Goal: Task Accomplishment & Management: Complete application form

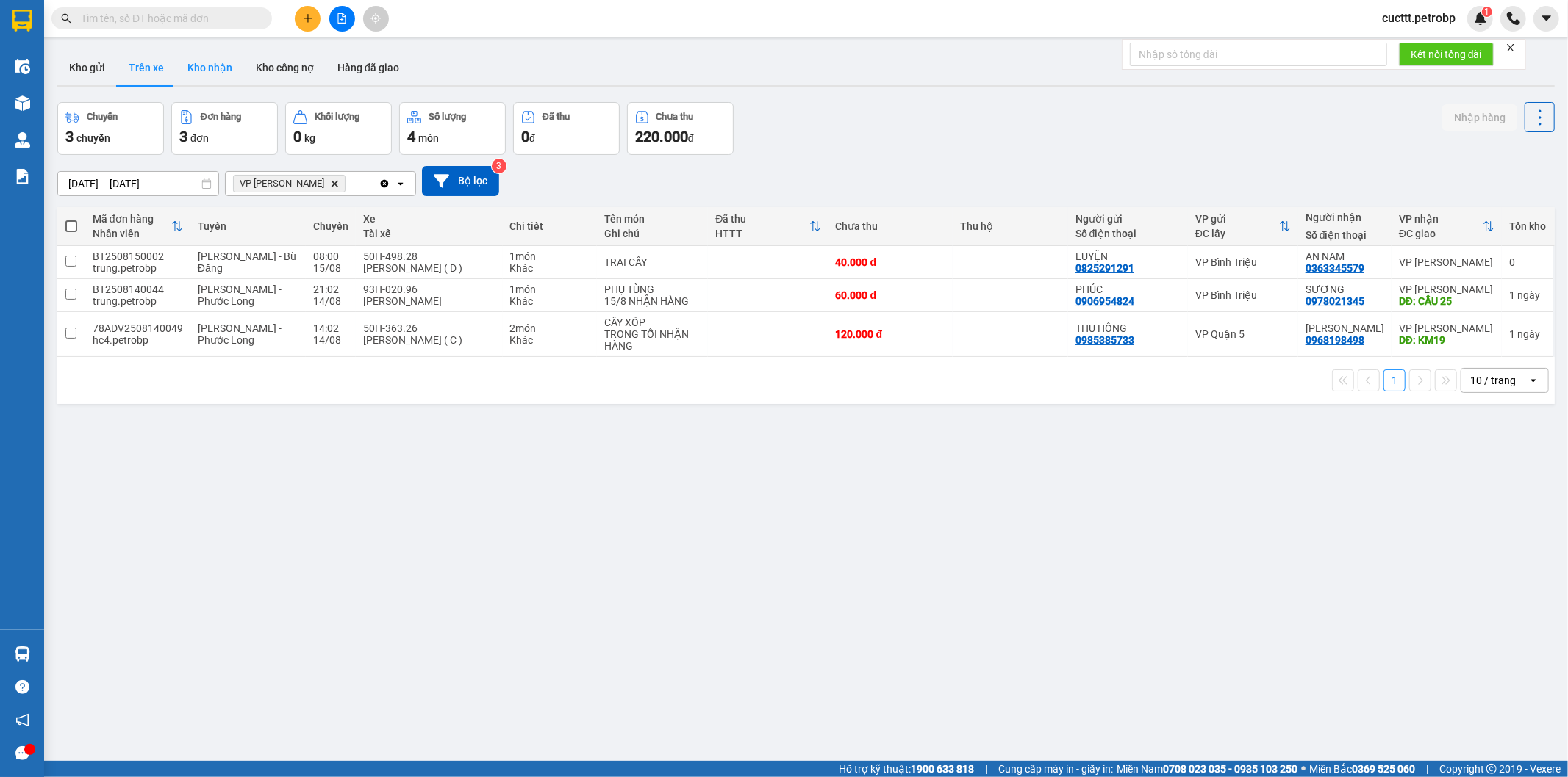
click at [197, 77] on button "Kho nhận" at bounding box center [210, 67] width 69 height 35
type input "[DATE] – [DATE]"
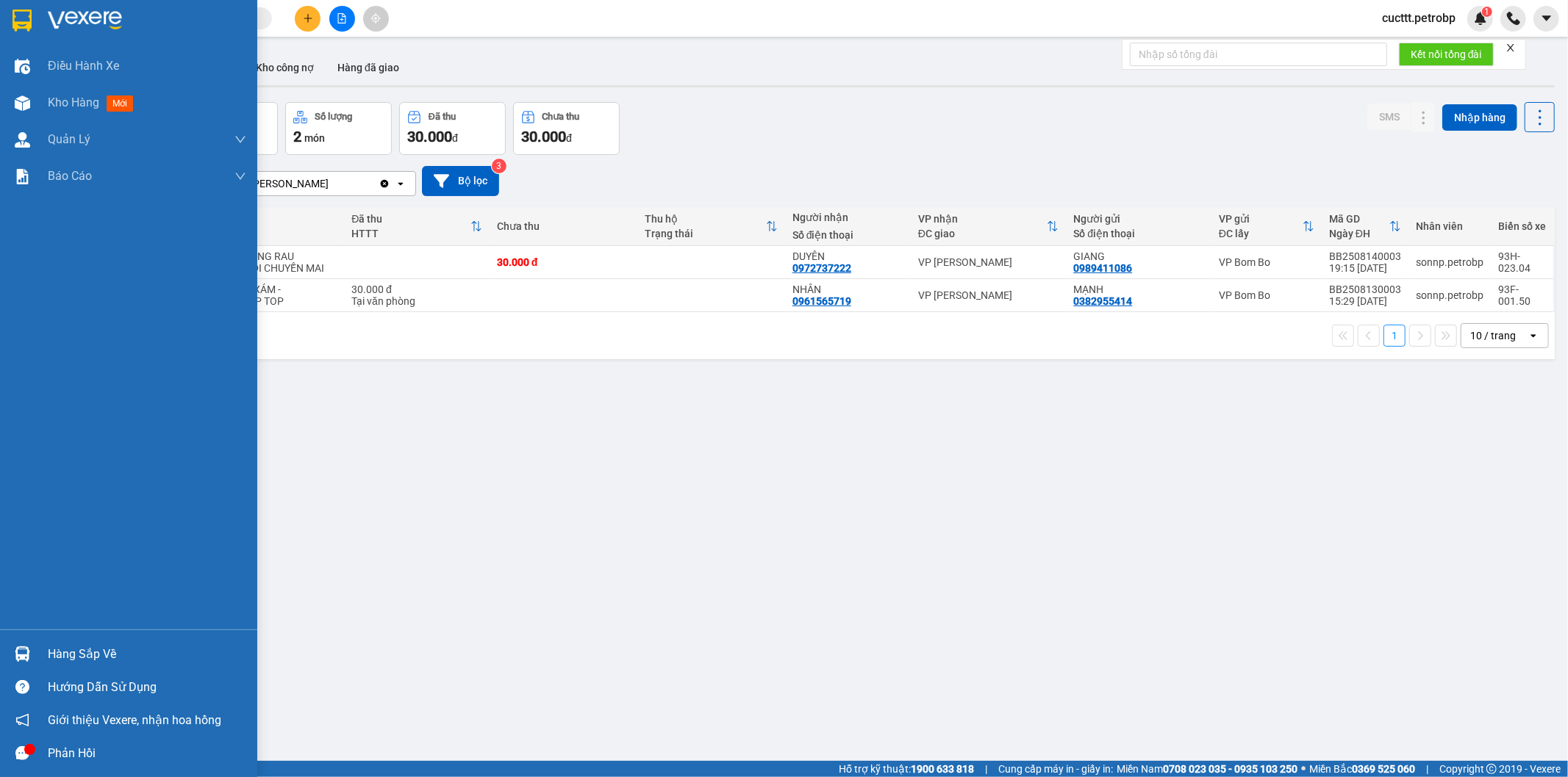
click at [71, 651] on div "Hàng sắp về" at bounding box center [147, 654] width 198 height 22
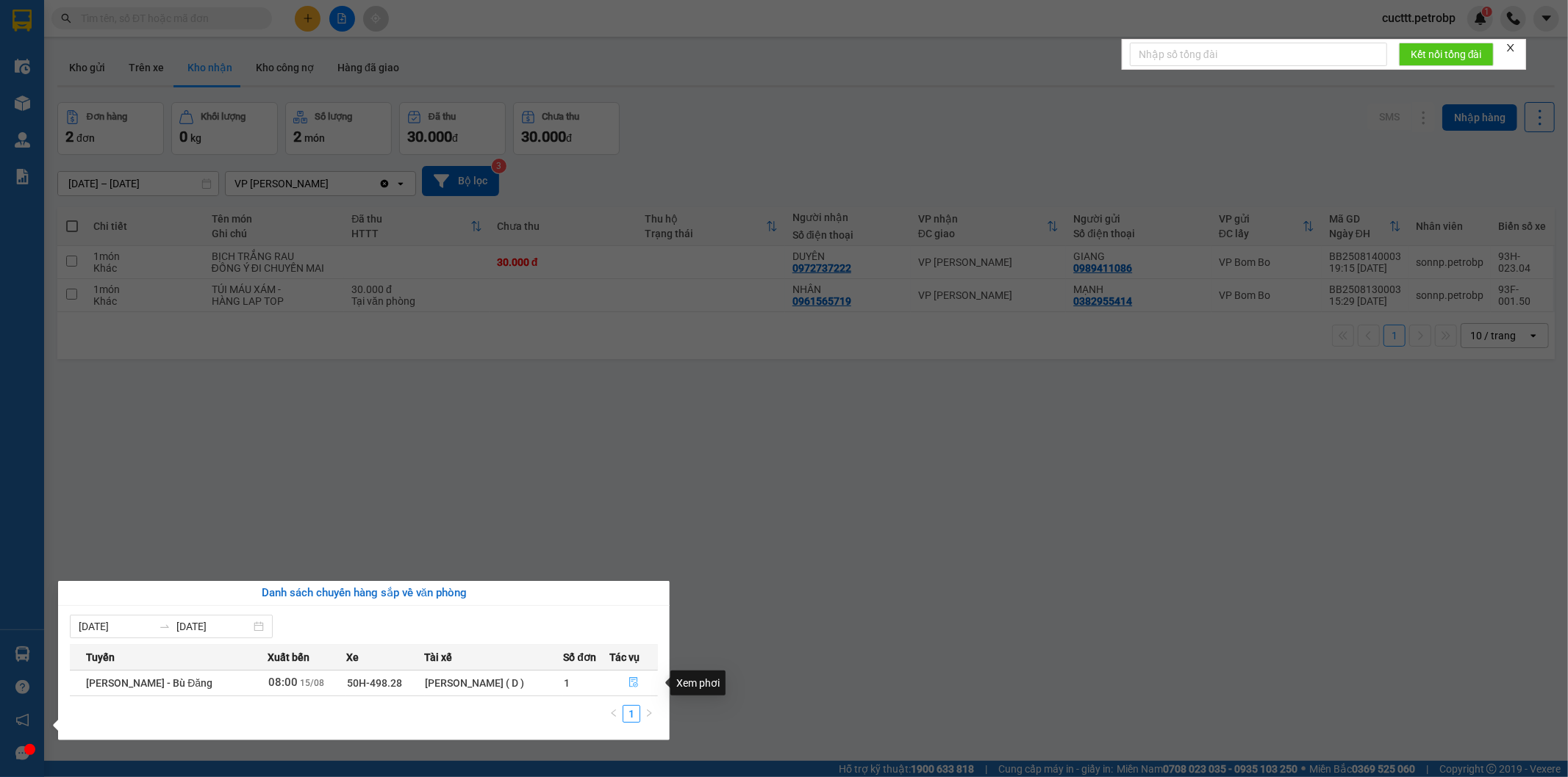
click at [630, 685] on icon "file-done" at bounding box center [633, 682] width 11 height 11
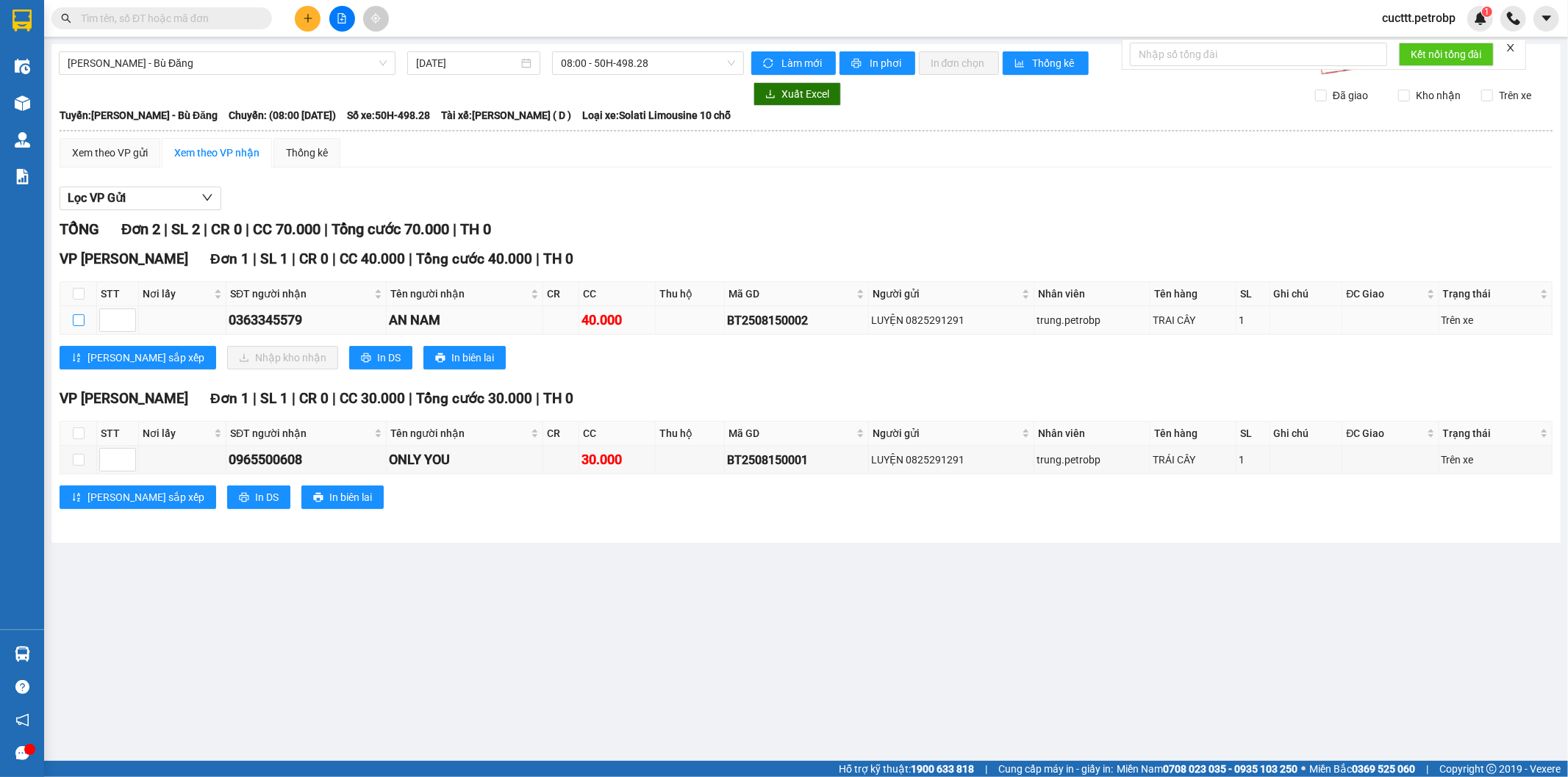
click at [81, 316] on input "checkbox" at bounding box center [78, 320] width 11 height 11
checkbox input "true"
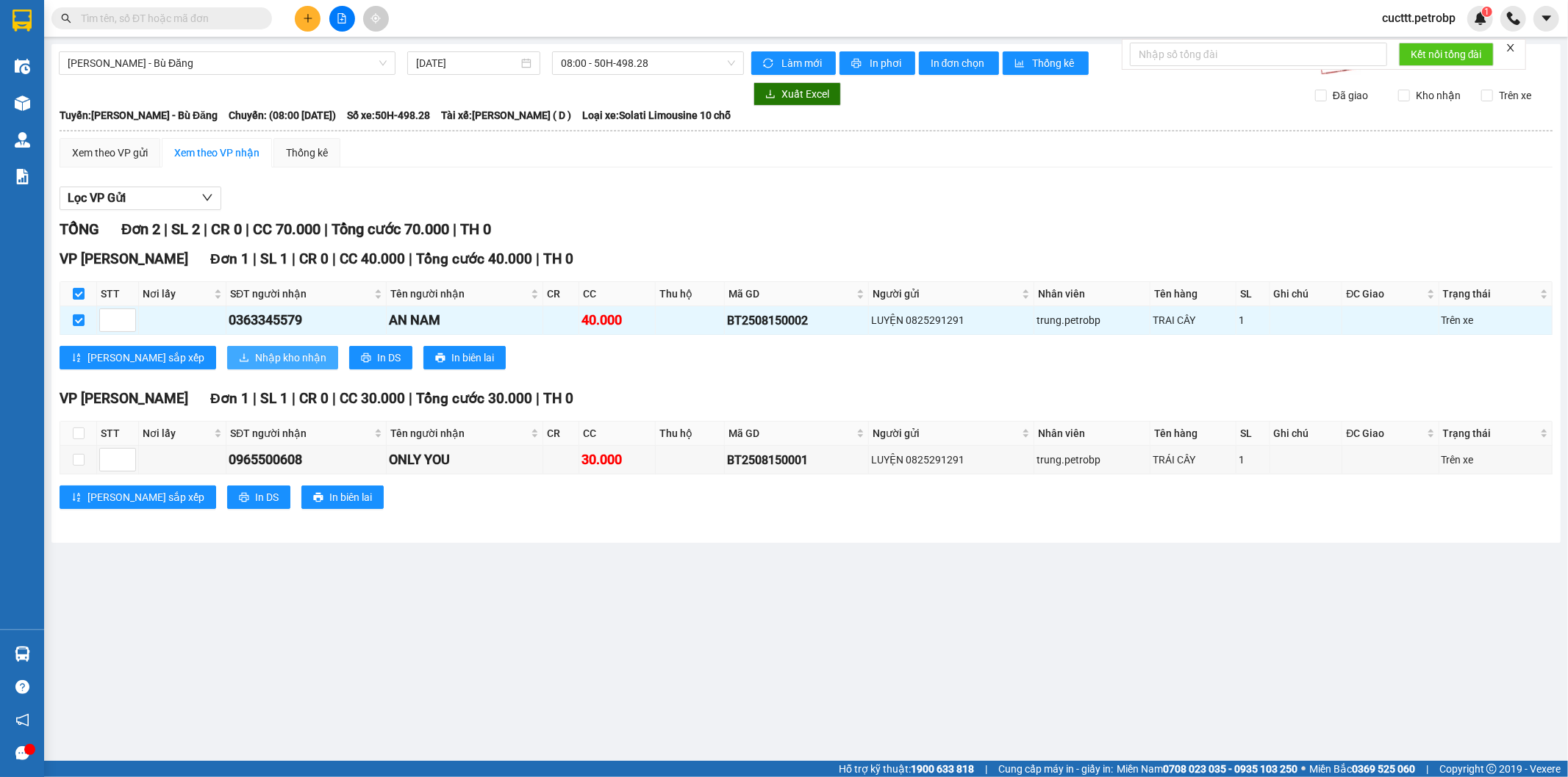
click at [255, 357] on span "Nhập kho nhận" at bounding box center [290, 358] width 71 height 16
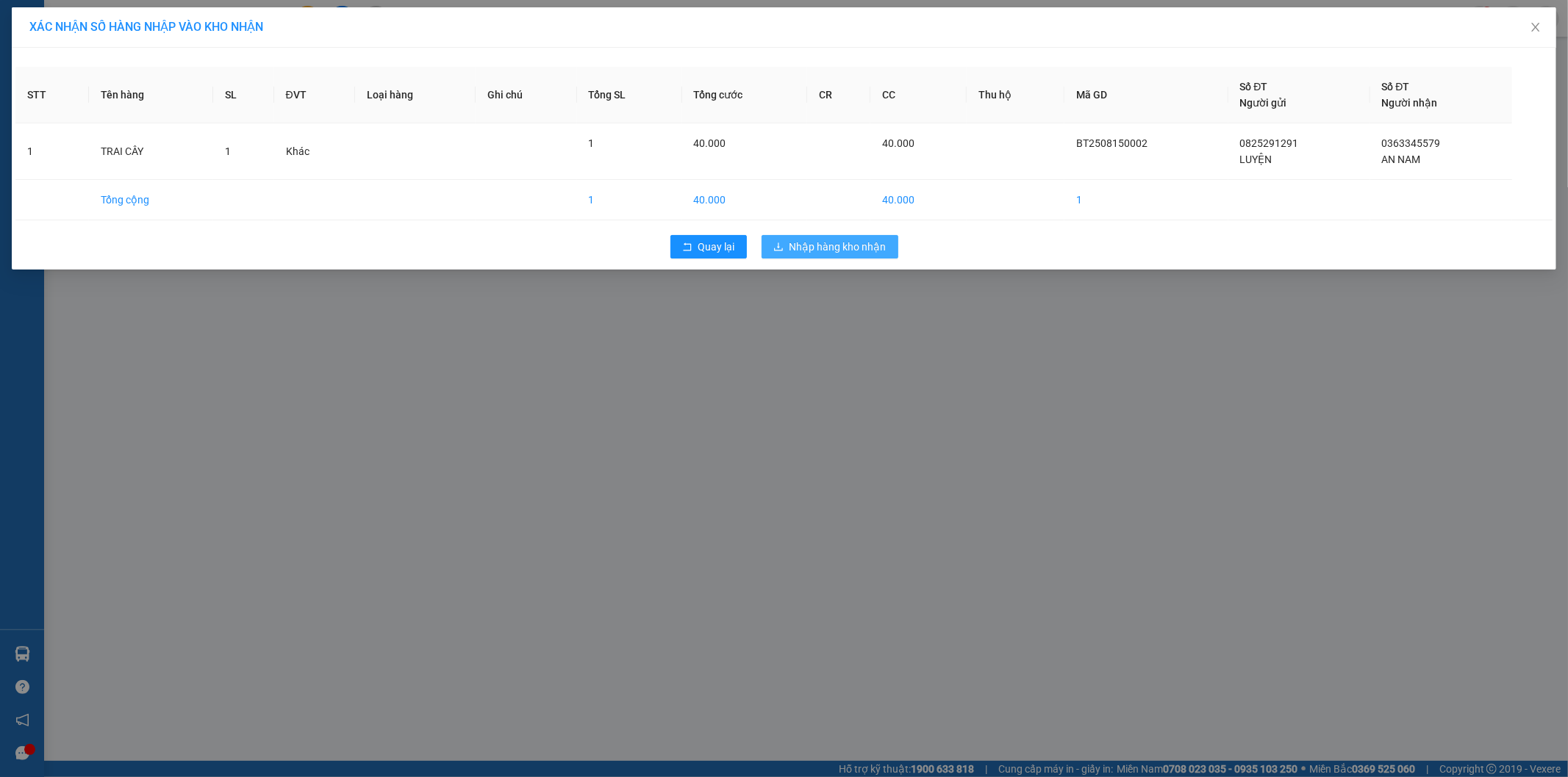
click at [818, 245] on span "Nhập hàng kho nhận" at bounding box center [838, 247] width 97 height 16
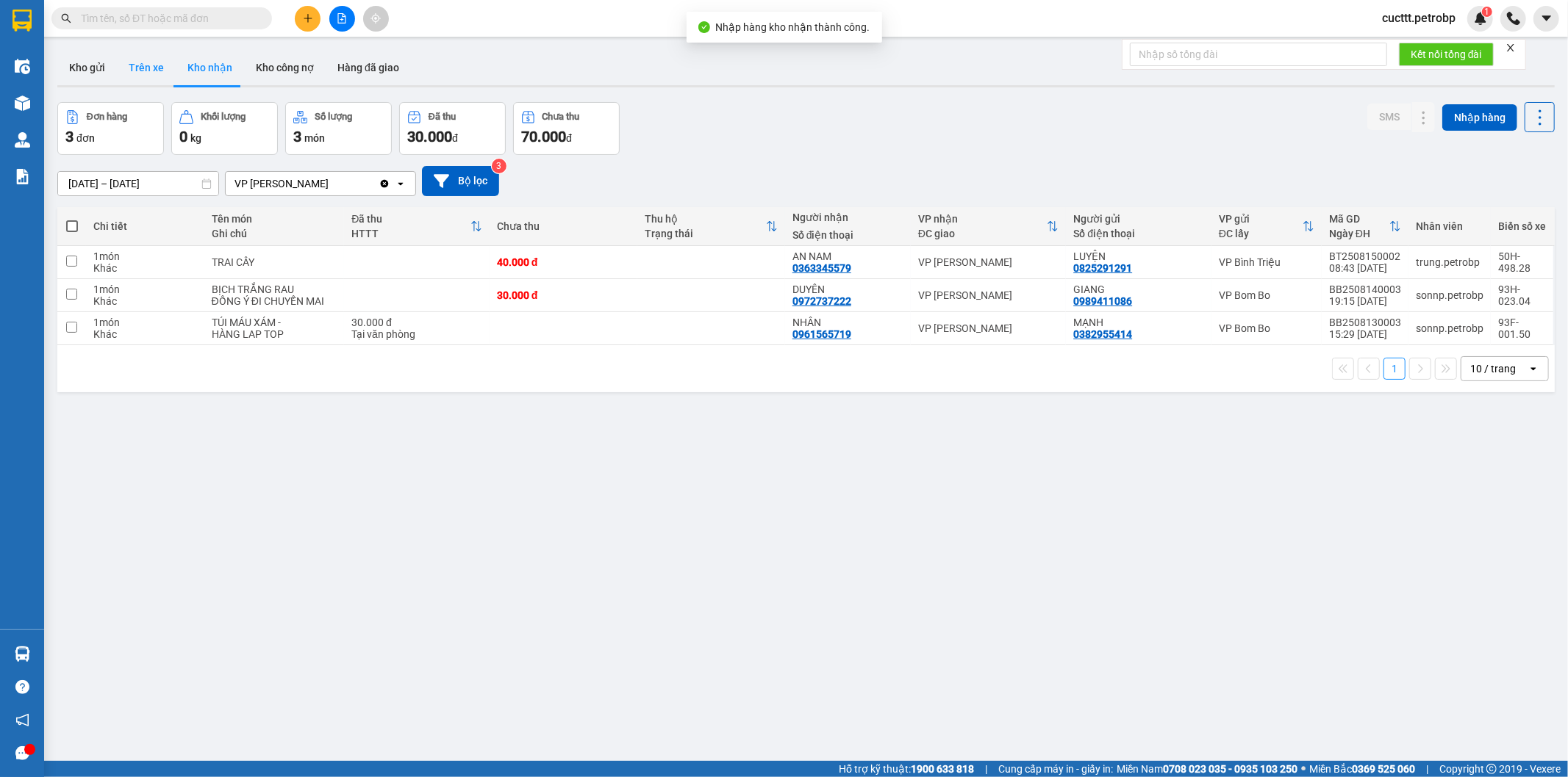
click at [154, 69] on button "Trên xe" at bounding box center [146, 67] width 59 height 35
type input "[DATE] – [DATE]"
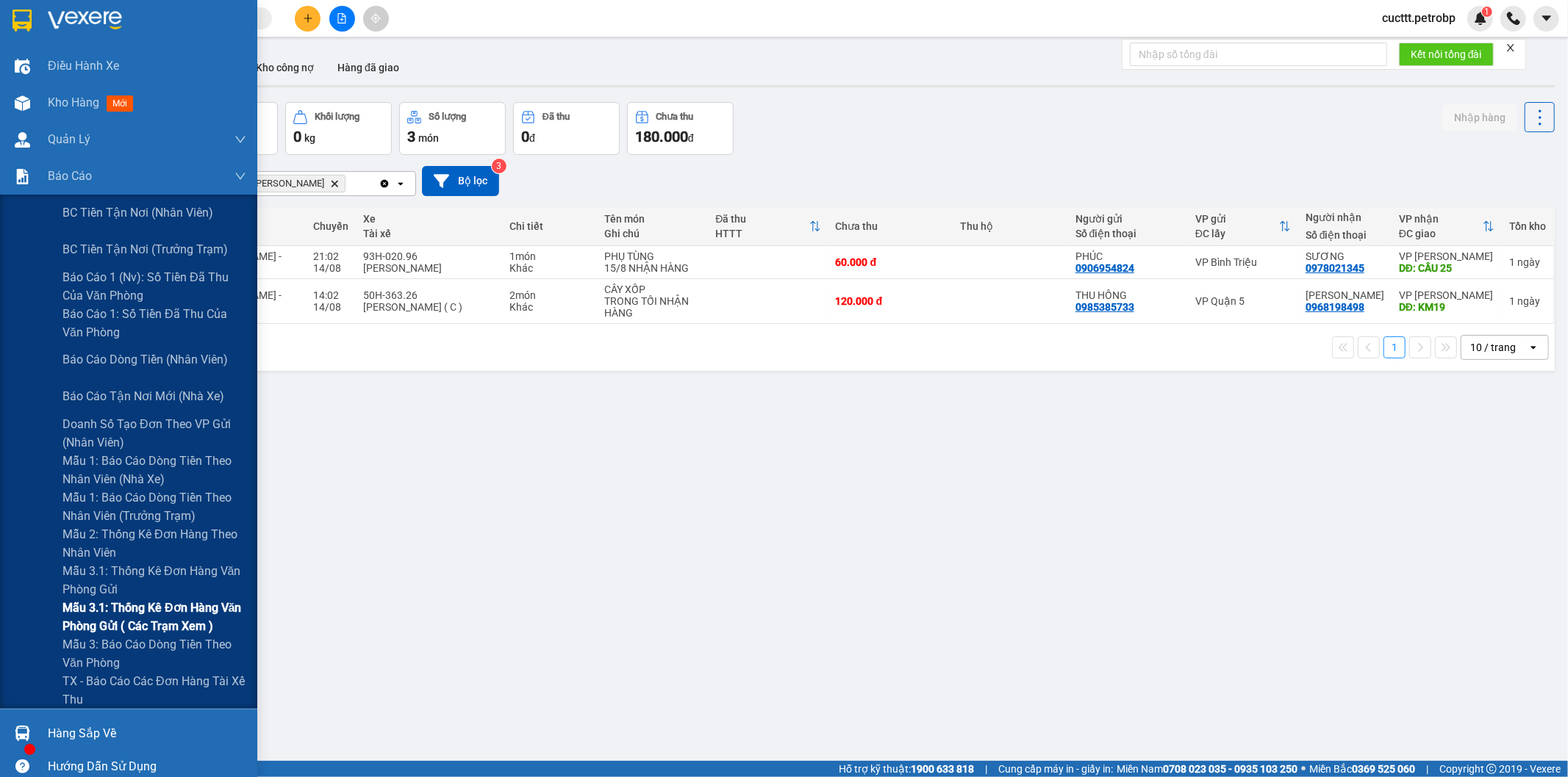
click at [150, 623] on span "Mẫu 3.1: Thống kê đơn hàng văn phòng gửi ( các trạm xem )" at bounding box center [154, 616] width 184 height 37
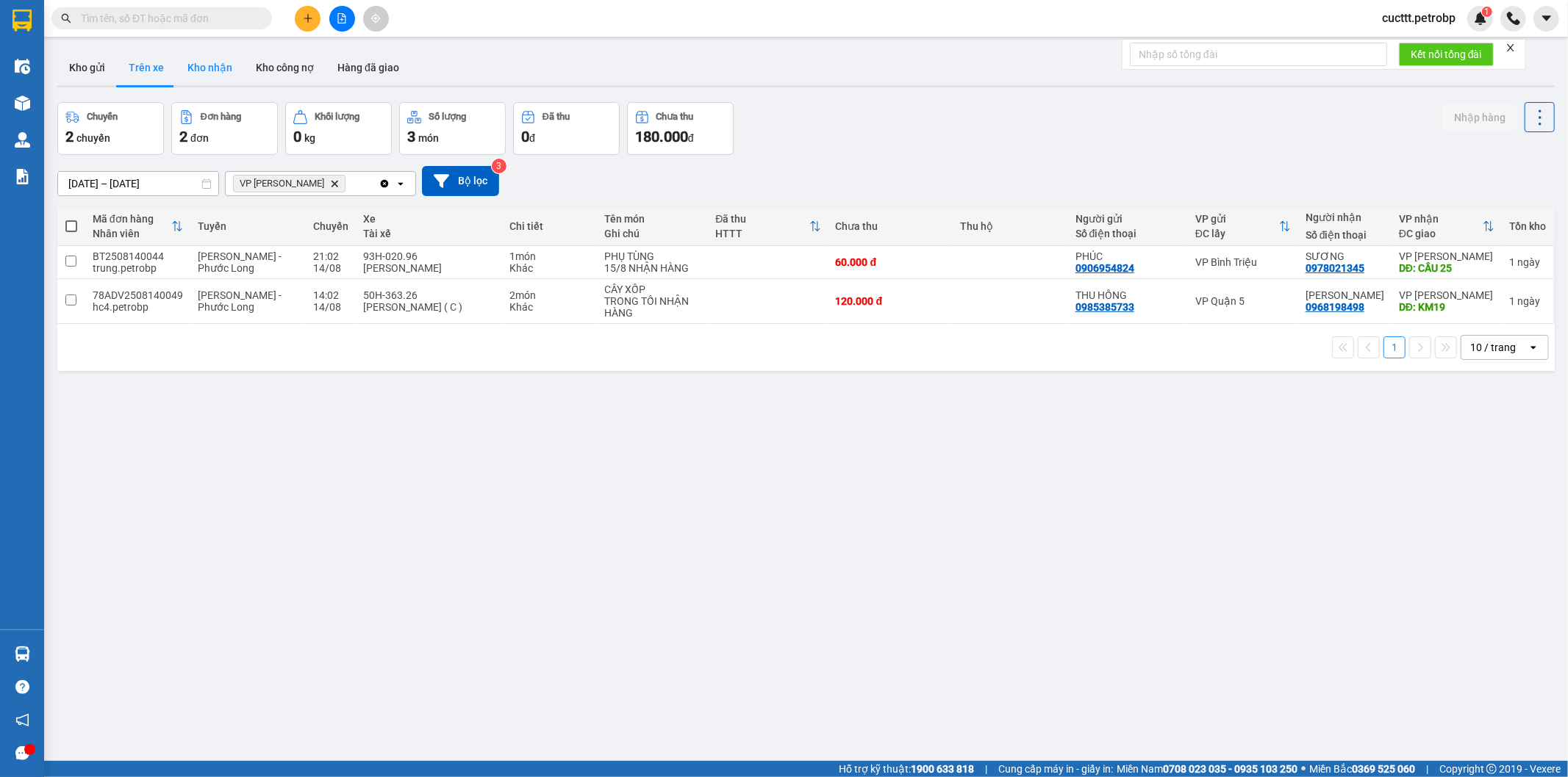
click at [203, 70] on button "Kho nhận" at bounding box center [210, 67] width 69 height 35
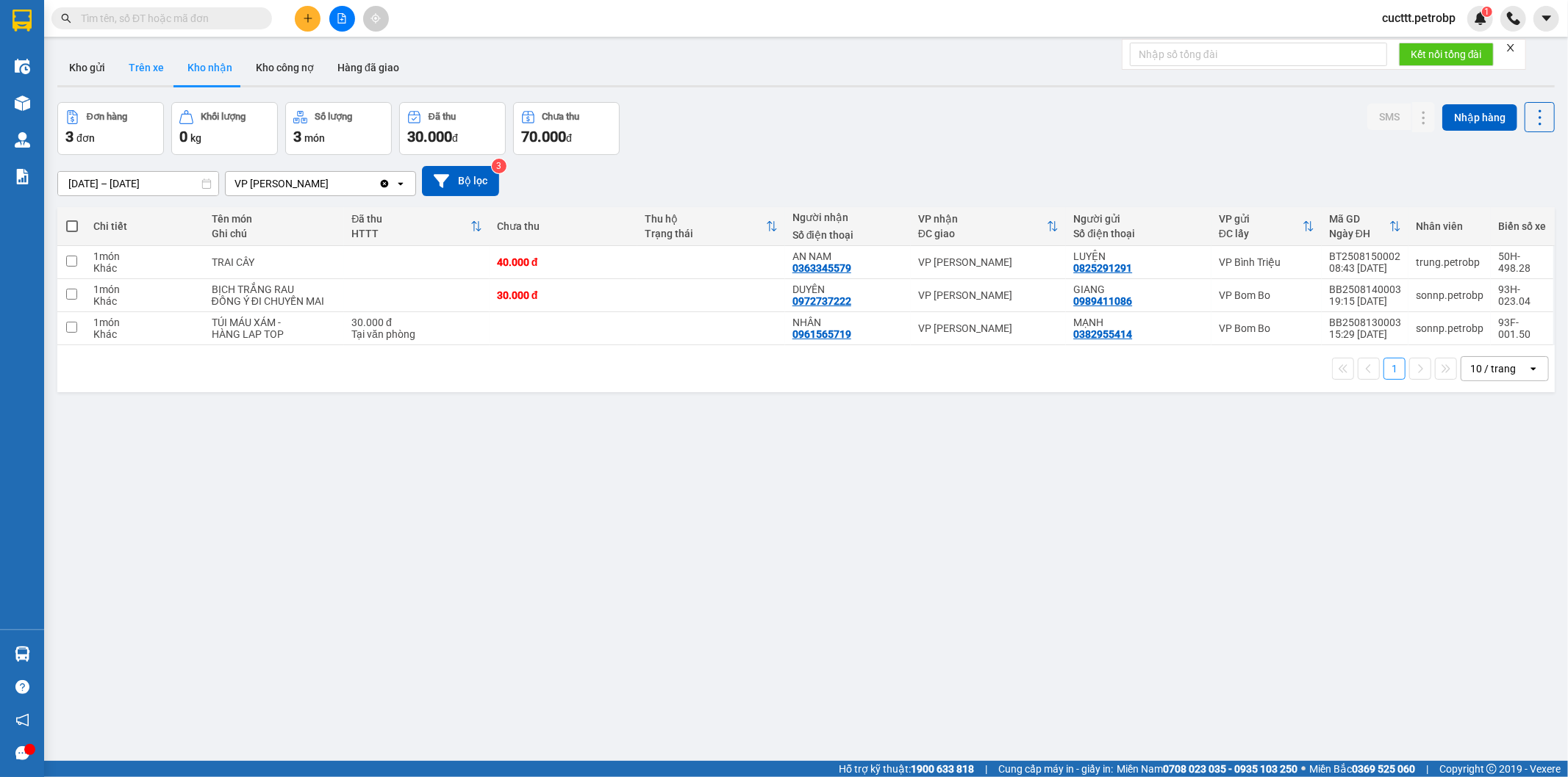
click at [137, 72] on button "Trên xe" at bounding box center [146, 67] width 59 height 35
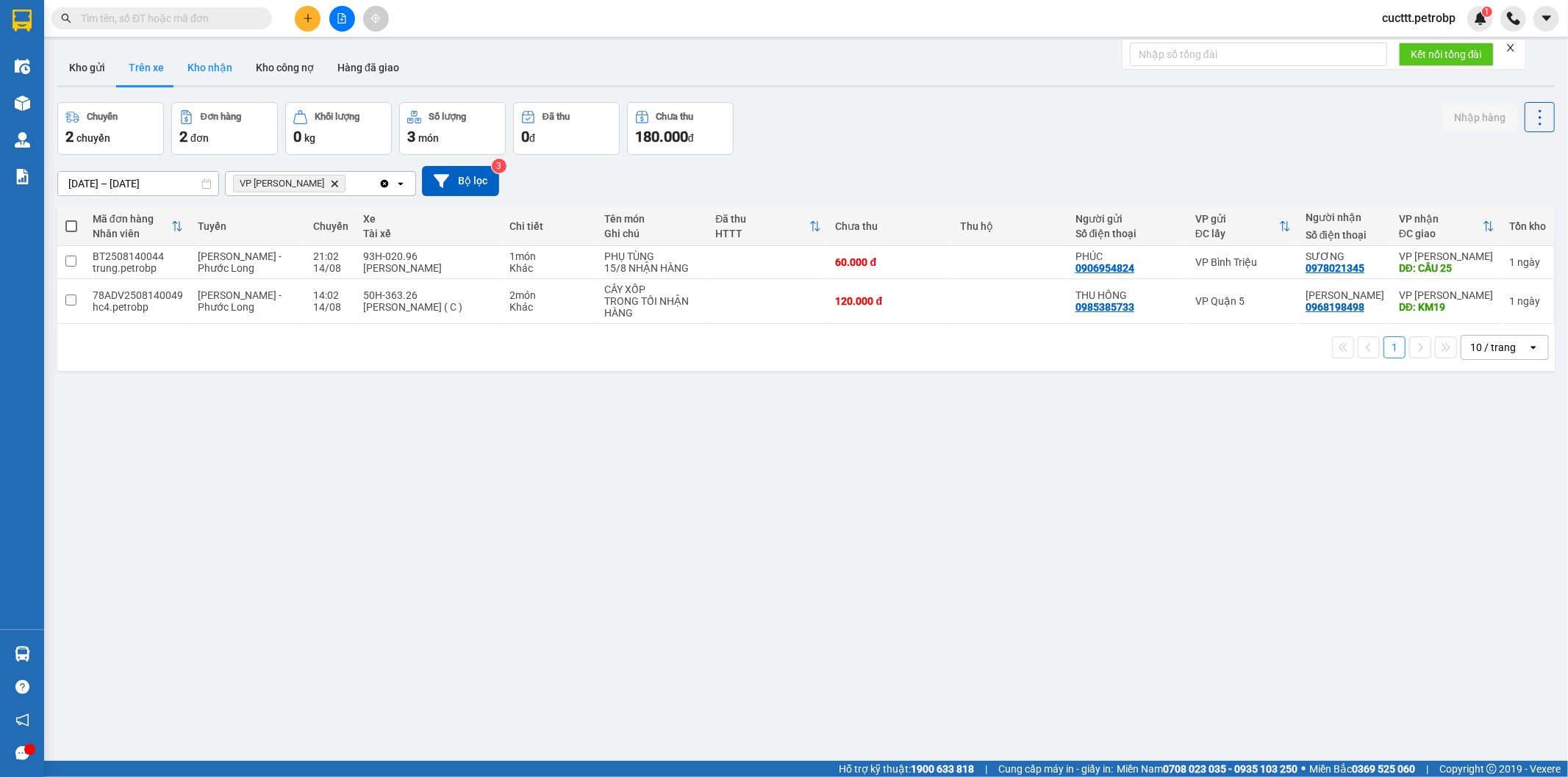
click at [184, 56] on button "Kho nhận" at bounding box center [210, 67] width 69 height 35
type input "[DATE] – [DATE]"
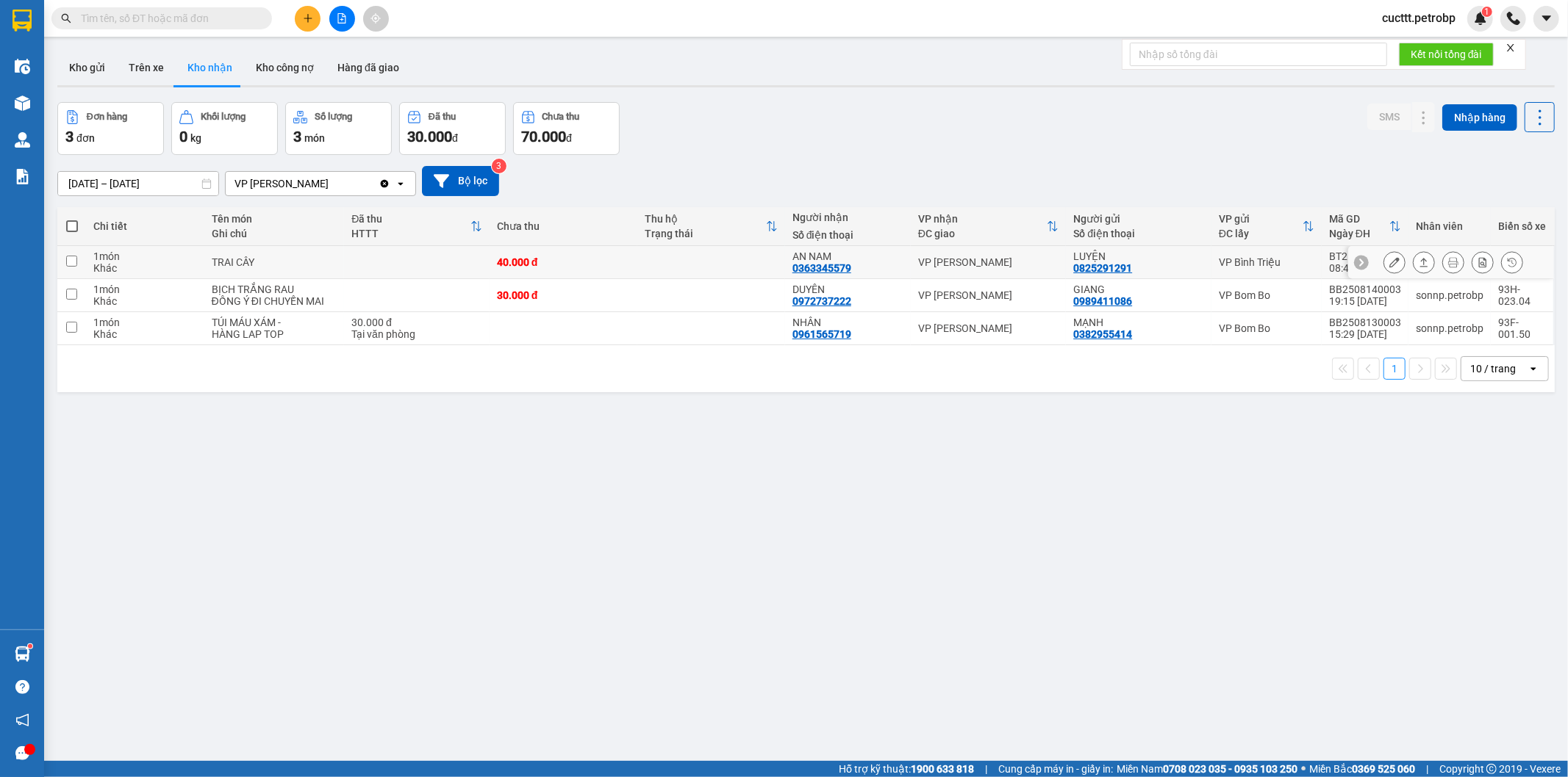
drag, startPoint x: 739, startPoint y: 249, endPoint x: 747, endPoint y: 252, distance: 8.5
click at [744, 251] on td at bounding box center [711, 263] width 148 height 33
checkbox input "true"
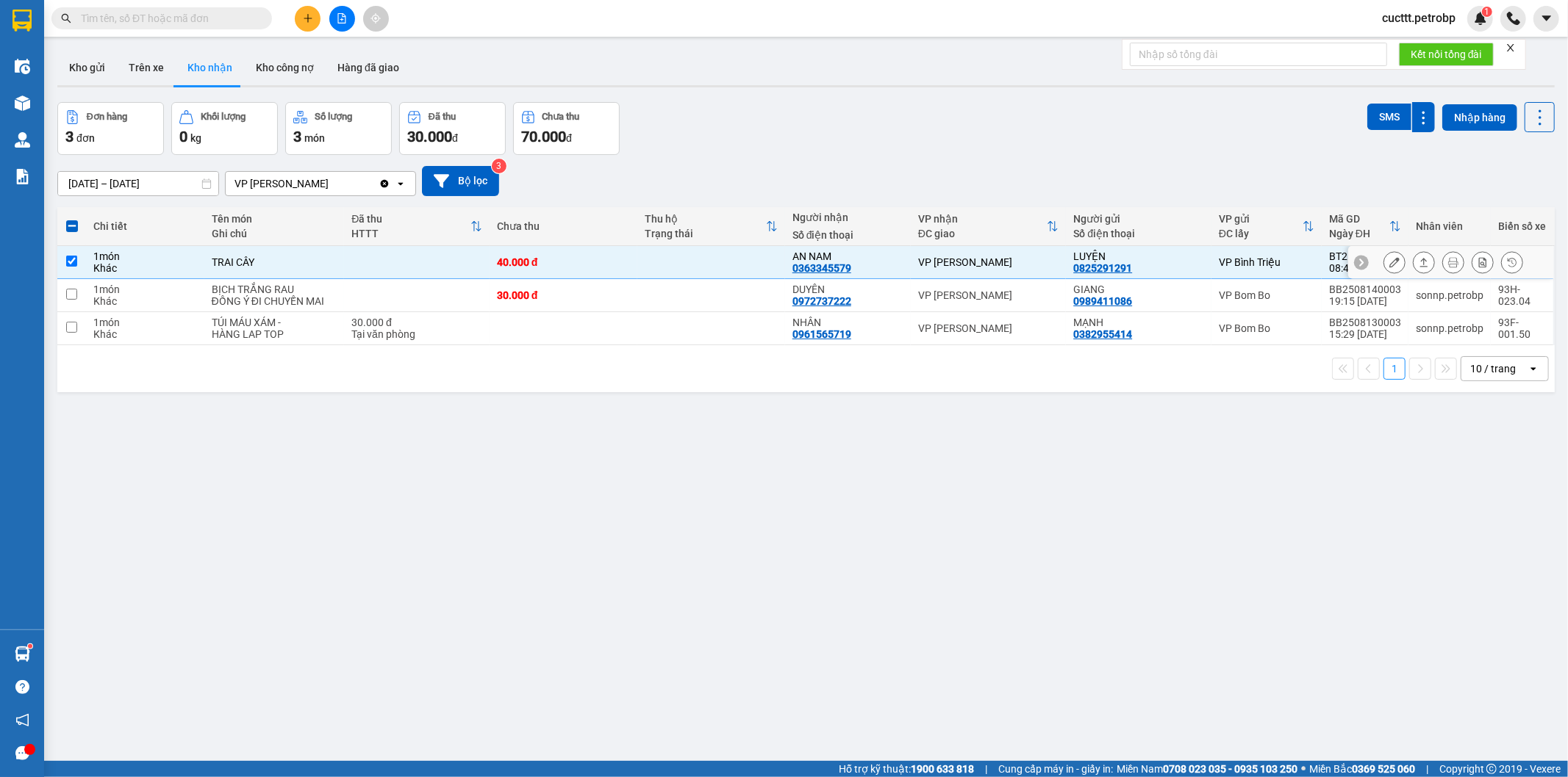
click at [1389, 259] on icon at bounding box center [1394, 262] width 11 height 11
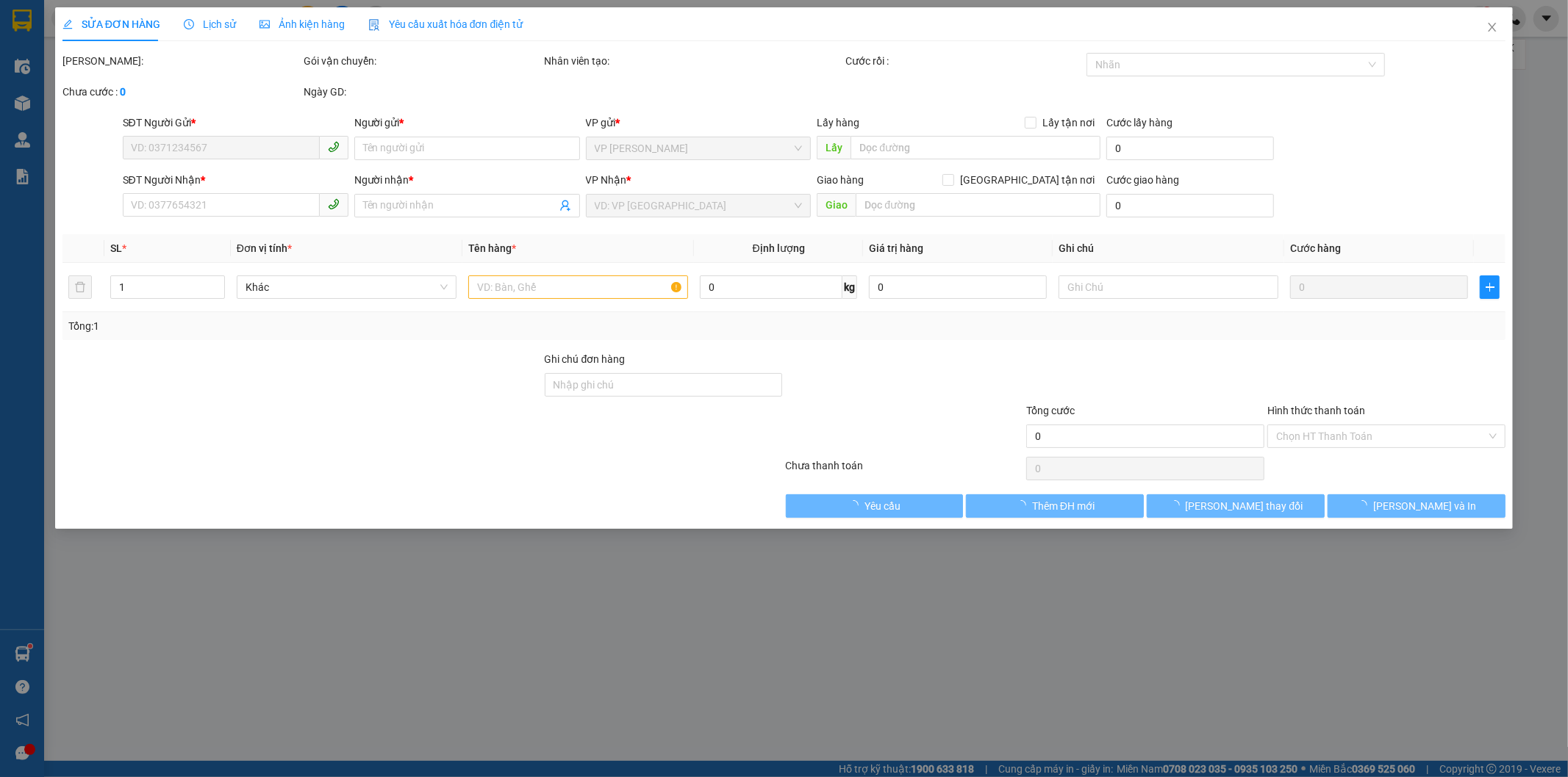
type input "0825291291"
type input "LUYỆN"
type input "0363345579"
type input "AN NAM"
type input "40.000"
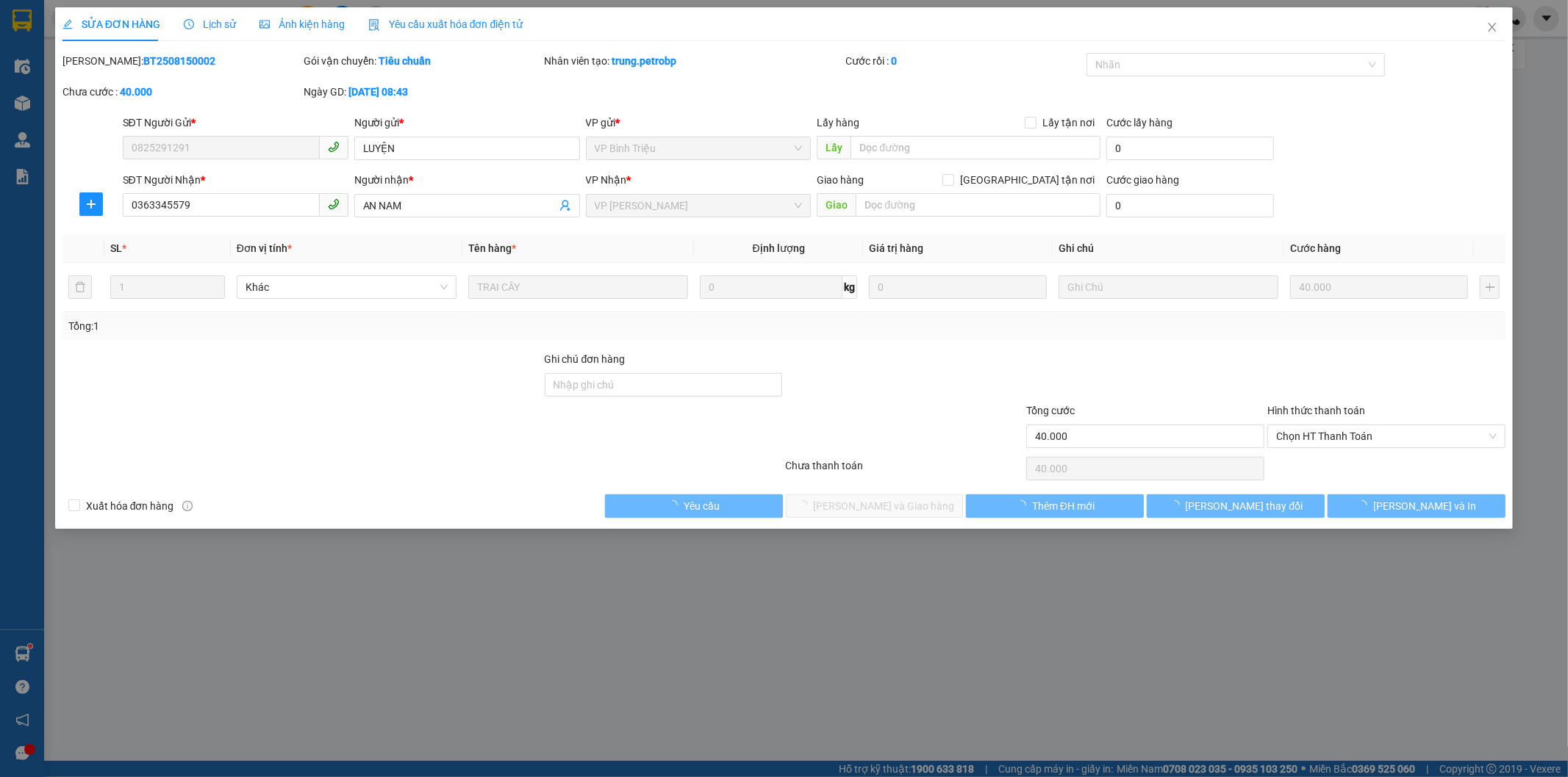
click at [1318, 435] on span "Chọn HT Thanh Toán" at bounding box center [1386, 436] width 220 height 22
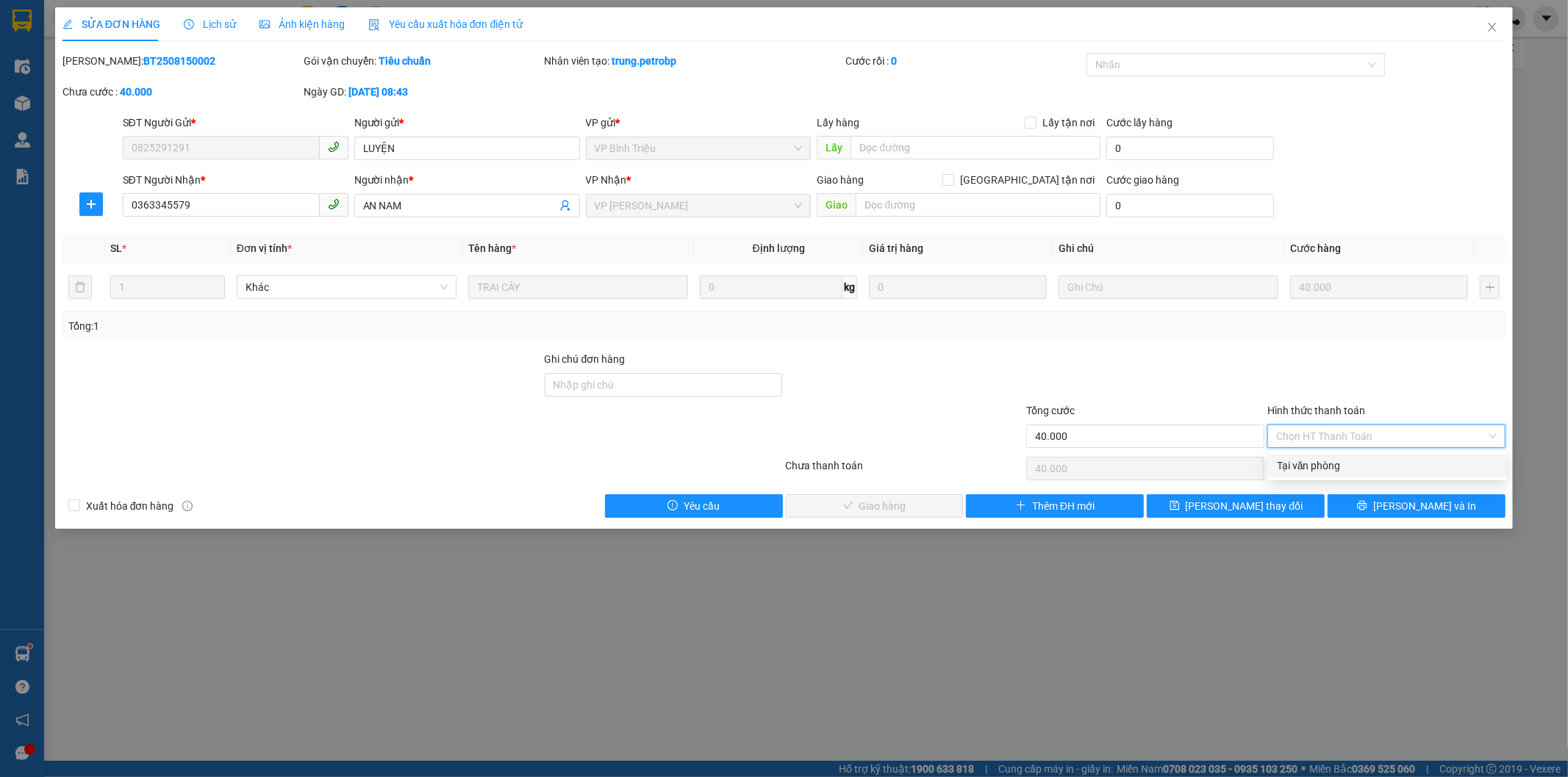
click at [1288, 457] on div "Tại văn phòng" at bounding box center [1387, 466] width 220 height 16
type input "0"
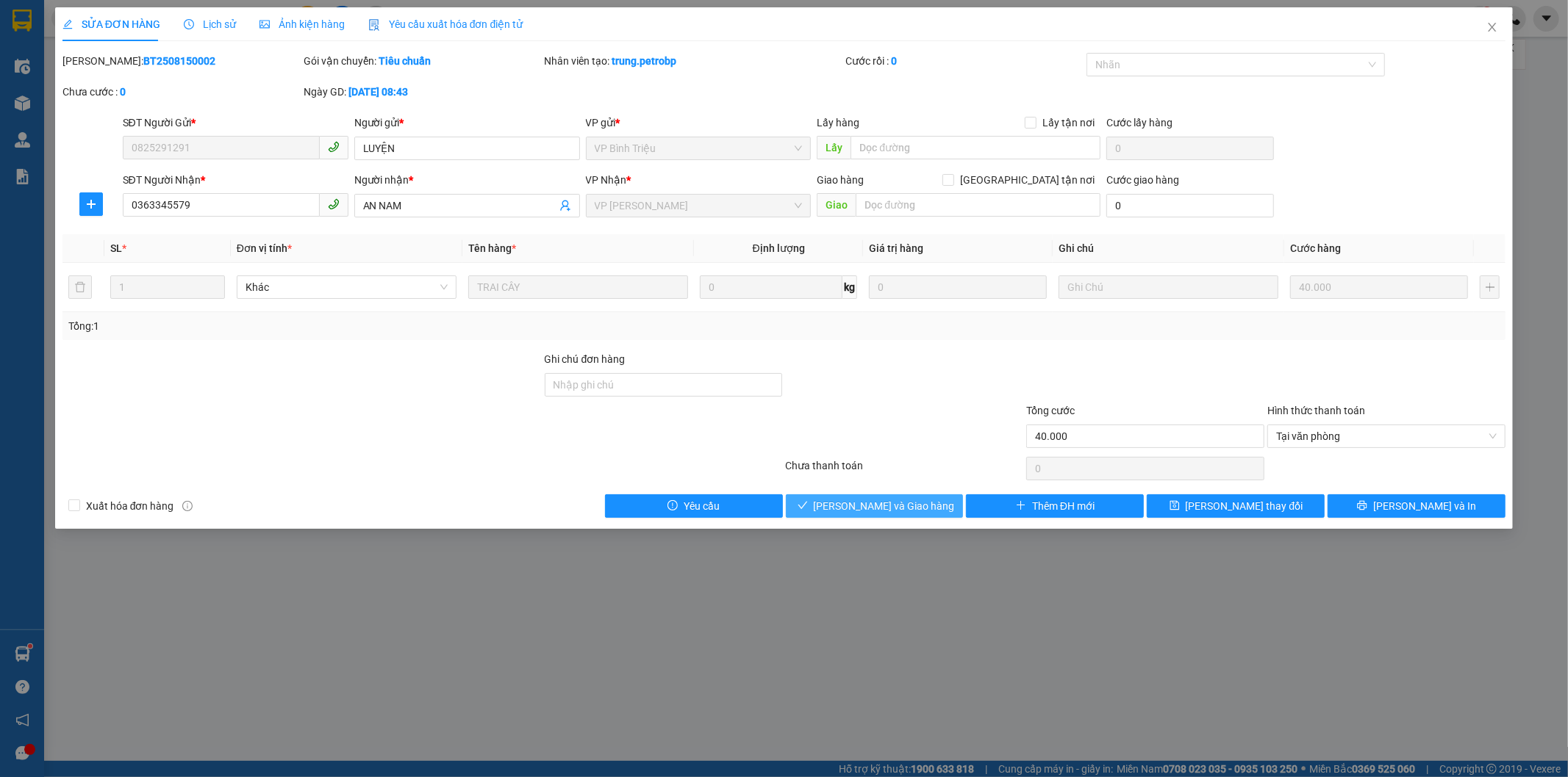
click at [878, 502] on span "[PERSON_NAME] và Giao hàng" at bounding box center [884, 506] width 141 height 16
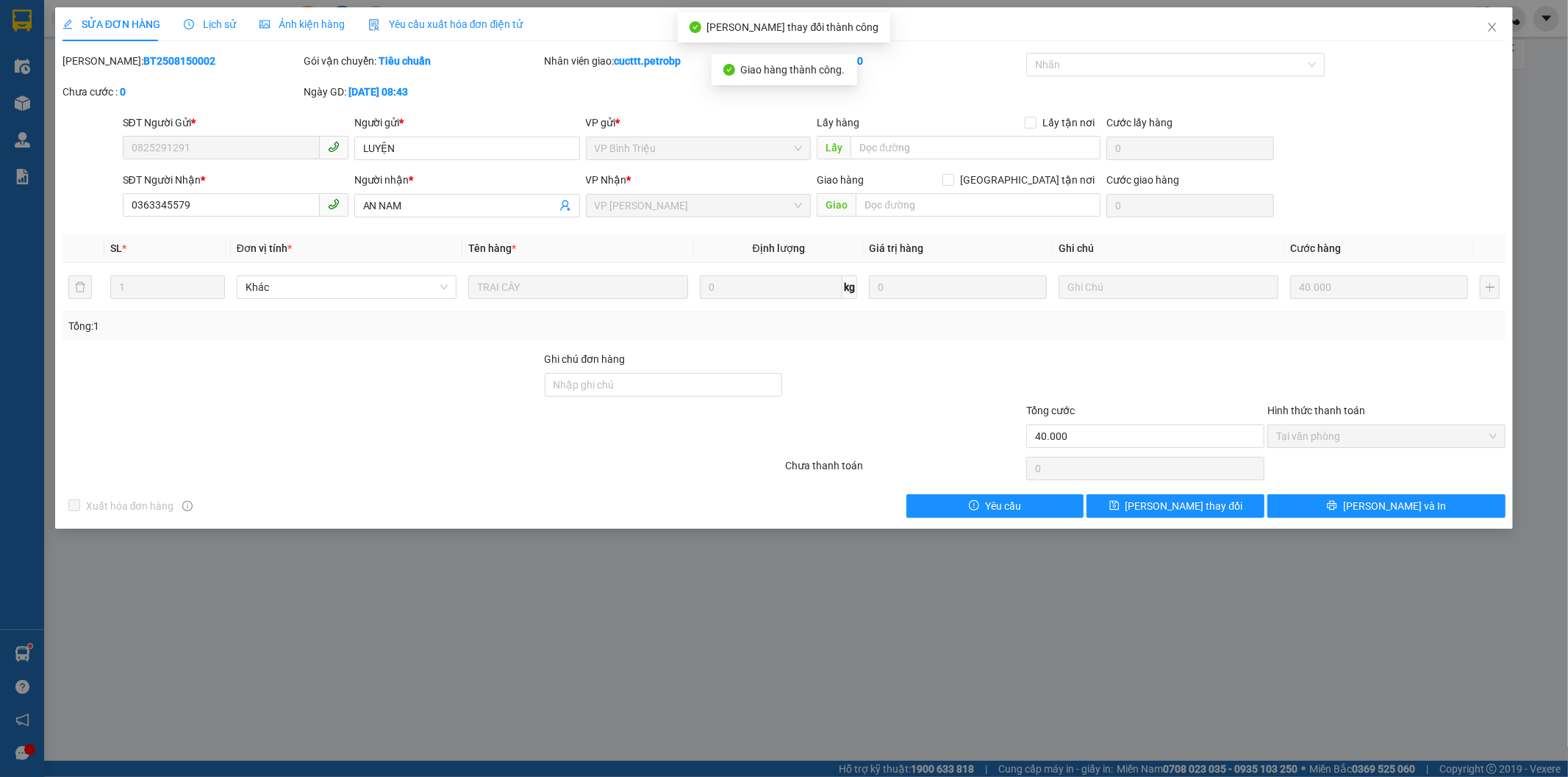
drag, startPoint x: 99, startPoint y: 60, endPoint x: 210, endPoint y: 79, distance: 112.6
click at [210, 79] on div "[PERSON_NAME]: BT2508150002" at bounding box center [182, 68] width 241 height 31
copy b "BT2508150002"
click at [1493, 27] on icon "close" at bounding box center [1493, 27] width 8 height 9
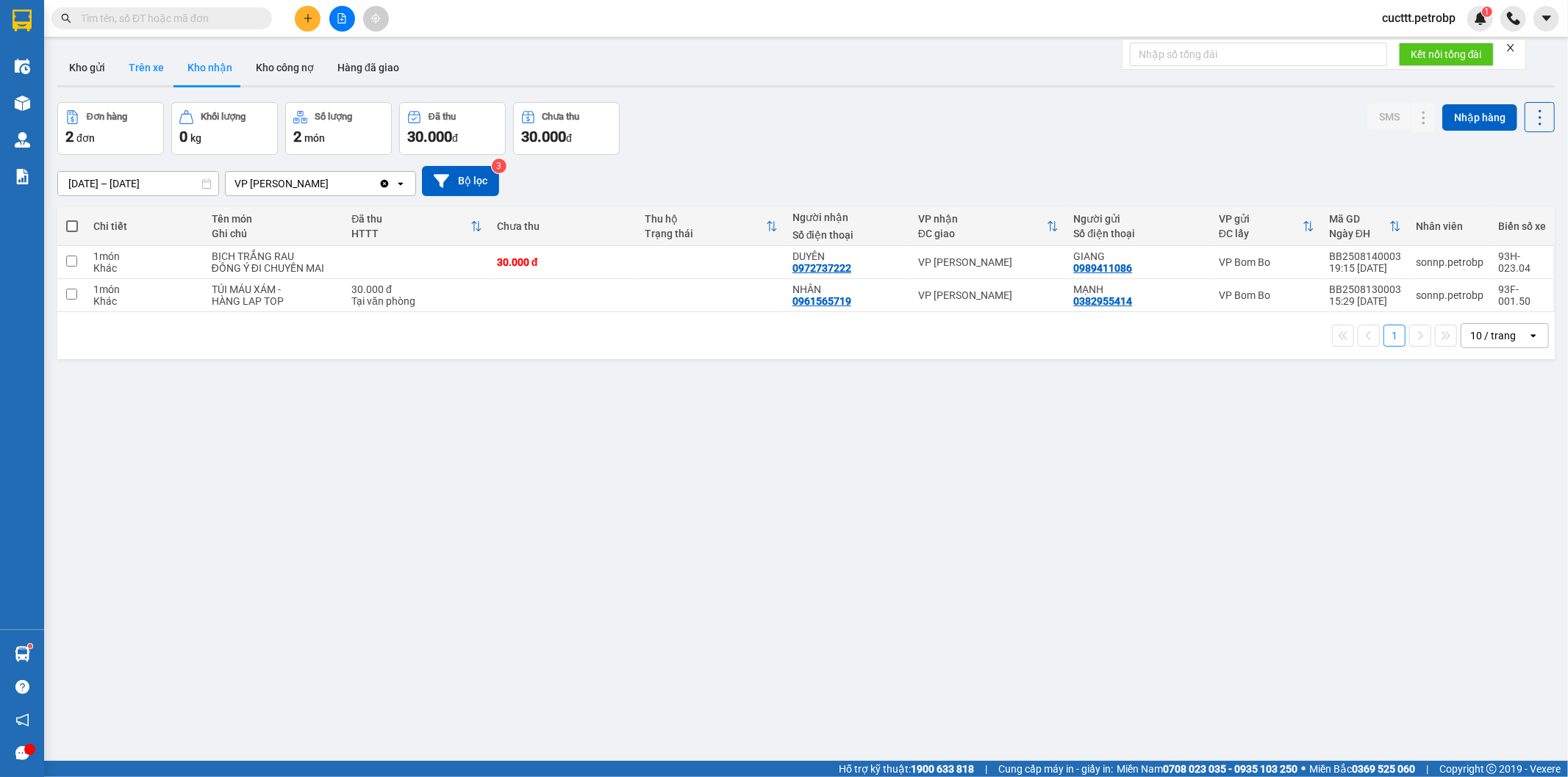
click at [133, 71] on button "Trên xe" at bounding box center [146, 67] width 59 height 35
type input "[DATE] – [DATE]"
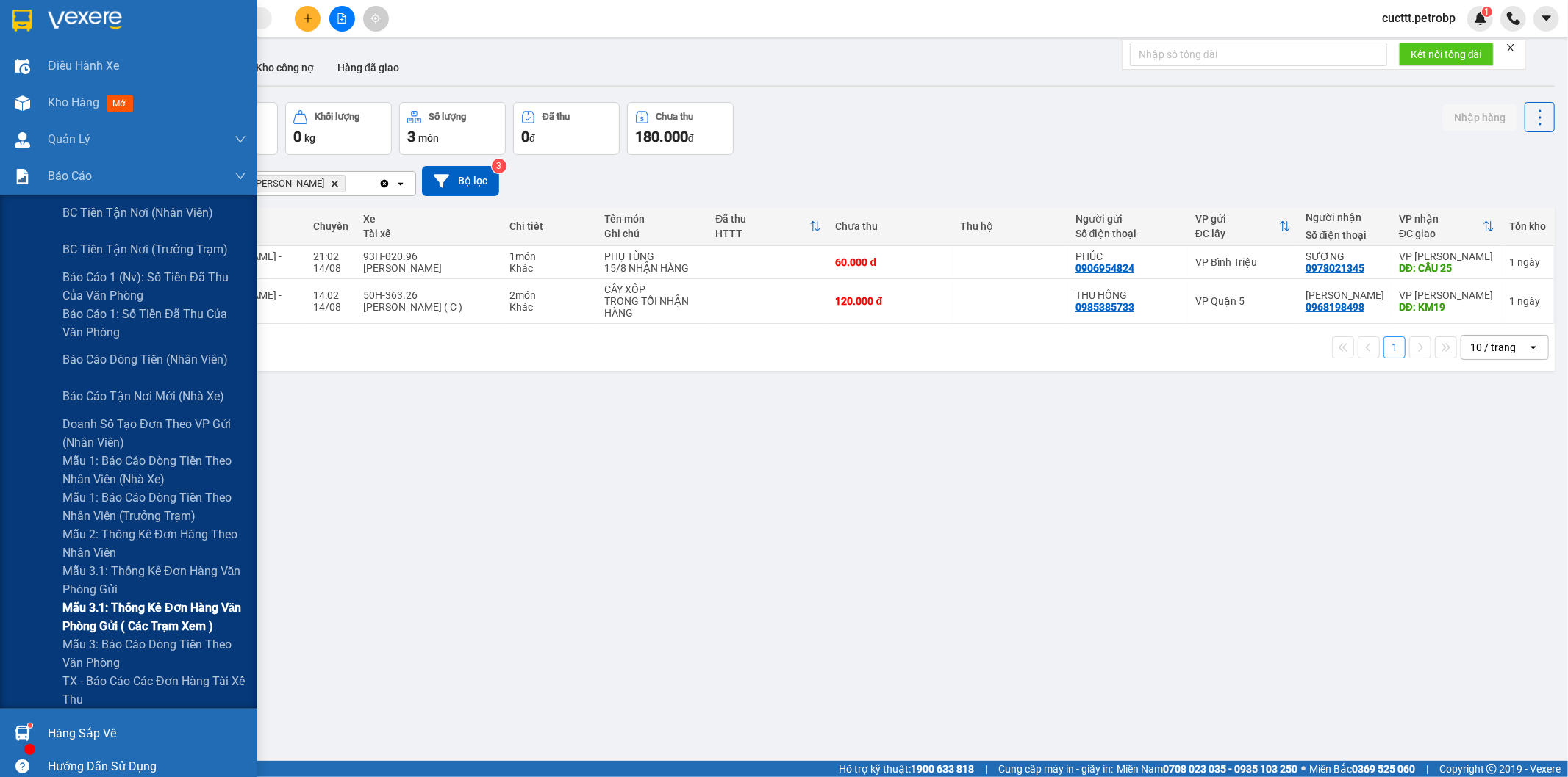
click at [182, 610] on span "Mẫu 3.1: Thống kê đơn hàng văn phòng gửi ( các trạm xem )" at bounding box center [154, 616] width 184 height 37
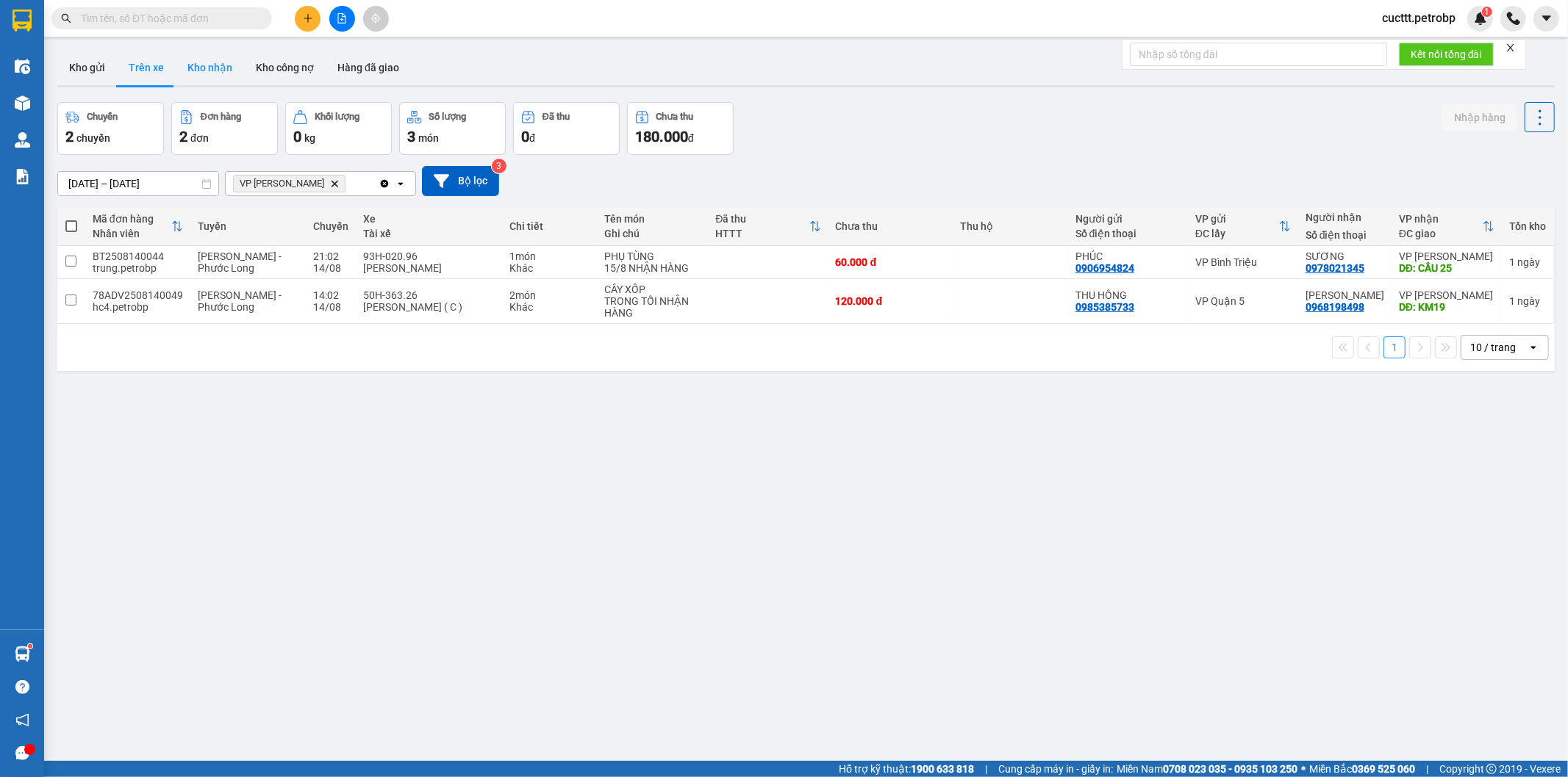
click at [215, 64] on button "Kho nhận" at bounding box center [210, 67] width 69 height 35
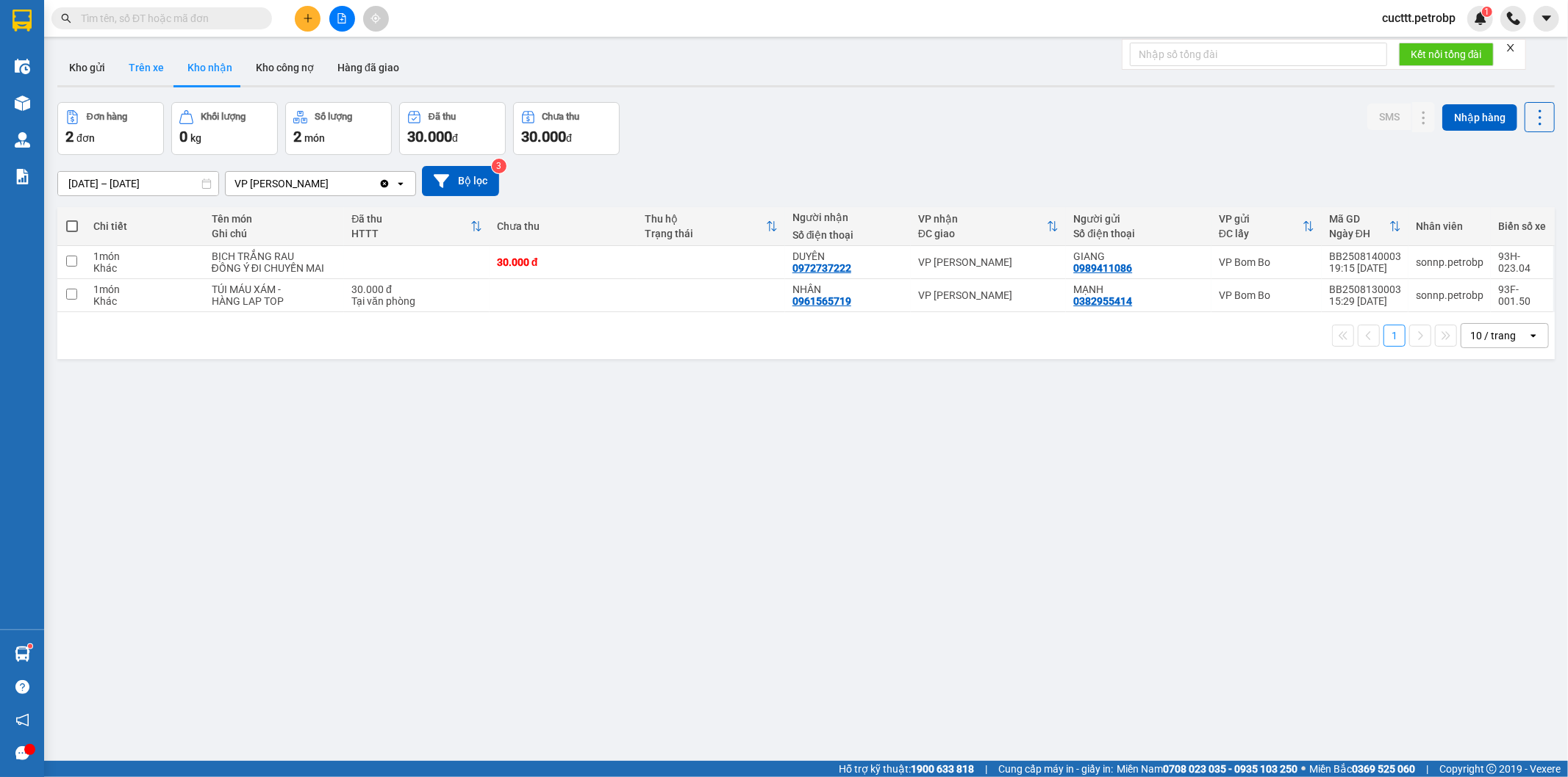
click at [156, 71] on button "Trên xe" at bounding box center [146, 67] width 59 height 35
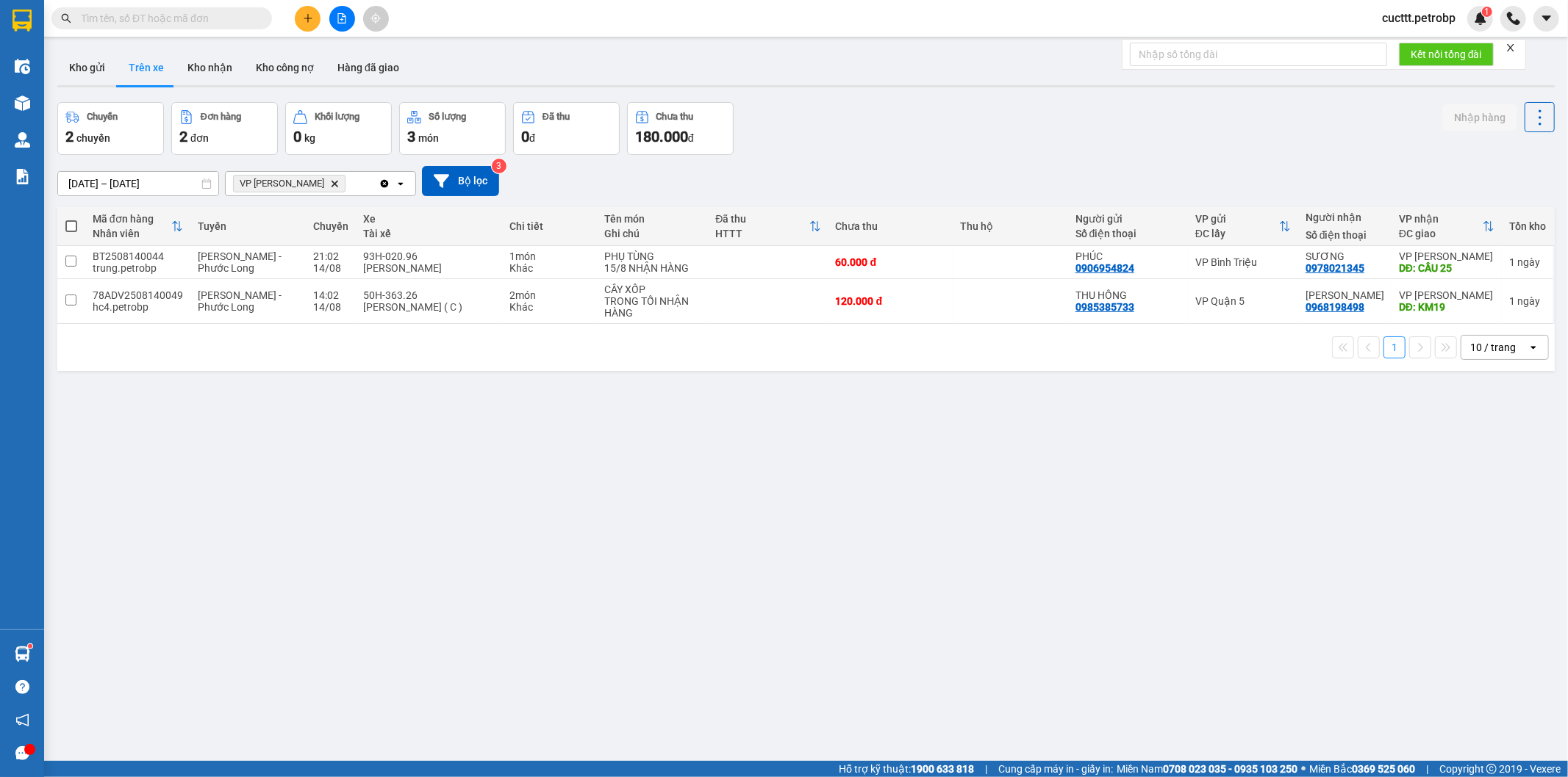
click at [101, 373] on div "ver 1.8.138 Kho gửi Trên xe Kho nhận Kho công nợ Hàng đã giao Chuyến 2 chuyến Đ…" at bounding box center [806, 432] width 1509 height 777
click at [192, 71] on button "Kho nhận" at bounding box center [210, 67] width 69 height 35
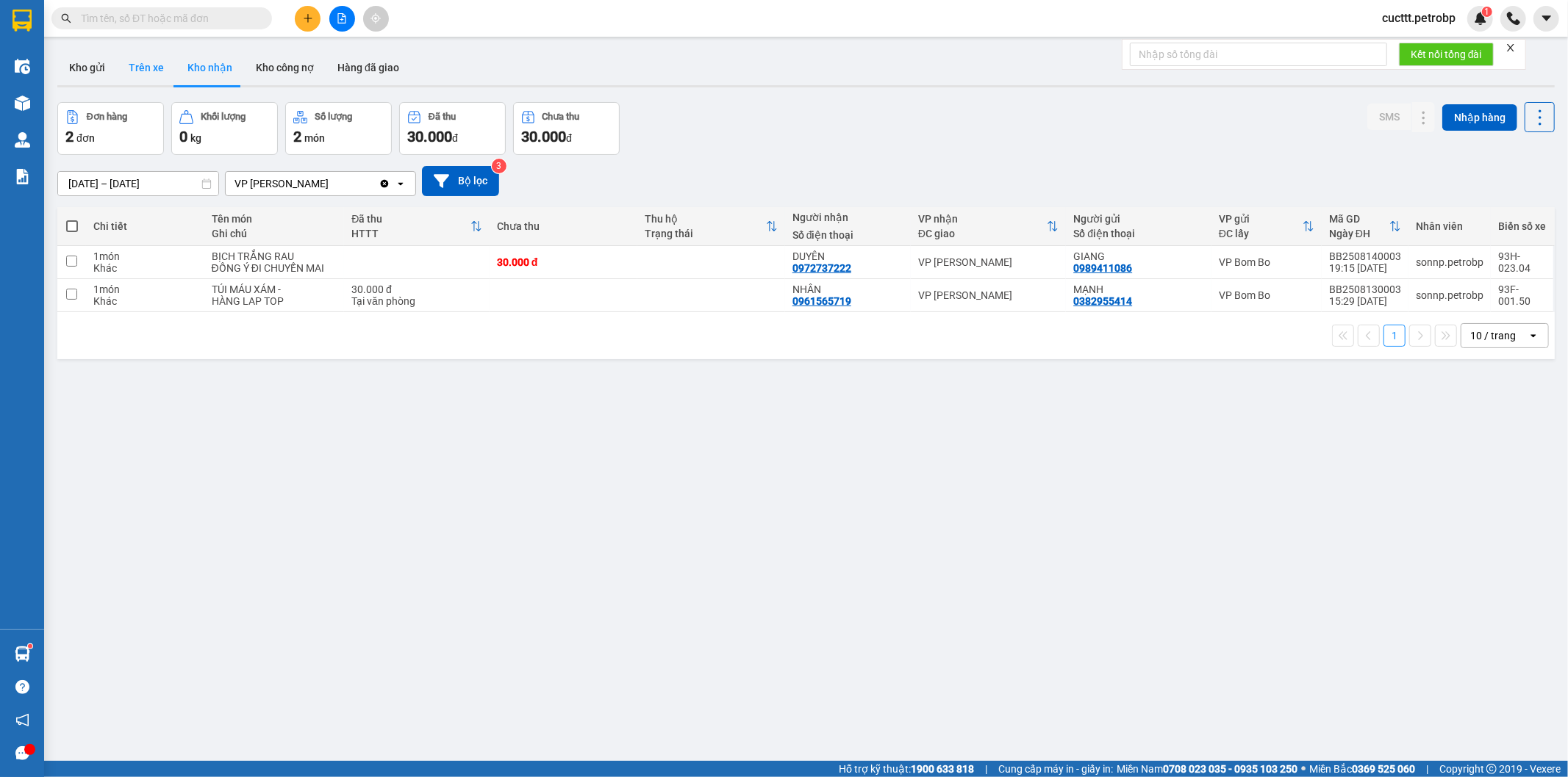
click at [144, 73] on button "Trên xe" at bounding box center [146, 67] width 59 height 35
type input "[DATE] – [DATE]"
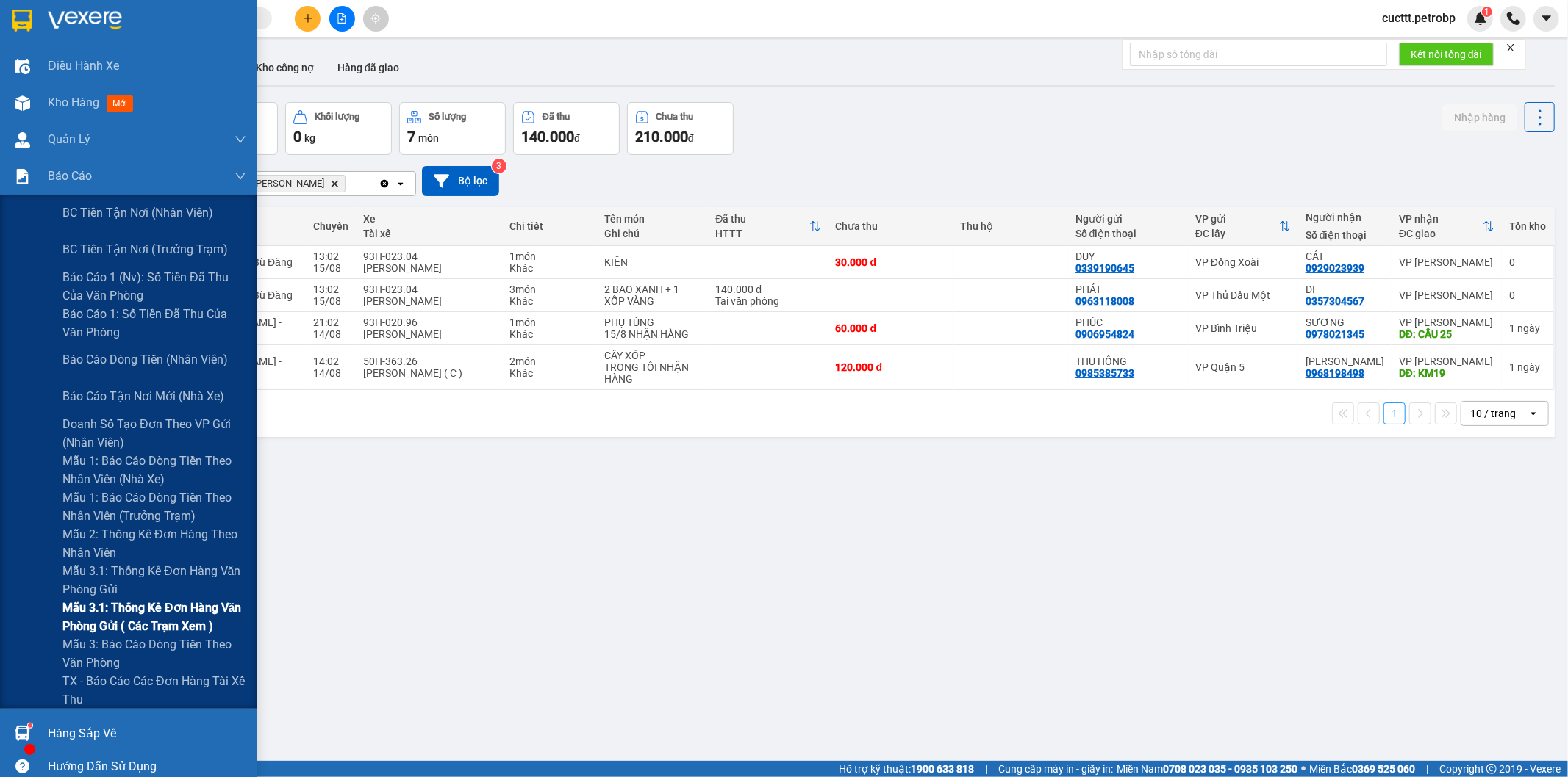
click at [189, 616] on span "Mẫu 3.1: Thống kê đơn hàng văn phòng gửi ( các trạm xem )" at bounding box center [154, 616] width 184 height 37
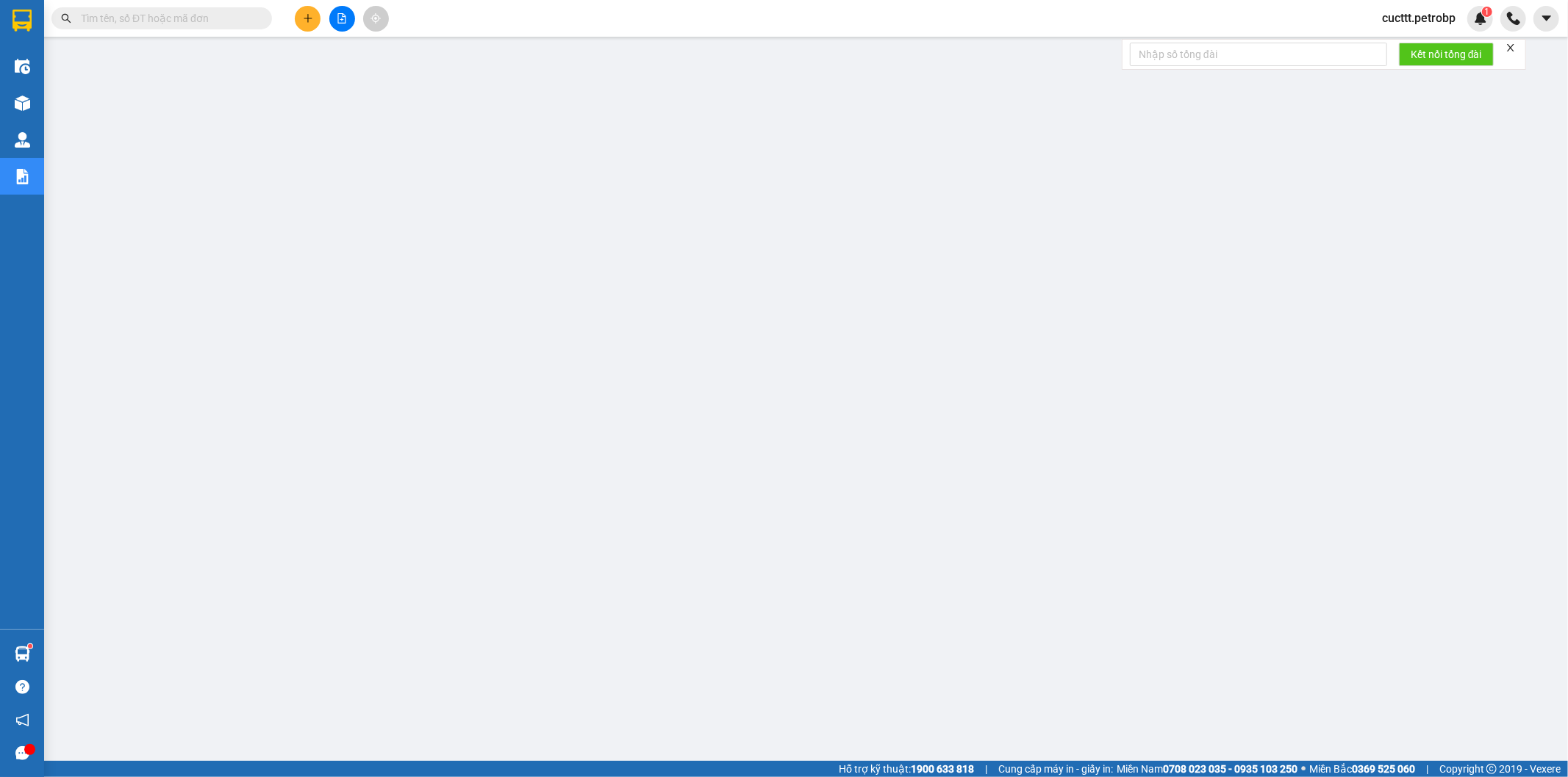
click at [233, 13] on input "text" at bounding box center [167, 19] width 174 height 16
paste input "LHP2508140017"
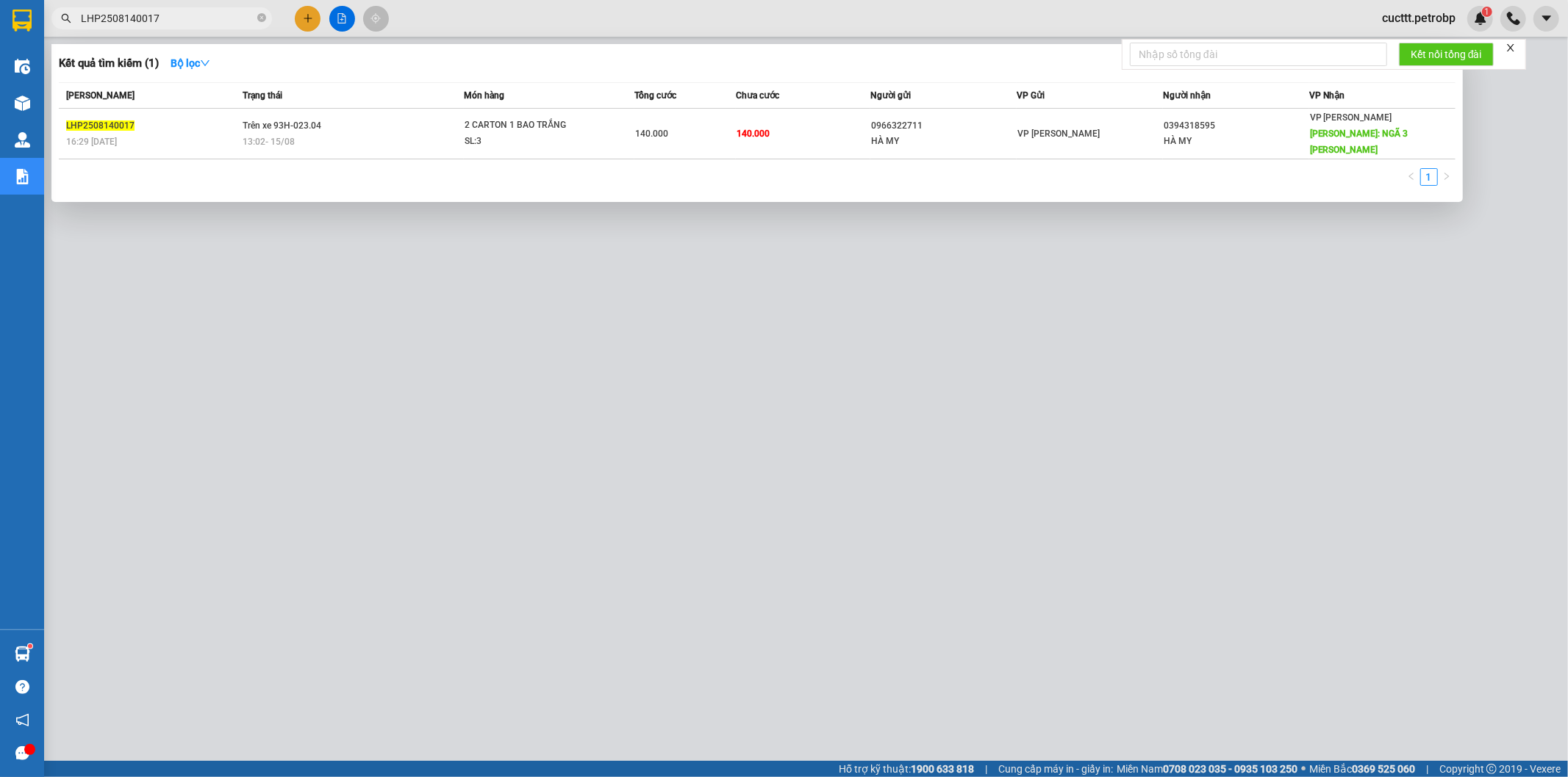
type input "LHP2508140017"
click at [906, 582] on div at bounding box center [784, 388] width 1568 height 777
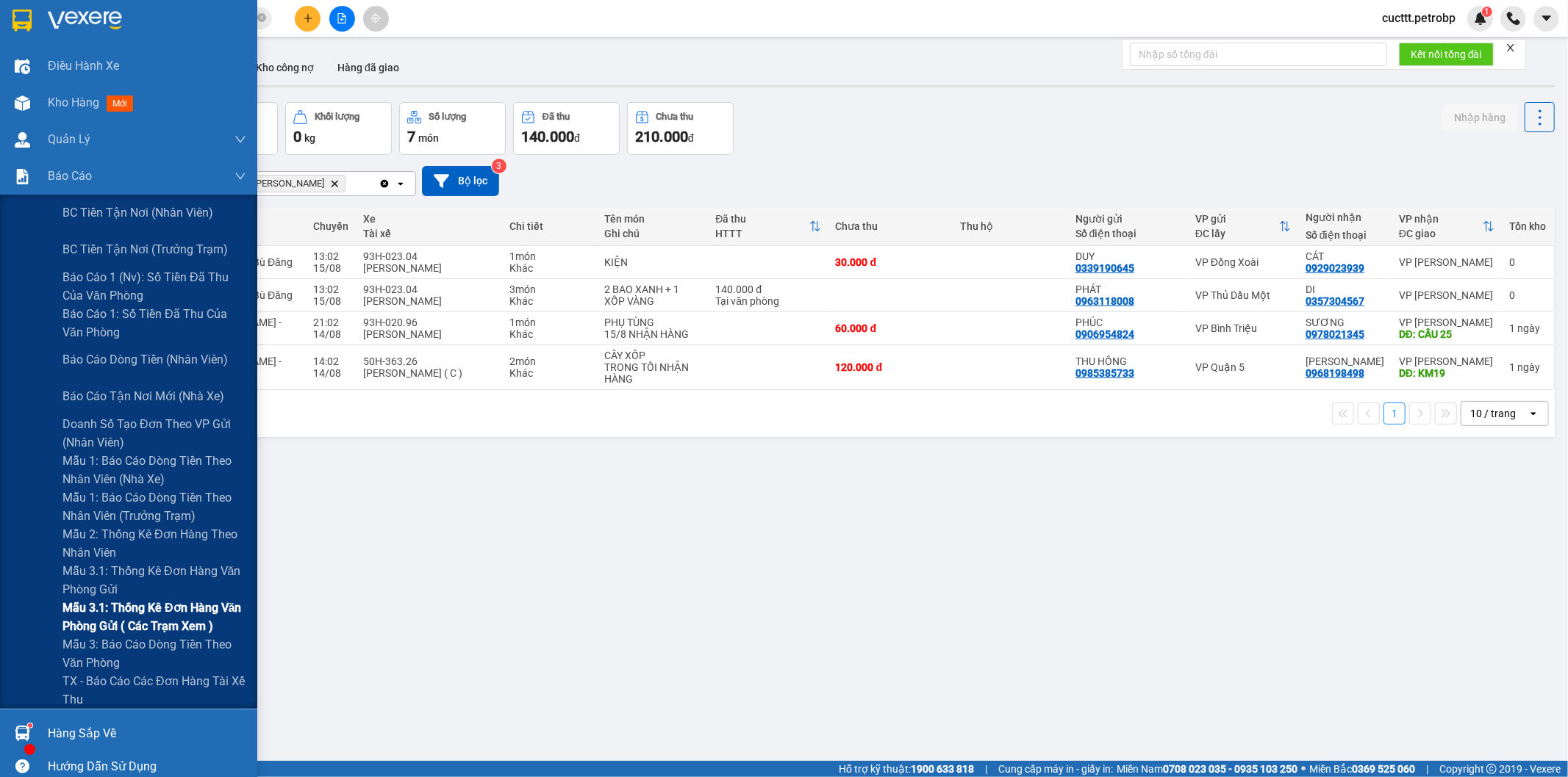
click at [157, 618] on span "Mẫu 3.1: Thống kê đơn hàng văn phòng gửi ( các trạm xem )" at bounding box center [154, 616] width 184 height 37
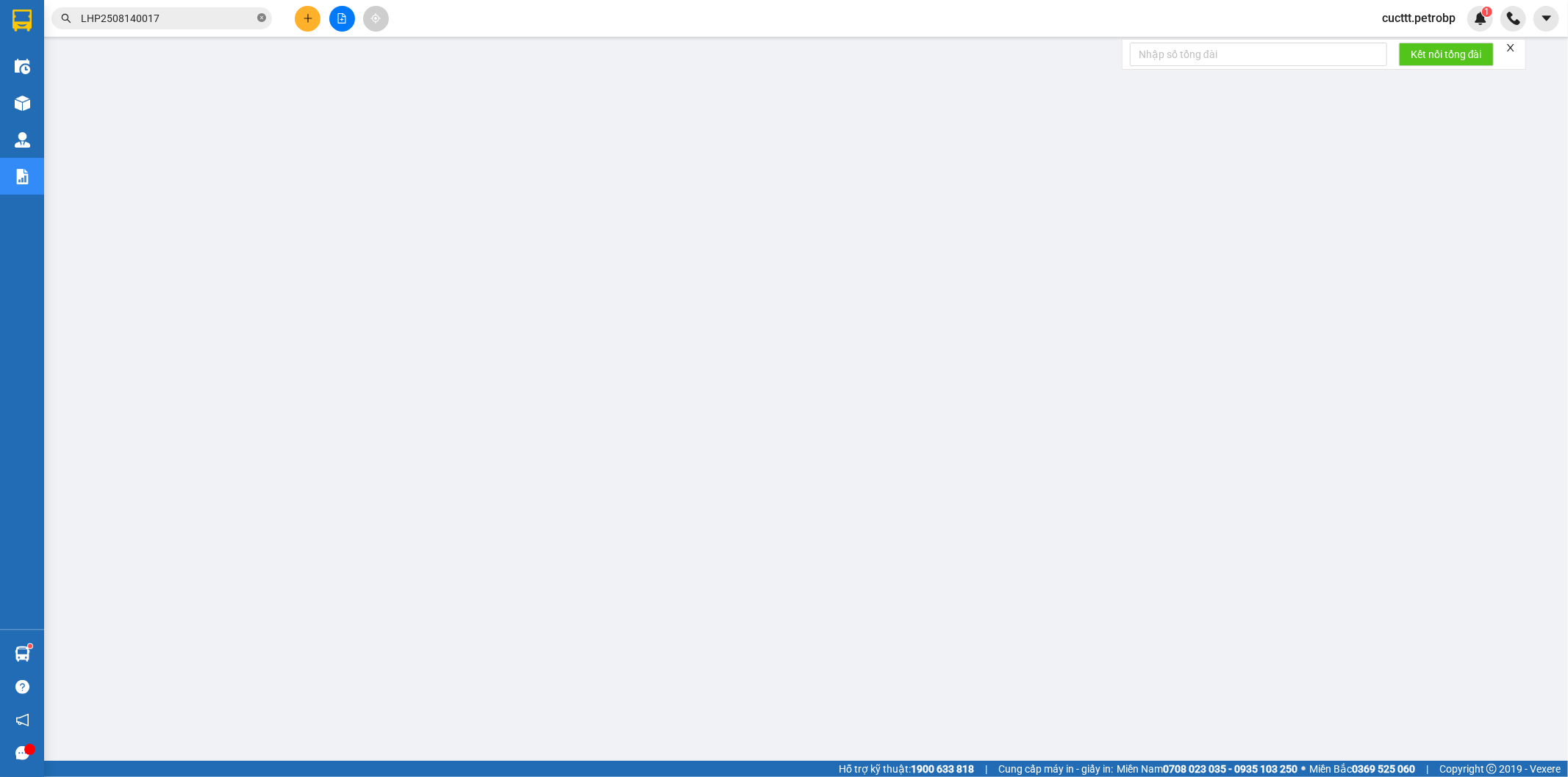
click at [260, 20] on icon "close-circle" at bounding box center [261, 17] width 9 height 9
click at [206, 12] on input "text" at bounding box center [167, 19] width 174 height 16
paste input "QL132508150011"
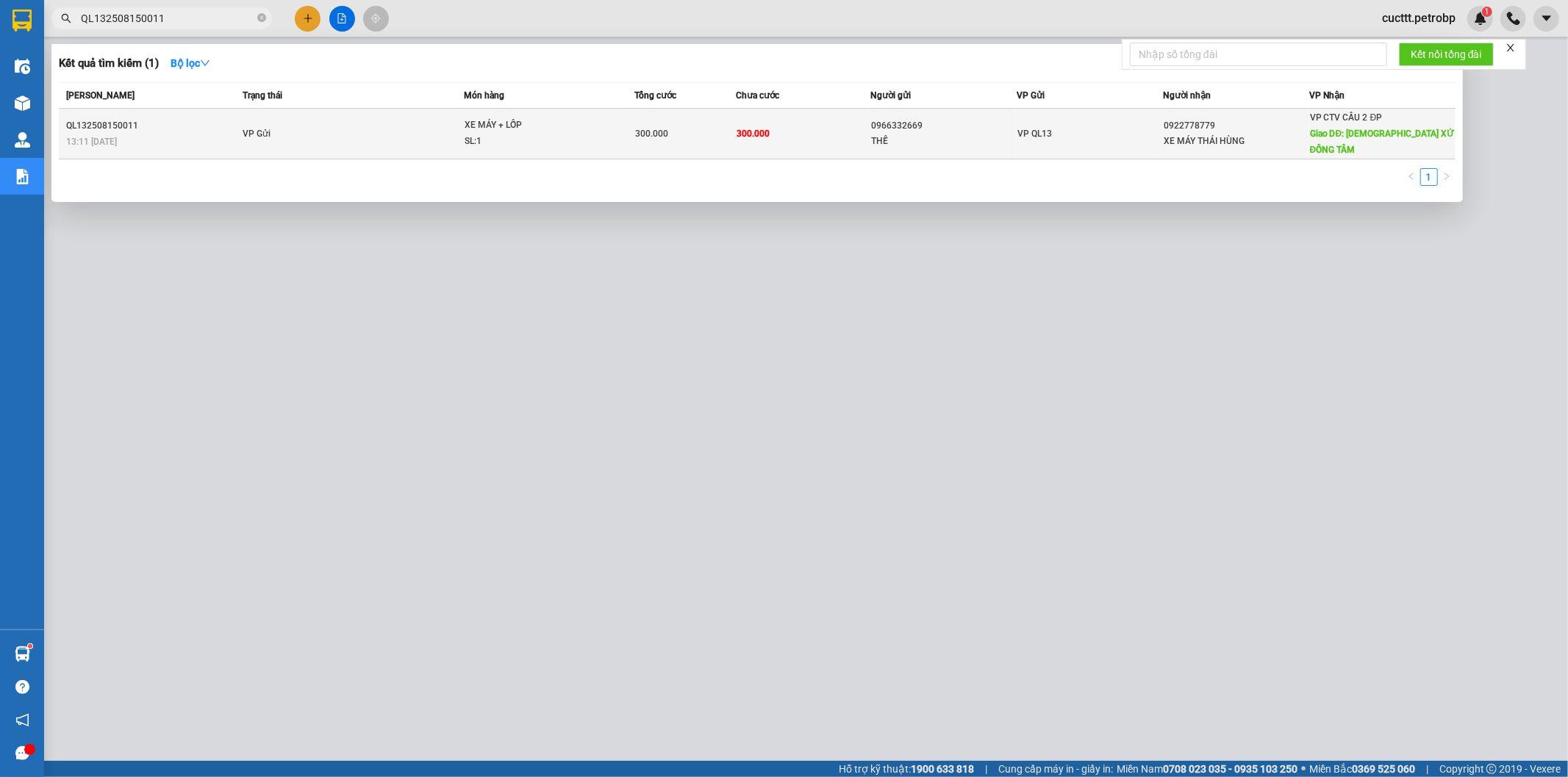
type input "QL132508150011"
click at [1256, 134] on div "XE MÁY THÁI HÙNG" at bounding box center [1236, 141] width 145 height 15
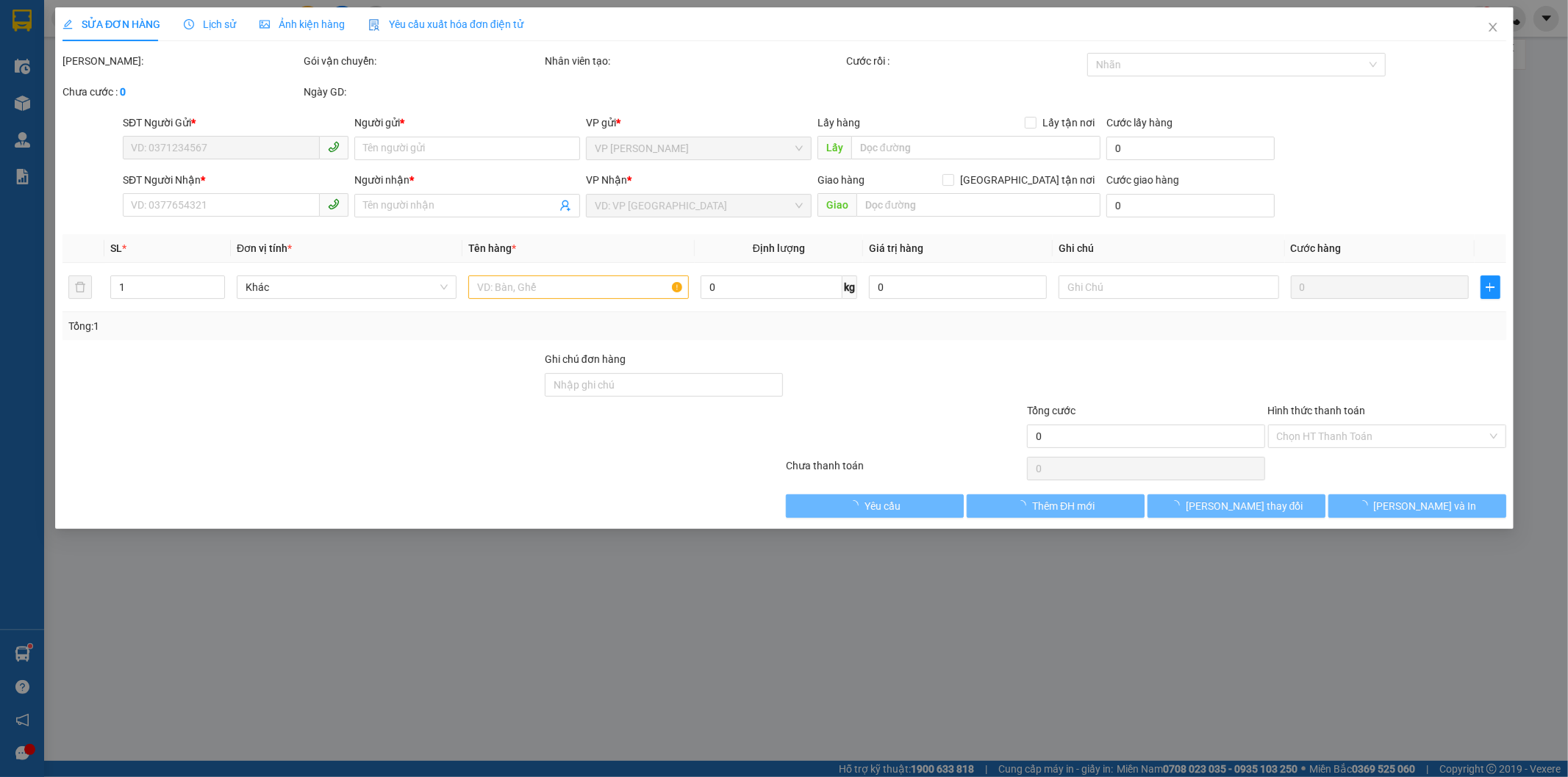
type input "0966332669"
type input "THẾ"
type input "0922778779"
type input "XE MÁY THÁI HÙNG"
type input "[DEMOGRAPHIC_DATA] ĐỒNG TÂM"
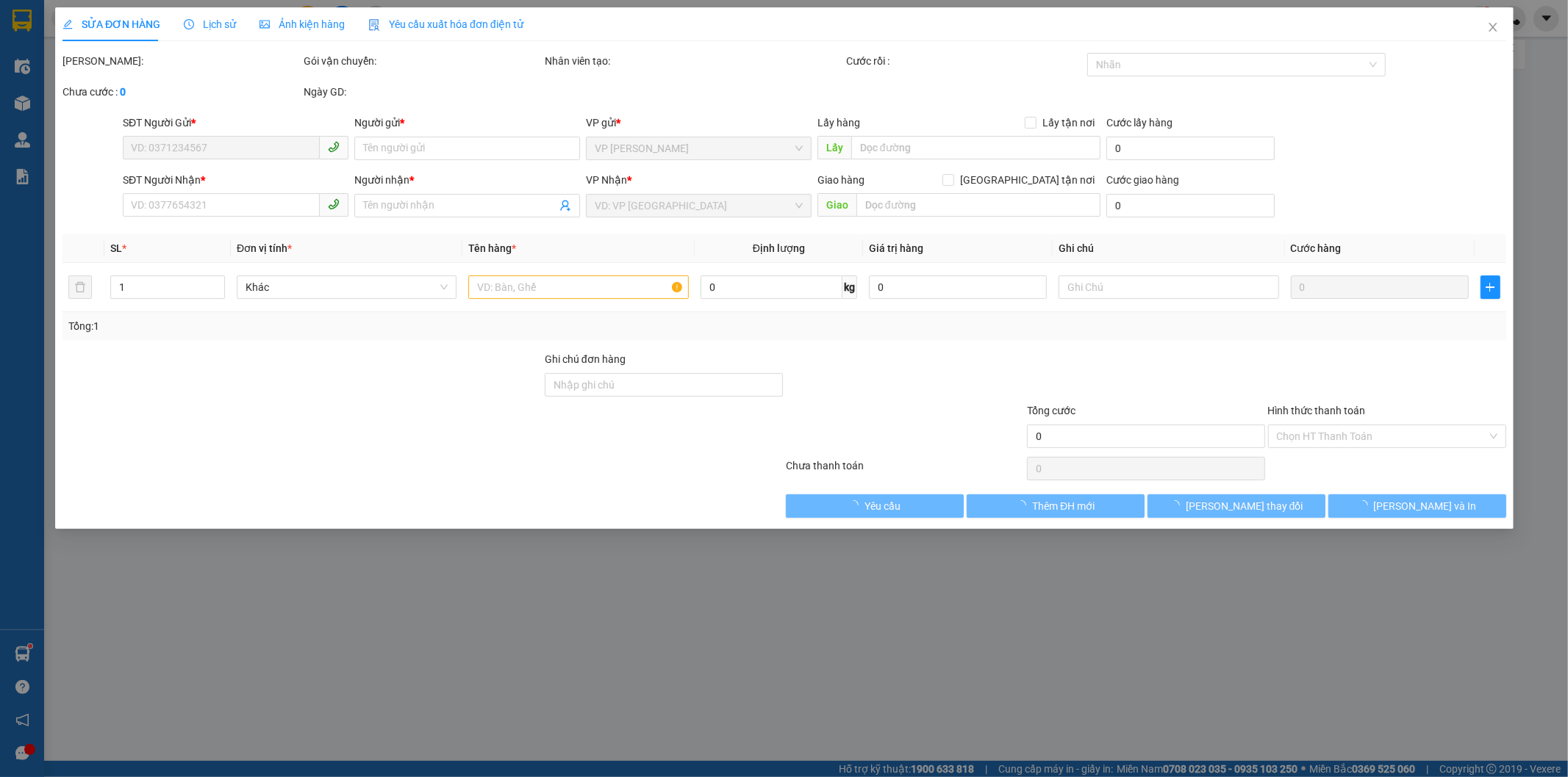
type input "300.000"
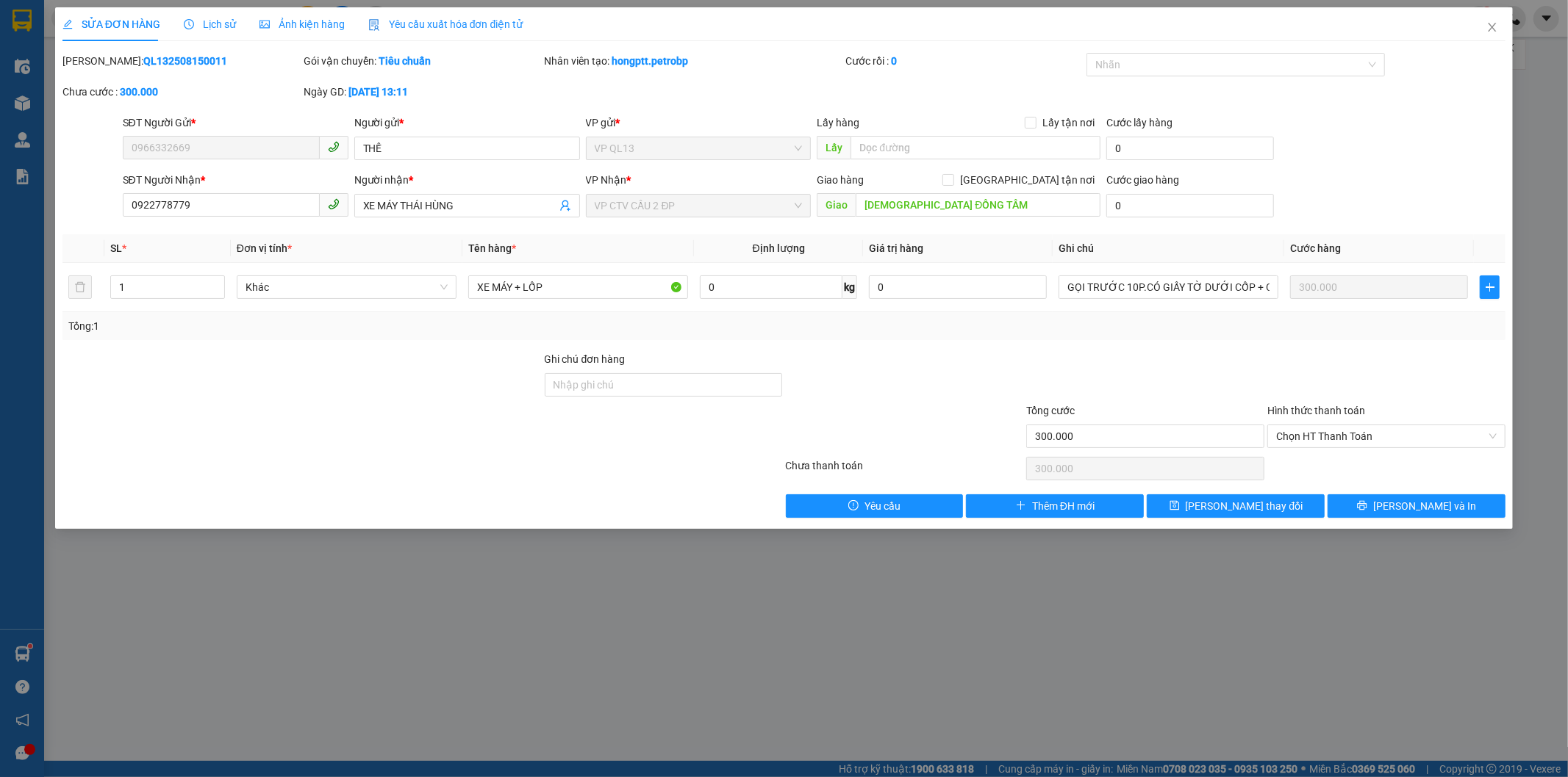
click at [208, 30] on span "Lịch sử" at bounding box center [210, 24] width 52 height 11
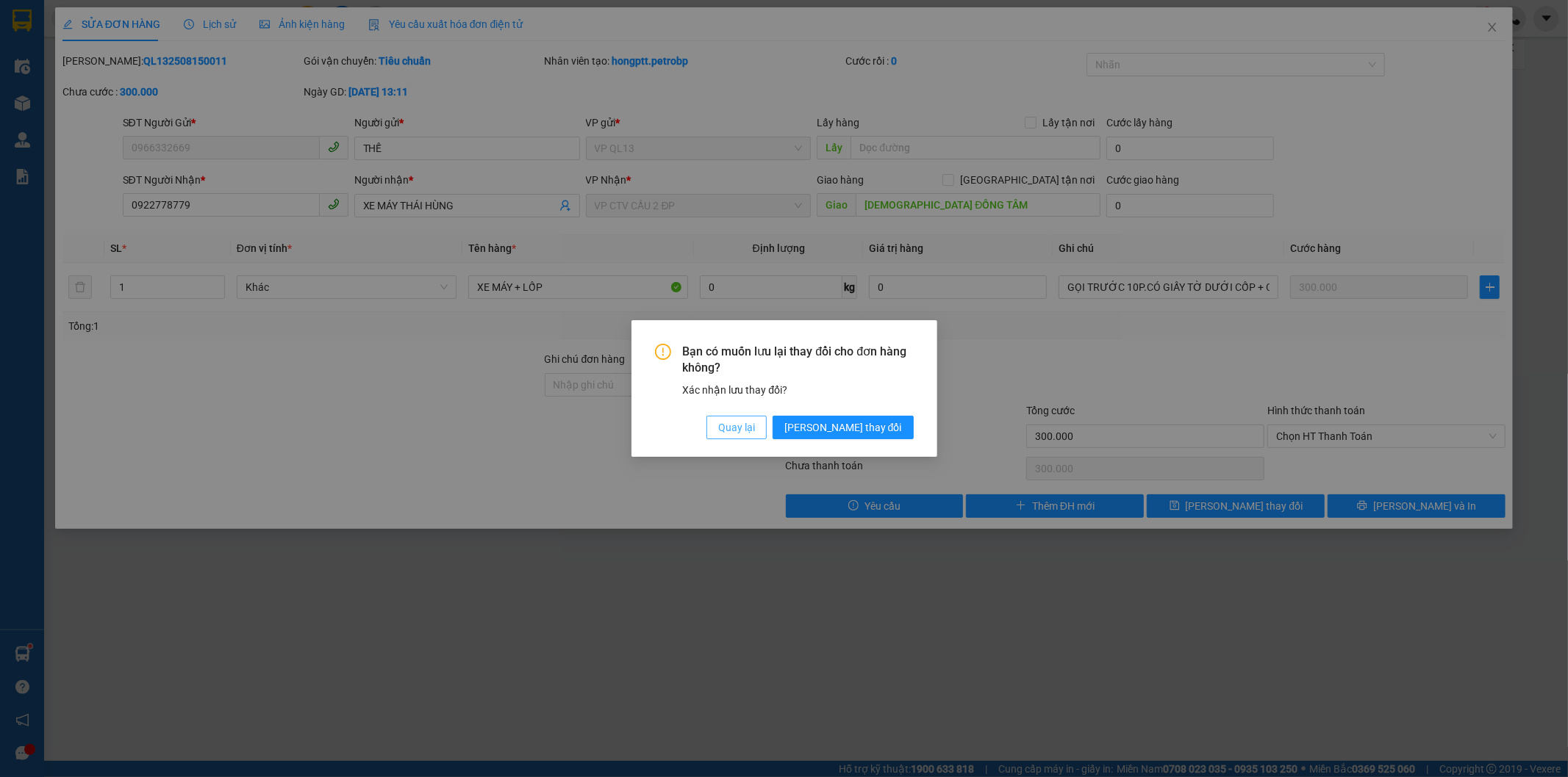
click at [755, 427] on span "Quay lại" at bounding box center [736, 427] width 37 height 16
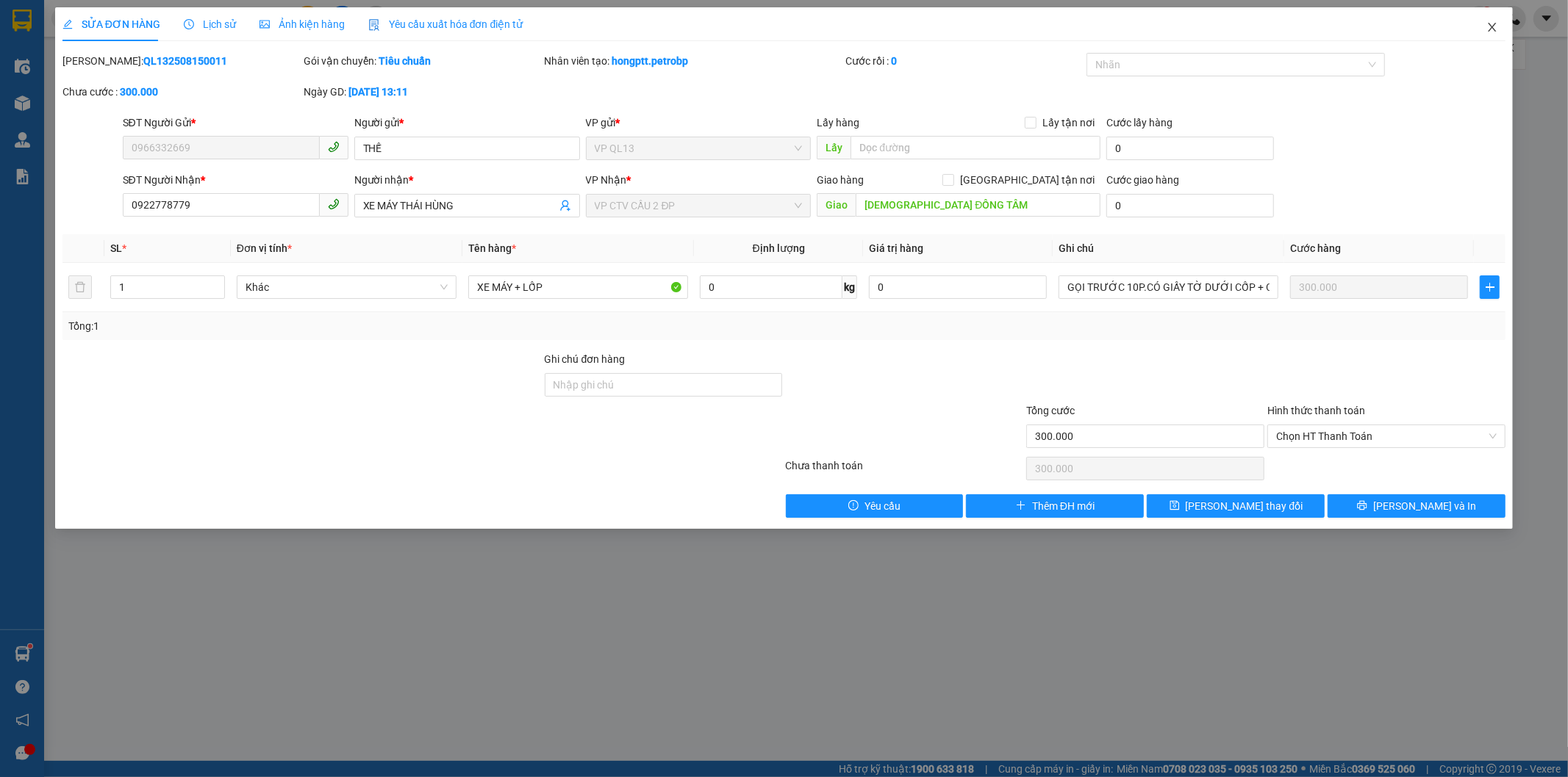
click at [1490, 25] on icon "close" at bounding box center [1493, 27] width 8 height 9
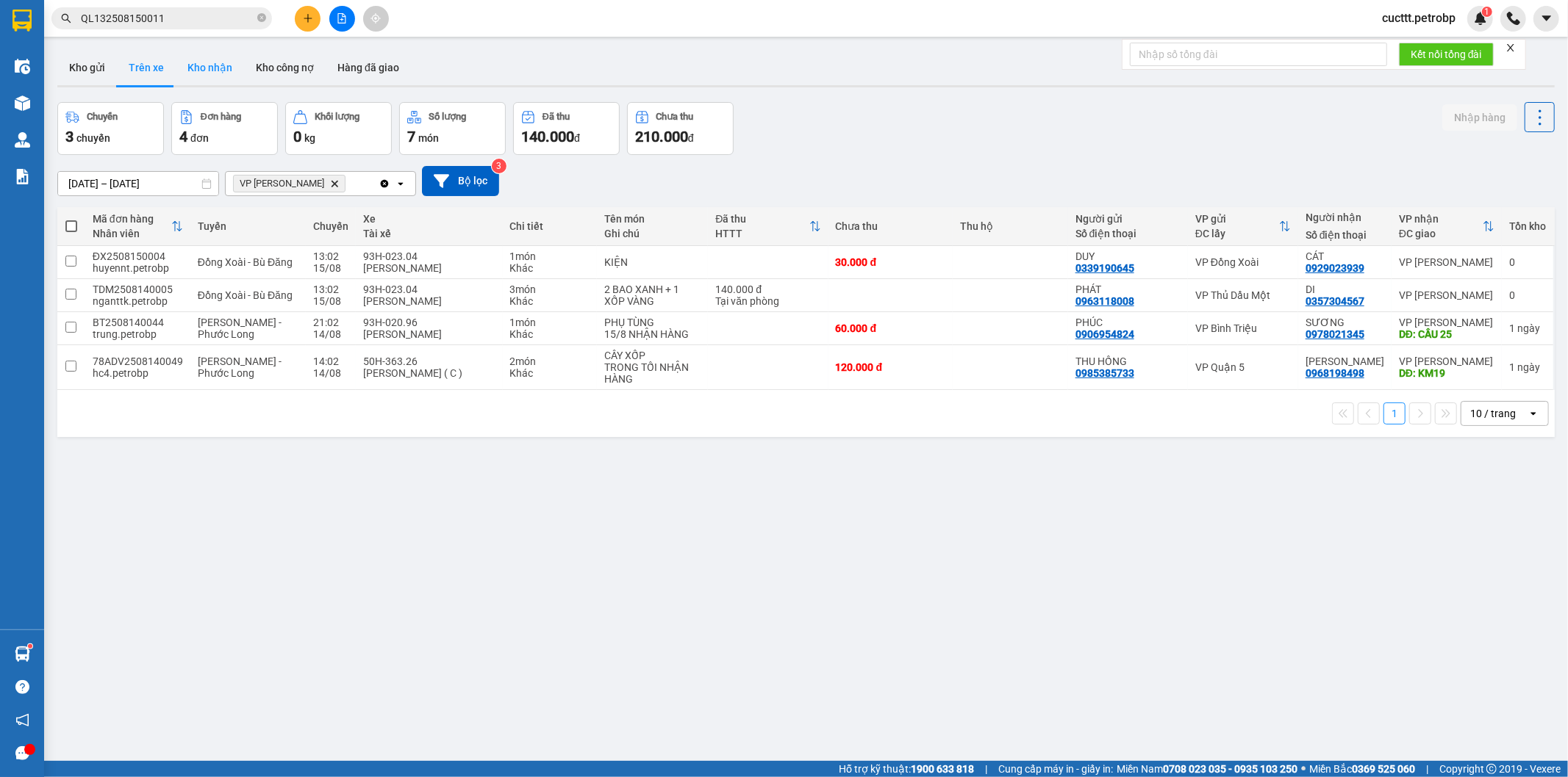
click at [203, 69] on button "Kho nhận" at bounding box center [210, 67] width 69 height 35
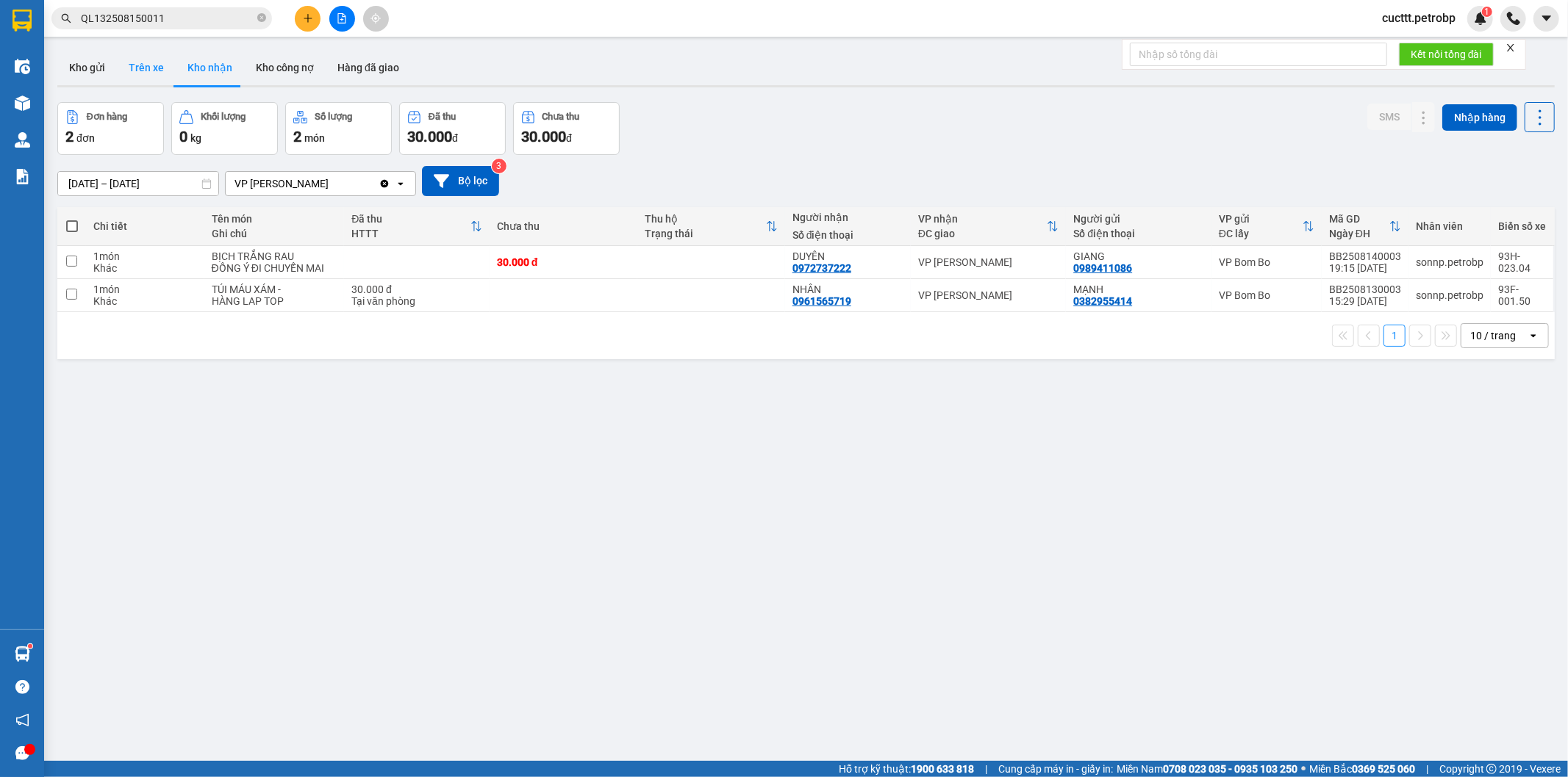
click at [140, 72] on button "Trên xe" at bounding box center [146, 67] width 59 height 35
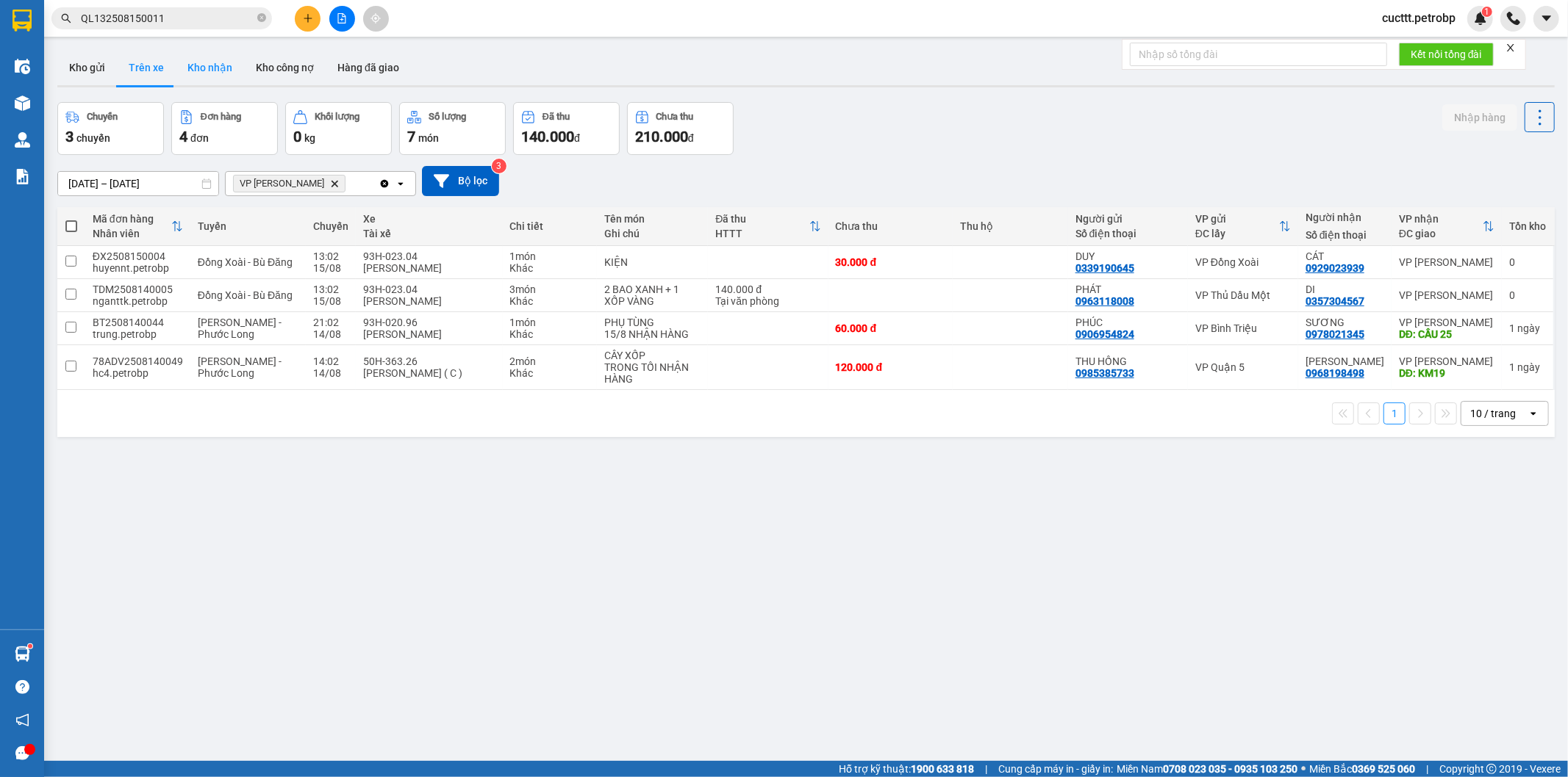
click at [202, 71] on button "Kho nhận" at bounding box center [210, 67] width 69 height 35
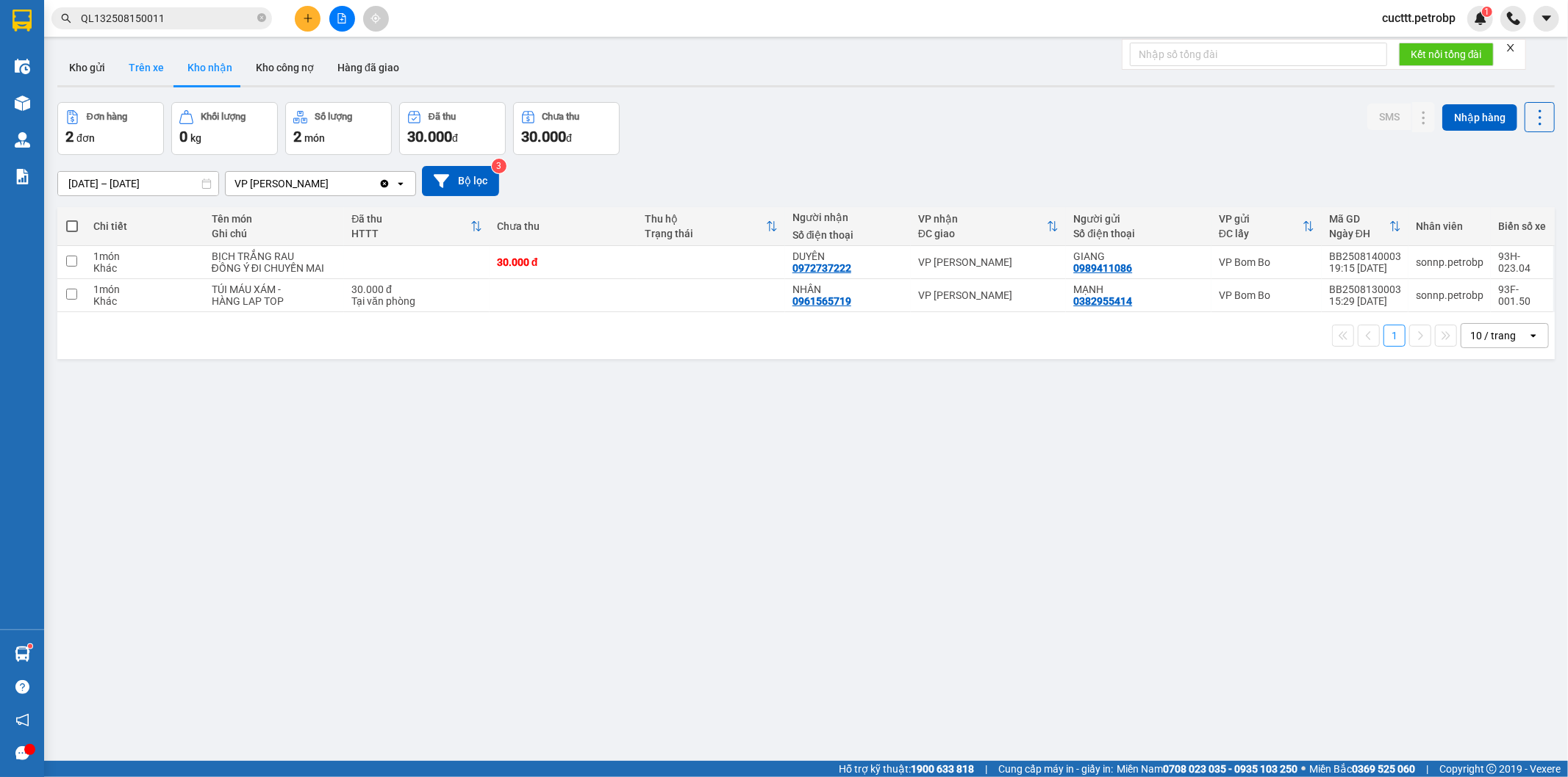
click at [130, 72] on button "Trên xe" at bounding box center [146, 67] width 59 height 35
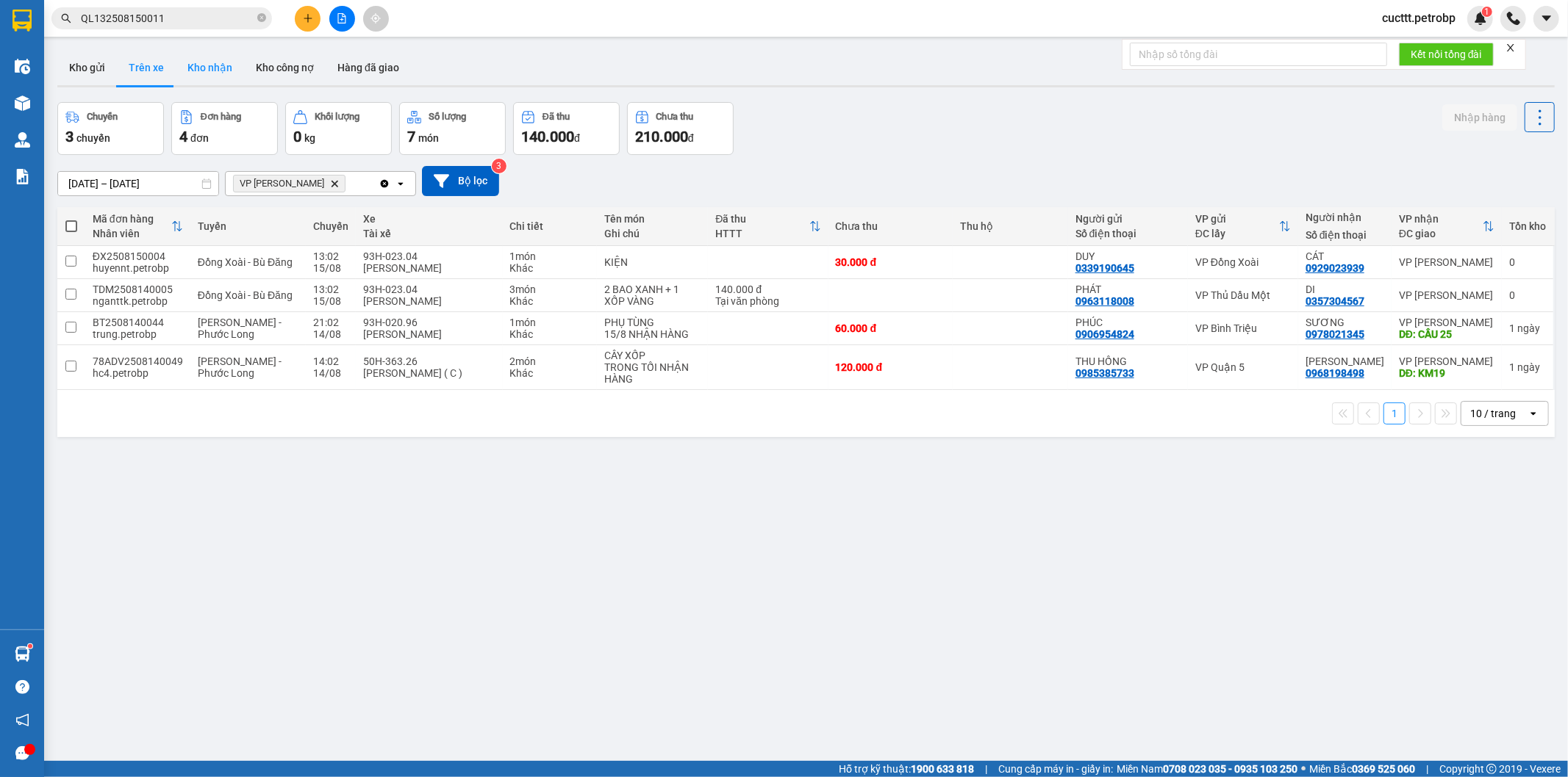
click at [185, 69] on button "Kho nhận" at bounding box center [210, 67] width 69 height 35
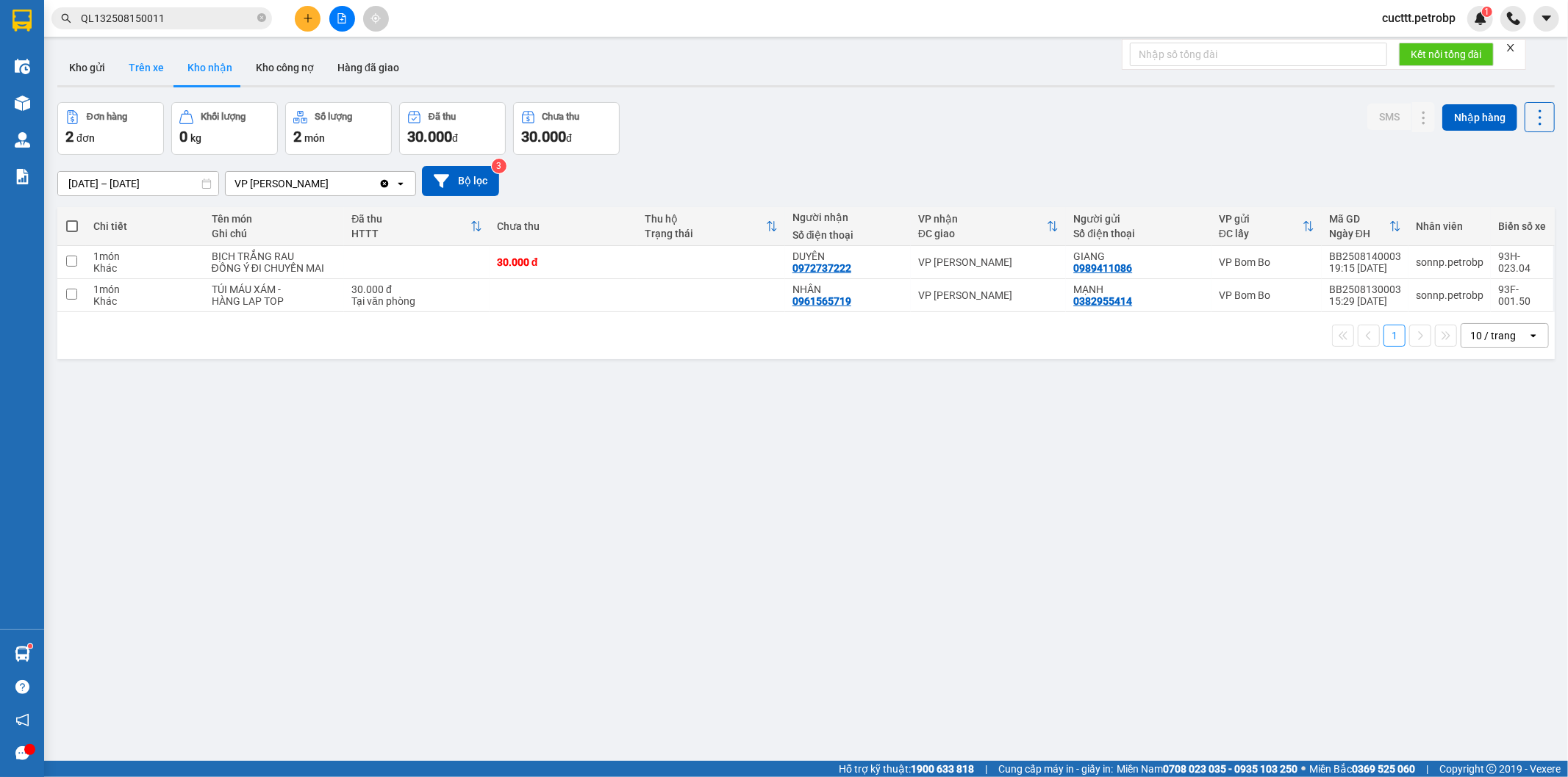
click at [147, 78] on button "Trên xe" at bounding box center [146, 67] width 59 height 35
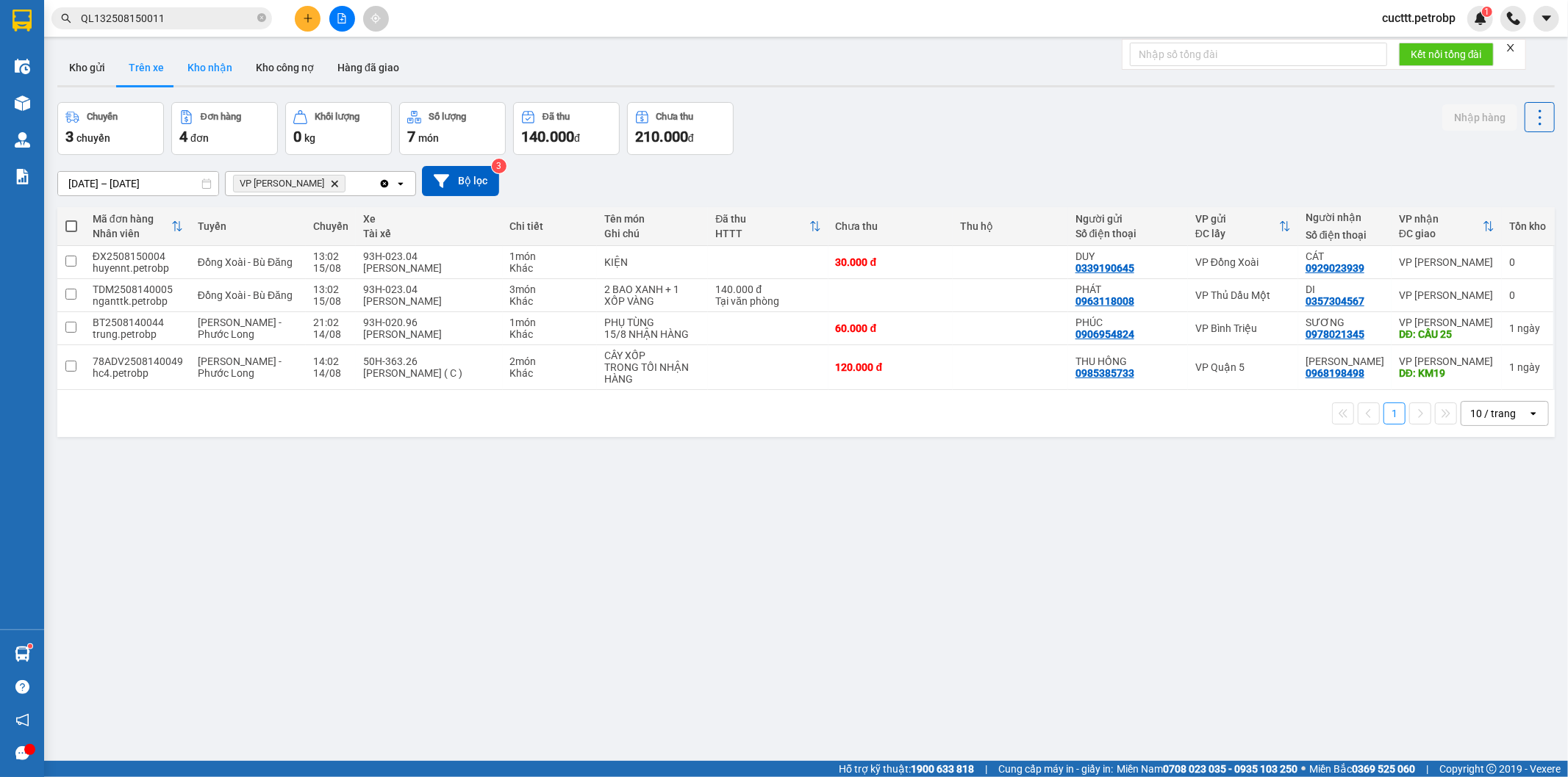
click at [206, 70] on button "Kho nhận" at bounding box center [210, 67] width 69 height 35
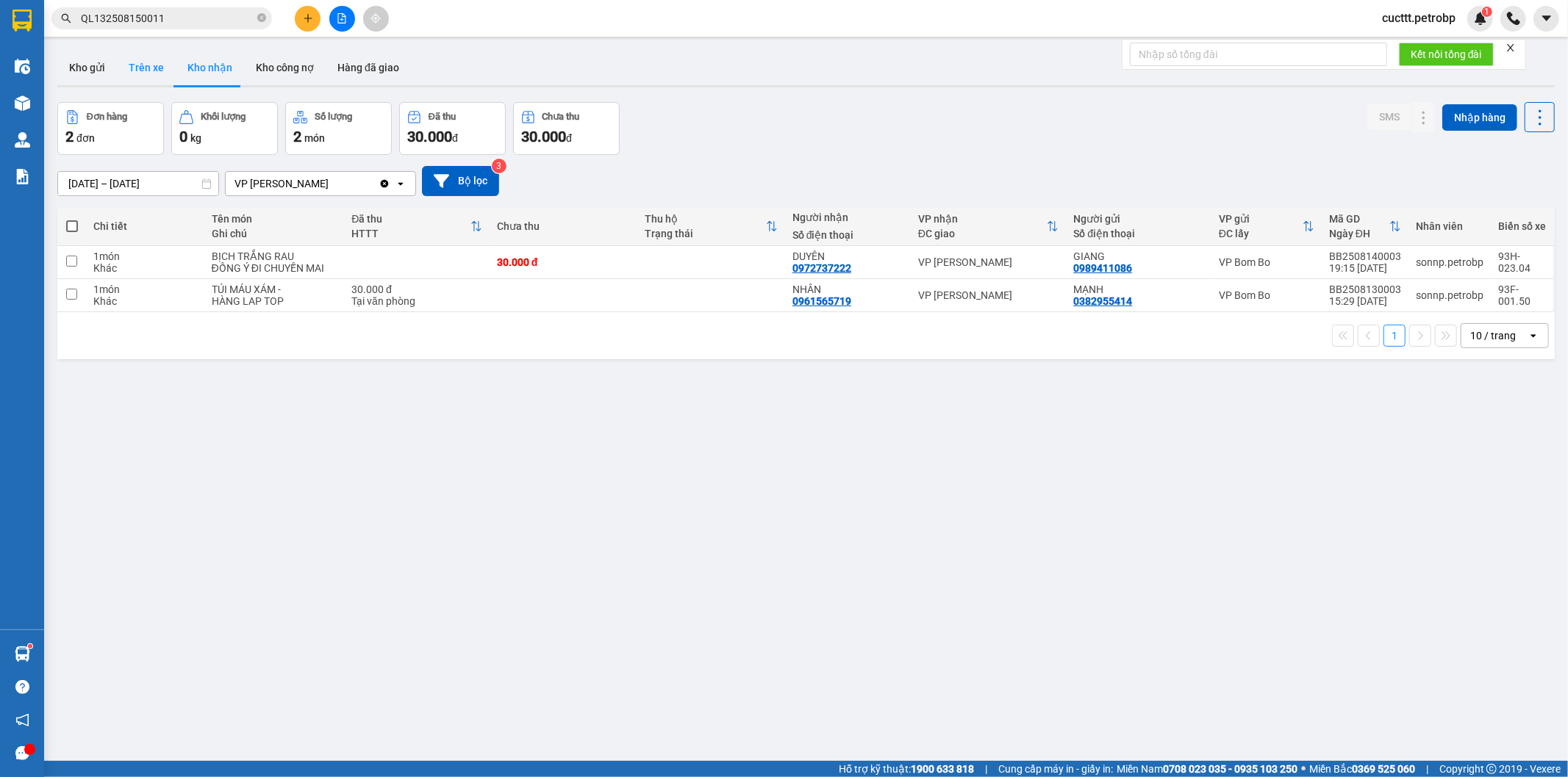
click at [148, 67] on button "Trên xe" at bounding box center [146, 67] width 59 height 35
type input "[DATE] – [DATE]"
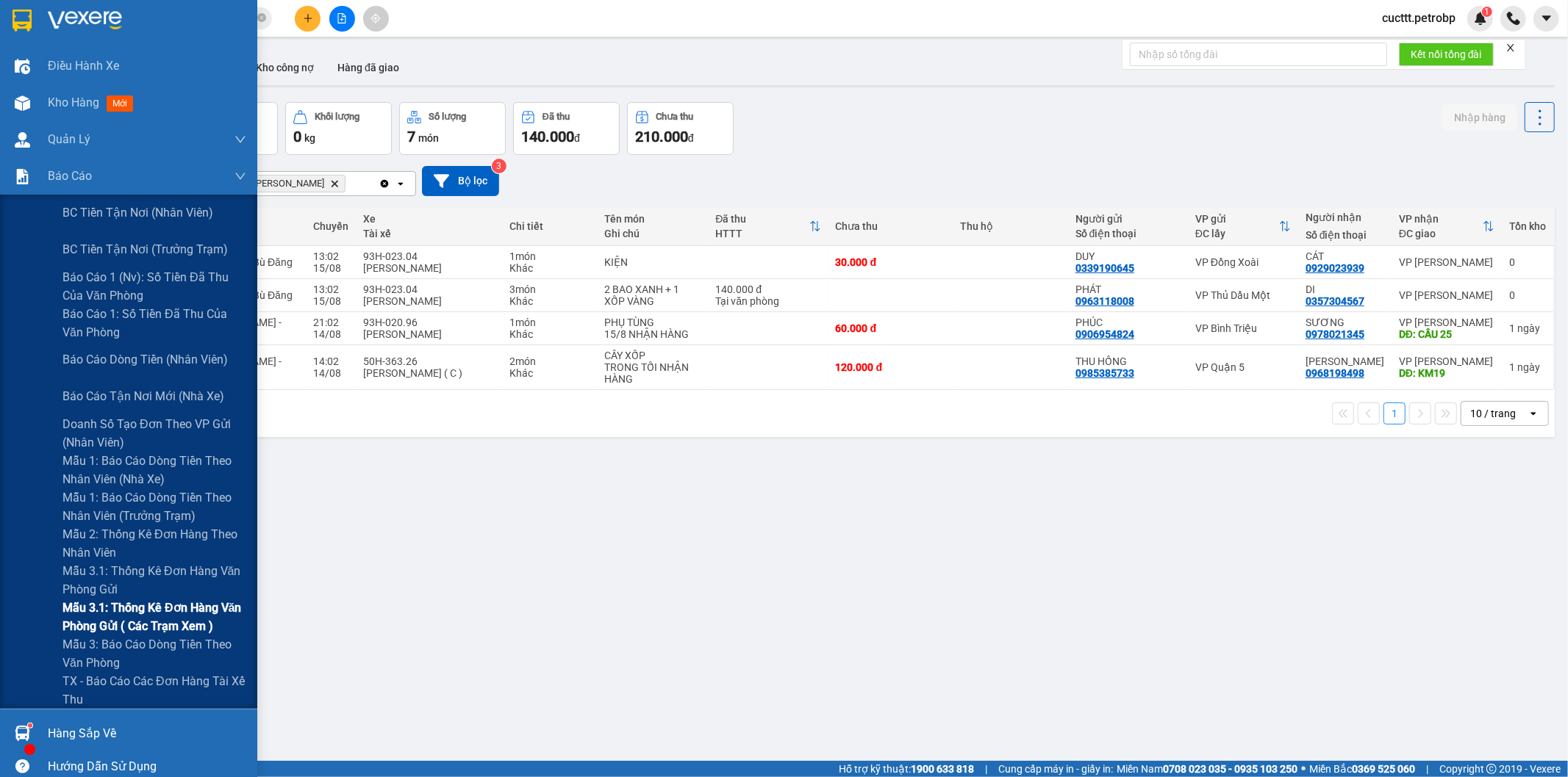
click at [207, 620] on span "Mẫu 3.1: Thống kê đơn hàng văn phòng gửi ( các trạm xem )" at bounding box center [154, 616] width 184 height 37
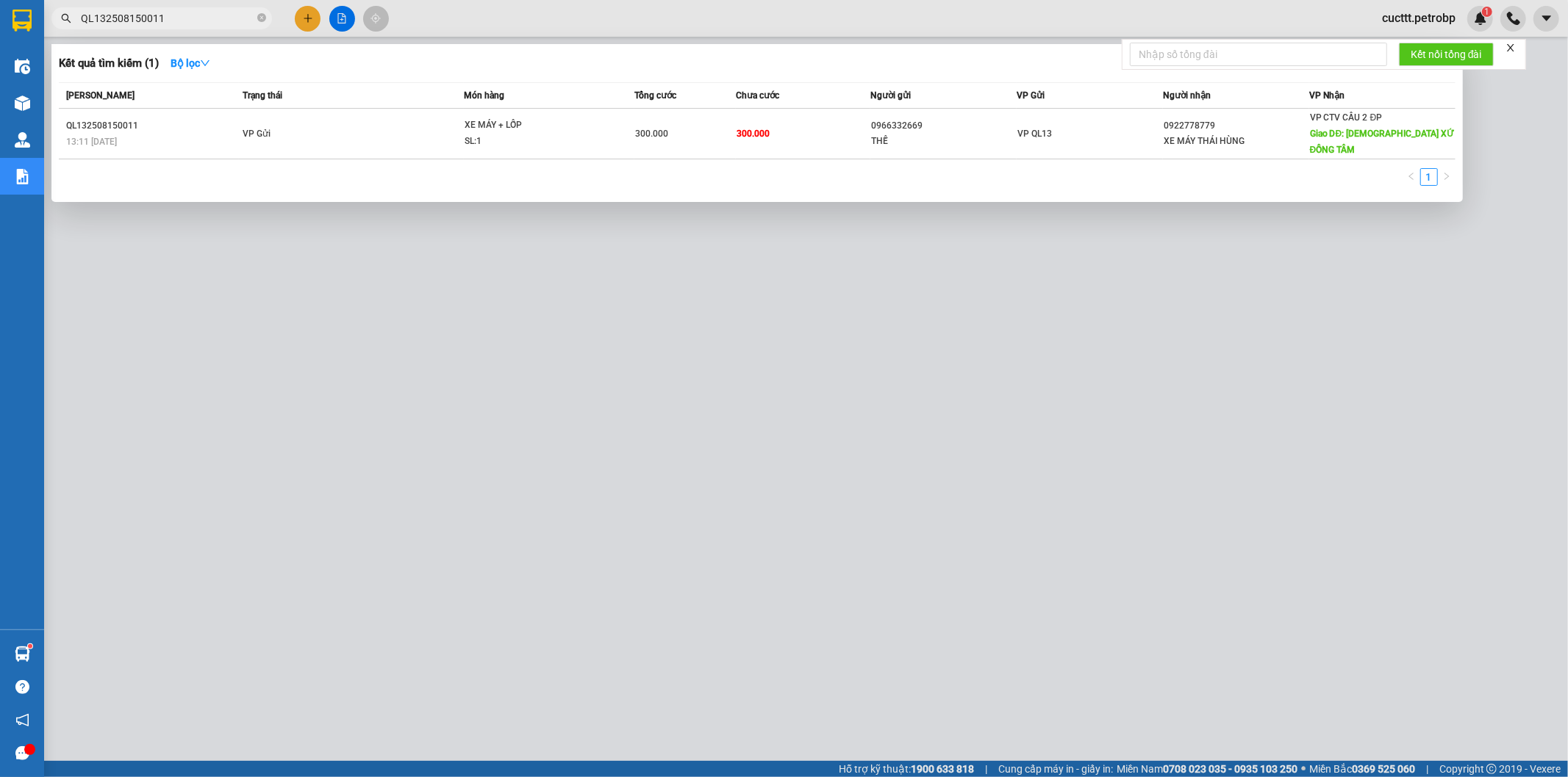
drag, startPoint x: 264, startPoint y: 15, endPoint x: 236, endPoint y: 17, distance: 28.1
click at [263, 15] on icon "close-circle" at bounding box center [261, 17] width 9 height 9
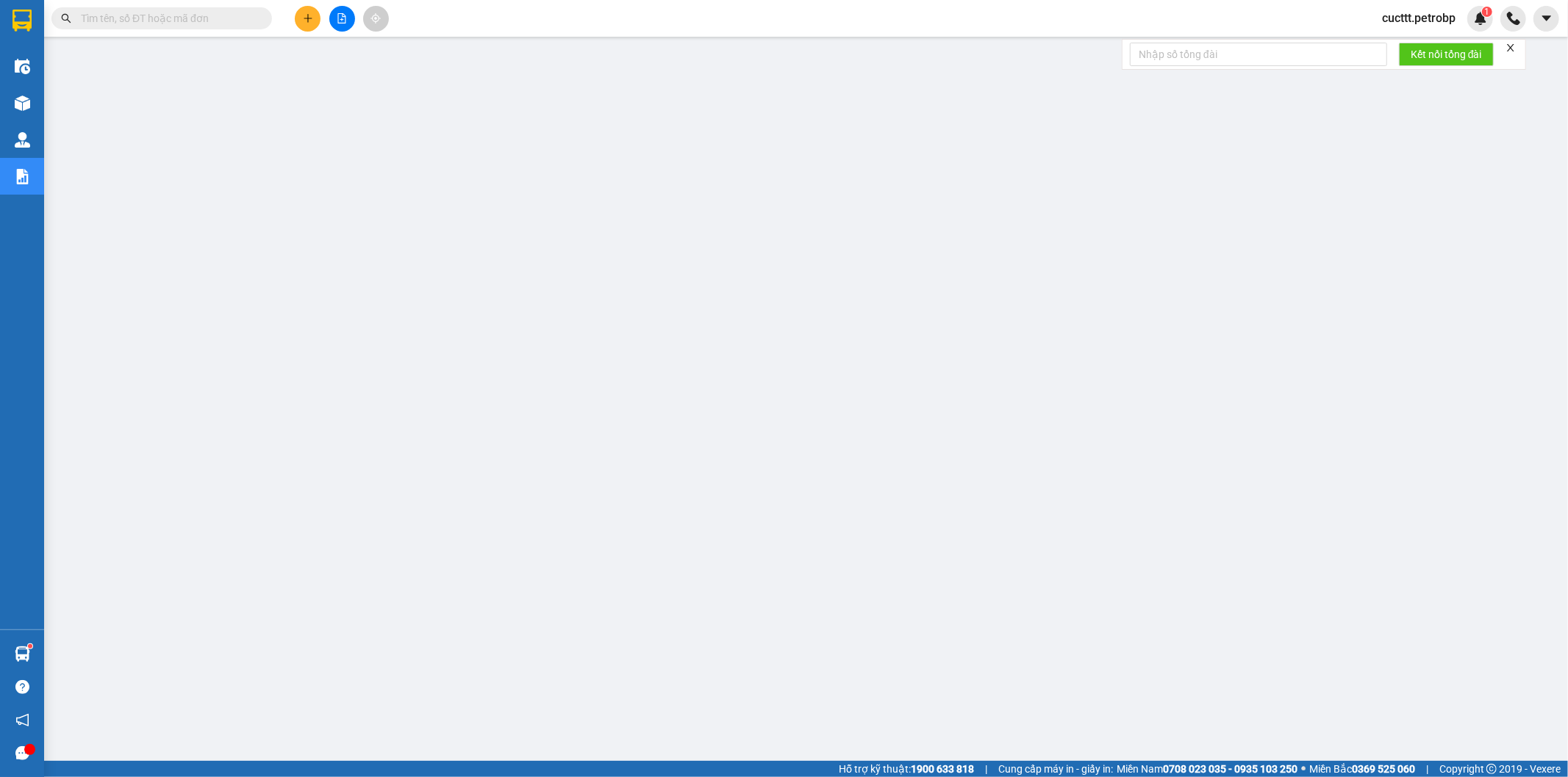
click at [235, 17] on input "text" at bounding box center [167, 19] width 174 height 16
paste input "ĐL2508150002"
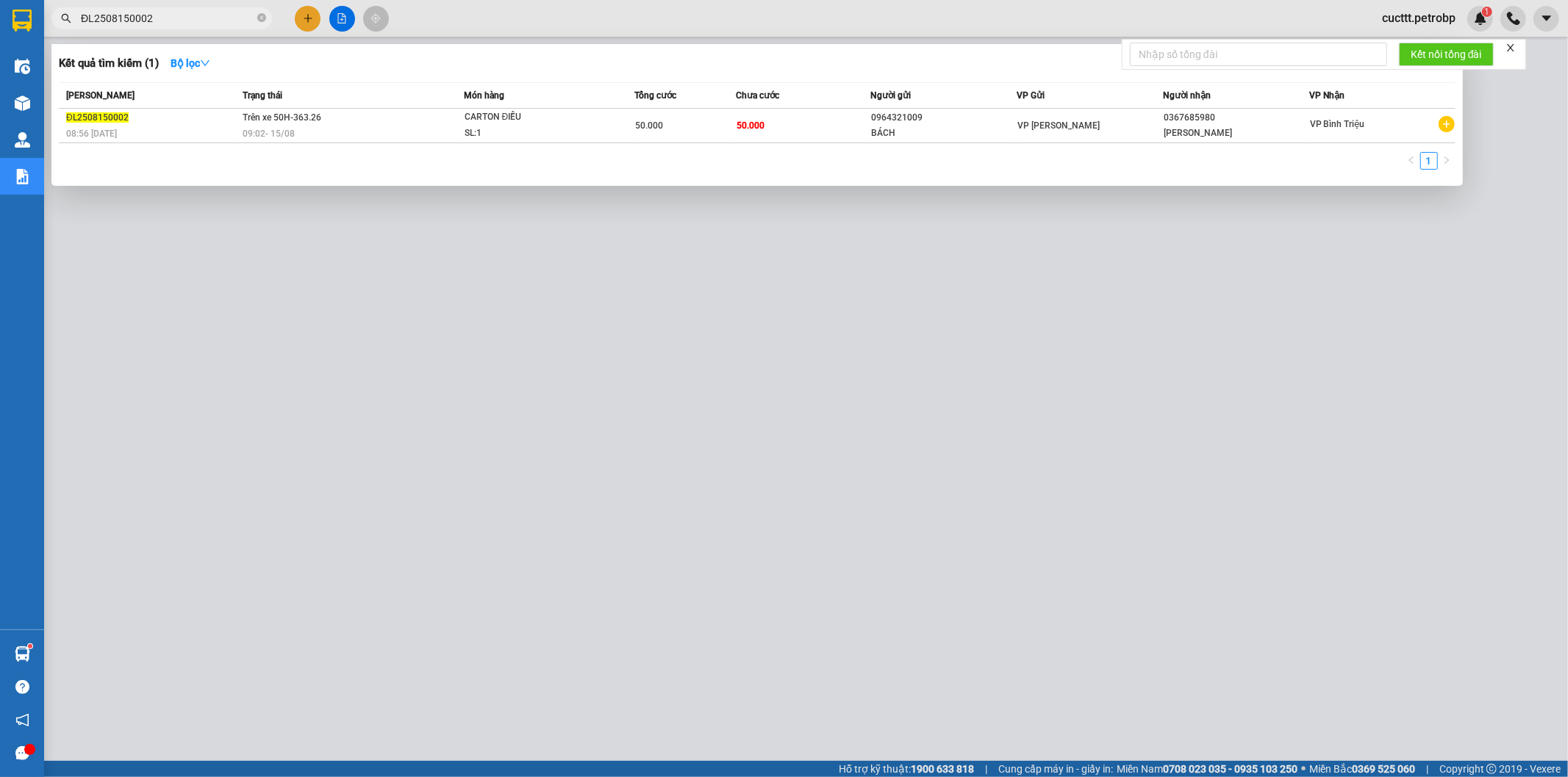
type input "ĐL2508150002"
click at [445, 355] on div at bounding box center [784, 388] width 1568 height 777
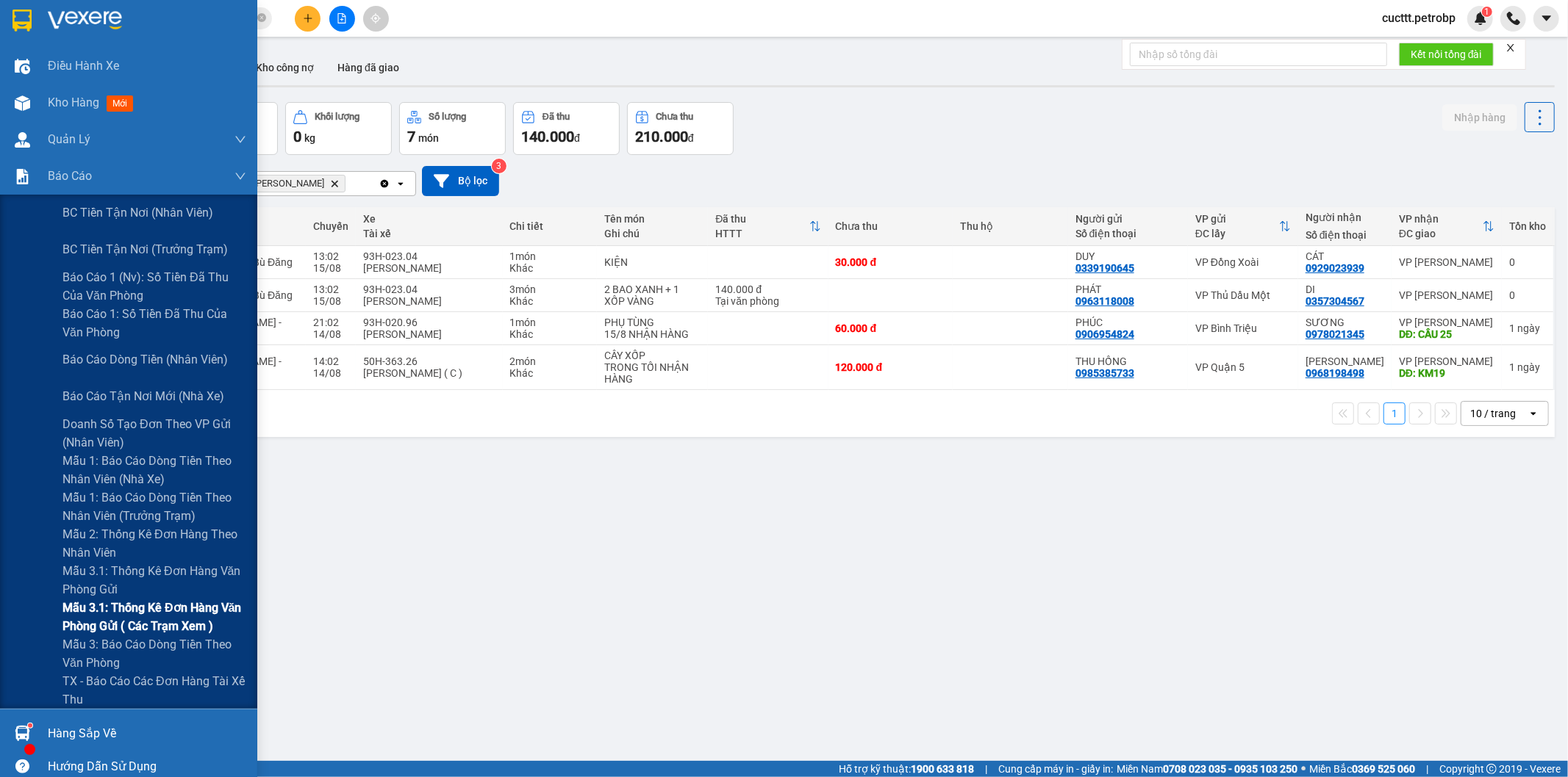
click at [171, 608] on span "Mẫu 3.1: Thống kê đơn hàng văn phòng gửi ( các trạm xem )" at bounding box center [154, 616] width 184 height 37
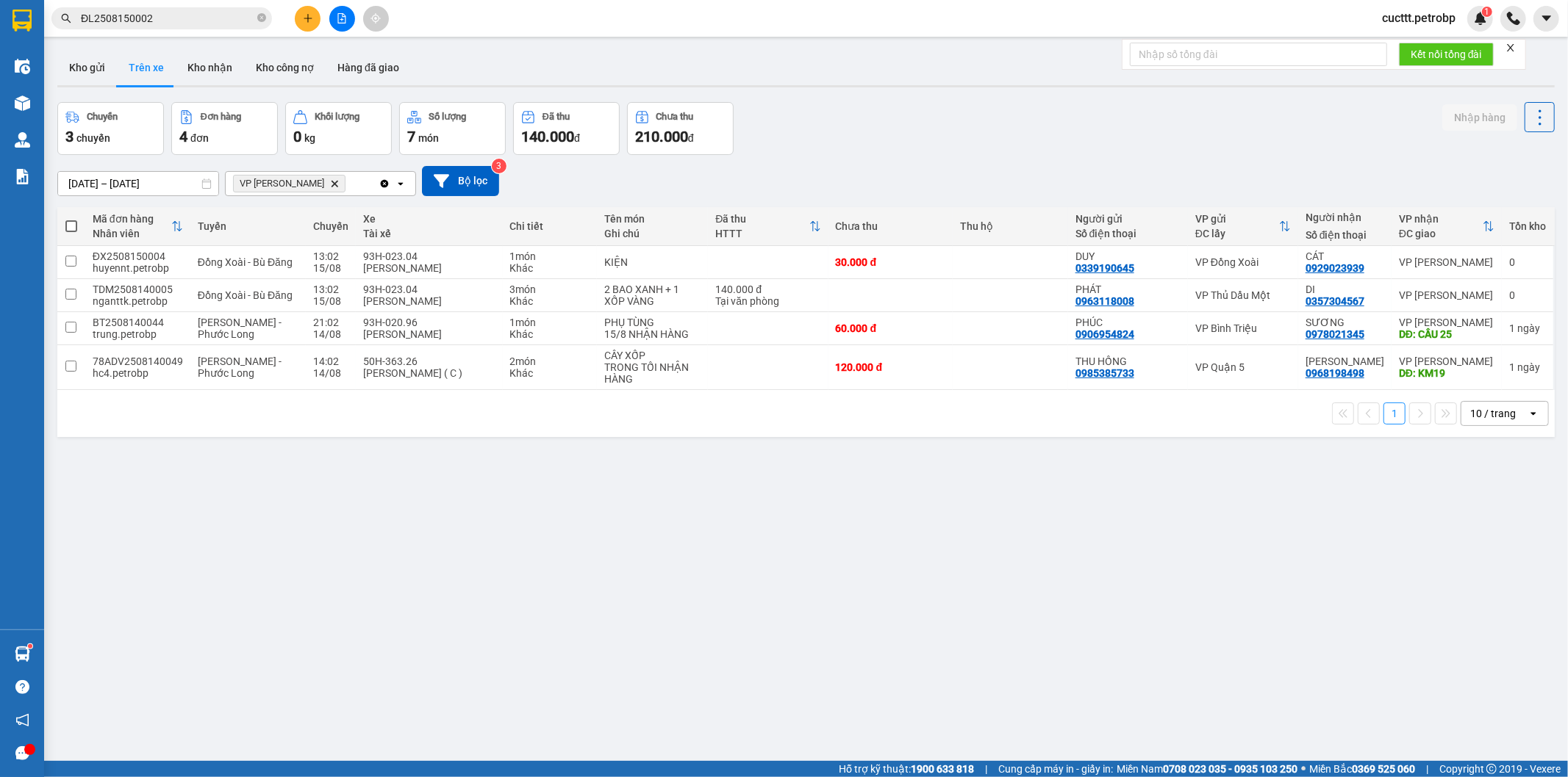
drag, startPoint x: 1103, startPoint y: 160, endPoint x: 963, endPoint y: 152, distance: 140.2
click at [1099, 164] on div "[DATE] – [DATE] Press the down arrow key to interact with the calendar and sele…" at bounding box center [805, 181] width 1497 height 52
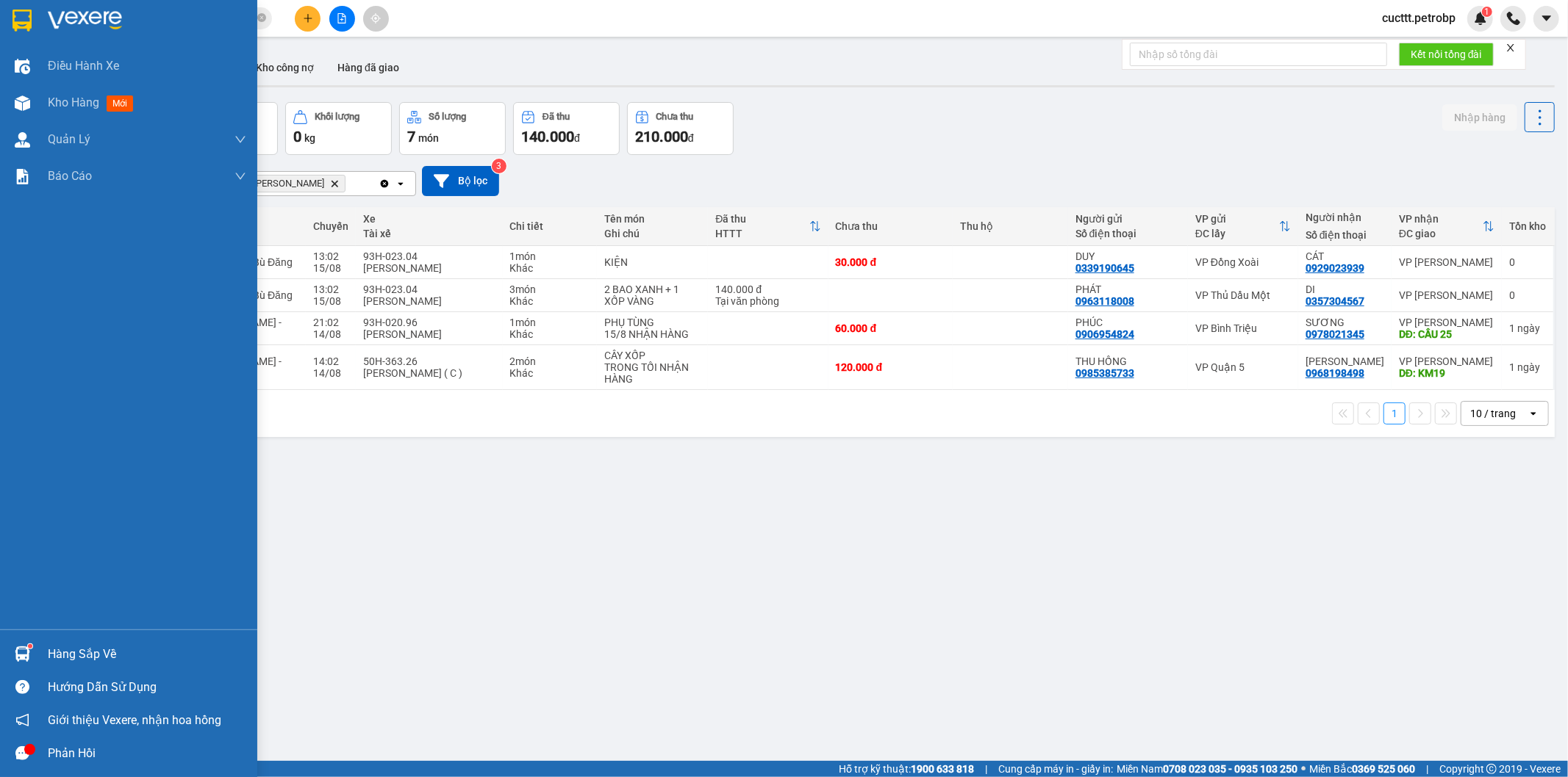
click at [100, 650] on div "Hàng sắp về" at bounding box center [147, 654] width 198 height 22
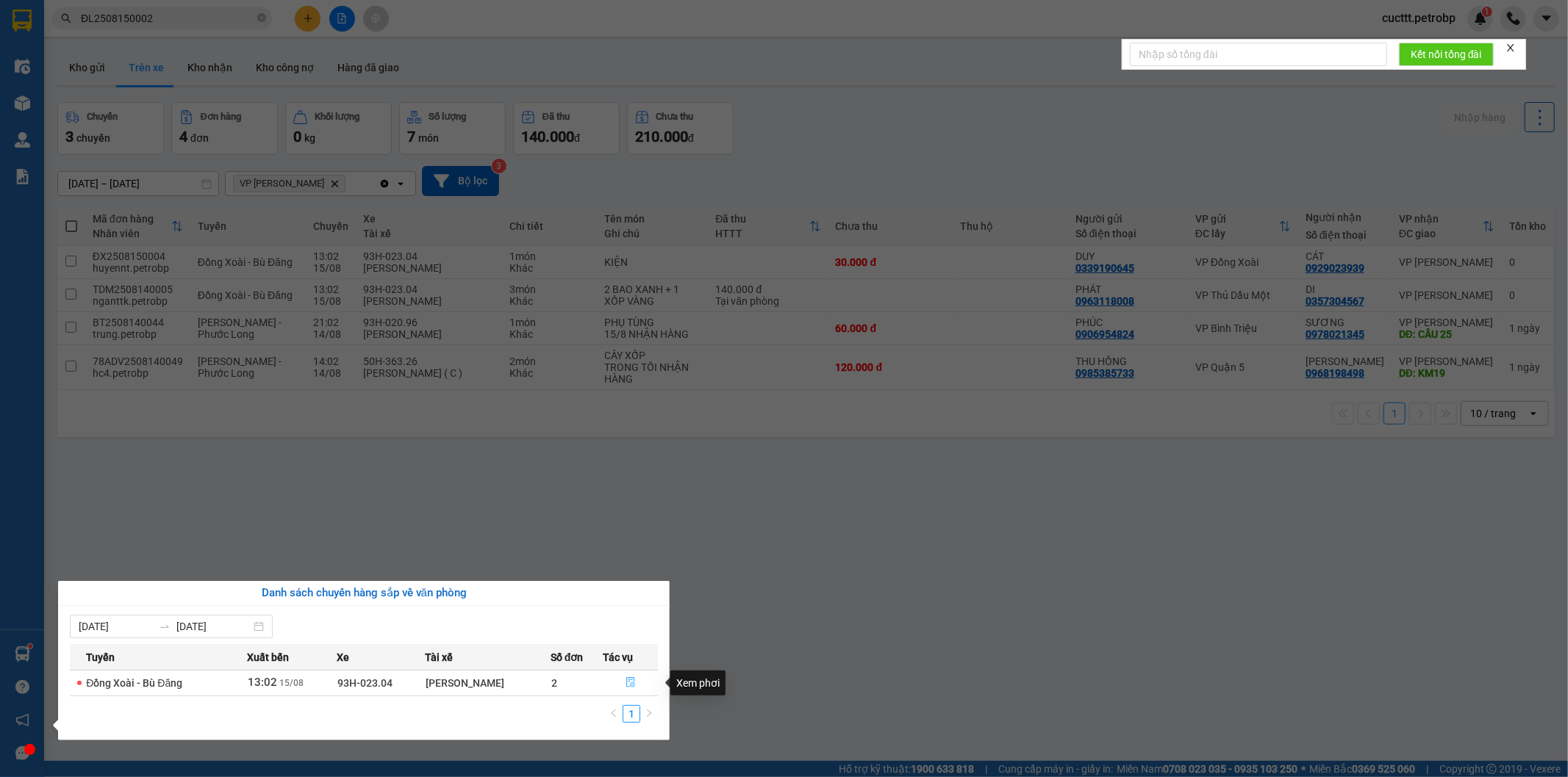
click at [627, 686] on icon "file-done" at bounding box center [631, 682] width 9 height 11
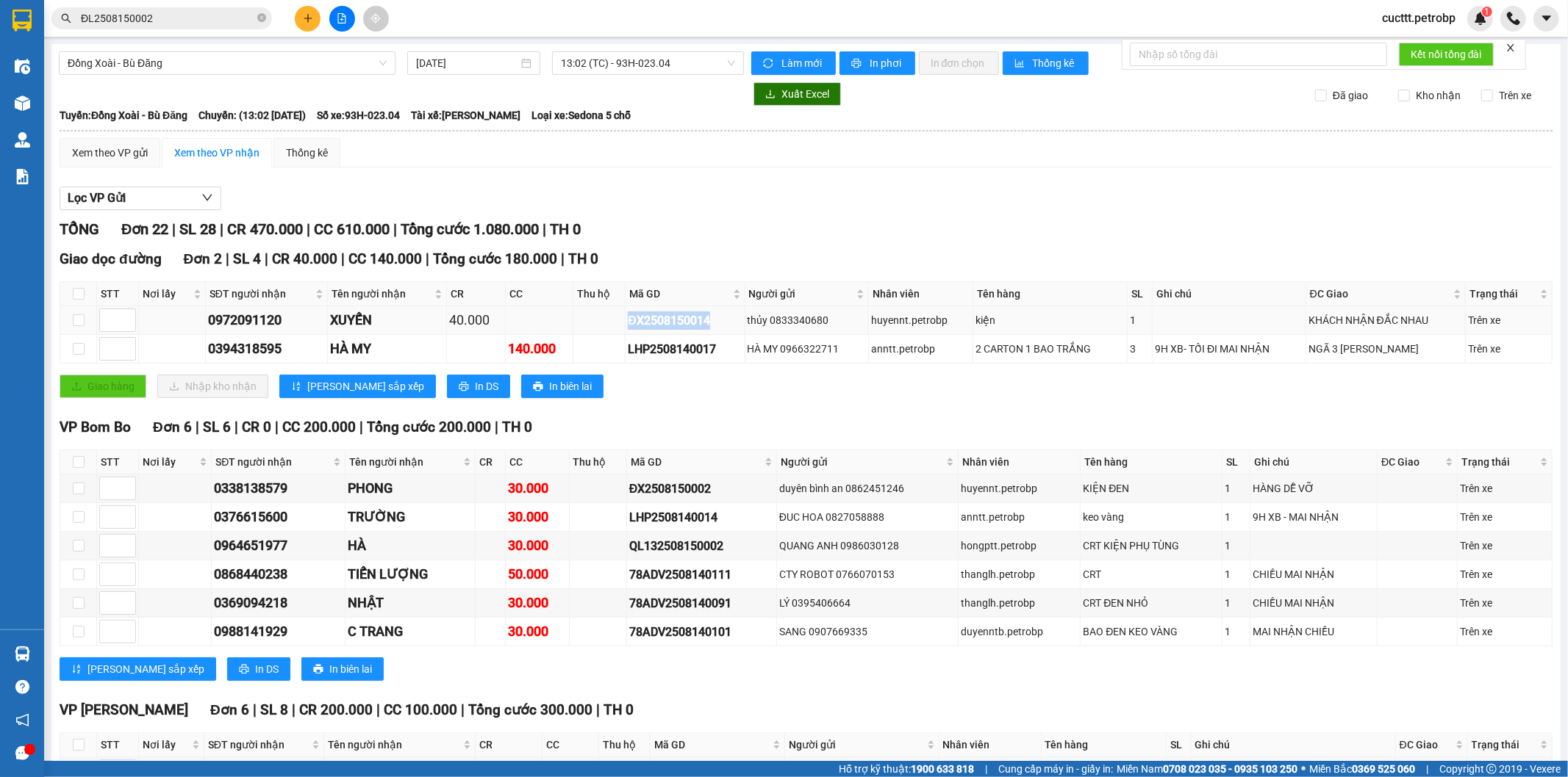
drag, startPoint x: 615, startPoint y: 320, endPoint x: 716, endPoint y: 324, distance: 101.1
click at [716, 324] on tr "0972091120 XUYẾN 40.000 ĐX2508150014 thủy 0833340680 huyennt.petrobp kiện 1 KHÁ…" at bounding box center [806, 320] width 1492 height 29
copy div "ĐX2508150014"
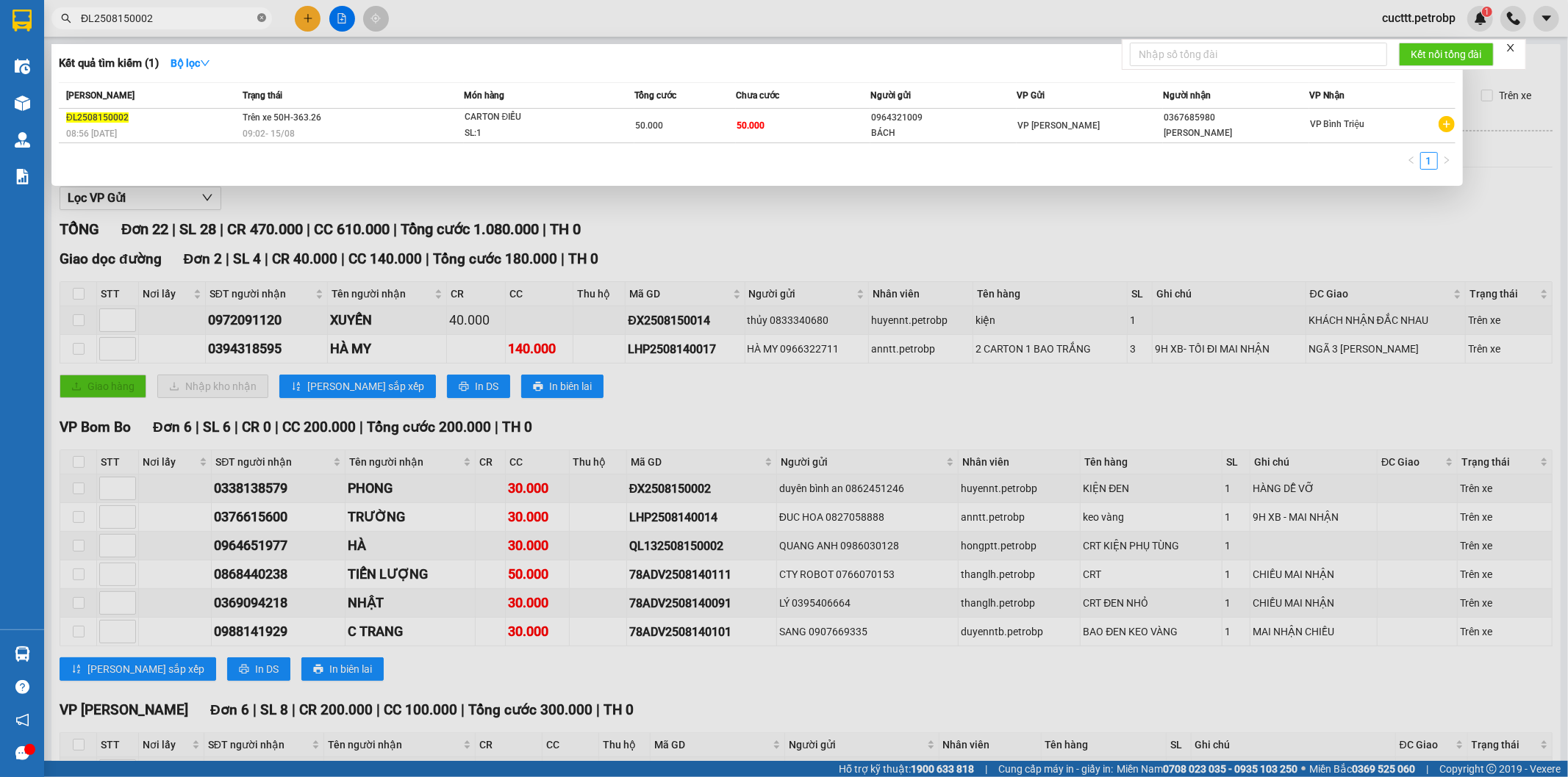
click at [260, 17] on icon "close-circle" at bounding box center [261, 17] width 9 height 9
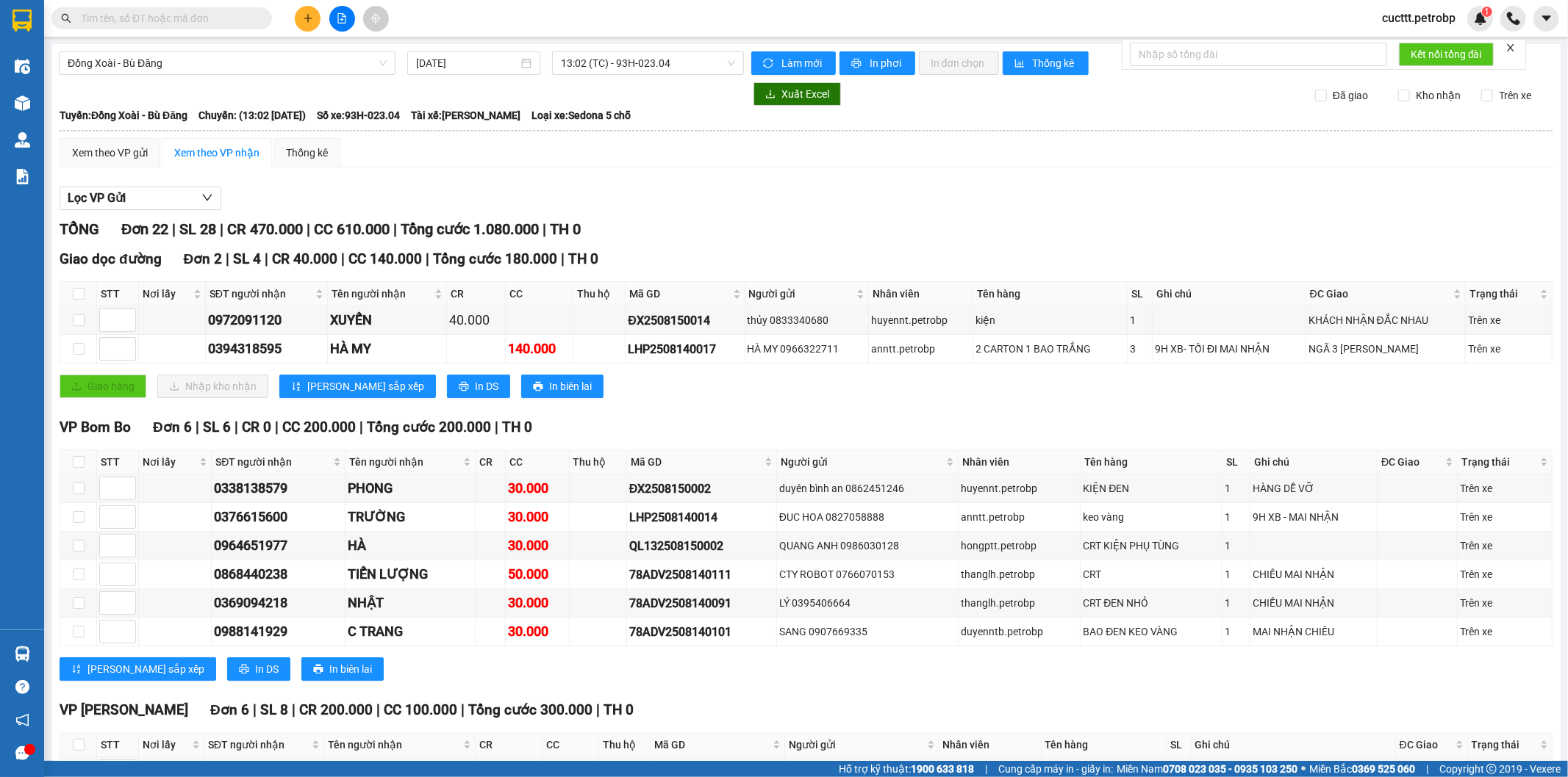
click at [231, 17] on input "text" at bounding box center [167, 19] width 174 height 16
paste input "ĐX2508150014"
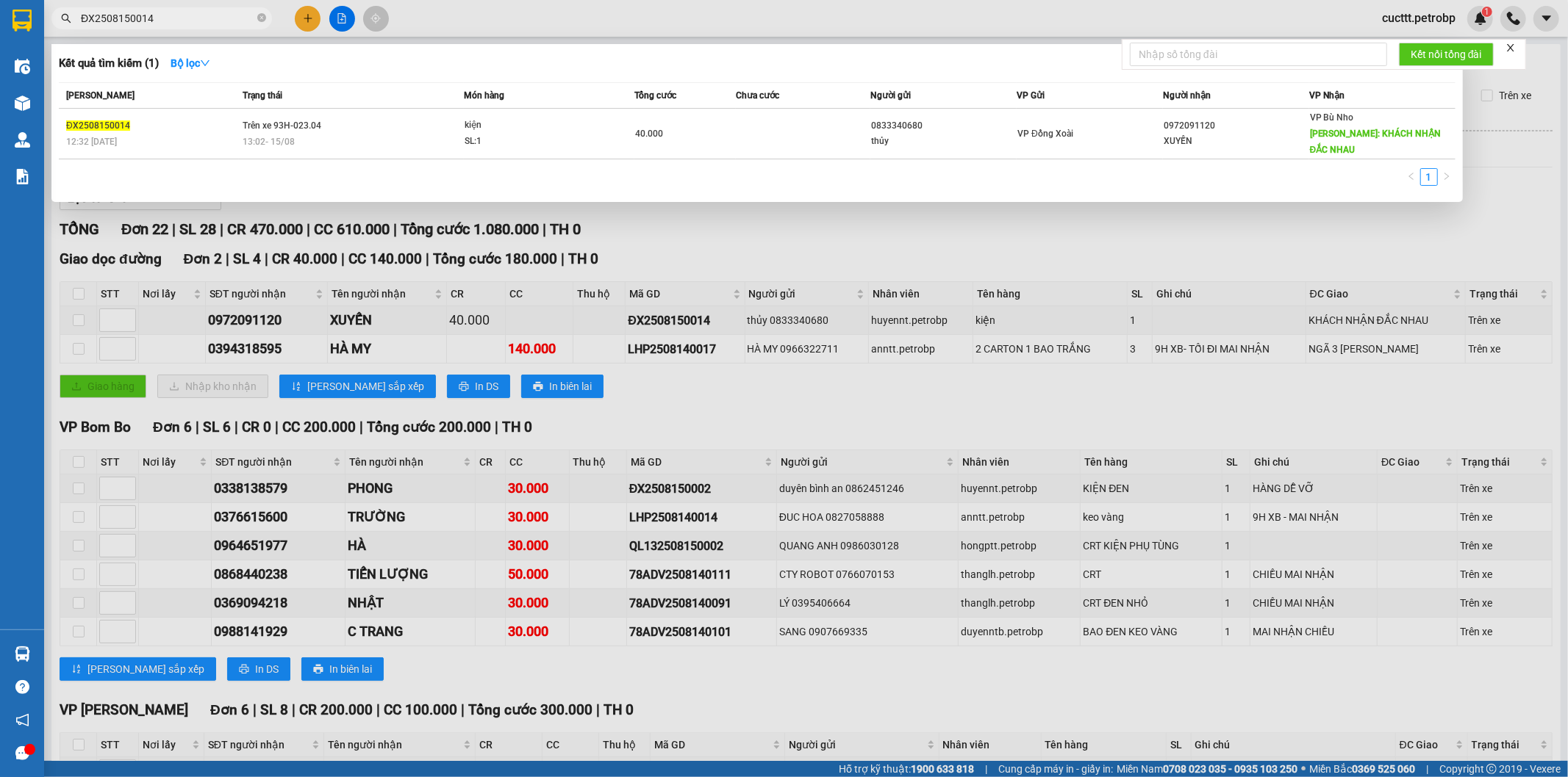
type input "ĐX2508150014"
click at [790, 226] on div at bounding box center [784, 388] width 1568 height 777
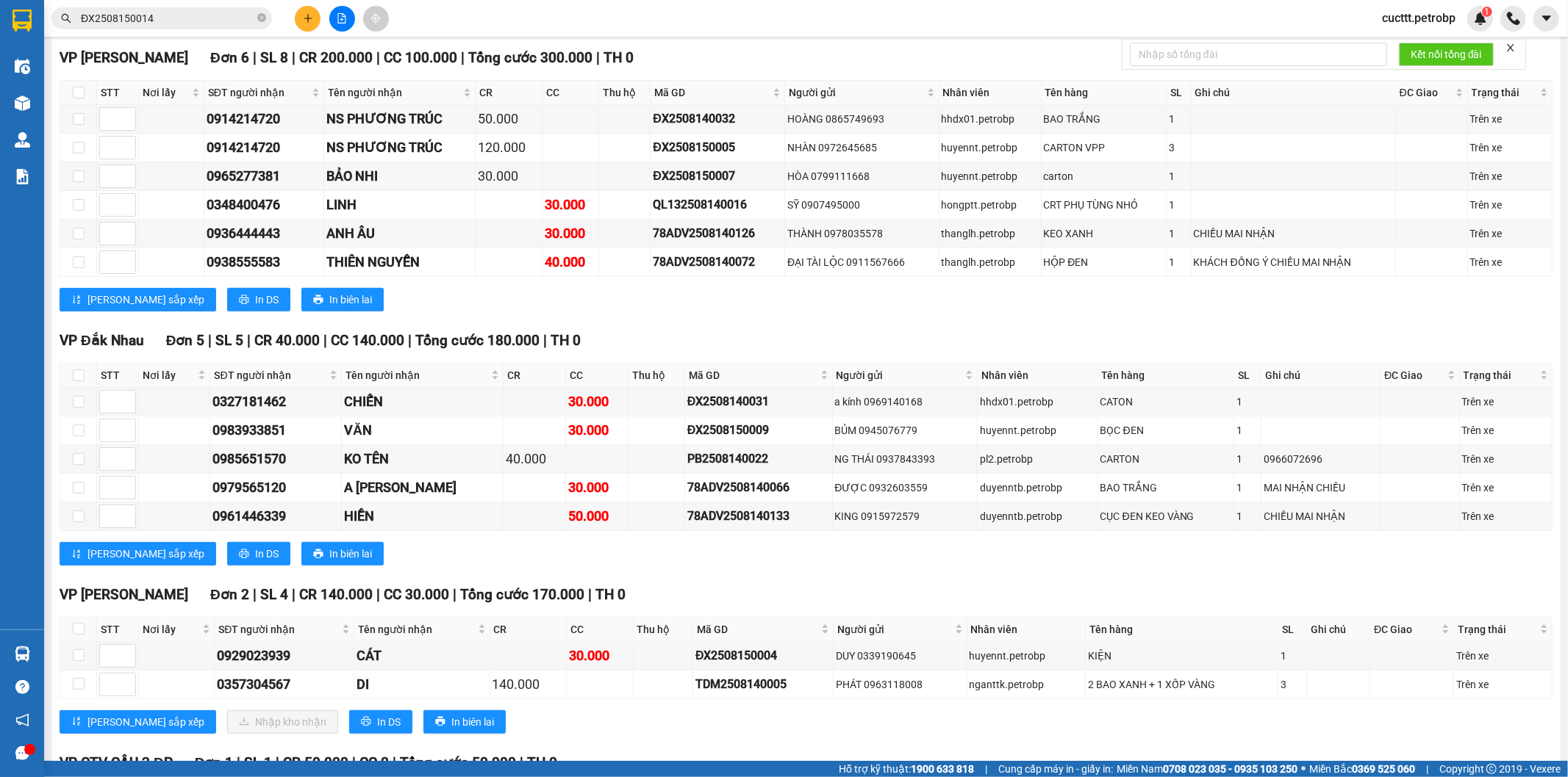
scroll to position [811, 0]
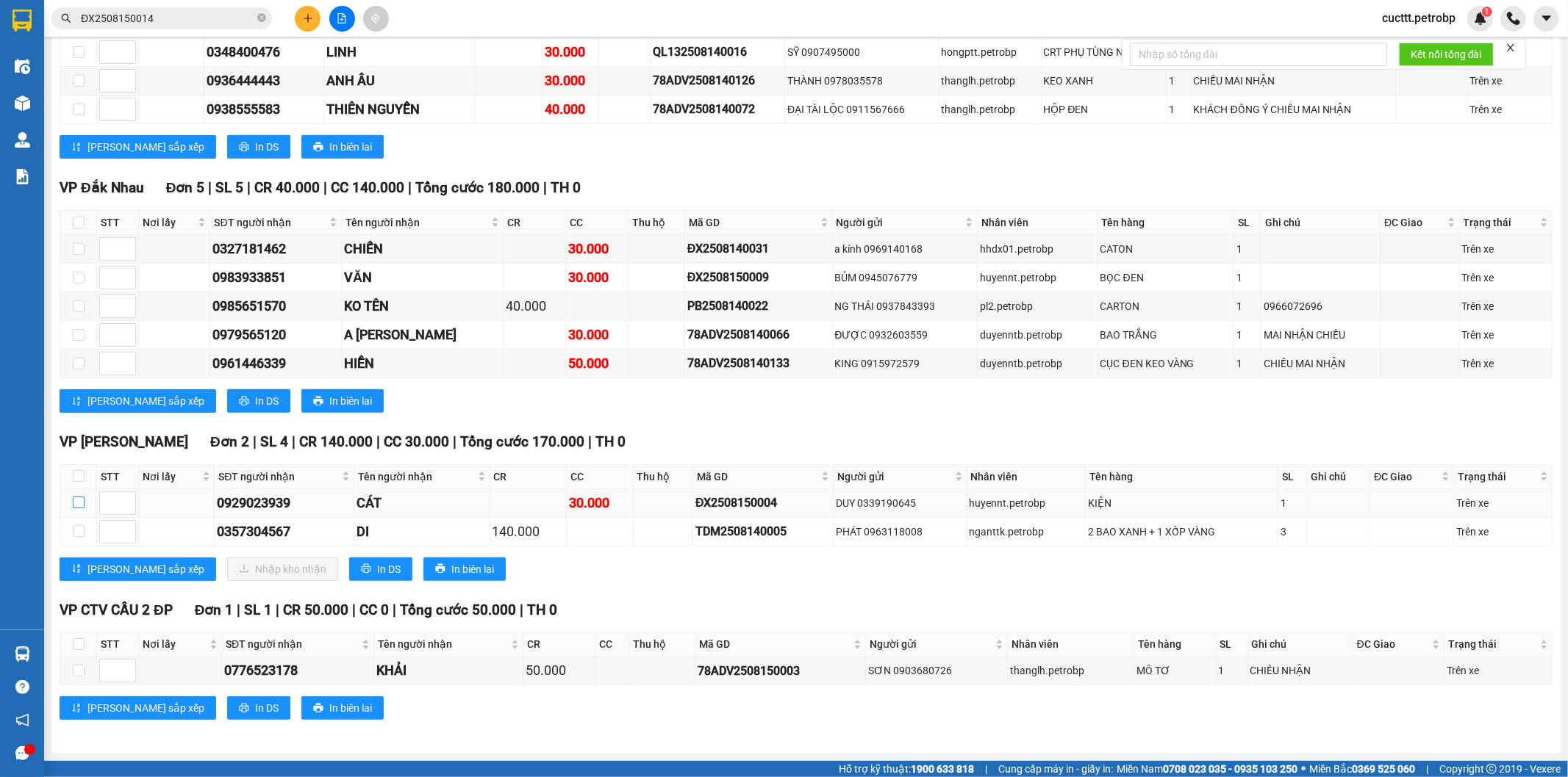
click at [78, 504] on input "checkbox" at bounding box center [78, 502] width 11 height 11
checkbox input "true"
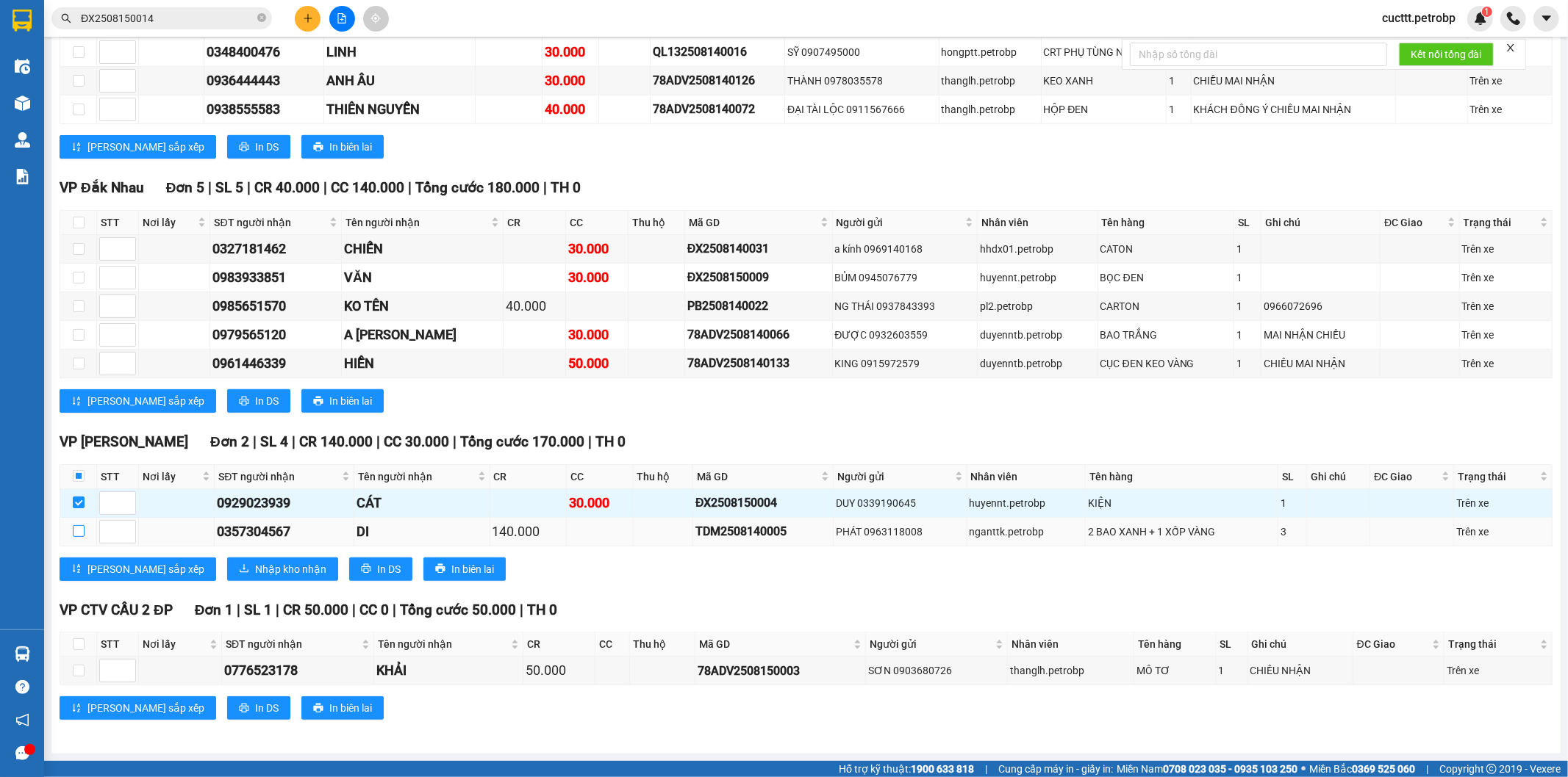
click at [76, 527] on input "checkbox" at bounding box center [78, 531] width 11 height 11
checkbox input "true"
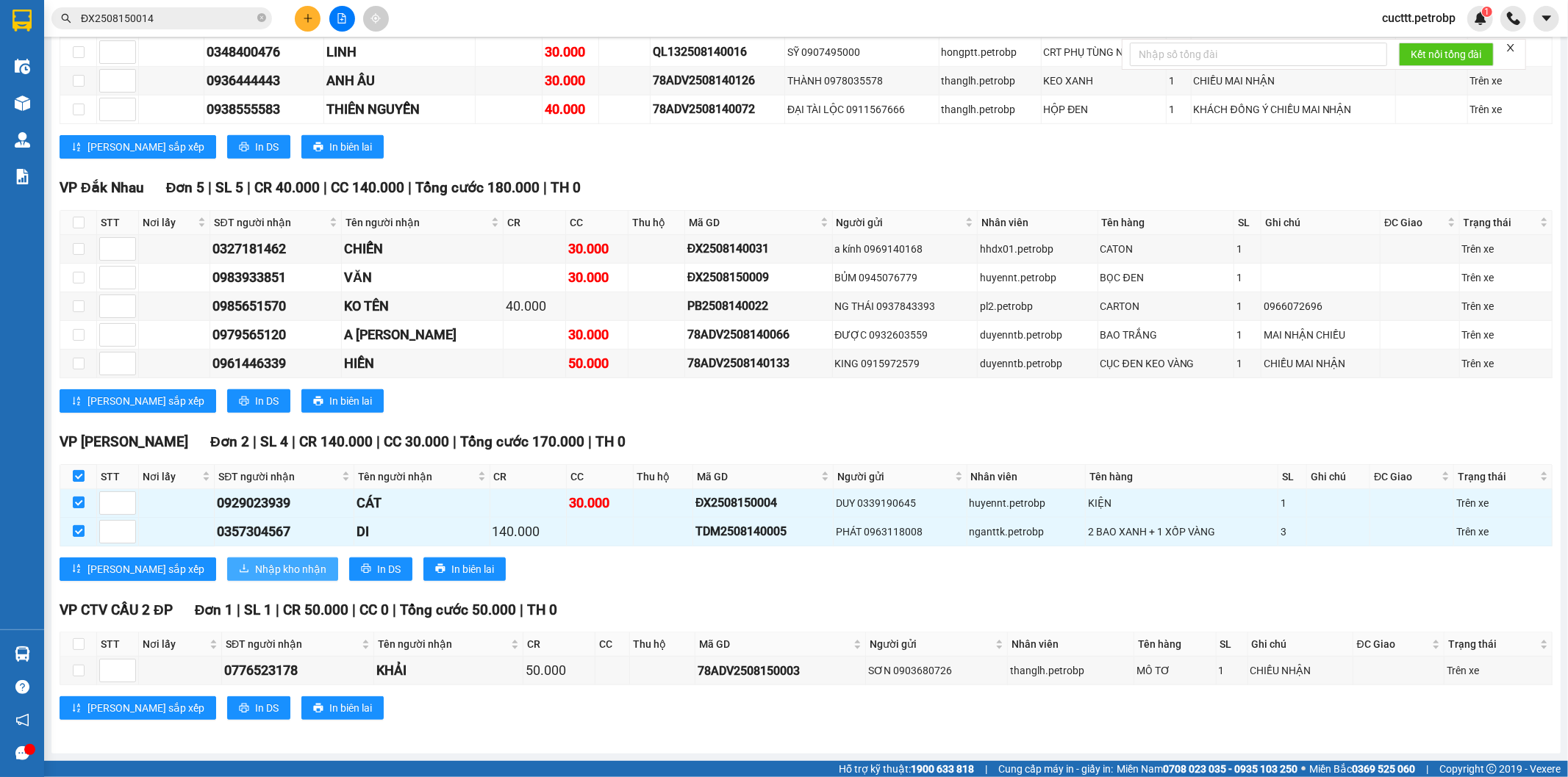
click at [255, 569] on span "Nhập kho nhận" at bounding box center [290, 569] width 71 height 16
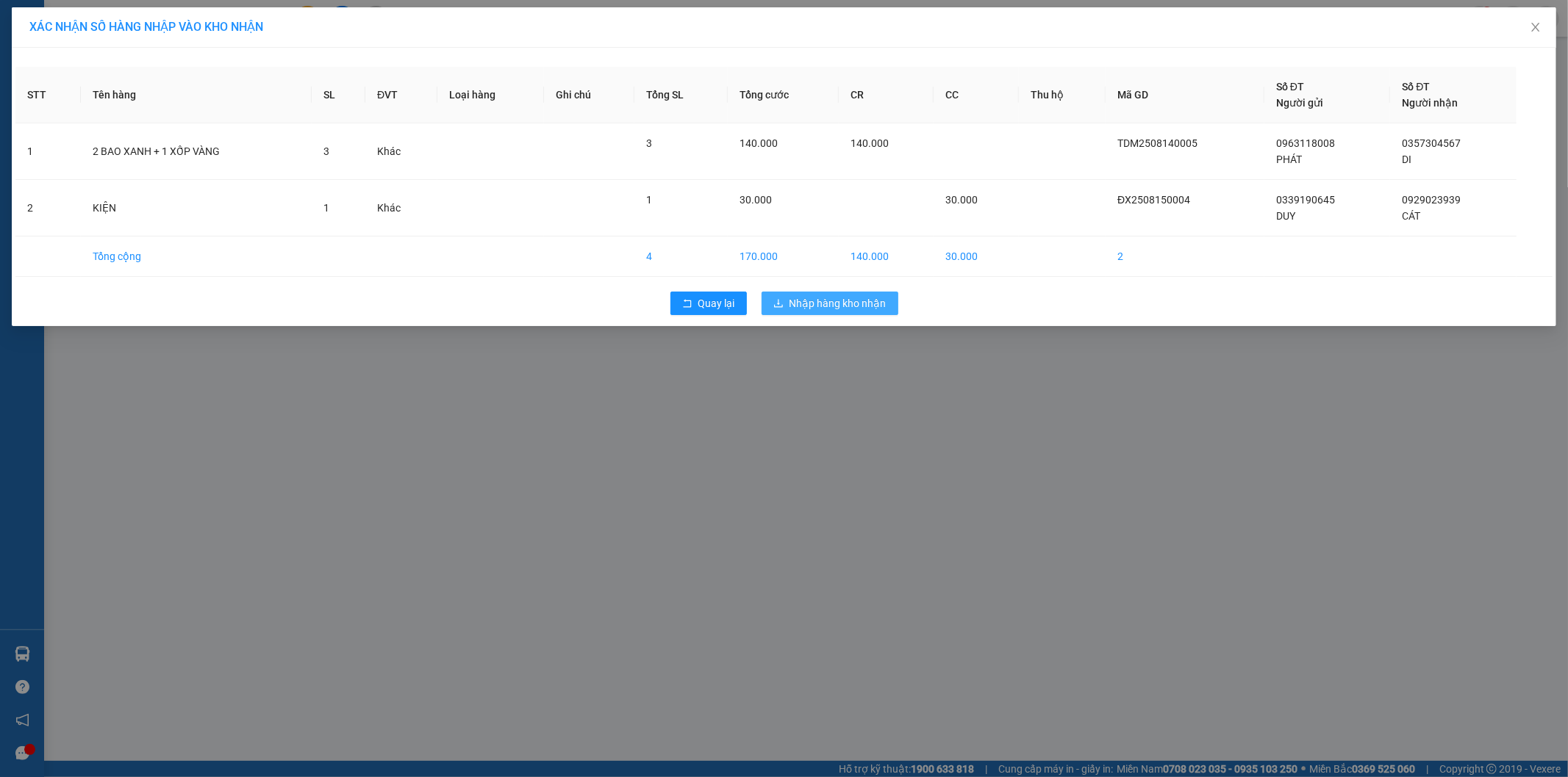
click at [826, 313] on button "Nhập hàng kho nhận" at bounding box center [830, 303] width 137 height 24
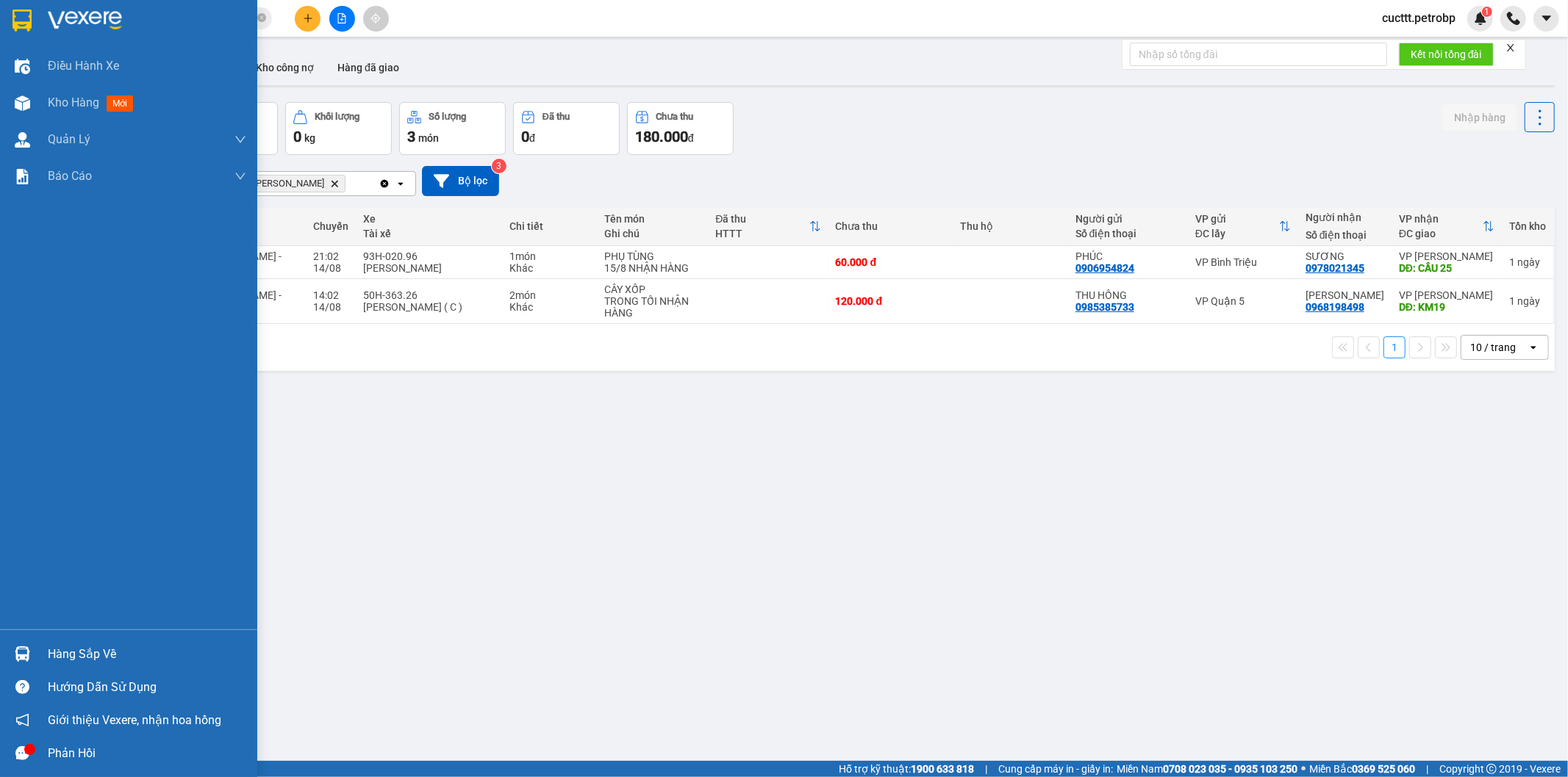
click at [74, 652] on div "Hàng sắp về" at bounding box center [147, 654] width 198 height 22
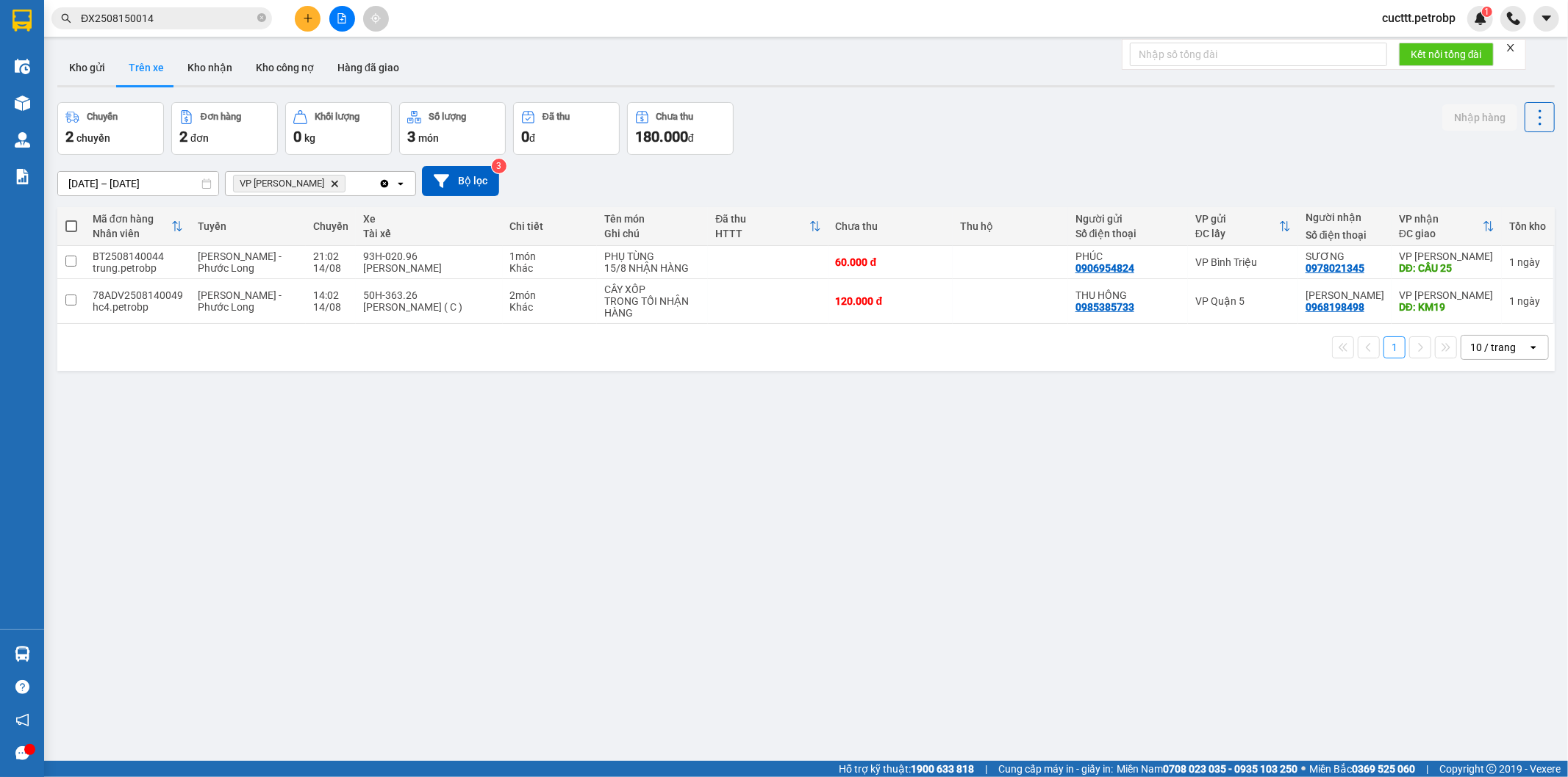
click at [498, 508] on section "Kết quả tìm kiếm ( 1 ) Bộ lọc Mã ĐH Trạng thái Món hàng Tổng cước Chưa cước Ngư…" at bounding box center [784, 388] width 1568 height 777
click at [197, 442] on div "ver 1.8.138 Kho gửi Trên xe Kho nhận Kho công nợ Hàng đã giao Chuyến 2 chuyến Đ…" at bounding box center [806, 432] width 1509 height 777
click at [1092, 160] on div "[DATE] – [DATE] Press the down arrow key to interact with the calendar and sele…" at bounding box center [805, 181] width 1497 height 52
click at [1174, 134] on div "Chuyến 2 chuyến Đơn hàng 2 đơn Khối lượng 0 kg Số lượng 3 món Đã thu 0 đ Chưa t…" at bounding box center [805, 128] width 1497 height 53
click at [1022, 263] on td at bounding box center [1010, 263] width 115 height 33
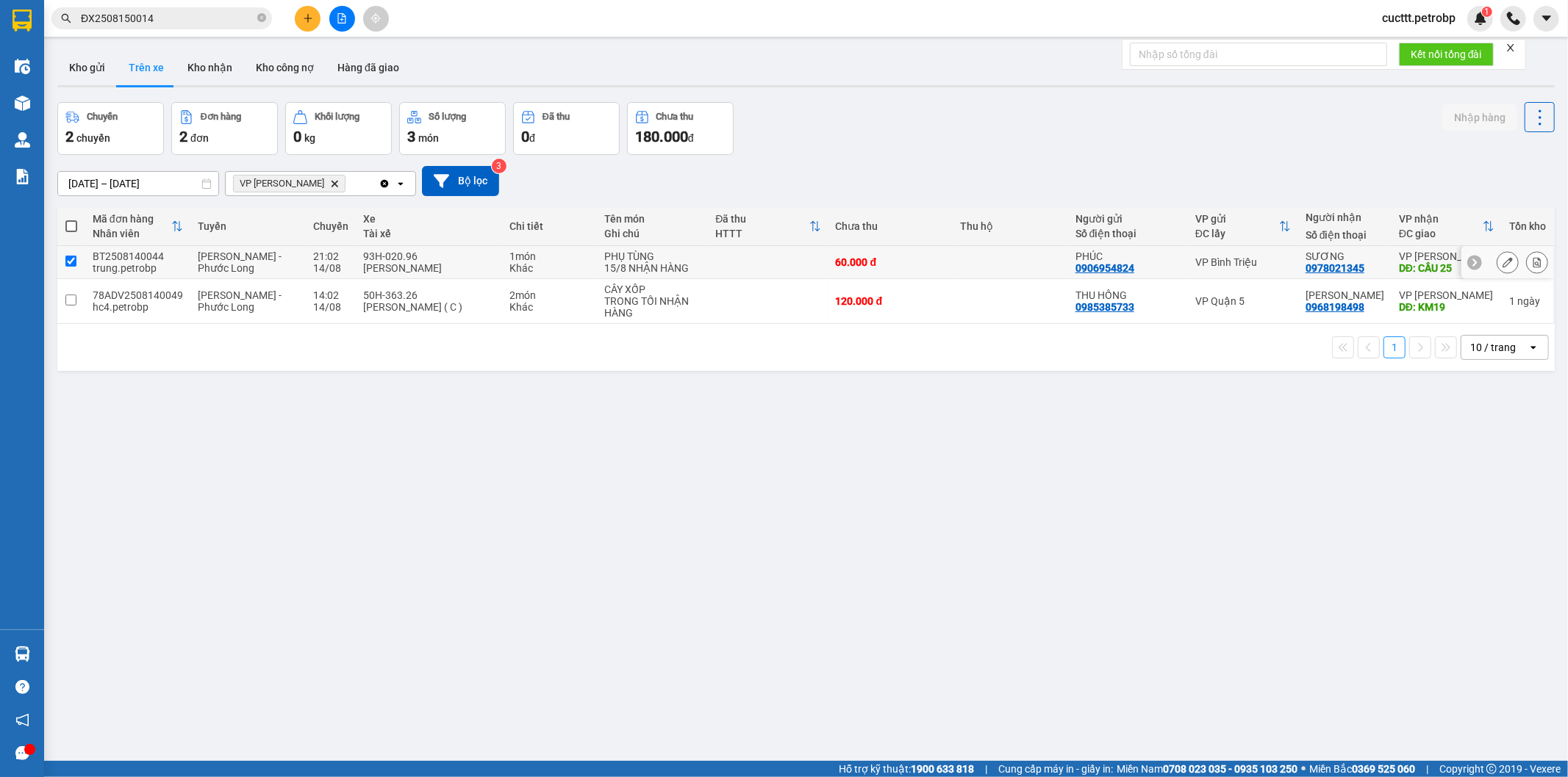
checkbox input "true"
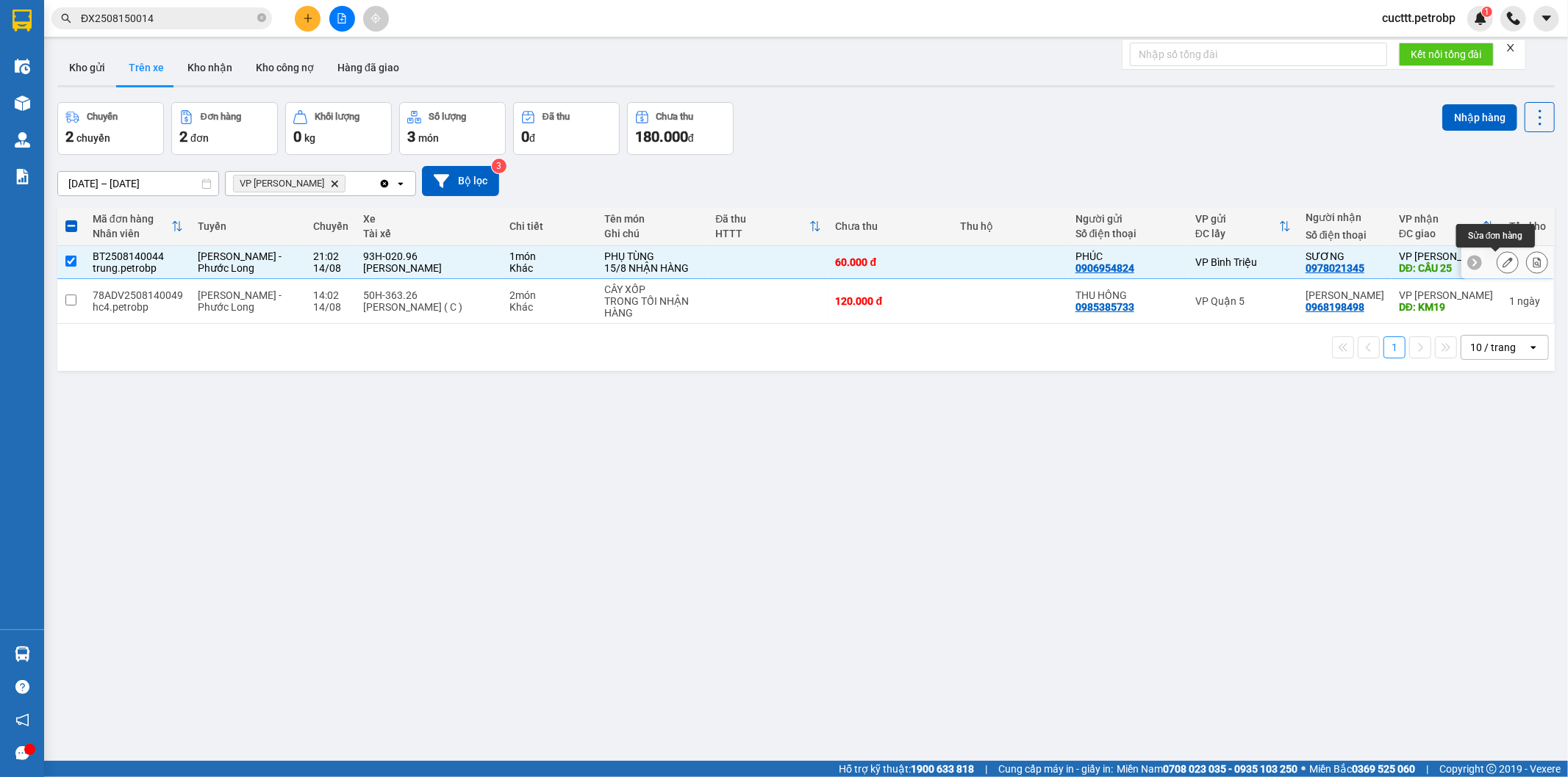
click at [1503, 261] on icon at bounding box center [1508, 262] width 11 height 11
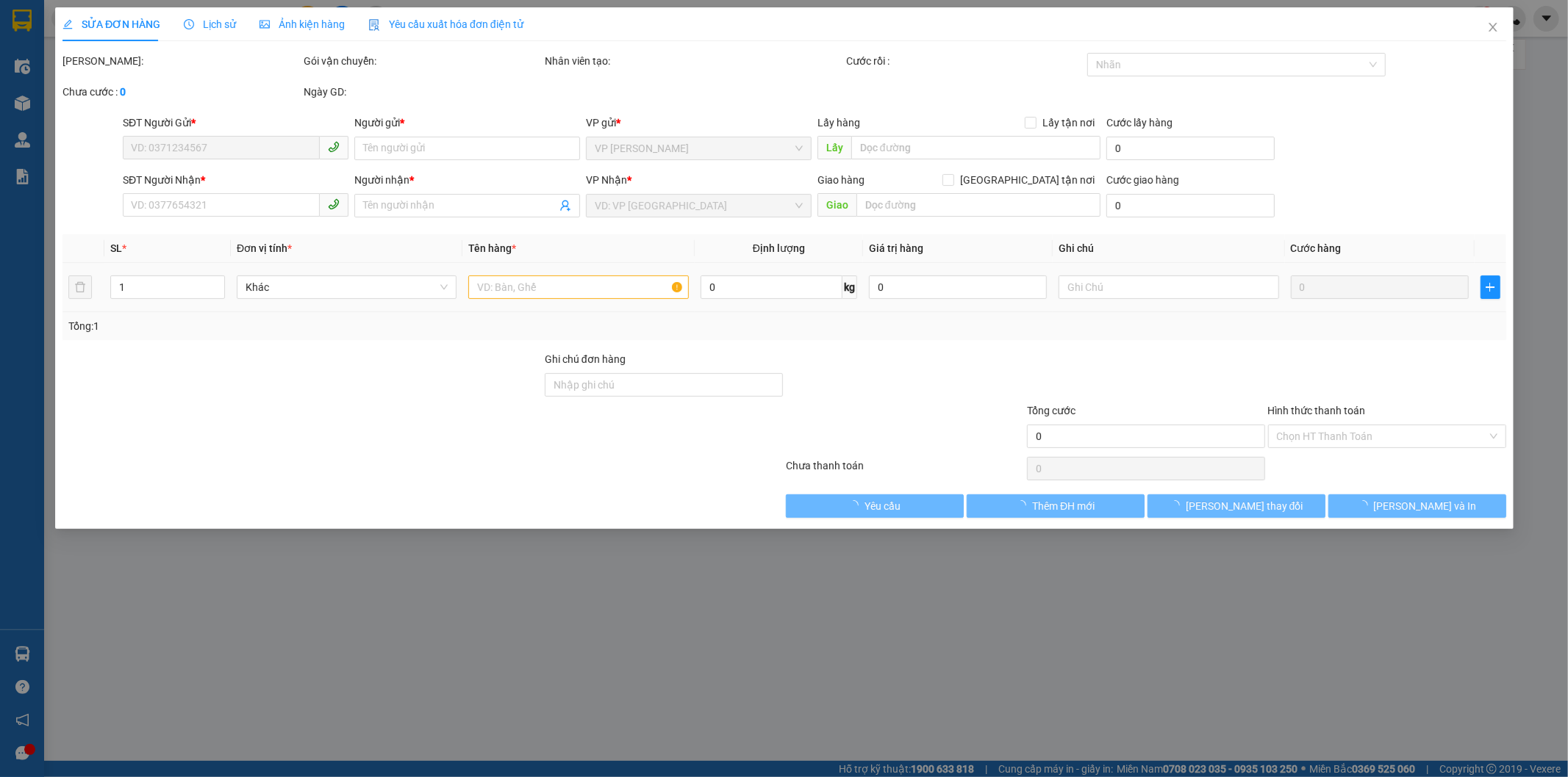
type input "0906954824"
type input "PHÚC"
type input "0978021345"
type input "SƯƠNG"
type input "CẦU 25"
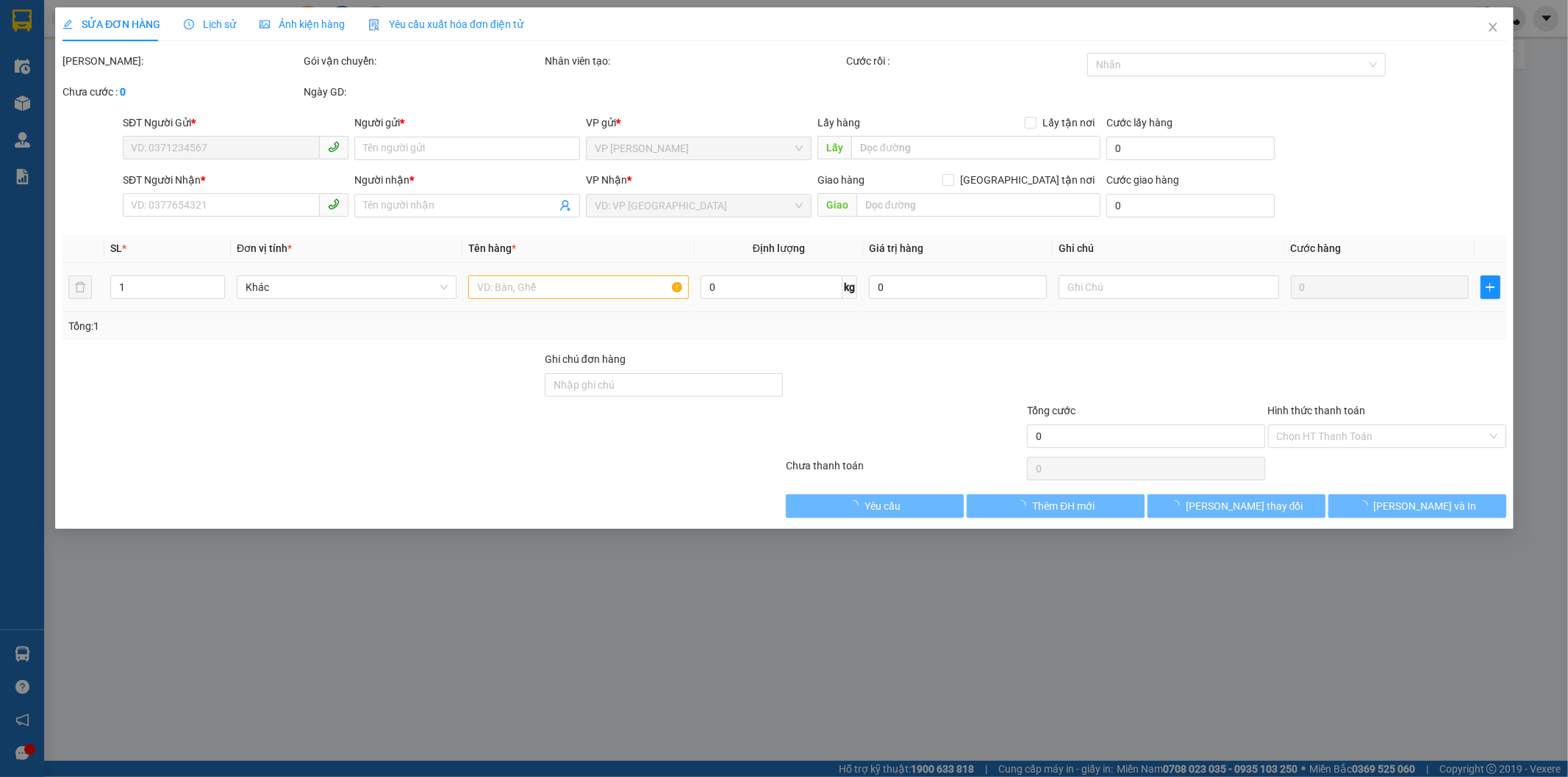
type input "60.000"
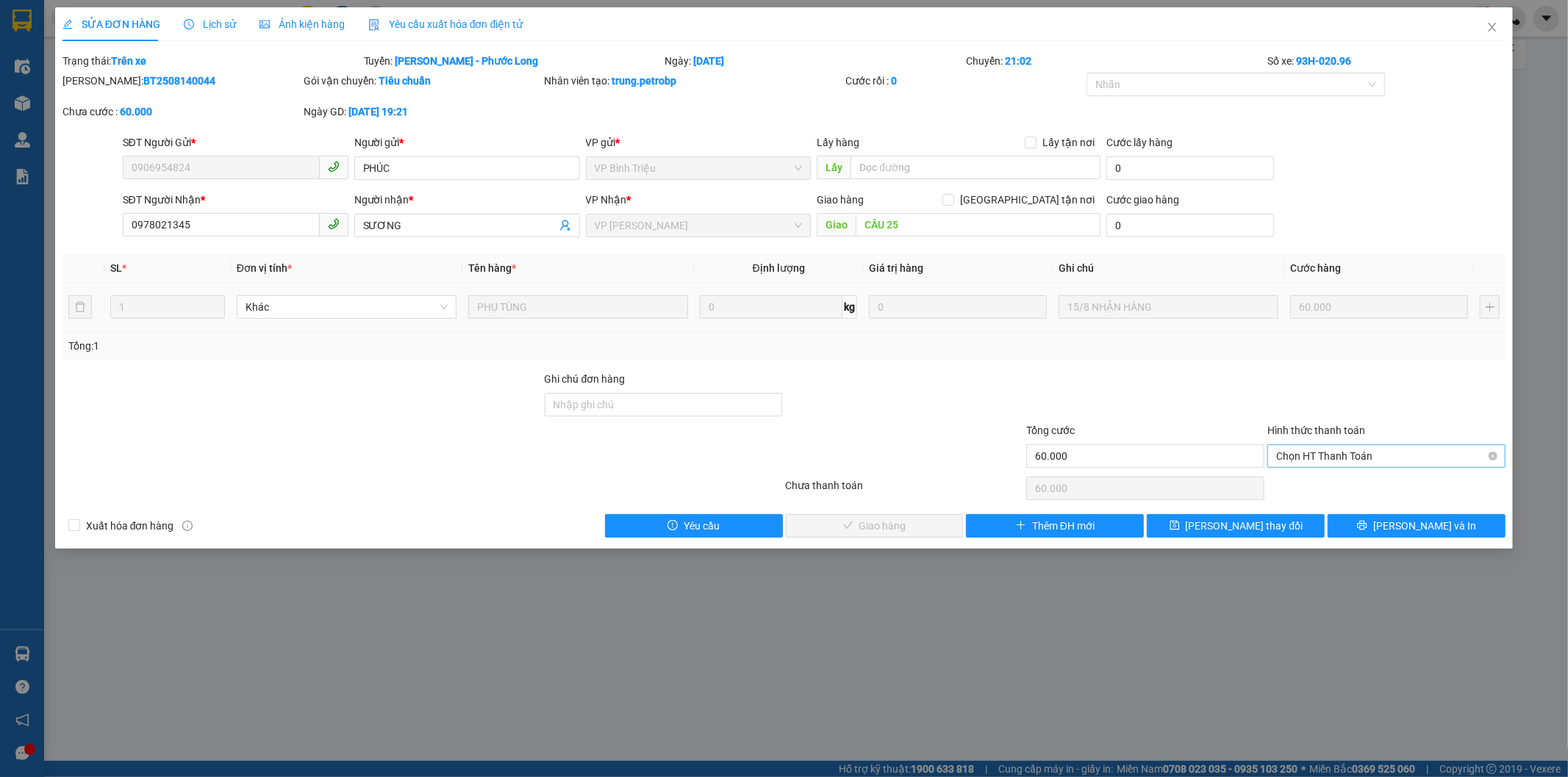
click at [1376, 457] on span "Chọn HT Thanh Toán" at bounding box center [1386, 456] width 220 height 22
click at [1361, 486] on div "Tại văn phòng" at bounding box center [1387, 486] width 220 height 16
type input "0"
click at [914, 519] on span "[PERSON_NAME] và Giao hàng" at bounding box center [884, 526] width 141 height 16
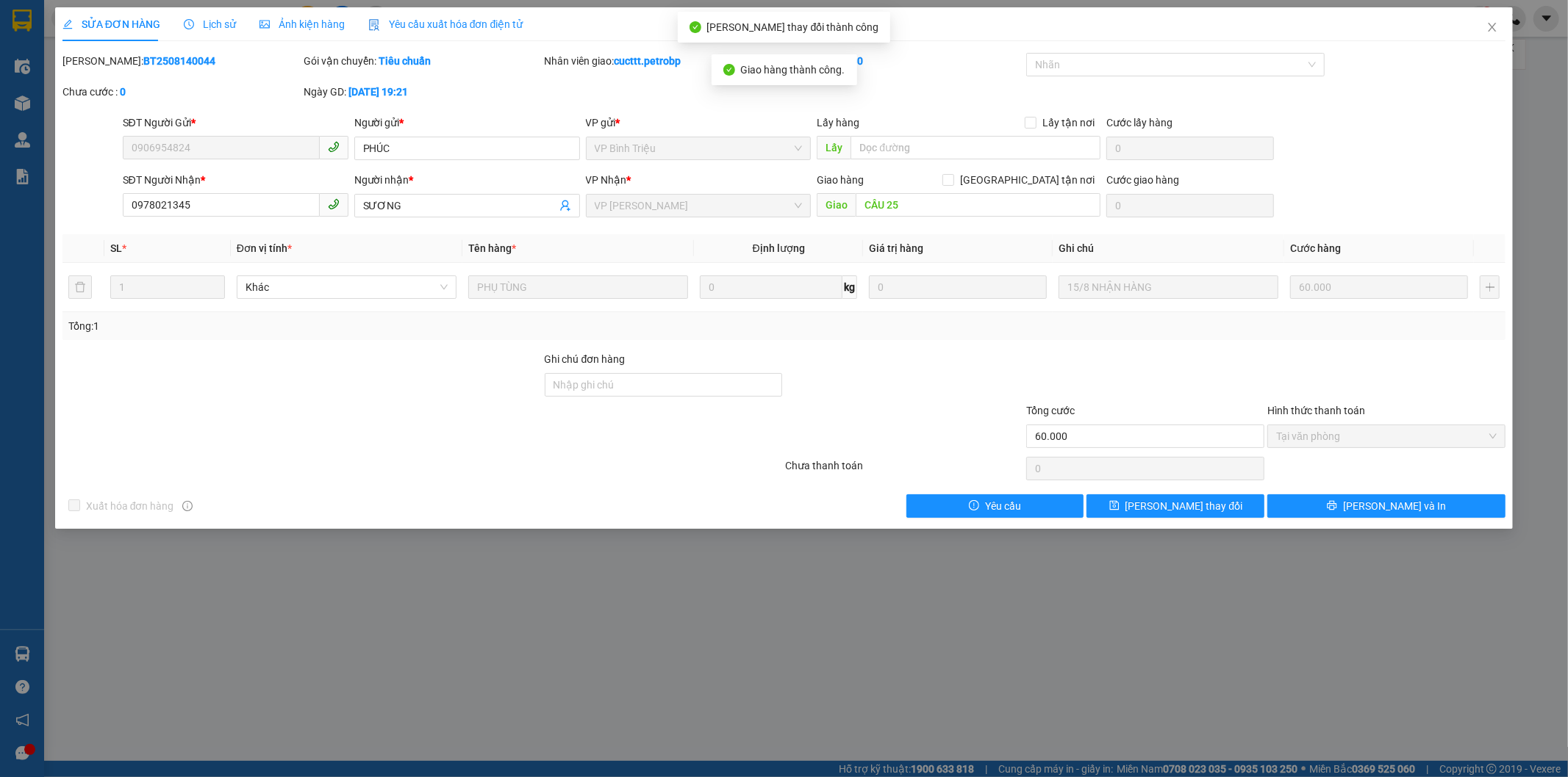
drag, startPoint x: 100, startPoint y: 55, endPoint x: 206, endPoint y: 52, distance: 106.0
click at [206, 53] on div "[PERSON_NAME]: BT2508140044" at bounding box center [182, 61] width 238 height 16
copy b "BT2508140044"
click at [1495, 33] on icon "close" at bounding box center [1492, 27] width 11 height 11
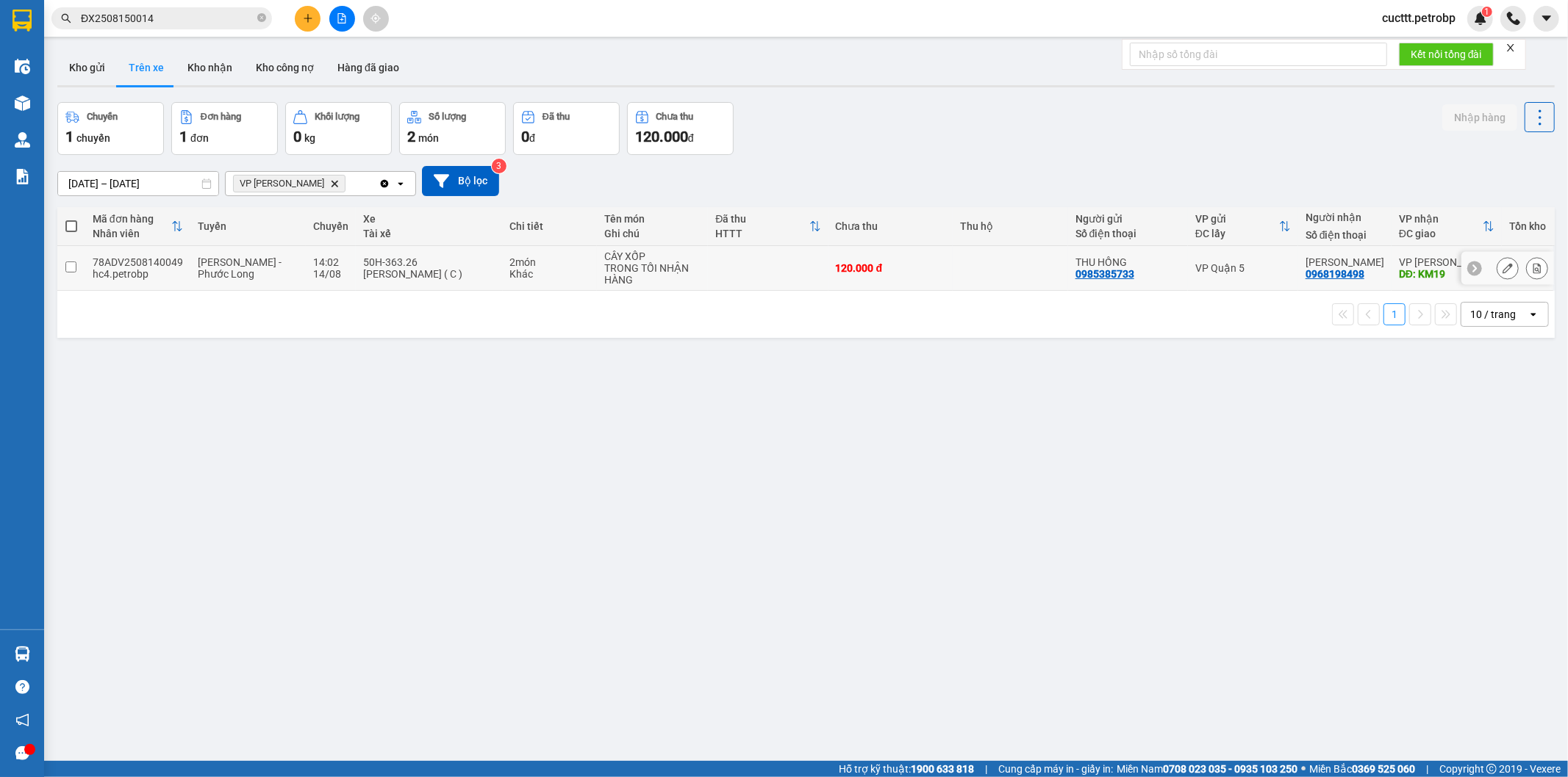
click at [1015, 271] on td at bounding box center [1010, 268] width 115 height 45
checkbox input "true"
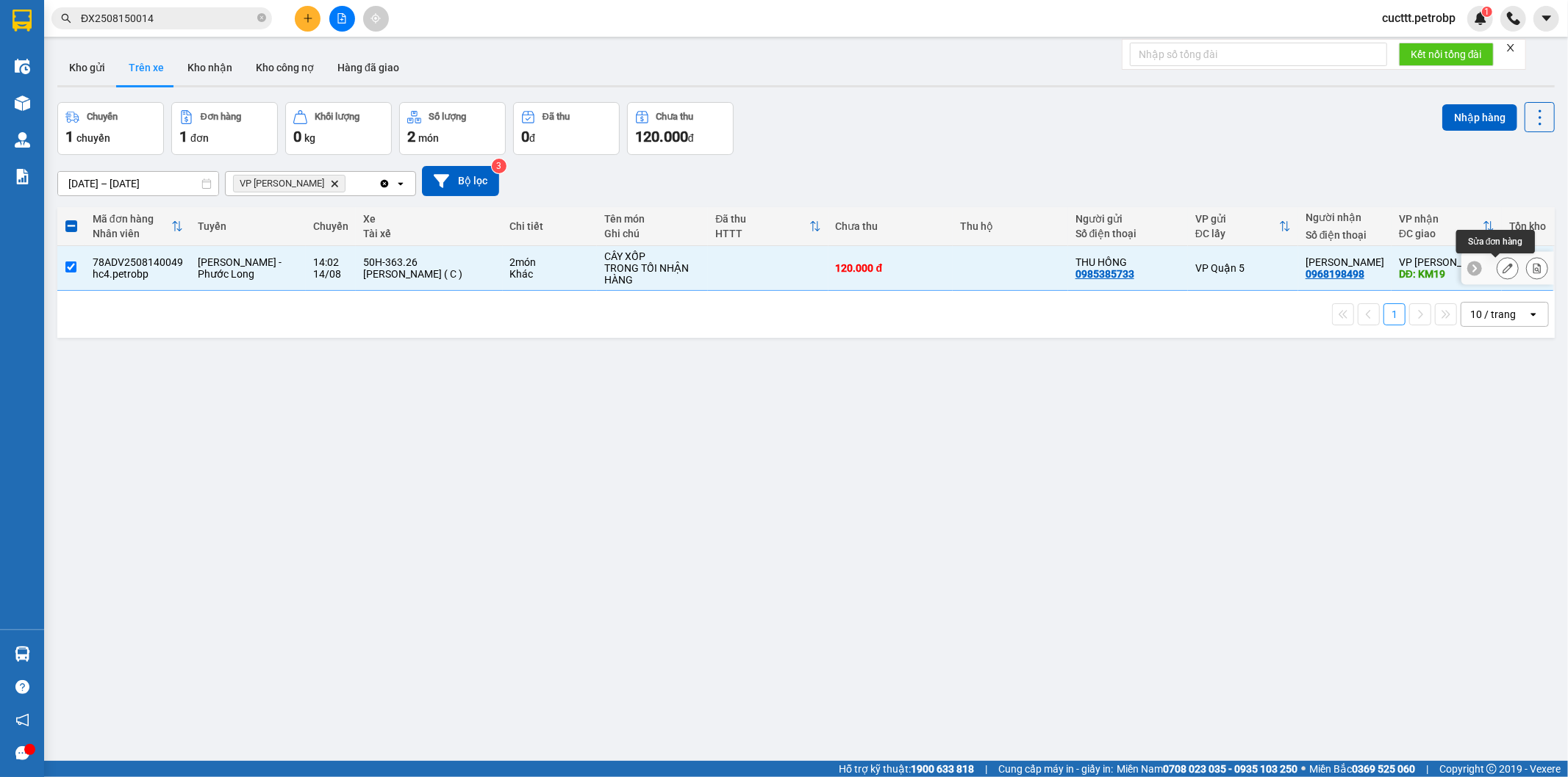
click at [1504, 268] on button at bounding box center [1507, 269] width 20 height 26
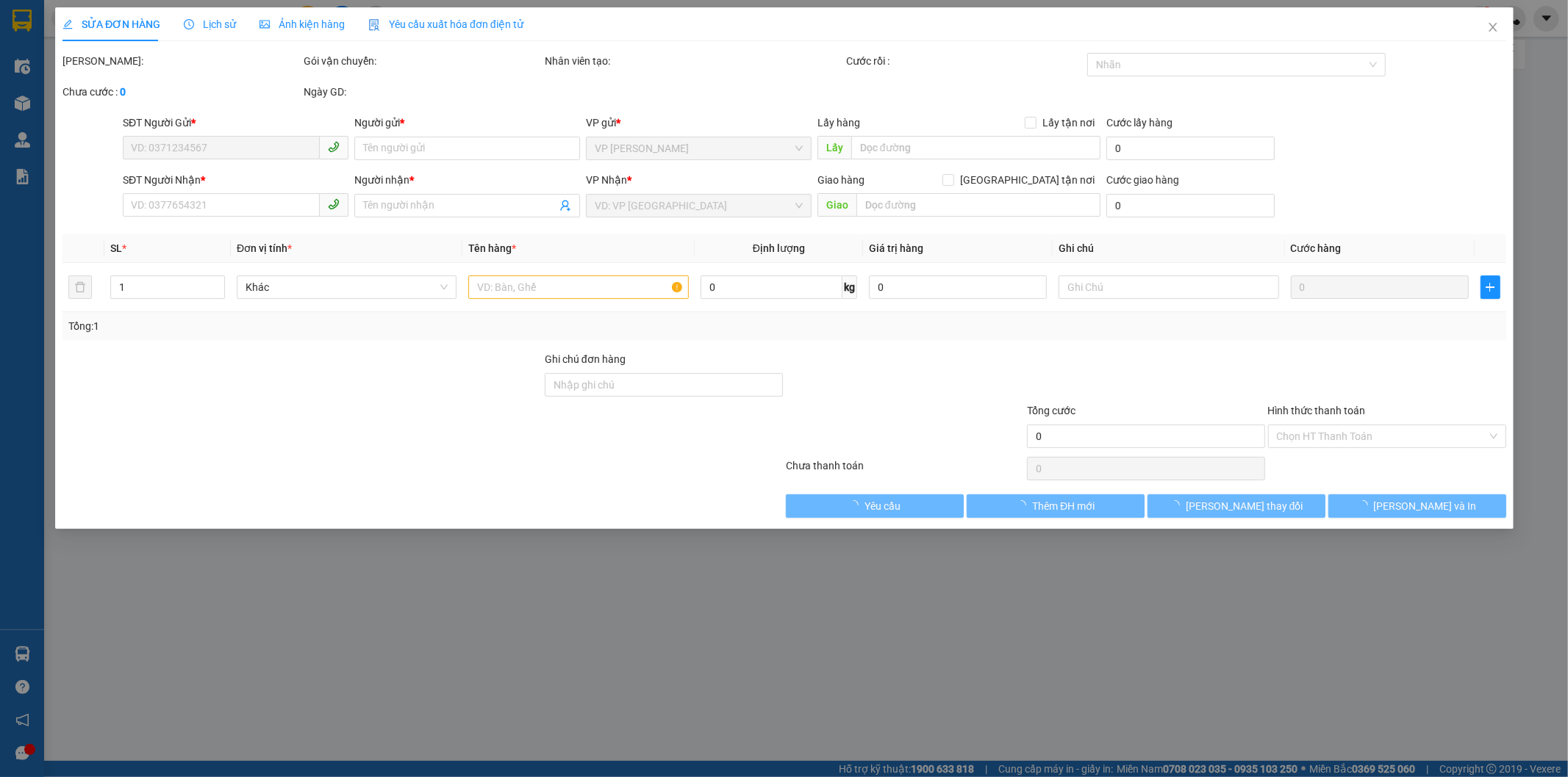
type input "0985385733"
type input "THU HỒNG"
type input "0968198498"
type input "[PERSON_NAME]"
type input "KM19"
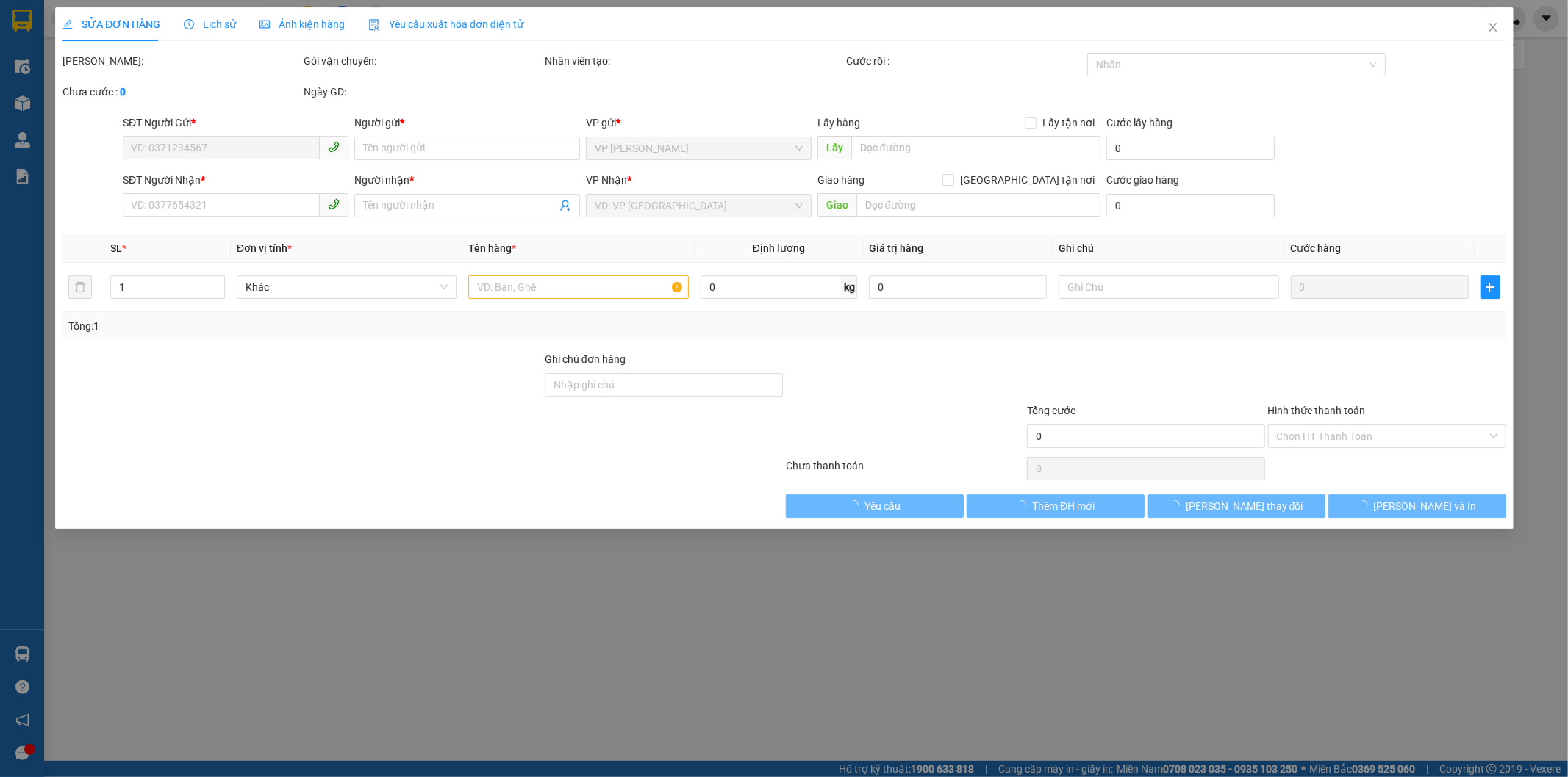
type input "120.000"
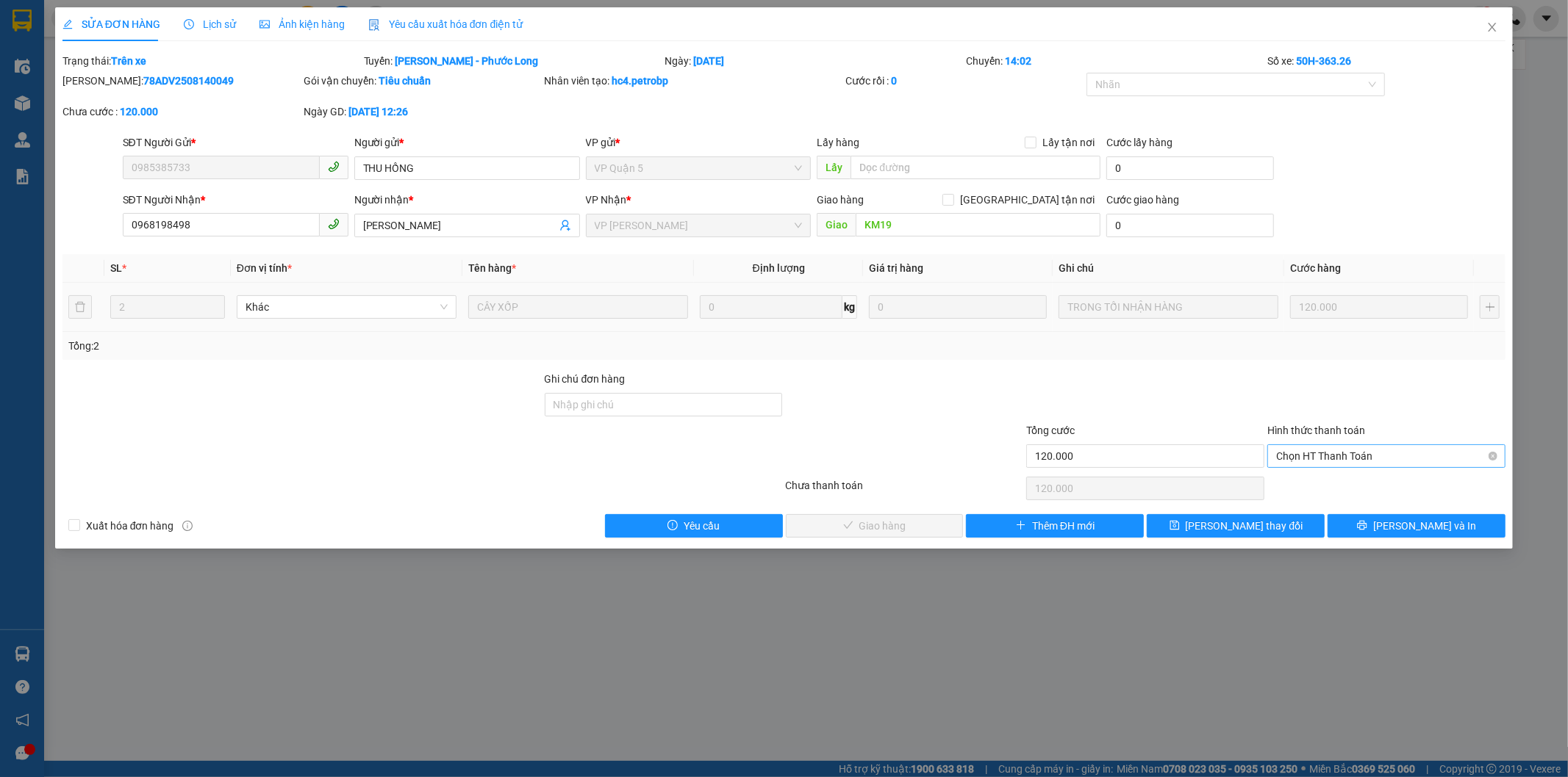
click at [1335, 457] on span "Chọn HT Thanh Toán" at bounding box center [1386, 456] width 220 height 22
click at [1321, 481] on div "Tại văn phòng" at bounding box center [1387, 486] width 220 height 16
type input "0"
click at [928, 519] on button "[PERSON_NAME] và Giao hàng" at bounding box center [875, 526] width 178 height 24
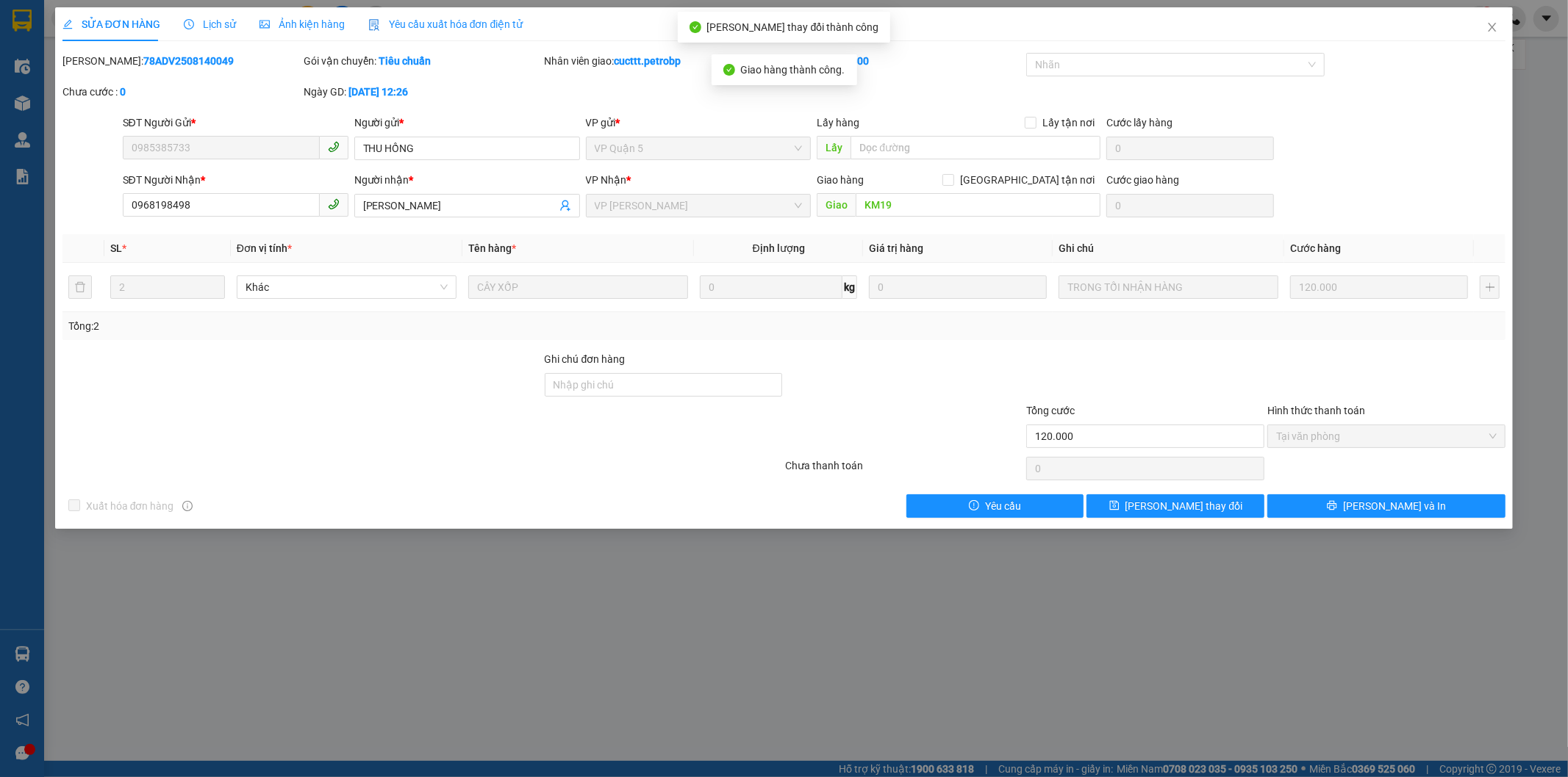
drag, startPoint x: 100, startPoint y: 56, endPoint x: 213, endPoint y: 62, distance: 113.2
click at [213, 62] on div "[PERSON_NAME]: 78ADV2508140049" at bounding box center [182, 61] width 238 height 16
copy b "78ADV2508140049"
click at [1495, 24] on icon "close" at bounding box center [1492, 27] width 11 height 11
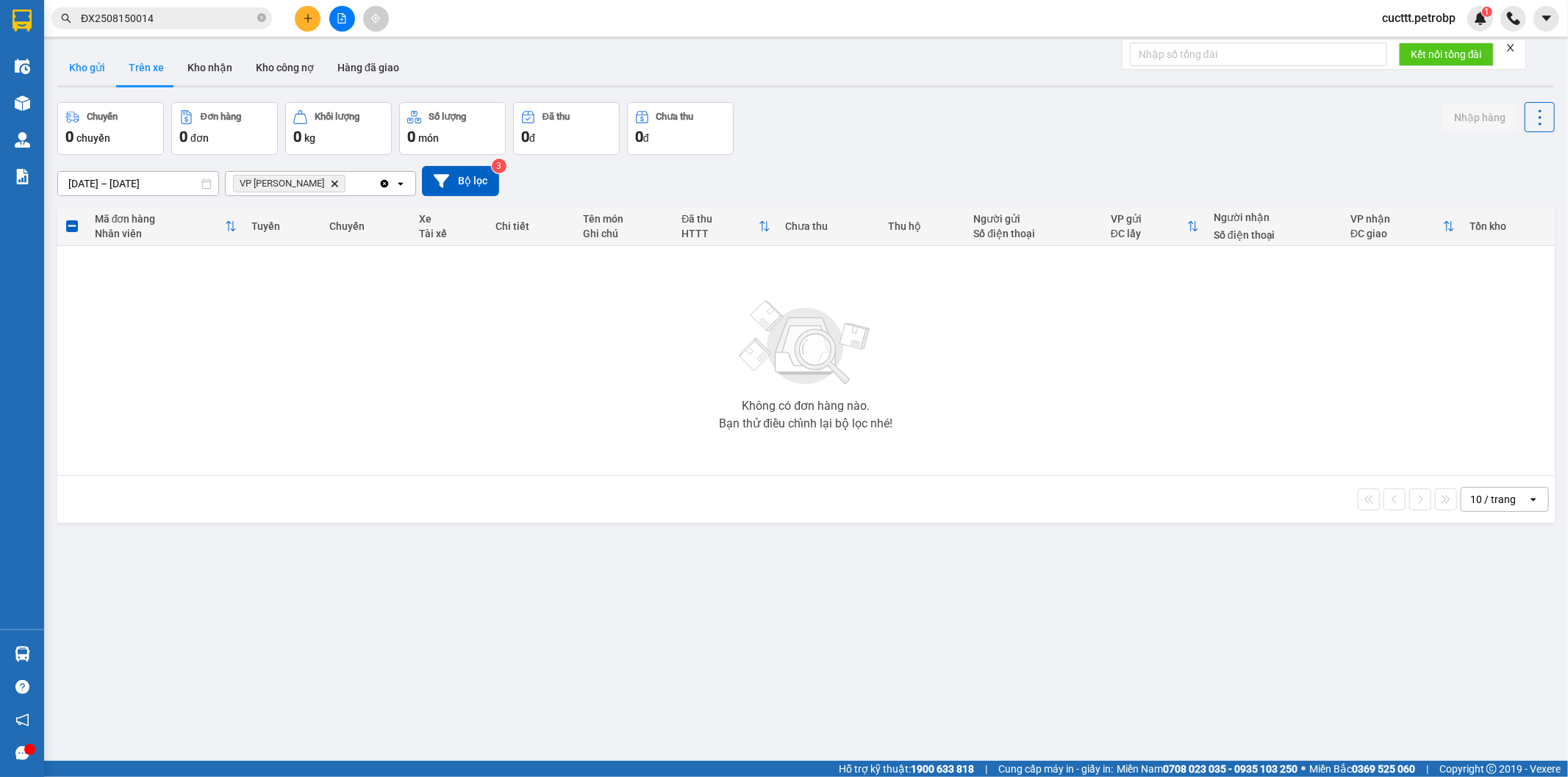
click at [90, 72] on button "Kho gửi" at bounding box center [86, 67] width 60 height 35
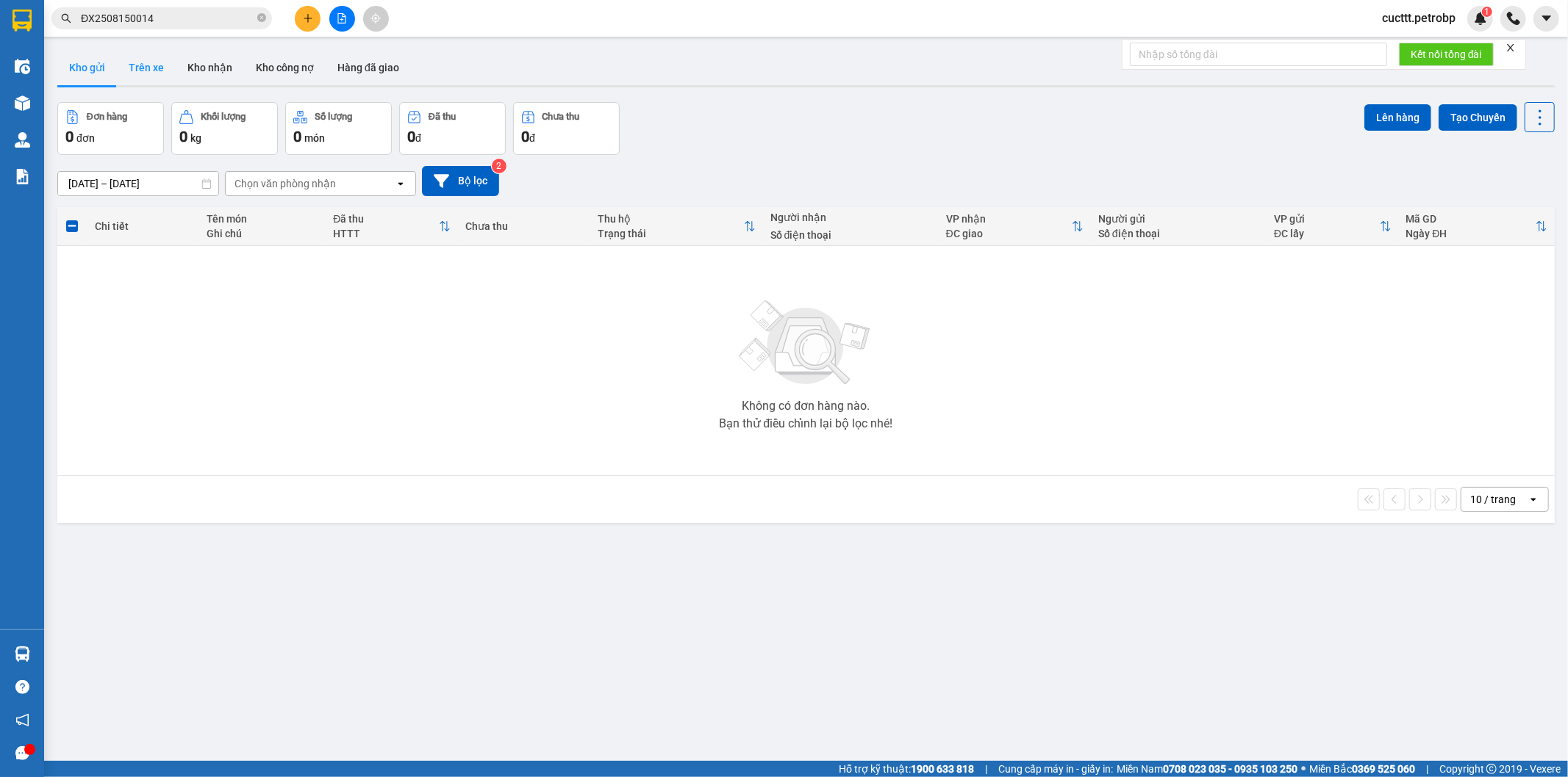
click at [142, 70] on button "Trên xe" at bounding box center [146, 67] width 59 height 35
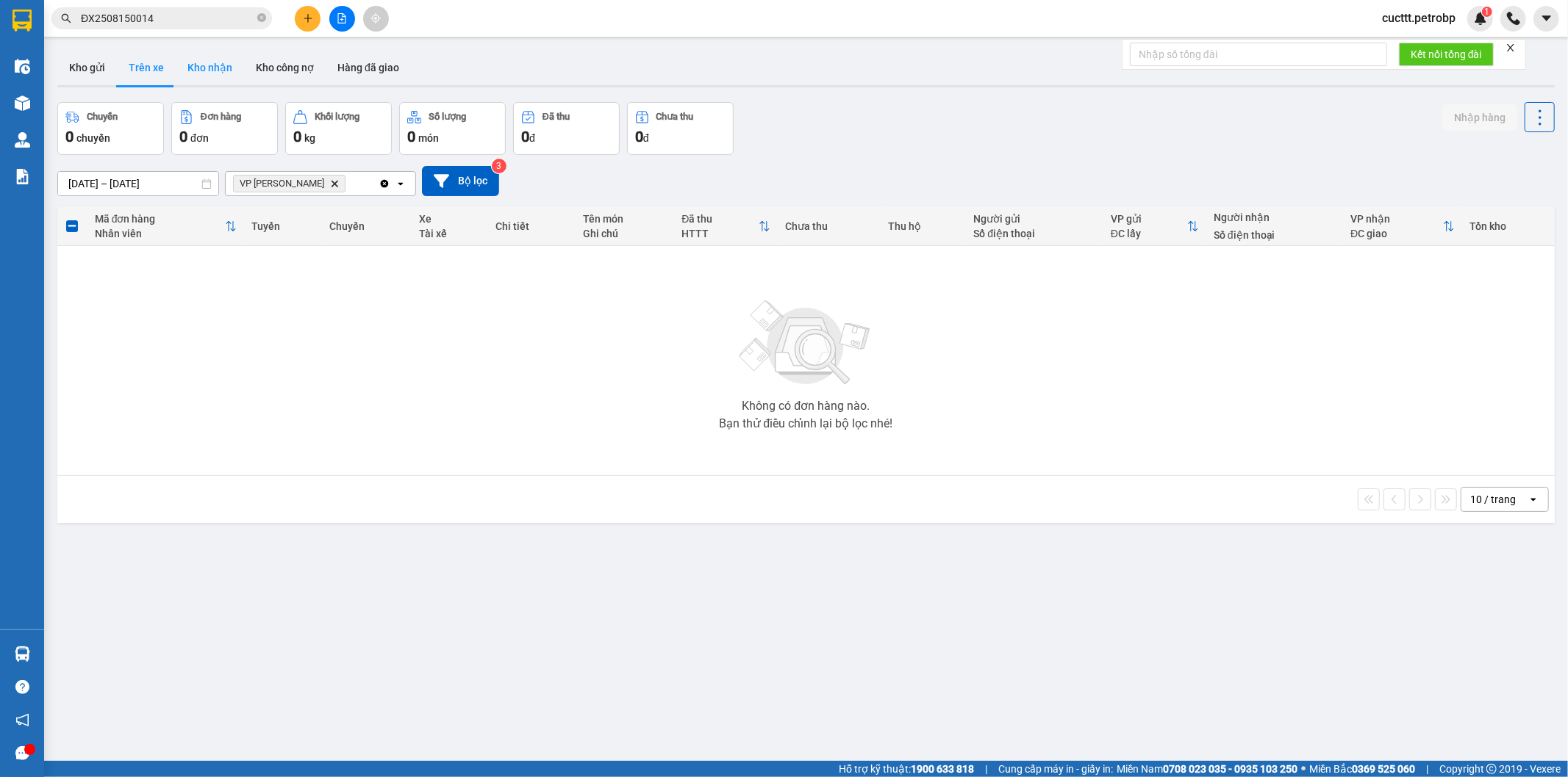
click at [194, 67] on button "Kho nhận" at bounding box center [210, 67] width 69 height 35
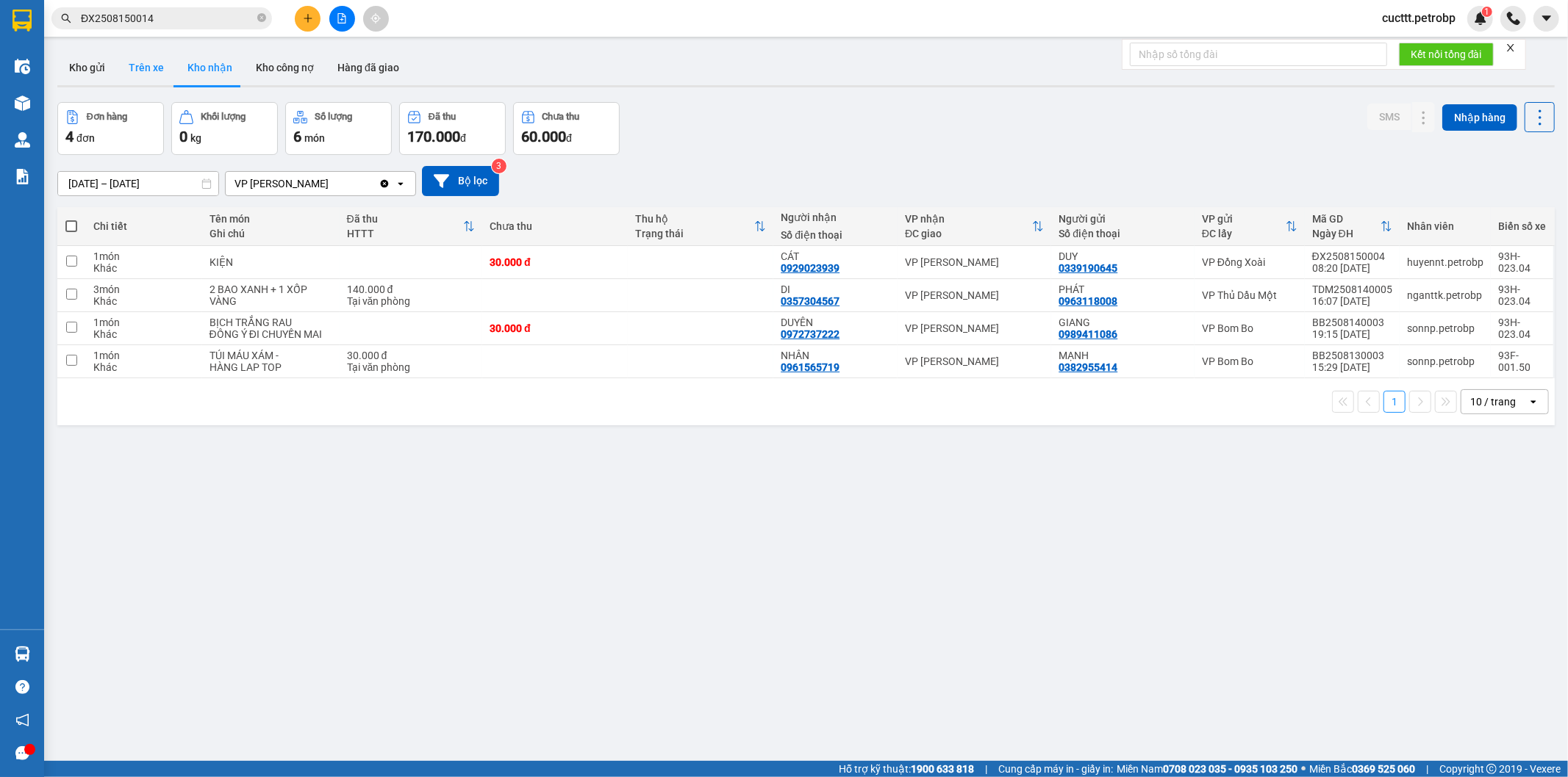
click at [155, 72] on button "Trên xe" at bounding box center [146, 67] width 59 height 35
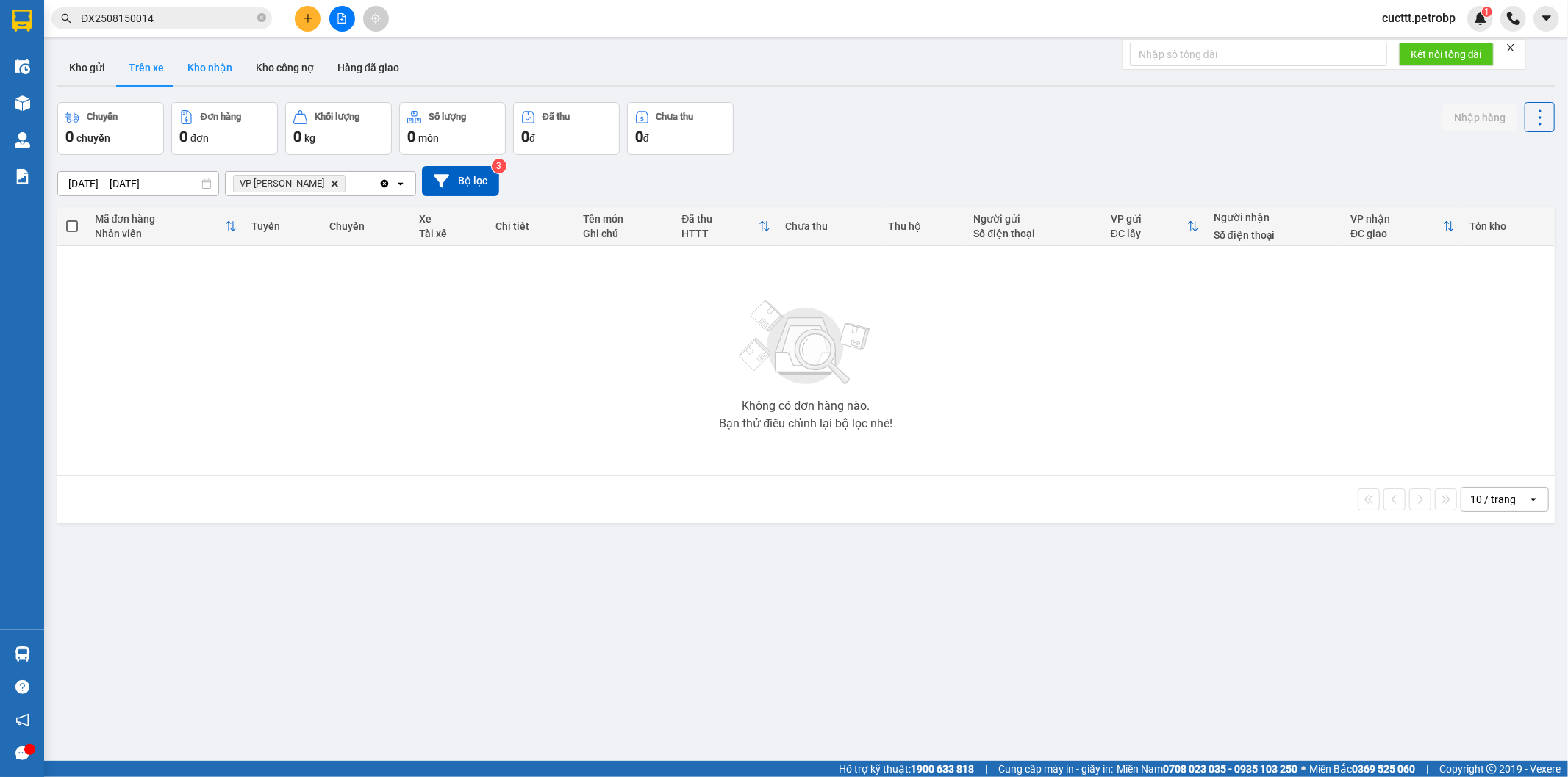
click at [210, 77] on button "Kho nhận" at bounding box center [210, 67] width 69 height 35
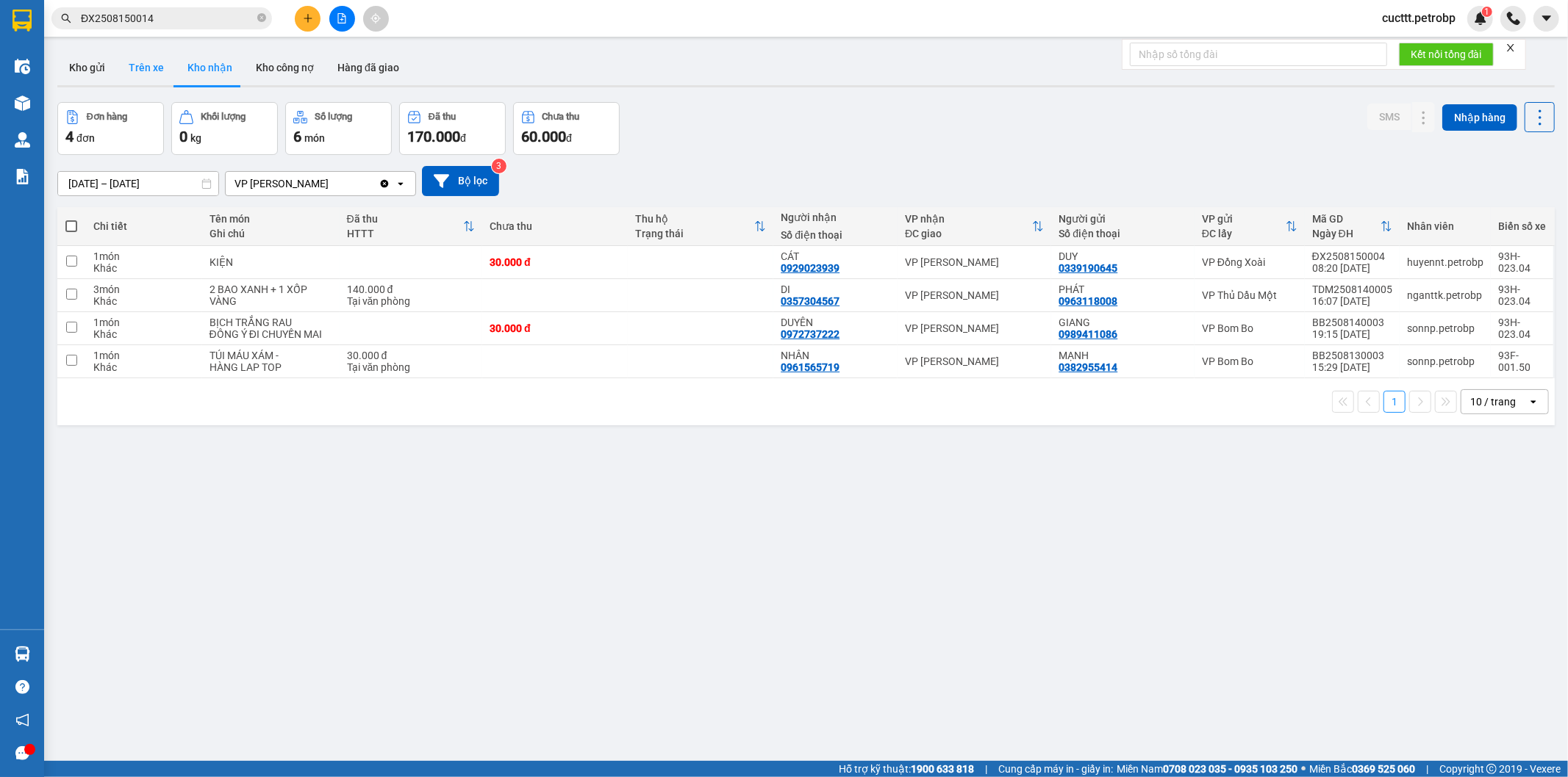
click at [140, 68] on button "Trên xe" at bounding box center [146, 67] width 59 height 35
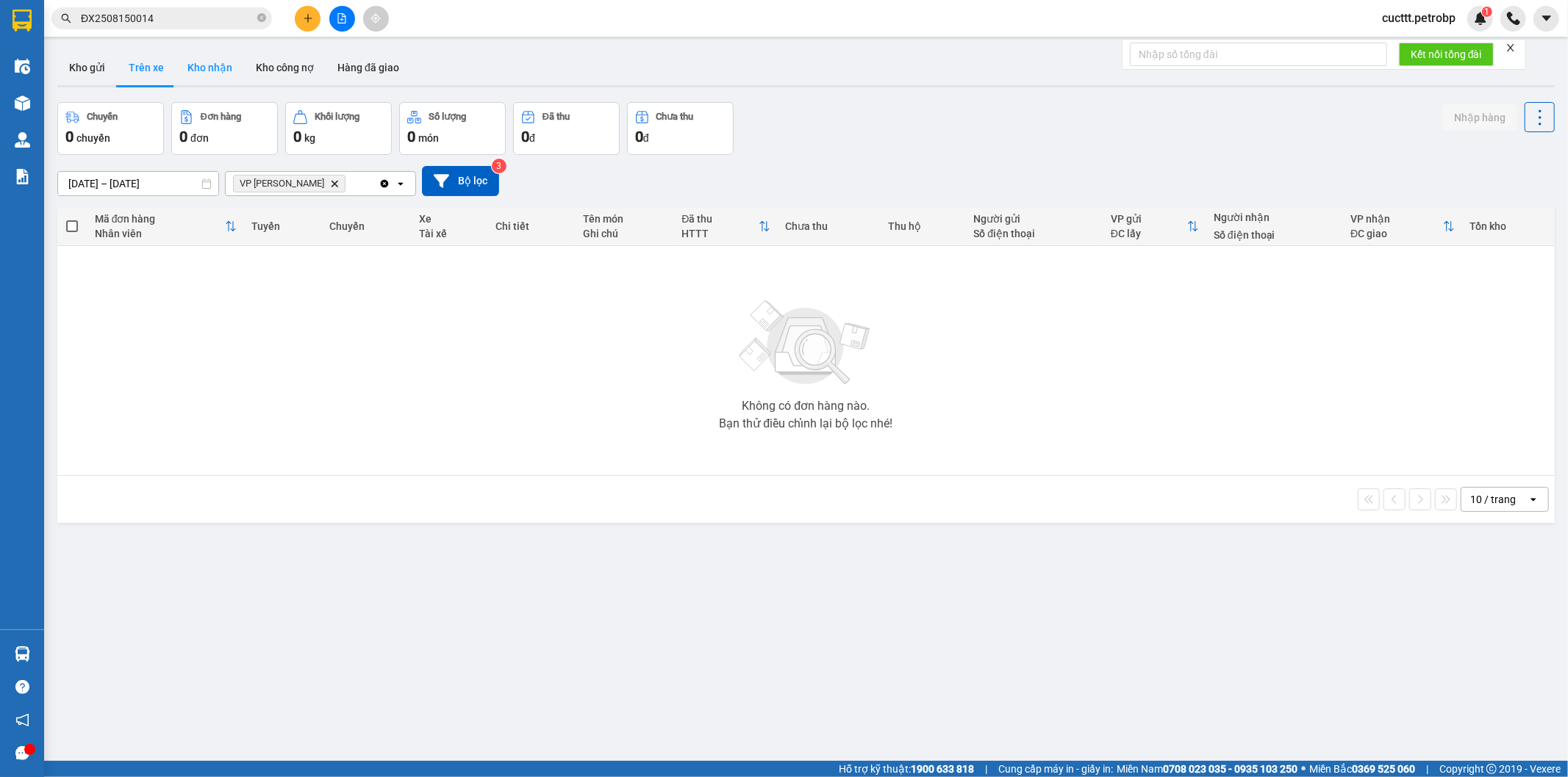
click at [195, 75] on button "Kho nhận" at bounding box center [210, 67] width 69 height 35
type input "[DATE] – [DATE]"
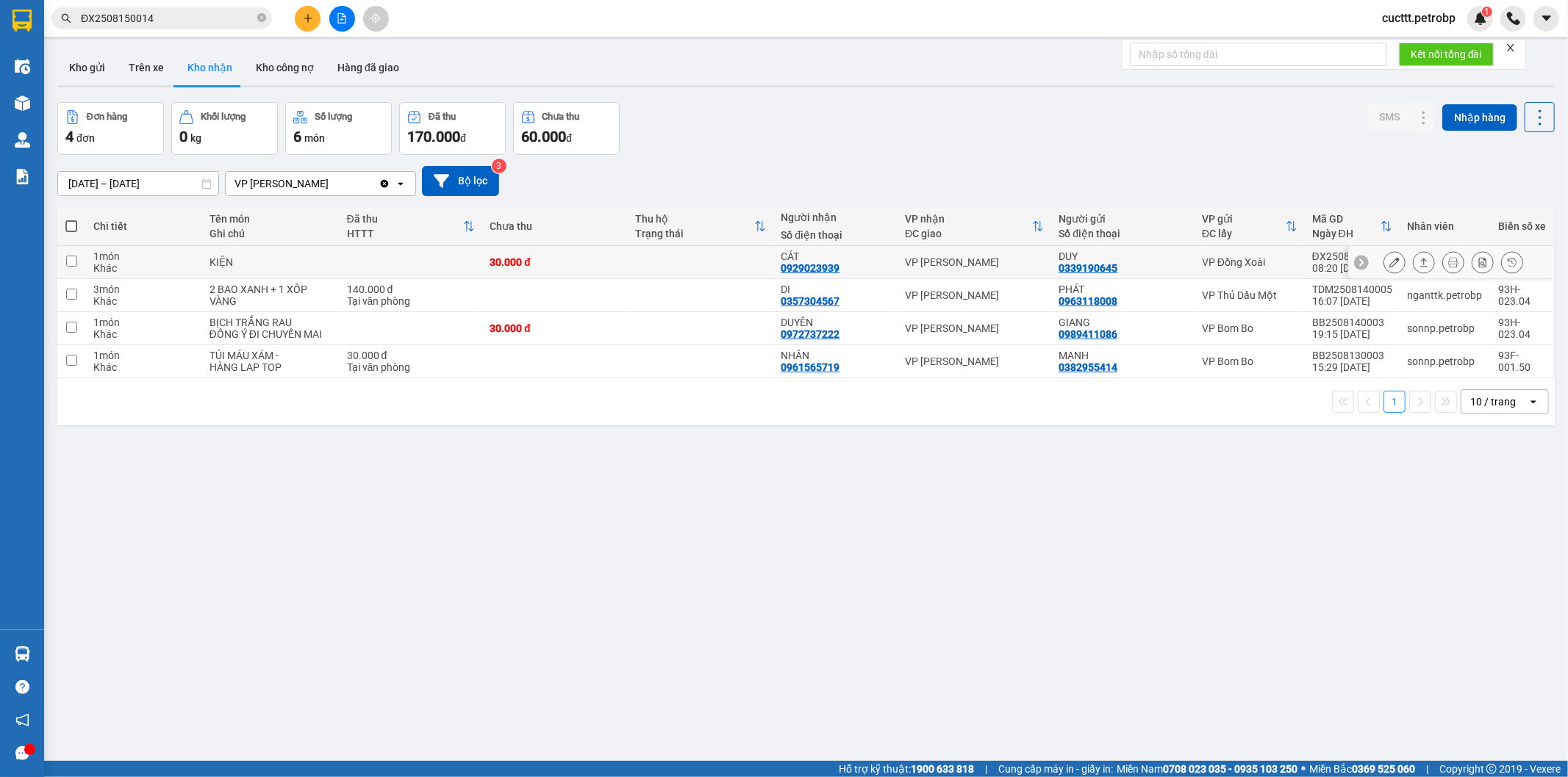
click at [175, 50] on button "Kho nhận" at bounding box center [210, 67] width 69 height 35
click at [153, 63] on button "Trên xe" at bounding box center [146, 67] width 59 height 35
type input "[DATE] – [DATE]"
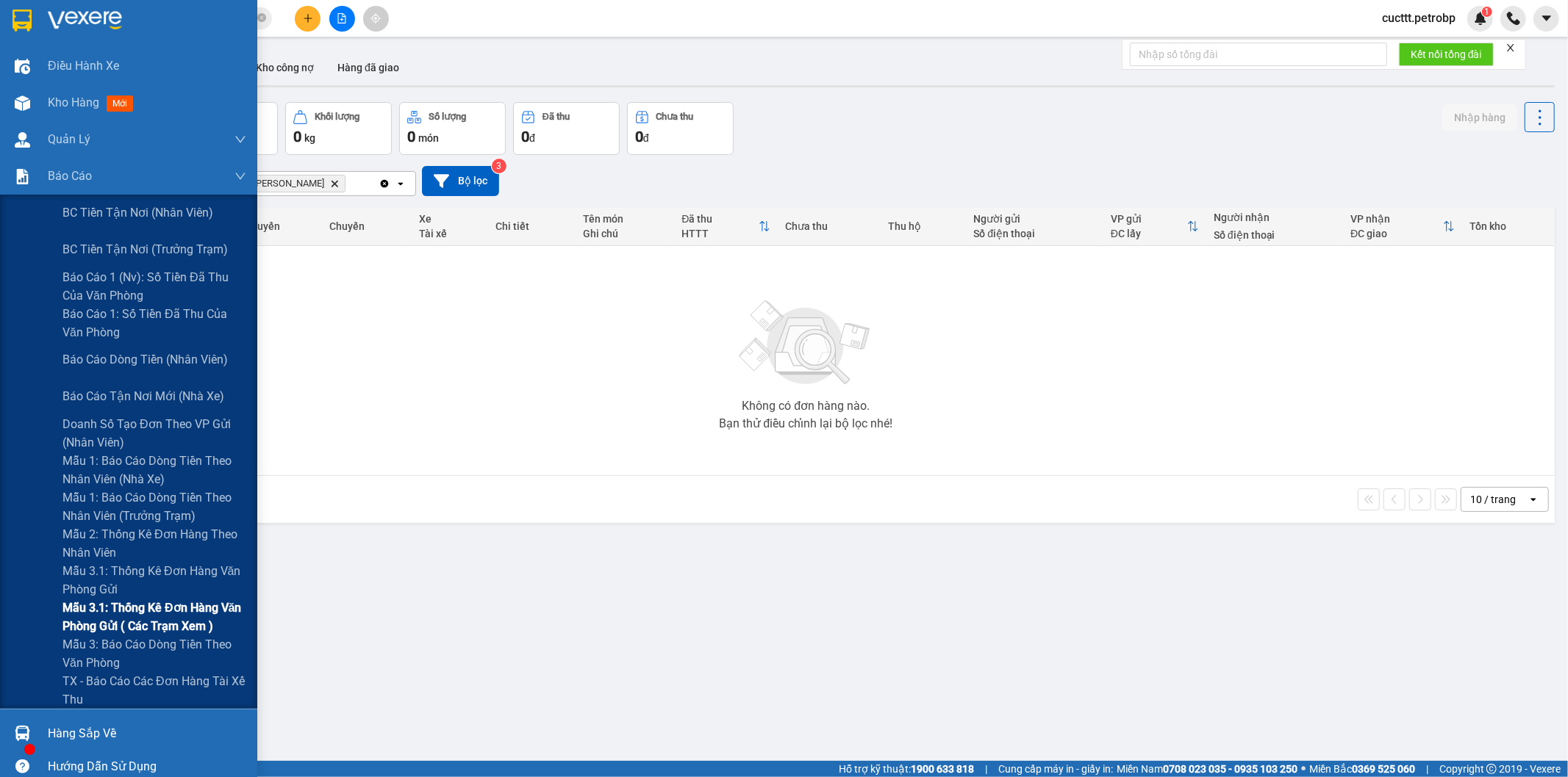
click at [194, 608] on span "Mẫu 3.1: Thống kê đơn hàng văn phòng gửi ( các trạm xem )" at bounding box center [154, 616] width 184 height 37
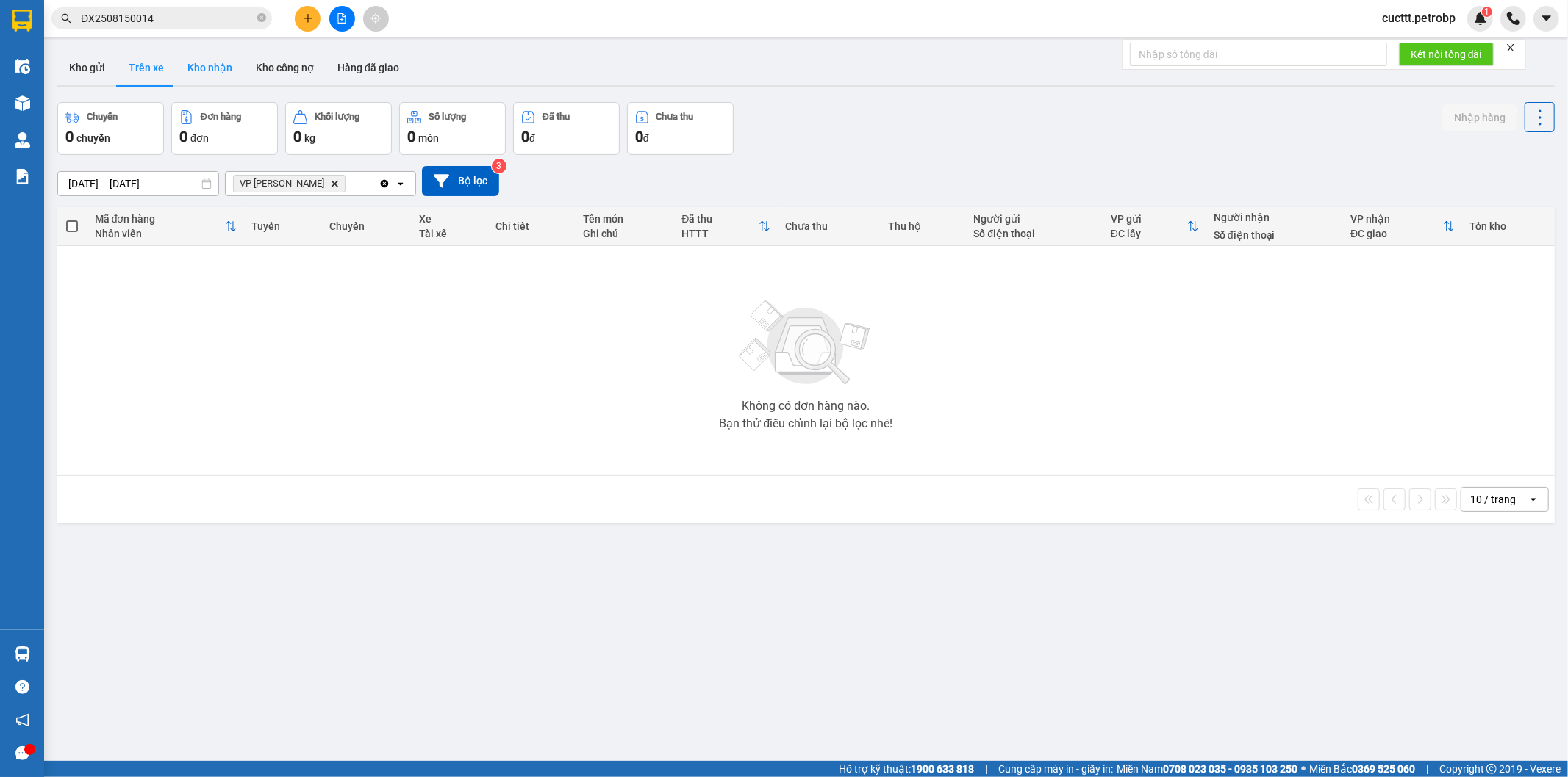
click at [189, 68] on button "Kho nhận" at bounding box center [210, 67] width 69 height 35
type input "[DATE] – [DATE]"
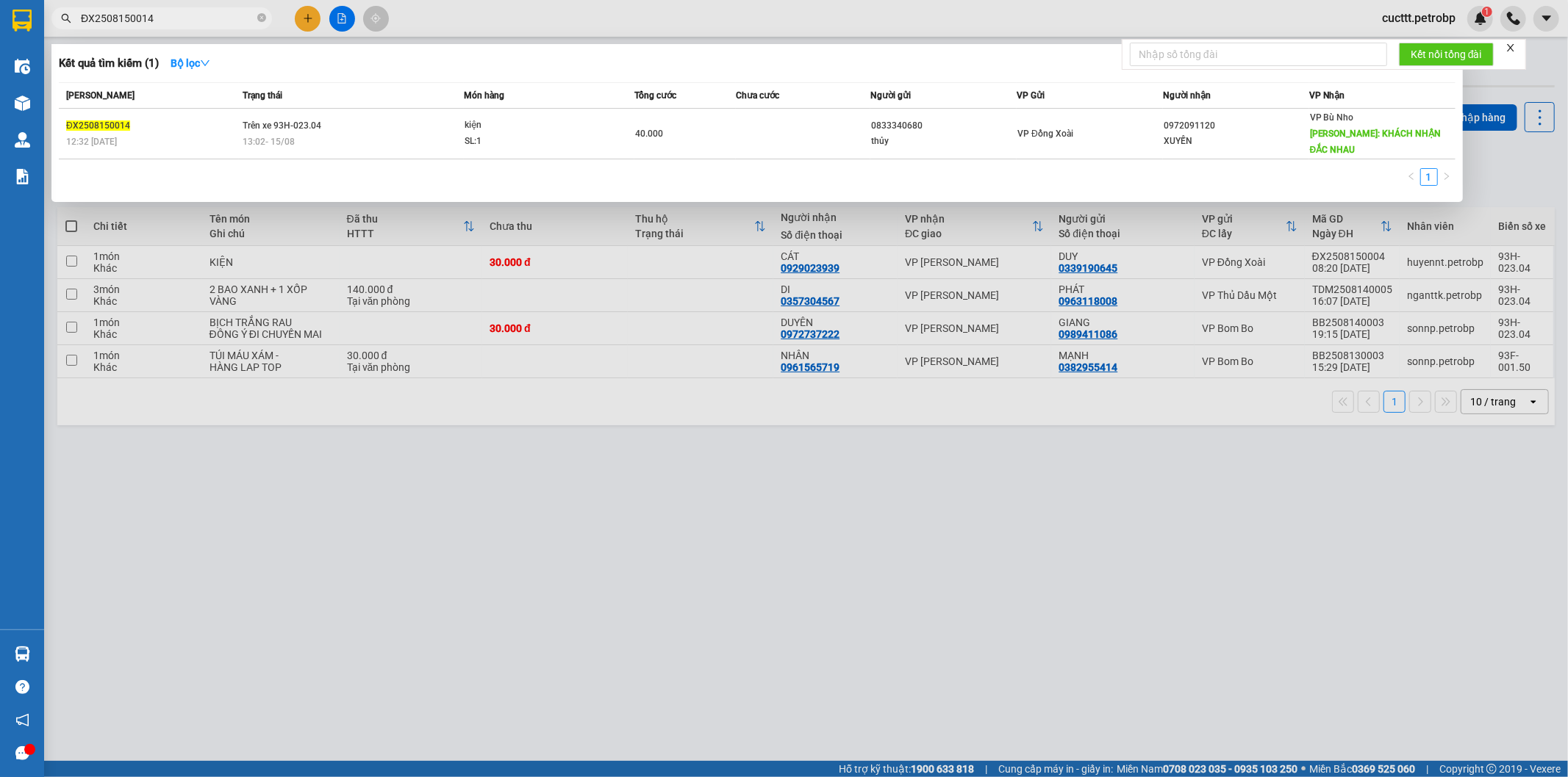
drag, startPoint x: 260, startPoint y: 15, endPoint x: 237, endPoint y: 19, distance: 23.3
click at [260, 15] on icon "close-circle" at bounding box center [261, 17] width 9 height 9
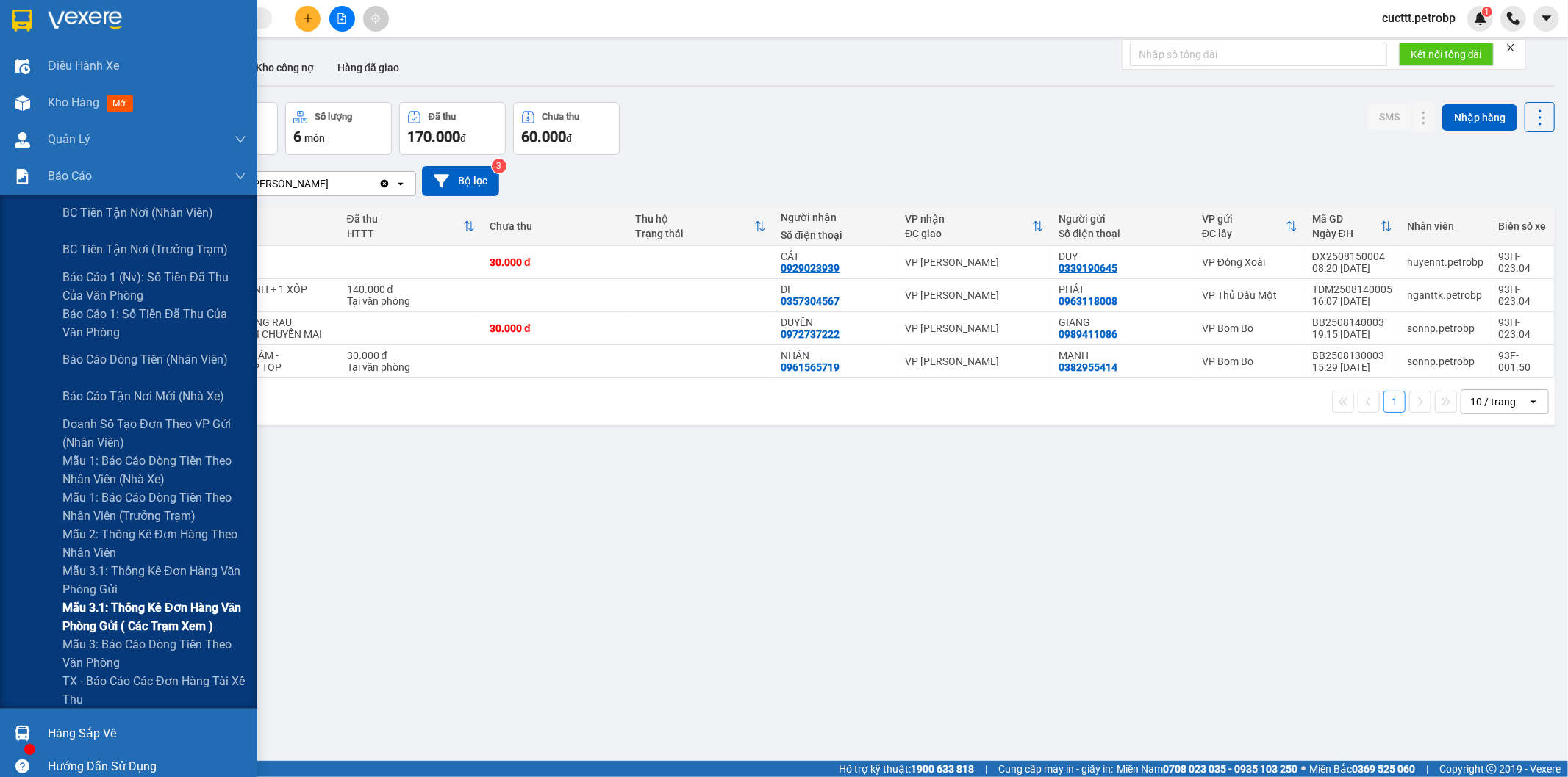
click at [208, 606] on span "Mẫu 3.1: Thống kê đơn hàng văn phòng gửi ( các trạm xem )" at bounding box center [154, 616] width 184 height 37
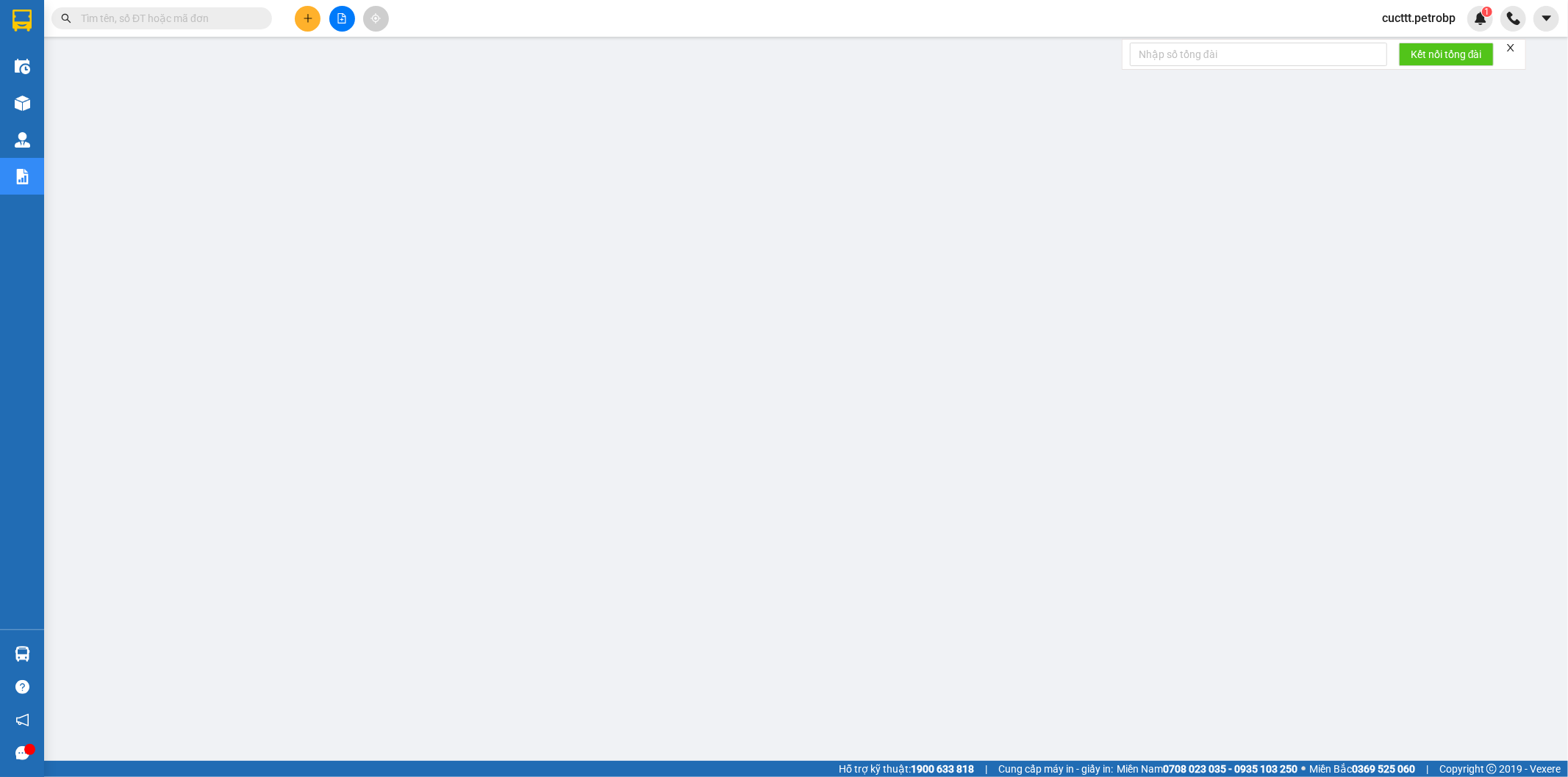
click at [231, 11] on input "text" at bounding box center [167, 19] width 174 height 16
paste input "ĐL2508150002"
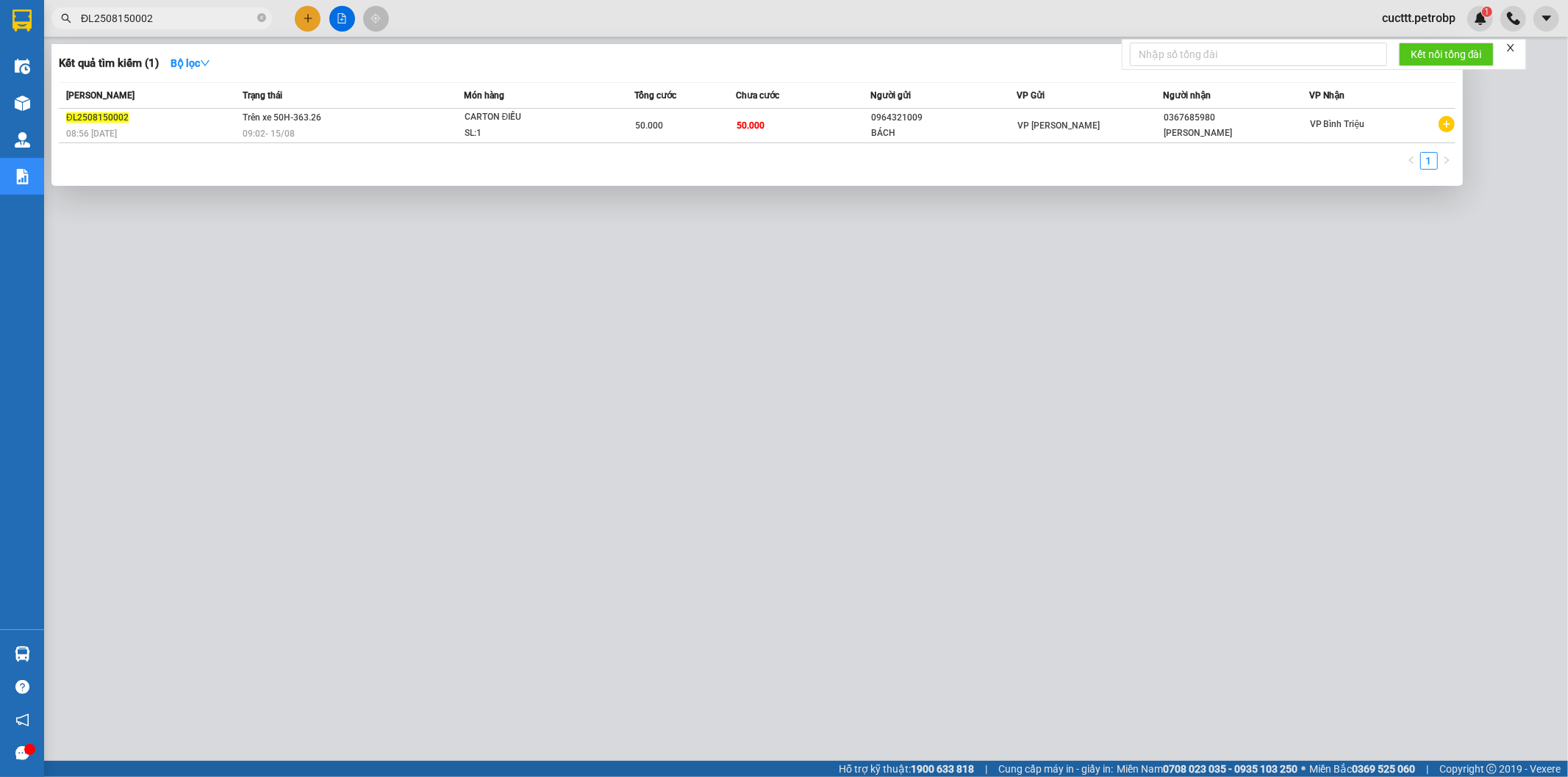
type input "ĐL2508150002"
click at [583, 132] on span "CARTON ĐIỀU SL: 1" at bounding box center [548, 125] width 169 height 32
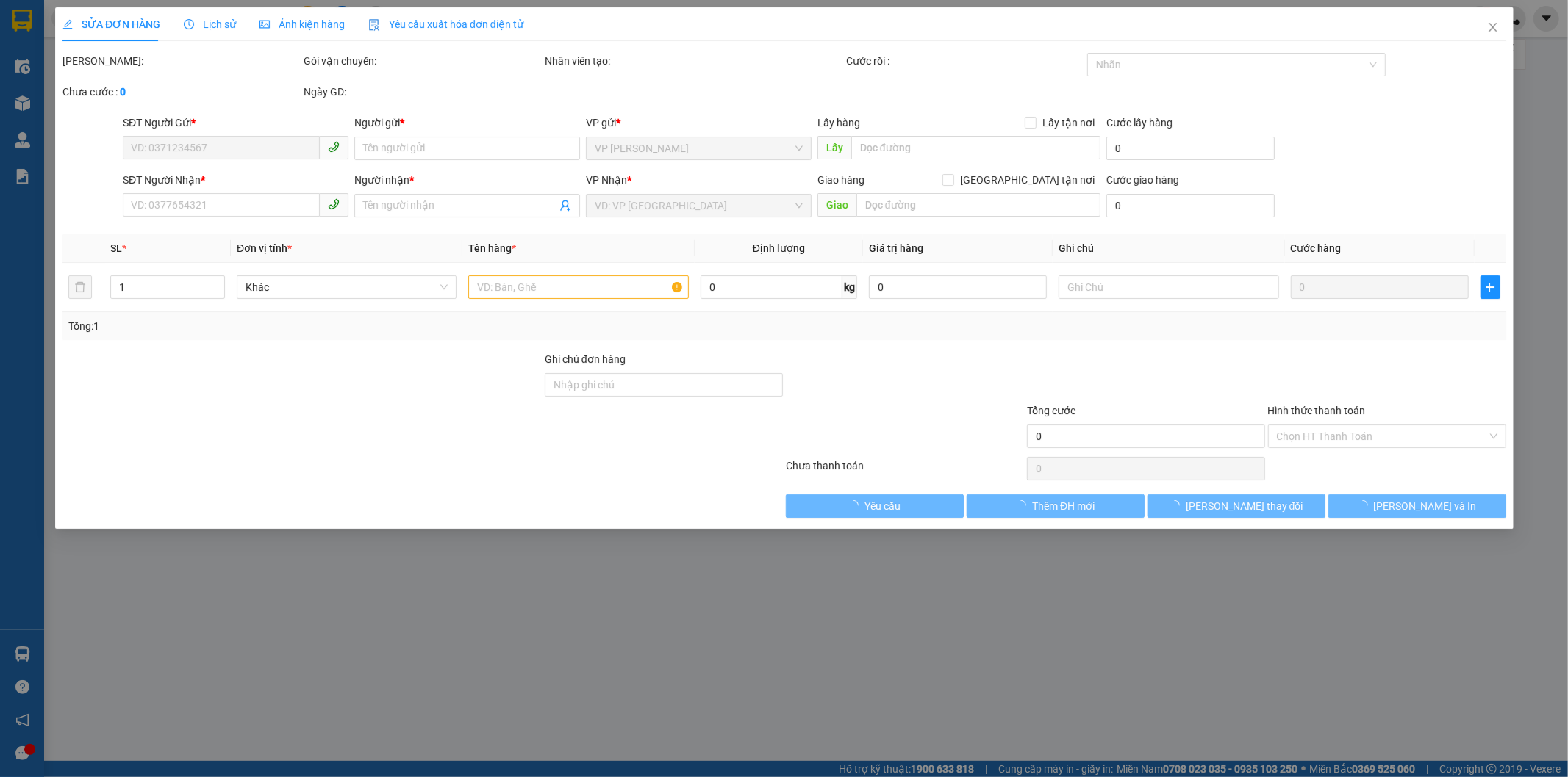
type input "0964321009"
type input "BÁCH"
type input "0367685980"
type input "[PERSON_NAME]"
type input "50.000"
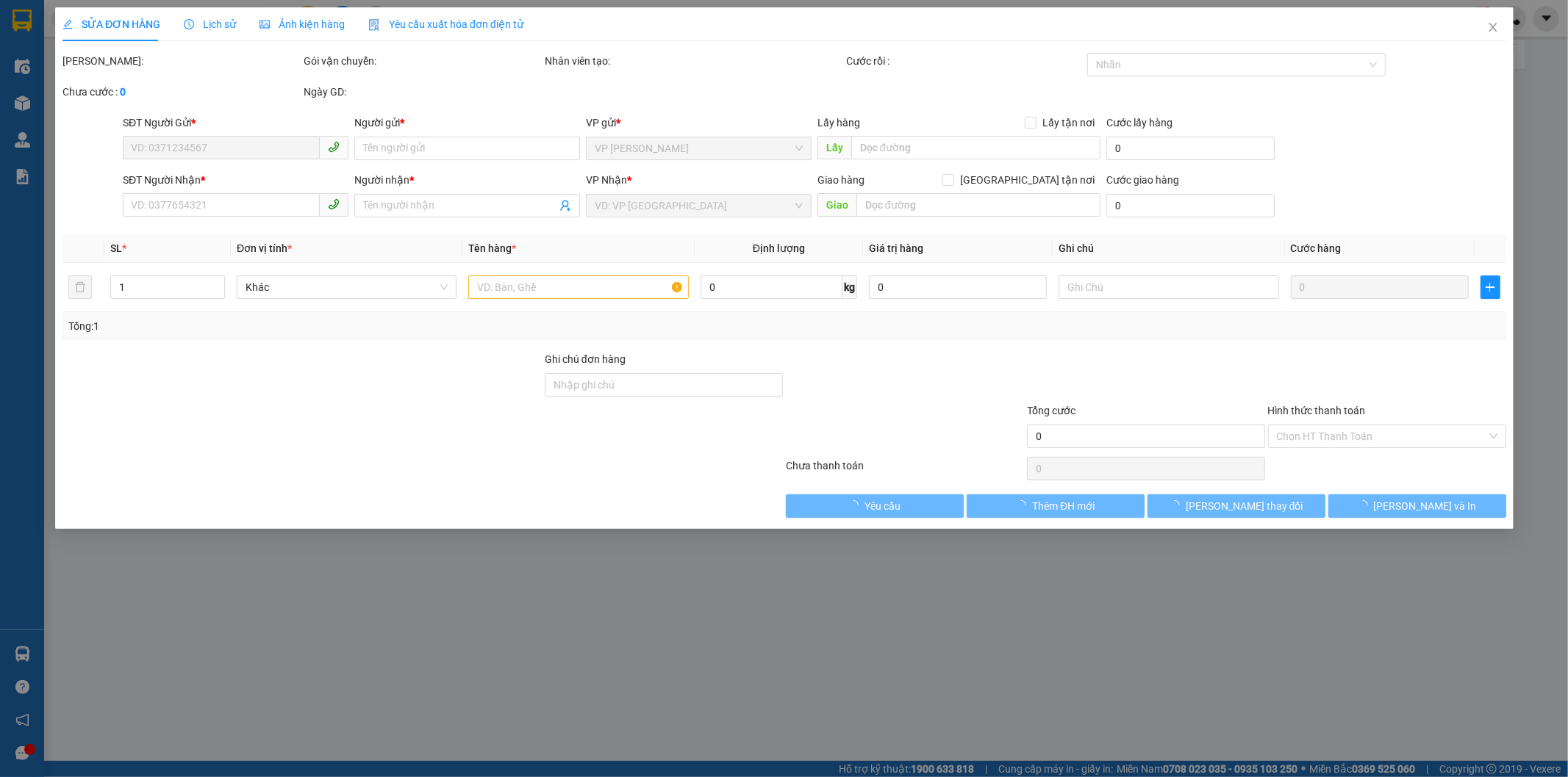
type input "50.000"
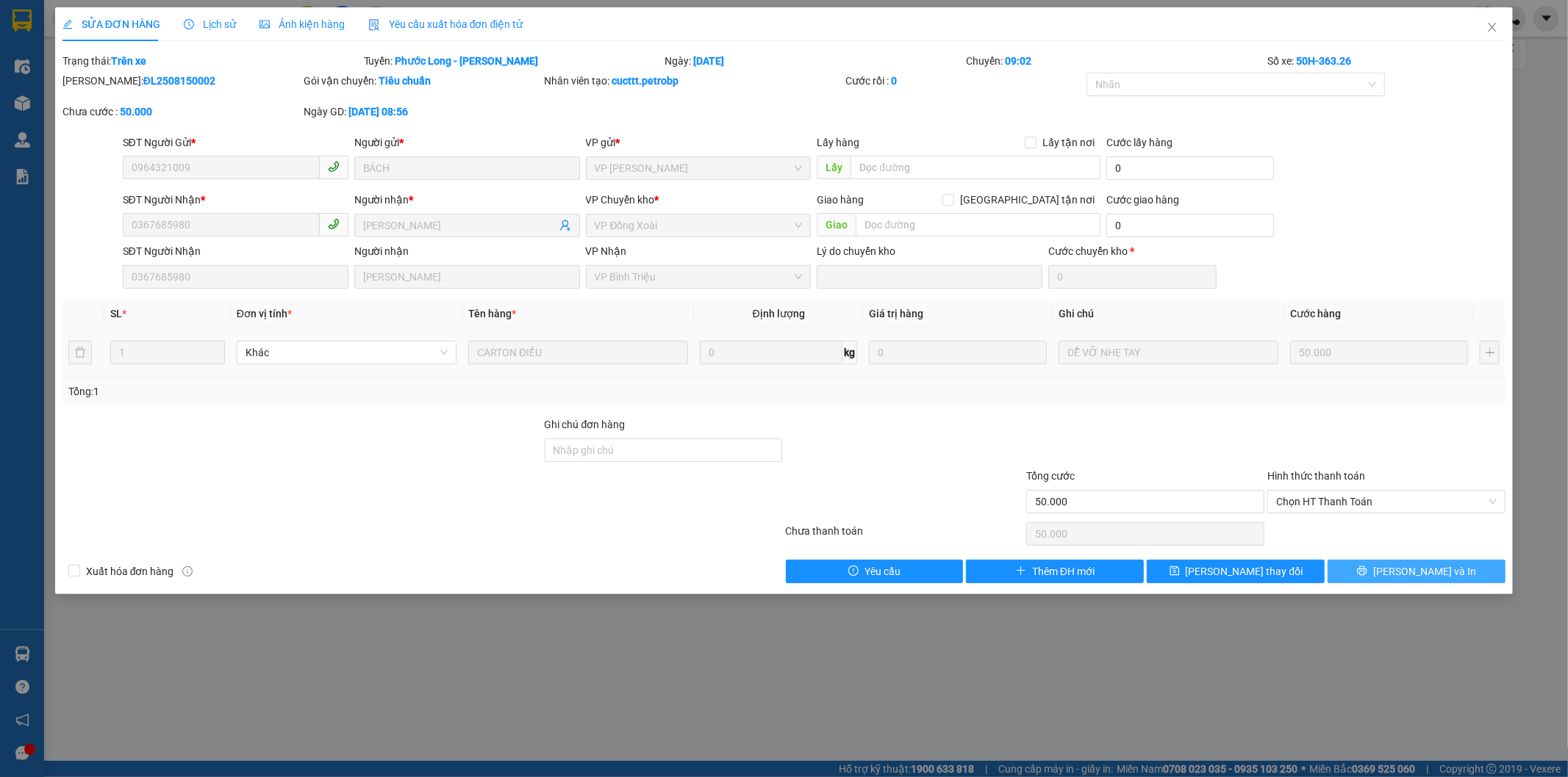
click at [1382, 572] on button "[PERSON_NAME] và In" at bounding box center [1416, 572] width 178 height 24
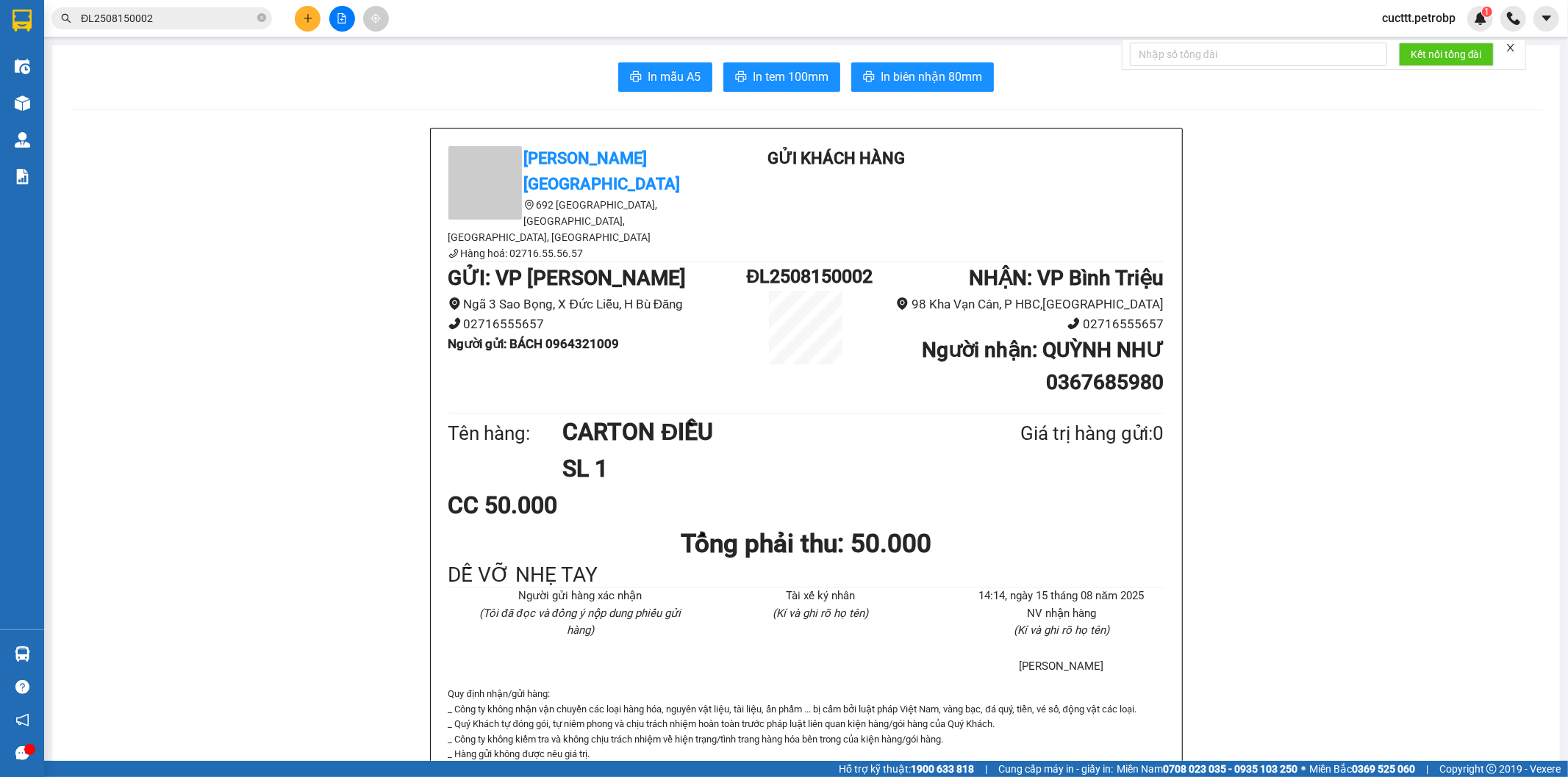
click at [1081, 487] on div "CC 50.000" at bounding box center [807, 505] width 716 height 37
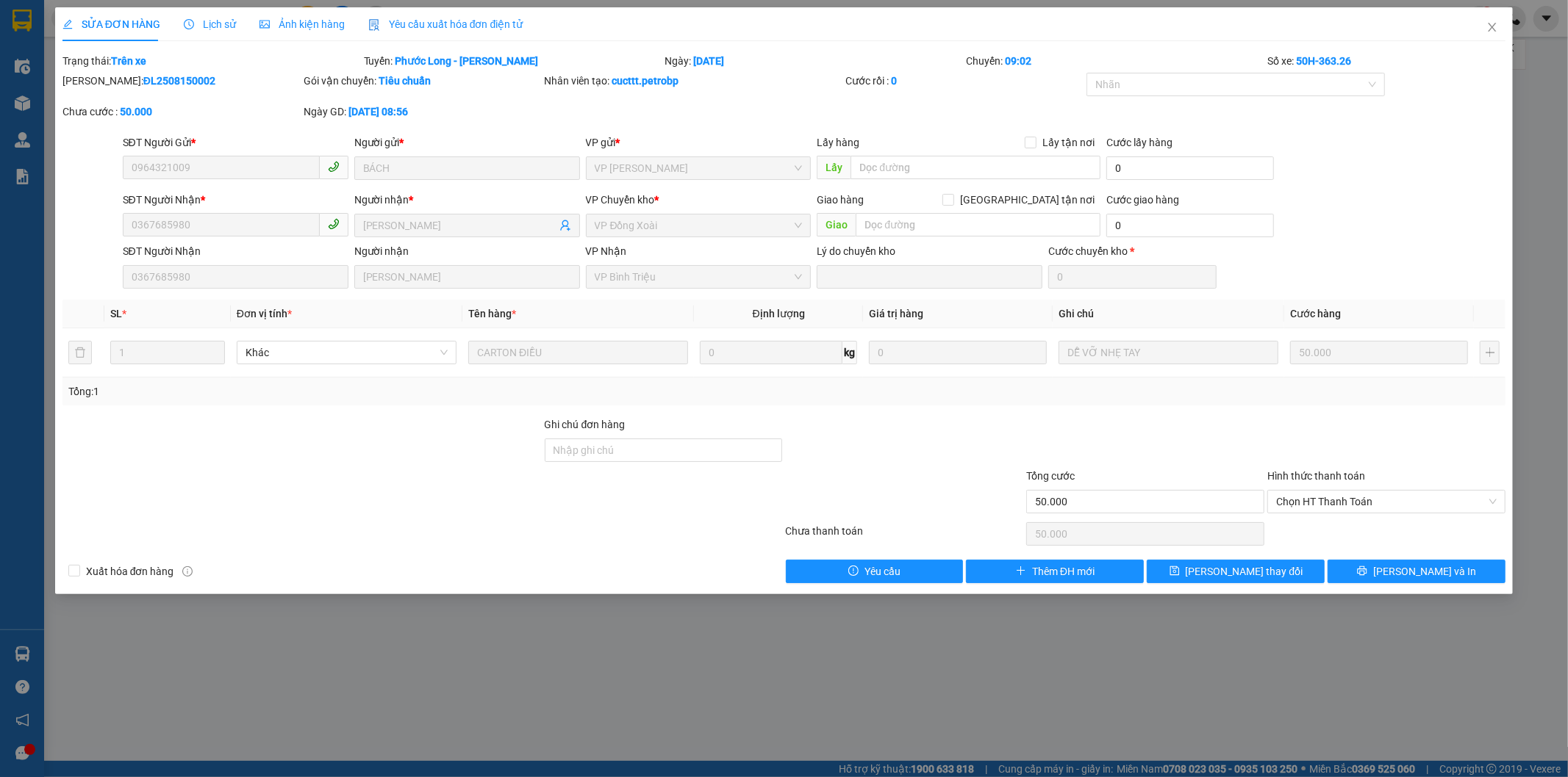
click at [220, 23] on span "Lịch sử" at bounding box center [210, 24] width 52 height 11
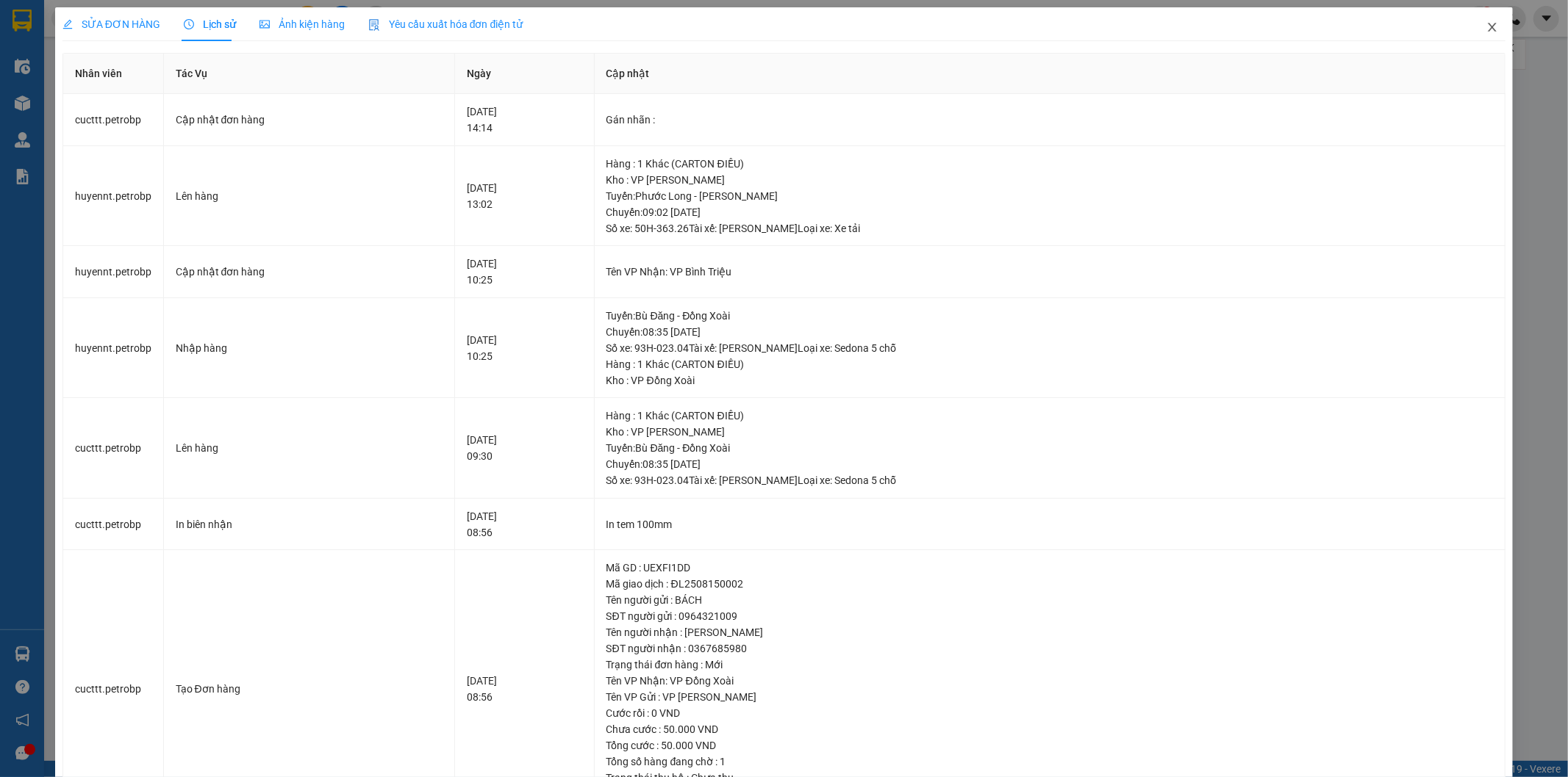
click at [1486, 28] on icon "close" at bounding box center [1492, 27] width 11 height 11
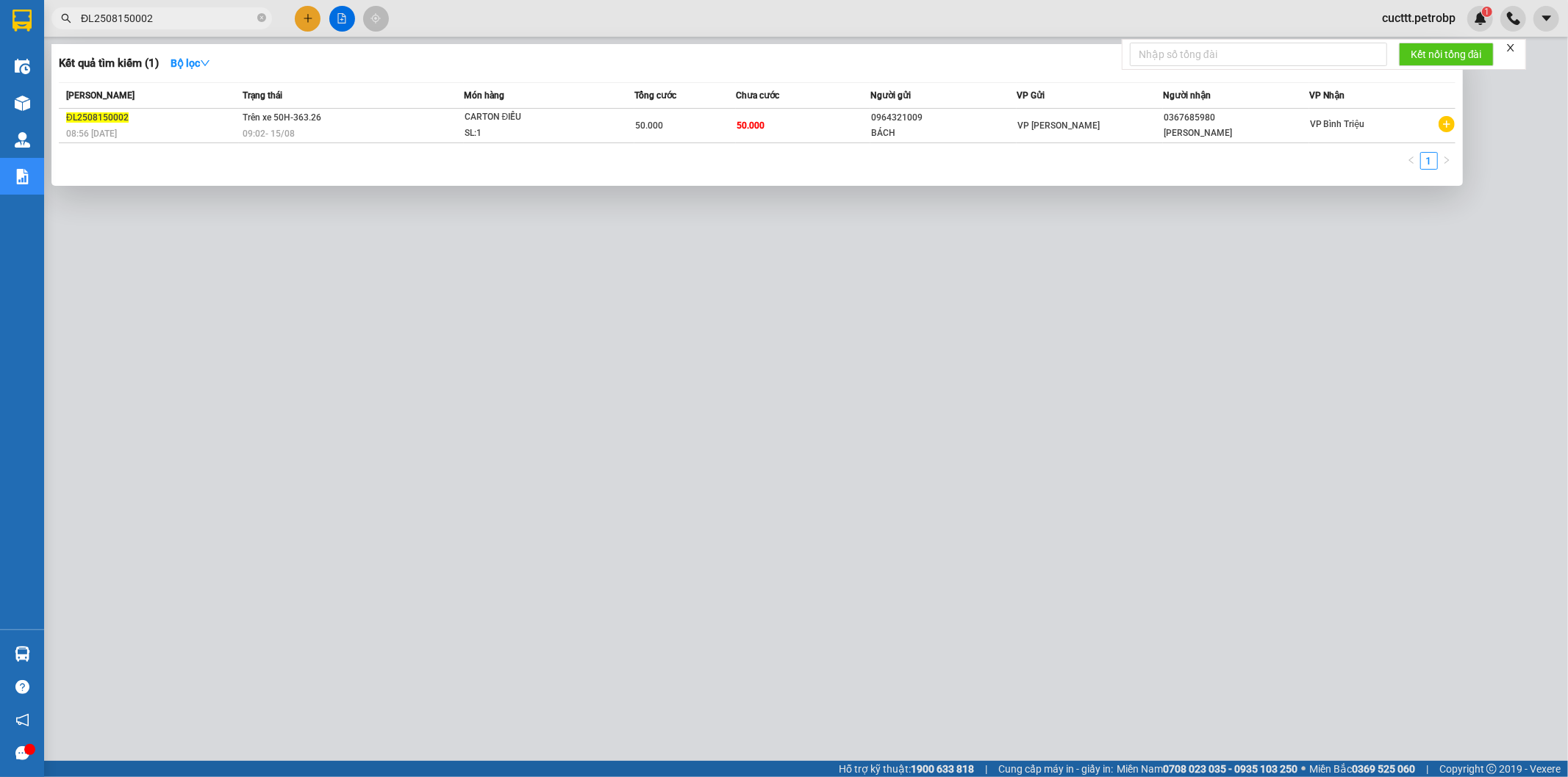
click at [197, 9] on span "ĐL2508150002" at bounding box center [162, 18] width 220 height 22
click at [412, 292] on div at bounding box center [784, 388] width 1568 height 777
click at [220, 25] on input "ĐL2508150002" at bounding box center [167, 19] width 174 height 16
click at [326, 243] on div at bounding box center [784, 388] width 1568 height 777
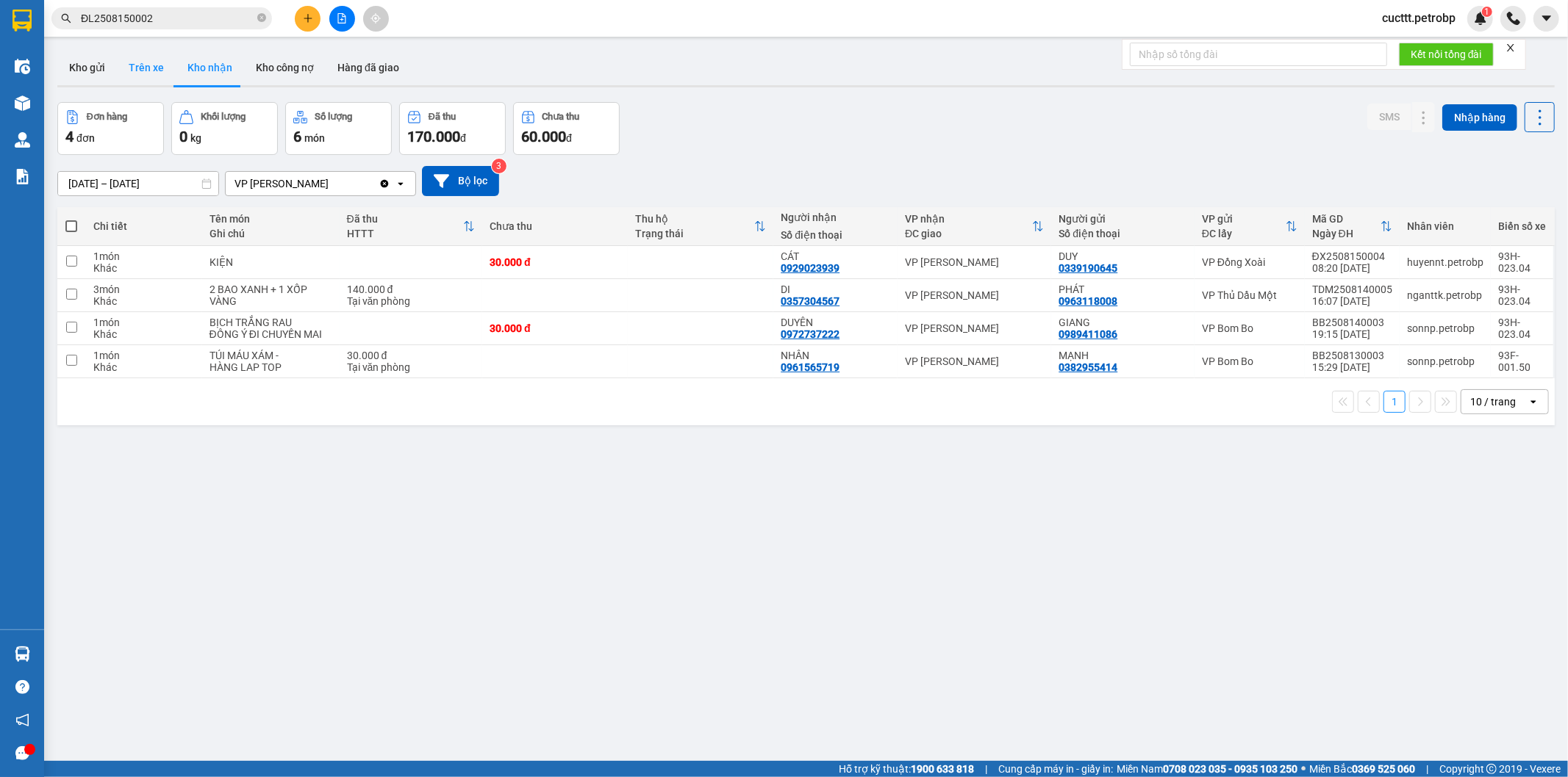
click at [151, 68] on button "Trên xe" at bounding box center [146, 67] width 59 height 35
type input "[DATE] – [DATE]"
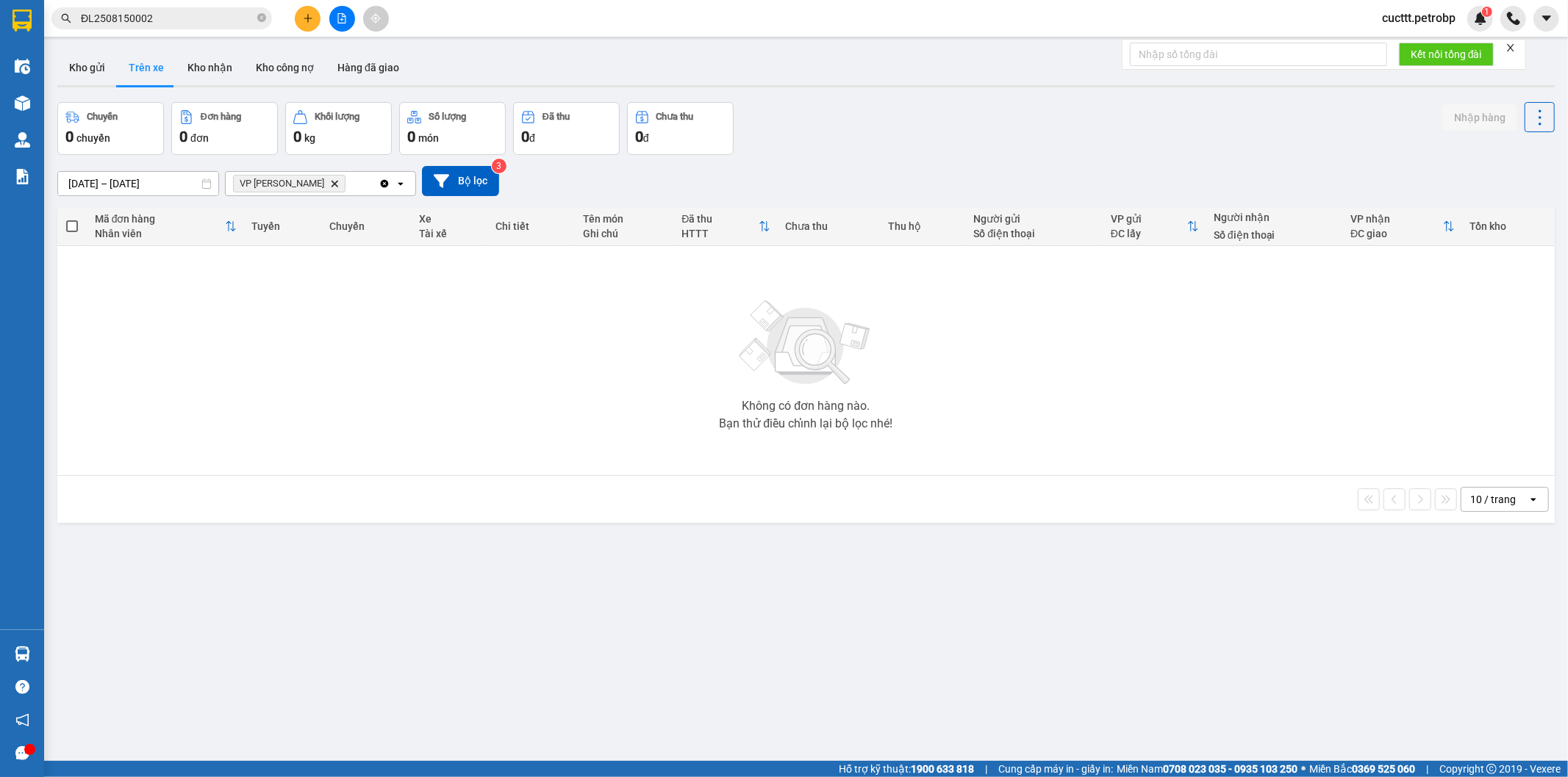
click at [117, 50] on button "Trên xe" at bounding box center [146, 67] width 59 height 35
click at [191, 61] on button "Kho nhận" at bounding box center [210, 67] width 69 height 35
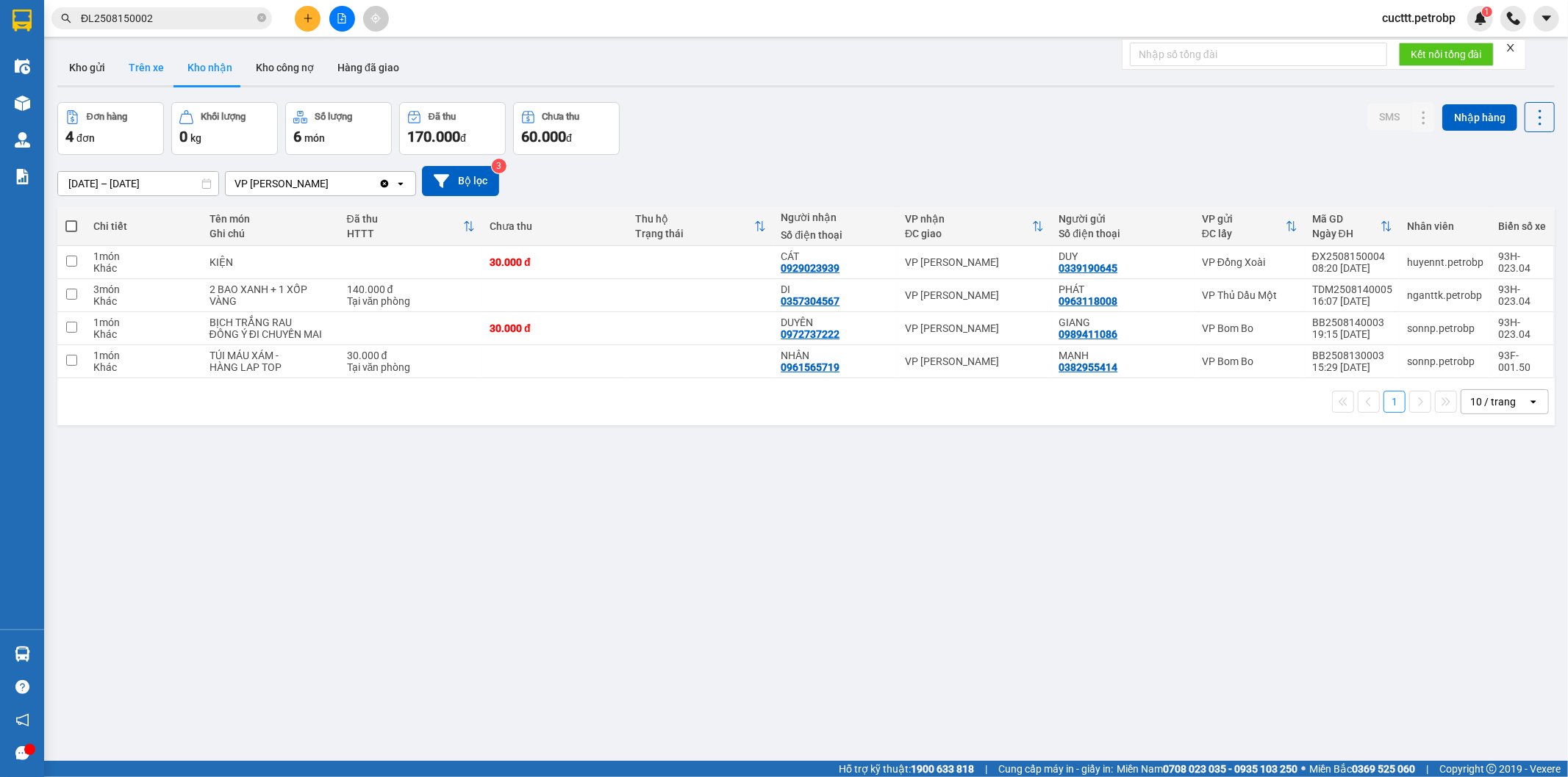
click at [156, 73] on button "Trên xe" at bounding box center [146, 67] width 59 height 35
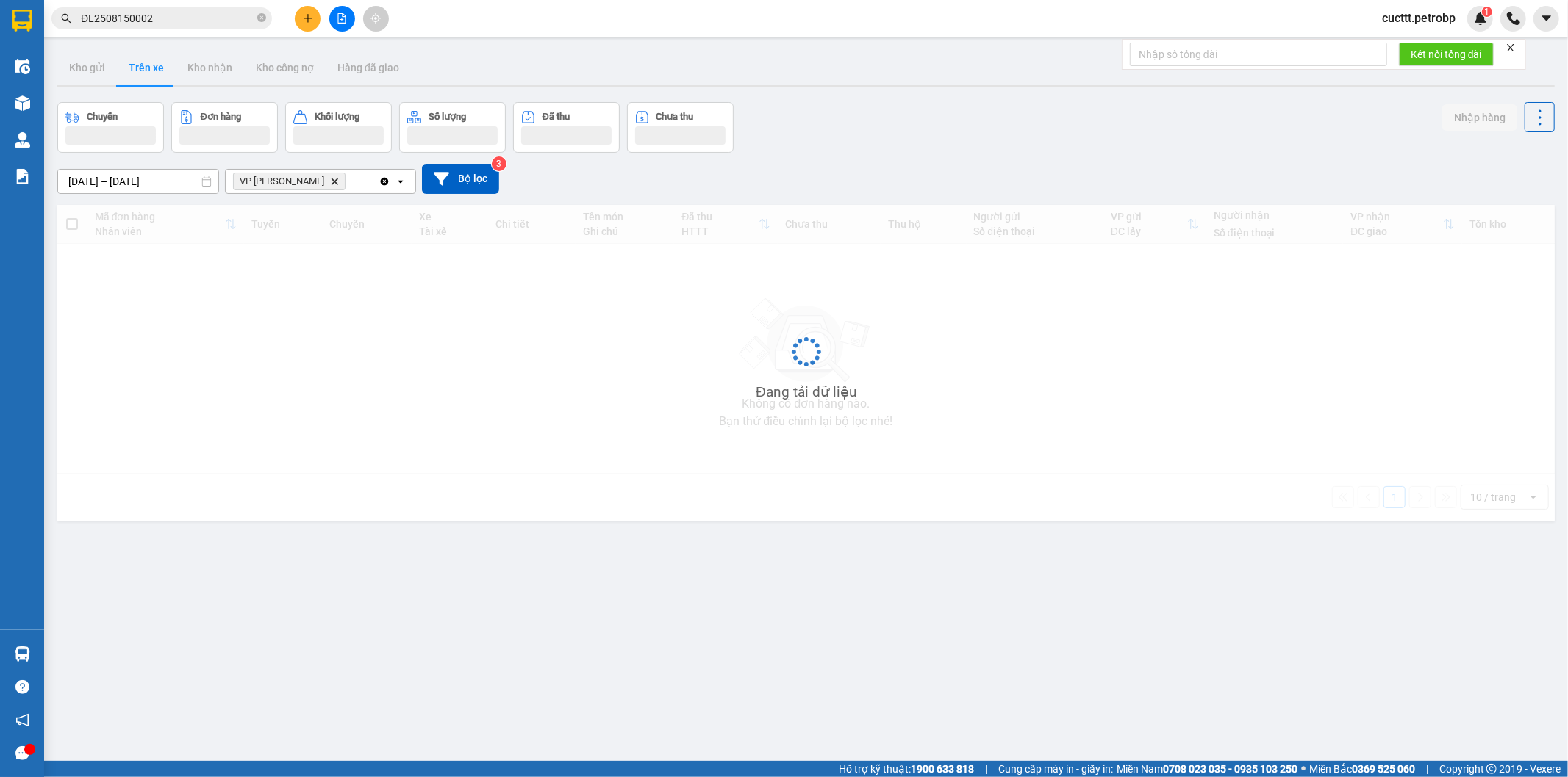
type input "[DATE] – [DATE]"
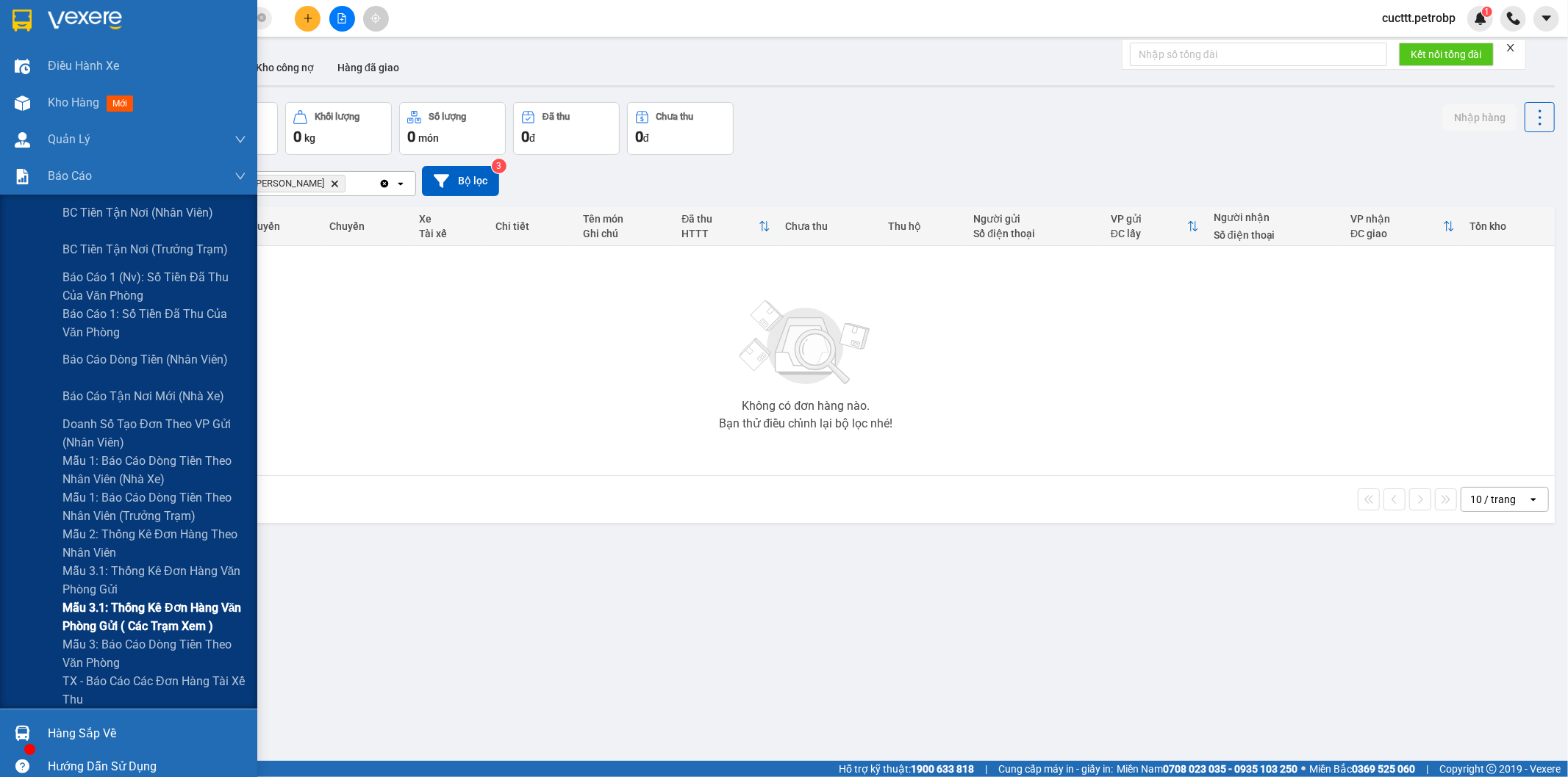
click at [214, 625] on span "Mẫu 3.1: Thống kê đơn hàng văn phòng gửi ( các trạm xem )" at bounding box center [154, 616] width 184 height 37
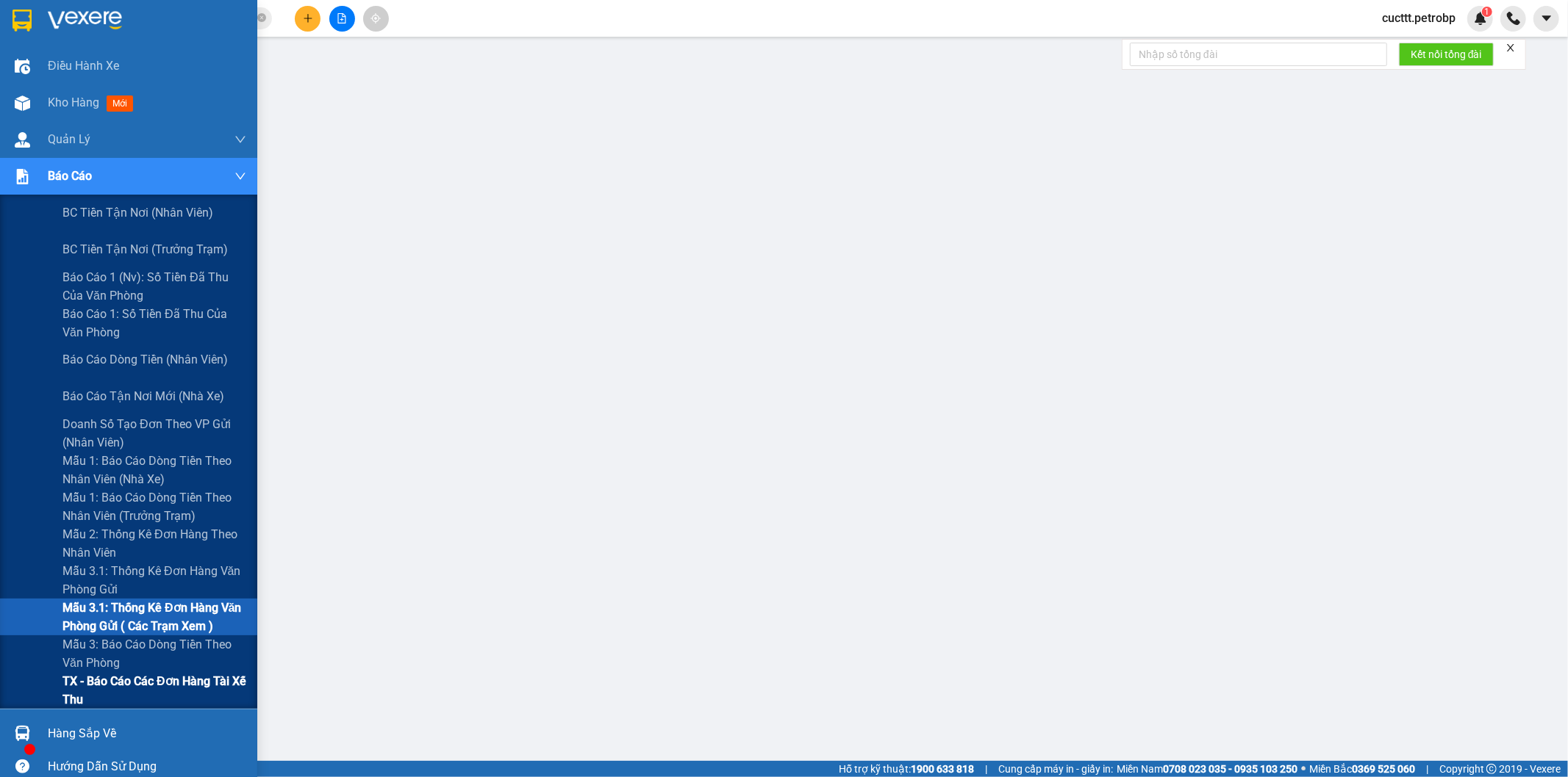
click at [179, 691] on span "TX - Báo cáo các đơn hàng tài xế thu" at bounding box center [154, 690] width 184 height 37
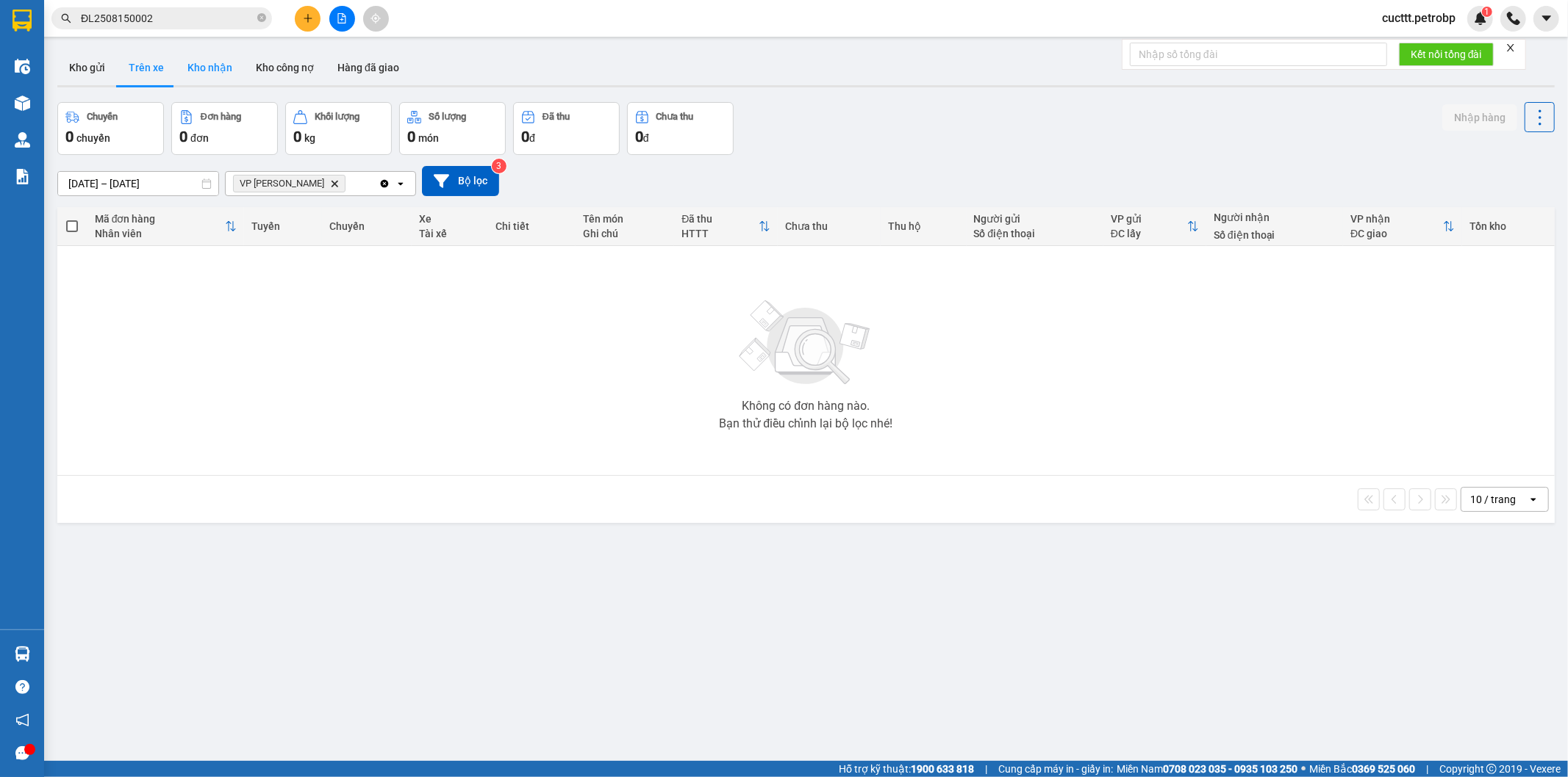
click at [218, 75] on button "Kho nhận" at bounding box center [210, 67] width 69 height 35
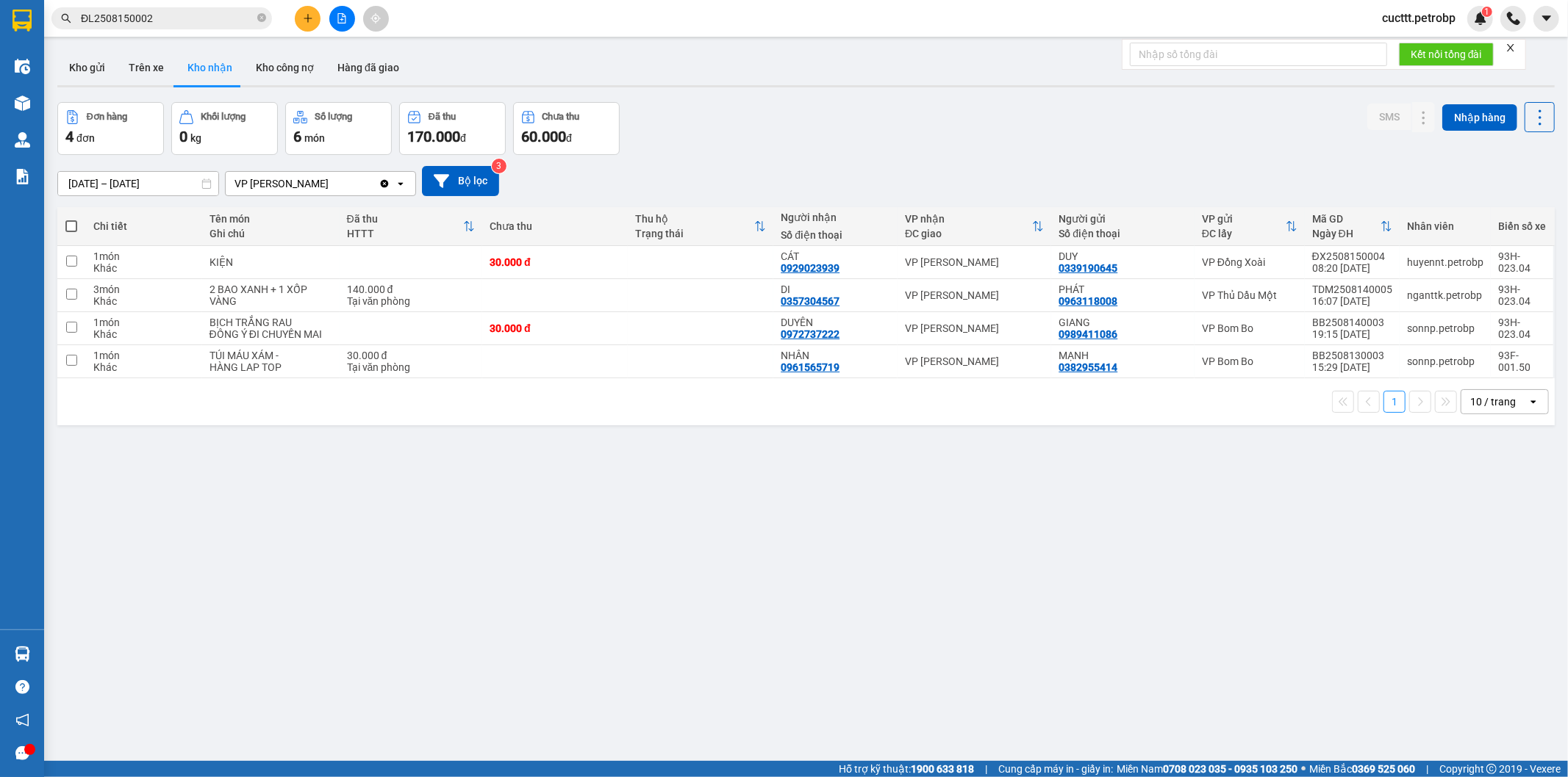
click at [1096, 136] on div "Đơn hàng 4 đơn Khối lượng 0 kg Số lượng 6 món Đã thu 170.000 đ Chưa thu 60.000 …" at bounding box center [805, 128] width 1497 height 53
click at [149, 55] on button "Trên xe" at bounding box center [146, 67] width 59 height 35
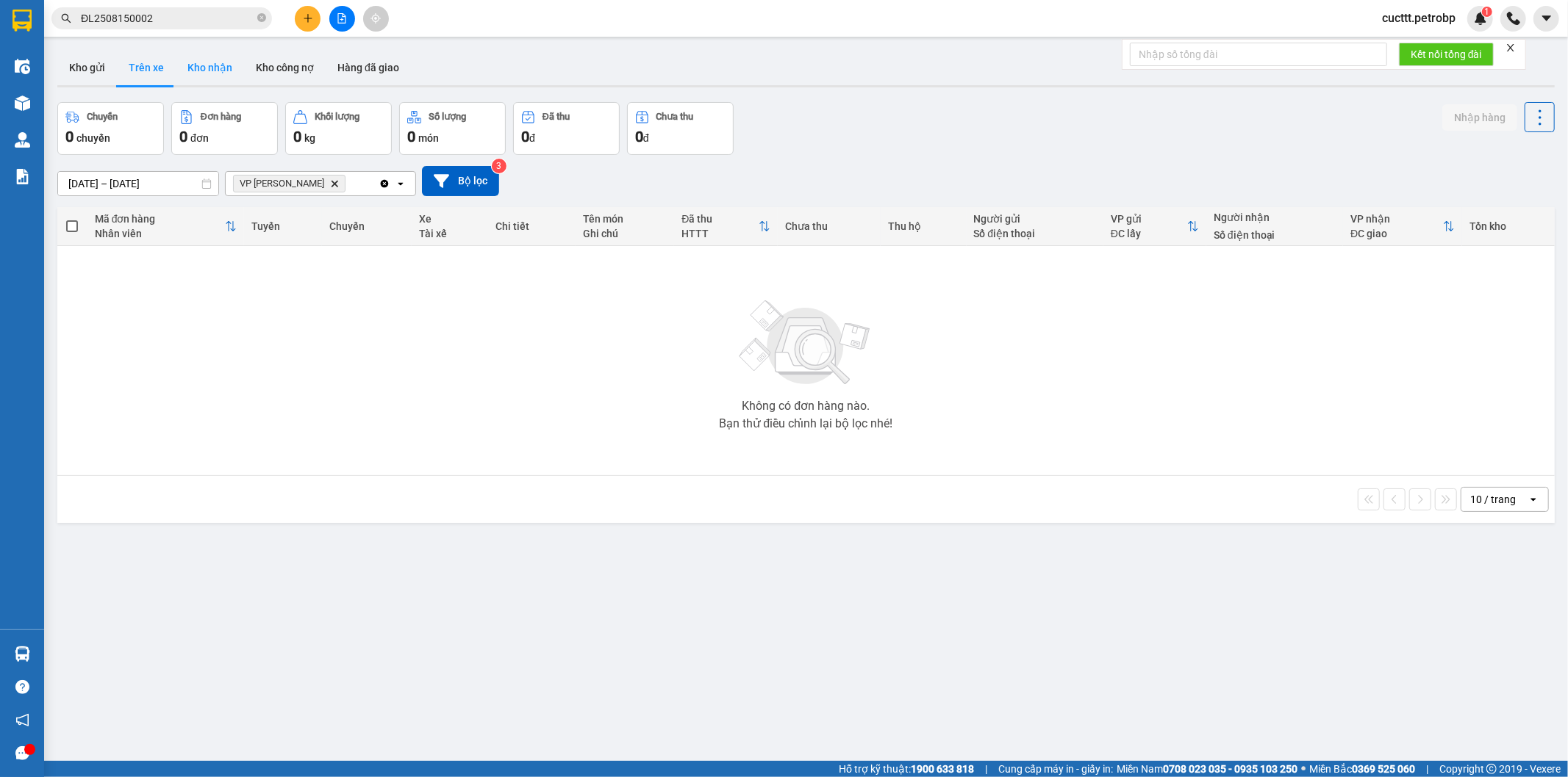
click at [208, 77] on button "Kho nhận" at bounding box center [210, 67] width 69 height 35
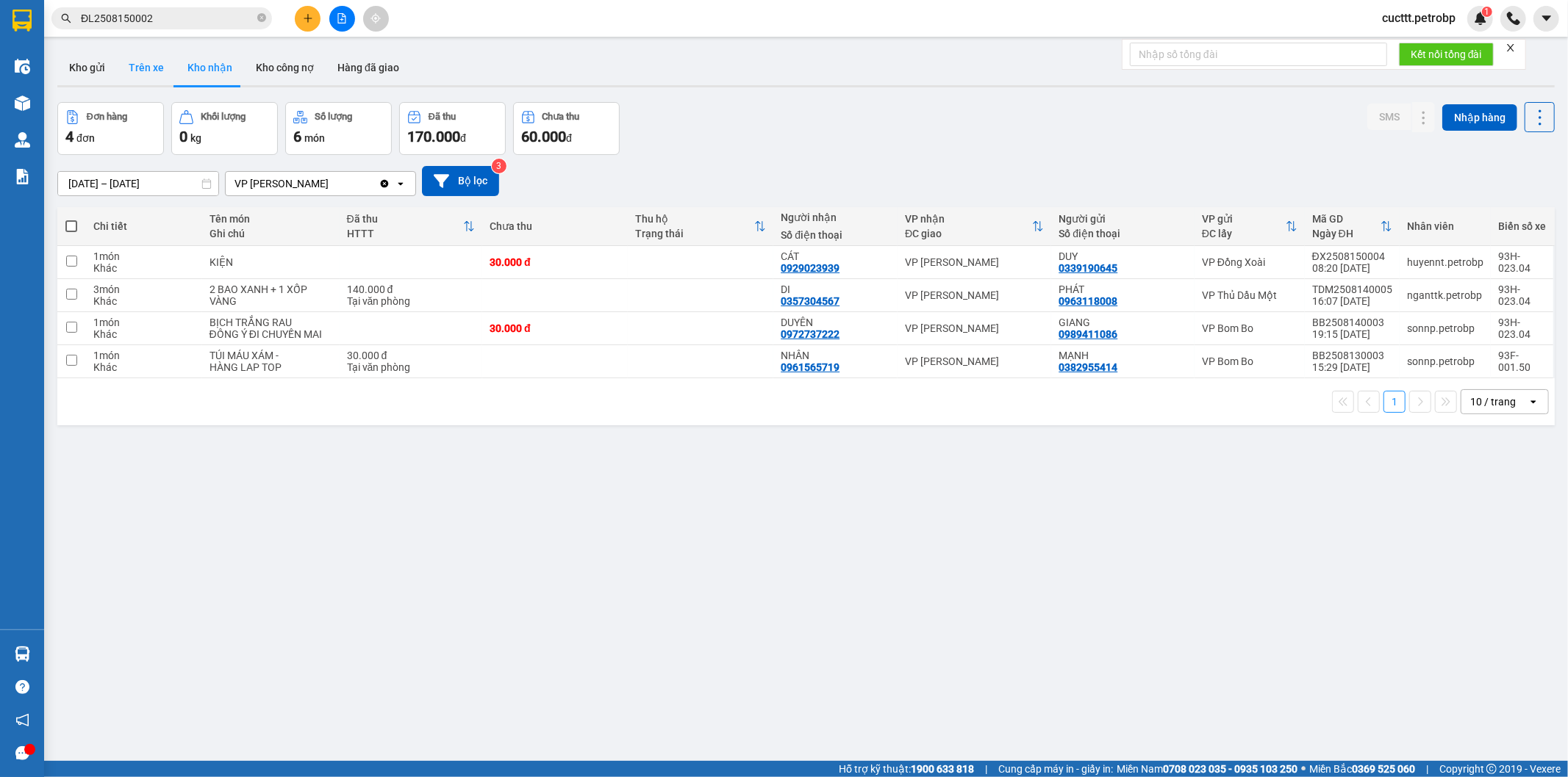
click at [152, 70] on button "Trên xe" at bounding box center [146, 67] width 59 height 35
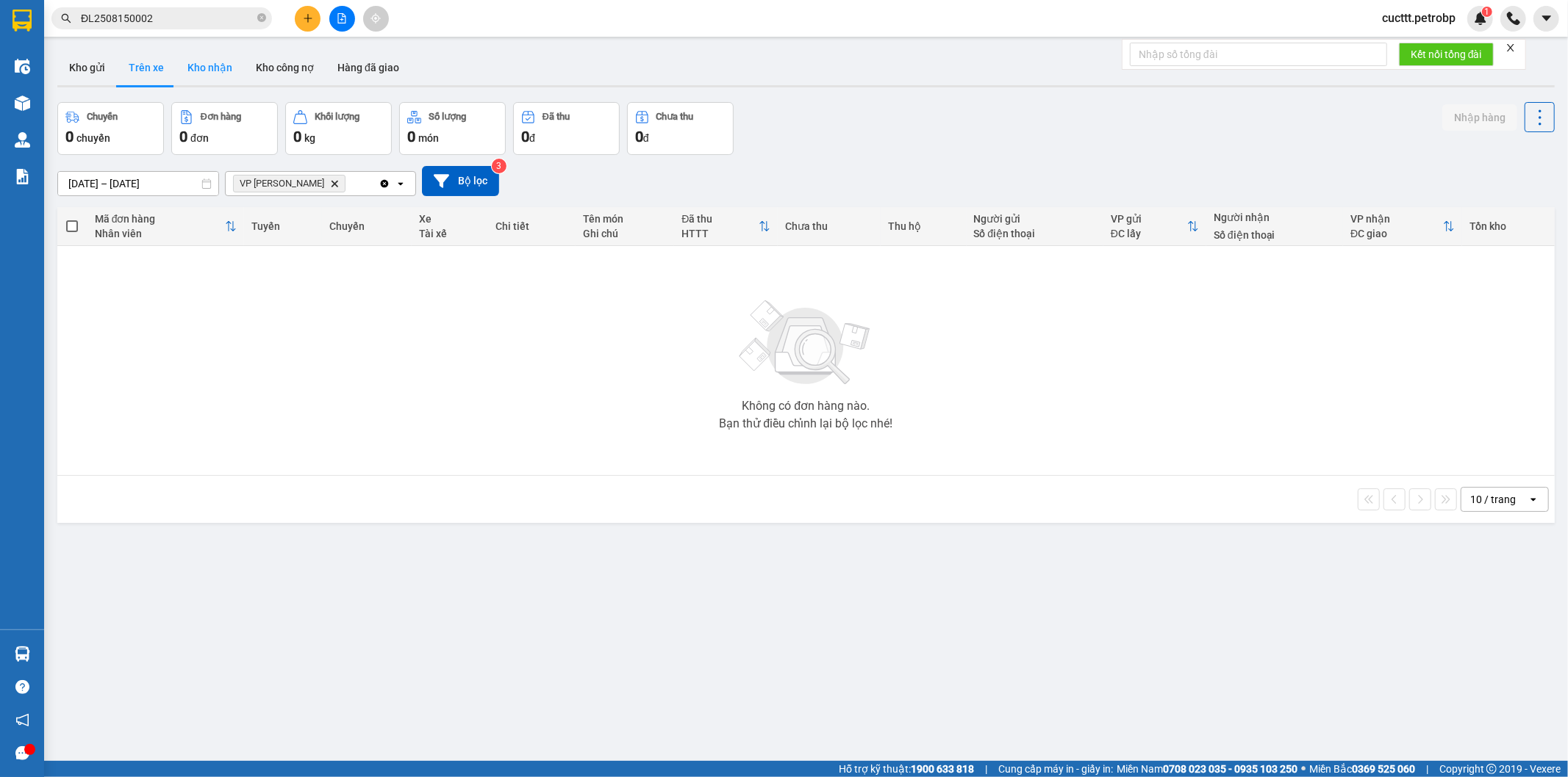
click at [209, 75] on button "Kho nhận" at bounding box center [210, 67] width 69 height 35
type input "[DATE] – [DATE]"
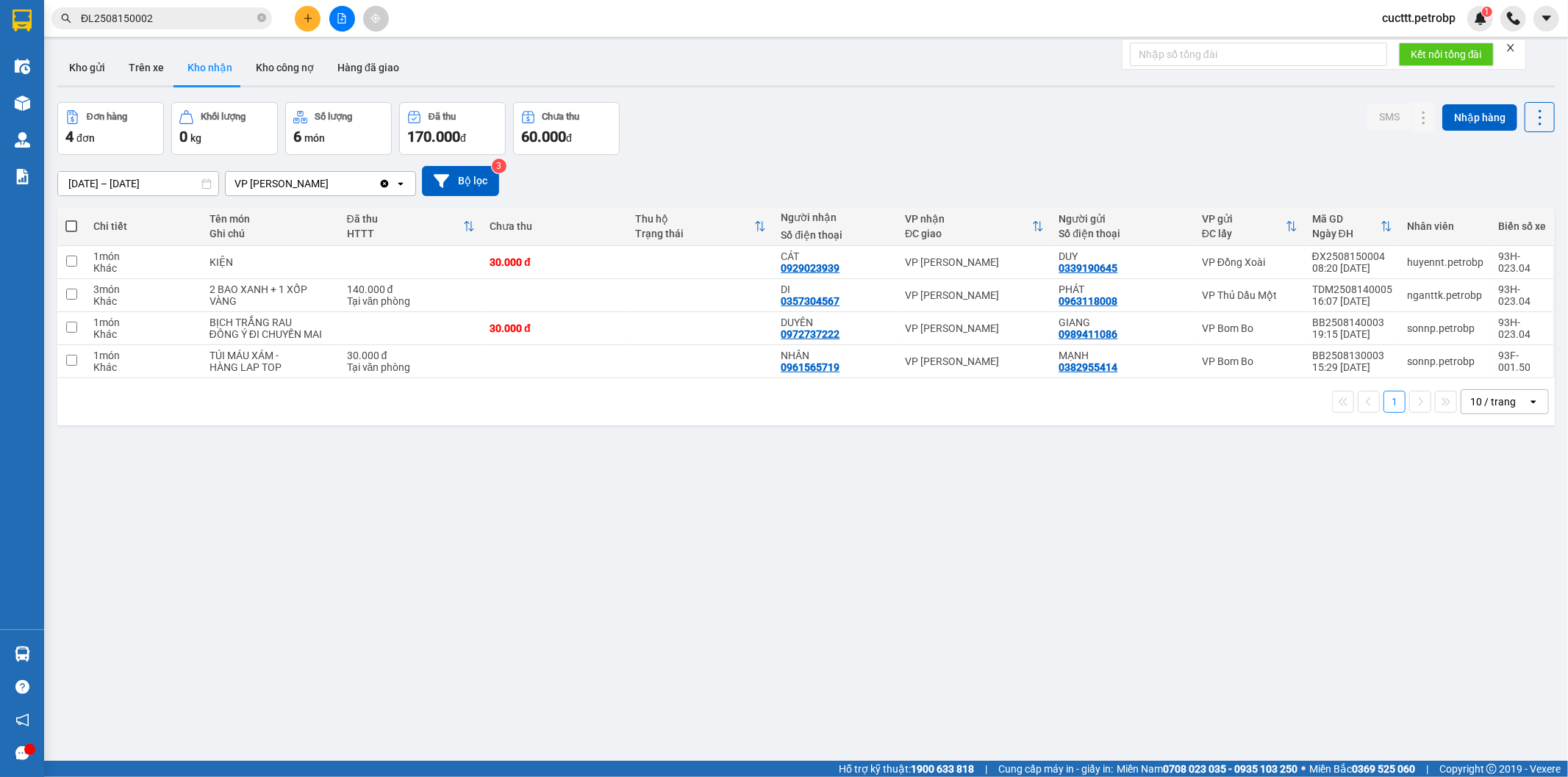
click at [202, 516] on div "ver 1.8.138 Kho gửi Trên xe Kho nhận Kho công nợ Hàng đã giao Đơn hàng 4 đơn Kh…" at bounding box center [806, 432] width 1509 height 777
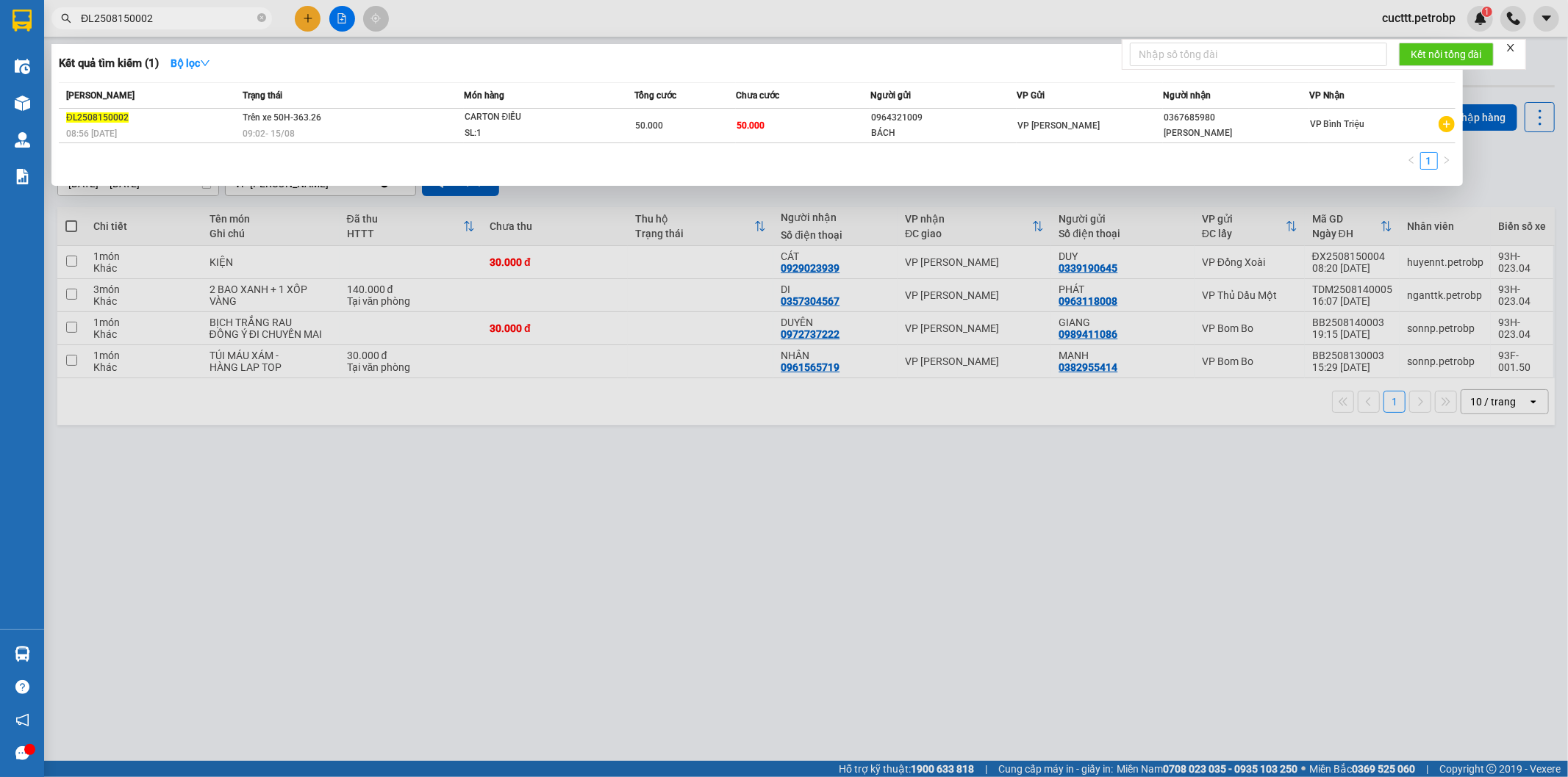
click at [207, 11] on input "ĐL2508150002" at bounding box center [167, 19] width 174 height 16
click at [363, 130] on div "09:02 [DATE]" at bounding box center [352, 134] width 220 height 16
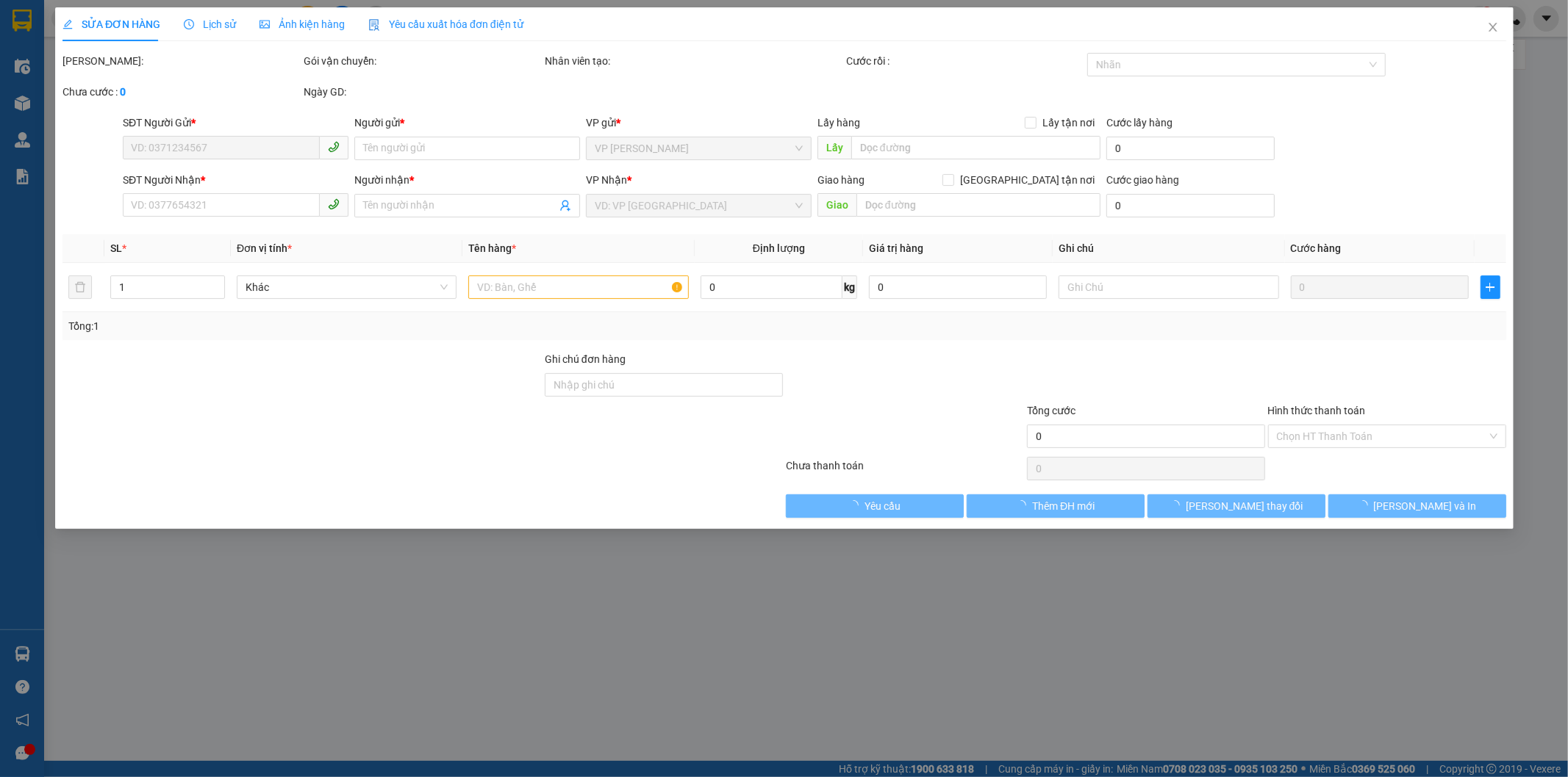
type input "0964321009"
type input "BÁCH"
type input "0367685980"
type input "[PERSON_NAME]"
type input "50.000"
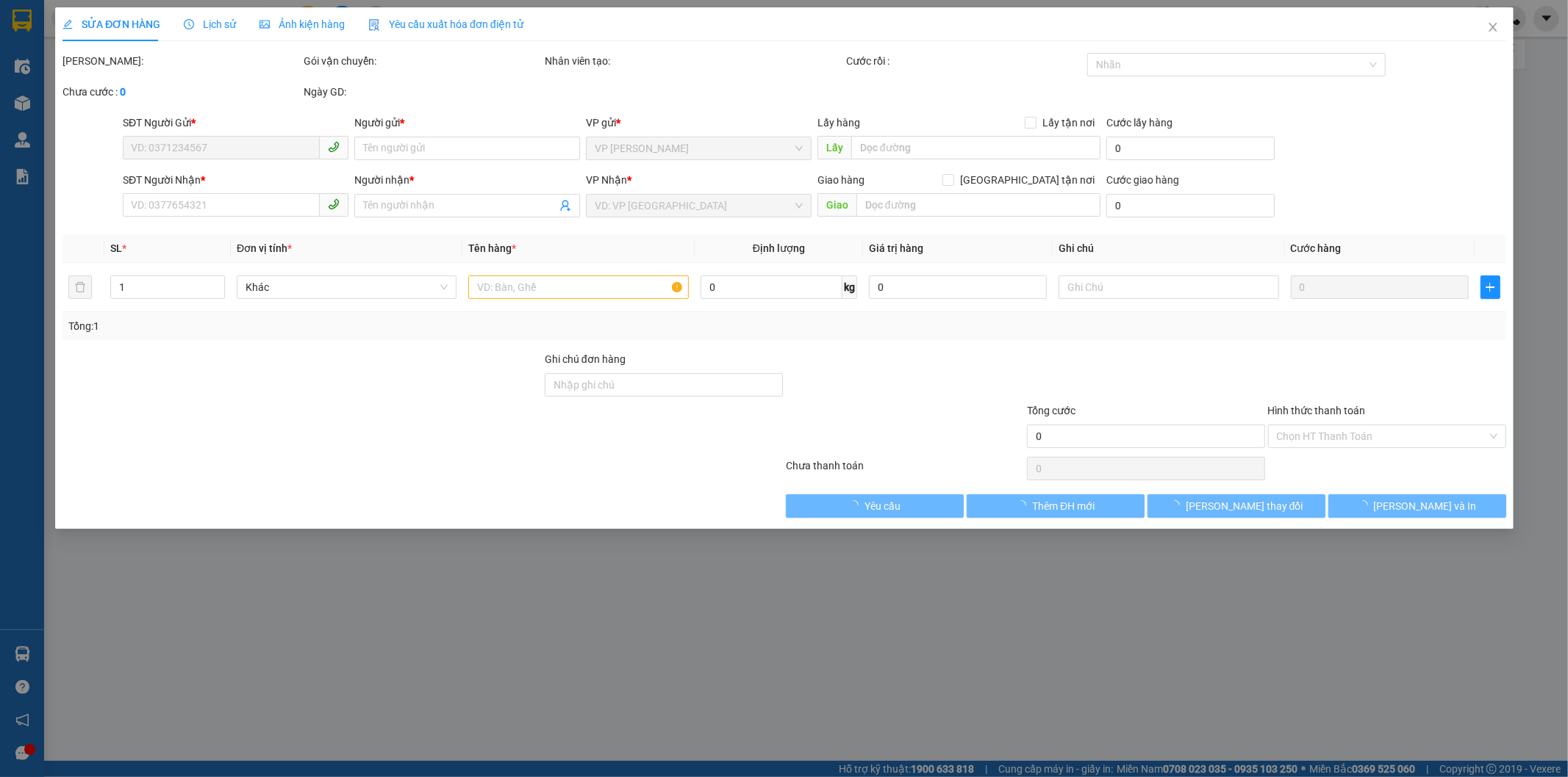
type input "50.000"
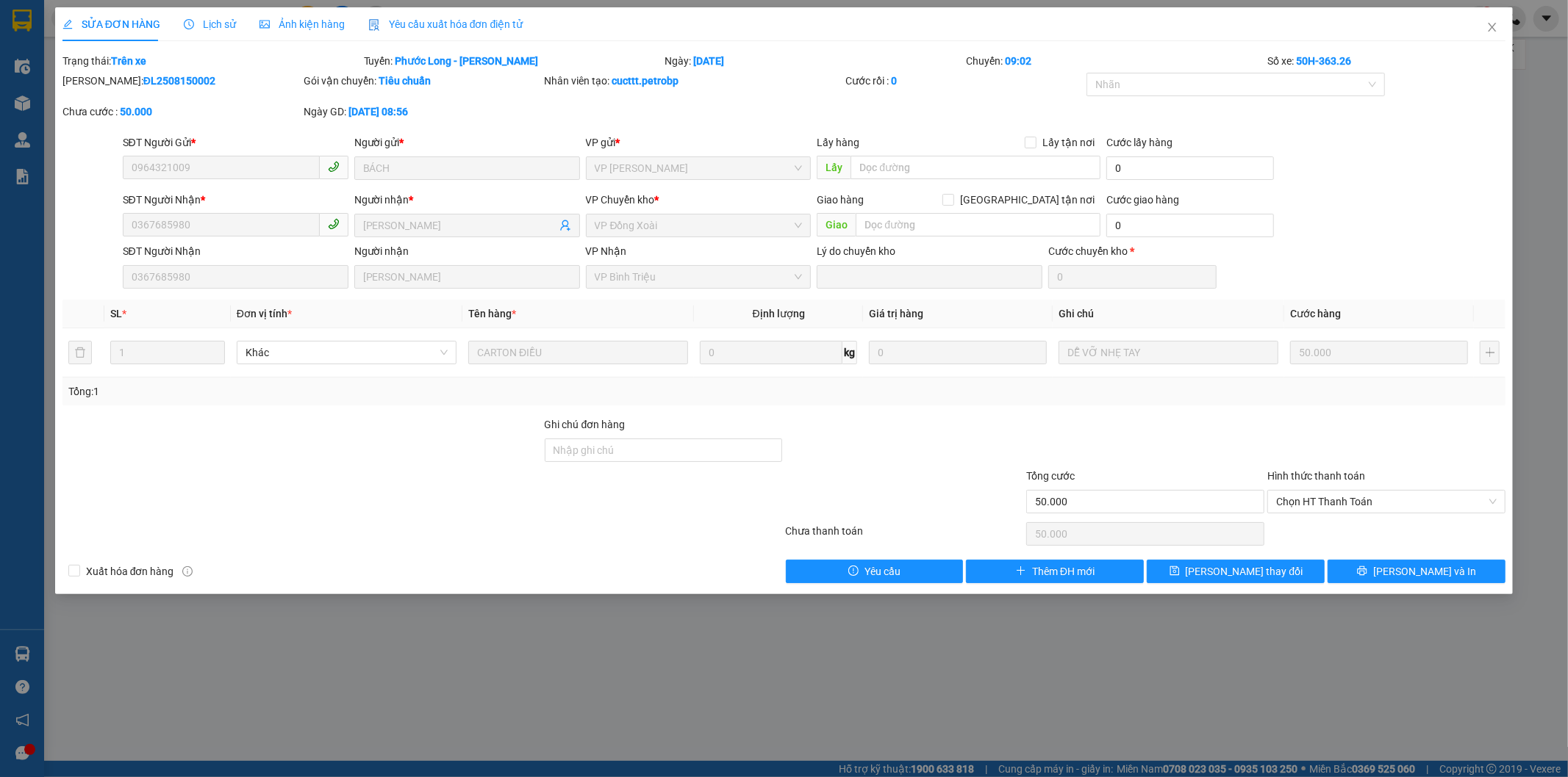
click at [211, 29] on span "Lịch sử" at bounding box center [210, 24] width 52 height 11
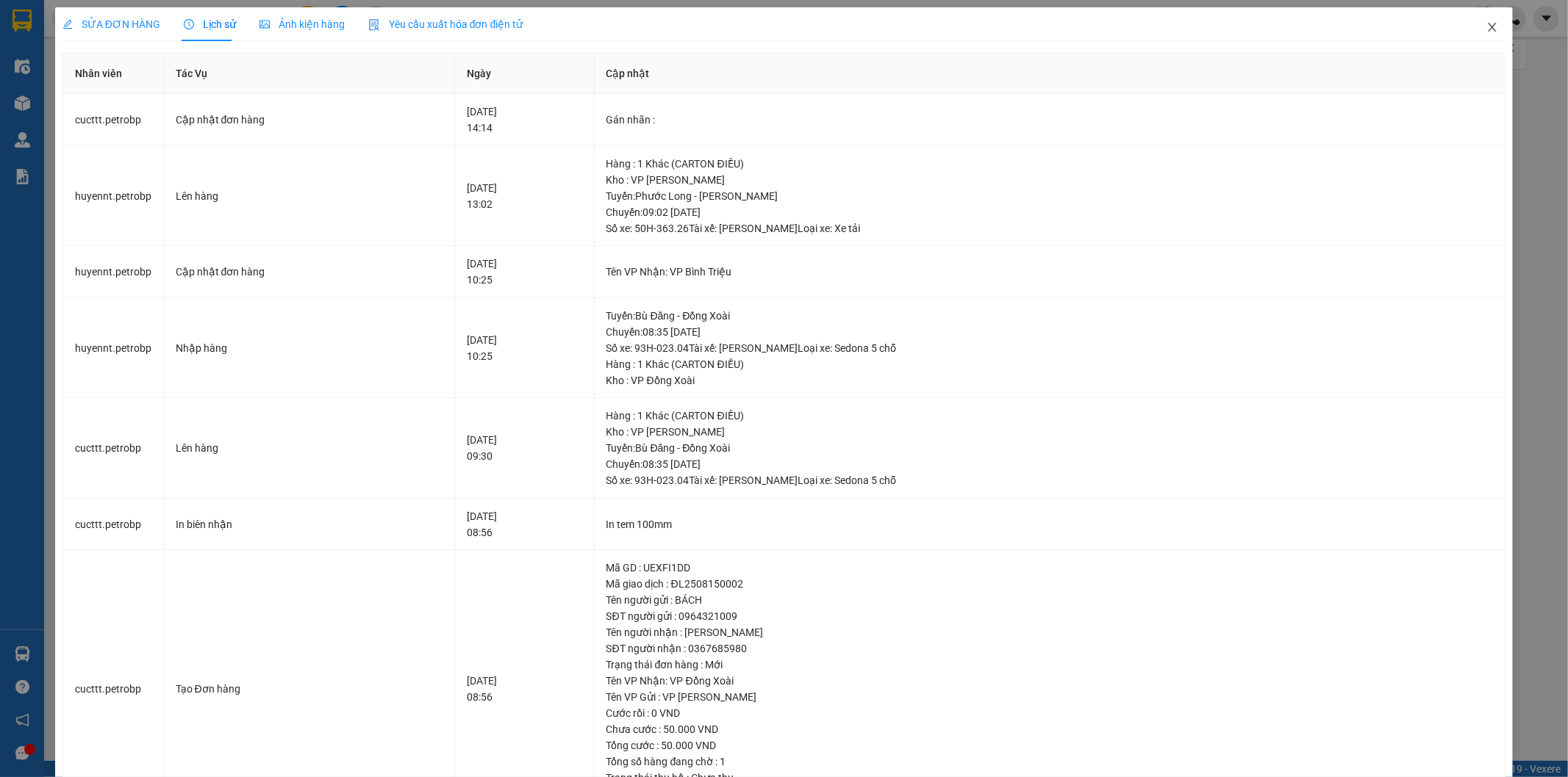
click at [1486, 23] on icon "close" at bounding box center [1492, 27] width 11 height 11
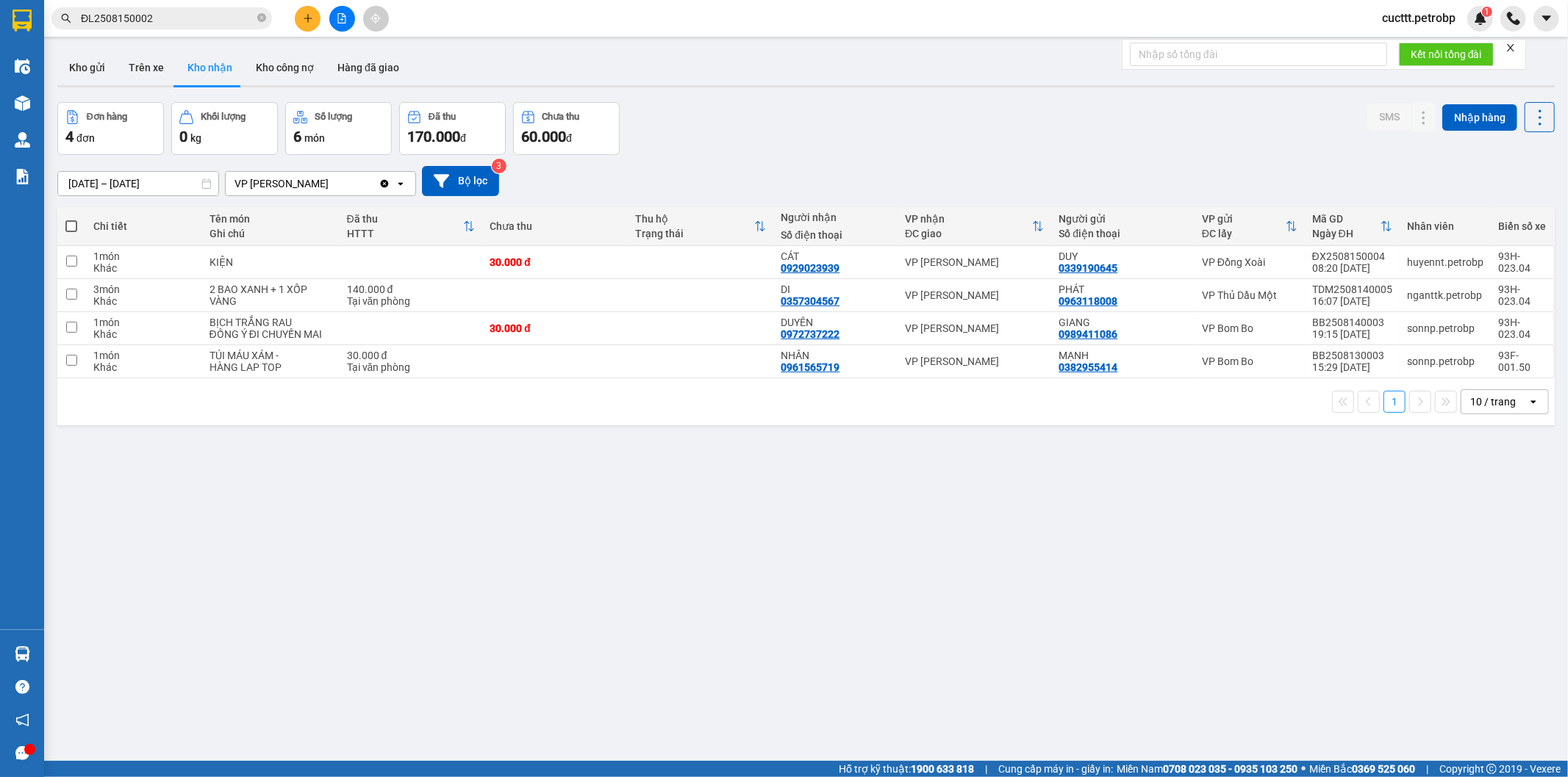
click at [196, 2] on div "Kết quả tìm kiếm ( 1 ) Bộ lọc Mã ĐH Trạng thái Món hàng Tổng cước Chưa cước Ngư…" at bounding box center [784, 18] width 1568 height 37
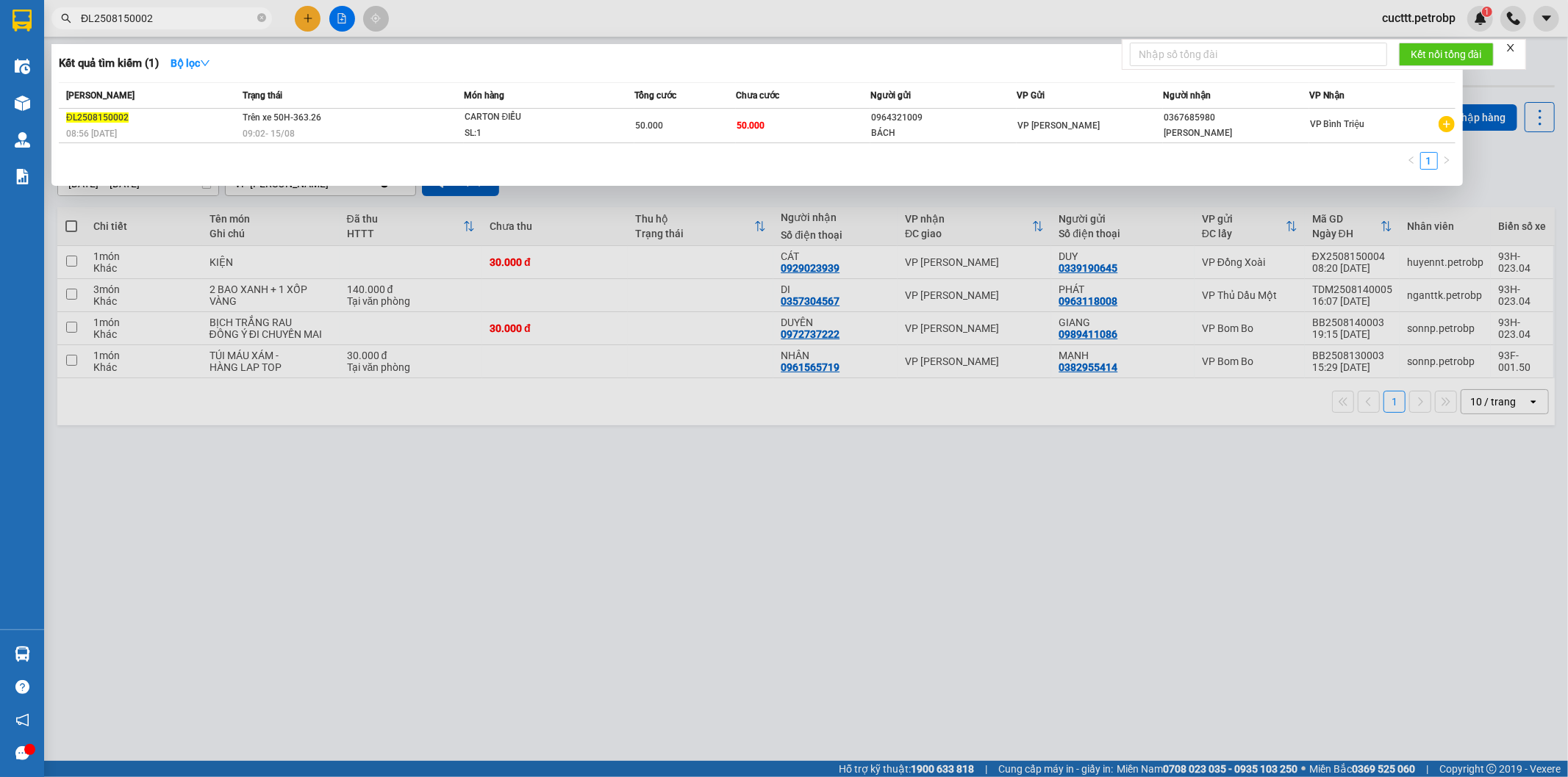
click at [196, 7] on span "ĐL2508150002" at bounding box center [162, 18] width 220 height 22
click at [277, 442] on div at bounding box center [784, 388] width 1568 height 777
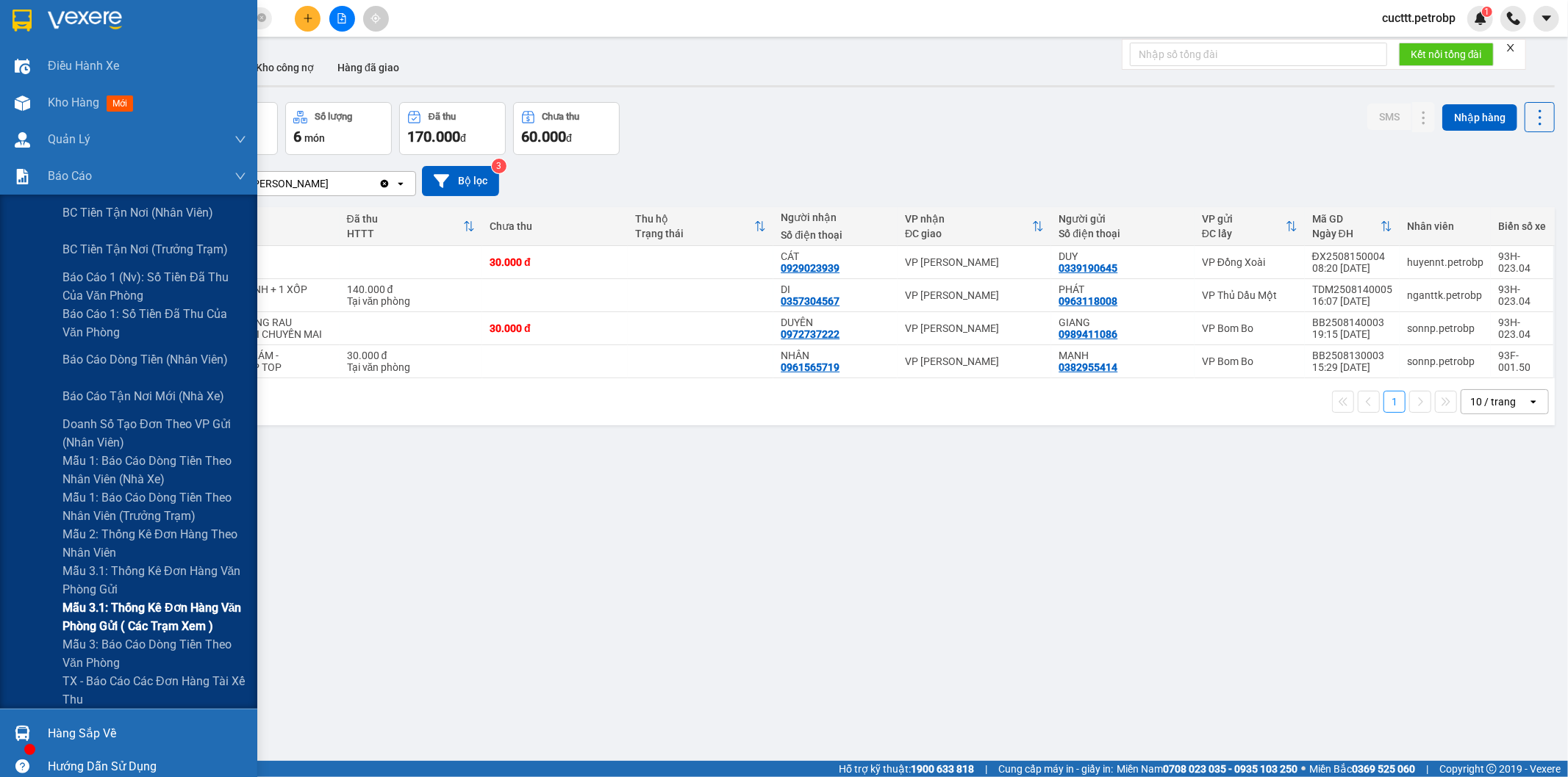
click at [182, 626] on span "Mẫu 3.1: Thống kê đơn hàng văn phòng gửi ( các trạm xem )" at bounding box center [154, 616] width 184 height 37
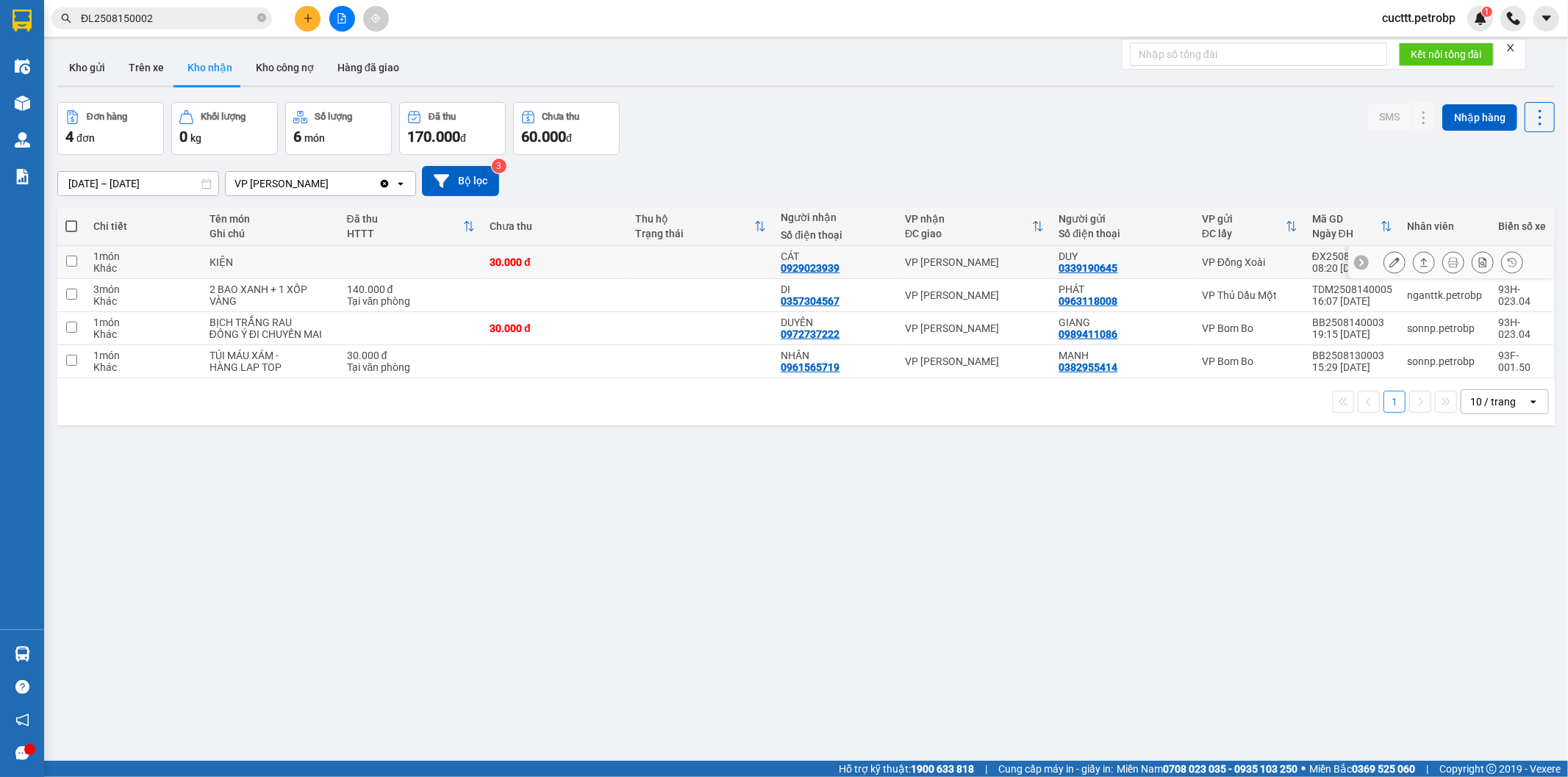
click at [1066, 258] on div "DUY" at bounding box center [1122, 256] width 128 height 11
checkbox input "true"
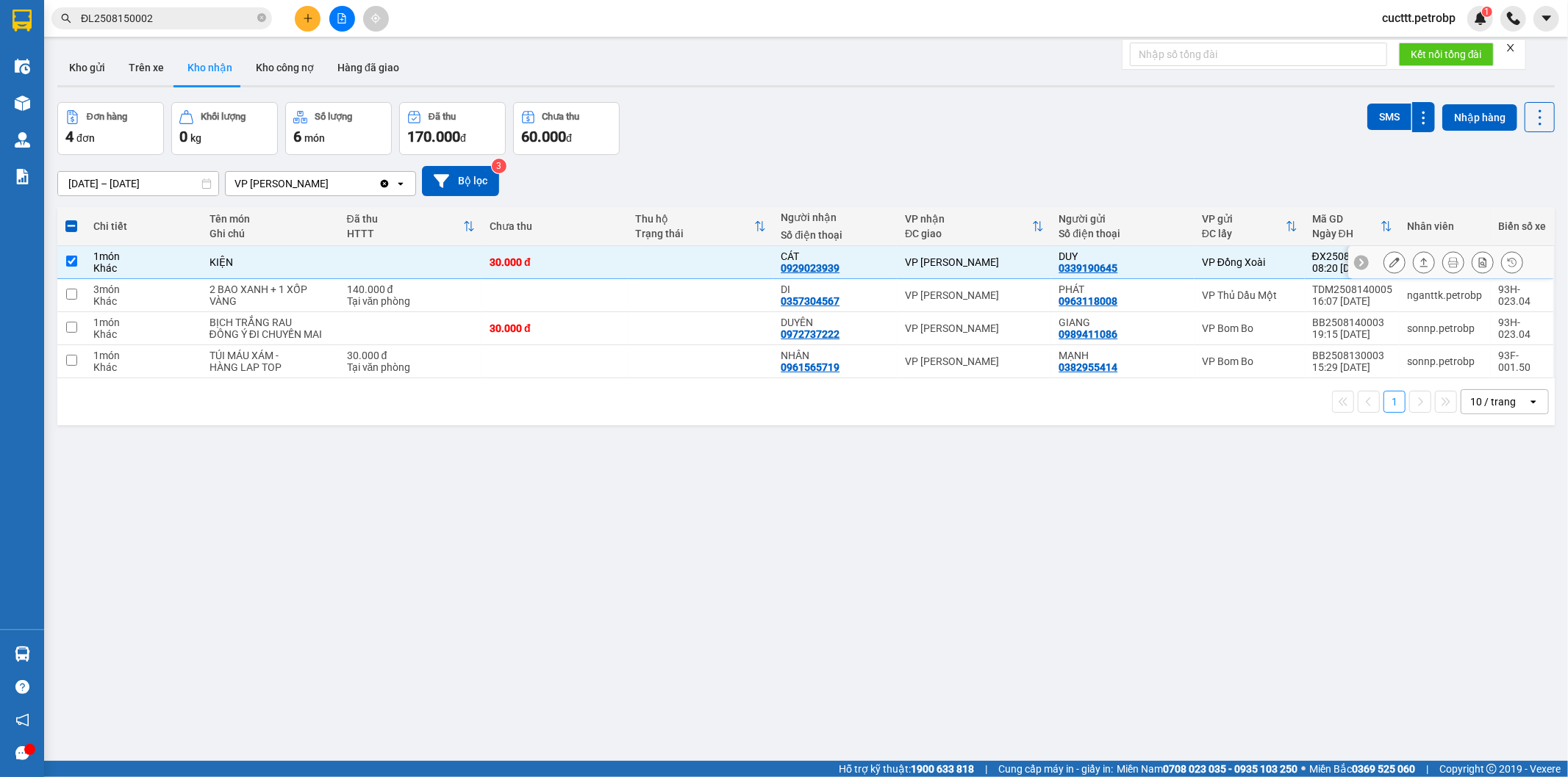
click at [1389, 266] on icon at bounding box center [1394, 262] width 11 height 11
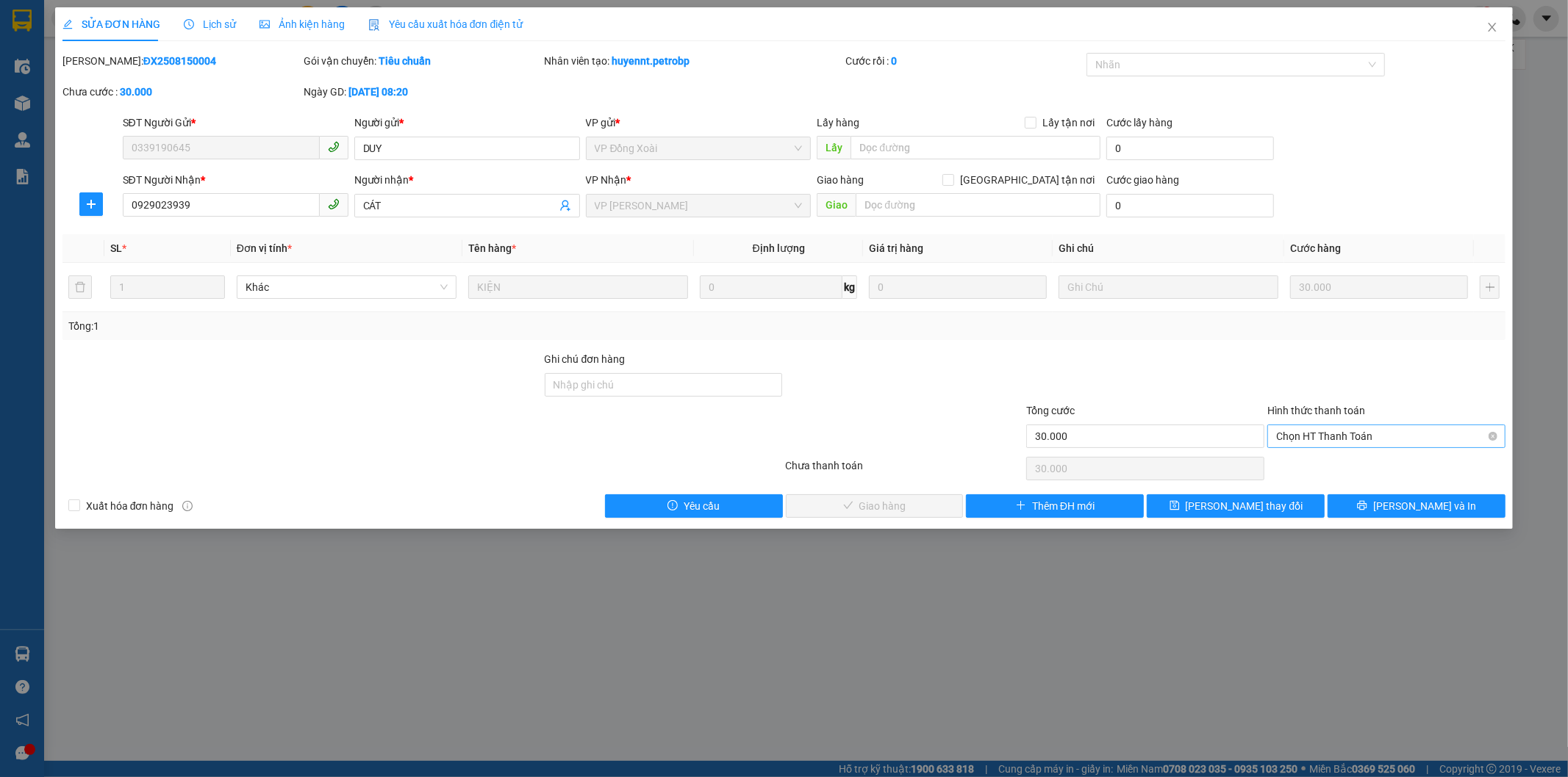
click at [1335, 441] on span "Chọn HT Thanh Toán" at bounding box center [1386, 436] width 220 height 22
click at [1307, 468] on div "Tại văn phòng" at bounding box center [1387, 466] width 220 height 16
type input "0"
click at [861, 509] on span "[PERSON_NAME] và Giao hàng" at bounding box center [884, 506] width 141 height 16
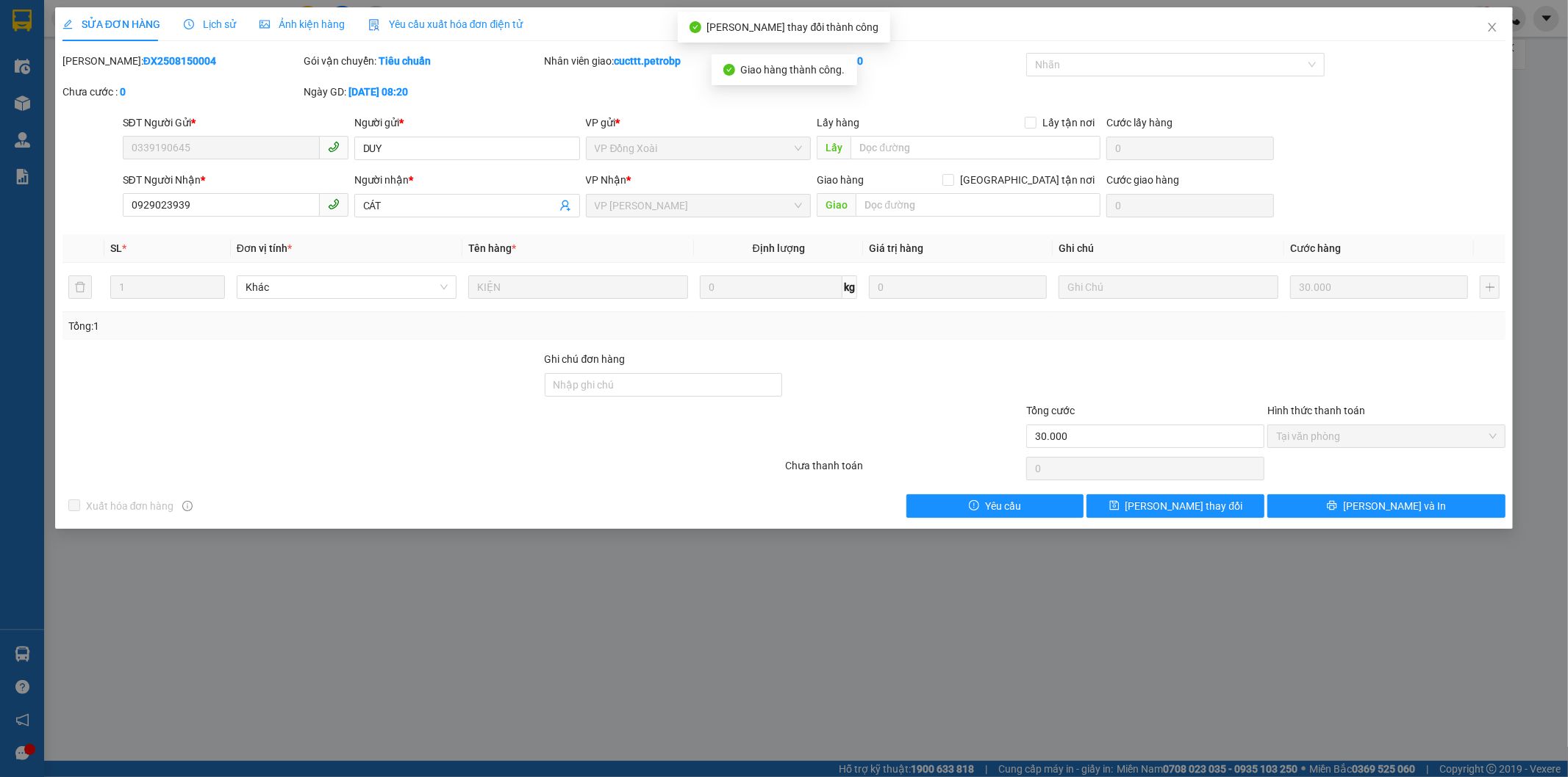
drag, startPoint x: 100, startPoint y: 60, endPoint x: 189, endPoint y: 55, distance: 89.1
click at [189, 55] on div "[PERSON_NAME]: ĐX2508150004" at bounding box center [182, 61] width 238 height 16
copy b "ĐX2508150004"
click at [1487, 26] on icon "close" at bounding box center [1492, 27] width 11 height 11
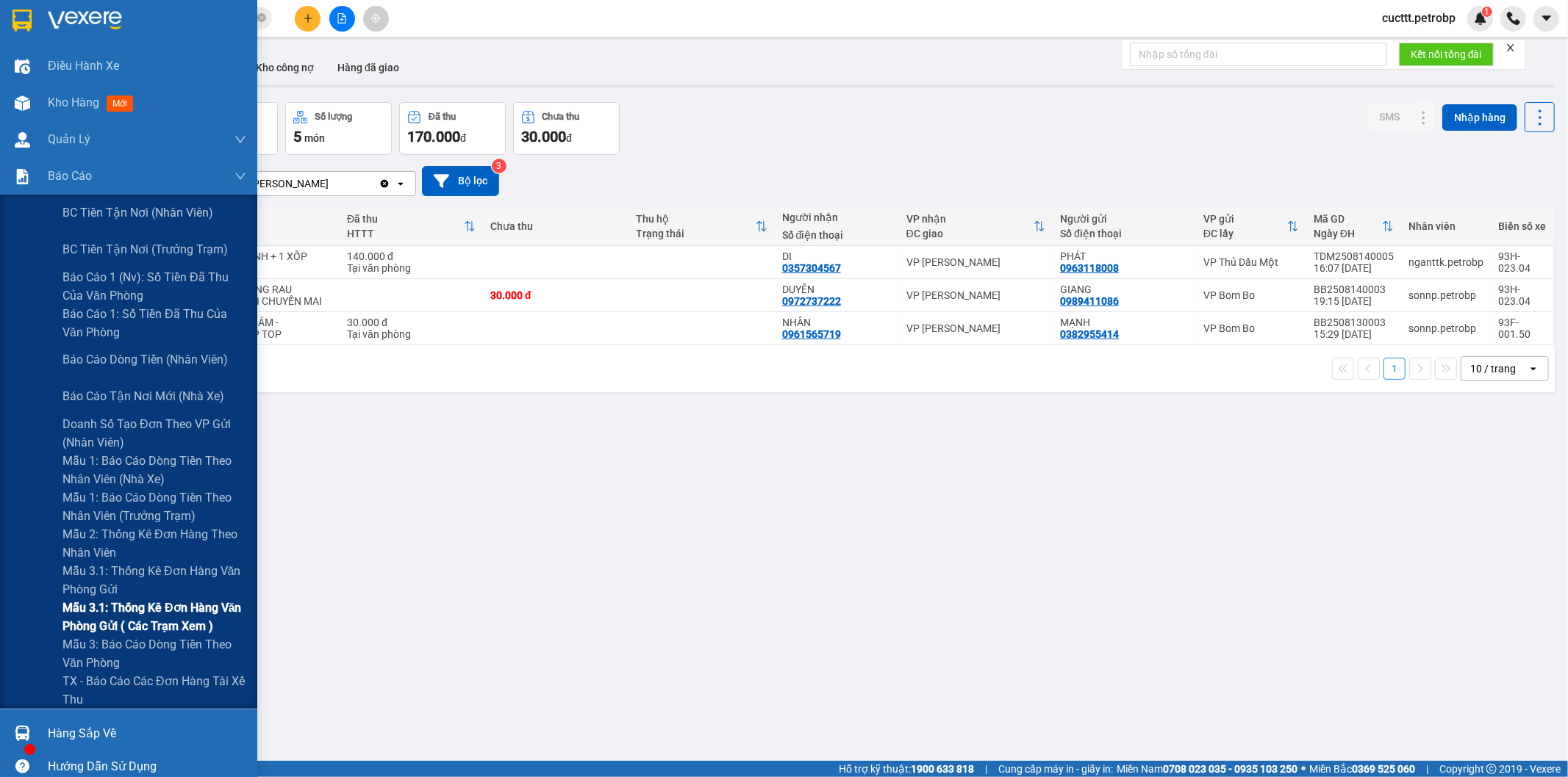
drag, startPoint x: 202, startPoint y: 607, endPoint x: 253, endPoint y: 487, distance: 130.4
click at [202, 605] on span "Mẫu 3.1: Thống kê đơn hàng văn phòng gửi ( các trạm xem )" at bounding box center [154, 616] width 184 height 37
click at [174, 625] on span "Mẫu 3.1: Thống kê đơn hàng văn phòng gửi ( các trạm xem )" at bounding box center [154, 616] width 184 height 37
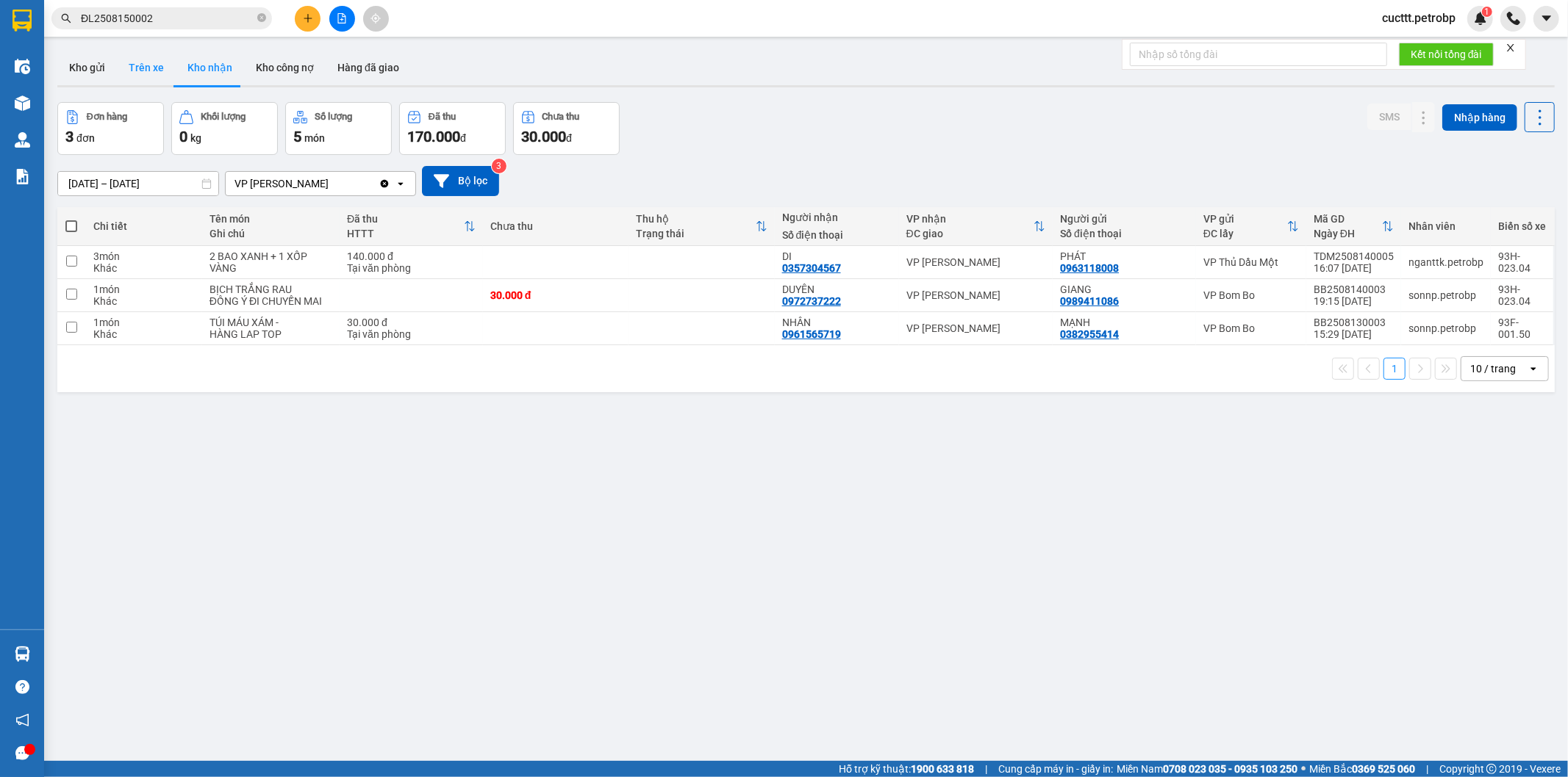
click at [131, 70] on button "Trên xe" at bounding box center [146, 67] width 59 height 35
type input "[DATE] – [DATE]"
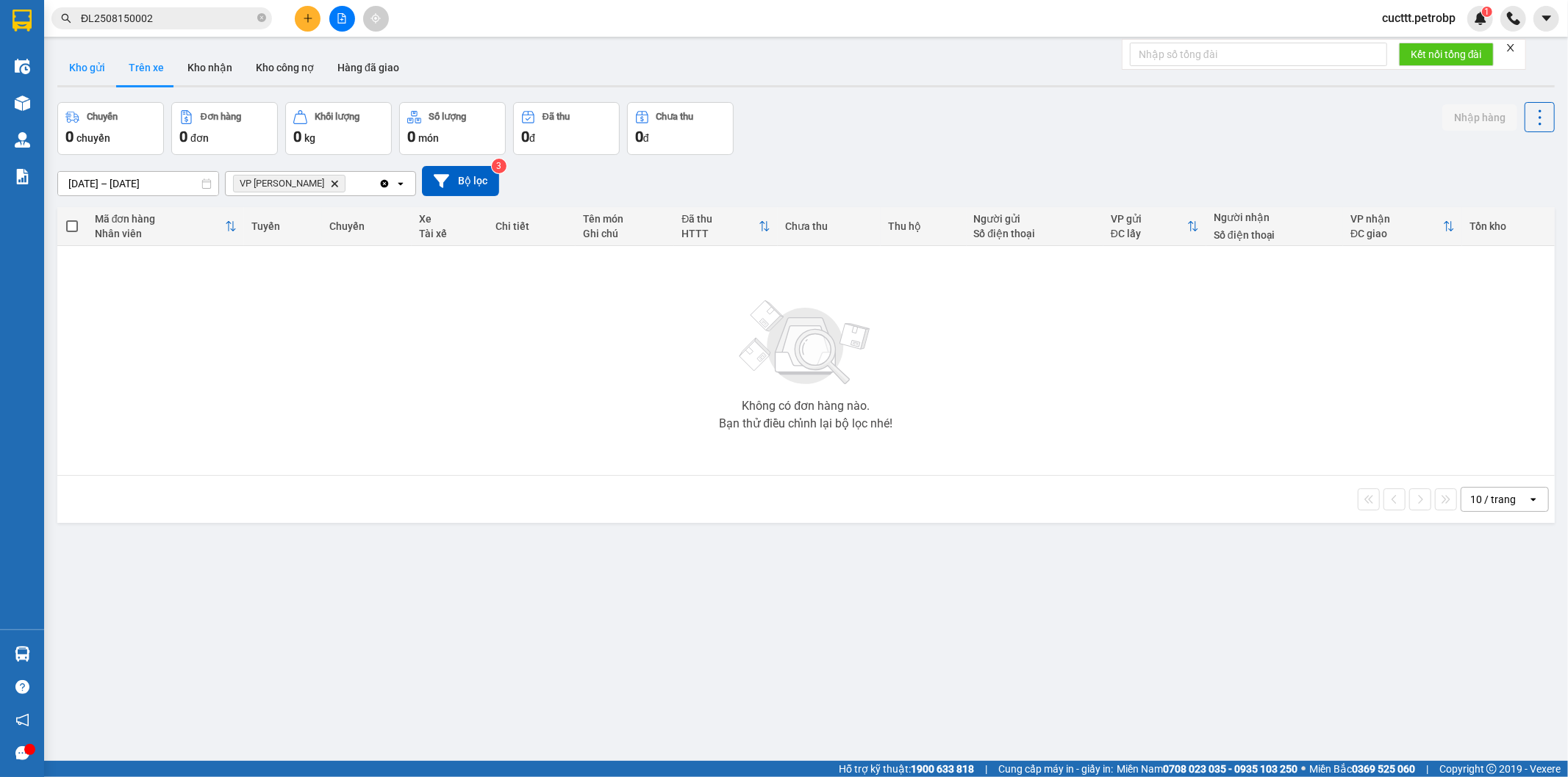
click at [89, 66] on button "Kho gửi" at bounding box center [86, 67] width 60 height 35
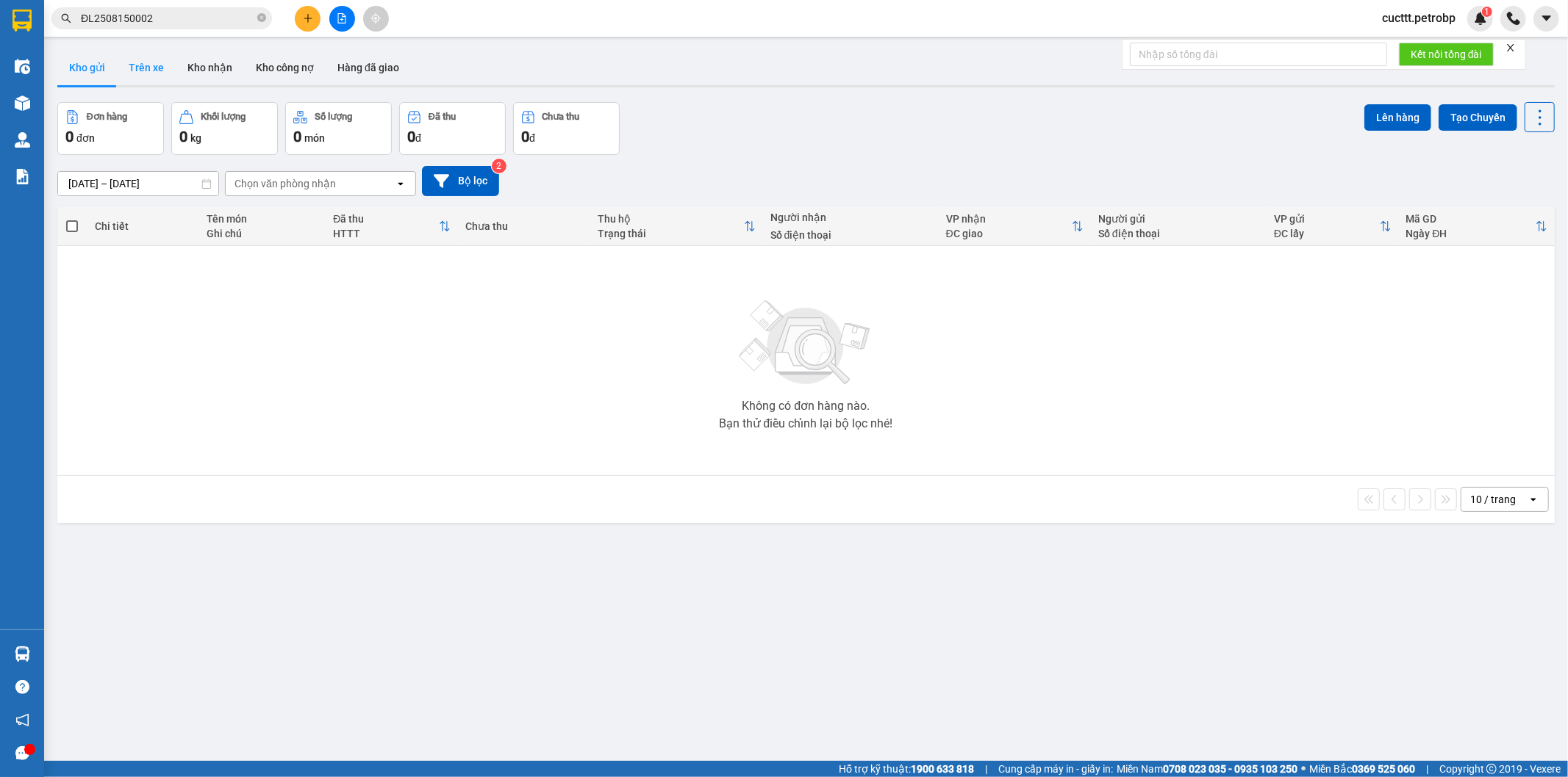
click at [143, 67] on button "Trên xe" at bounding box center [146, 67] width 59 height 35
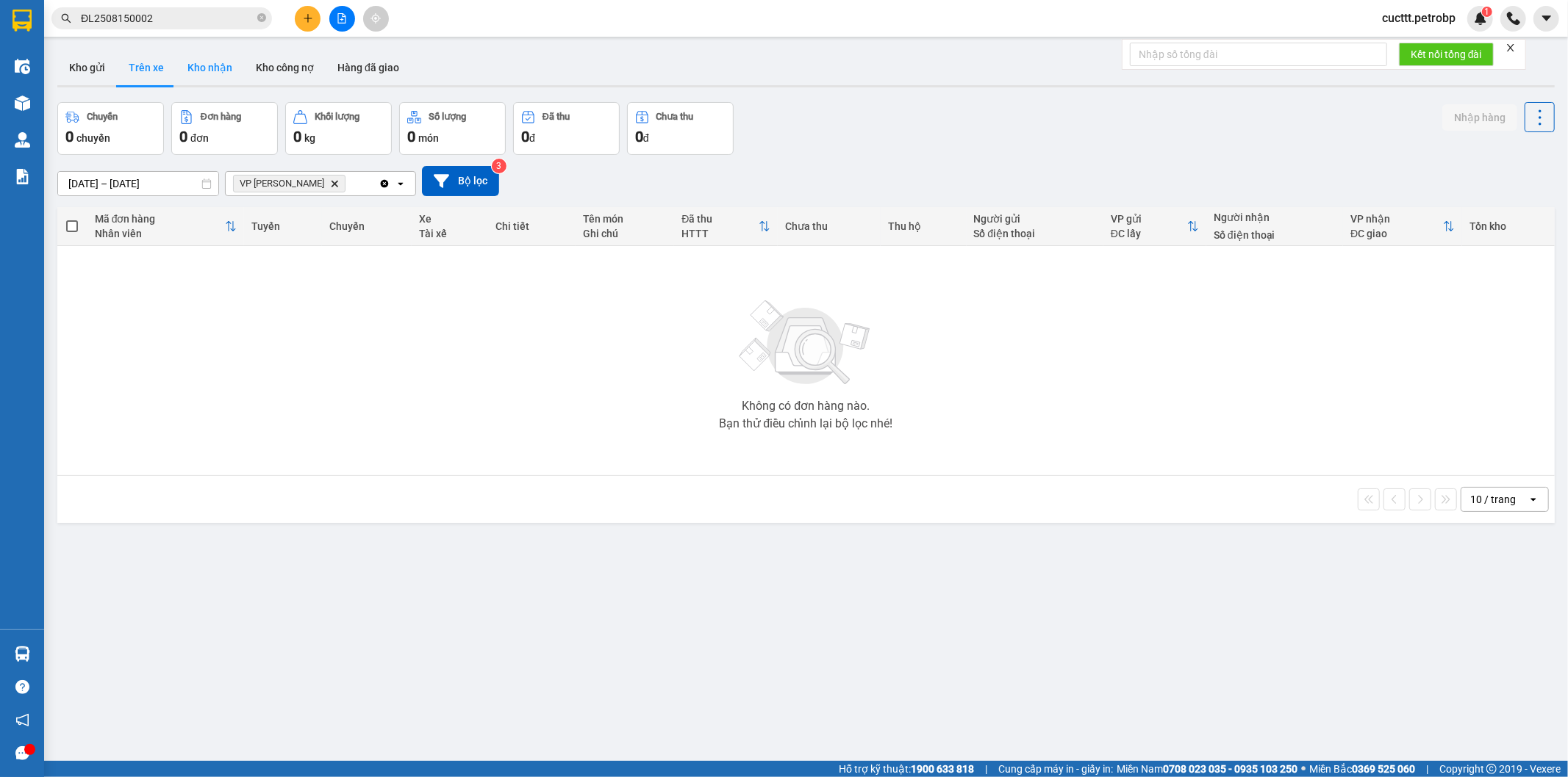
click at [194, 72] on button "Kho nhận" at bounding box center [210, 67] width 69 height 35
type input "[DATE] – [DATE]"
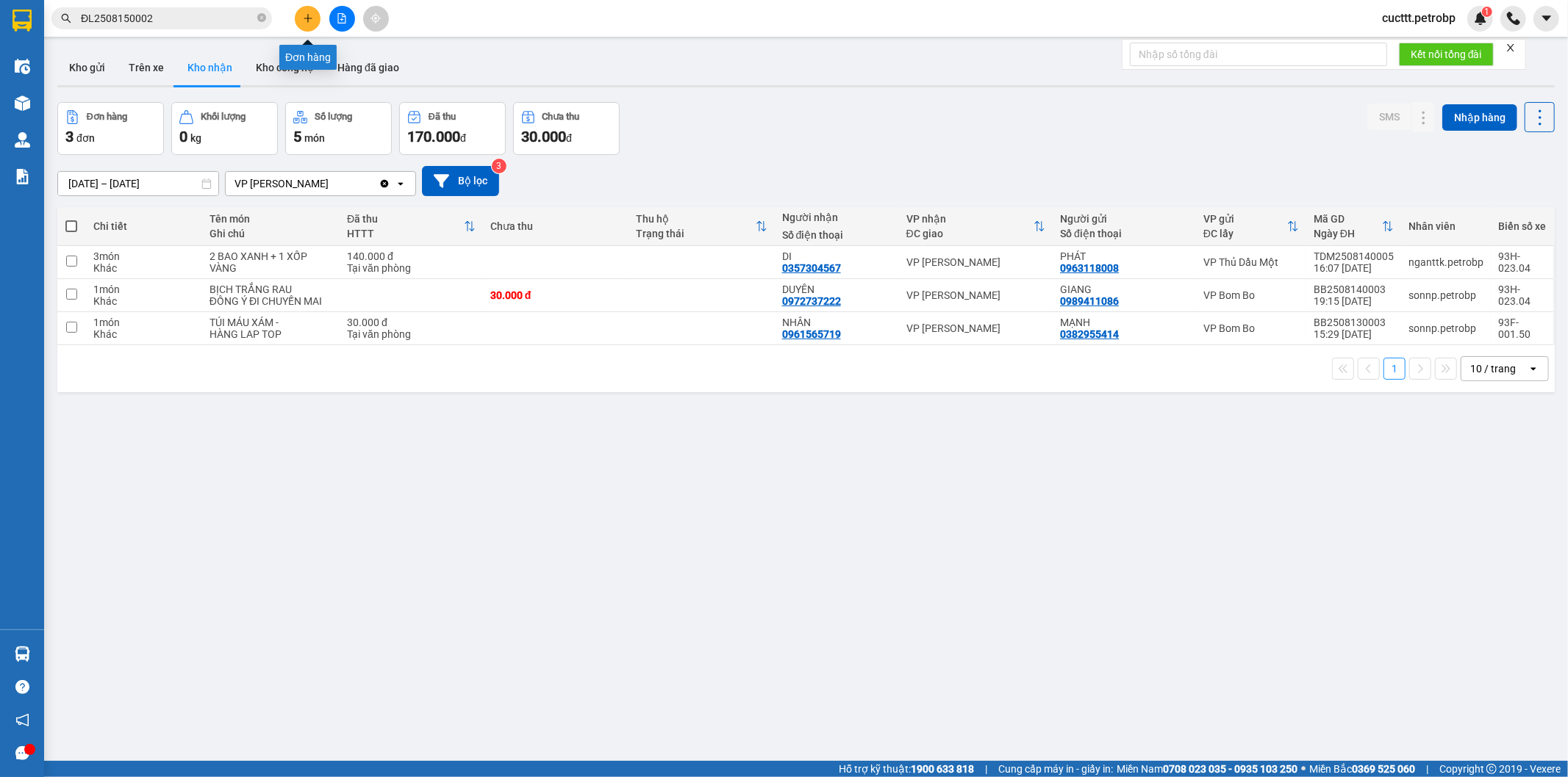
click at [308, 19] on icon "plus" at bounding box center [308, 18] width 8 height 1
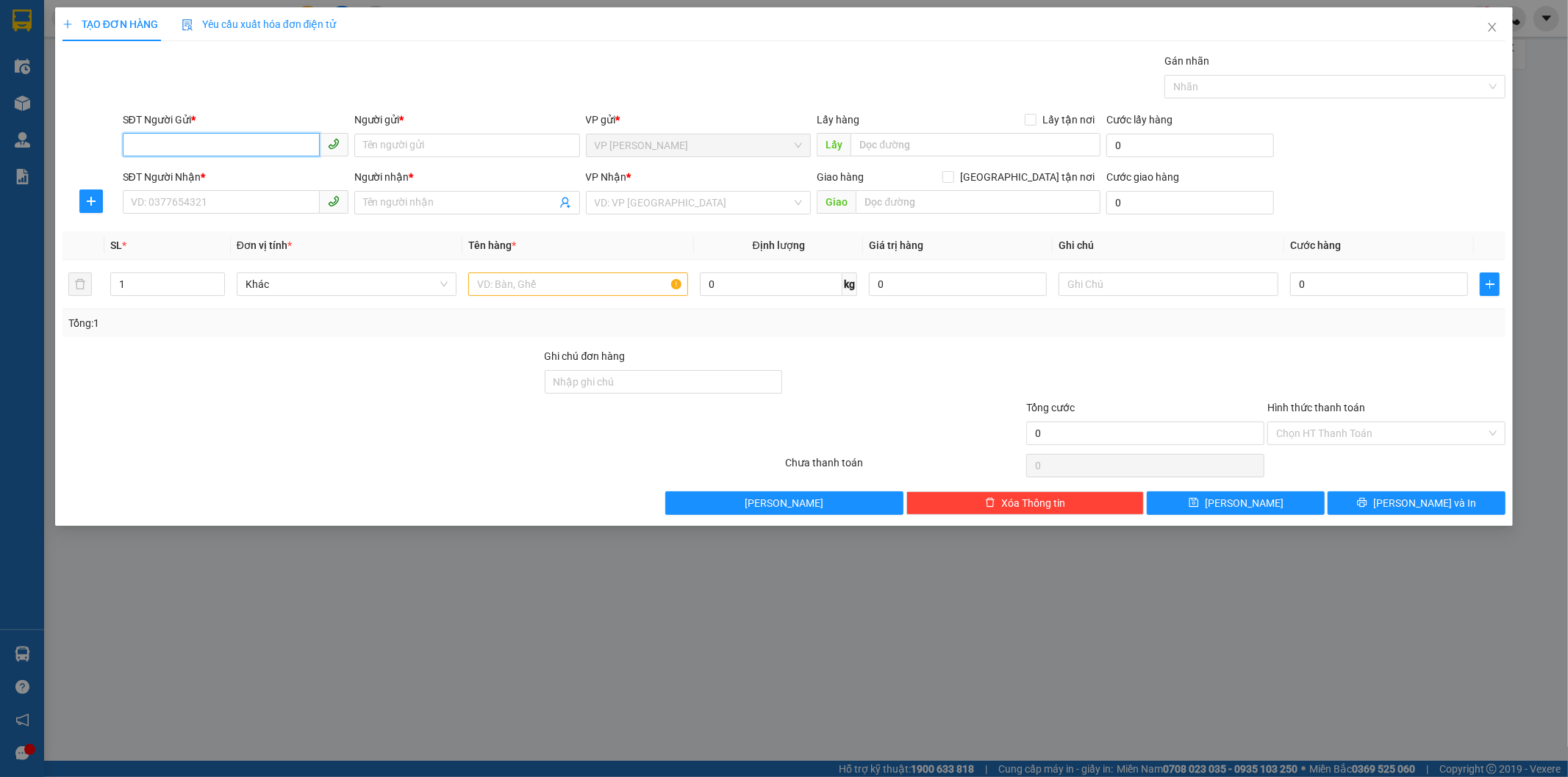
click at [206, 137] on input "SĐT Người Gửi *" at bounding box center [220, 144] width 197 height 24
click at [216, 144] on input "SĐT Người Gửi *" at bounding box center [220, 144] width 197 height 24
type input "0346677899"
click at [252, 206] on input "SĐT Người Nhận *" at bounding box center [220, 201] width 197 height 24
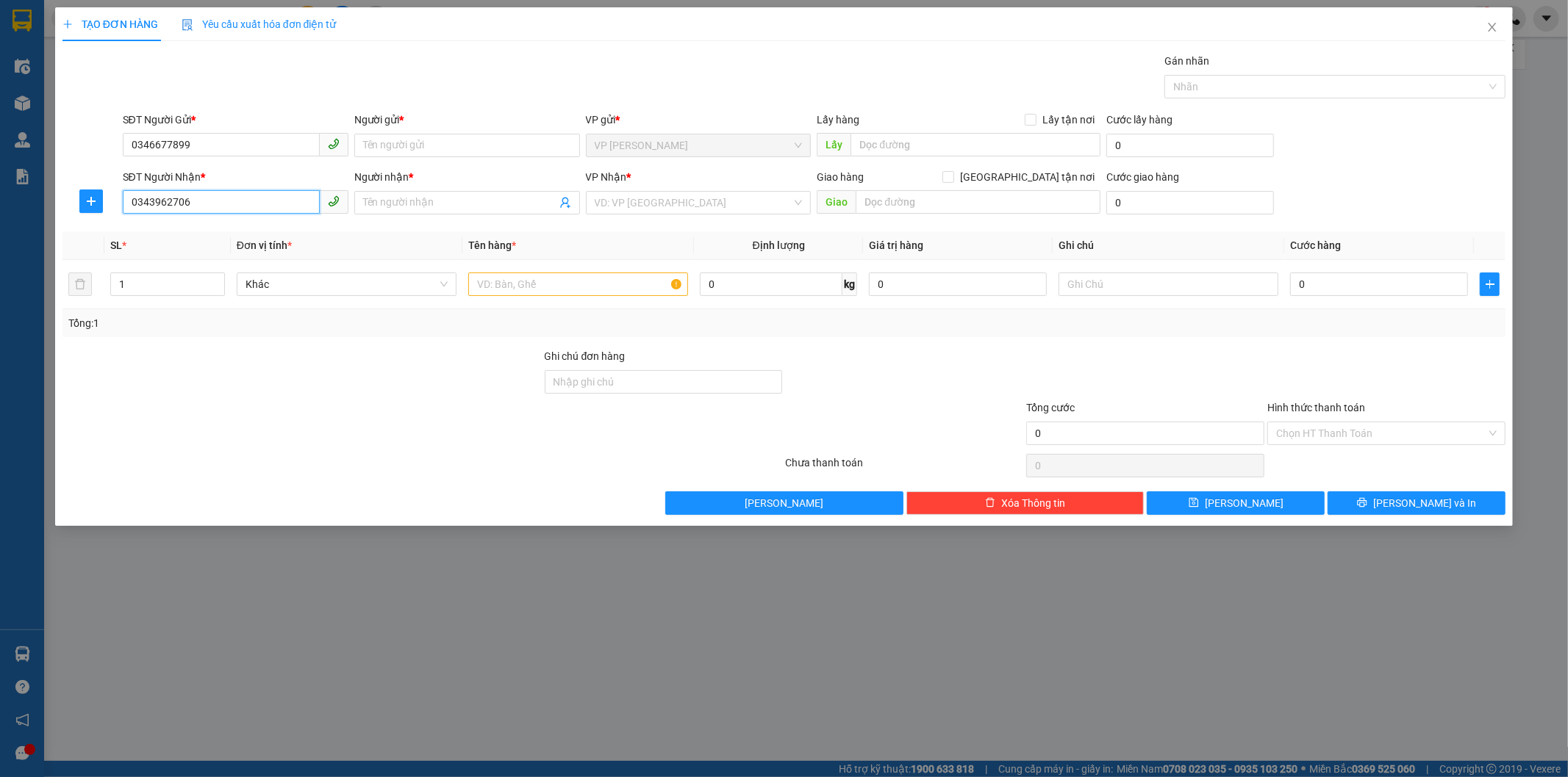
drag, startPoint x: 130, startPoint y: 200, endPoint x: 193, endPoint y: 205, distance: 63.2
click at [193, 205] on input "0343962706" at bounding box center [220, 201] width 197 height 24
type input "0343962706"
drag, startPoint x: 153, startPoint y: 92, endPoint x: 162, endPoint y: 101, distance: 12.7
click at [153, 92] on div "Gói vận chuyển * Tiêu chuẩn Gán nhãn Nhãn" at bounding box center [814, 78] width 1389 height 51
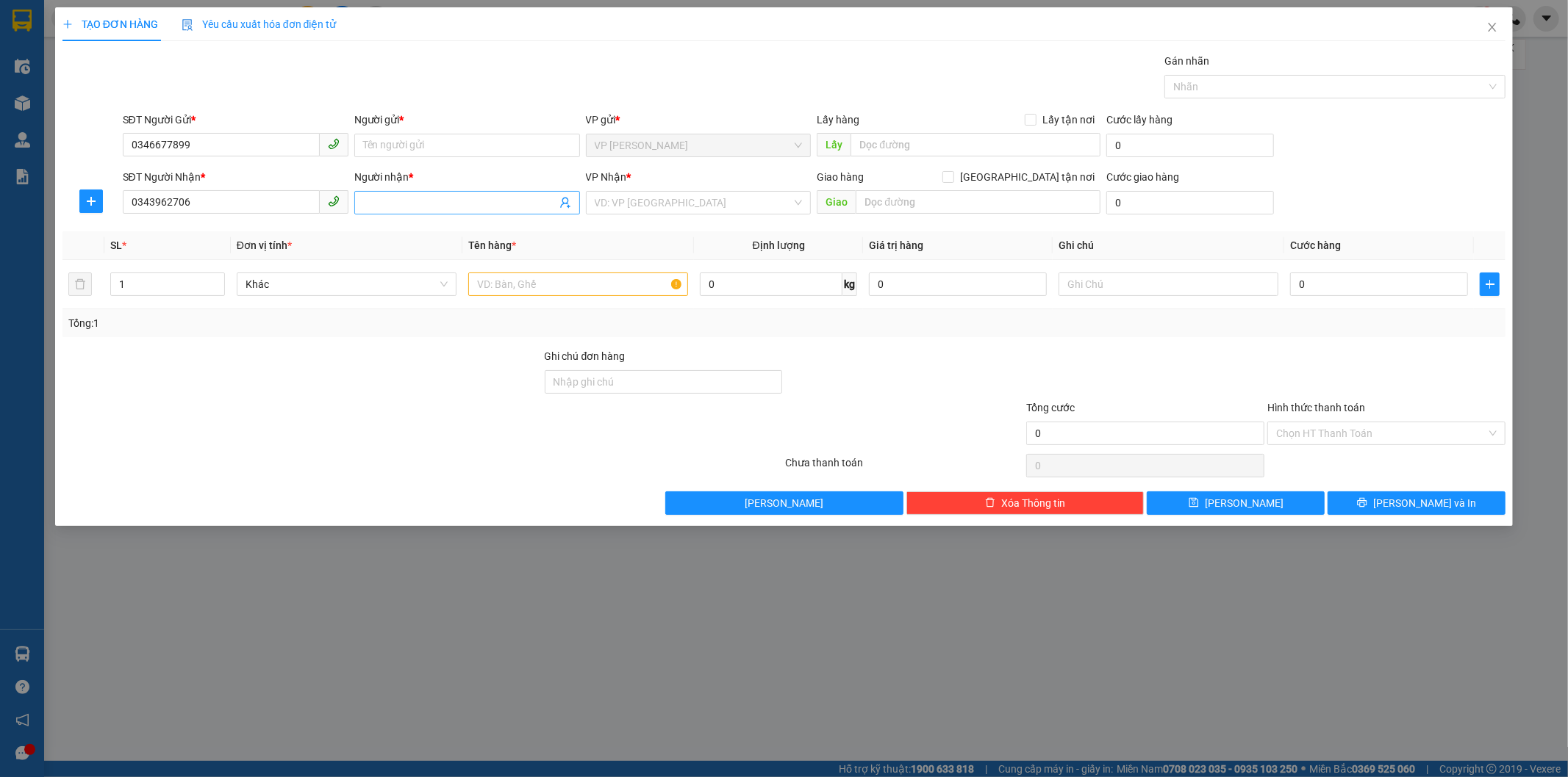
click at [427, 198] on input "Người nhận *" at bounding box center [459, 203] width 193 height 16
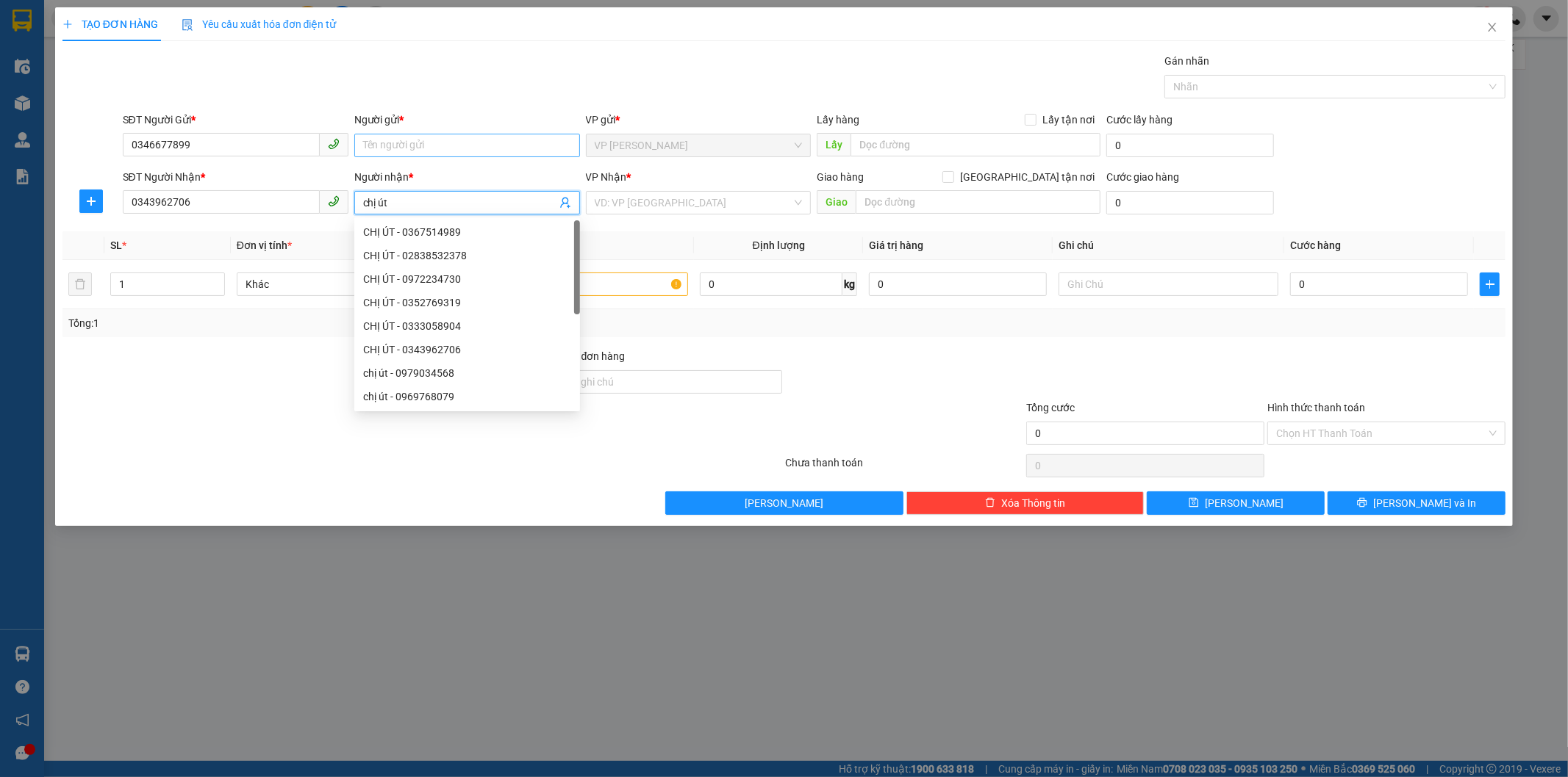
type input "chị út"
click at [432, 143] on input "Người gửi *" at bounding box center [467, 145] width 226 height 24
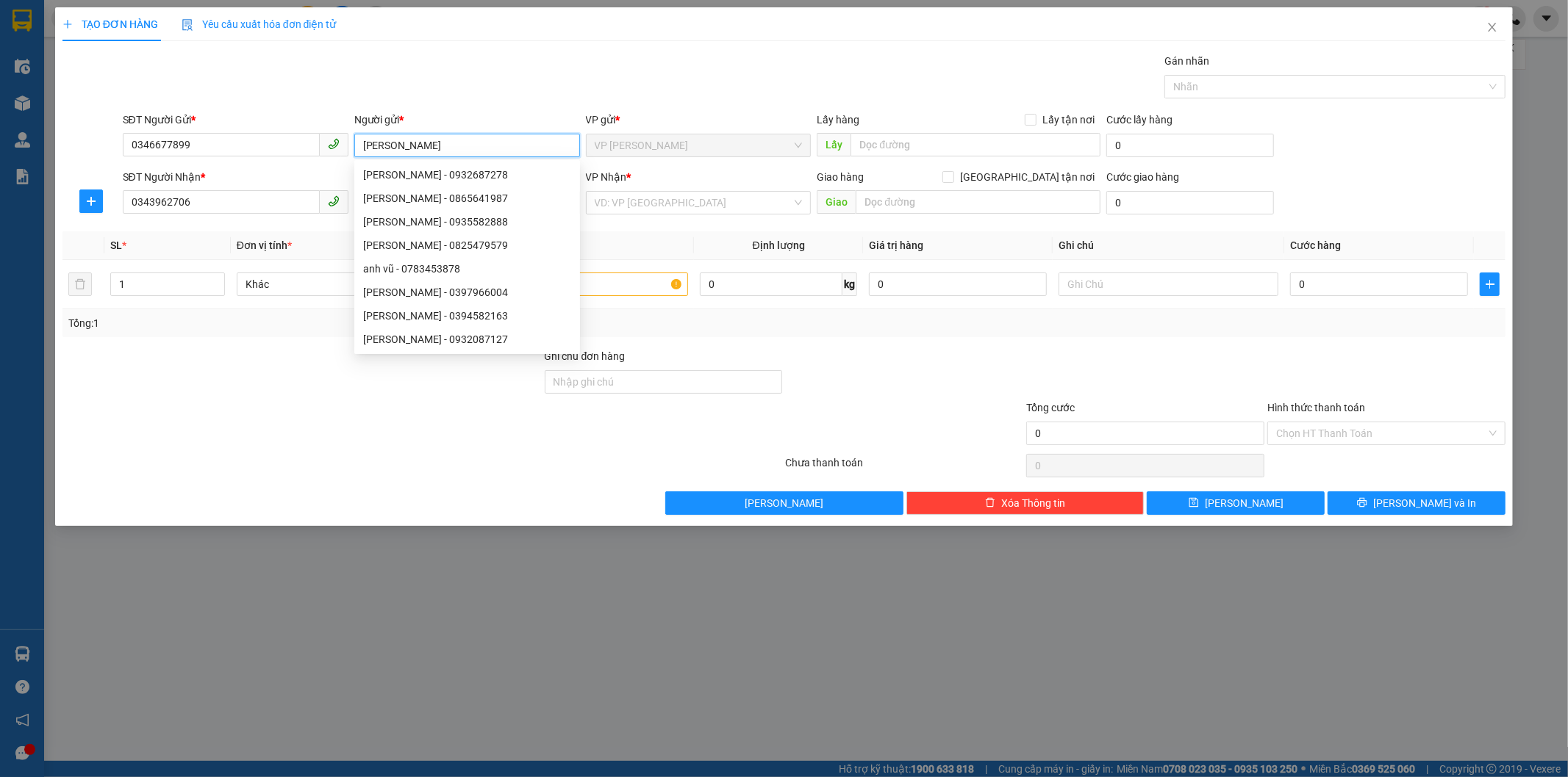
type input "[PERSON_NAME]"
click at [527, 85] on div "Gói vận chuyển * Tiêu chuẩn Gán nhãn Nhãn" at bounding box center [814, 78] width 1389 height 51
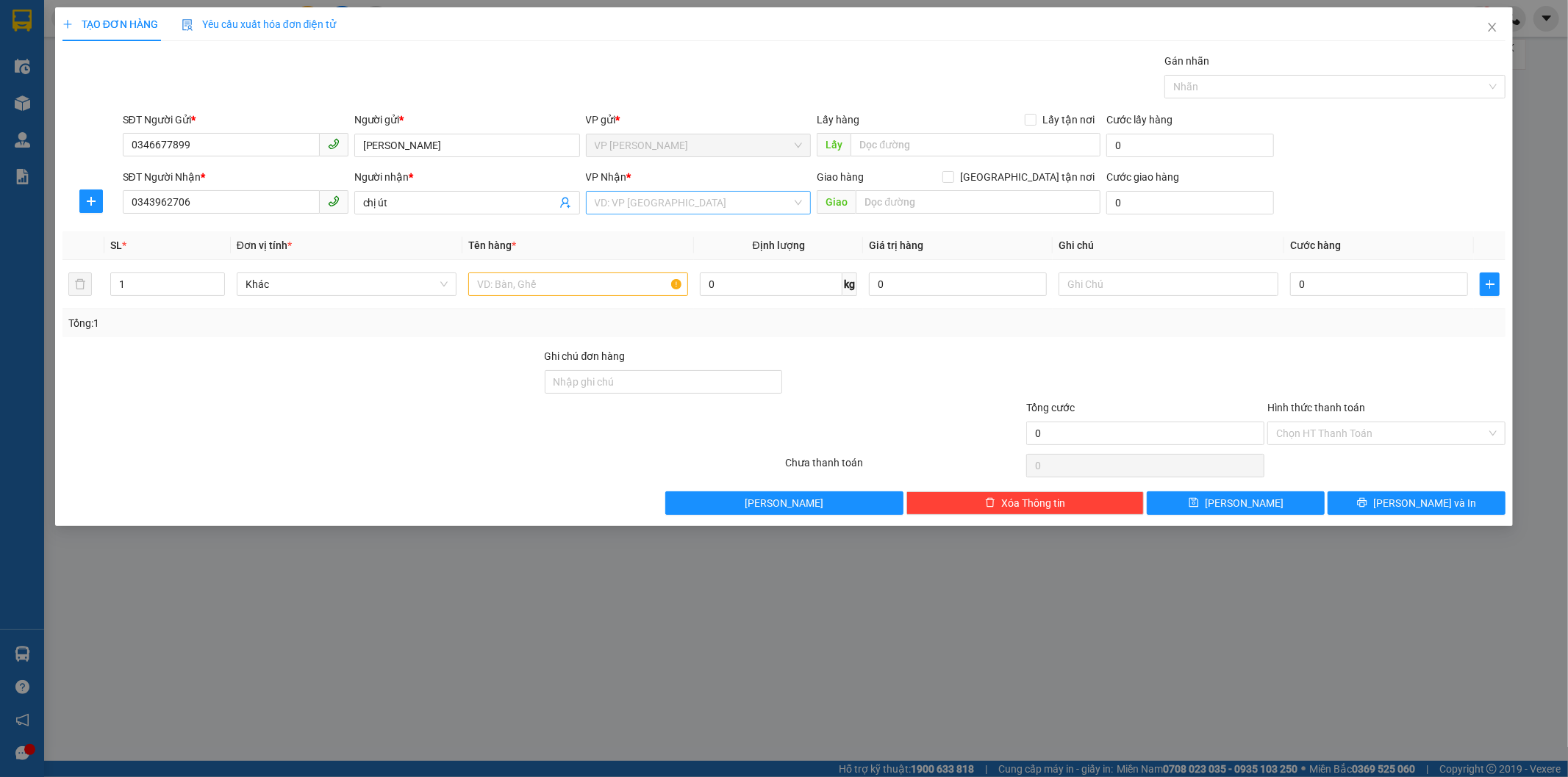
click at [643, 202] on input "search" at bounding box center [693, 202] width 197 height 22
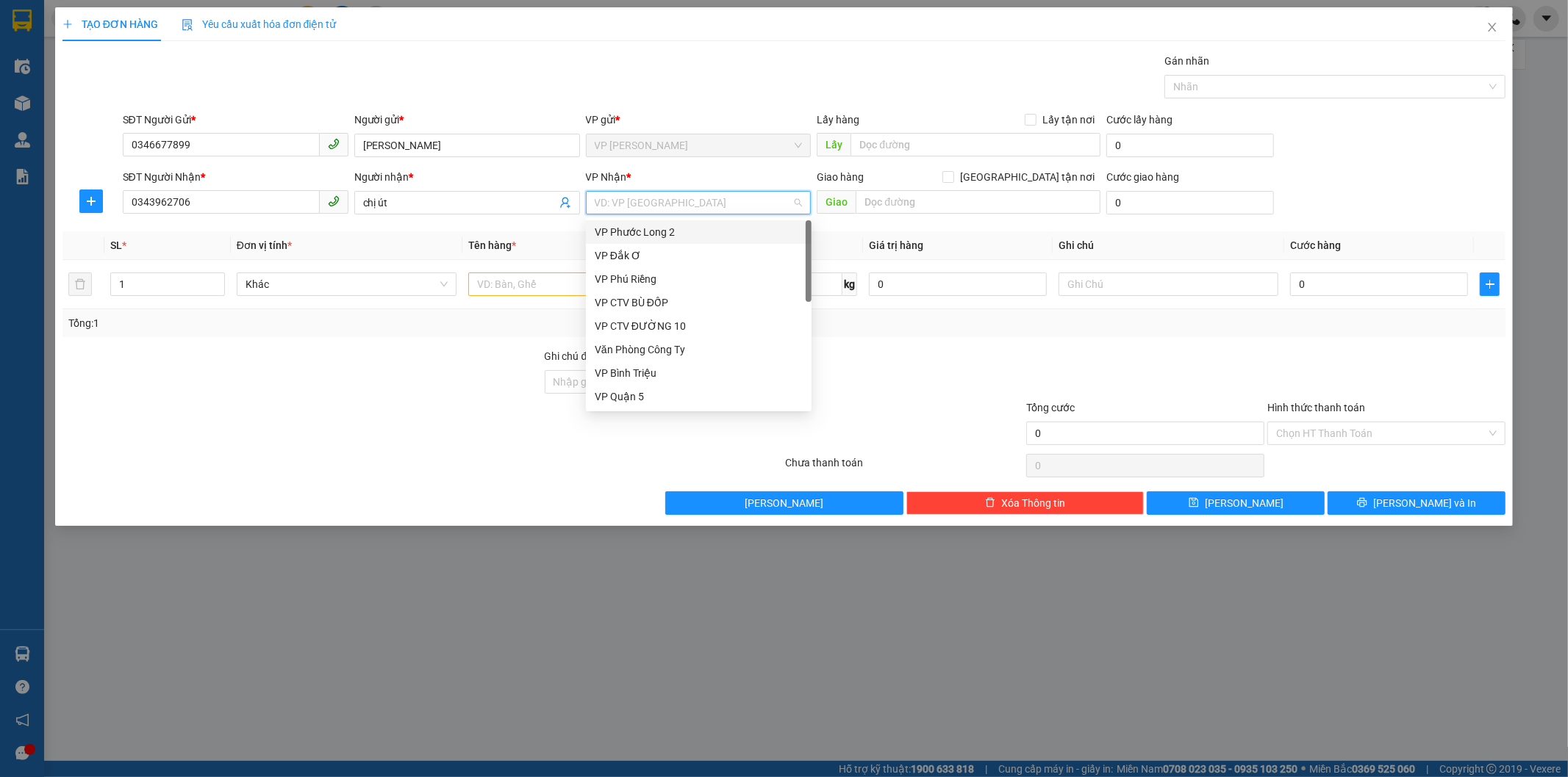
type input "q"
click at [640, 232] on div "VP Quận 5" at bounding box center [698, 232] width 208 height 16
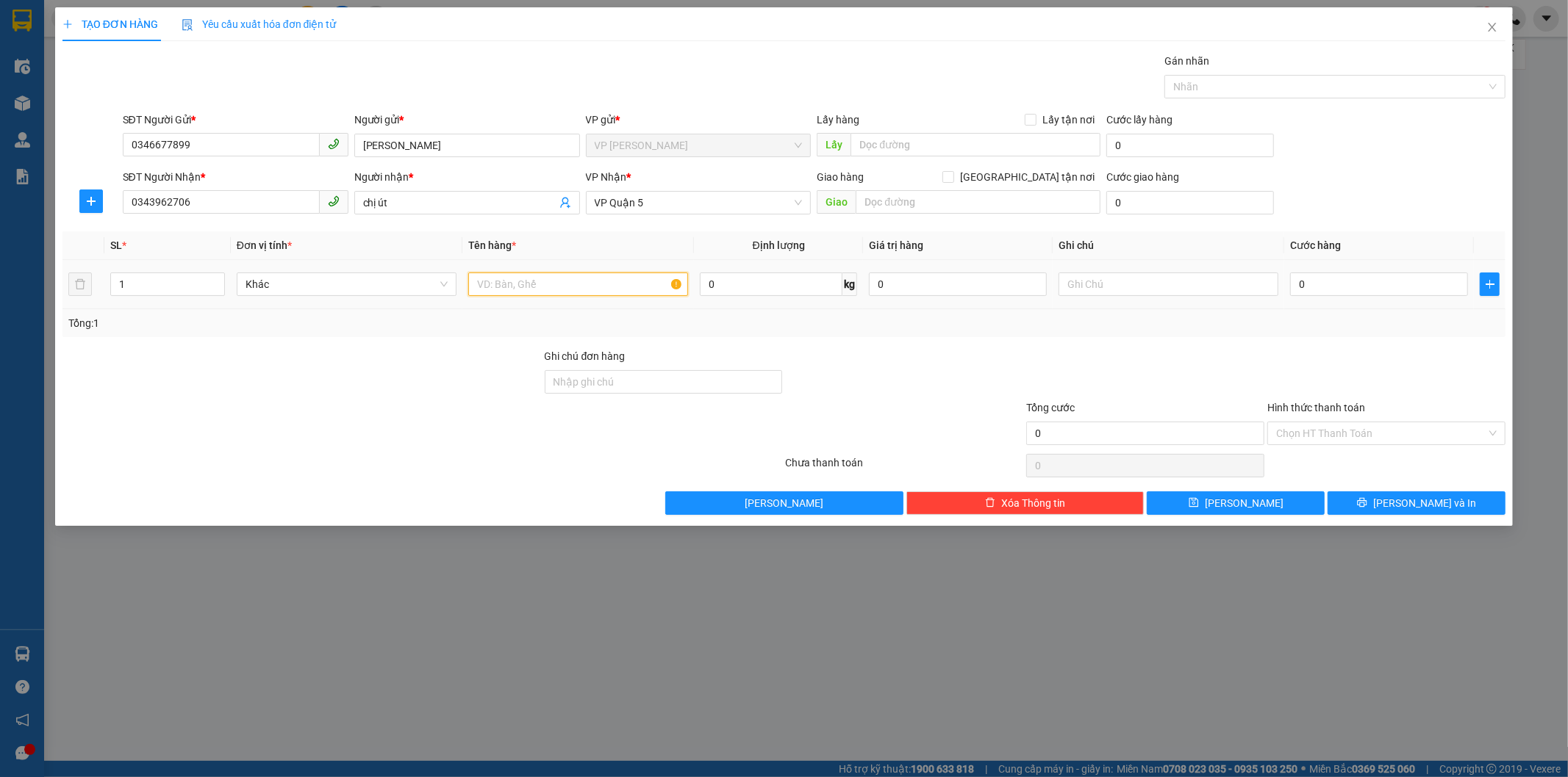
click at [531, 294] on input "text" at bounding box center [578, 284] width 219 height 24
type input "hồ sơ bì xanh"
click at [1125, 285] on input "text" at bounding box center [1167, 284] width 219 height 24
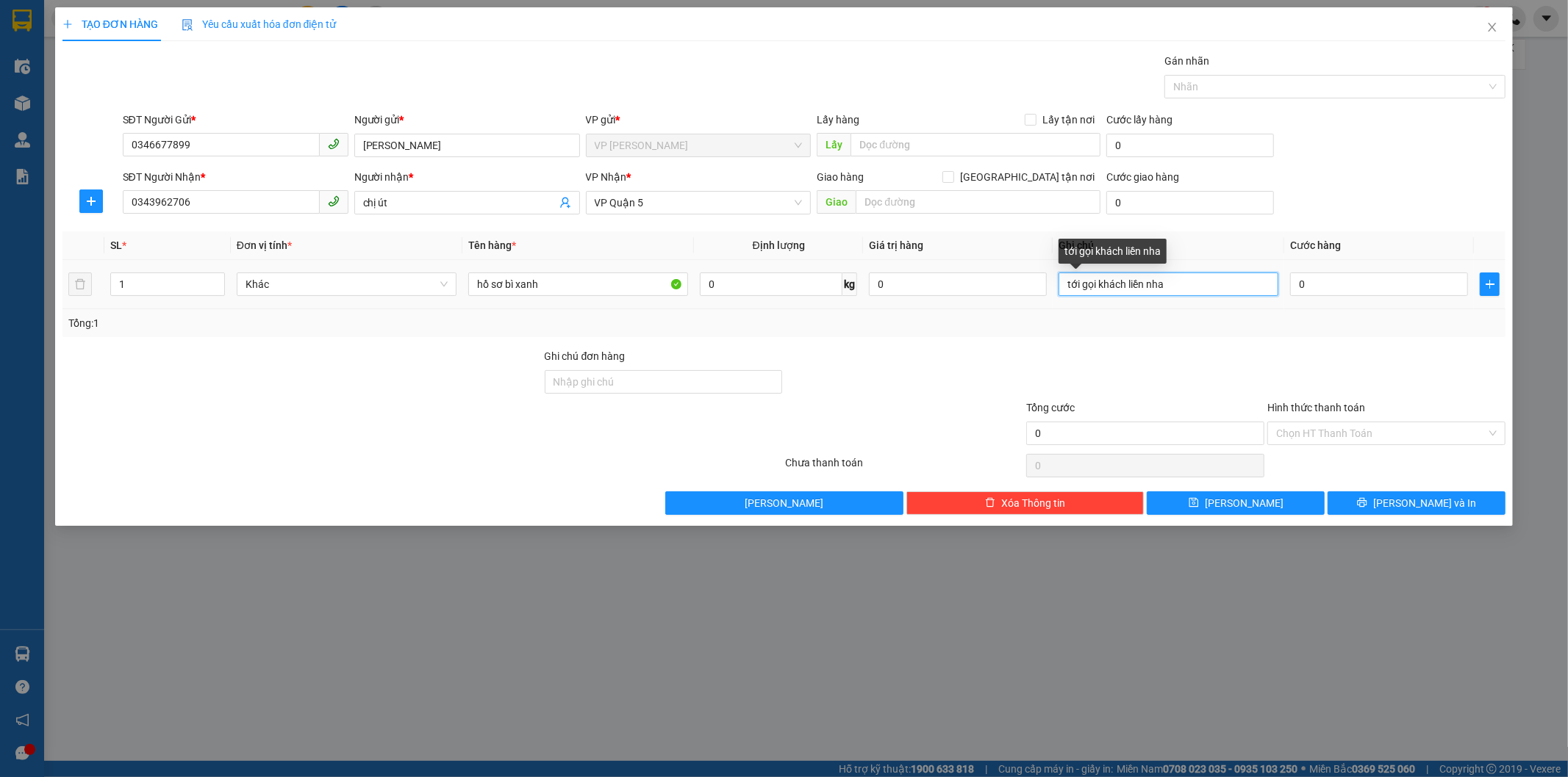
click at [1068, 283] on input "tới gọi khách liền nha" at bounding box center [1167, 284] width 219 height 24
type input "gấp, tới gọi khách liền nha"
click at [1350, 292] on input "0" at bounding box center [1379, 284] width 178 height 24
type input "3"
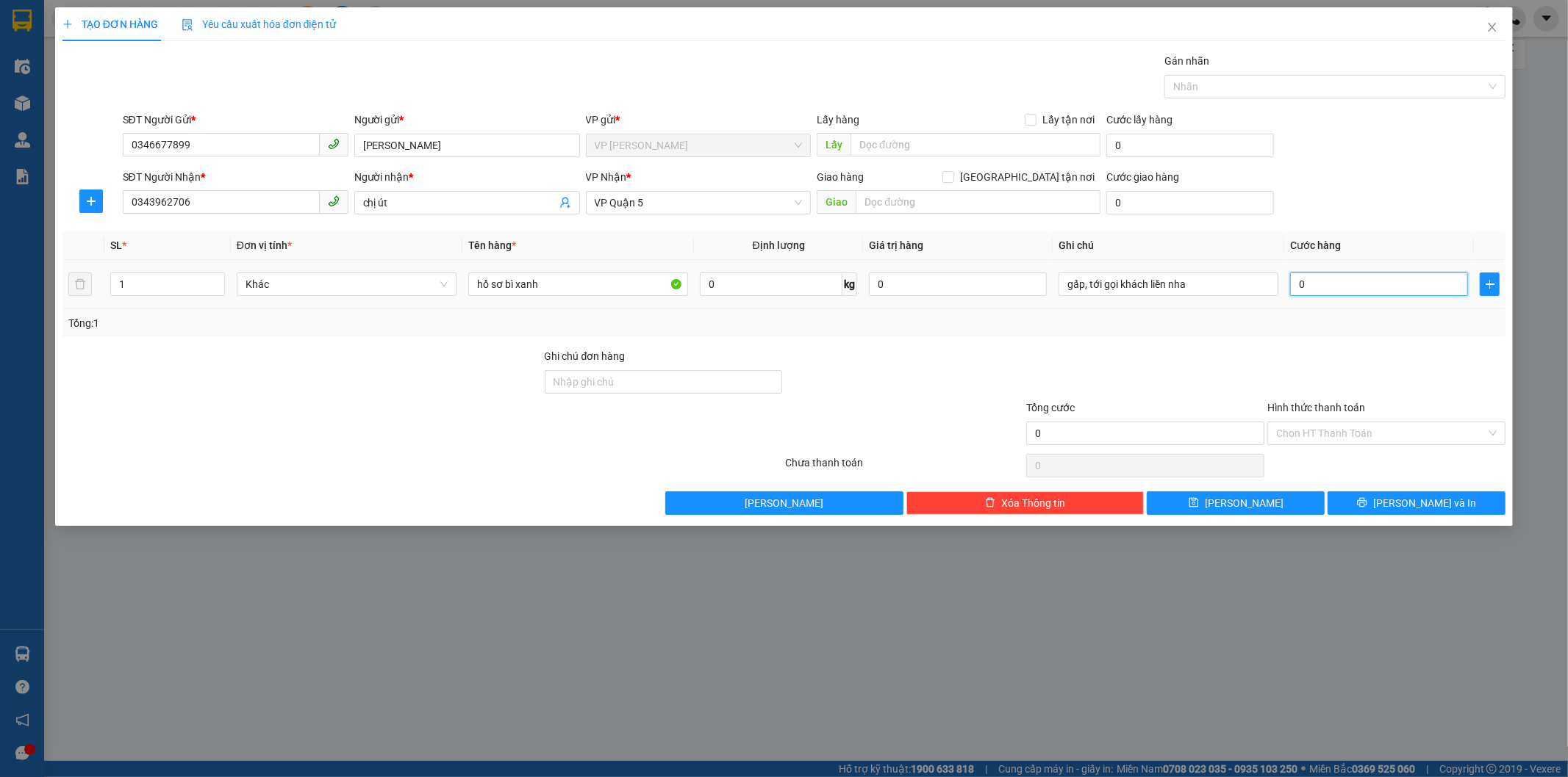
type input "3"
type input "30"
type input "300"
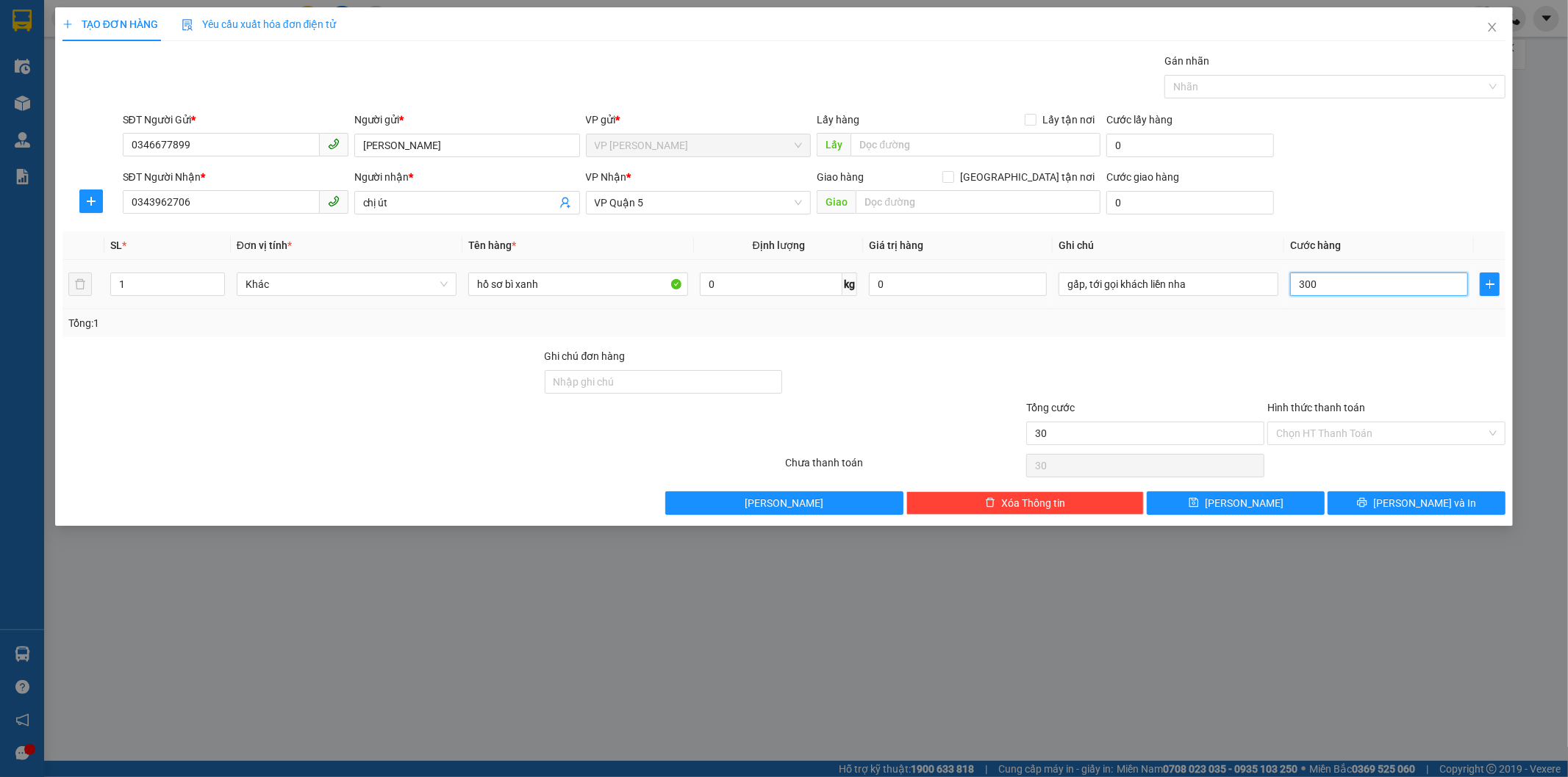
type input "300"
type input "3.000"
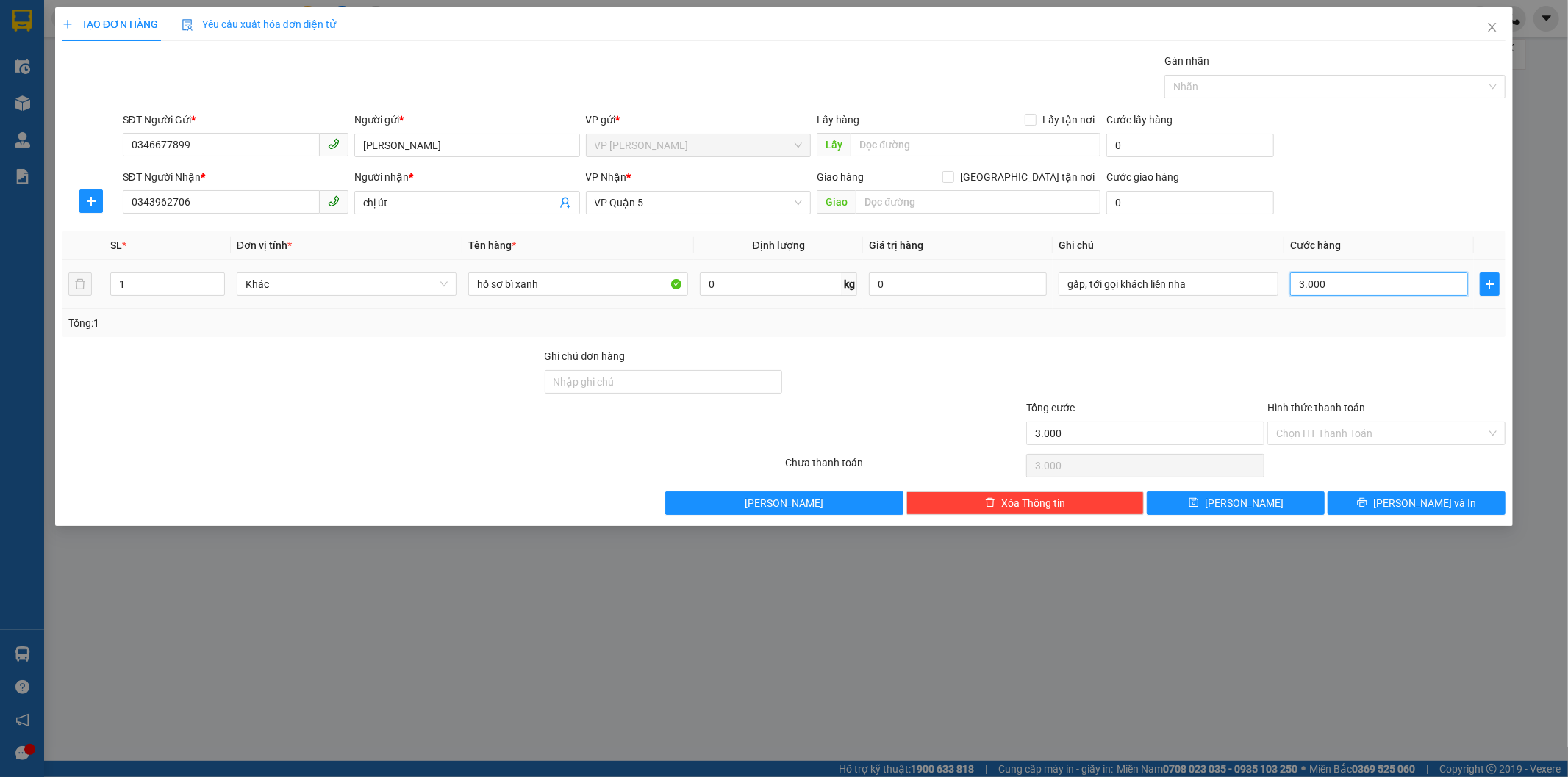
type input "30.000"
click at [1377, 432] on input "Hình thức thanh toán" at bounding box center [1381, 433] width 210 height 22
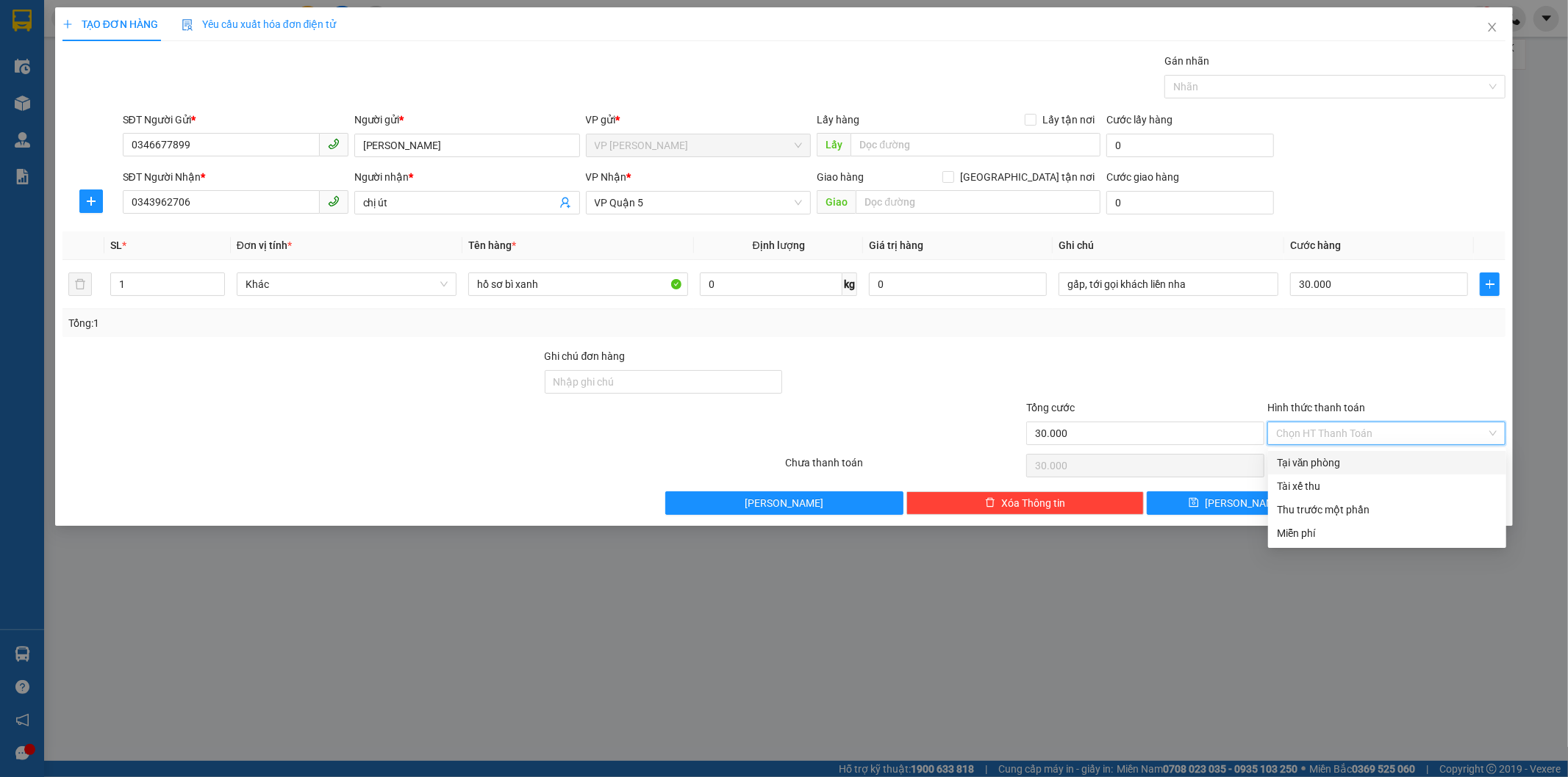
drag, startPoint x: 1348, startPoint y: 453, endPoint x: 1391, endPoint y: 346, distance: 115.3
click at [1391, 346] on div "Transit Pickup Surcharge Ids Transit Deliver Surcharge Ids Transit Deliver Surc…" at bounding box center [785, 284] width 1444 height 462
click at [1385, 355] on div at bounding box center [1387, 373] width 241 height 51
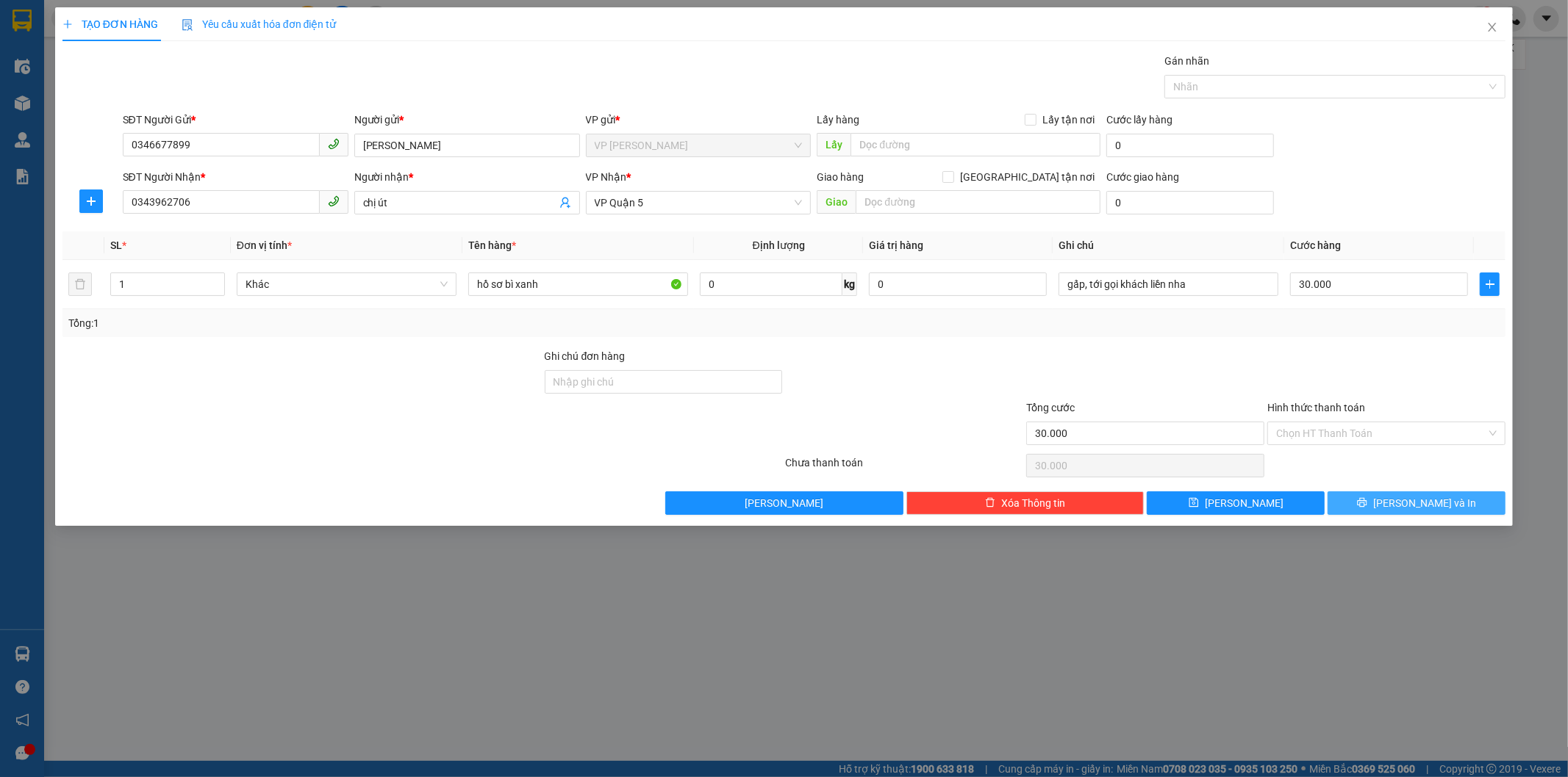
click at [1429, 501] on span "[PERSON_NAME] và In" at bounding box center [1424, 503] width 103 height 16
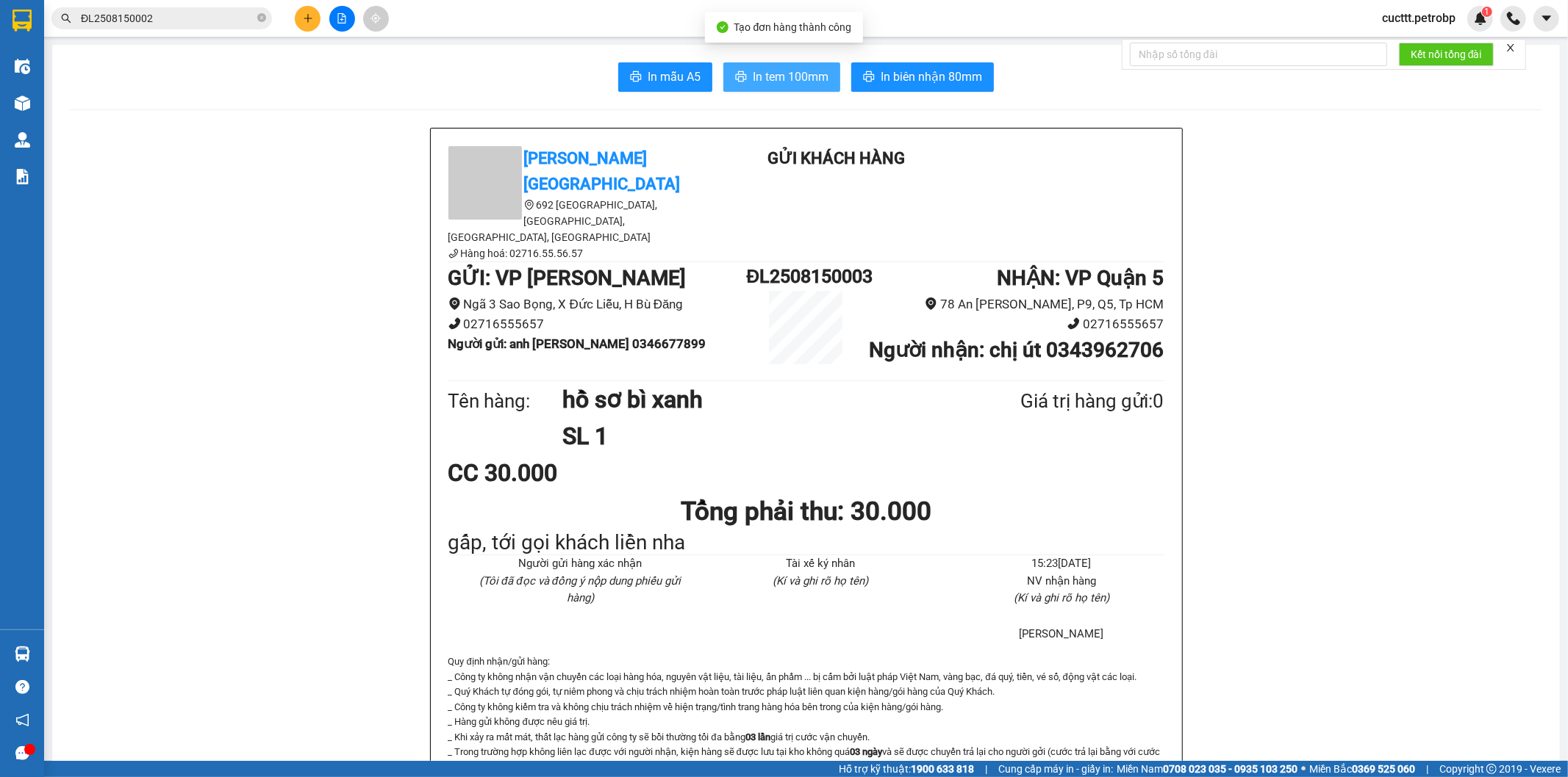
click at [777, 77] on span "In tem 100mm" at bounding box center [791, 77] width 76 height 19
click at [955, 68] on span "In biên nhận 80mm" at bounding box center [931, 77] width 101 height 19
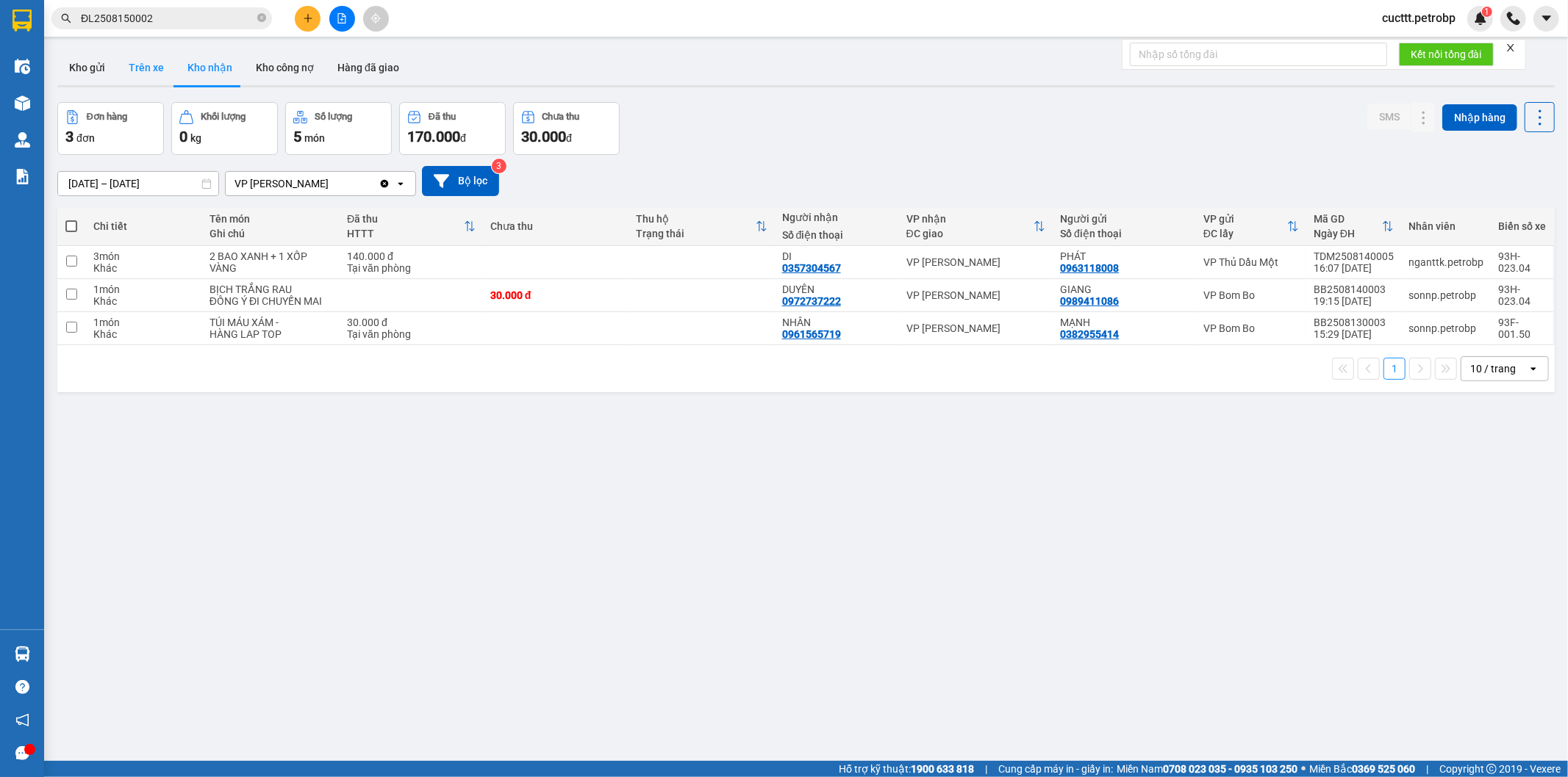
click at [133, 64] on button "Trên xe" at bounding box center [146, 67] width 59 height 35
type input "[DATE] – [DATE]"
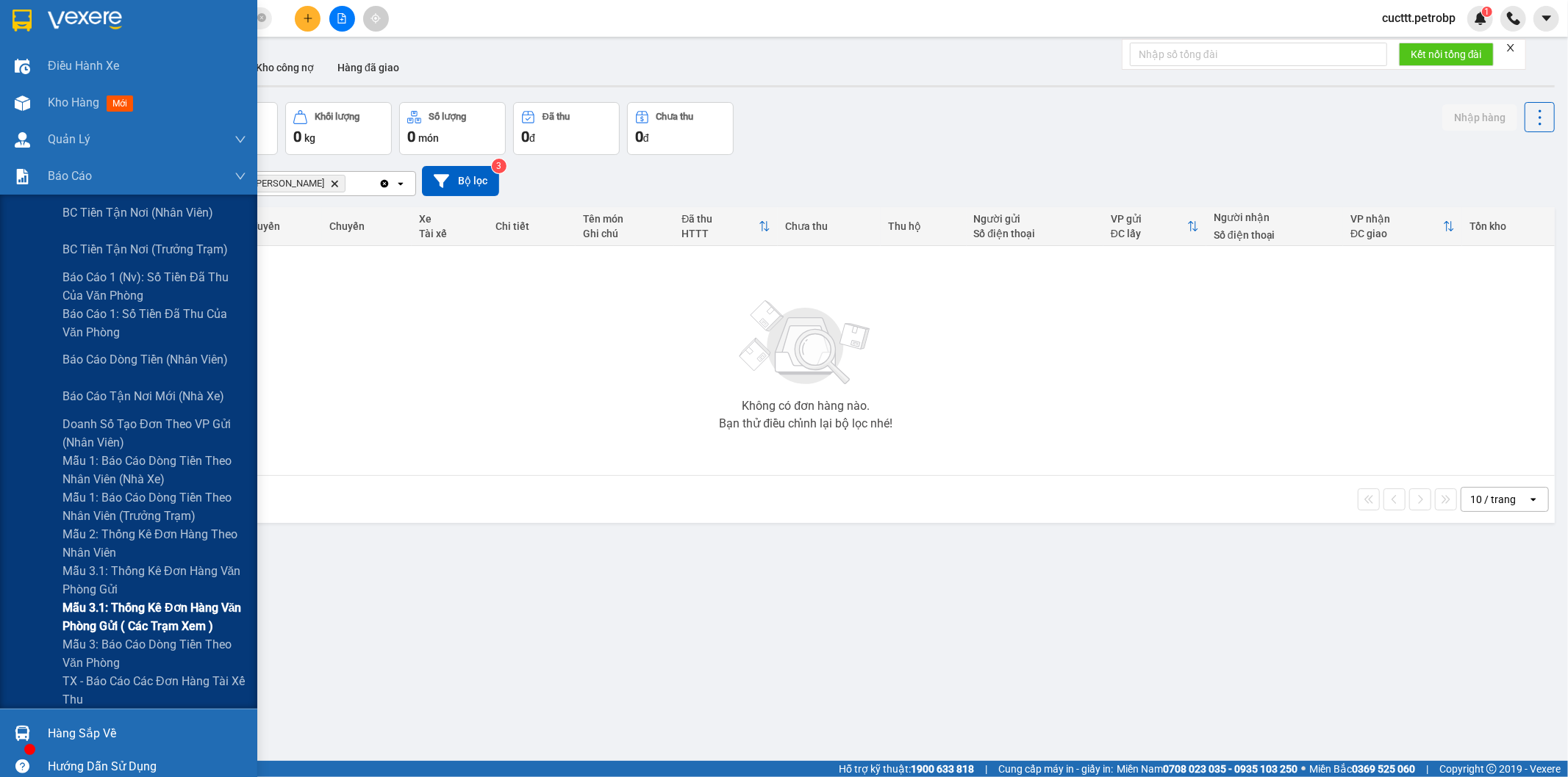
click at [175, 627] on span "Mẫu 3.1: Thống kê đơn hàng văn phòng gửi ( các trạm xem )" at bounding box center [154, 616] width 184 height 37
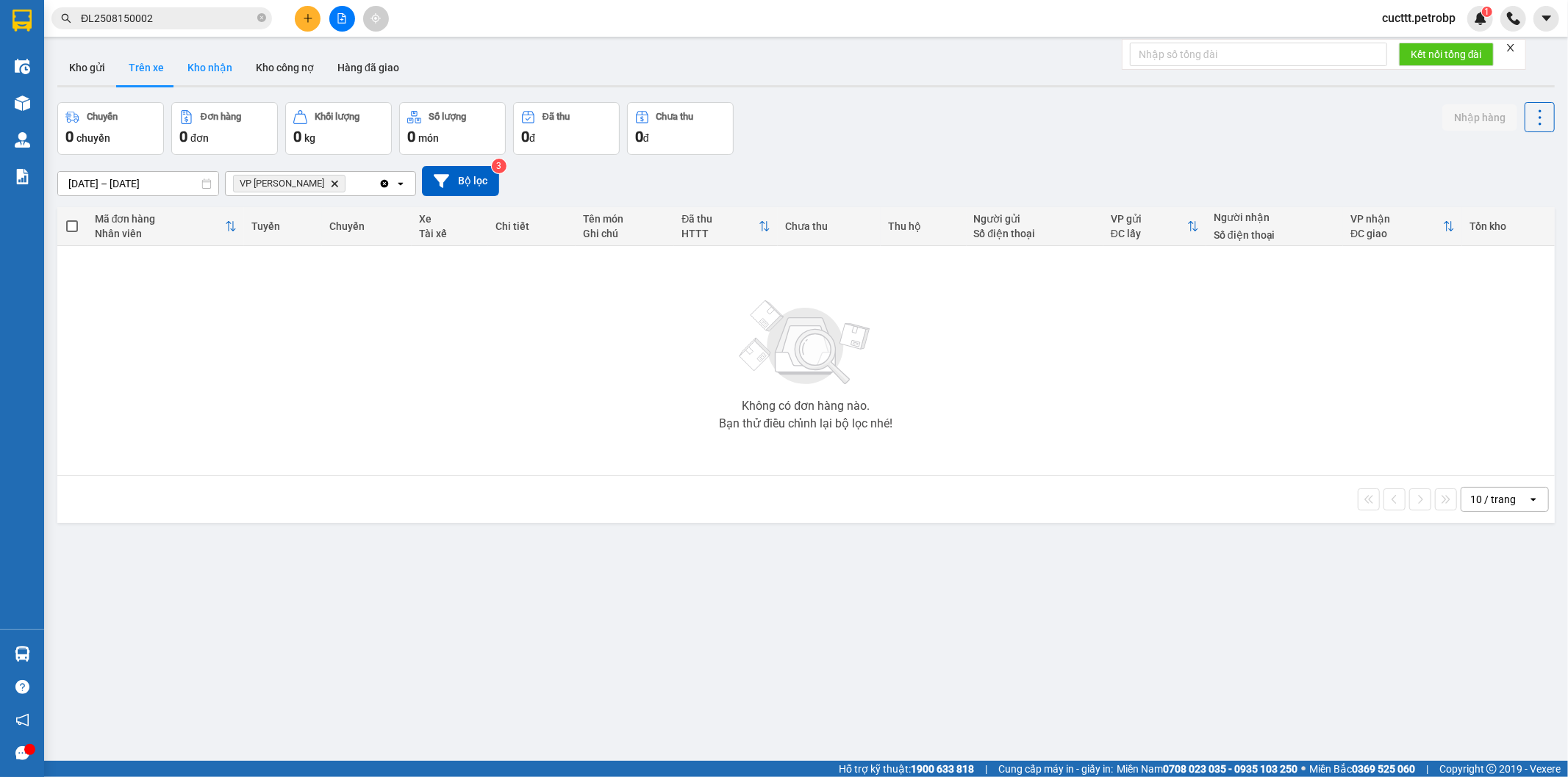
click at [210, 73] on button "Kho nhận" at bounding box center [210, 67] width 69 height 35
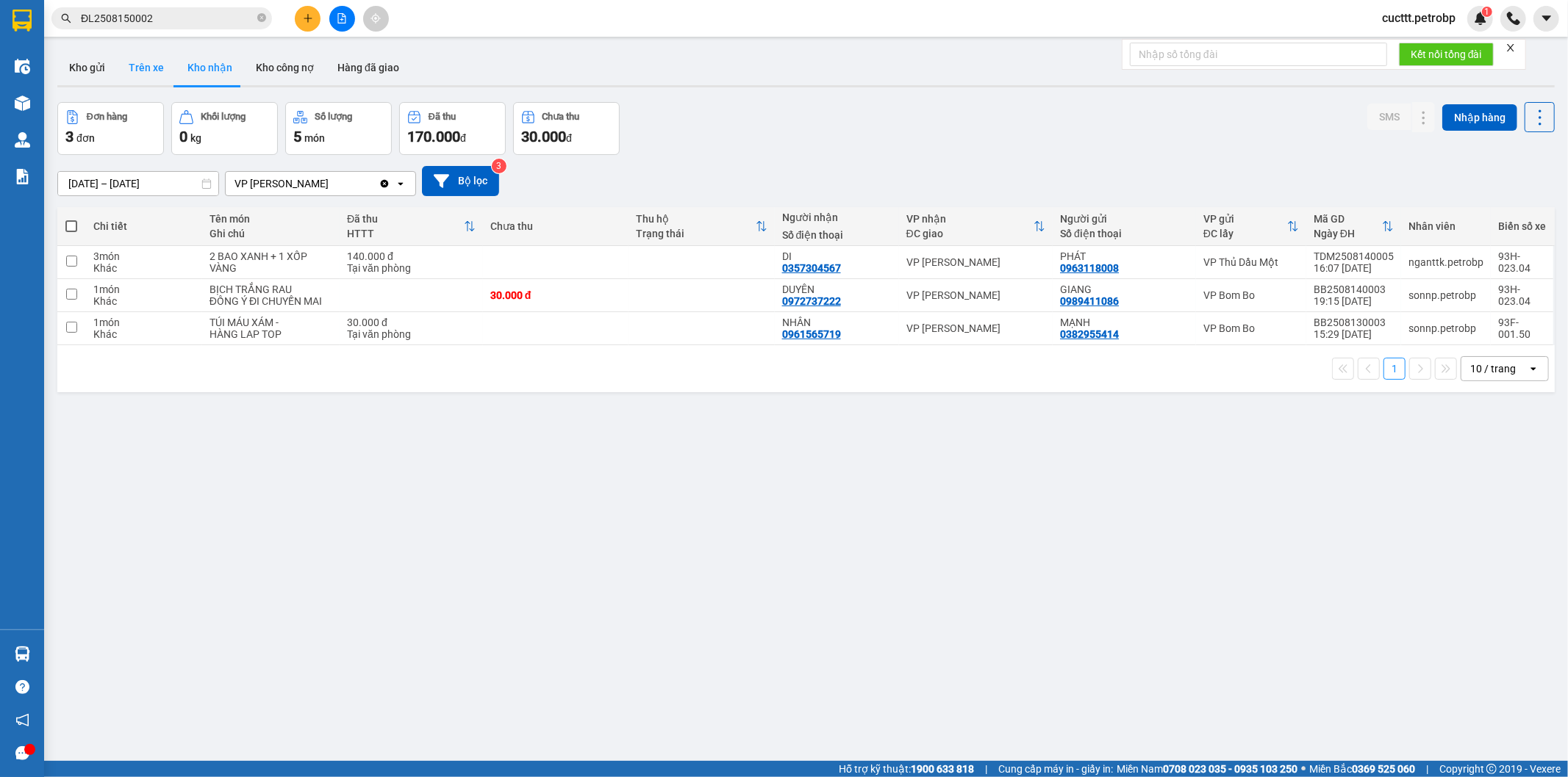
click at [149, 60] on button "Trên xe" at bounding box center [146, 67] width 59 height 35
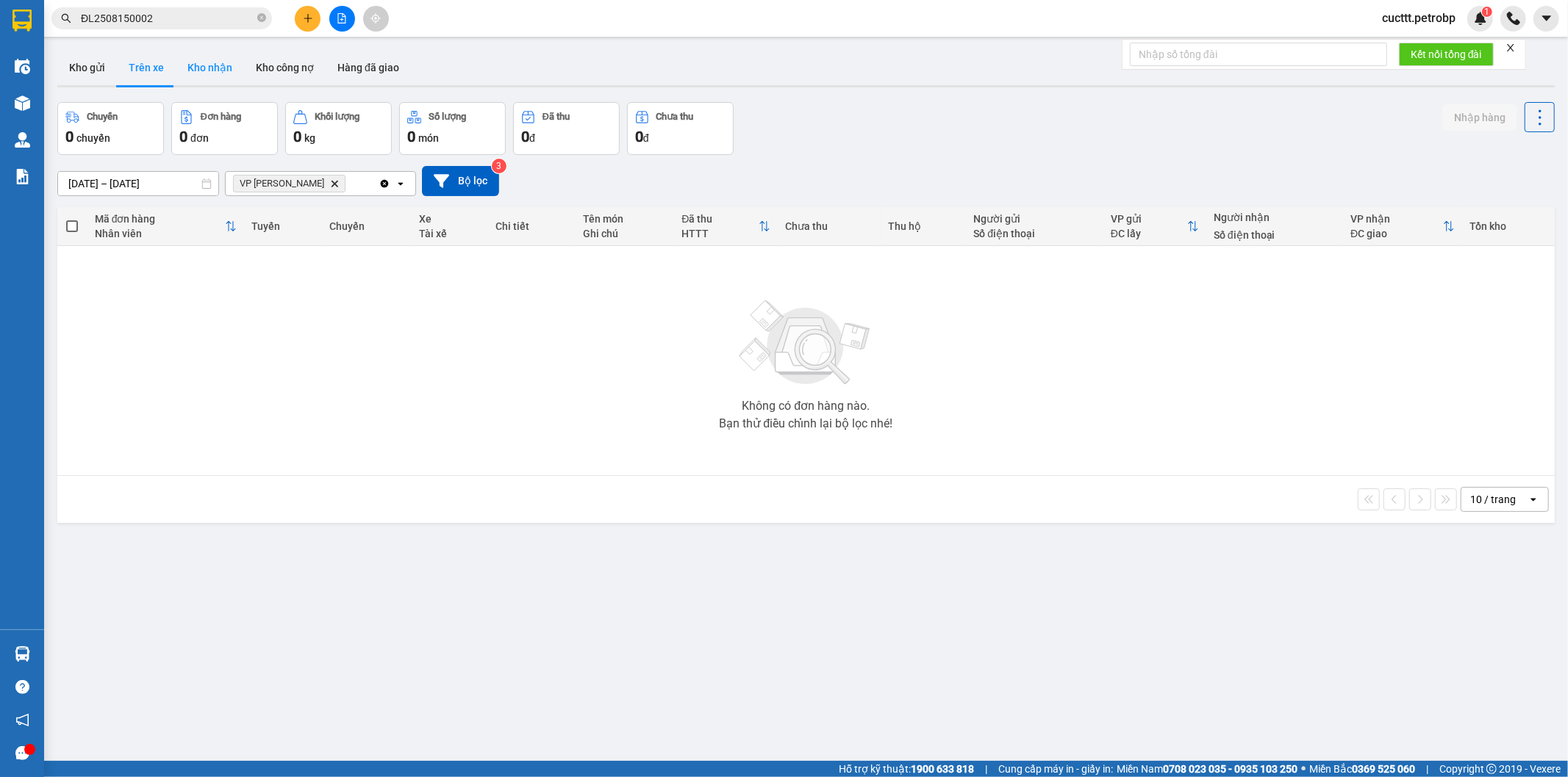
click at [204, 72] on button "Kho nhận" at bounding box center [210, 67] width 69 height 35
type input "[DATE] – [DATE]"
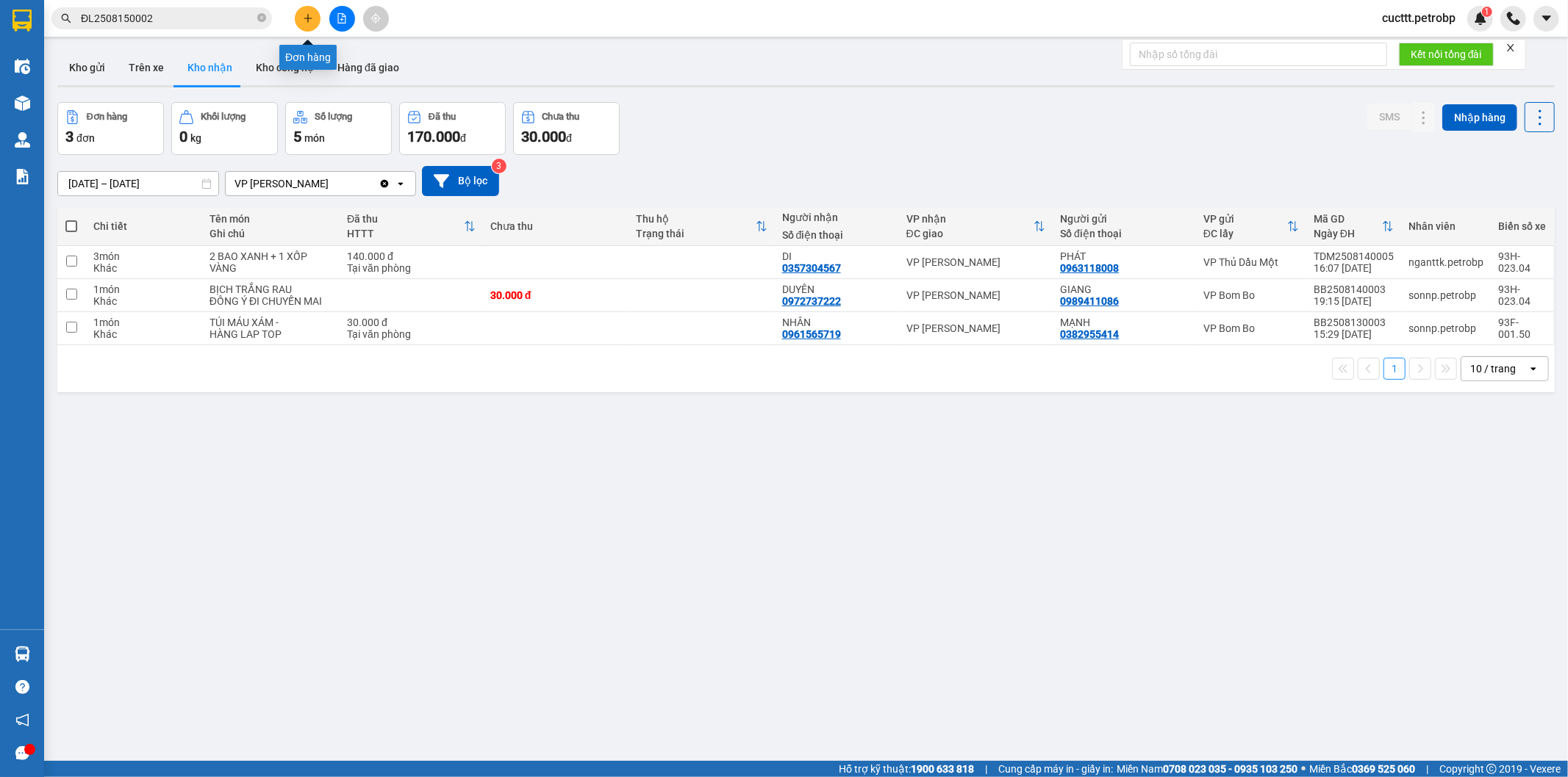
click at [308, 22] on icon "plus" at bounding box center [308, 18] width 11 height 11
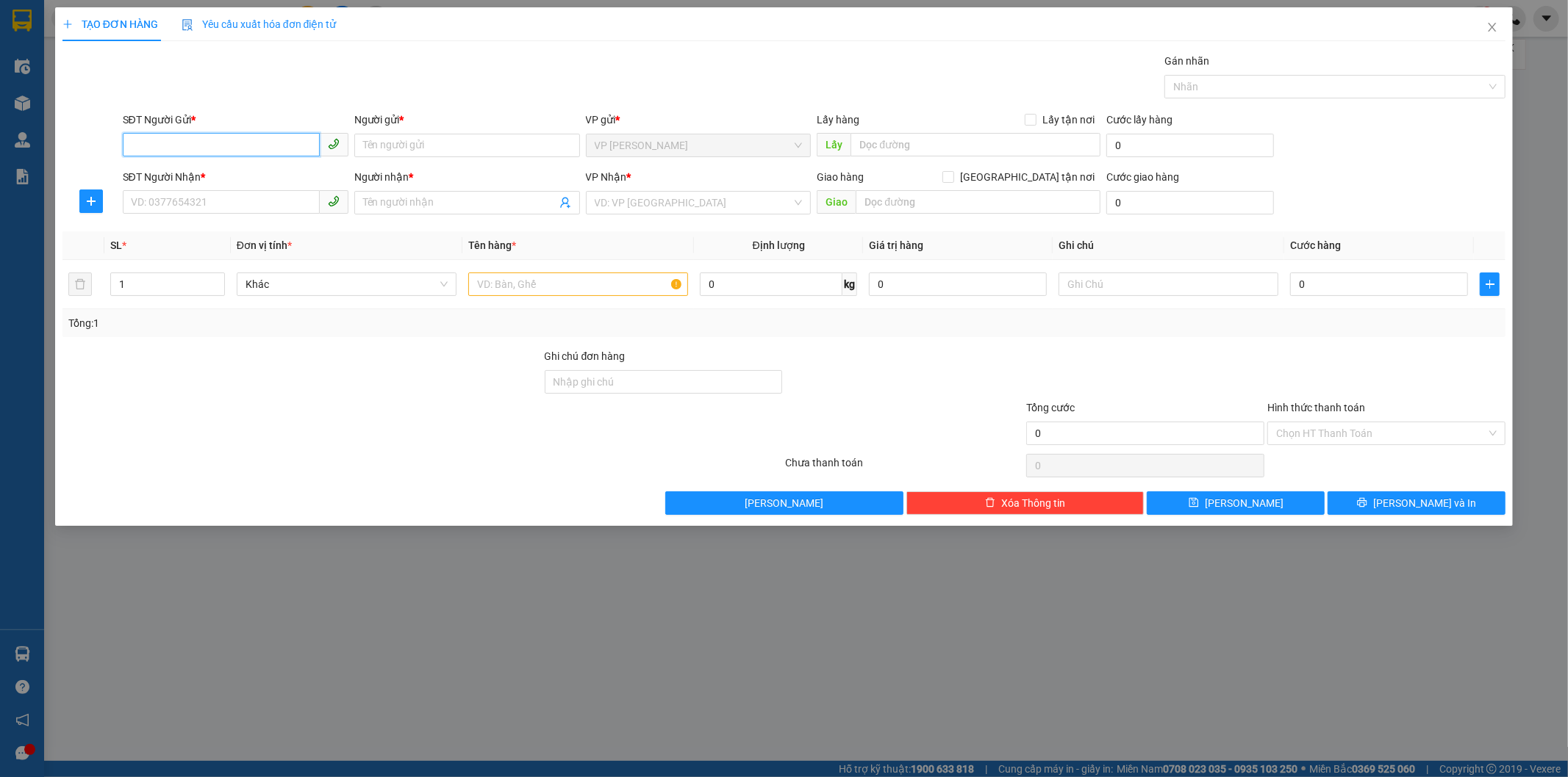
click at [215, 142] on input "SĐT Người Gửi *" at bounding box center [220, 144] width 197 height 24
click at [191, 144] on input "SĐT Người Gửi *" at bounding box center [220, 144] width 197 height 24
click at [184, 145] on input "096335" at bounding box center [220, 144] width 197 height 24
type input "0963355667"
click at [401, 149] on input "Người gửi *" at bounding box center [467, 145] width 226 height 24
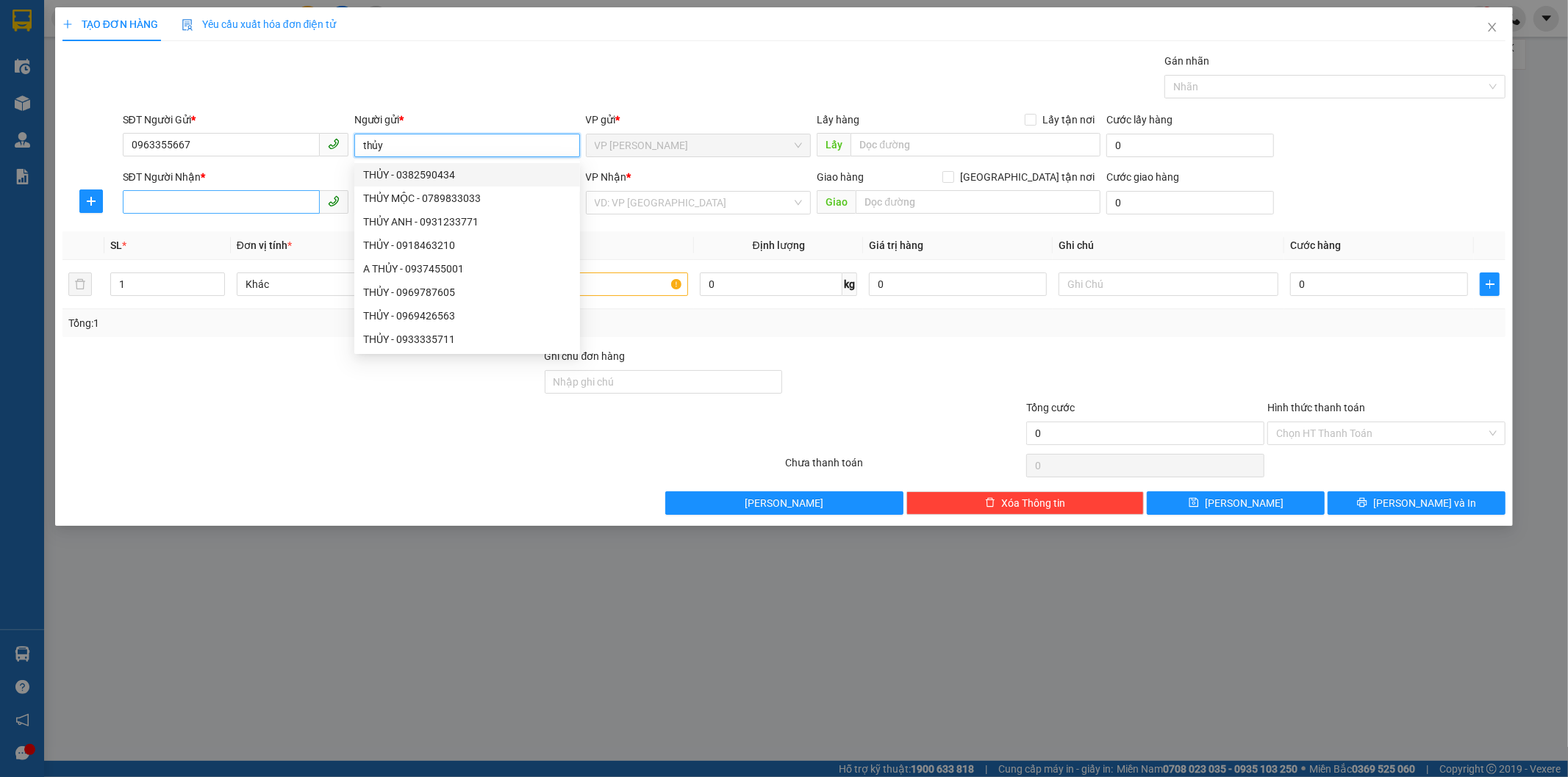
type input "thủy"
click at [228, 196] on input "SĐT Người Nhận *" at bounding box center [220, 201] width 197 height 24
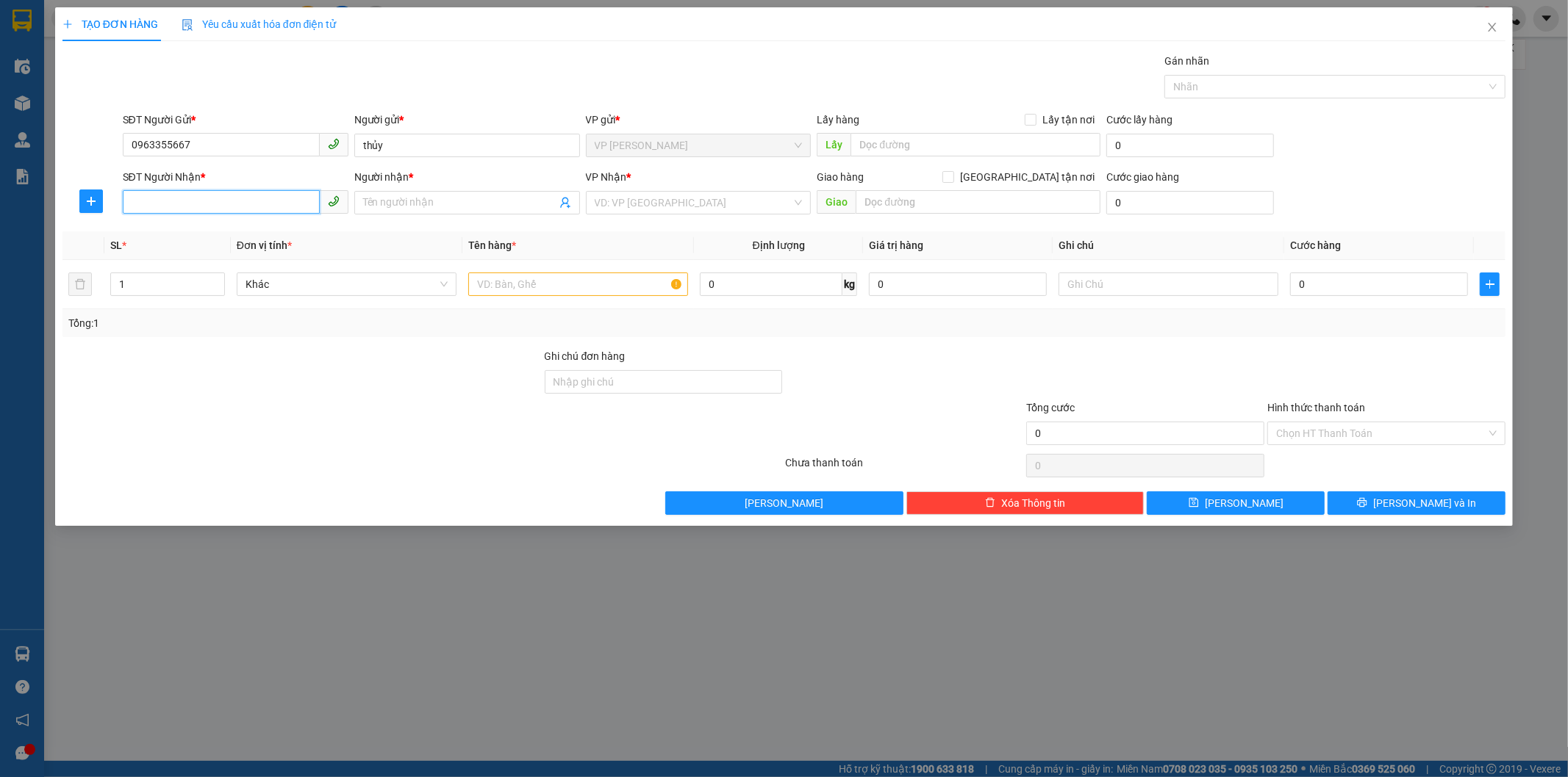
click at [181, 205] on input "SĐT Người Nhận *" at bounding box center [220, 201] width 197 height 24
click at [1489, 24] on icon "close" at bounding box center [1493, 27] width 8 height 9
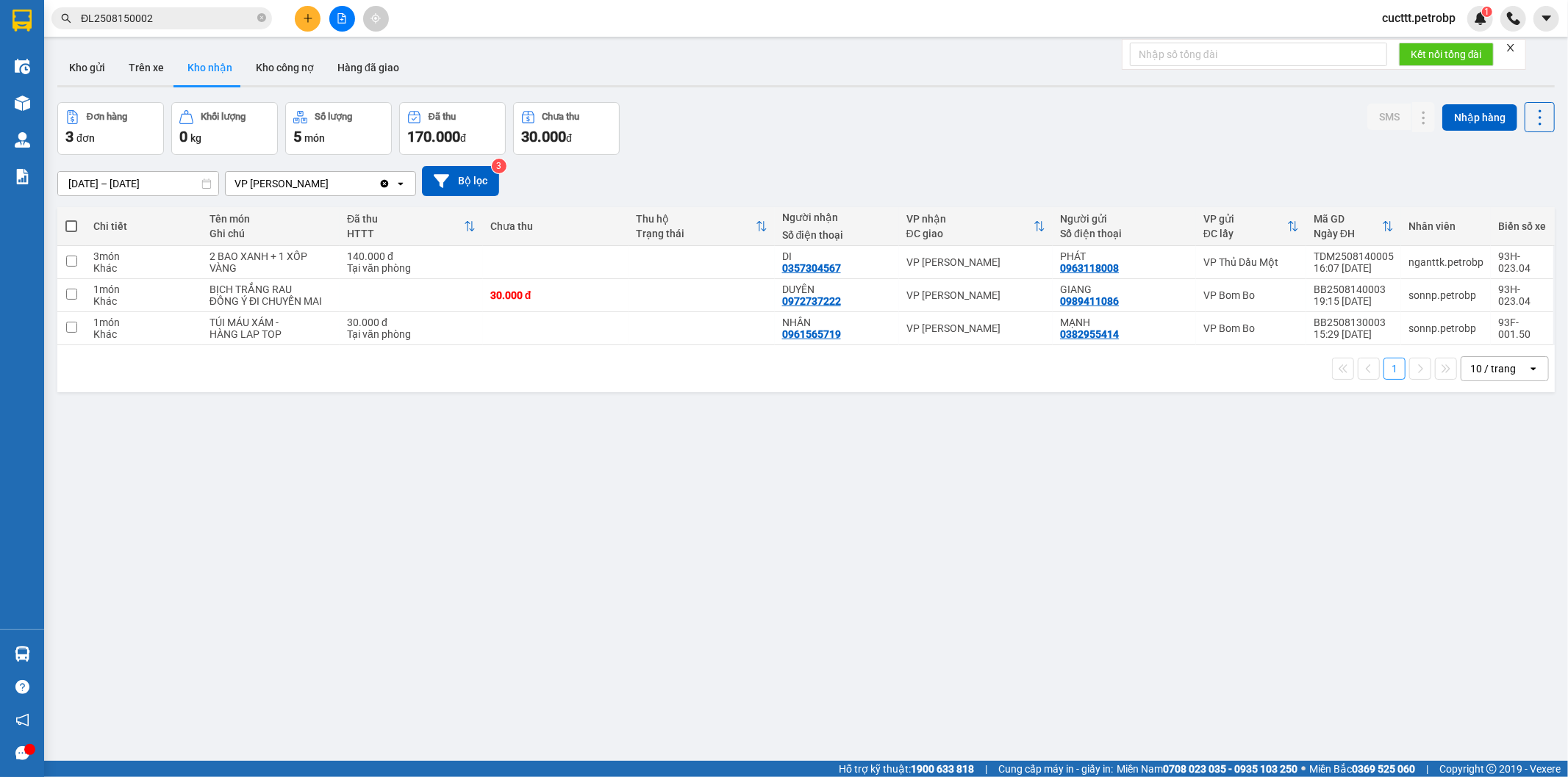
click at [1442, 22] on span "cucttt.petrobp" at bounding box center [1419, 18] width 97 height 19
click at [1423, 42] on span "Đăng xuất" at bounding box center [1424, 46] width 68 height 16
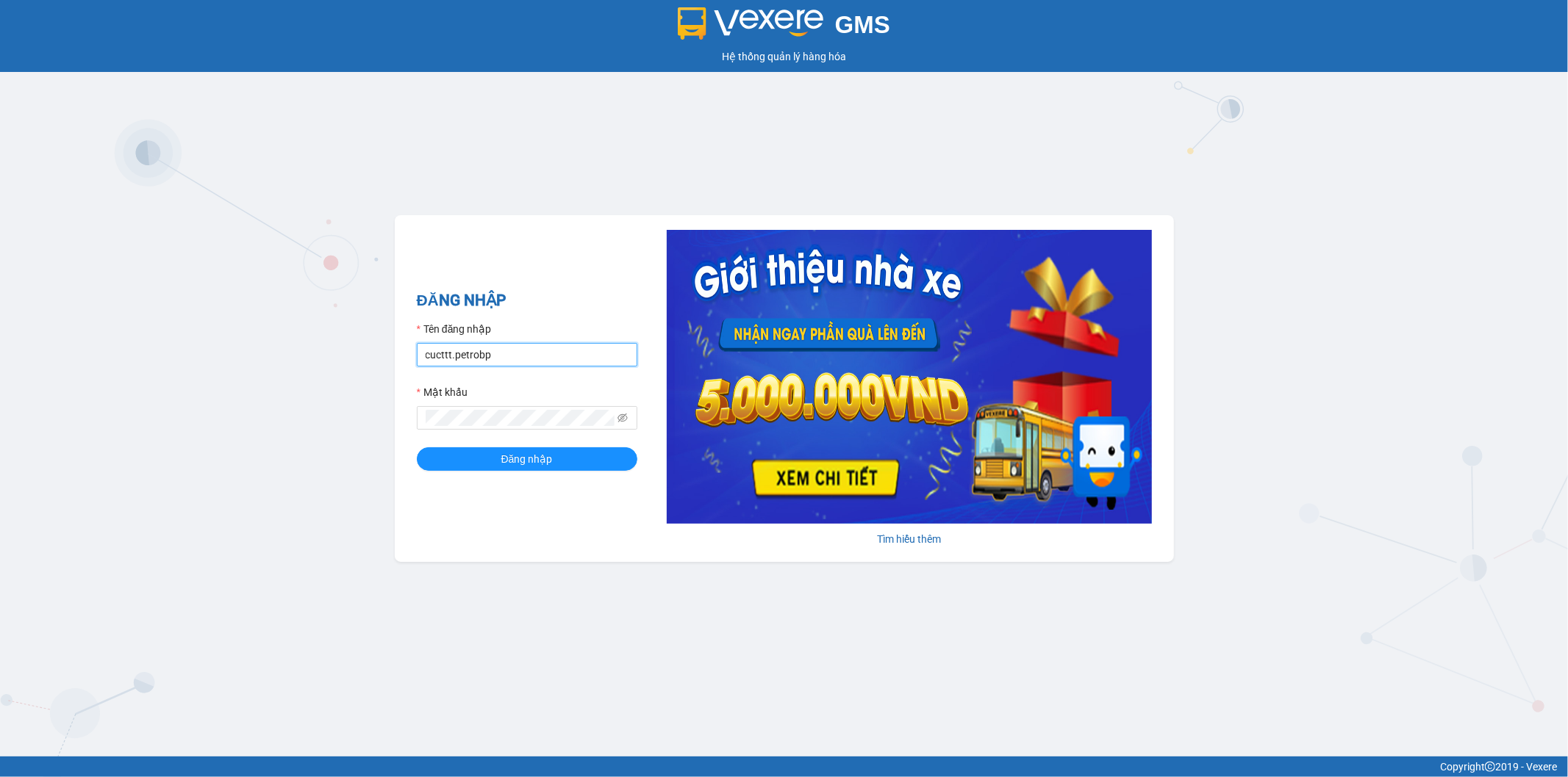
click at [508, 347] on input "cucttt.petrobp" at bounding box center [527, 355] width 220 height 24
type input "c"
type input "ctv_vpduong10.petrobp"
click at [620, 419] on icon "eye-invisible" at bounding box center [622, 417] width 11 height 11
click at [481, 457] on button "Đăng nhập" at bounding box center [527, 459] width 220 height 24
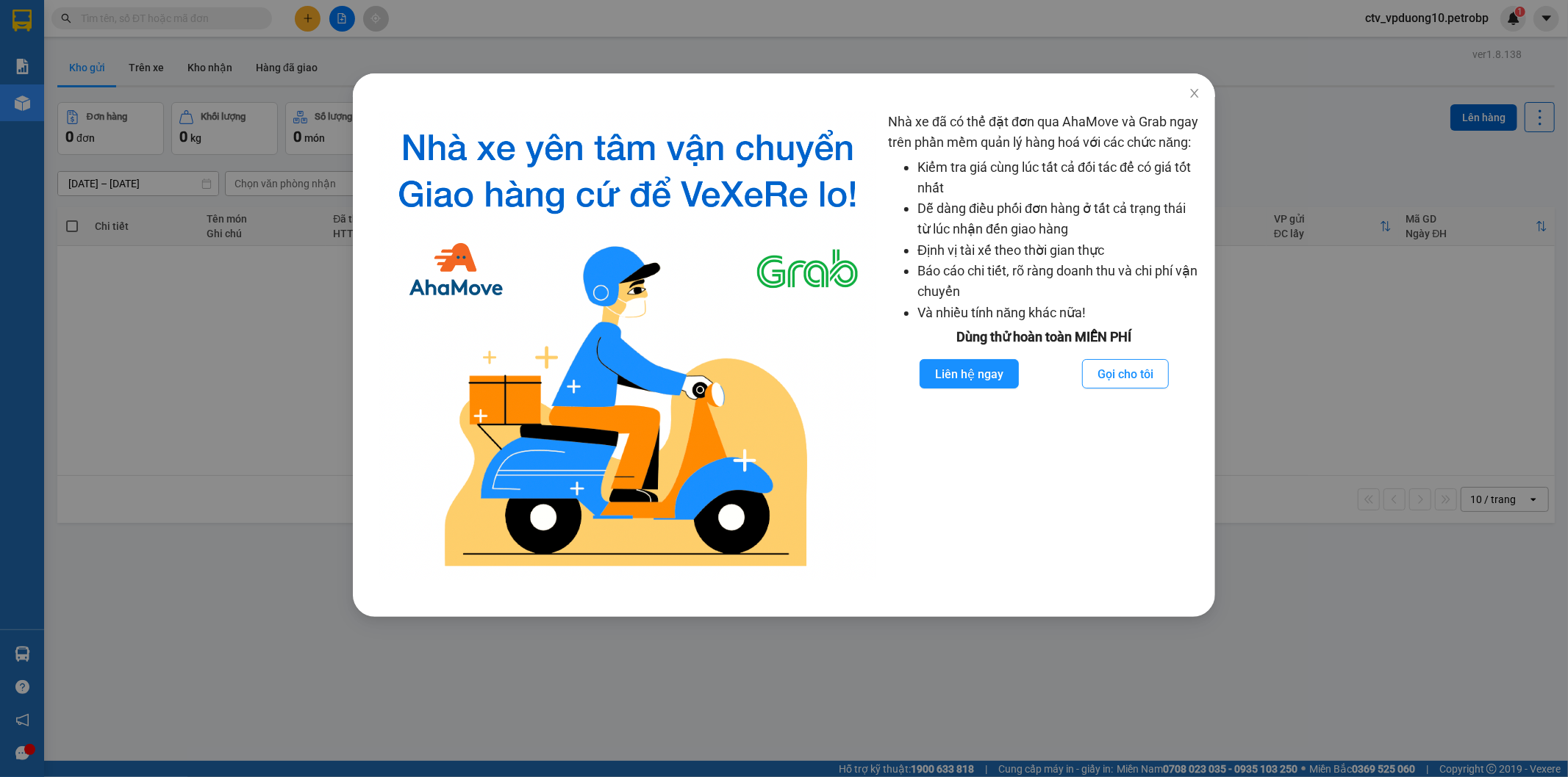
click at [308, 13] on div "Nhà xe đã có thể đặt đơn qua AhaMove và Grab ngay trên phần mềm quản lý hàng ho…" at bounding box center [784, 388] width 1568 height 777
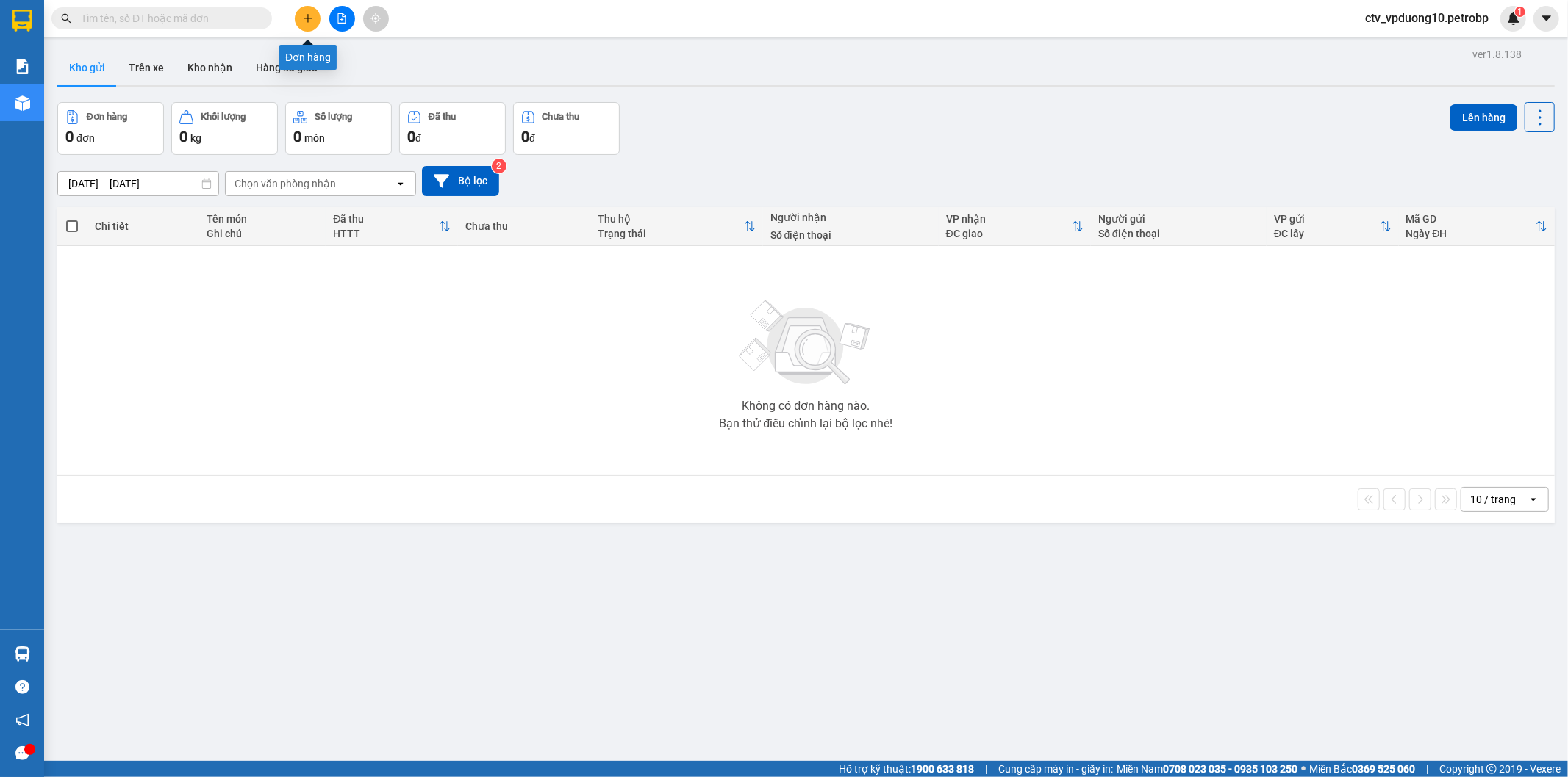
click at [308, 13] on icon "plus" at bounding box center [308, 18] width 11 height 11
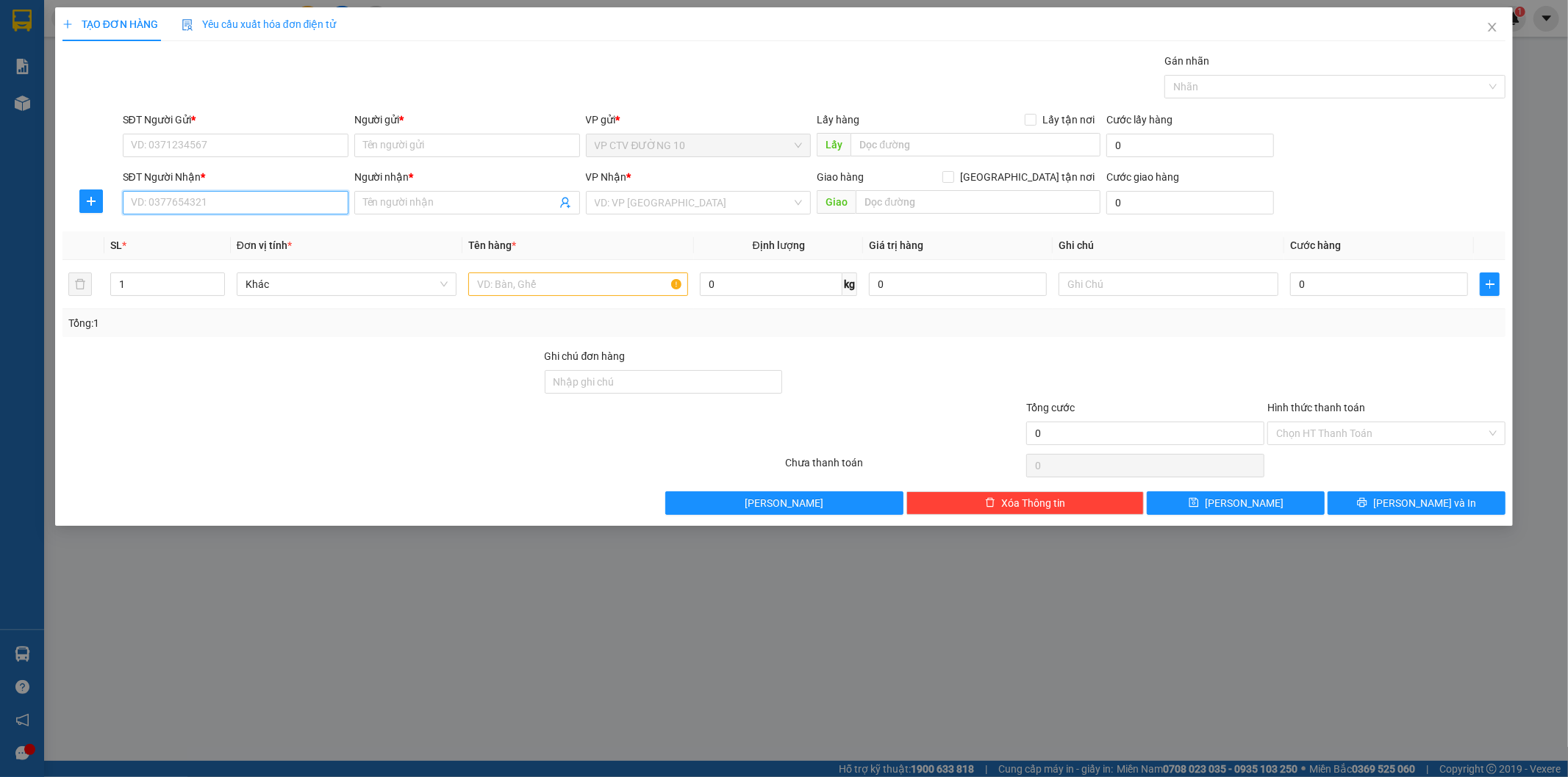
click at [215, 198] on input "SĐT Người Nhận *" at bounding box center [235, 202] width 226 height 24
type input "0963355667"
click at [441, 204] on input "Người nhận *" at bounding box center [459, 203] width 193 height 16
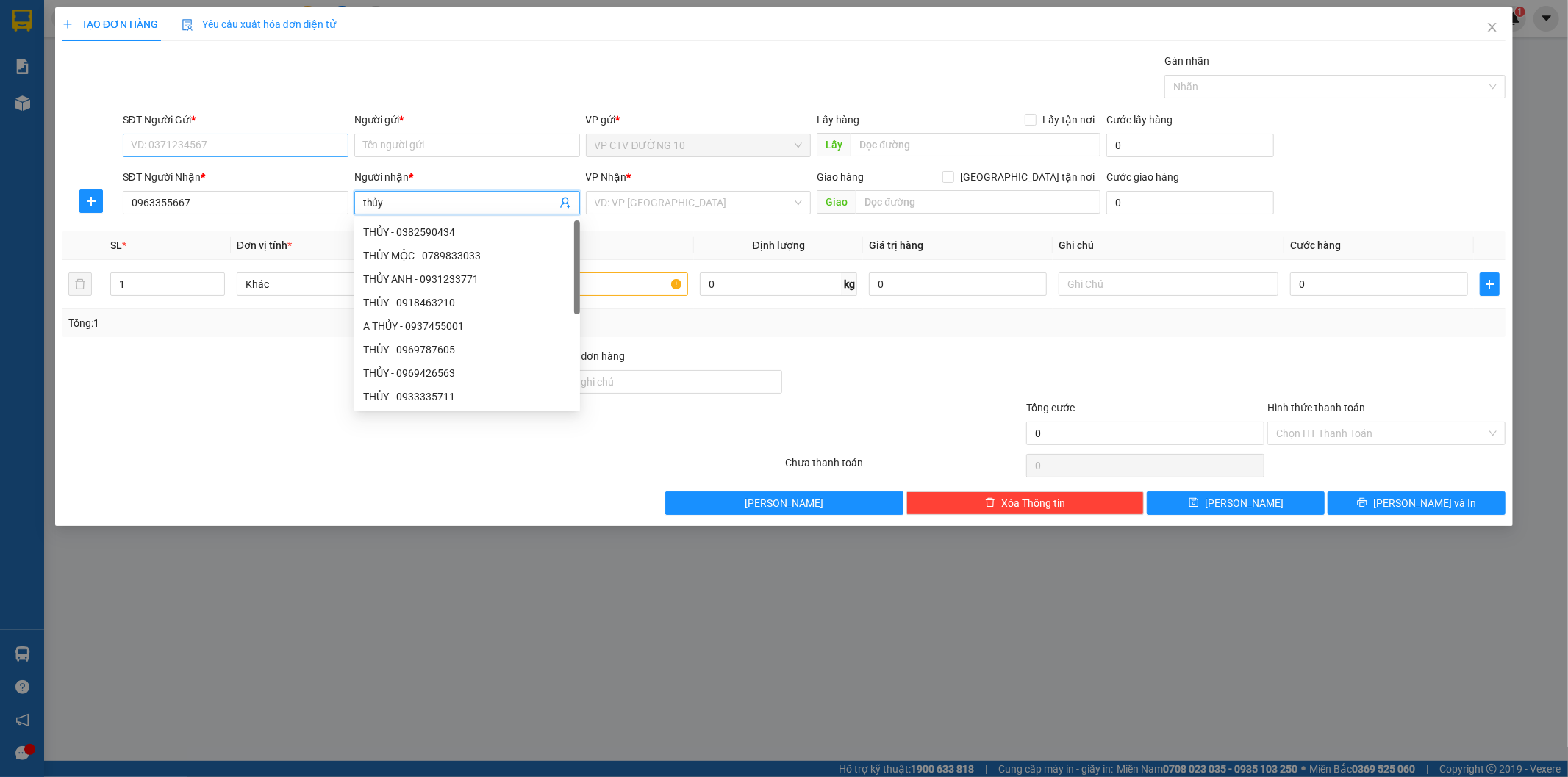
type input "thủy"
click at [206, 139] on input "SĐT Người Gửi *" at bounding box center [235, 145] width 226 height 24
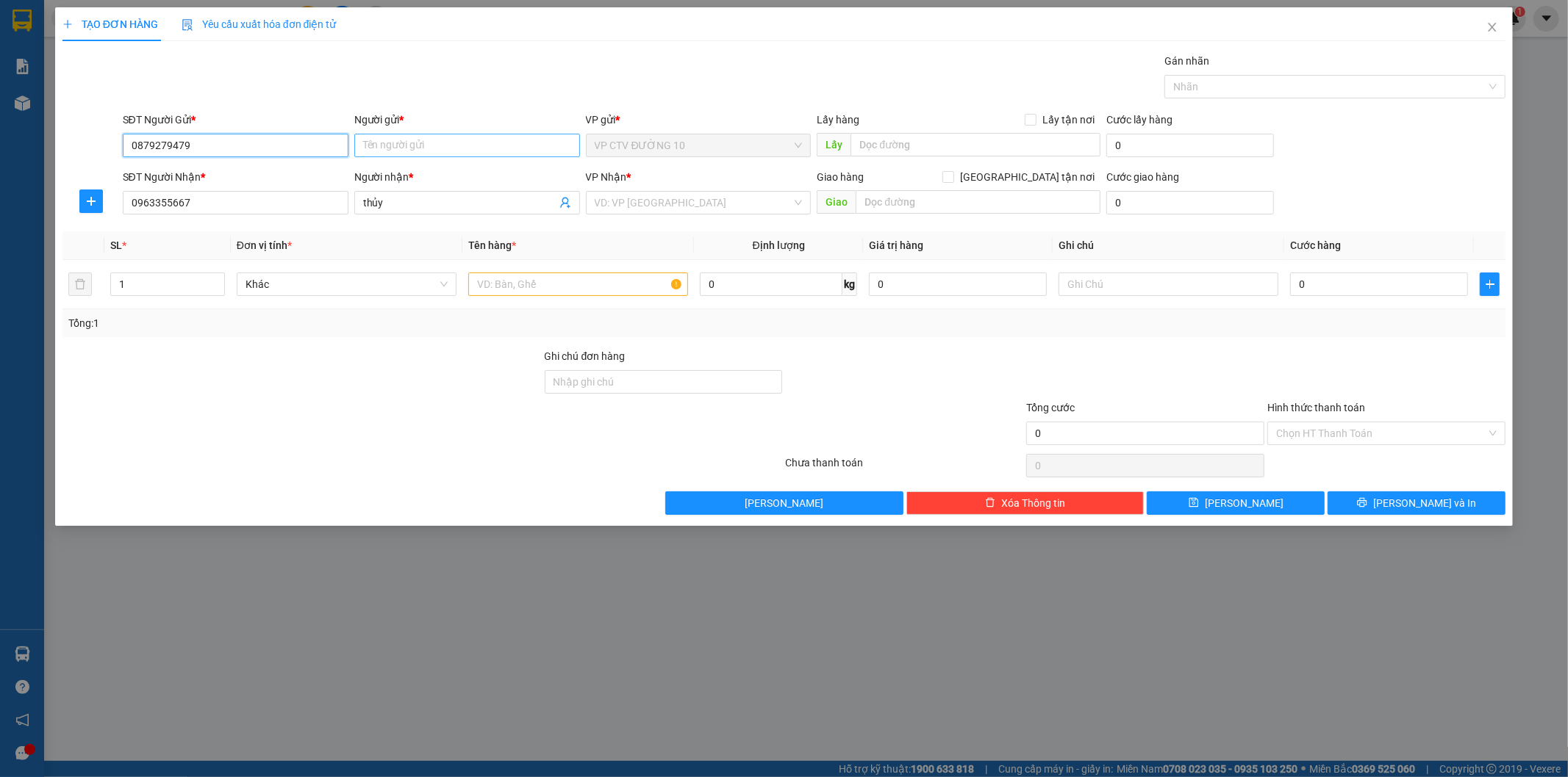
type input "0879279479"
click at [383, 140] on input "Người gửi *" at bounding box center [467, 145] width 226 height 24
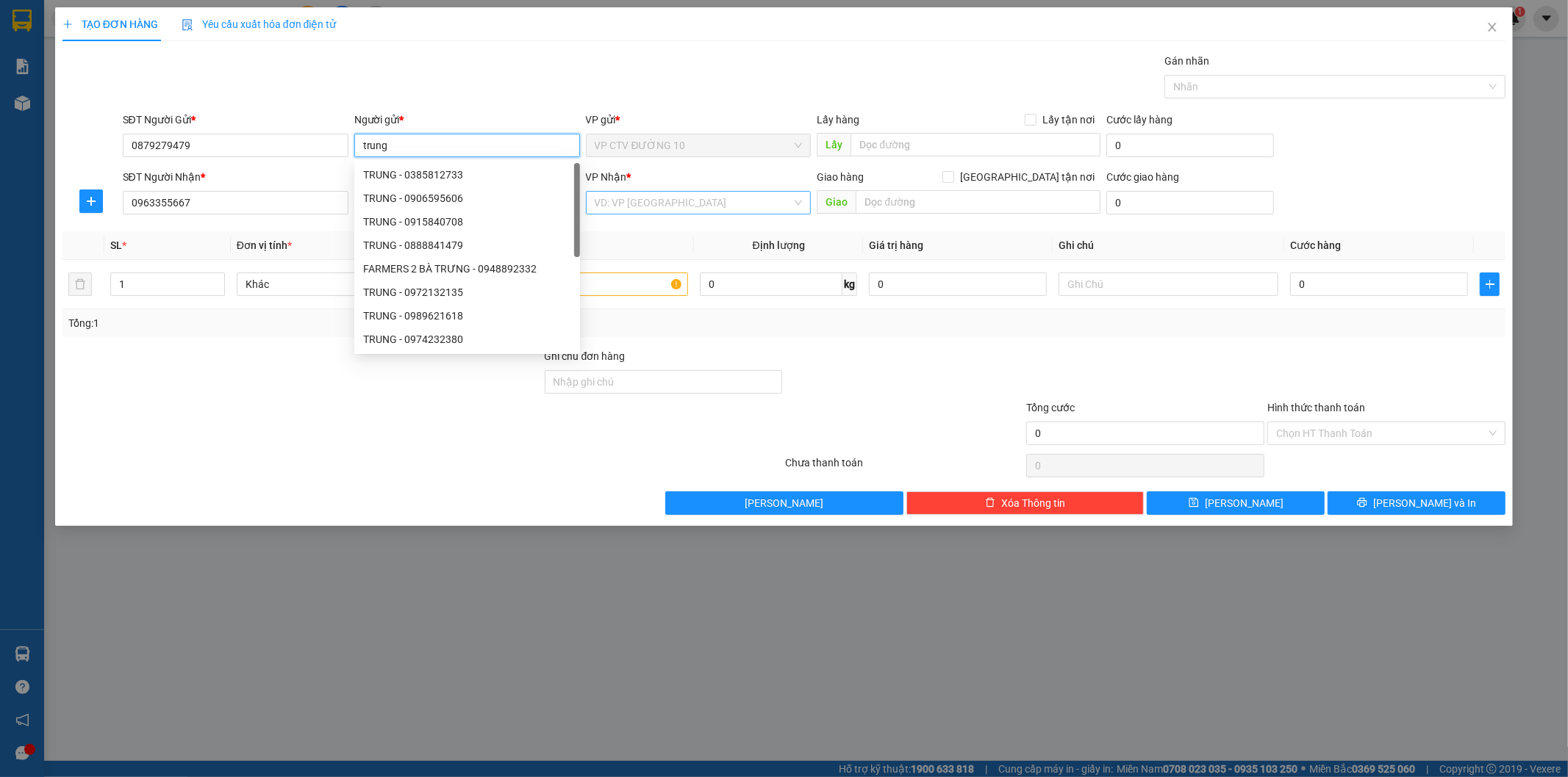
type input "trung"
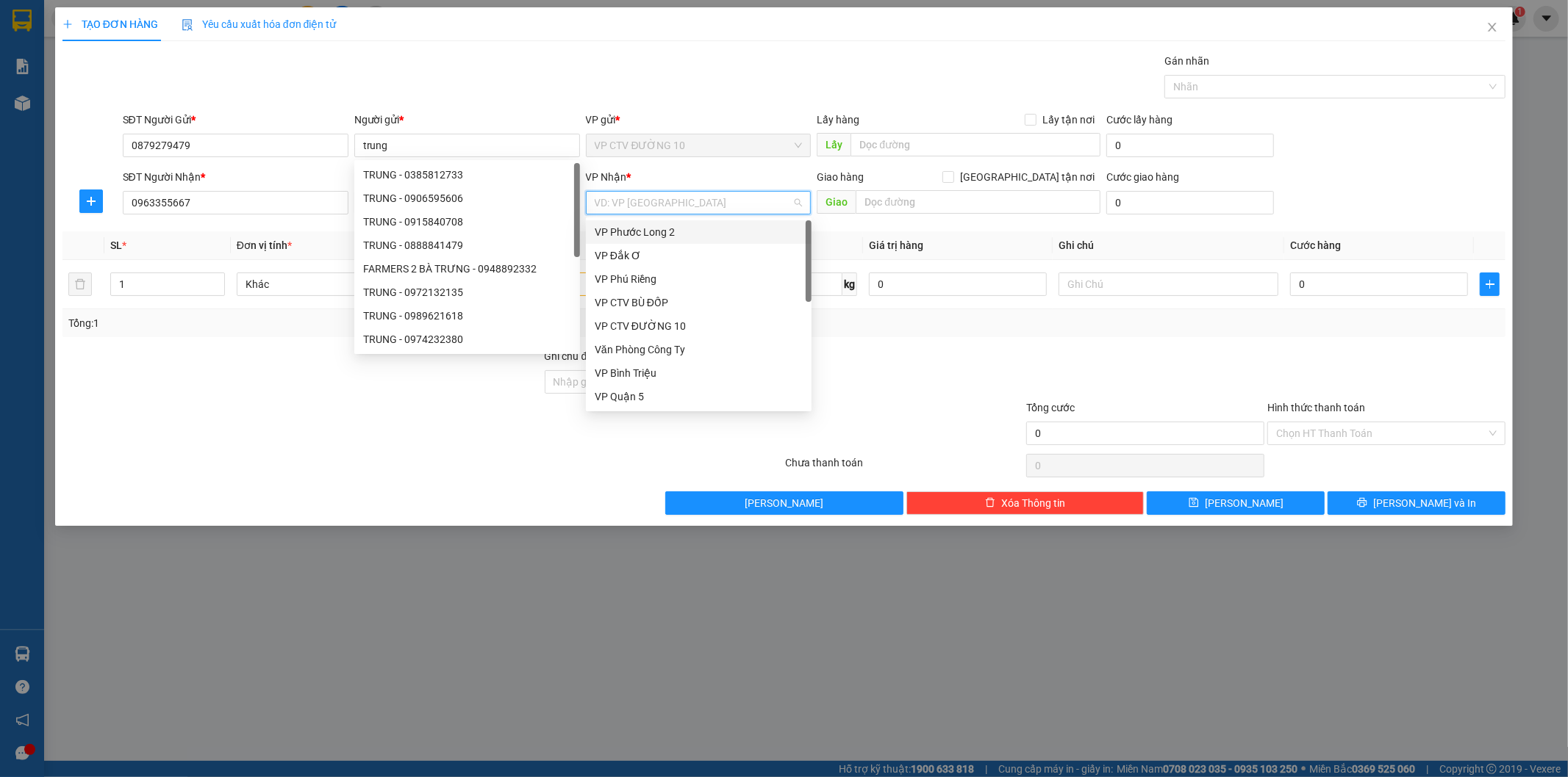
click at [702, 204] on input "search" at bounding box center [693, 202] width 197 height 22
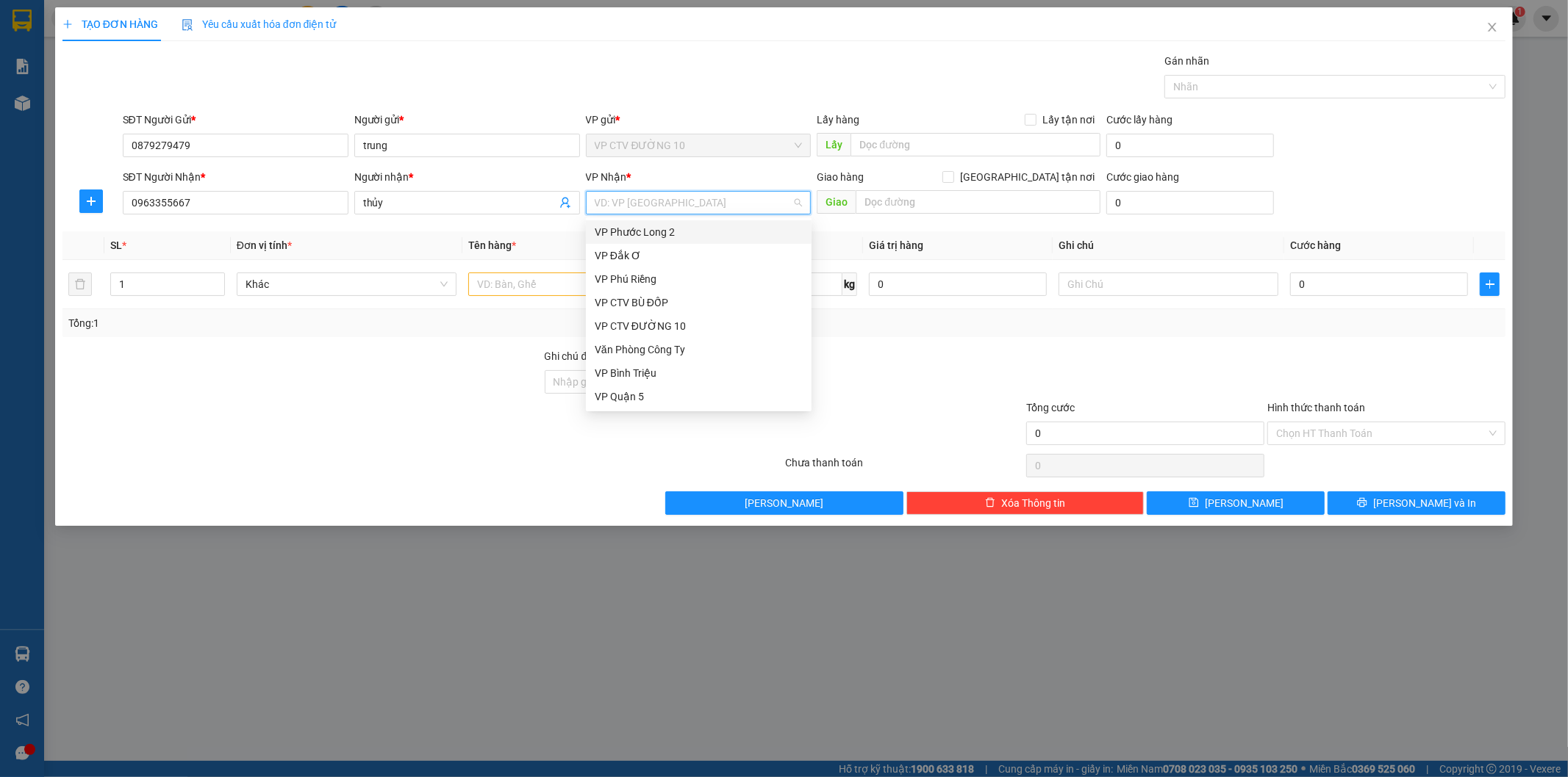
click at [623, 204] on input "search" at bounding box center [693, 202] width 197 height 22
type input "q"
click at [650, 228] on div "VP Quận 5" at bounding box center [698, 232] width 208 height 16
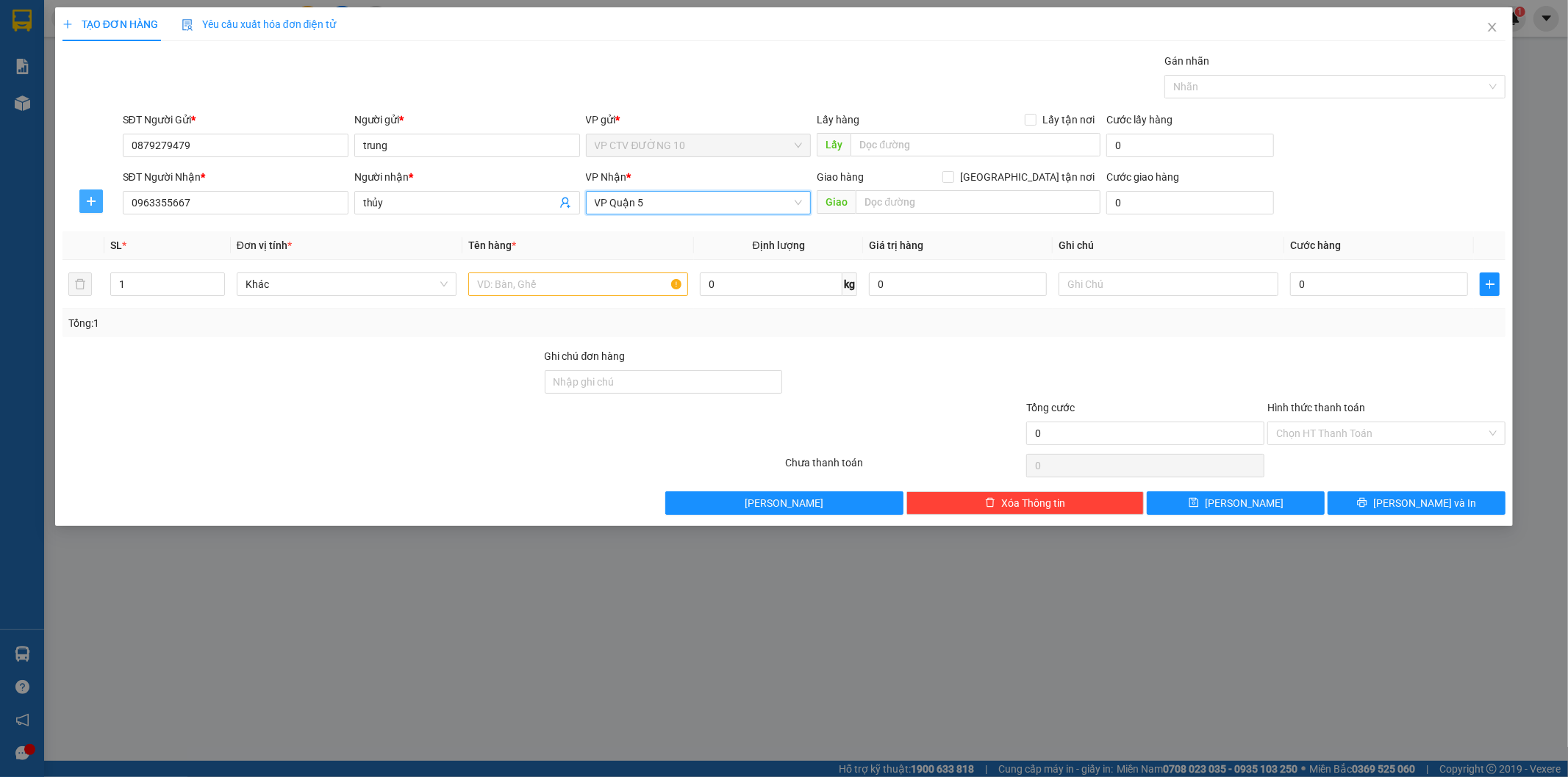
click at [86, 201] on icon "plus" at bounding box center [91, 201] width 11 height 11
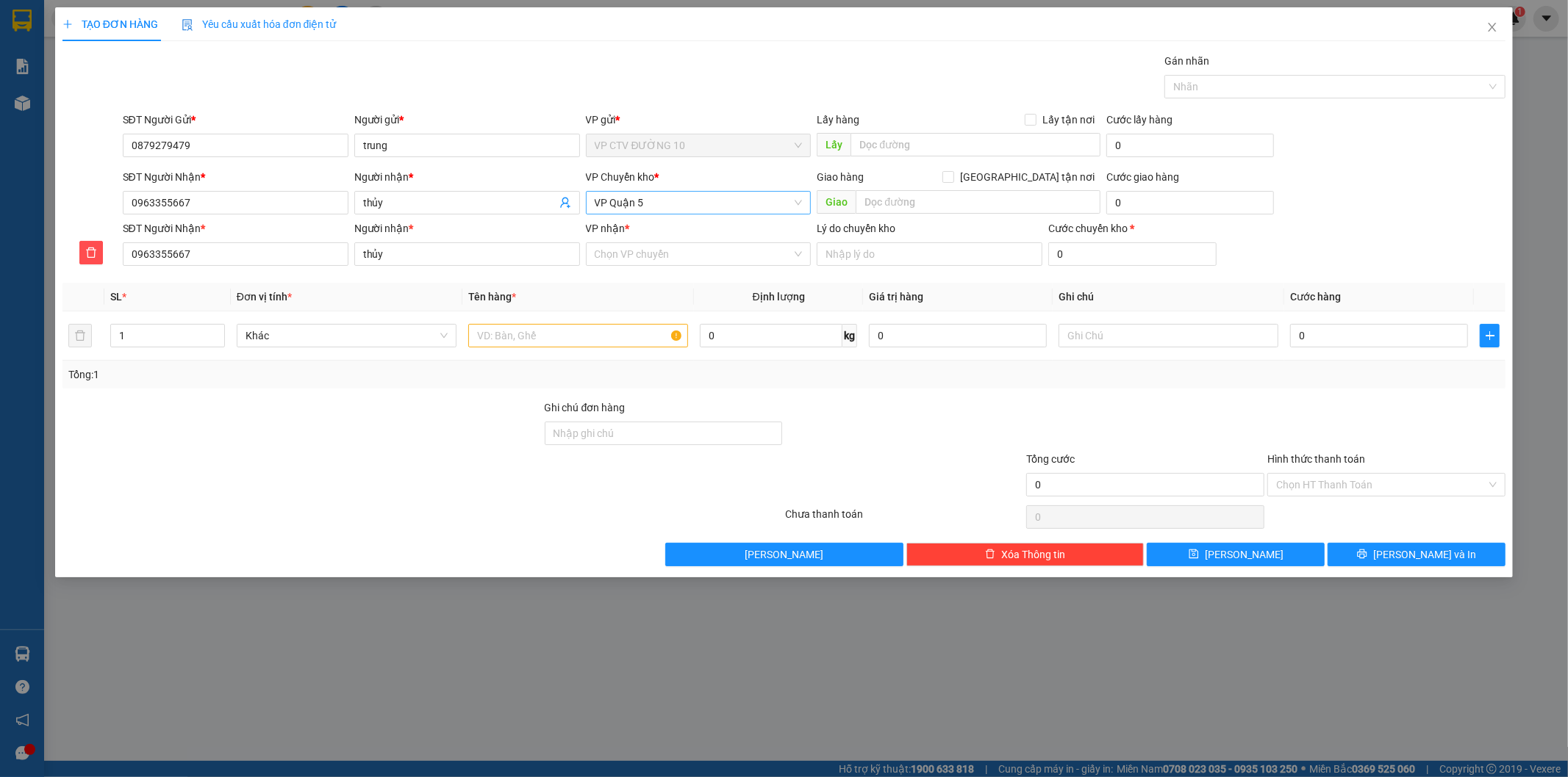
click at [663, 206] on span "VP Quận 5" at bounding box center [698, 202] width 208 height 22
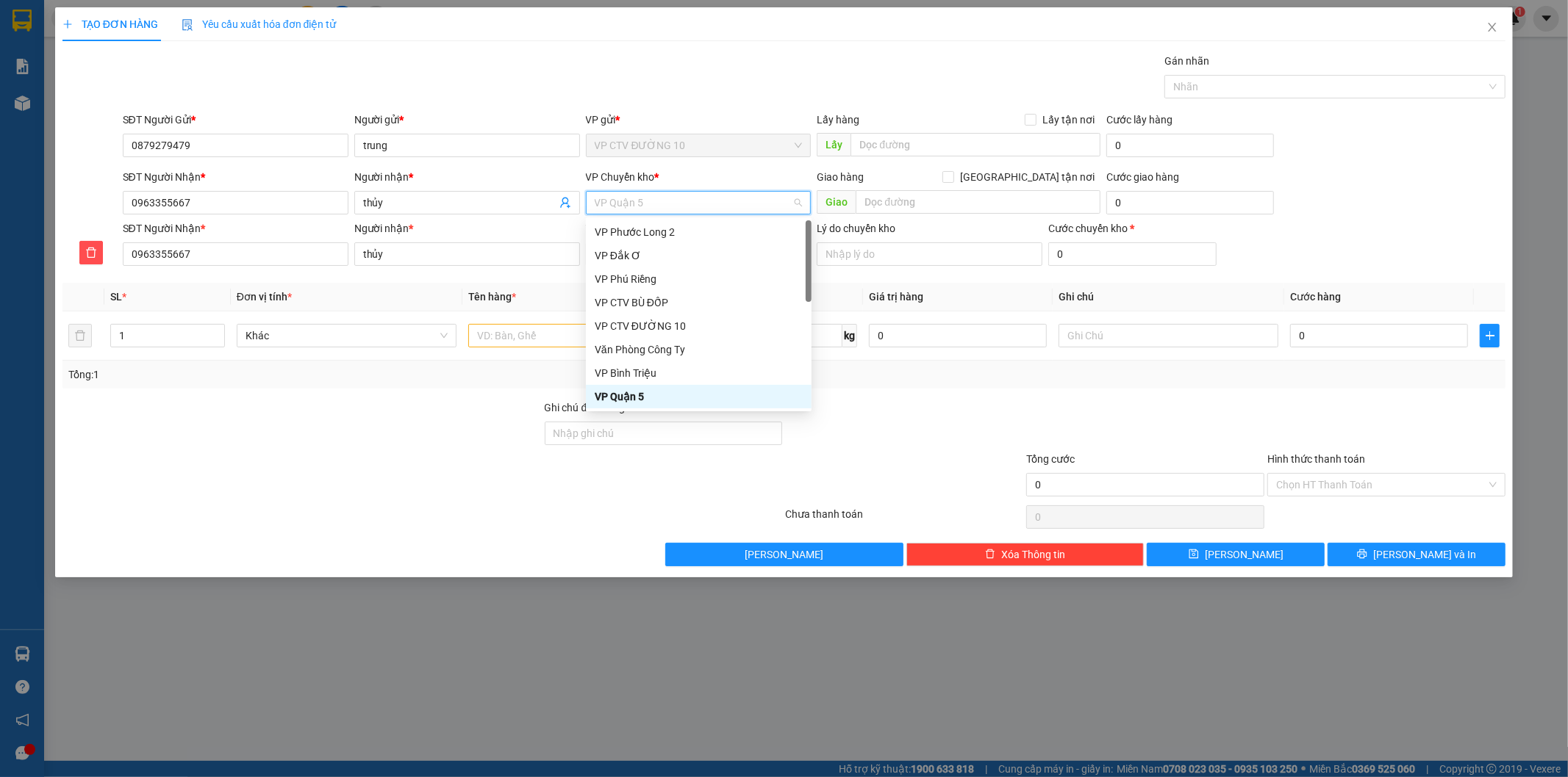
type input "d"
click at [660, 393] on div "VP Đồng Xoài" at bounding box center [698, 397] width 208 height 16
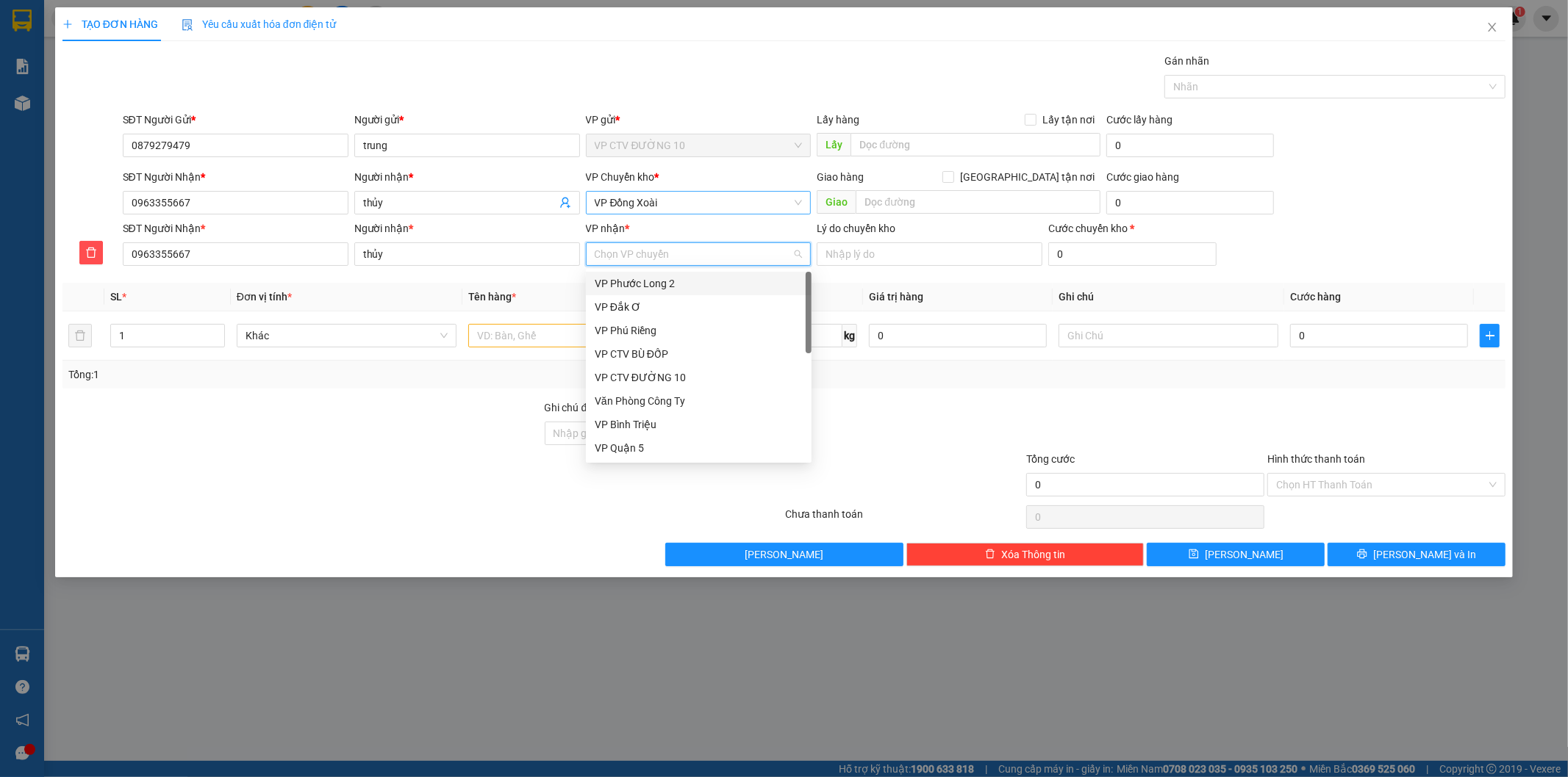
click at [658, 254] on input "VP nhận *" at bounding box center [693, 254] width 197 height 22
type input "q"
click at [659, 280] on div "VP Quận 5" at bounding box center [698, 284] width 208 height 16
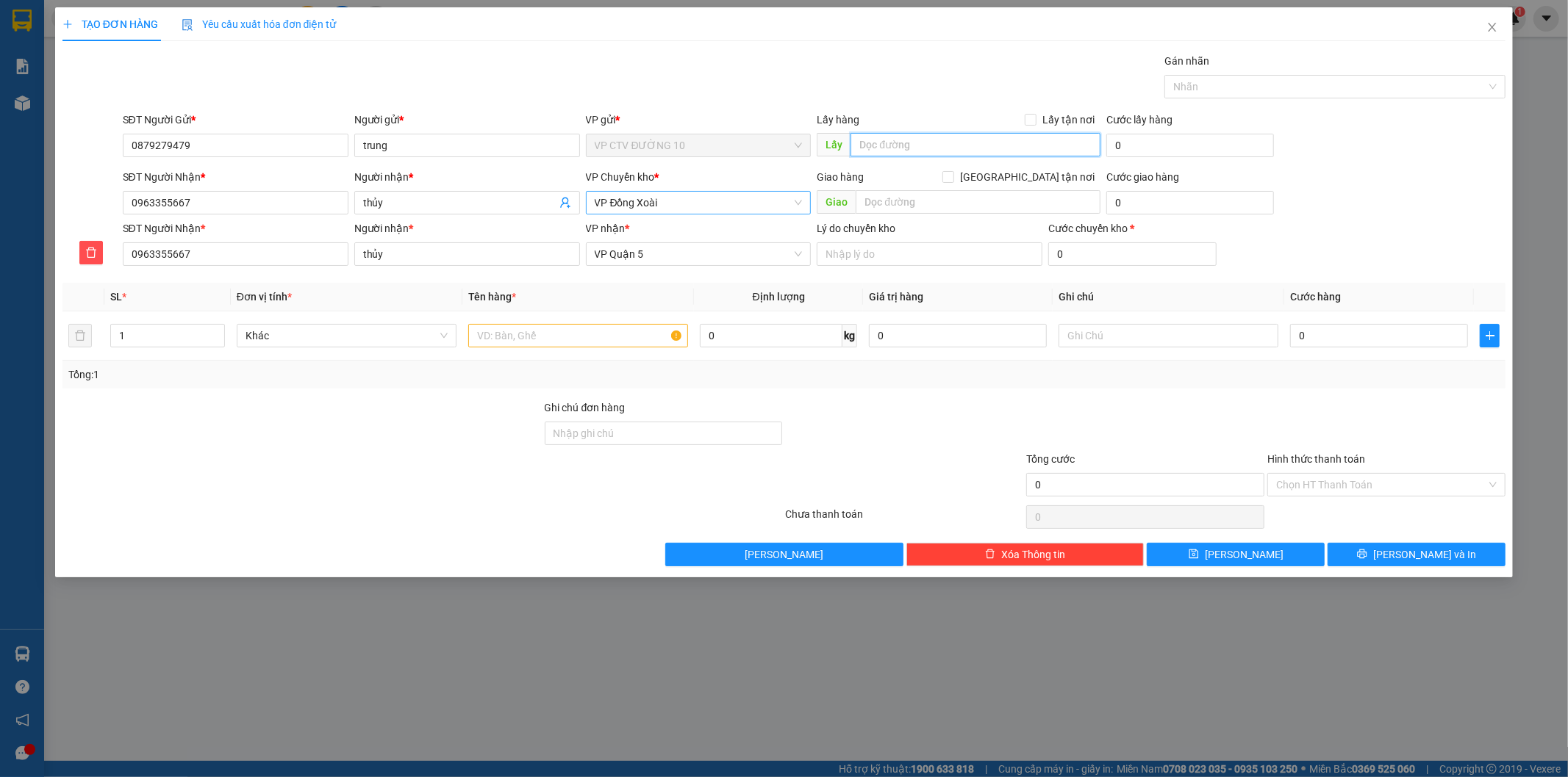
click at [899, 143] on input "text" at bounding box center [975, 144] width 250 height 24
type input "chợ bình minh"
click at [494, 341] on input "text" at bounding box center [578, 335] width 219 height 24
type input "bọc đen xốp đông lạnh"
click at [1370, 337] on input "0" at bounding box center [1379, 335] width 178 height 24
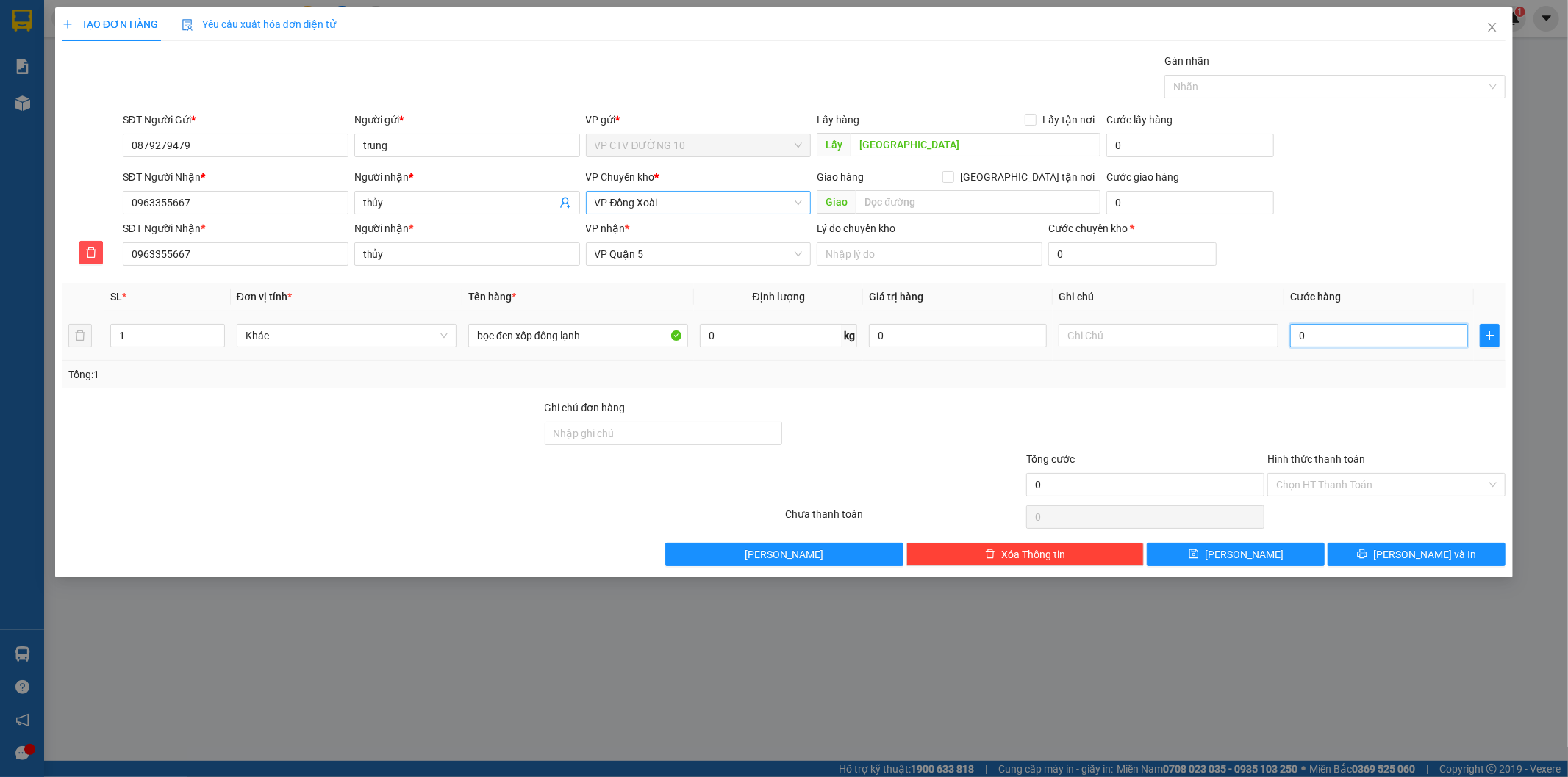
type input "5"
type input "50"
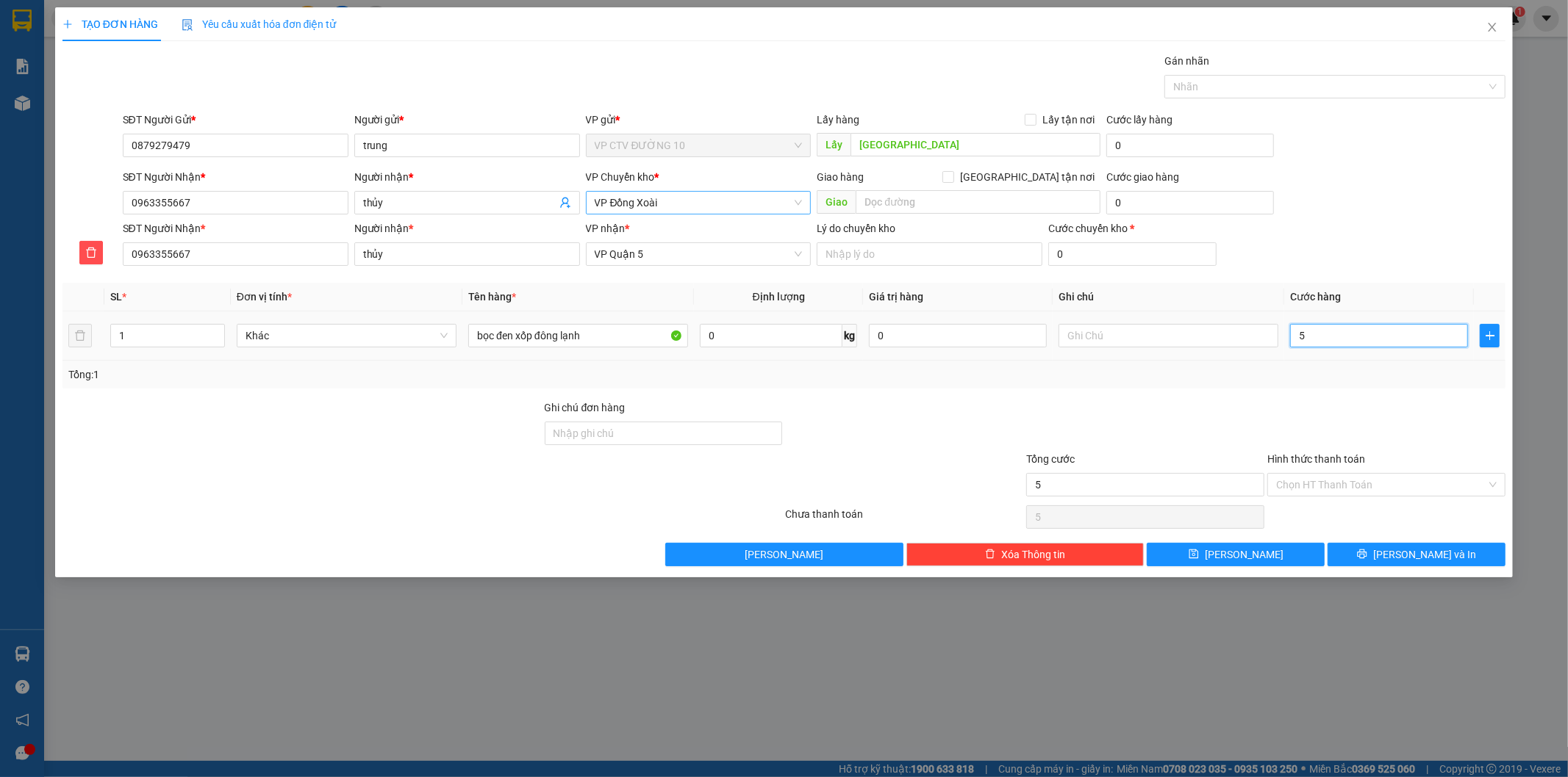
type input "50"
type input "500"
type input "5.000"
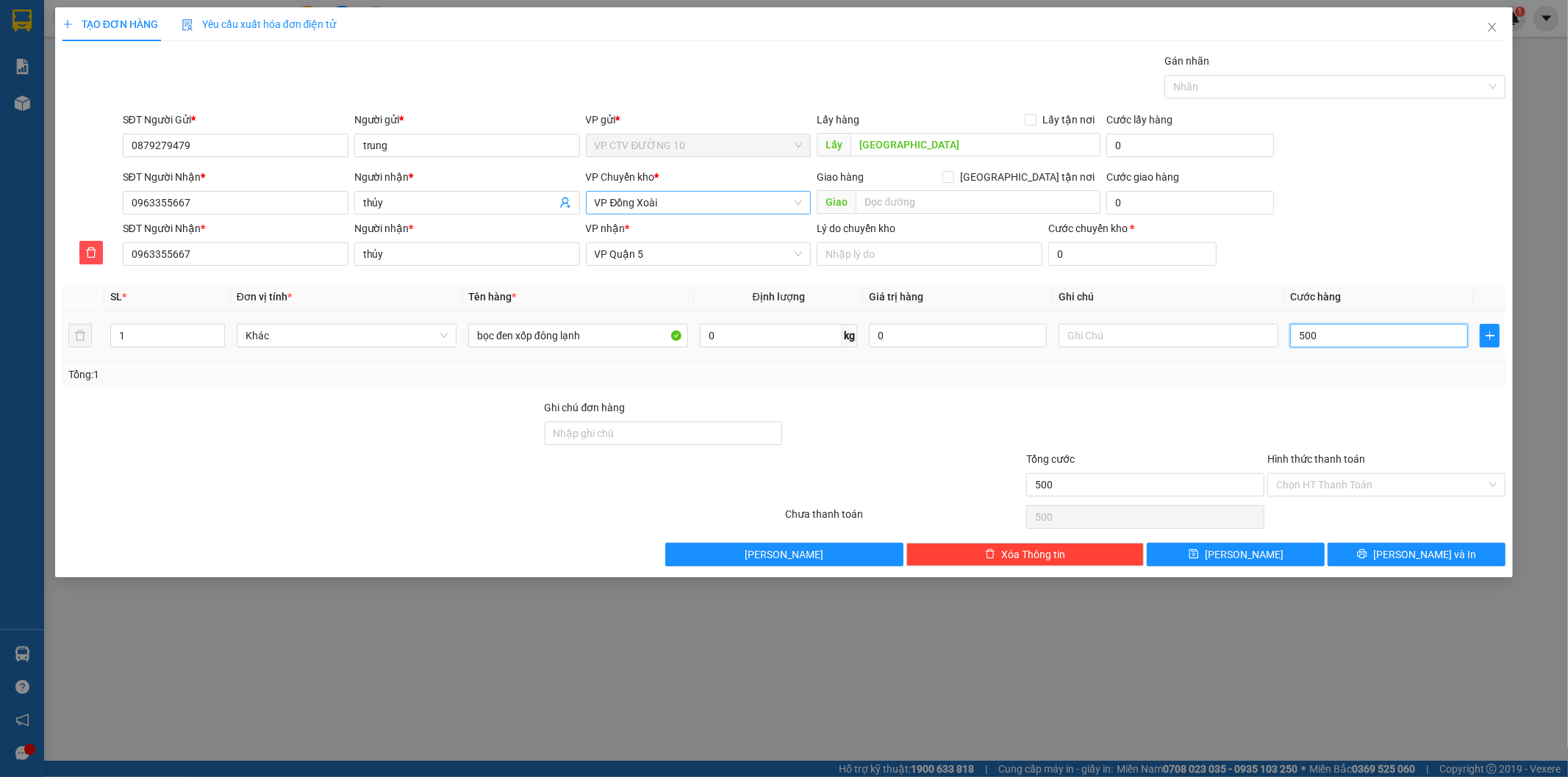
type input "5.000"
type input "50.000"
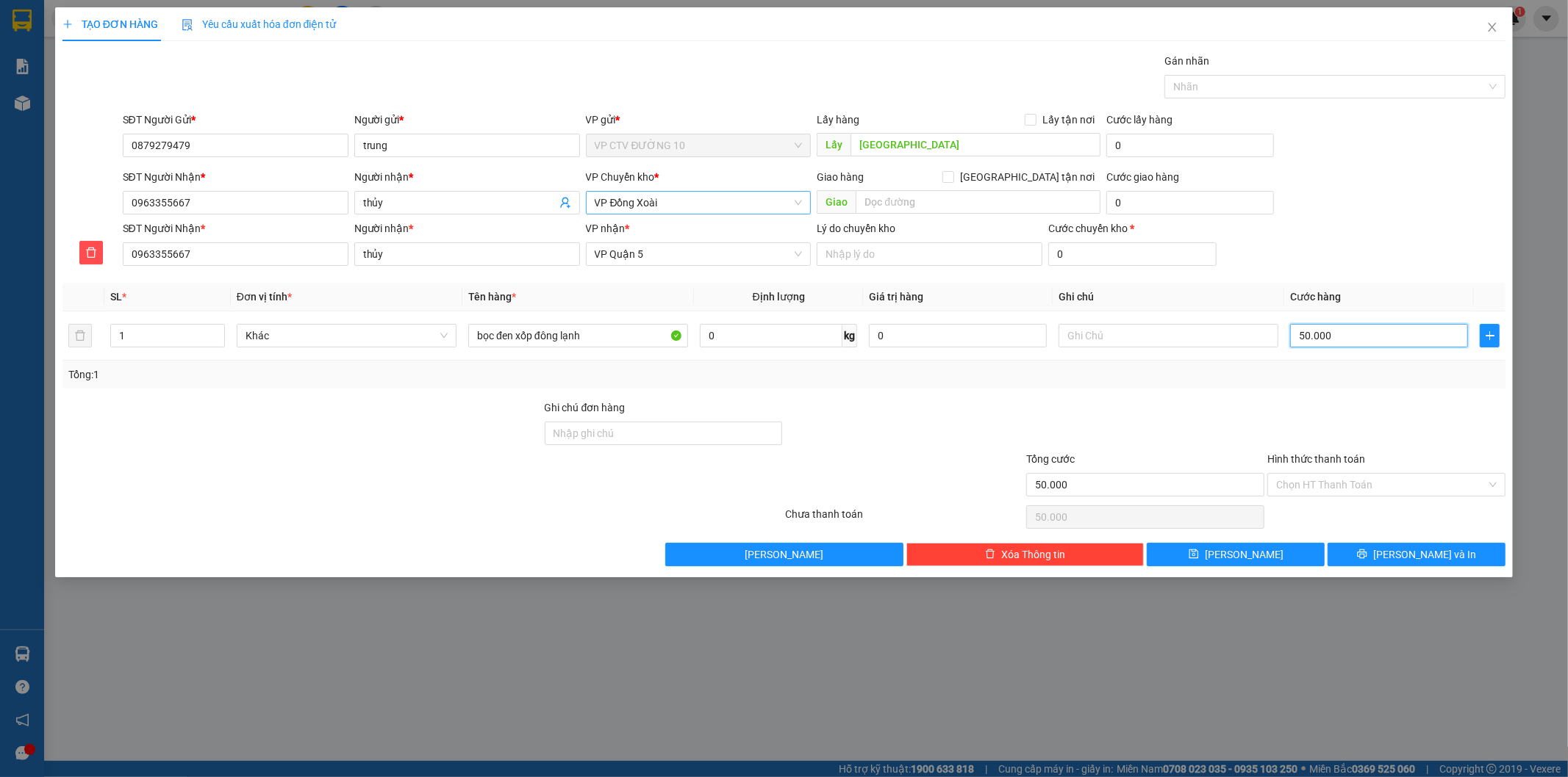
type input "50.000"
click at [1372, 373] on div "Tổng: 1" at bounding box center [784, 375] width 1432 height 16
click at [1400, 567] on div "TẠO ĐƠN HÀNG Yêu cầu xuất hóa đơn điện tử Transit Pickup Surcharge Ids Transit …" at bounding box center [785, 292] width 1459 height 570
click at [1399, 556] on button "[PERSON_NAME] và In" at bounding box center [1416, 554] width 178 height 24
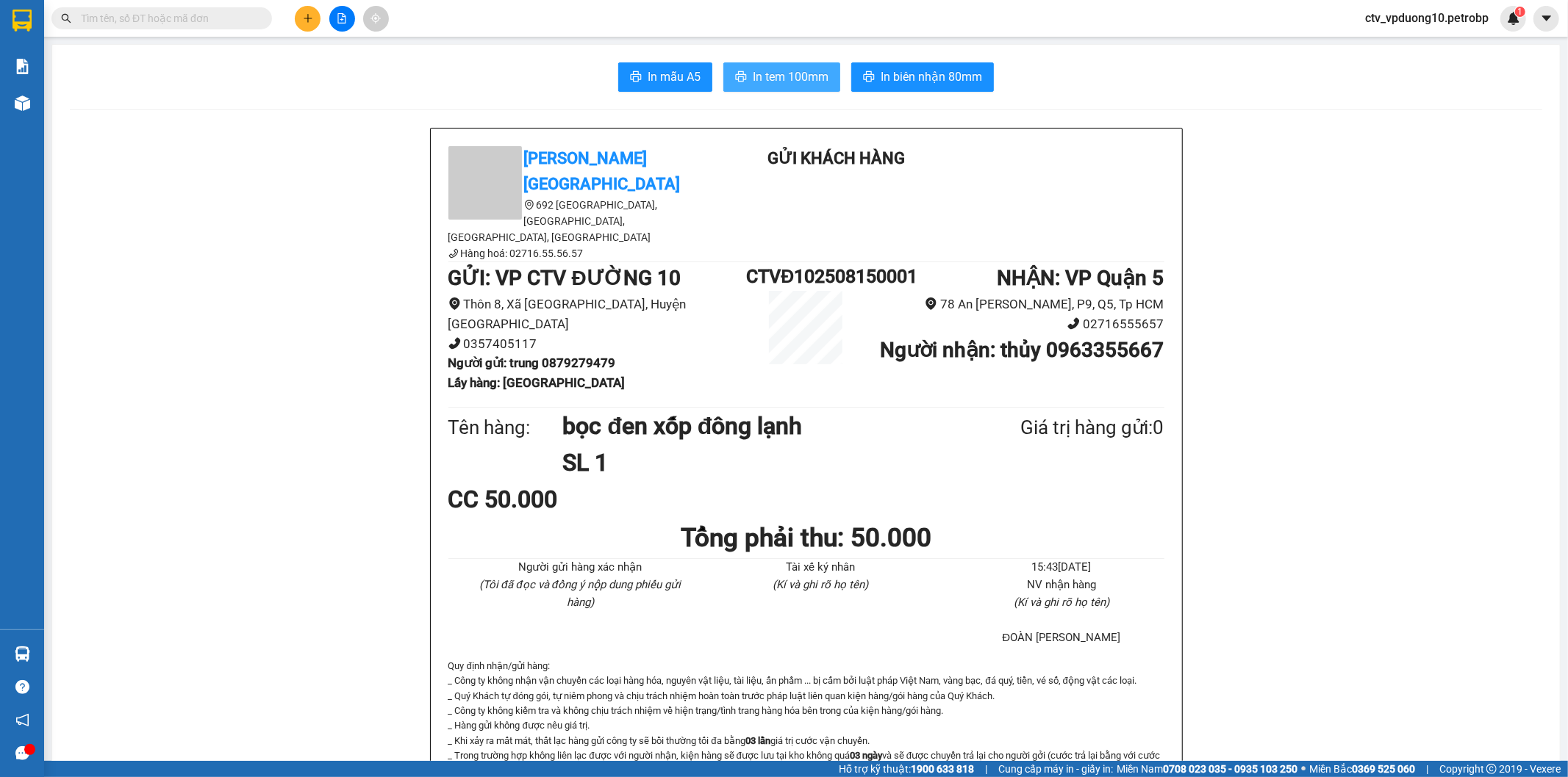
click at [787, 77] on span "In tem 100mm" at bounding box center [791, 77] width 76 height 19
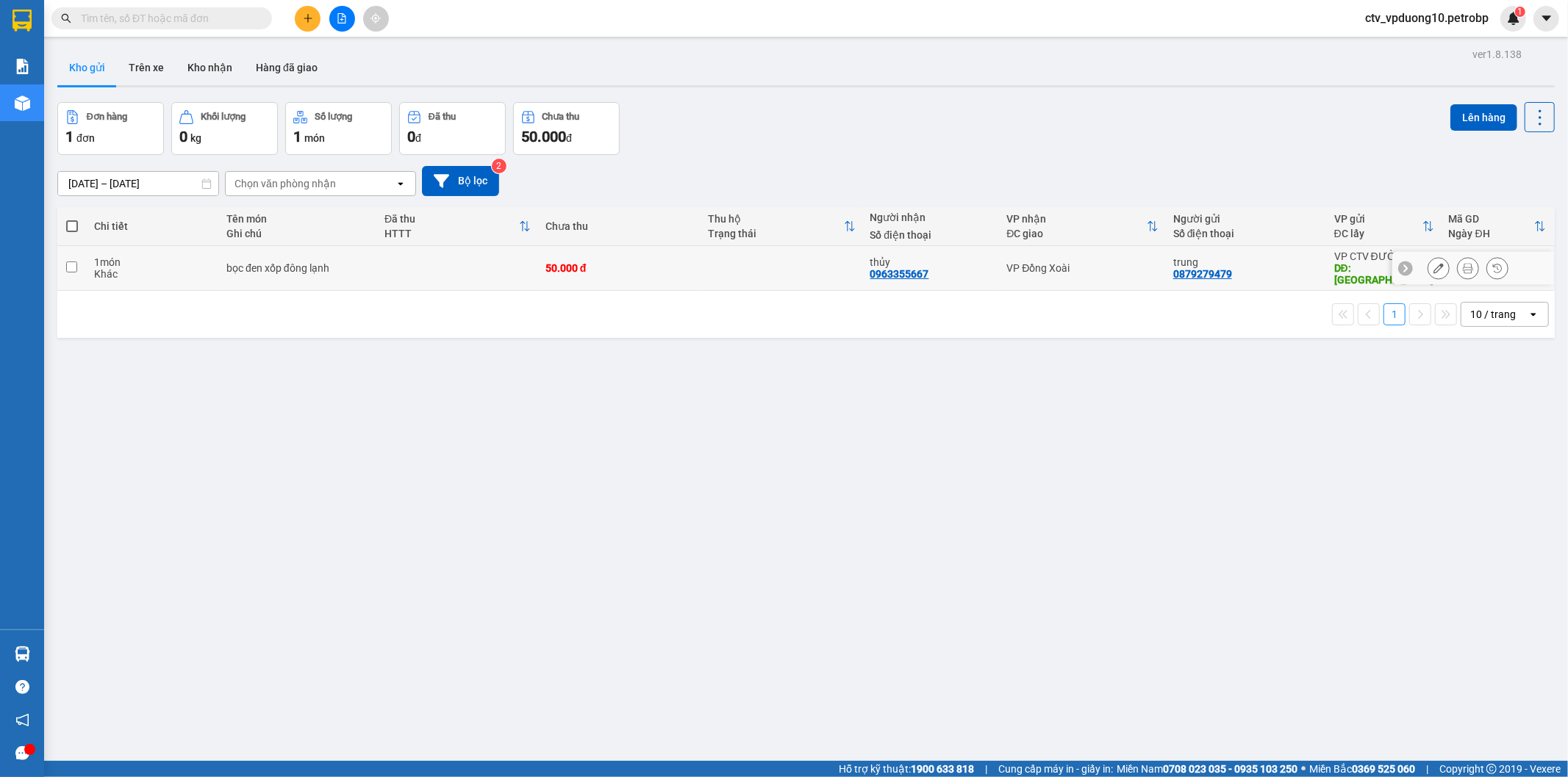
click at [1048, 263] on div "VP Đồng Xoài" at bounding box center [1083, 268] width 152 height 11
checkbox input "true"
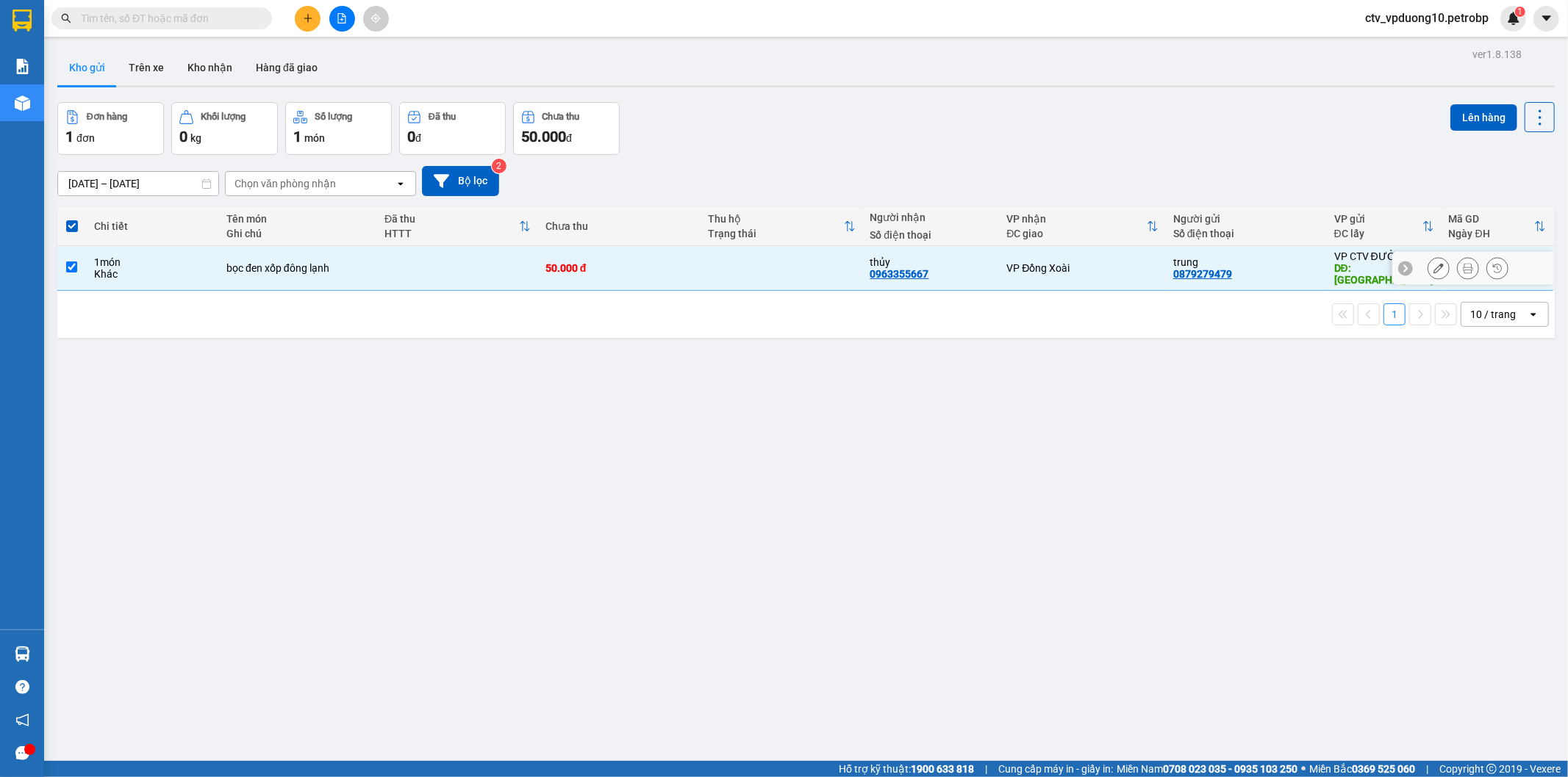
click at [1428, 262] on button at bounding box center [1438, 269] width 20 height 26
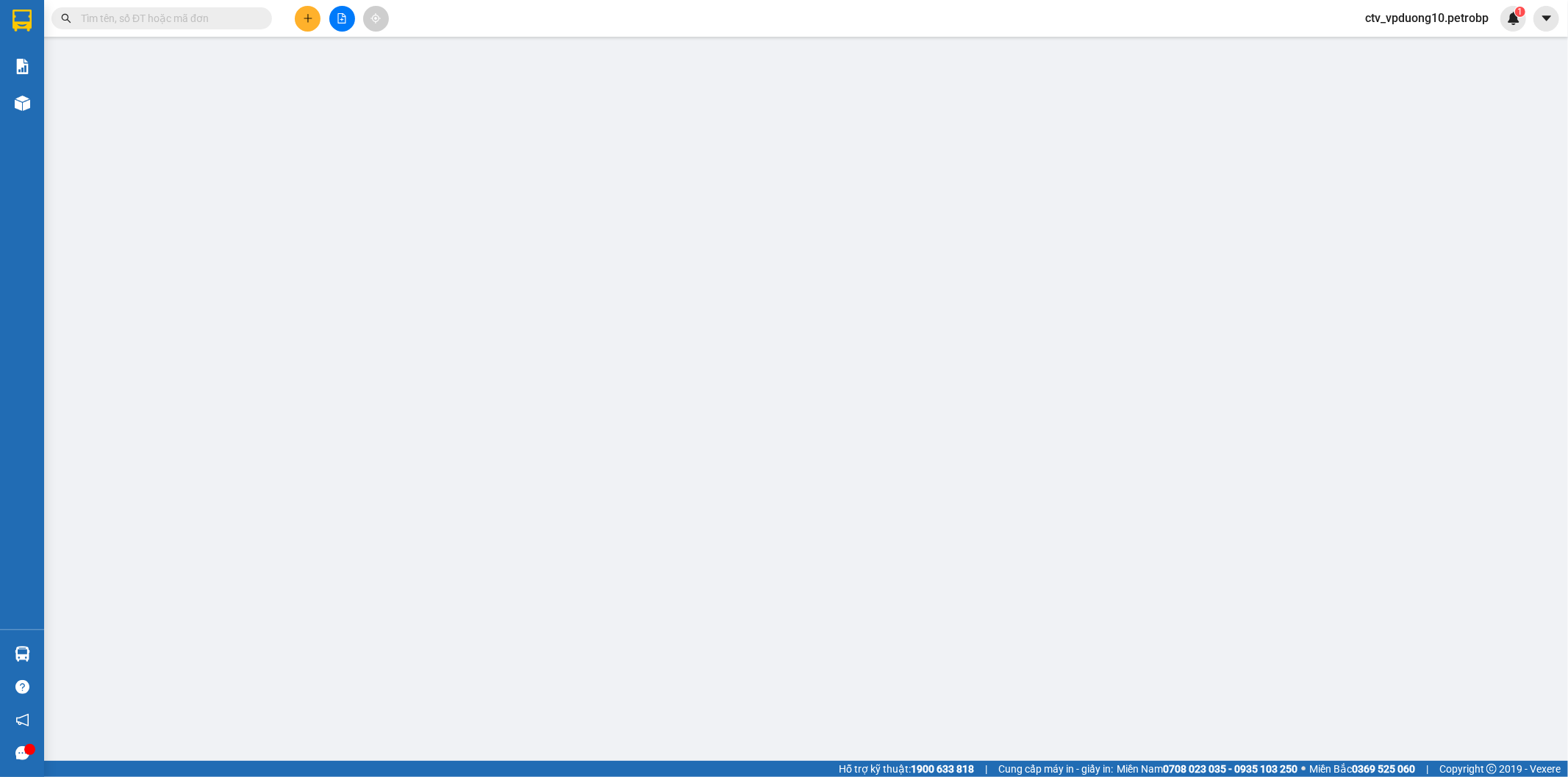
type input "0879279479"
type input "chợ bình minh"
type input "0963355667"
type input "50.000"
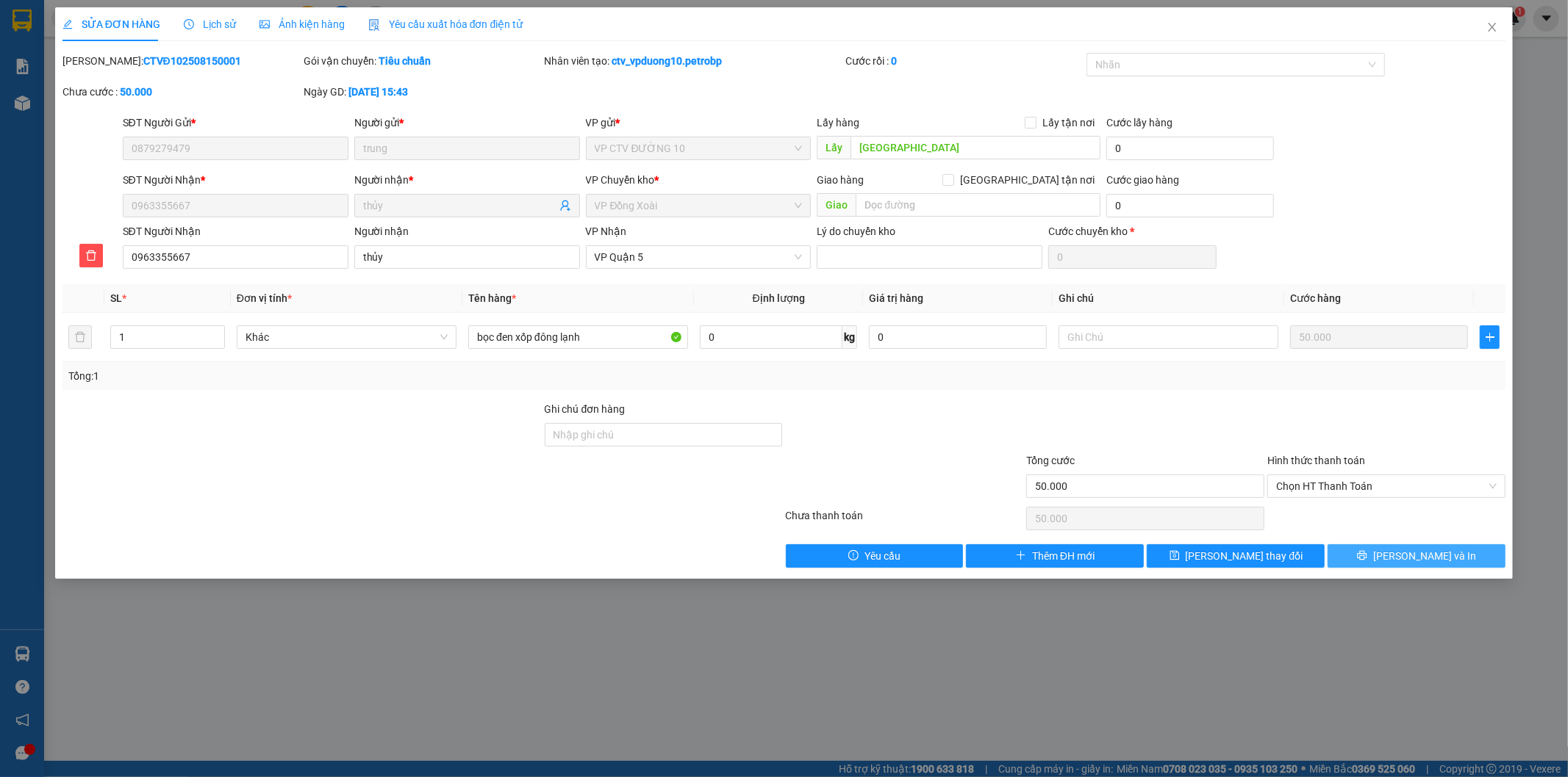
click at [1431, 561] on span "[PERSON_NAME] và In" at bounding box center [1424, 556] width 103 height 16
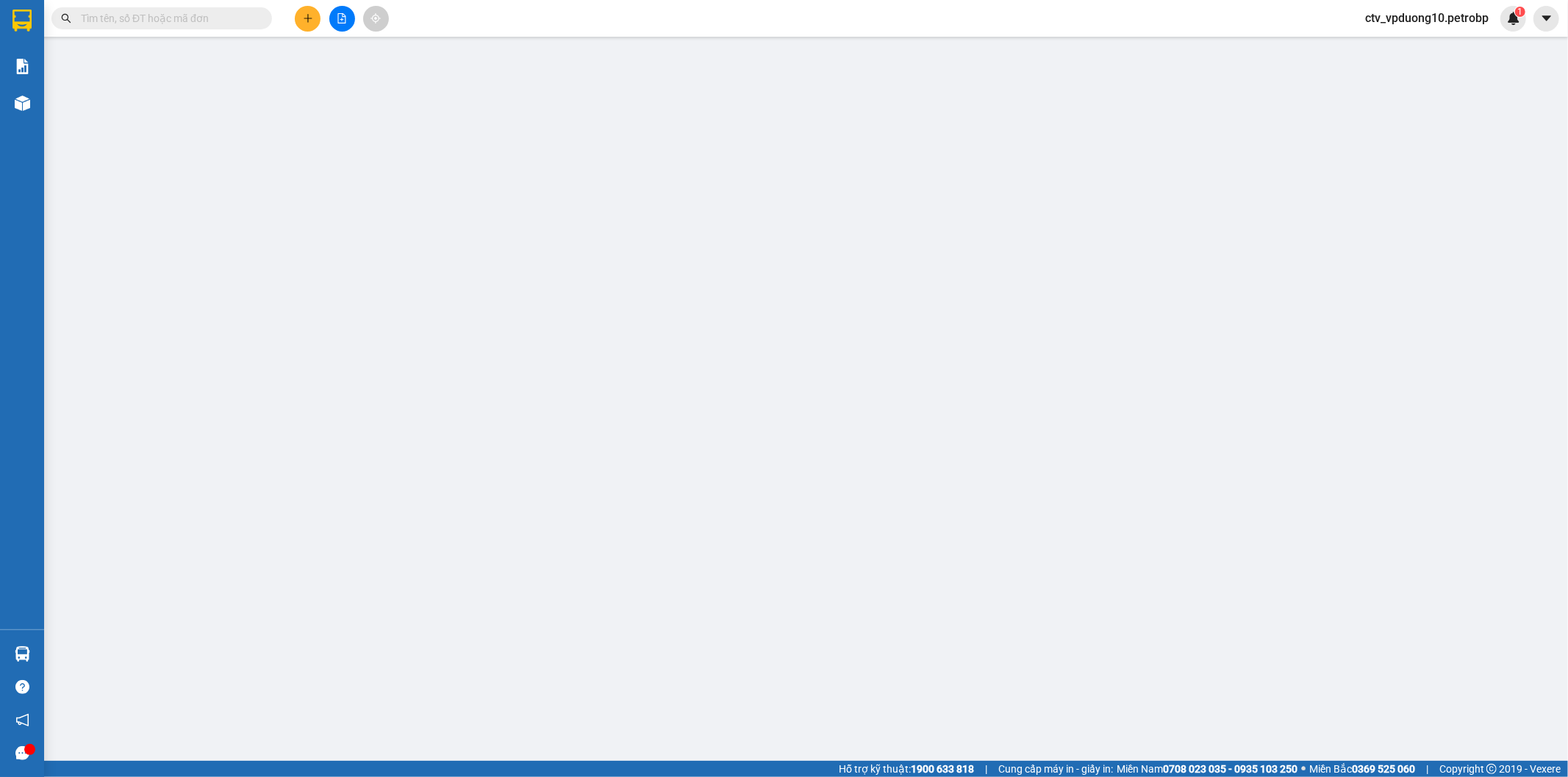
type input "0879279479"
type input "chợ bình minh"
type input "0963355667"
type input "50.000"
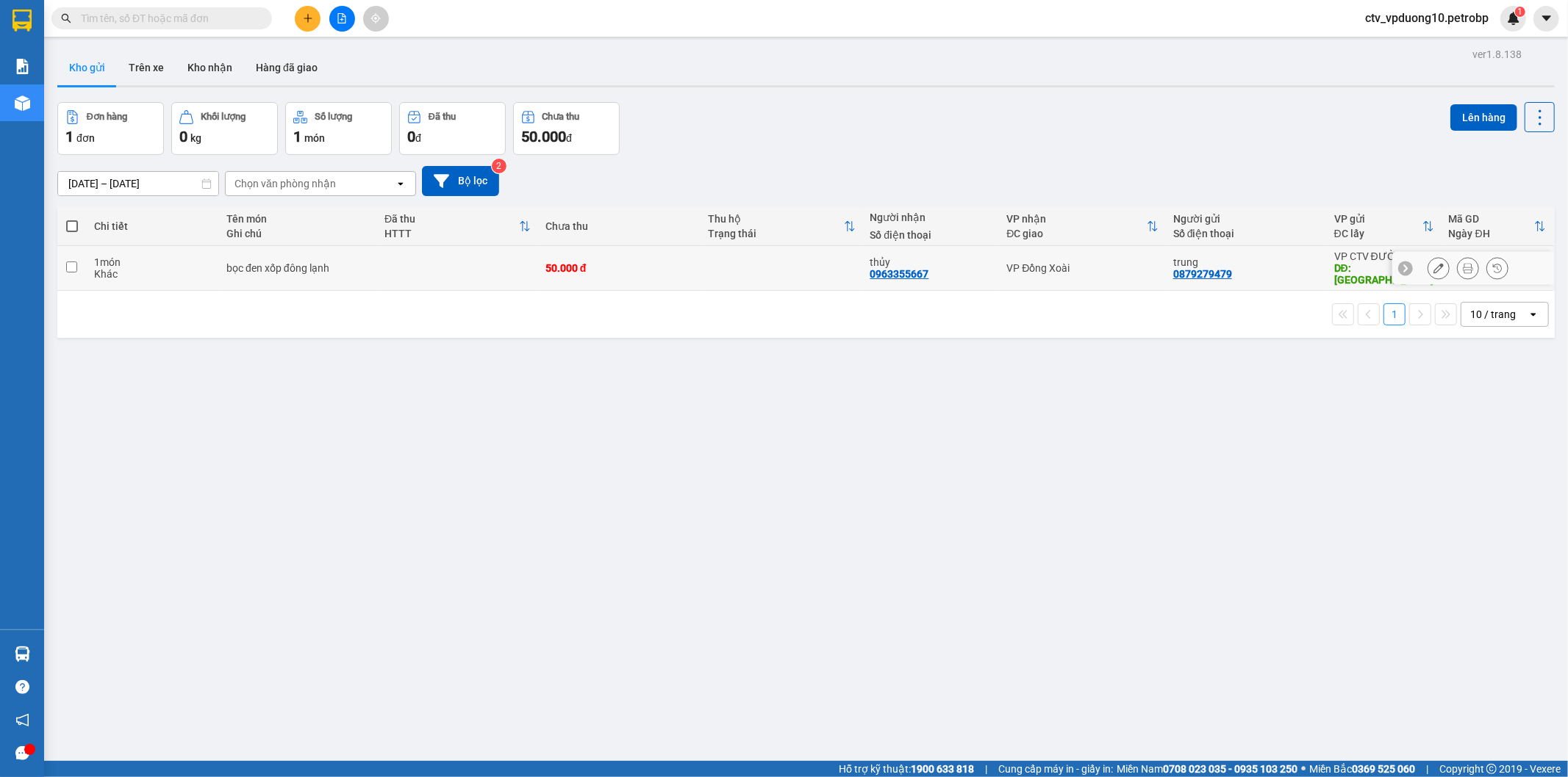
click at [693, 267] on td "50.000 đ" at bounding box center [619, 268] width 162 height 45
checkbox input "true"
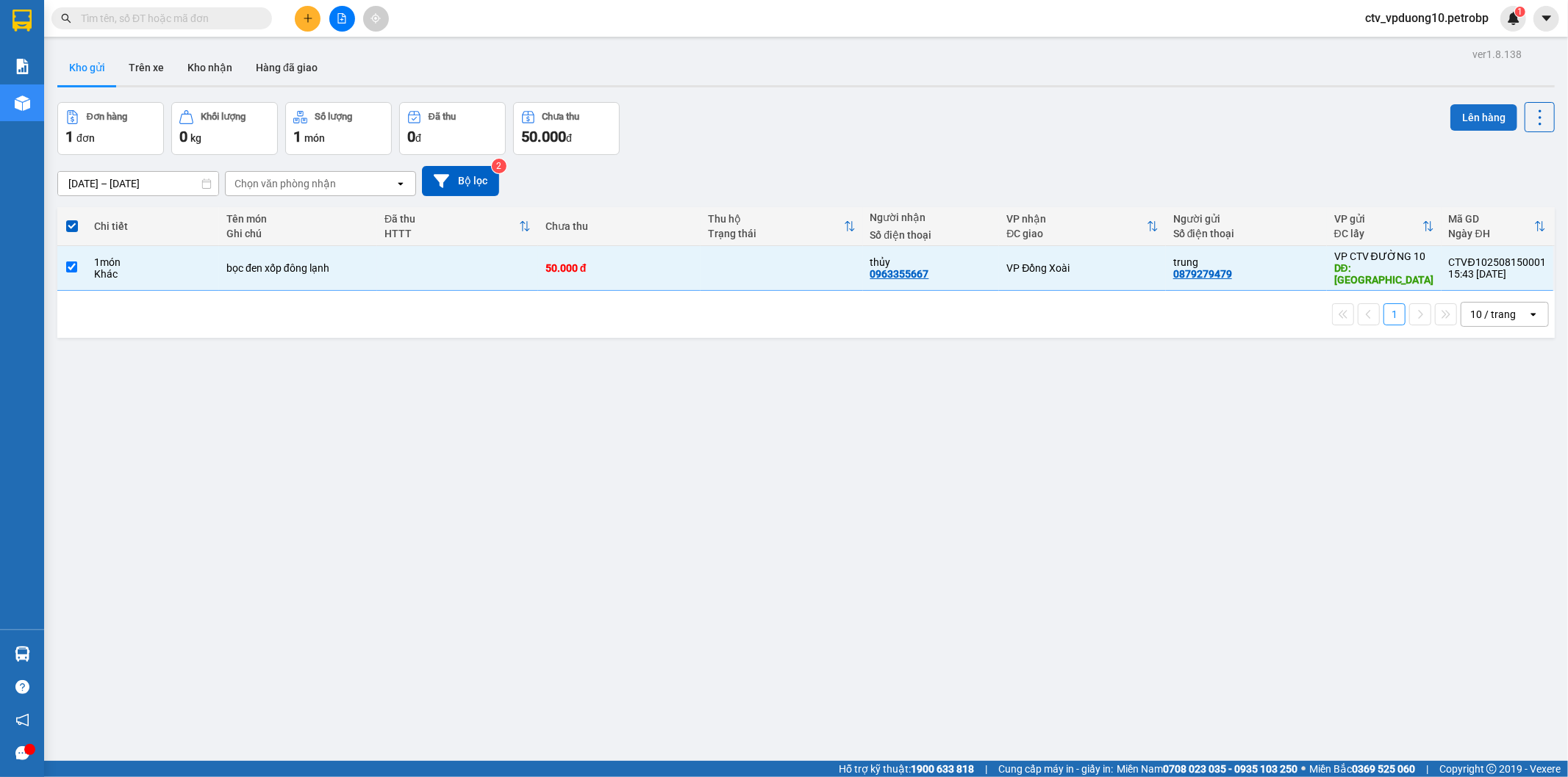
click at [1456, 115] on button "Lên hàng" at bounding box center [1484, 117] width 67 height 26
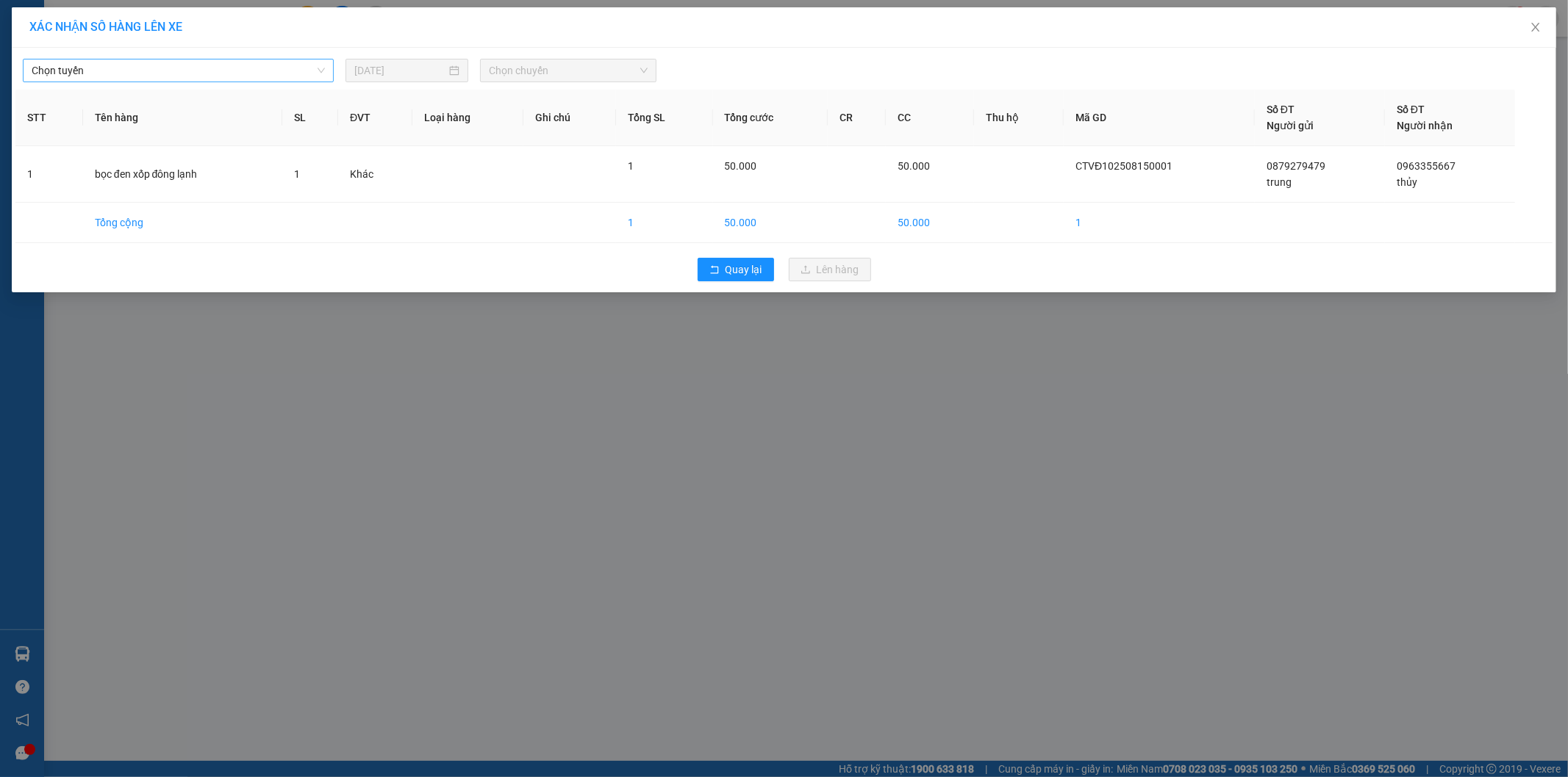
click at [153, 71] on span "Chọn tuyến" at bounding box center [179, 70] width 294 height 22
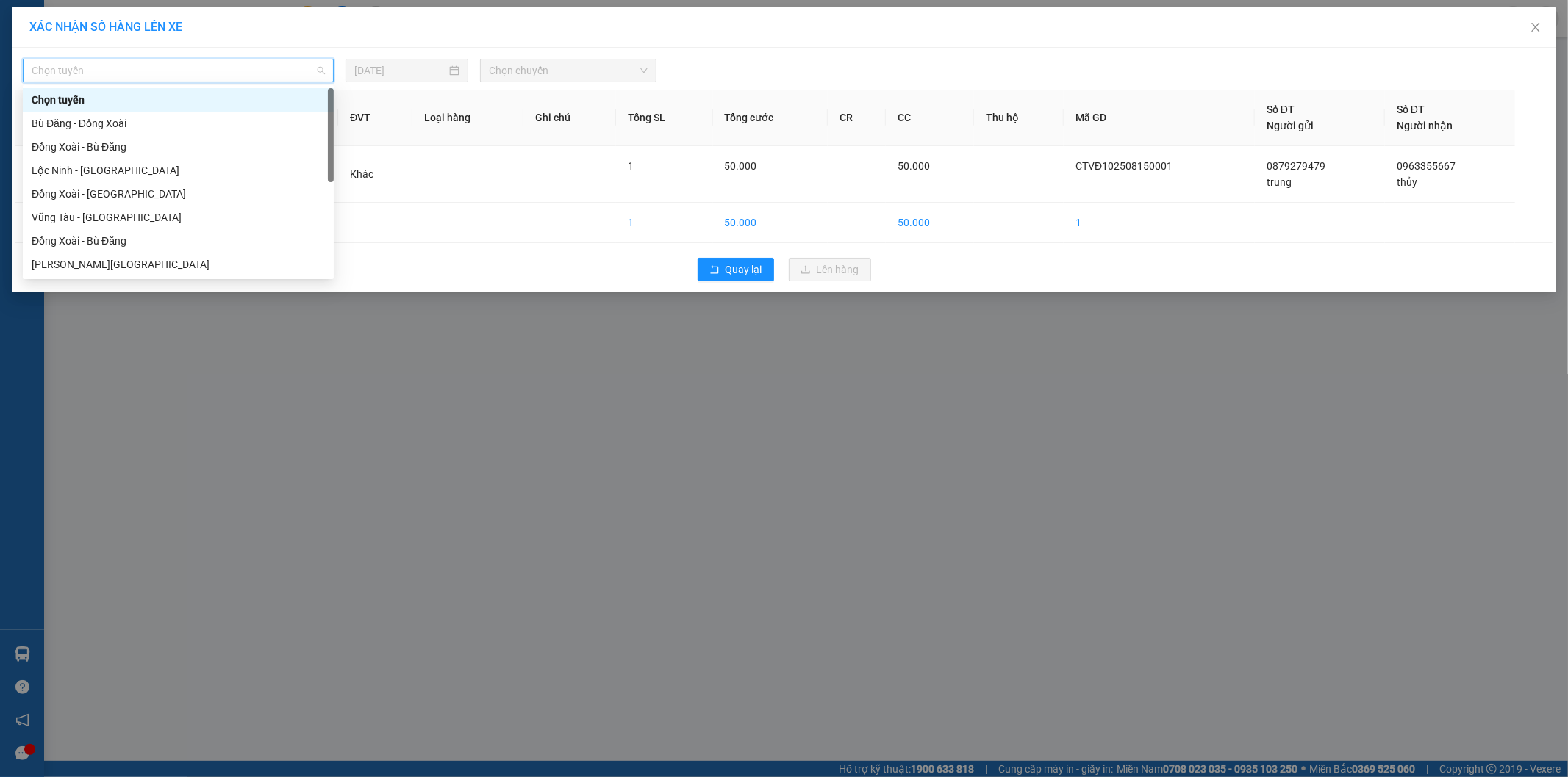
type input "b"
click at [135, 101] on div "Bù Đăng - Đồng Xoài" at bounding box center [179, 100] width 294 height 16
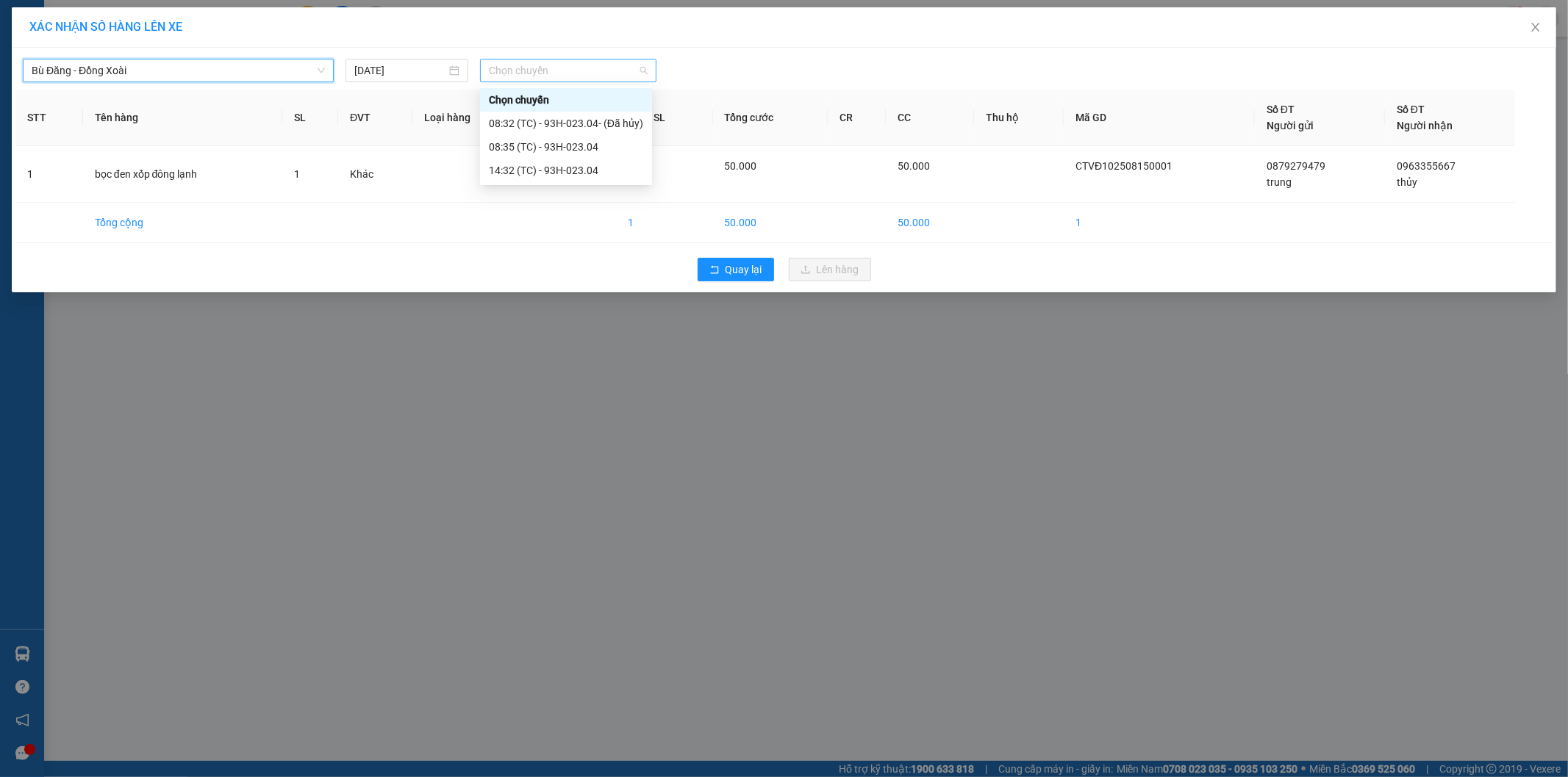
click at [528, 71] on span "Chọn chuyến" at bounding box center [568, 70] width 159 height 22
click at [563, 167] on div "14:32 (TC) - 93H-023.04" at bounding box center [565, 170] width 154 height 16
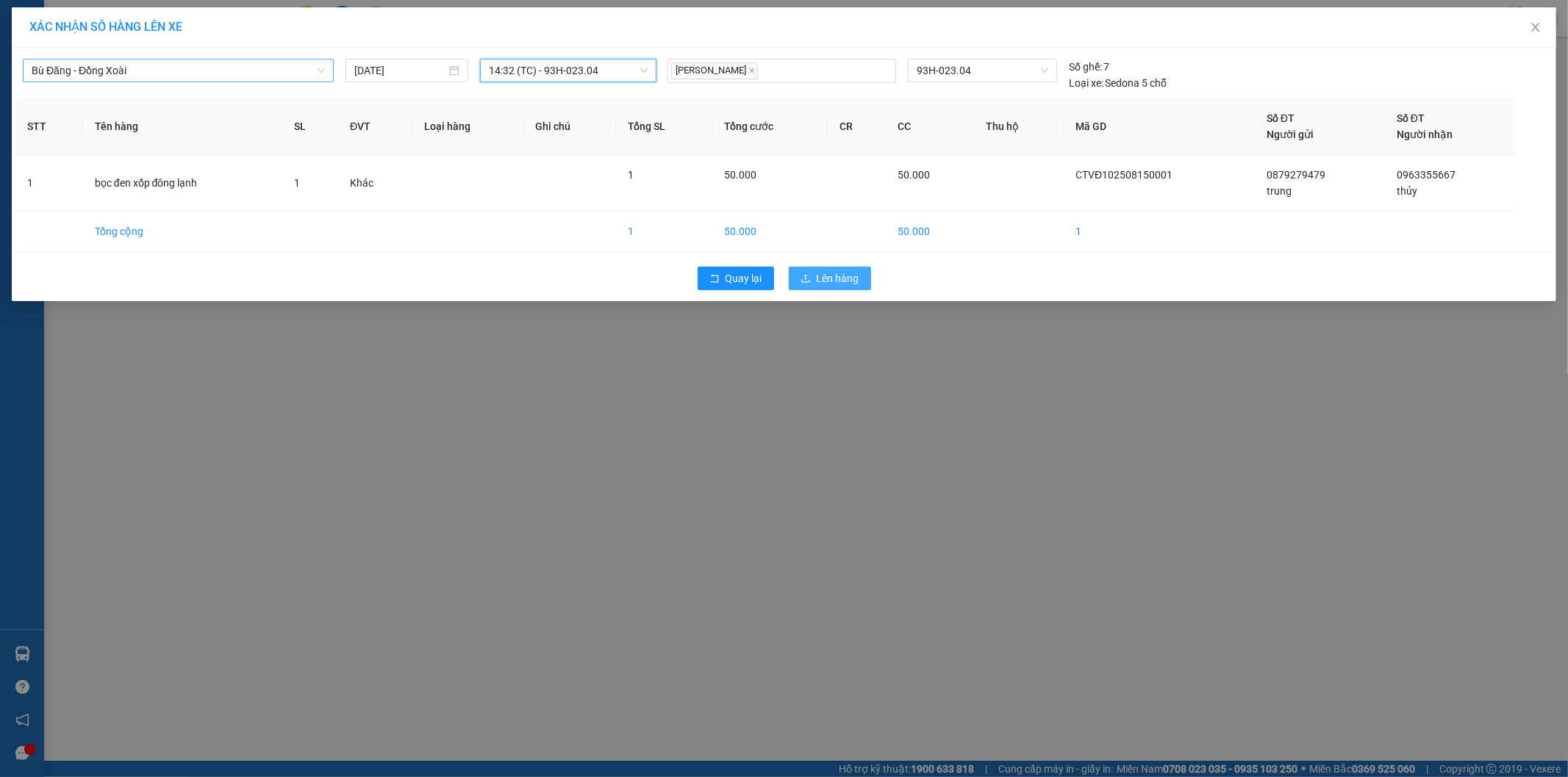
click at [839, 276] on span "Lên hàng" at bounding box center [838, 279] width 42 height 16
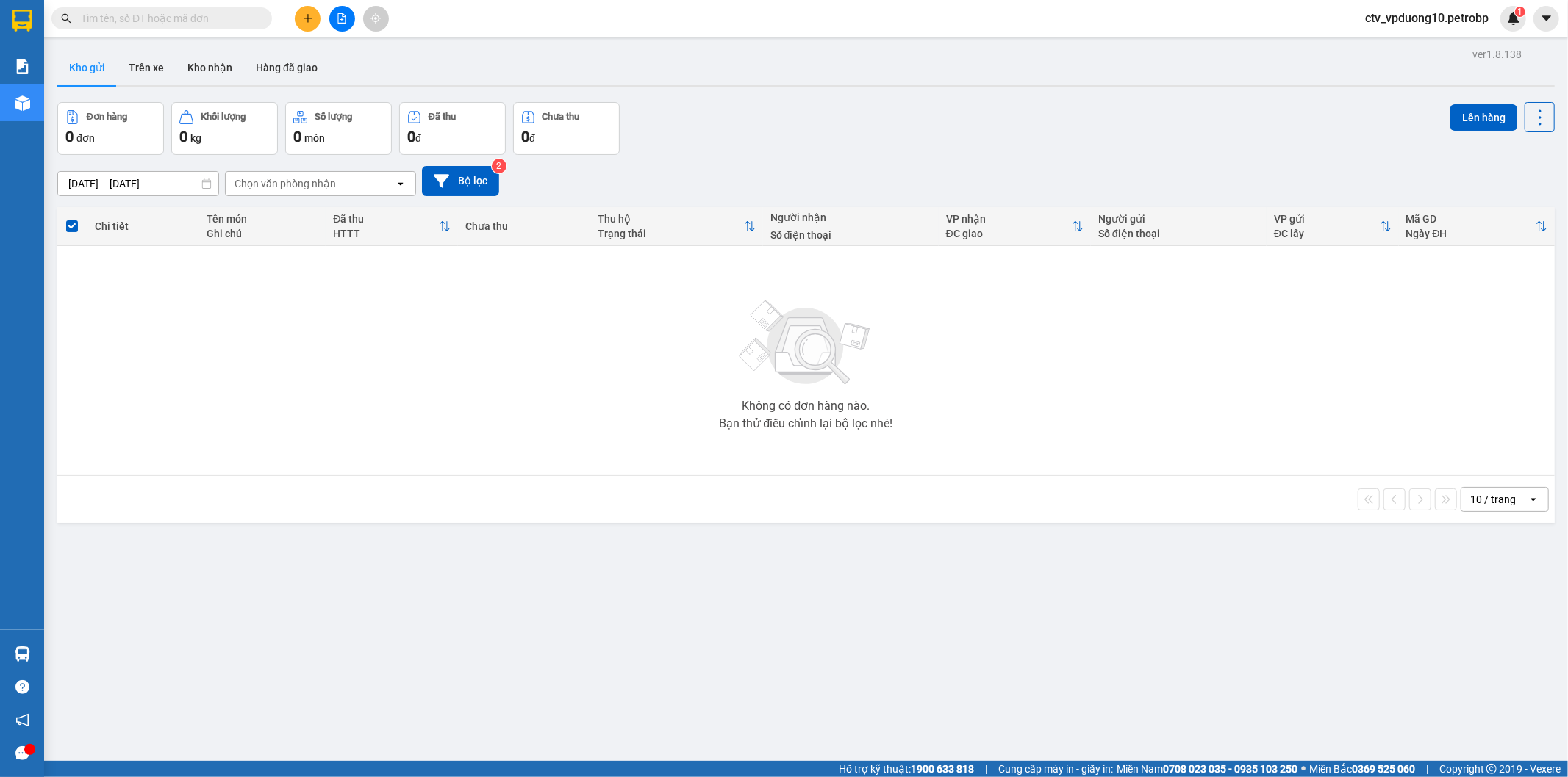
click at [1446, 19] on span "ctv_vpduong10.petrobp" at bounding box center [1427, 18] width 147 height 19
click at [1429, 39] on span "Đăng xuất" at bounding box center [1432, 46] width 118 height 16
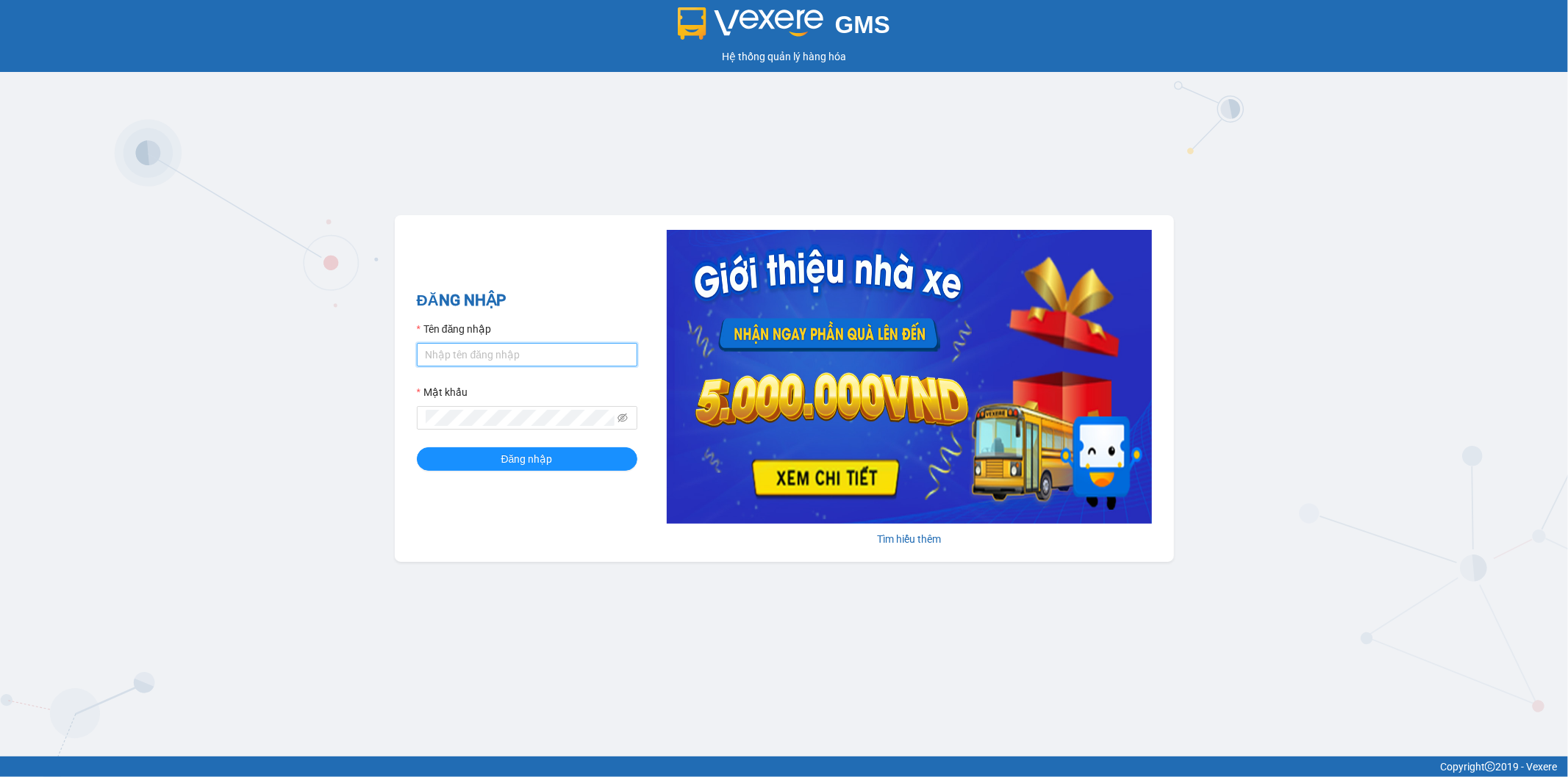
type input "cucttt.petrobp"
drag, startPoint x: 0, startPoint y: 0, endPoint x: 481, endPoint y: 349, distance: 594.3
click at [481, 349] on input "cucttt.petrobp" at bounding box center [527, 355] width 220 height 24
click at [462, 463] on button "Đăng nhập" at bounding box center [527, 459] width 220 height 24
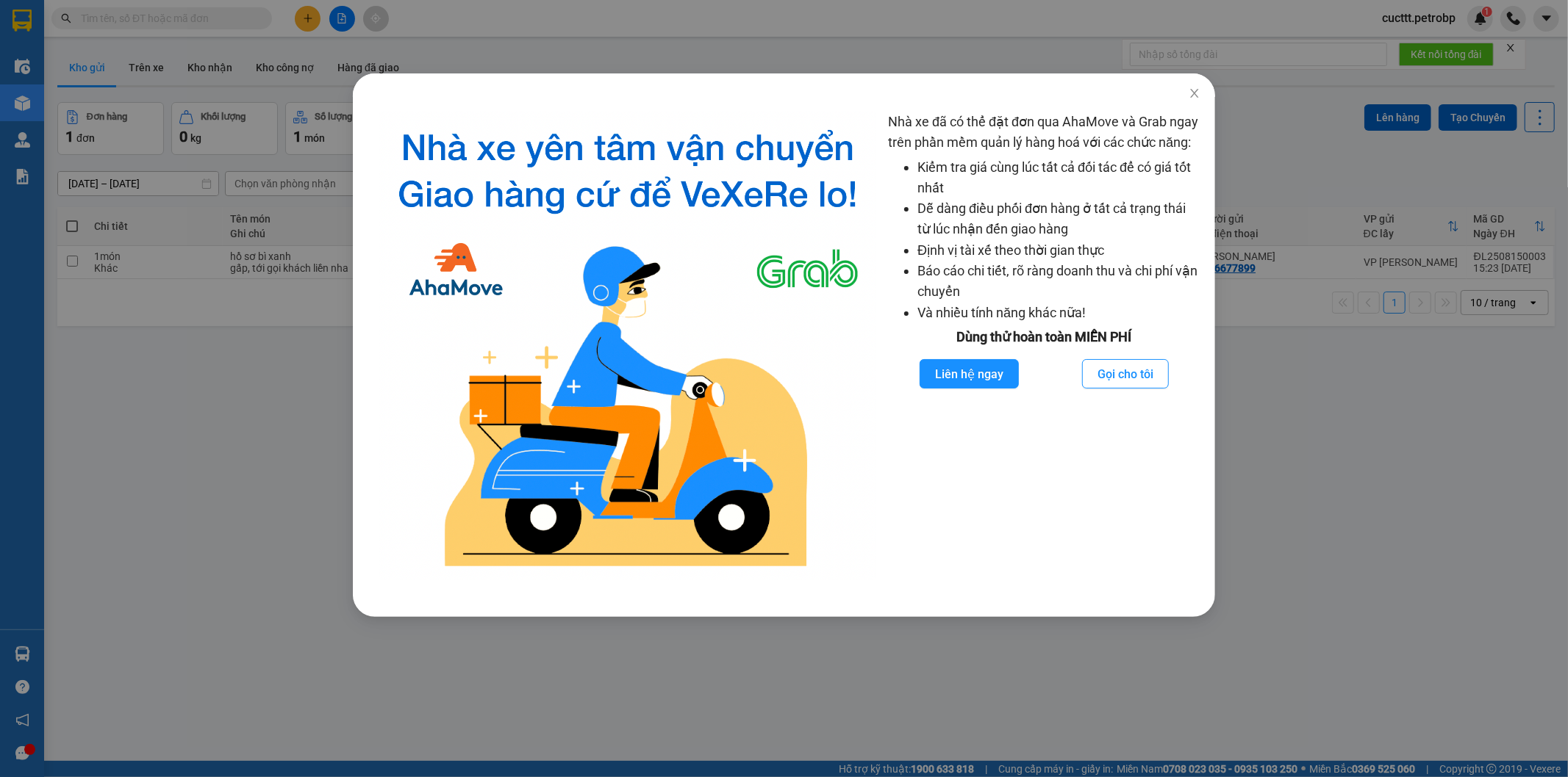
click at [237, 344] on div "Nhà xe đã có thể đặt đơn qua AhaMove và Grab ngay trên phần mềm quản lý hàng ho…" at bounding box center [784, 388] width 1568 height 777
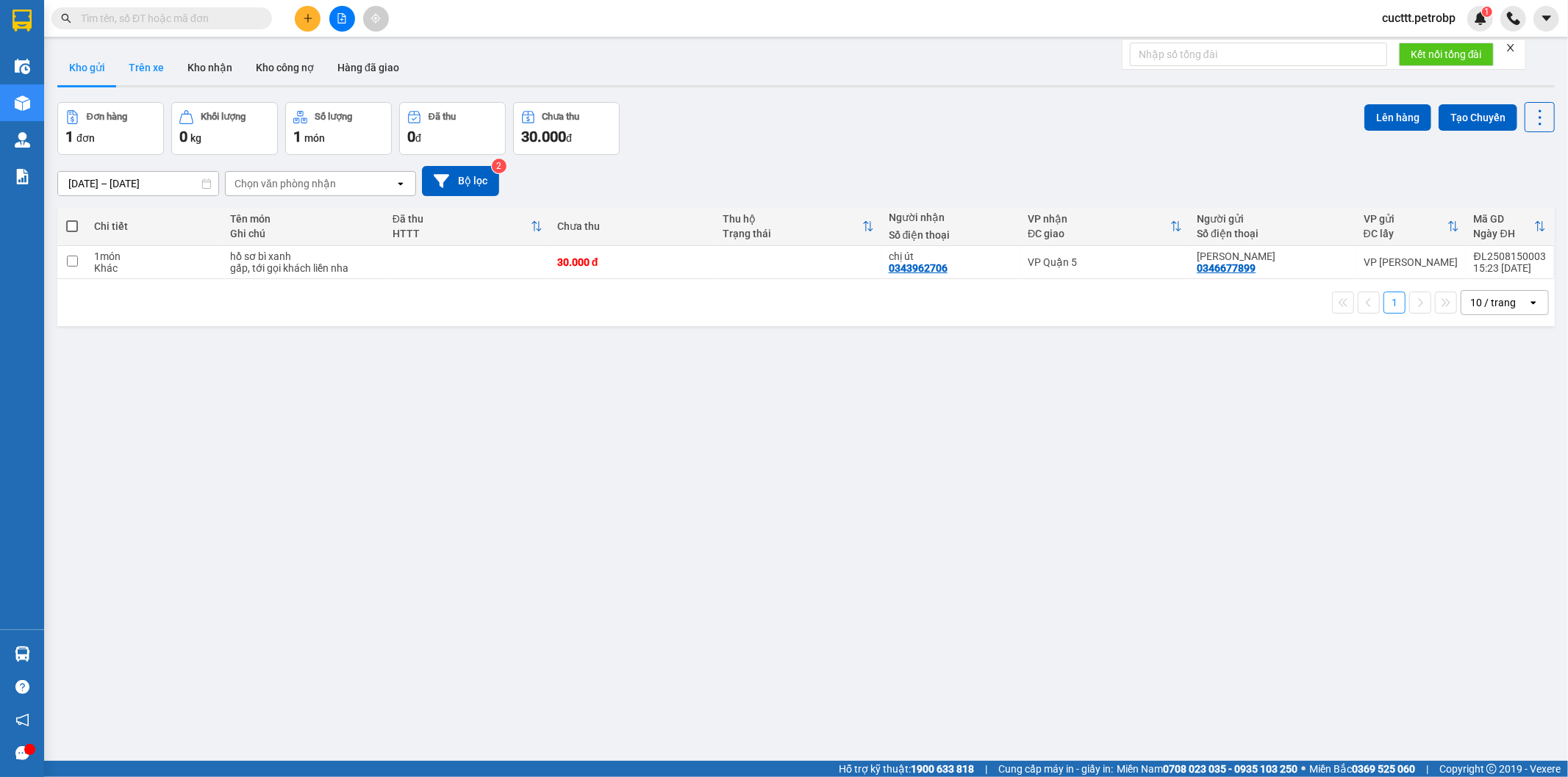
click at [130, 66] on button "Trên xe" at bounding box center [146, 67] width 59 height 35
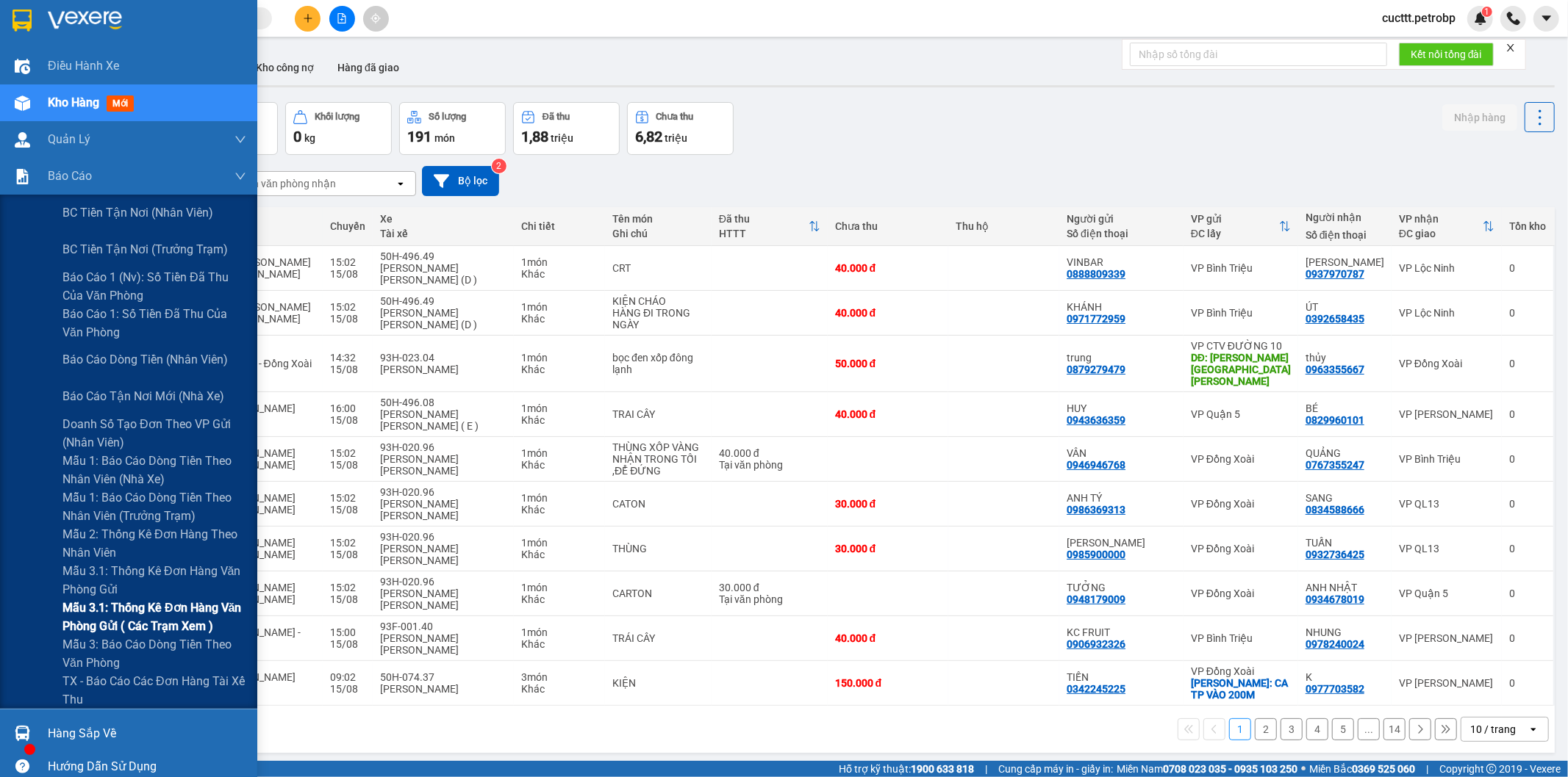
click at [179, 613] on span "Mẫu 3.1: Thống kê đơn hàng văn phòng gửi ( các trạm xem )" at bounding box center [154, 616] width 184 height 37
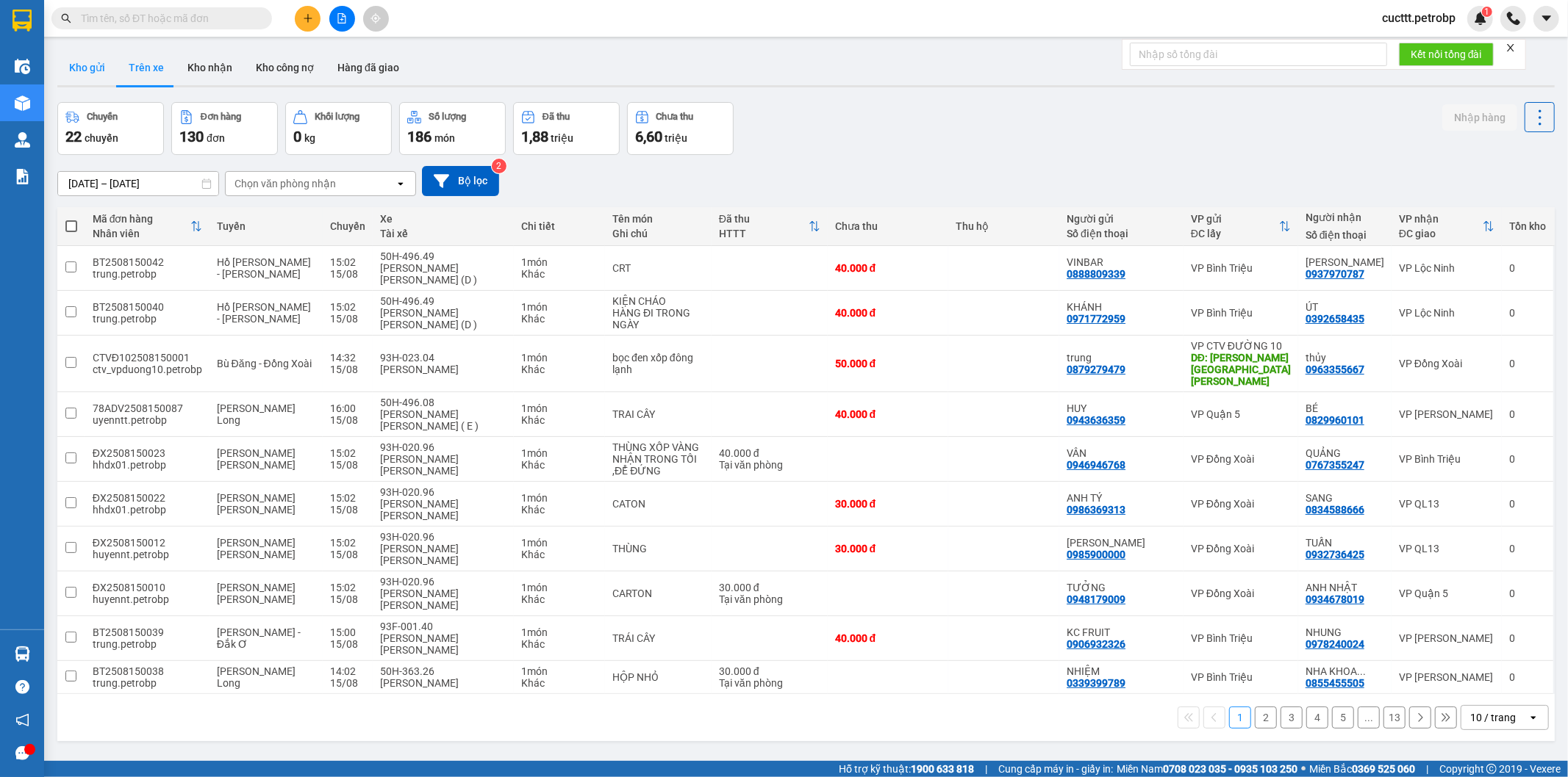
click at [91, 67] on button "Kho gửi" at bounding box center [86, 67] width 60 height 35
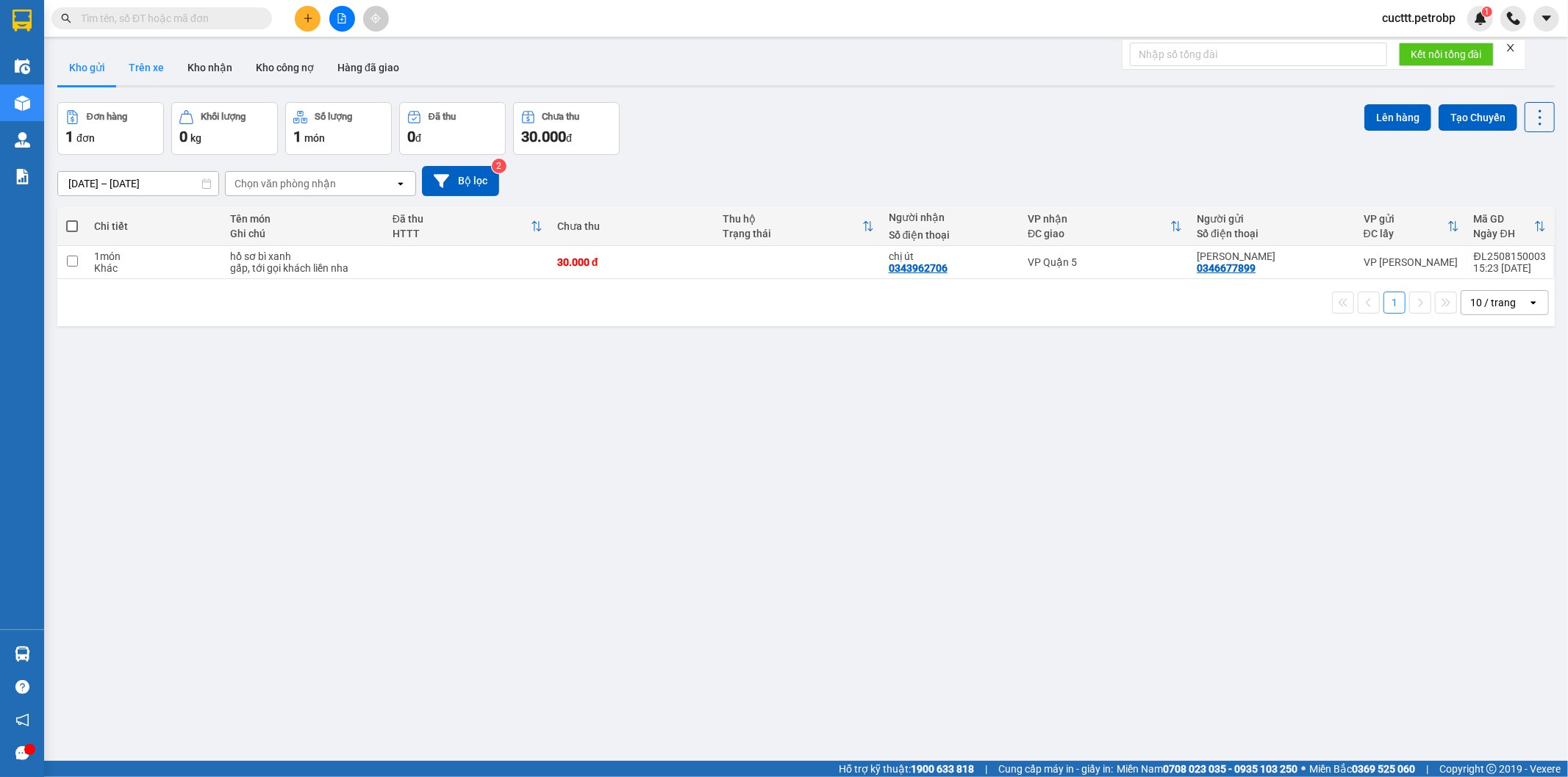
click at [157, 71] on button "Trên xe" at bounding box center [146, 67] width 59 height 35
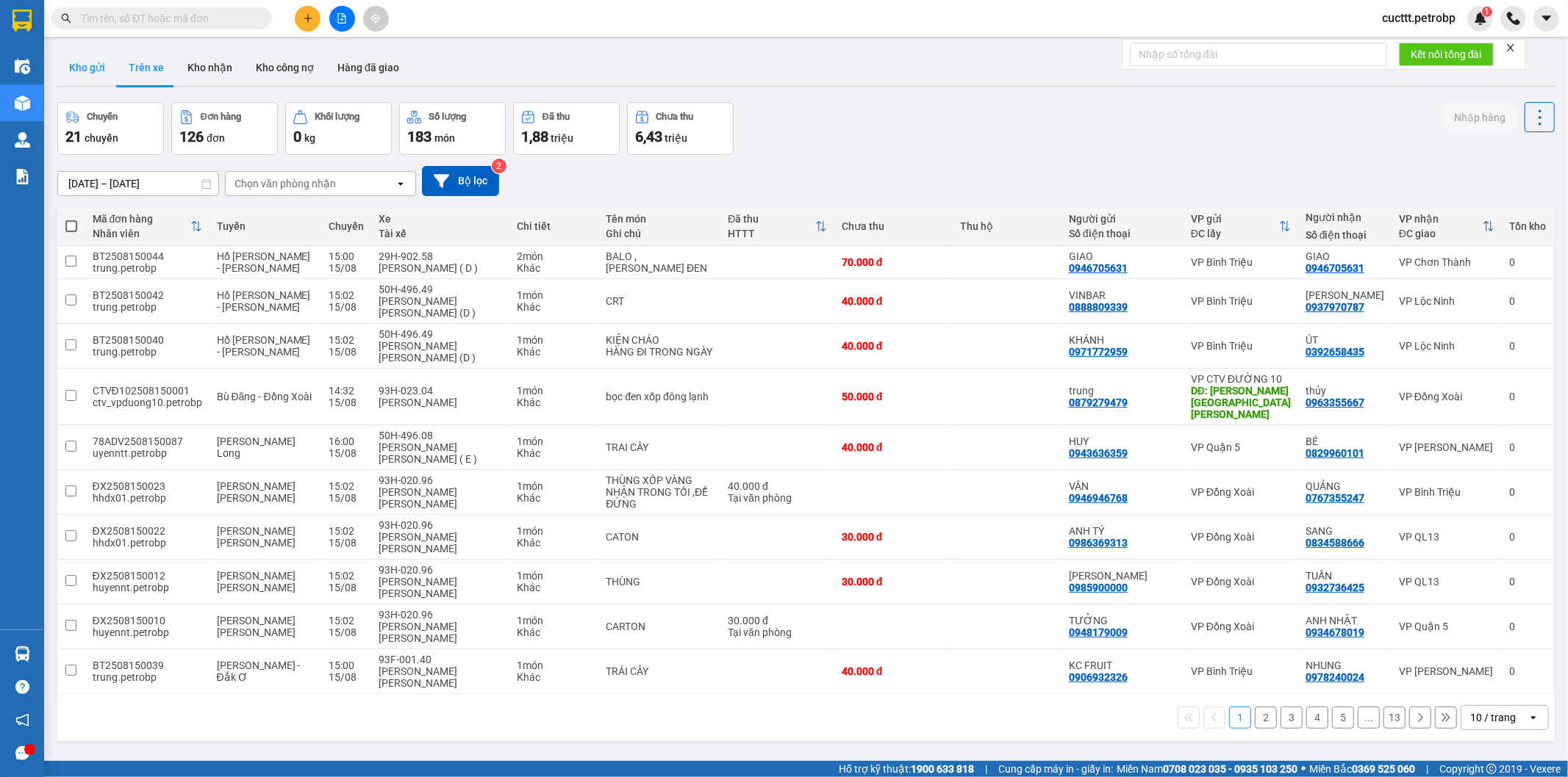
click at [89, 76] on button "Kho gửi" at bounding box center [86, 67] width 60 height 35
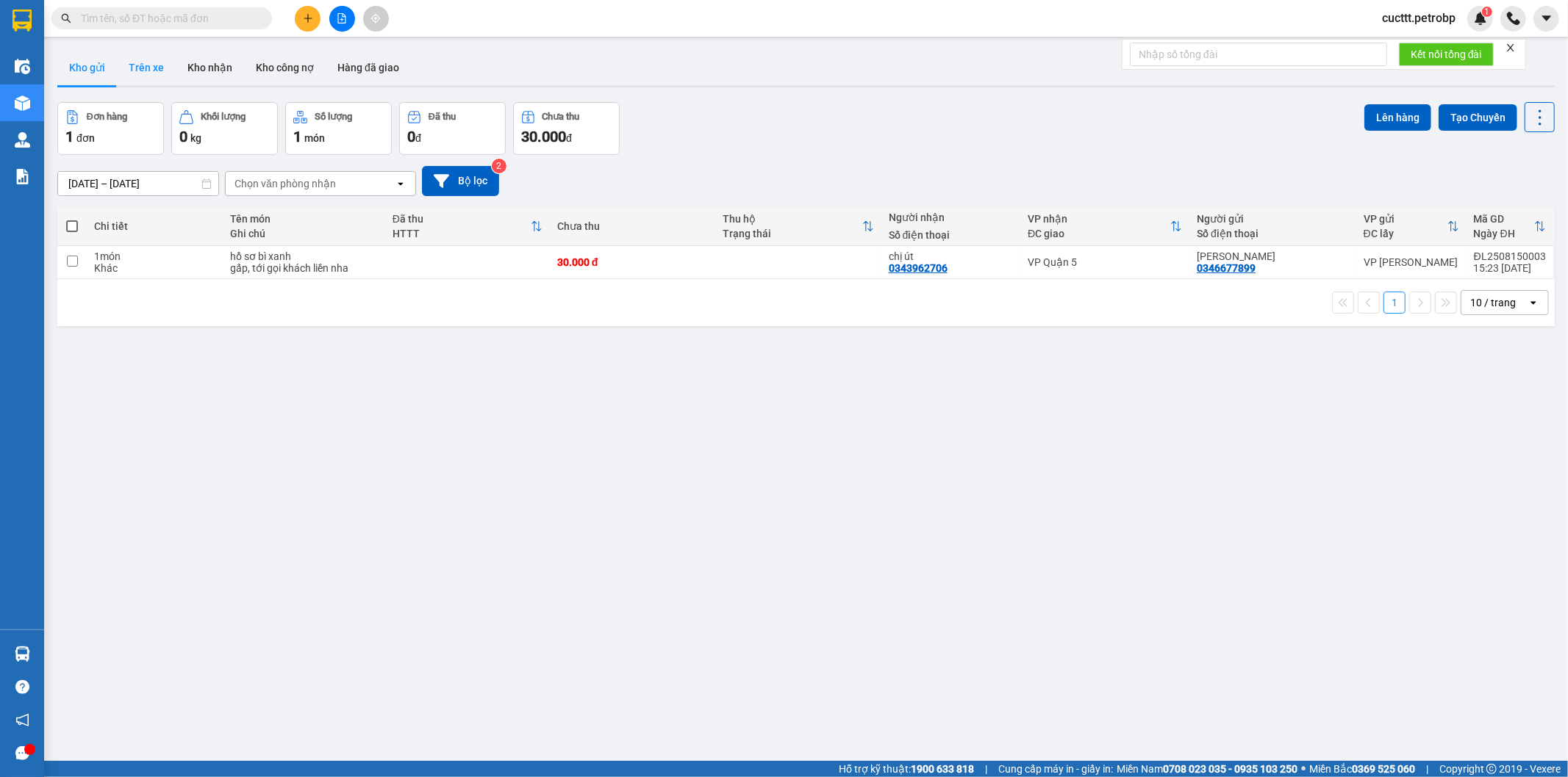
click at [131, 70] on button "Trên xe" at bounding box center [146, 67] width 59 height 35
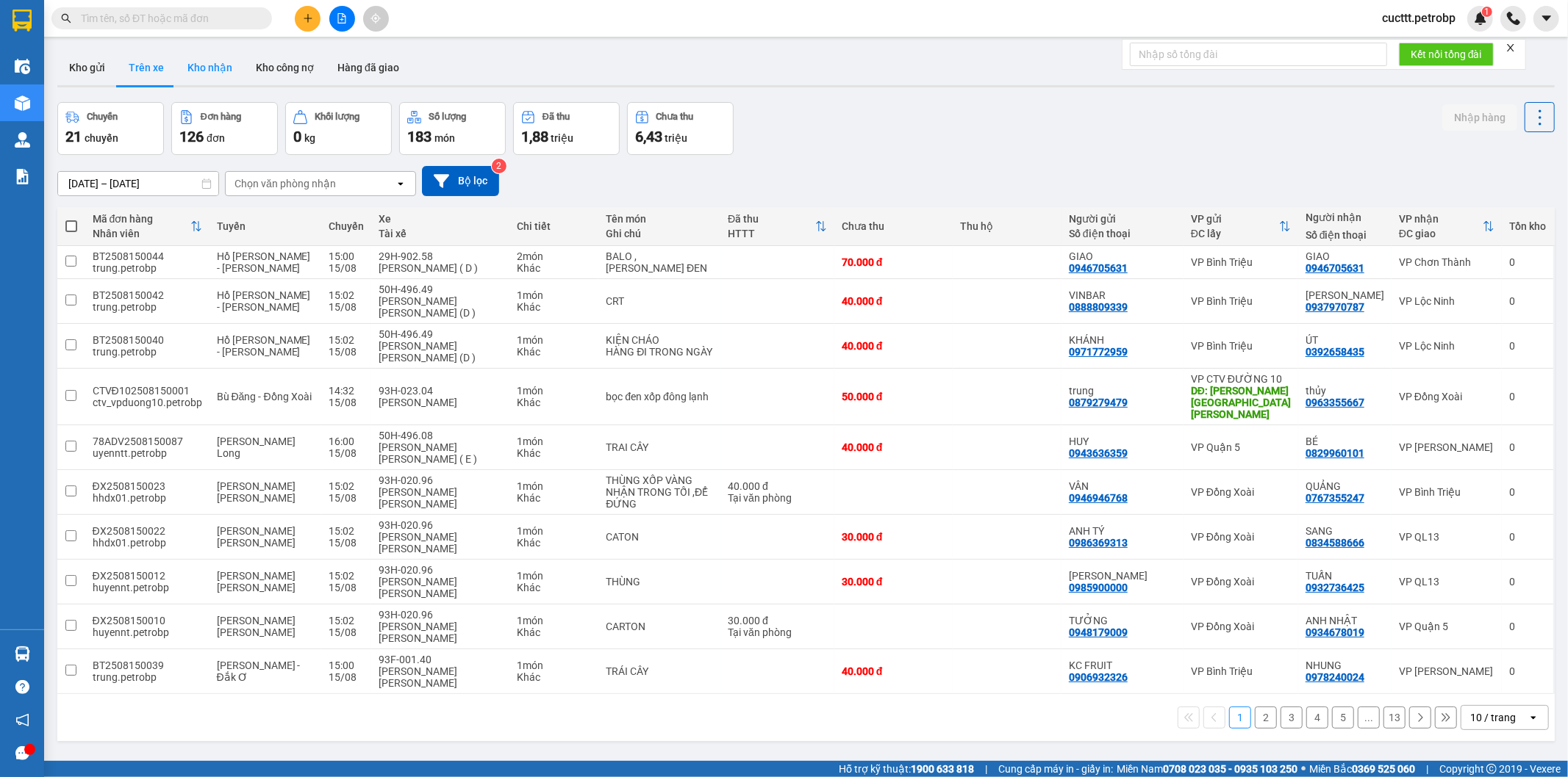
click at [194, 77] on button "Kho nhận" at bounding box center [210, 67] width 69 height 35
type input "[DATE] – [DATE]"
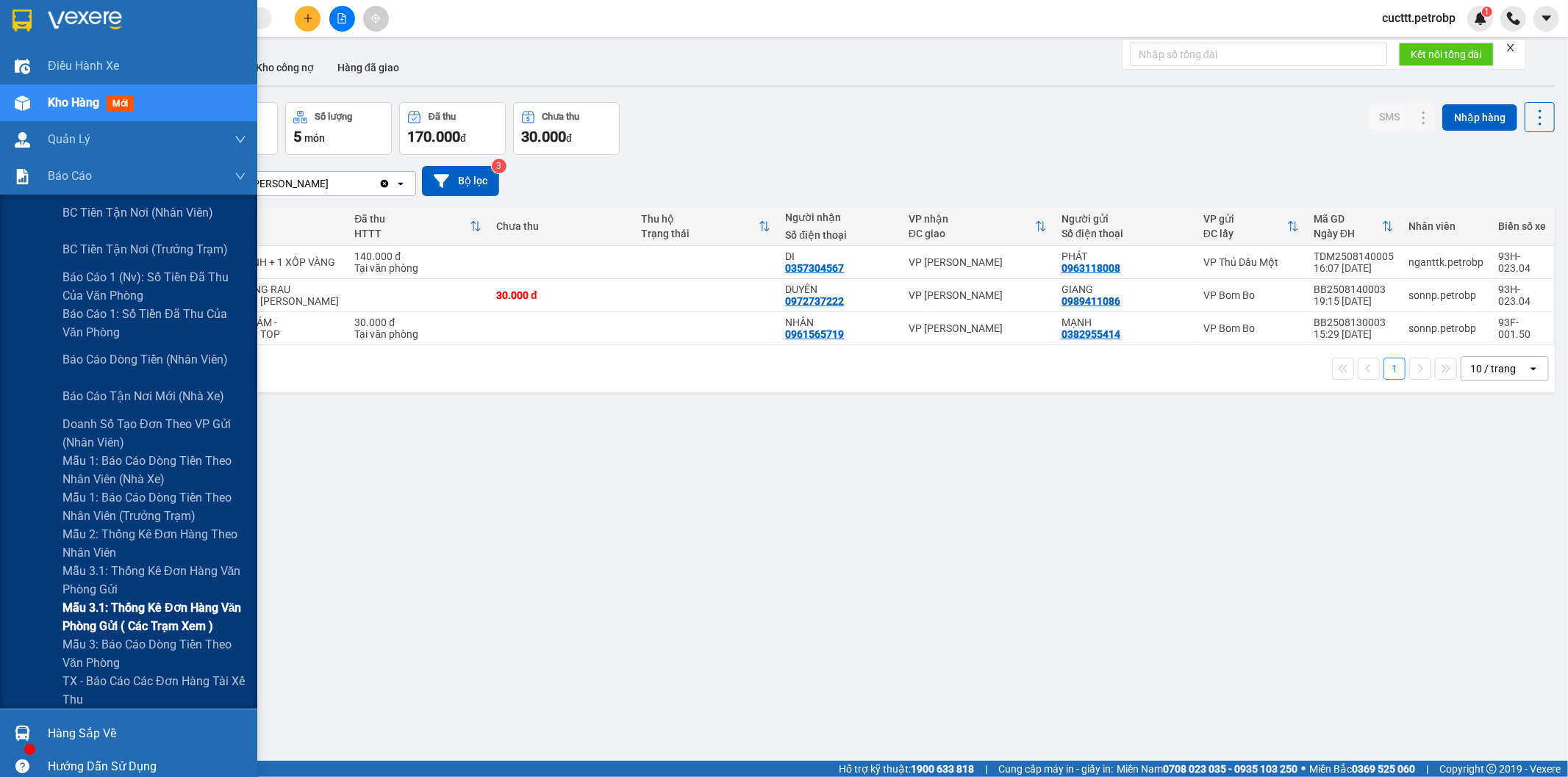
click at [172, 622] on span "Mẫu 3.1: Thống kê đơn hàng văn phòng gửi ( các trạm xem )" at bounding box center [154, 616] width 184 height 37
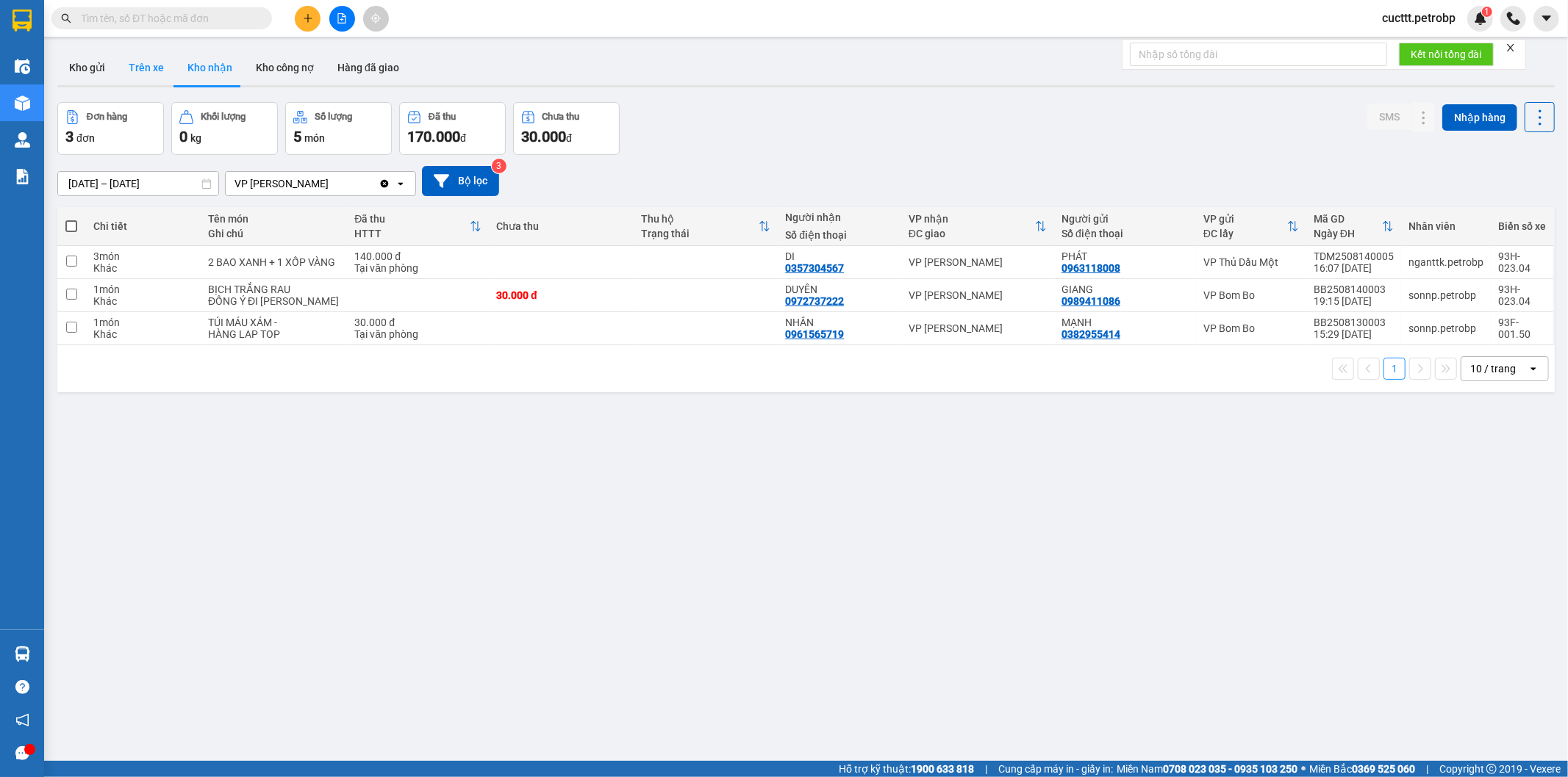
click at [156, 64] on button "Trên xe" at bounding box center [146, 67] width 59 height 35
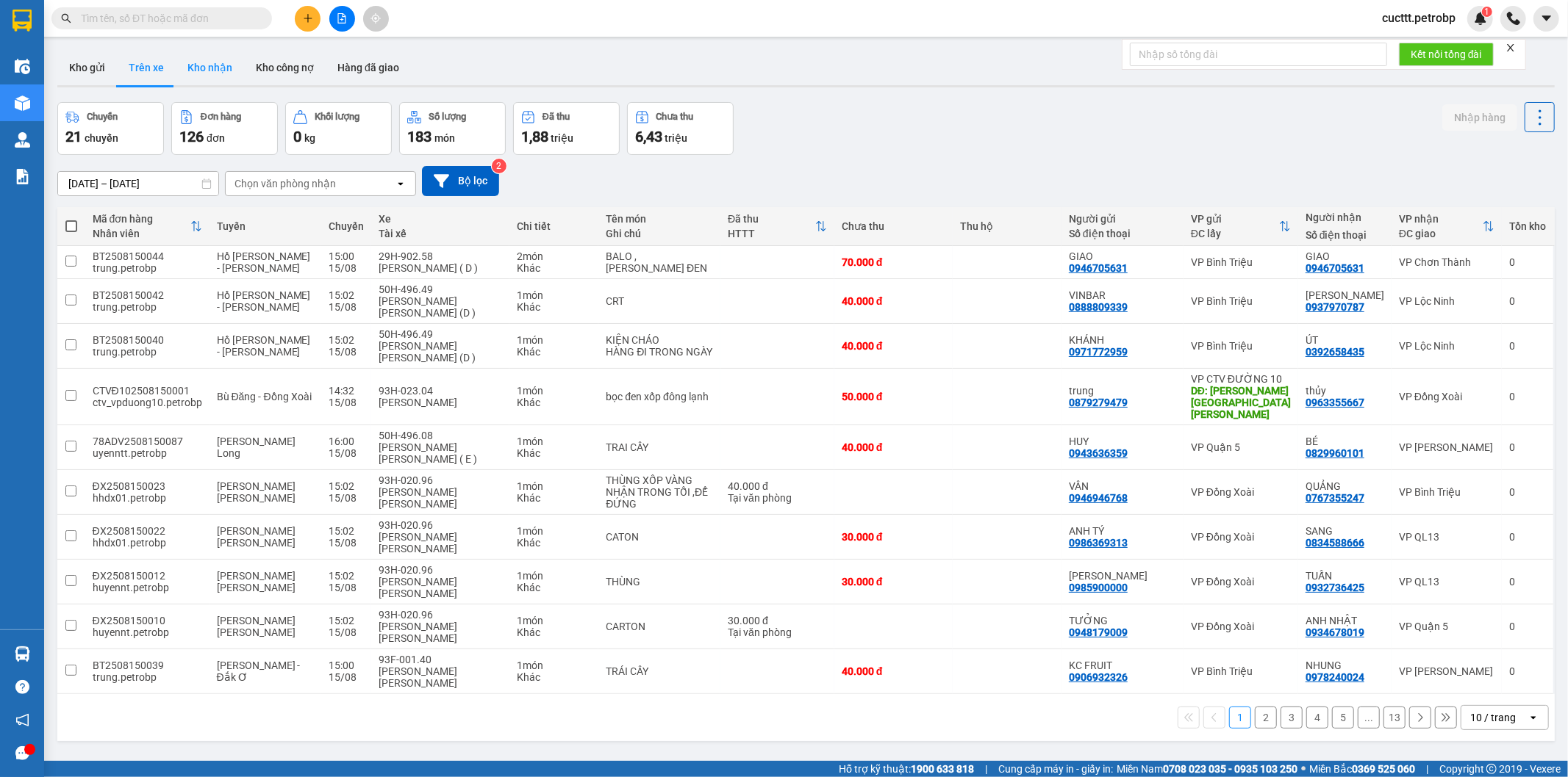
click at [217, 69] on button "Kho nhận" at bounding box center [210, 67] width 69 height 35
type input "[DATE] – [DATE]"
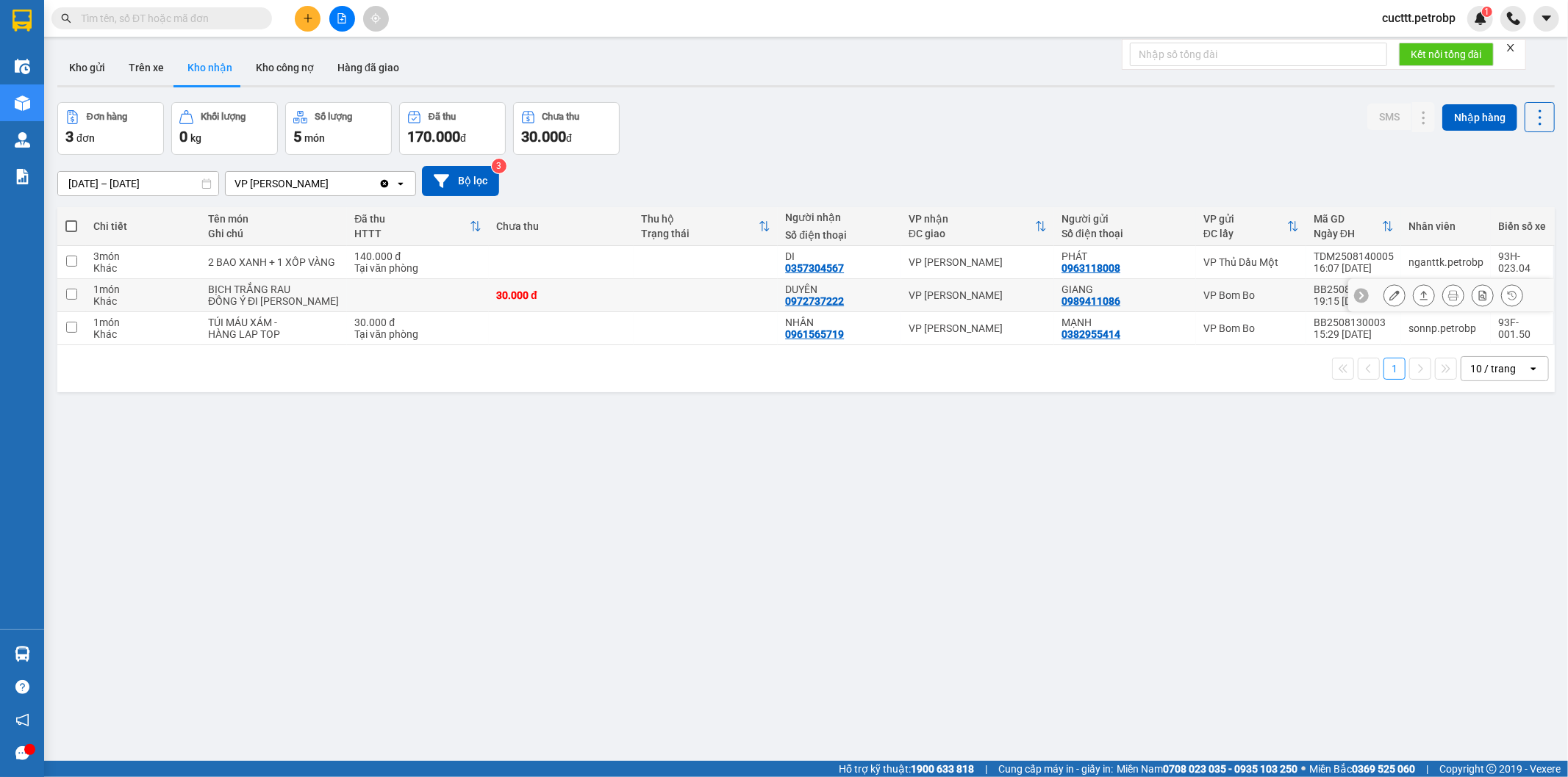
click at [810, 292] on div "DUYÊN" at bounding box center [839, 289] width 109 height 11
checkbox input "true"
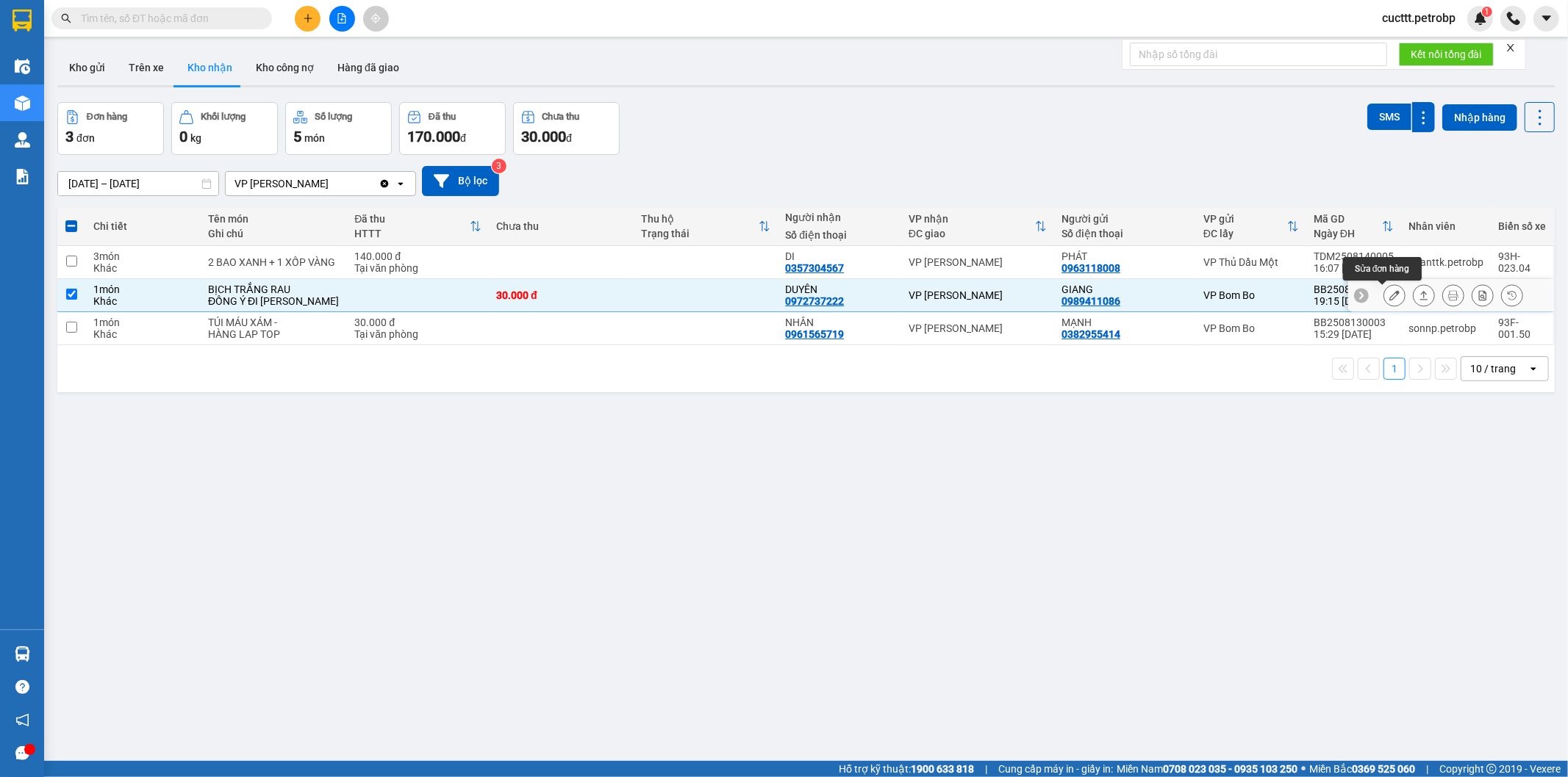
click at [1389, 298] on icon at bounding box center [1394, 295] width 11 height 11
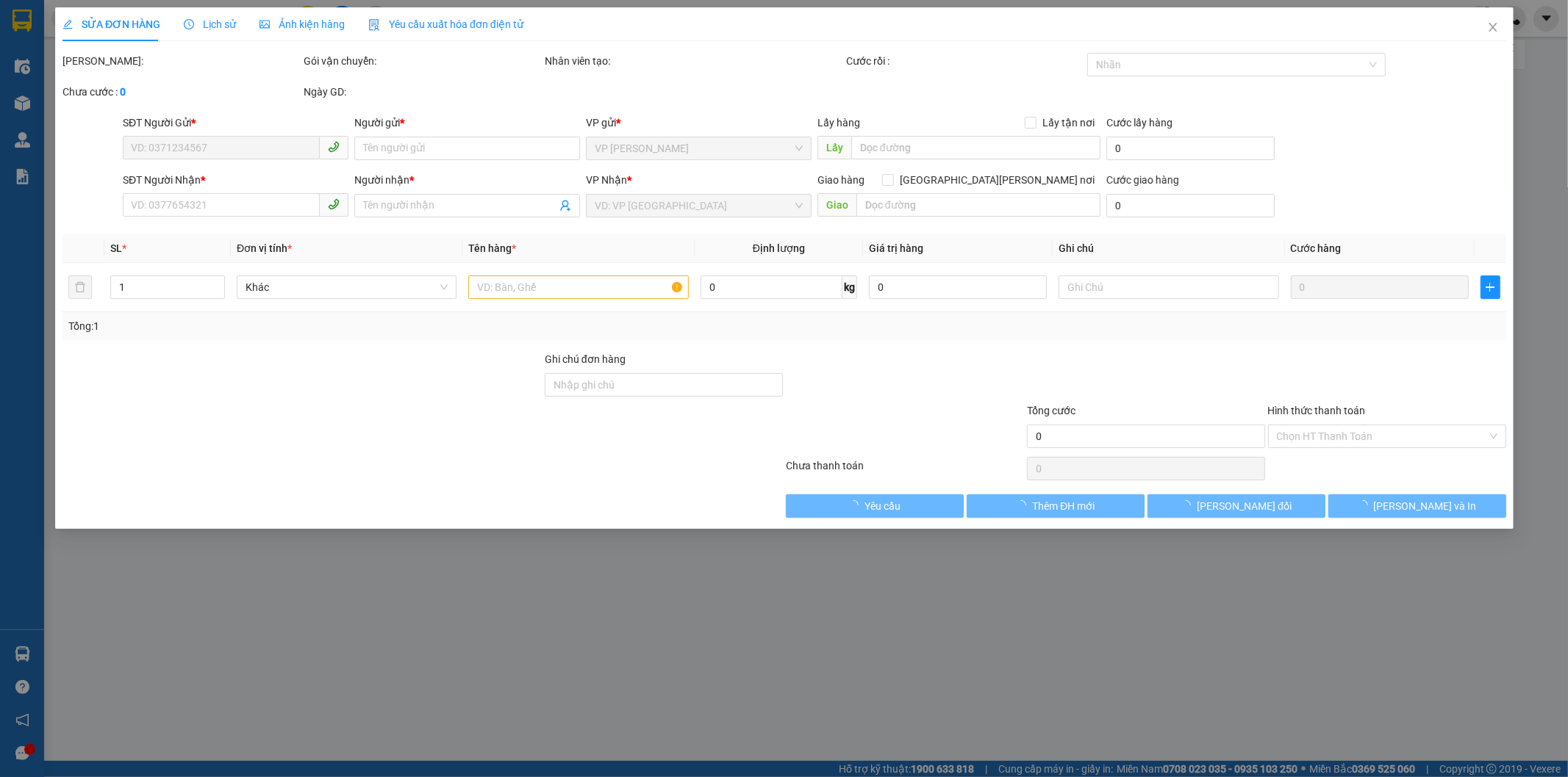
type input "0989411086"
type input "GIANG"
type input "0972737222"
type input "DUYÊN"
type input "30.000"
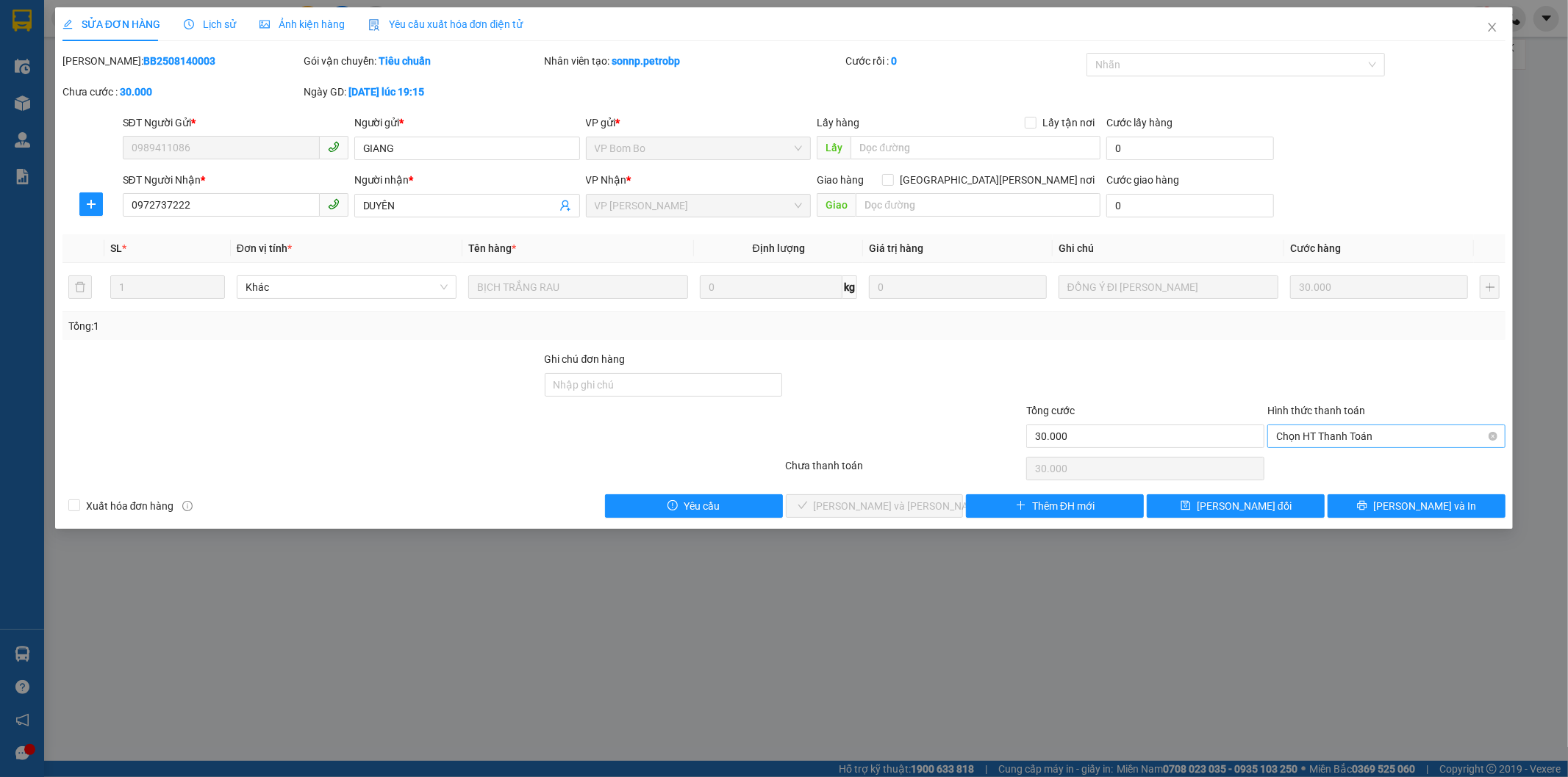
click at [1319, 435] on span "Chọn HT Thanh Toán" at bounding box center [1386, 436] width 220 height 22
click at [1316, 461] on div "Tại văn phòng" at bounding box center [1387, 466] width 220 height 16
type input "0"
click at [899, 500] on span "[PERSON_NAME] và Giao hàng" at bounding box center [912, 506] width 198 height 16
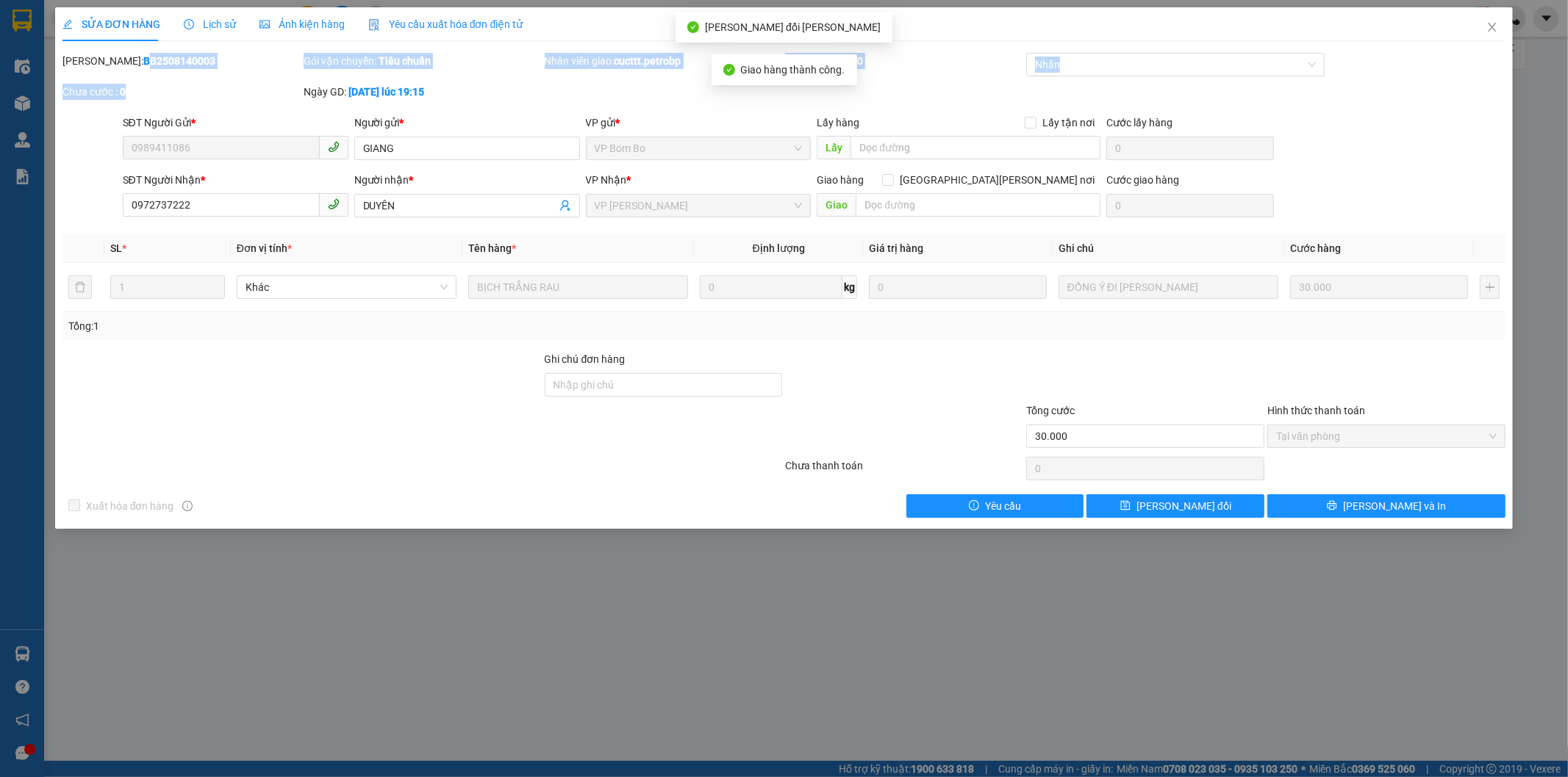
drag, startPoint x: 100, startPoint y: 66, endPoint x: 223, endPoint y: 84, distance: 124.3
click at [223, 84] on div "Mã ĐH: BB2508140003 Gói vận chuyển: Tiêu chuẩn Nhân viên giao: cucttt.petrobp C…" at bounding box center [784, 84] width 1446 height 62
click at [144, 55] on b "BB2508140003" at bounding box center [179, 61] width 72 height 11
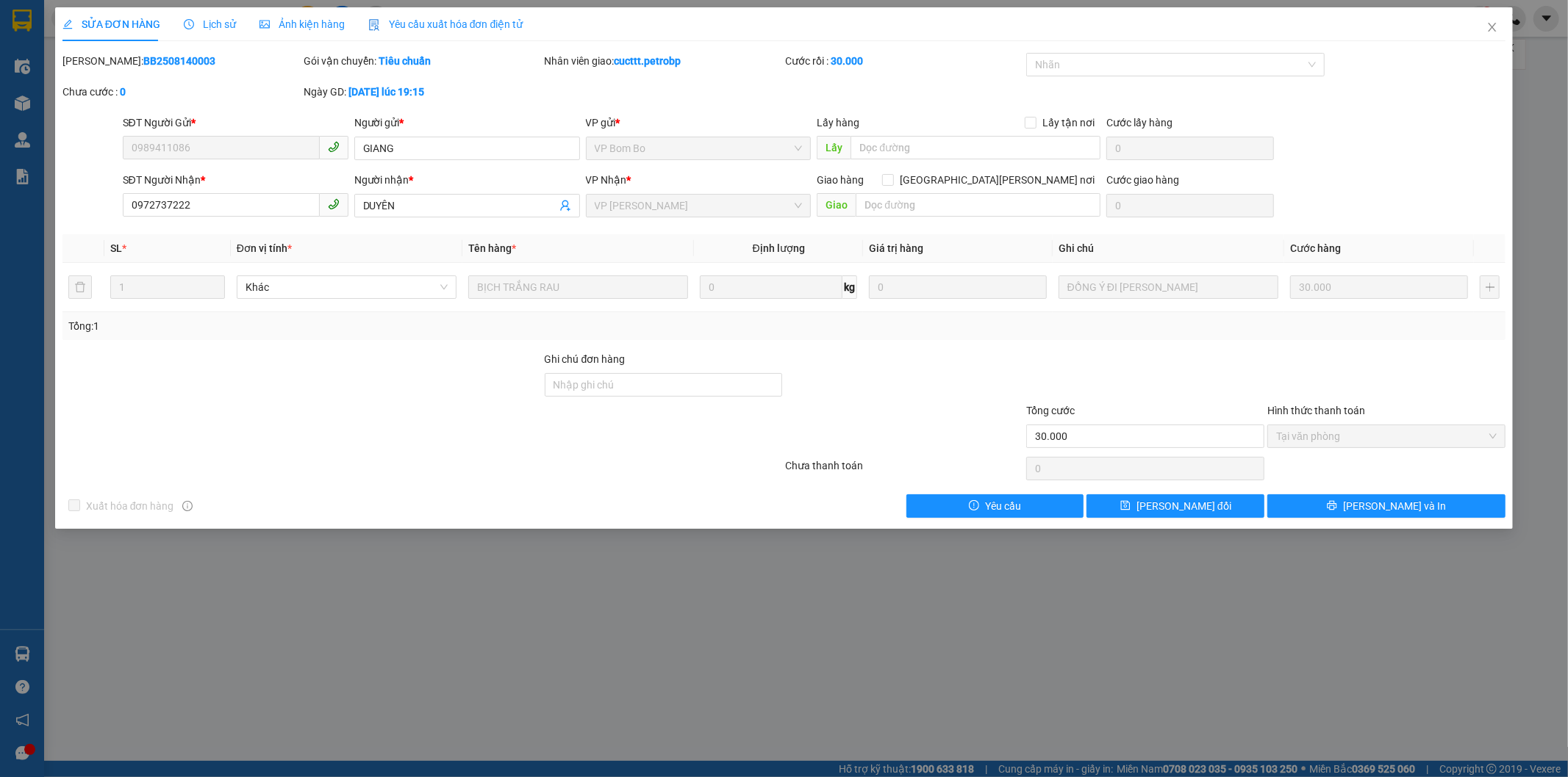
drag, startPoint x: 100, startPoint y: 59, endPoint x: 187, endPoint y: 68, distance: 87.5
click at [187, 68] on div "Mã ĐH: BB2508140003" at bounding box center [182, 61] width 238 height 16
copy b "BB2508140003"
click at [1482, 27] on span "Close" at bounding box center [1492, 28] width 41 height 41
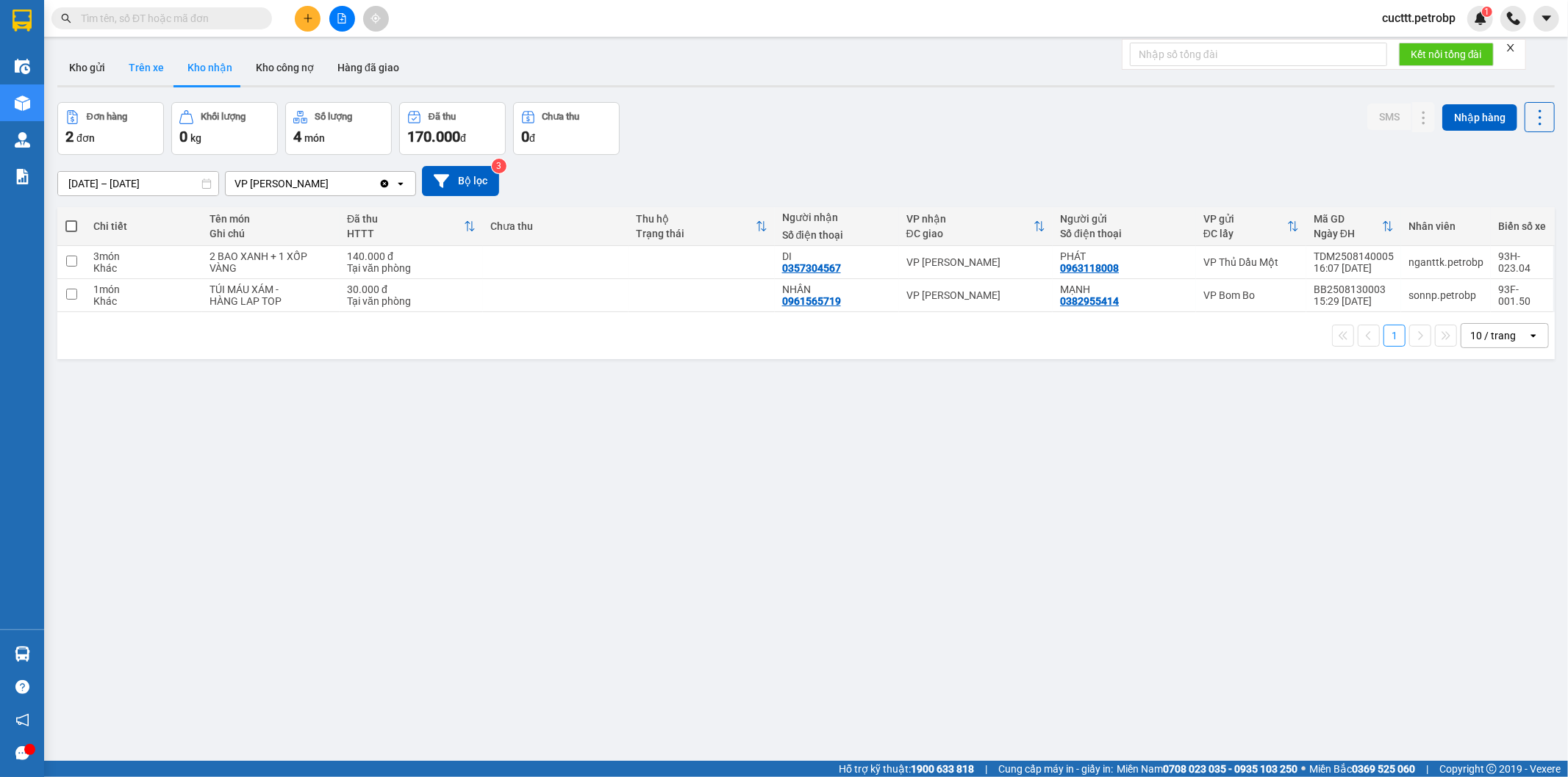
click at [141, 67] on button "Trên xe" at bounding box center [146, 67] width 59 height 35
type input "15/08/2025 – 15/08/2025"
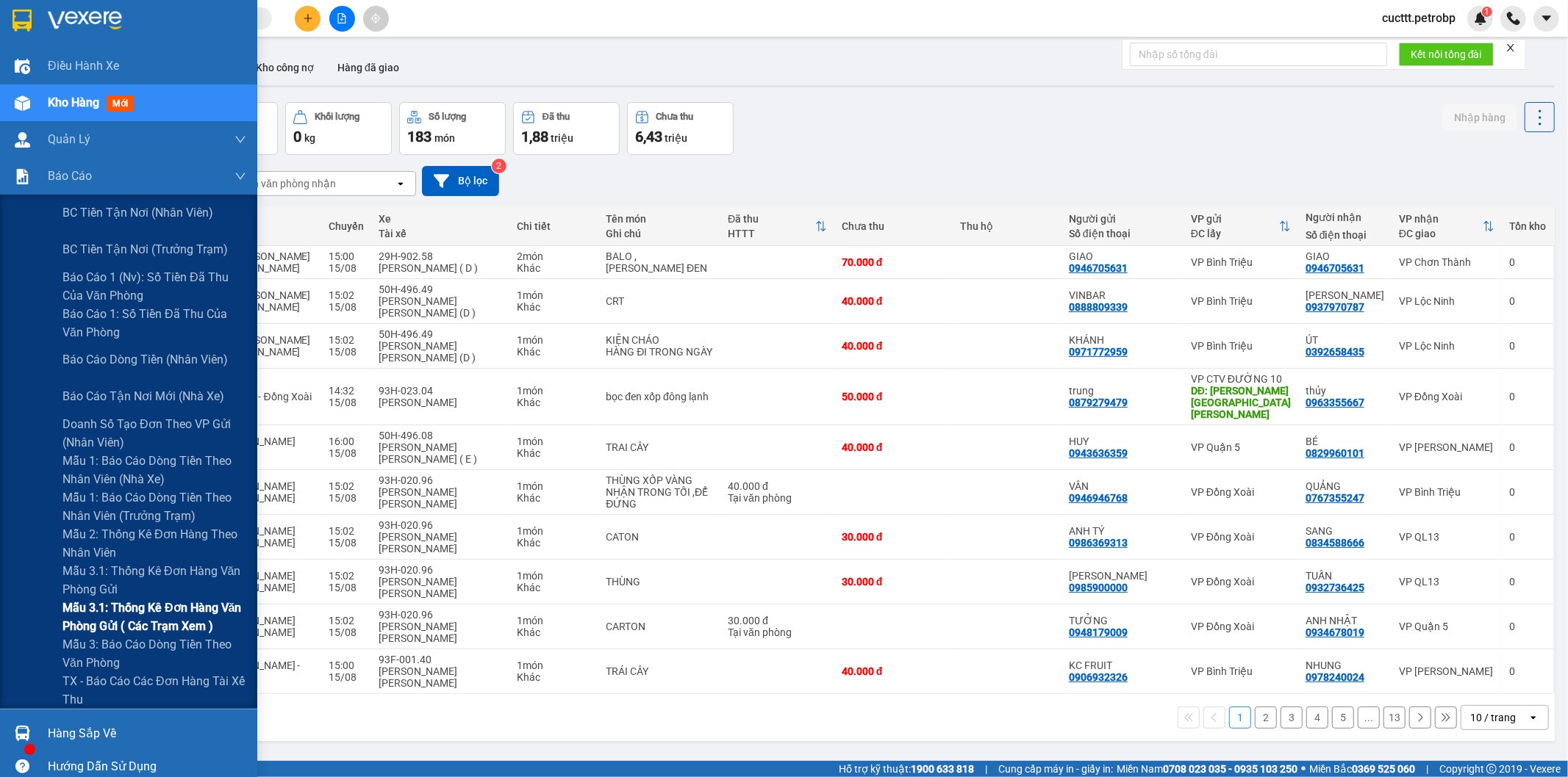
click at [188, 629] on span "Mẫu 3.1: Thống kê đơn hàng văn phòng gửi ( các trạm xem )" at bounding box center [154, 616] width 184 height 37
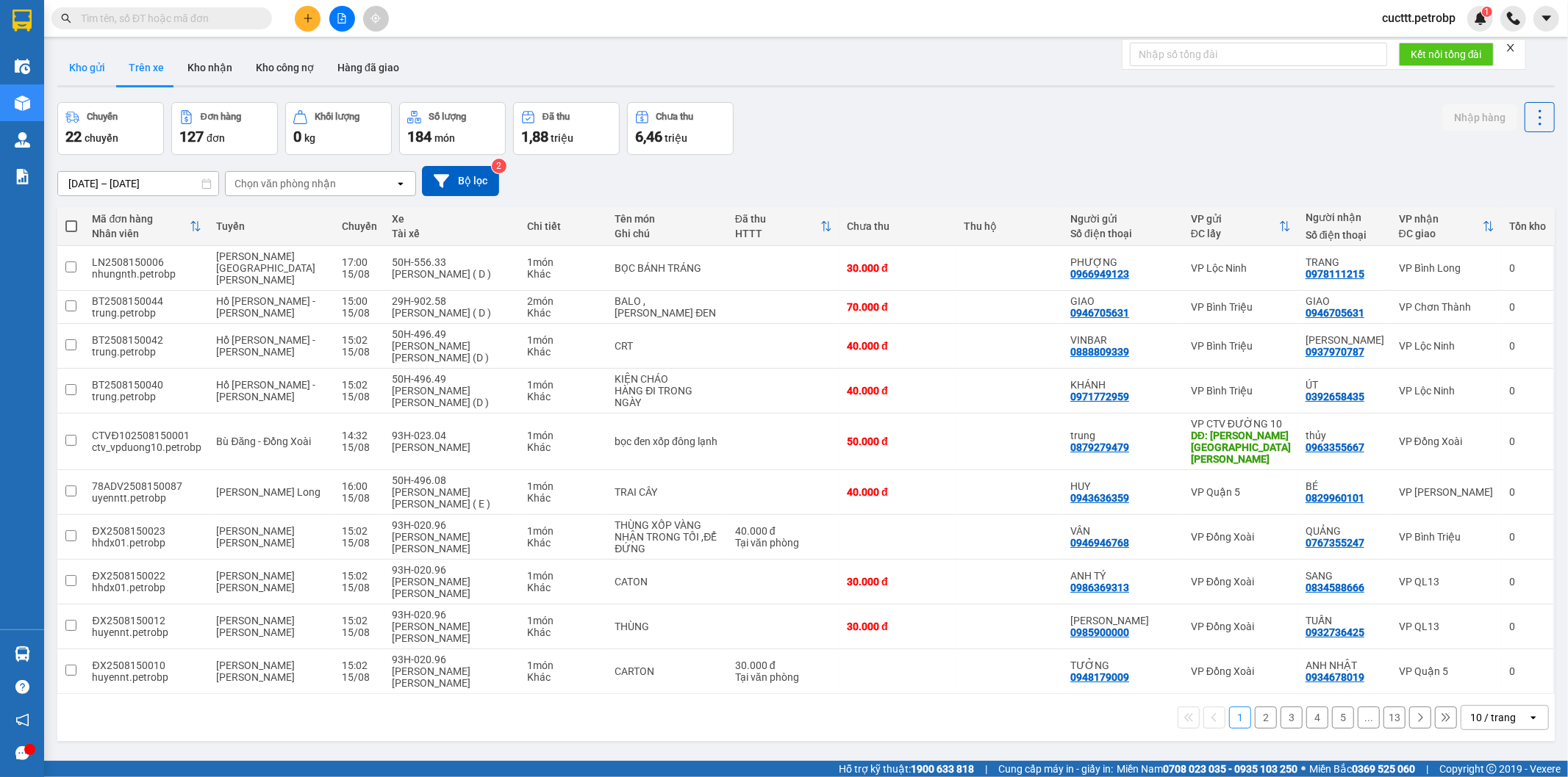
click at [79, 72] on button "Kho gửi" at bounding box center [86, 67] width 60 height 35
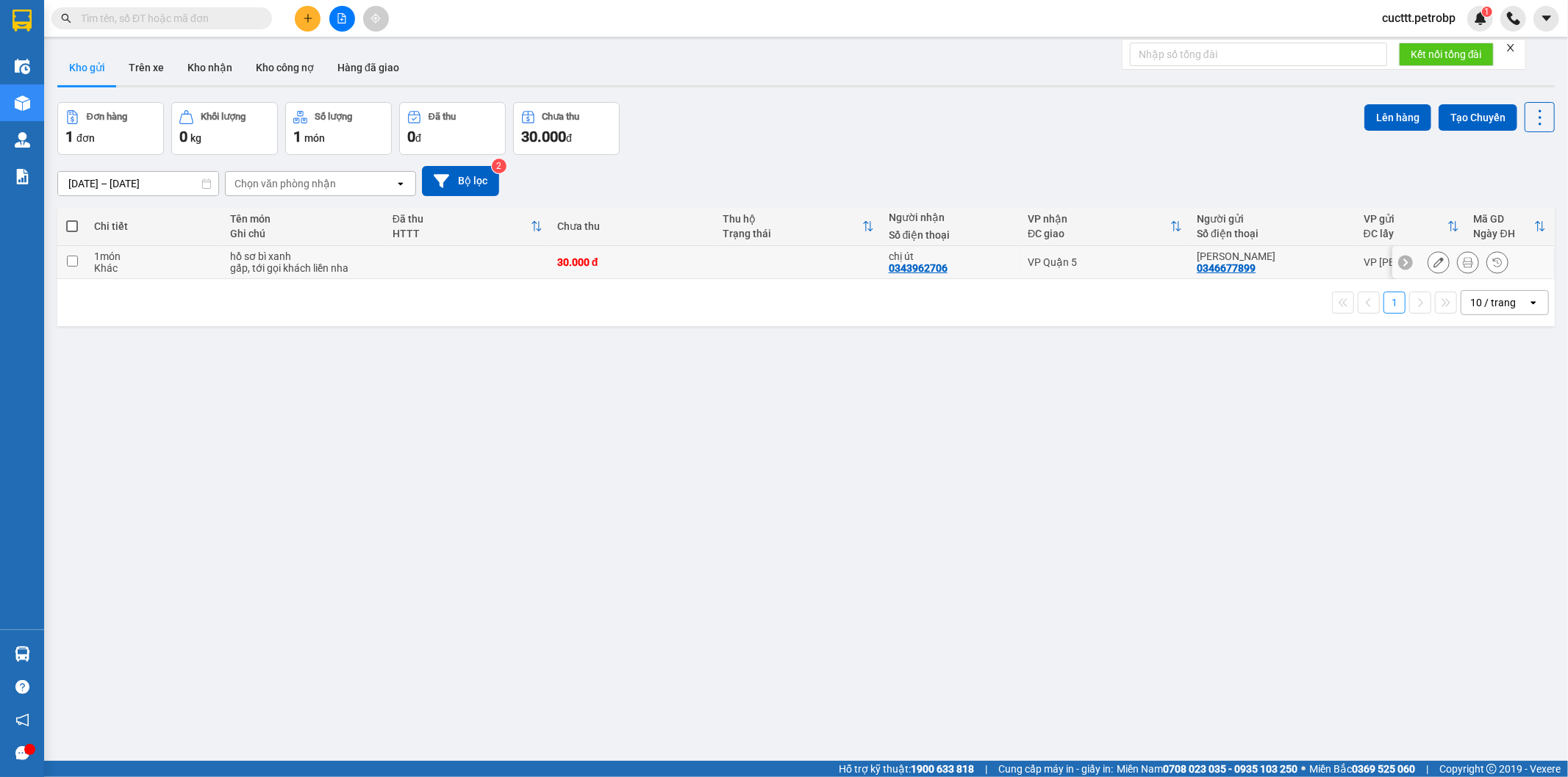
click at [693, 263] on div "30.000 đ" at bounding box center [633, 262] width 152 height 11
checkbox input "true"
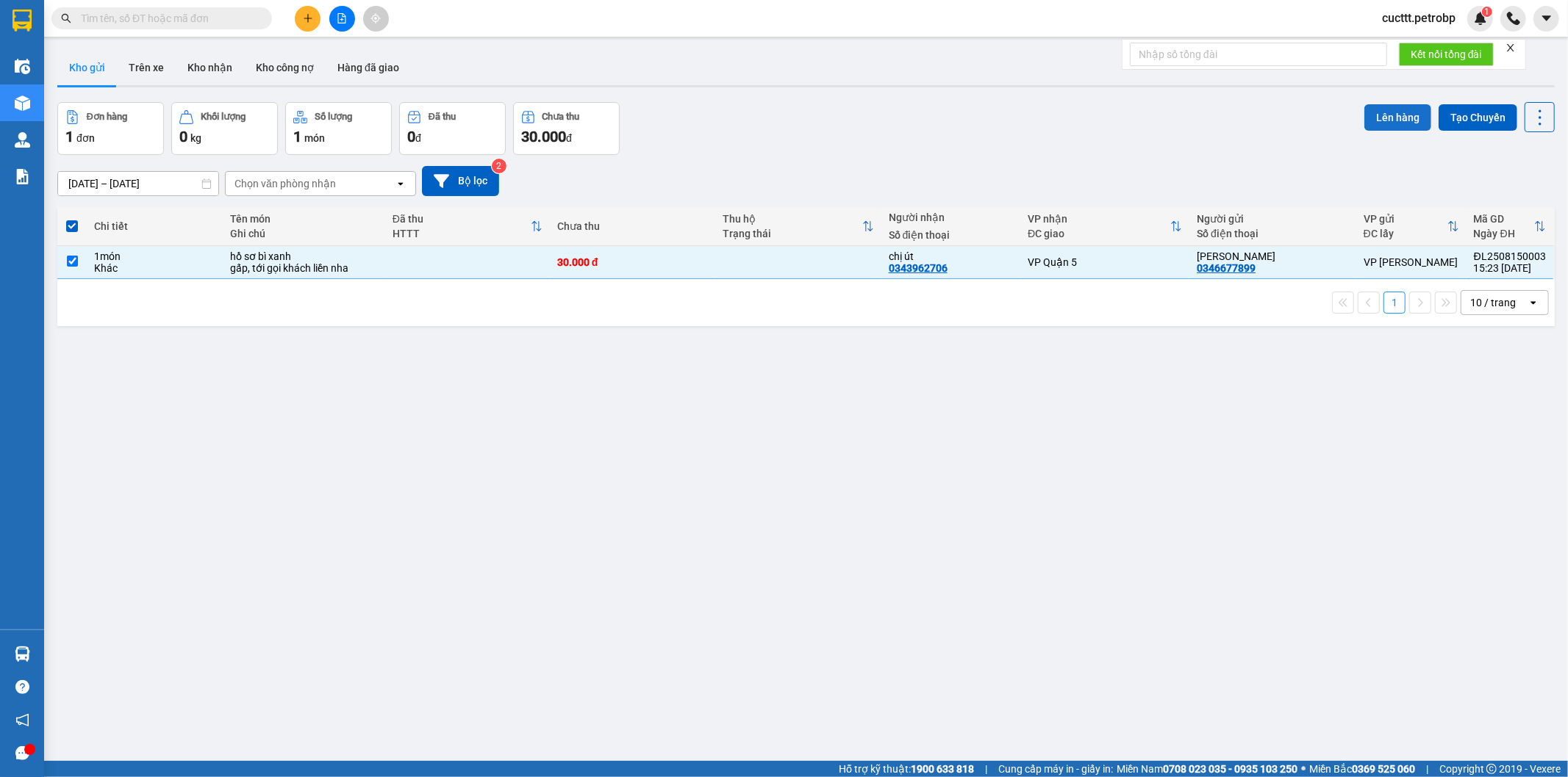
drag, startPoint x: 1393, startPoint y: 118, endPoint x: 1366, endPoint y: 121, distance: 27.2
click at [1385, 119] on button "Lên hàng" at bounding box center [1397, 117] width 67 height 26
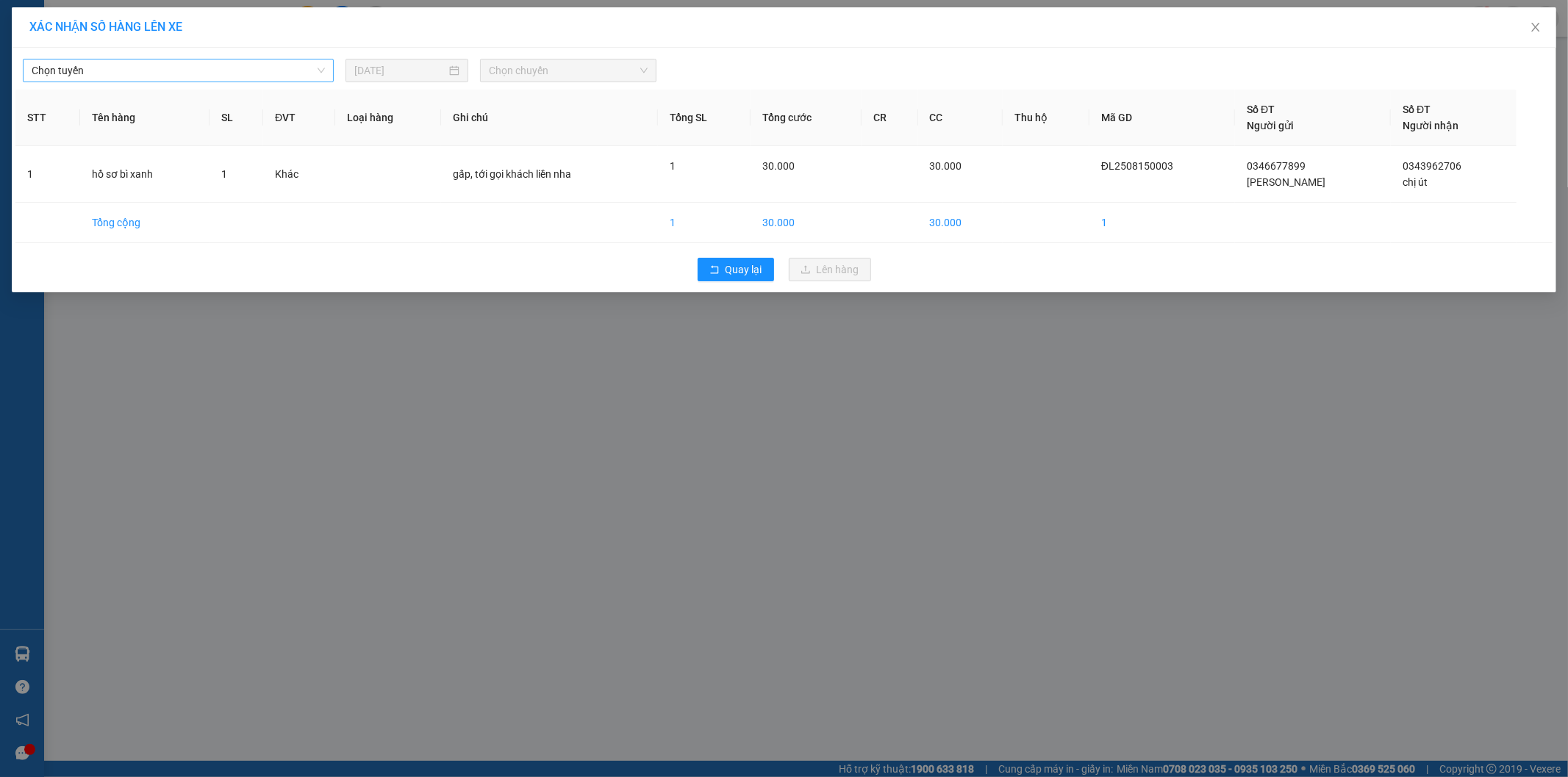
click at [214, 73] on span "Chọn tuyến" at bounding box center [179, 70] width 294 height 22
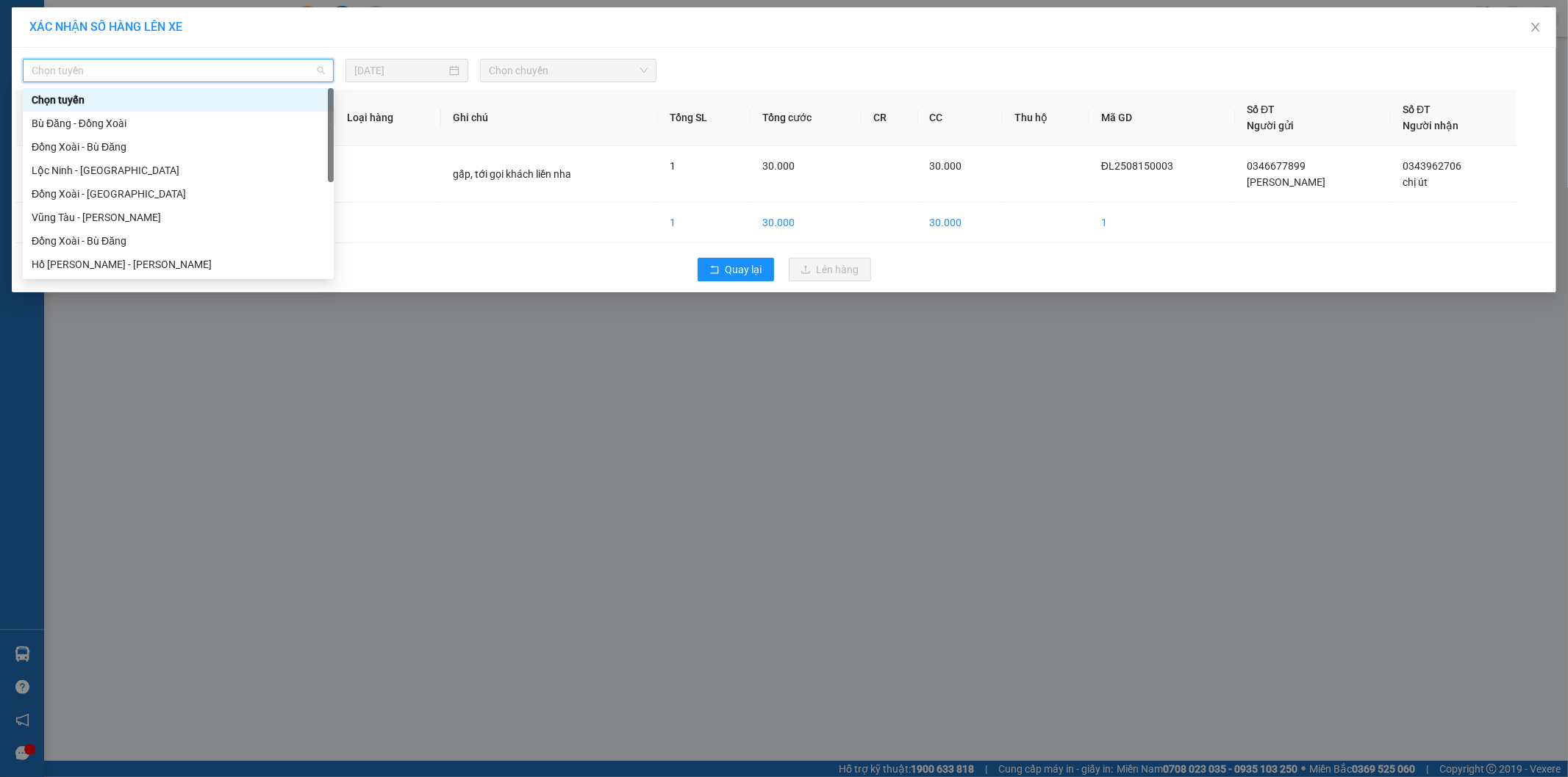
type input "b"
click at [165, 259] on div "Bù Đăng - Hồ Chí Minh" at bounding box center [179, 264] width 294 height 16
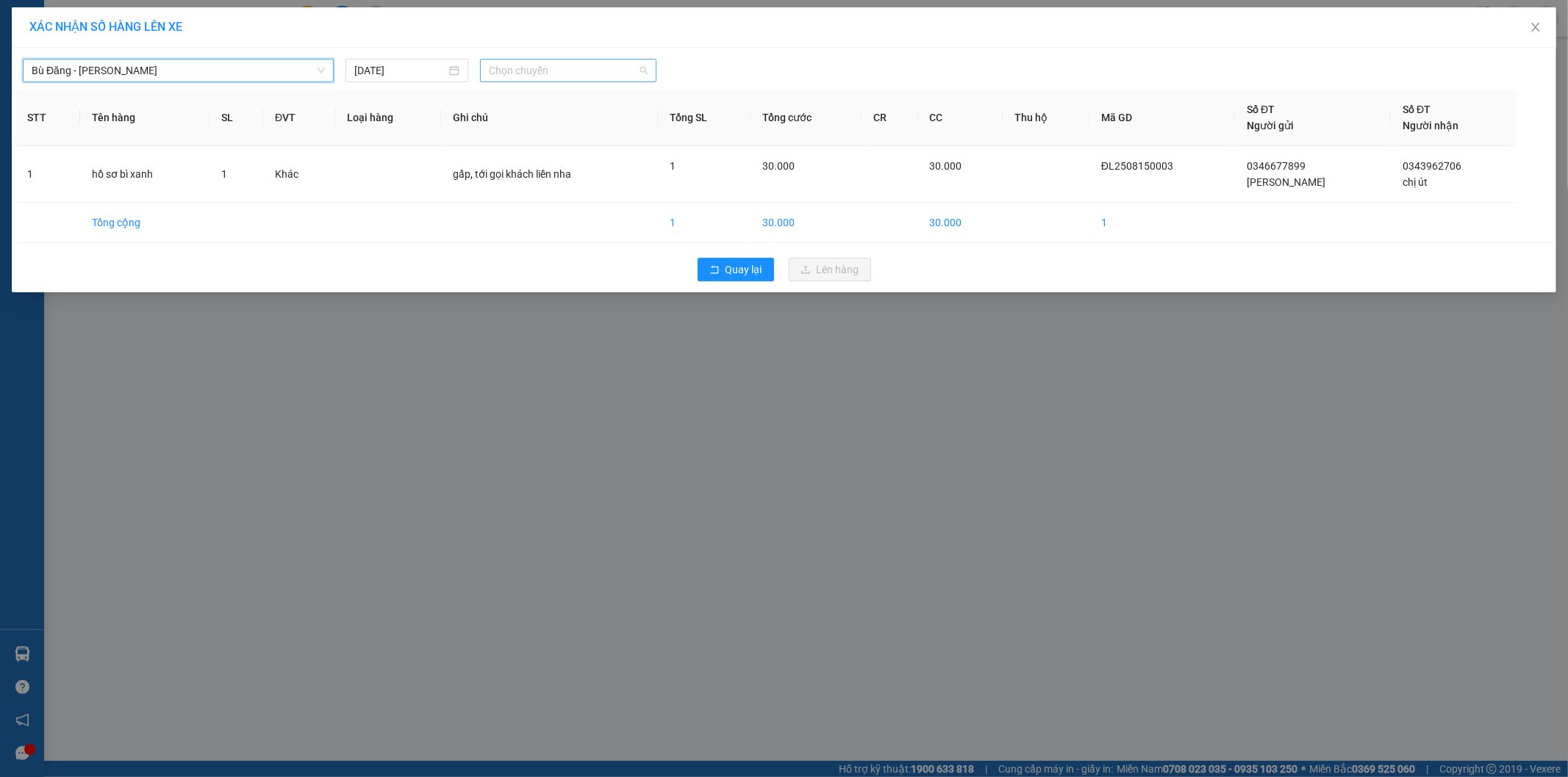
click at [502, 79] on span "Chọn chuyến" at bounding box center [568, 70] width 159 height 22
click at [552, 211] on div "15:20 - 50H-498.28" at bounding box center [546, 218] width 115 height 16
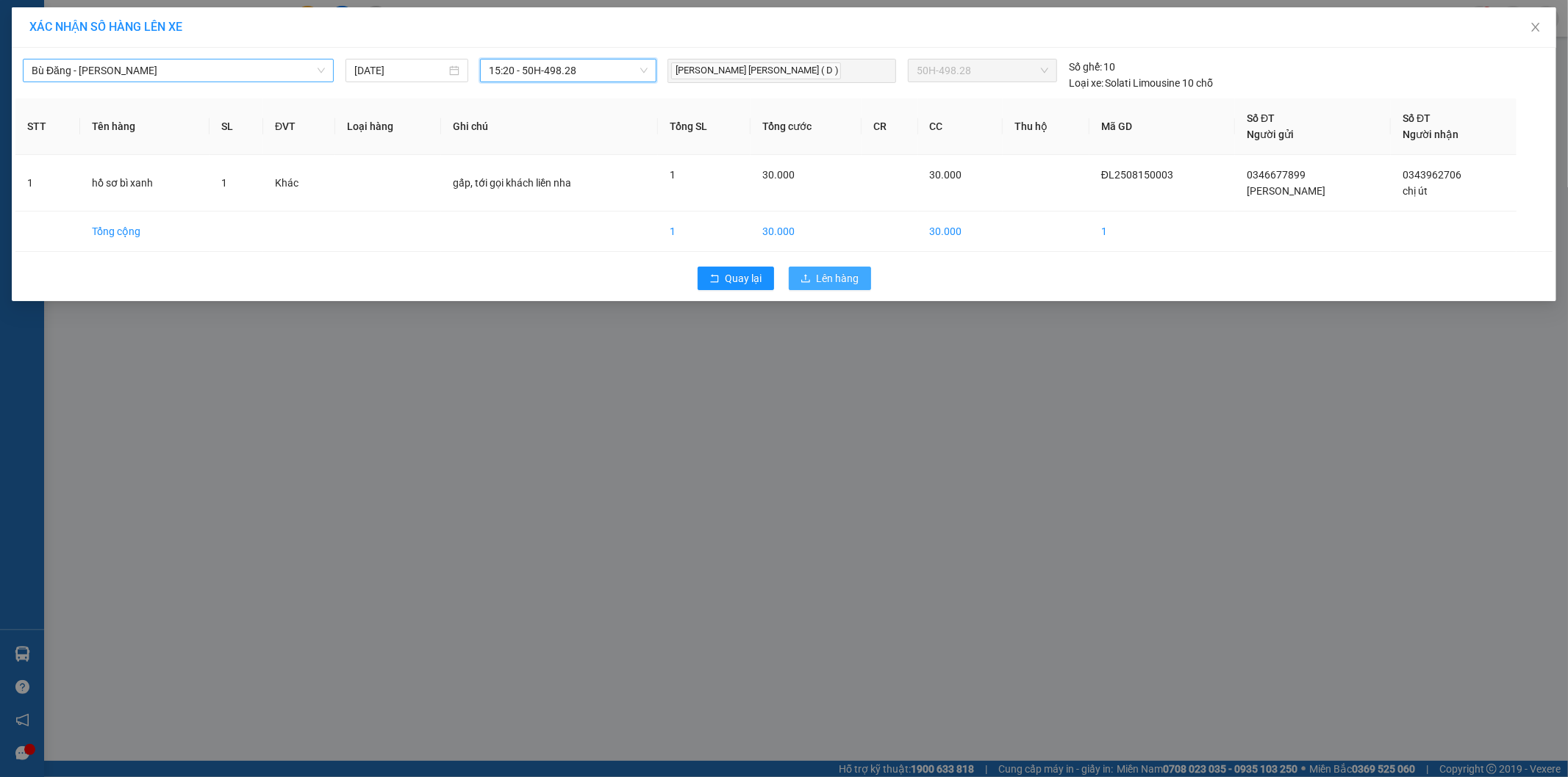
click at [829, 274] on span "Lên hàng" at bounding box center [838, 279] width 42 height 16
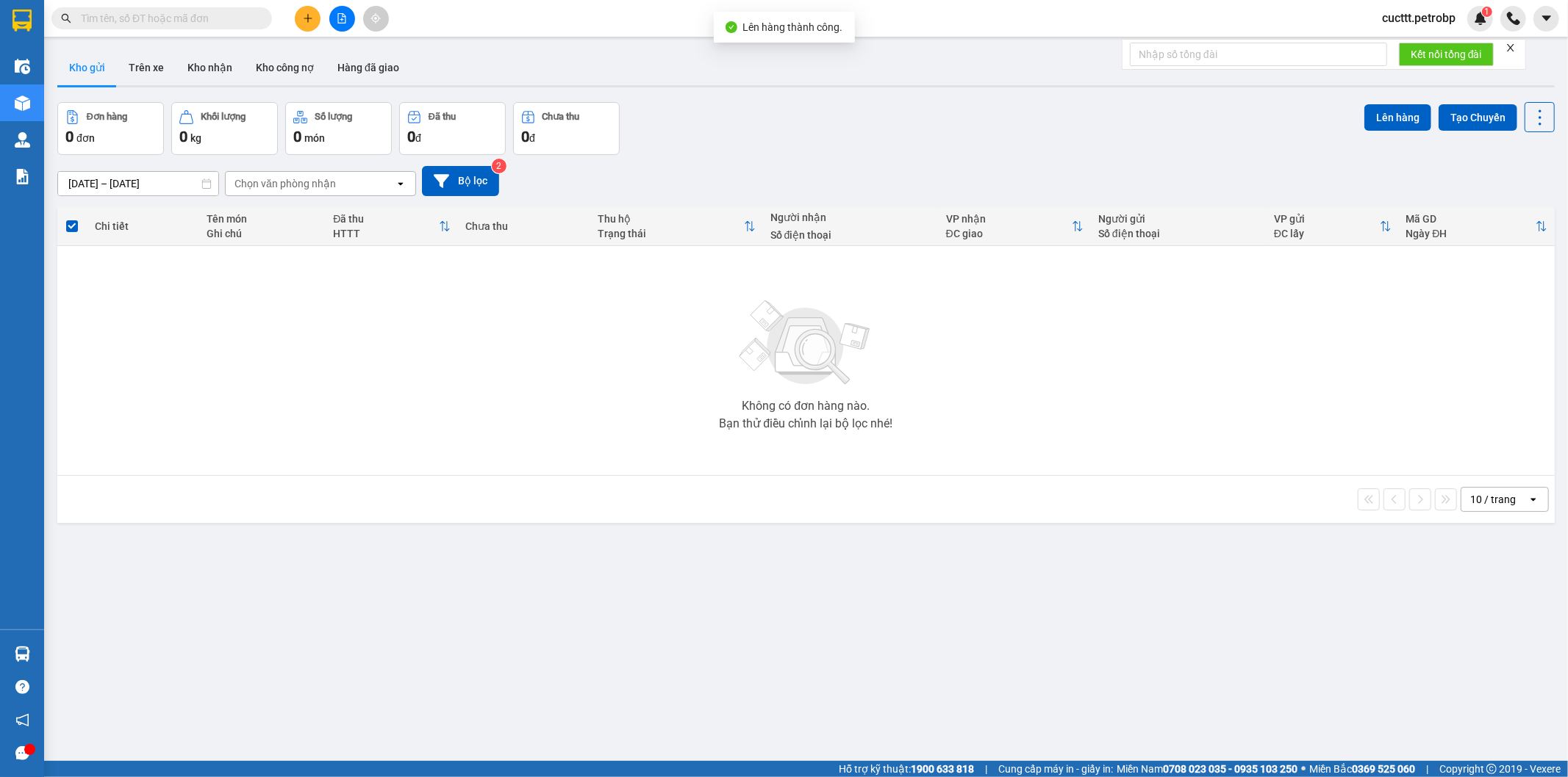
click at [341, 19] on icon "file-add" at bounding box center [342, 18] width 8 height 11
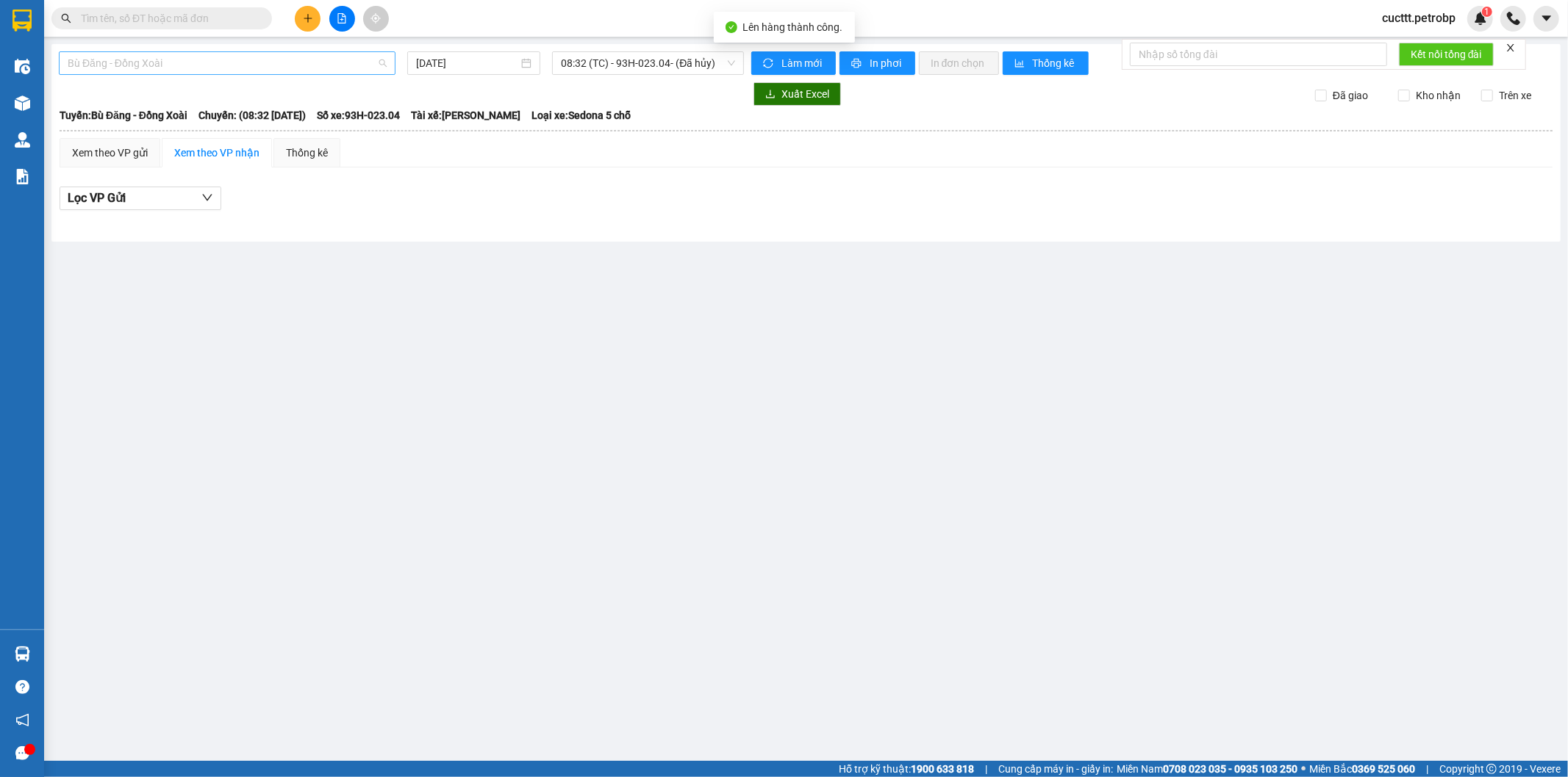
click at [221, 68] on span "Bù Đăng - Đồng Xoài" at bounding box center [227, 63] width 319 height 22
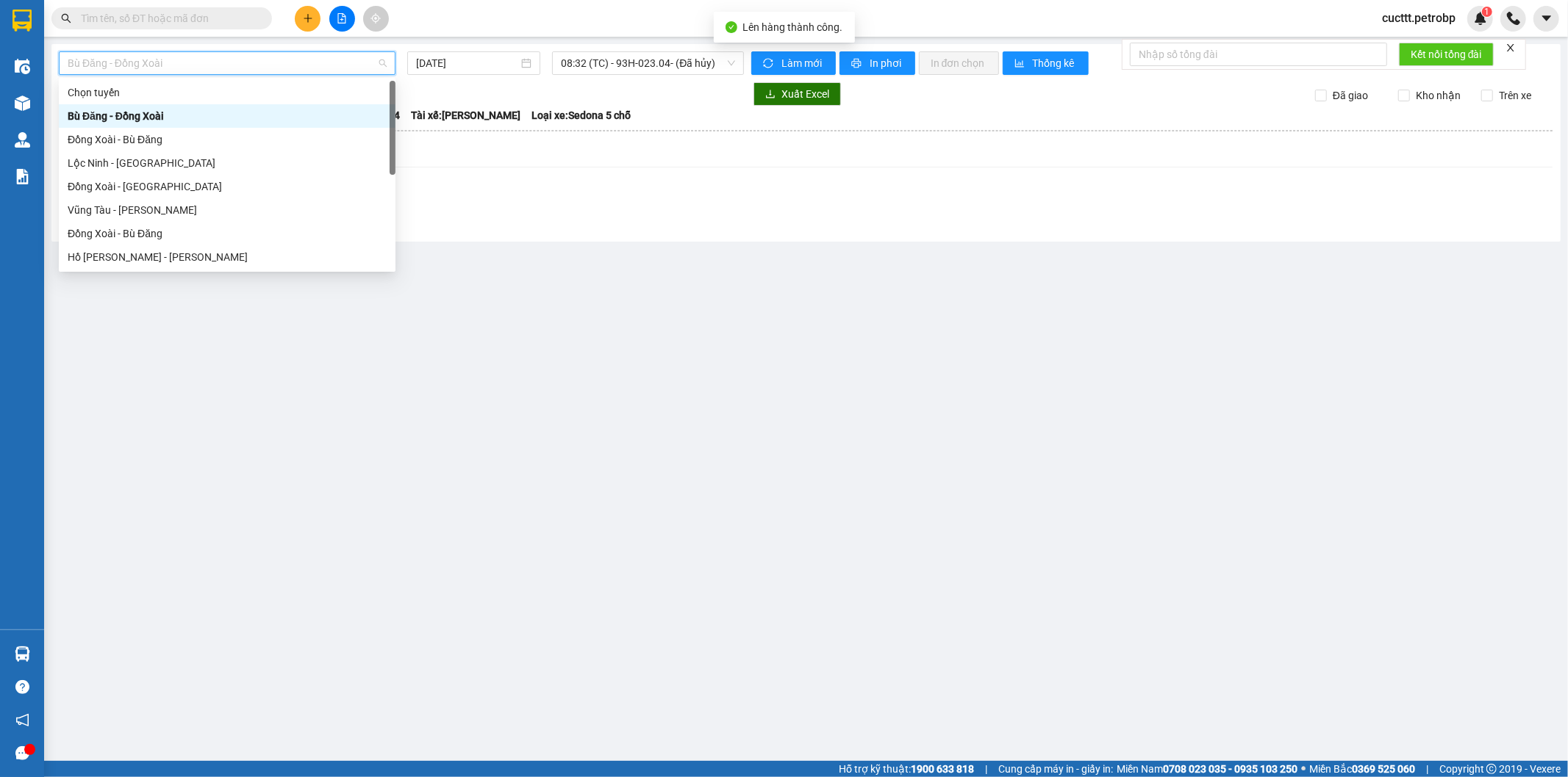
type input "b"
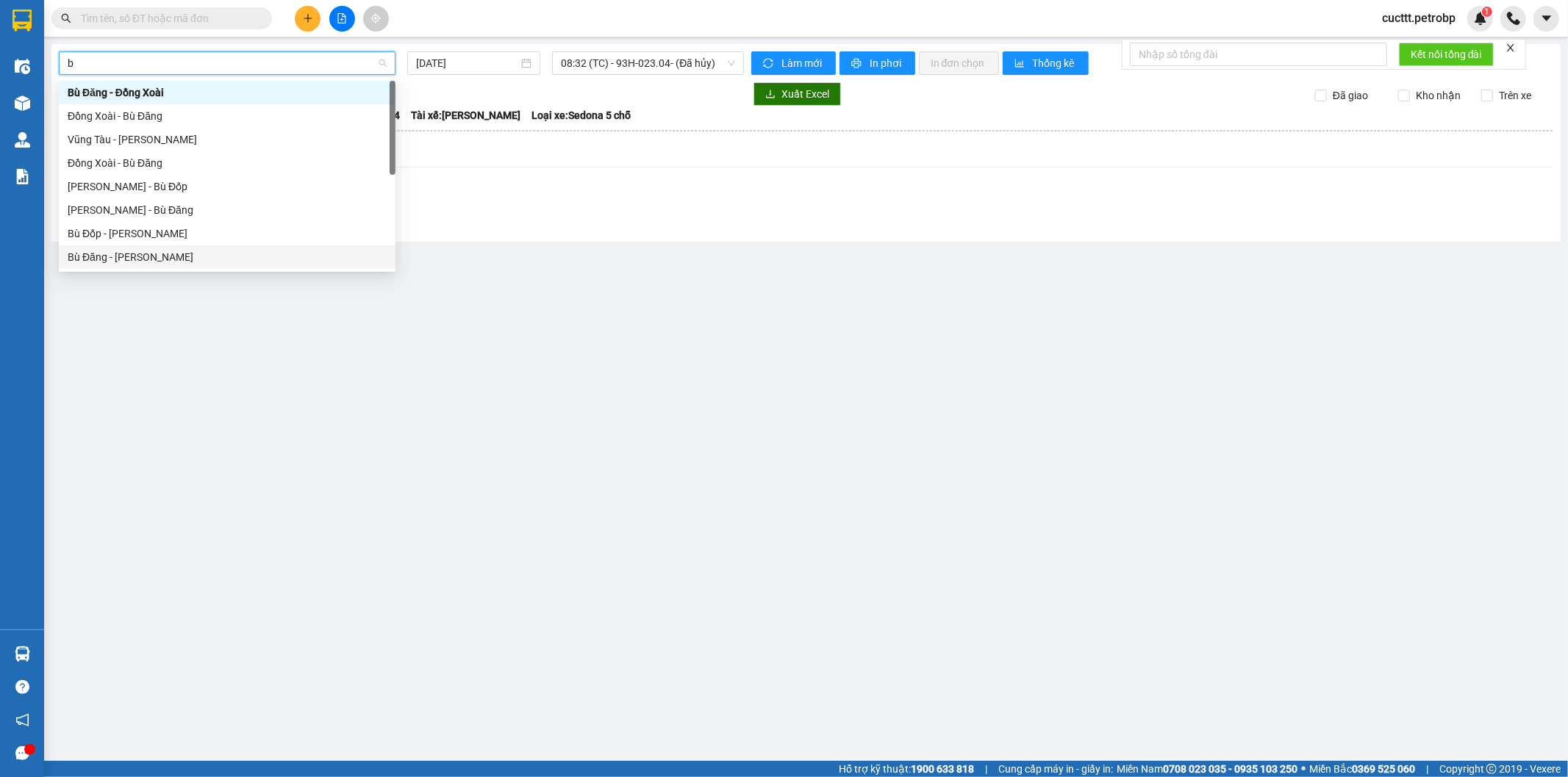
click at [184, 250] on div "Bù Đăng - Hồ Chí Minh" at bounding box center [227, 257] width 319 height 16
type input "[DATE]"
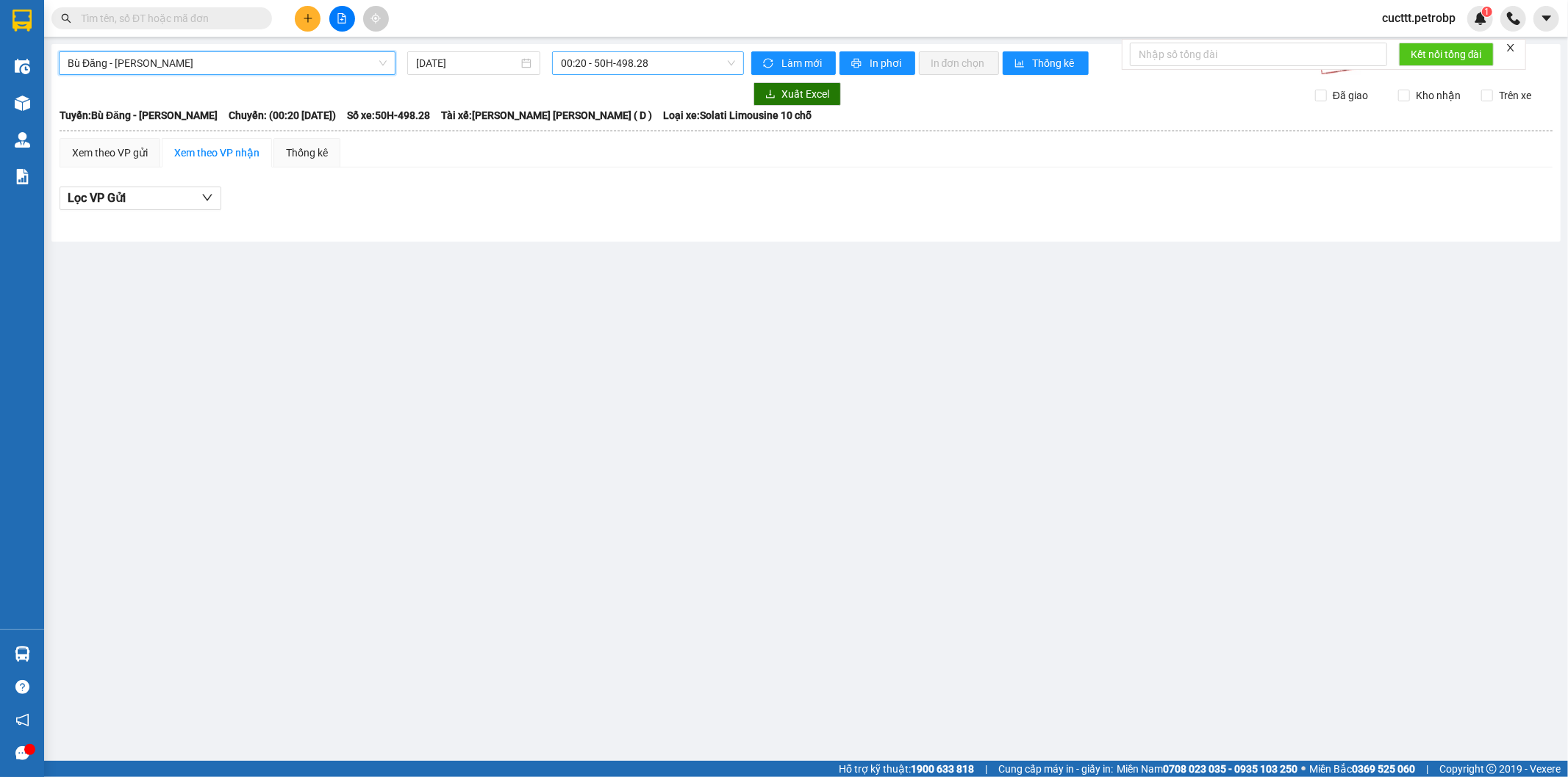
click at [648, 63] on span "00:20 - 50H-498.28" at bounding box center [647, 63] width 174 height 22
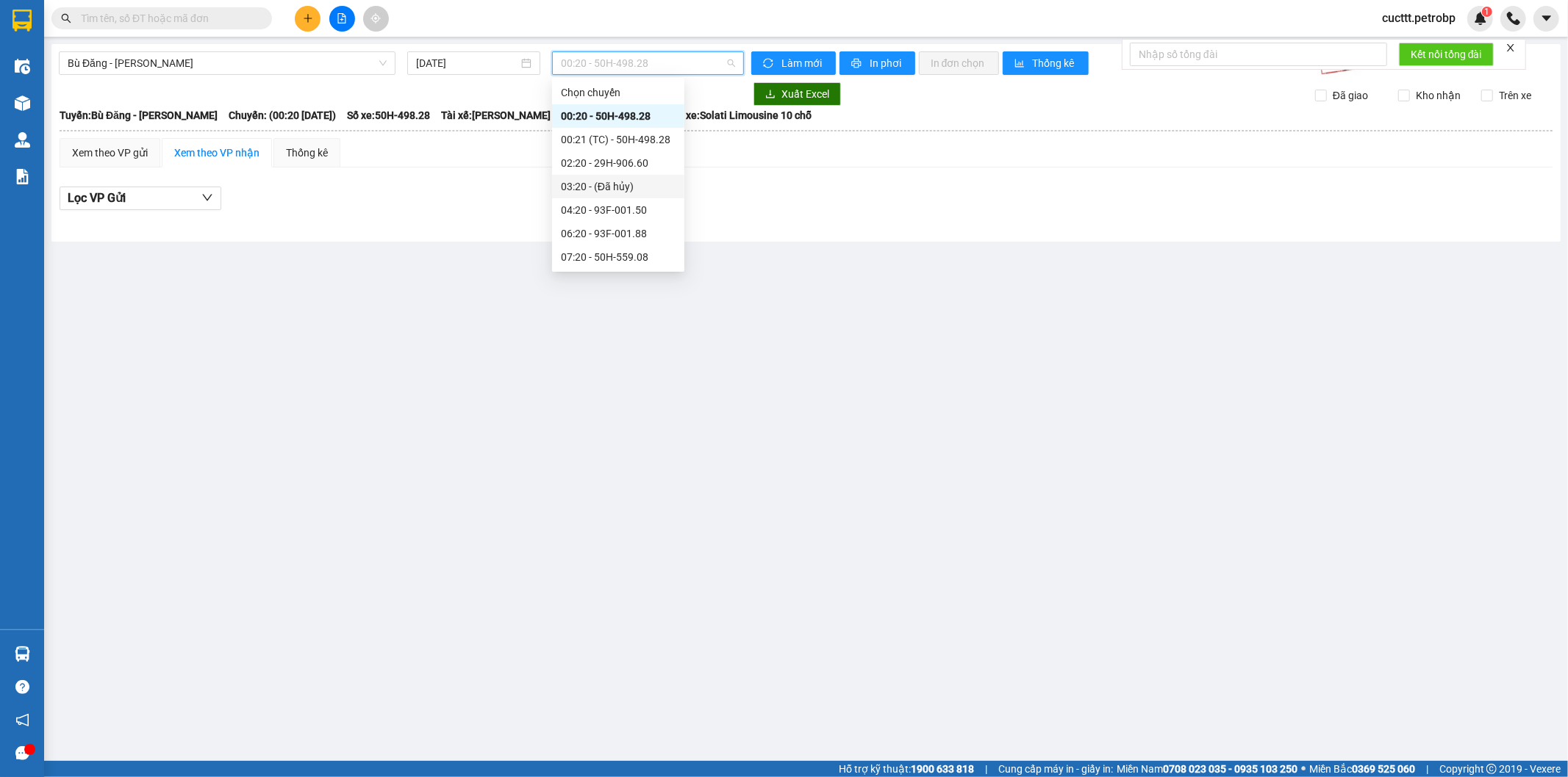
scroll to position [211, 0]
click at [642, 204] on div "15:20 - 50H-498.28" at bounding box center [618, 210] width 115 height 16
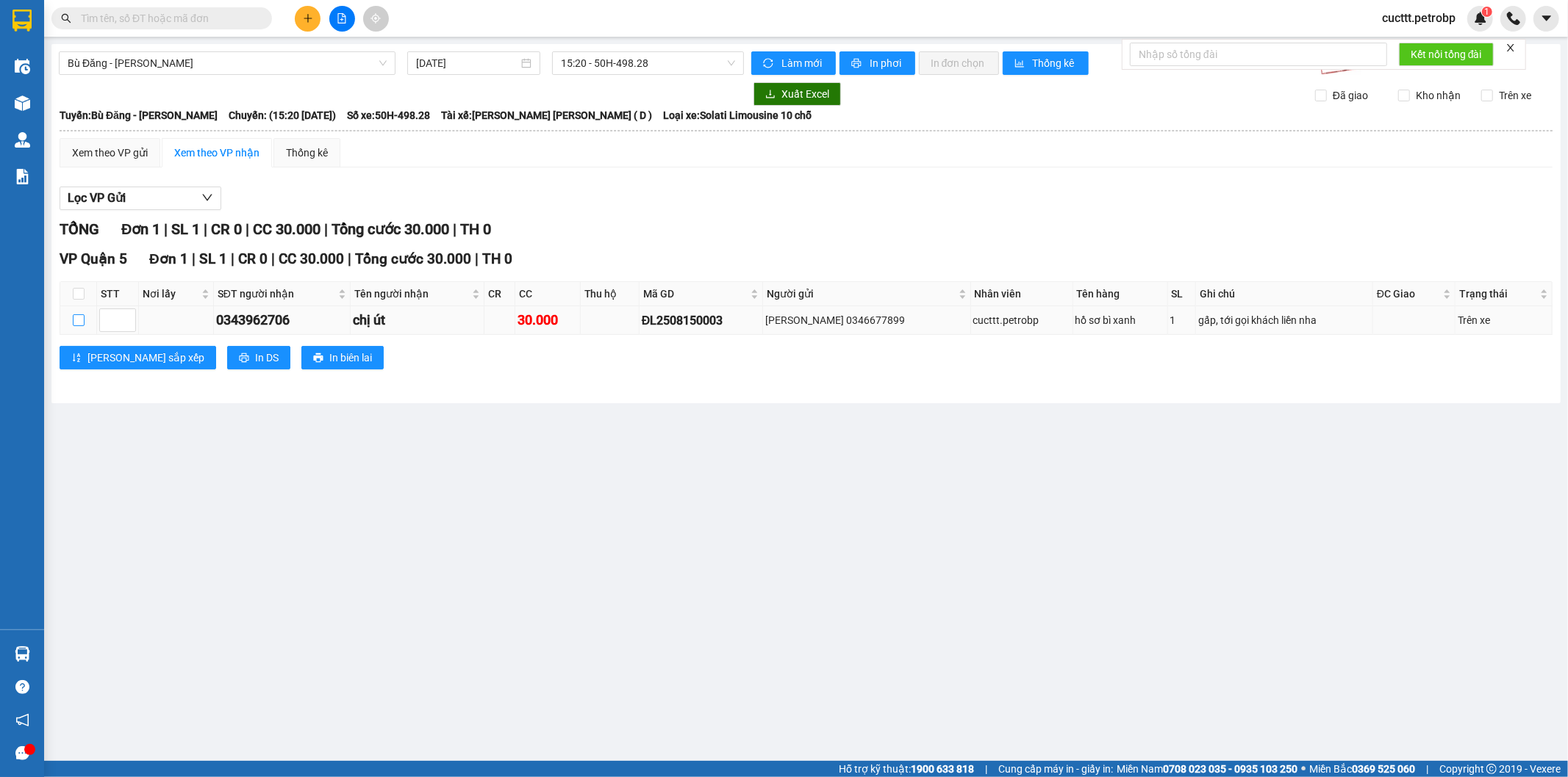
click at [75, 323] on input "checkbox" at bounding box center [78, 320] width 11 height 11
checkbox input "true"
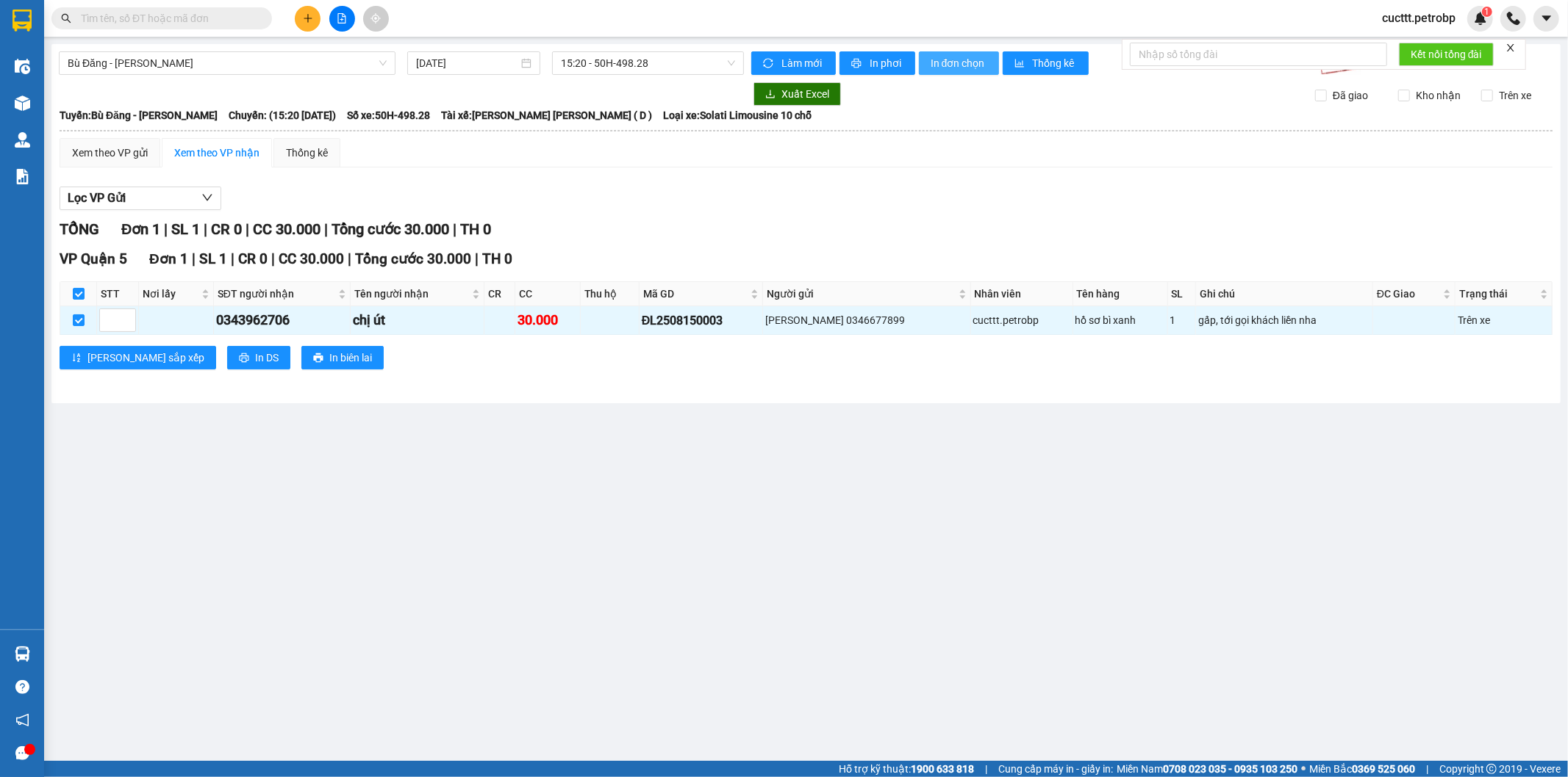
click at [936, 60] on span "In đơn chọn" at bounding box center [959, 64] width 56 height 16
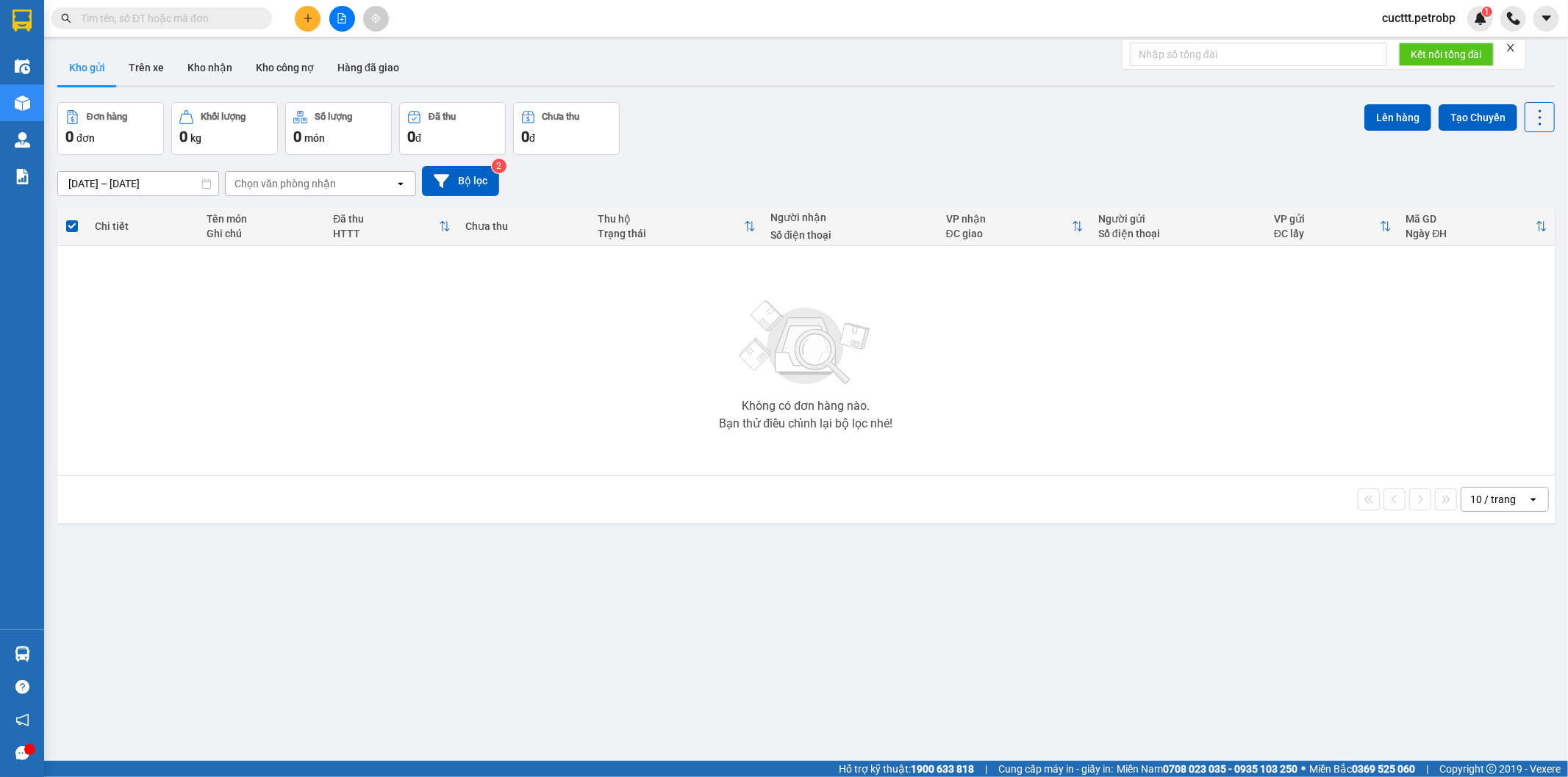
click at [234, 344] on div "Không có đơn hàng nào. Bạn thử điều chỉnh lại bộ lọc nhé!" at bounding box center [805, 360] width 1482 height 220
click at [150, 70] on button "Trên xe" at bounding box center [146, 67] width 59 height 35
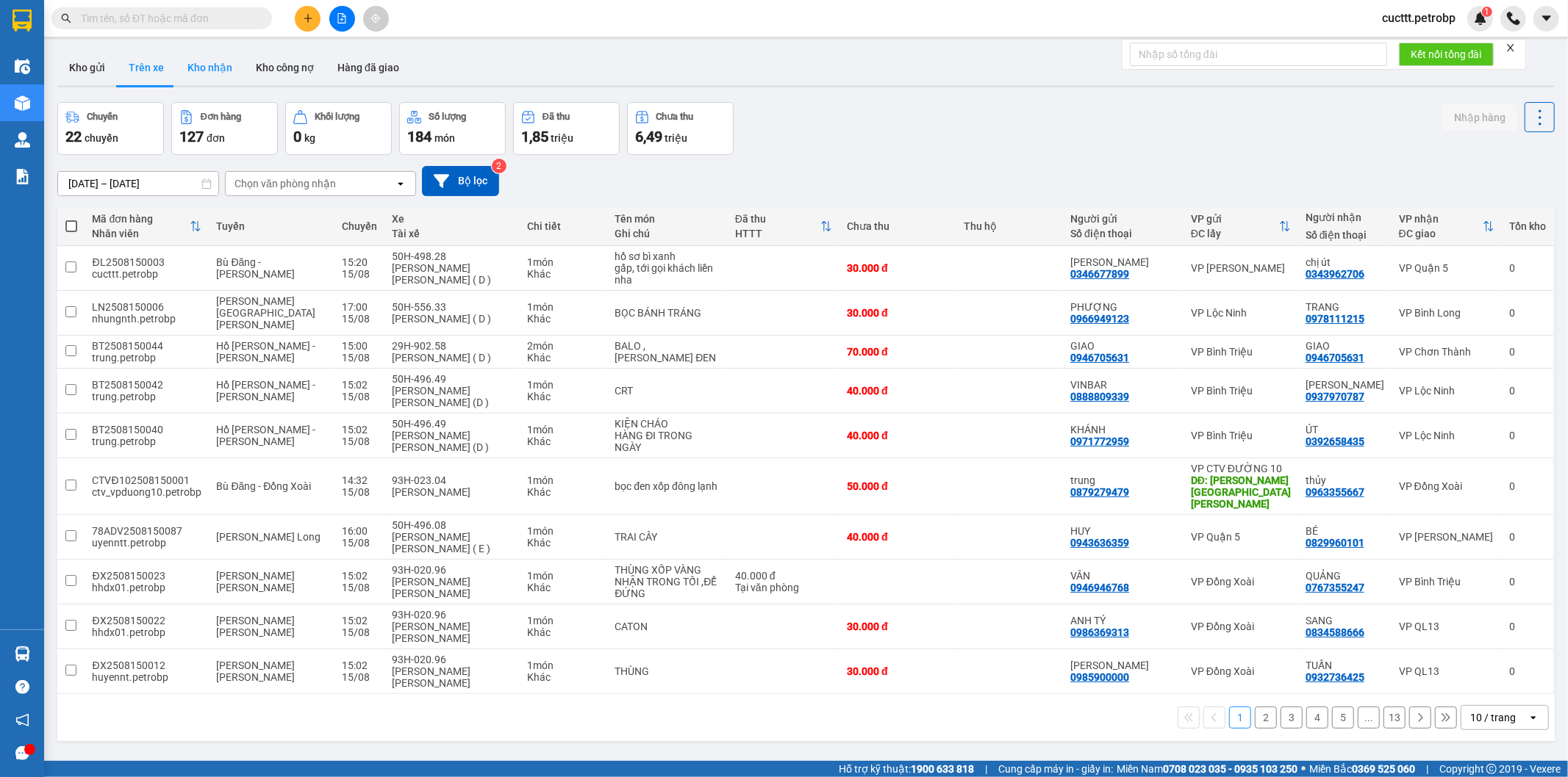
click at [222, 68] on button "Kho nhận" at bounding box center [210, 67] width 69 height 35
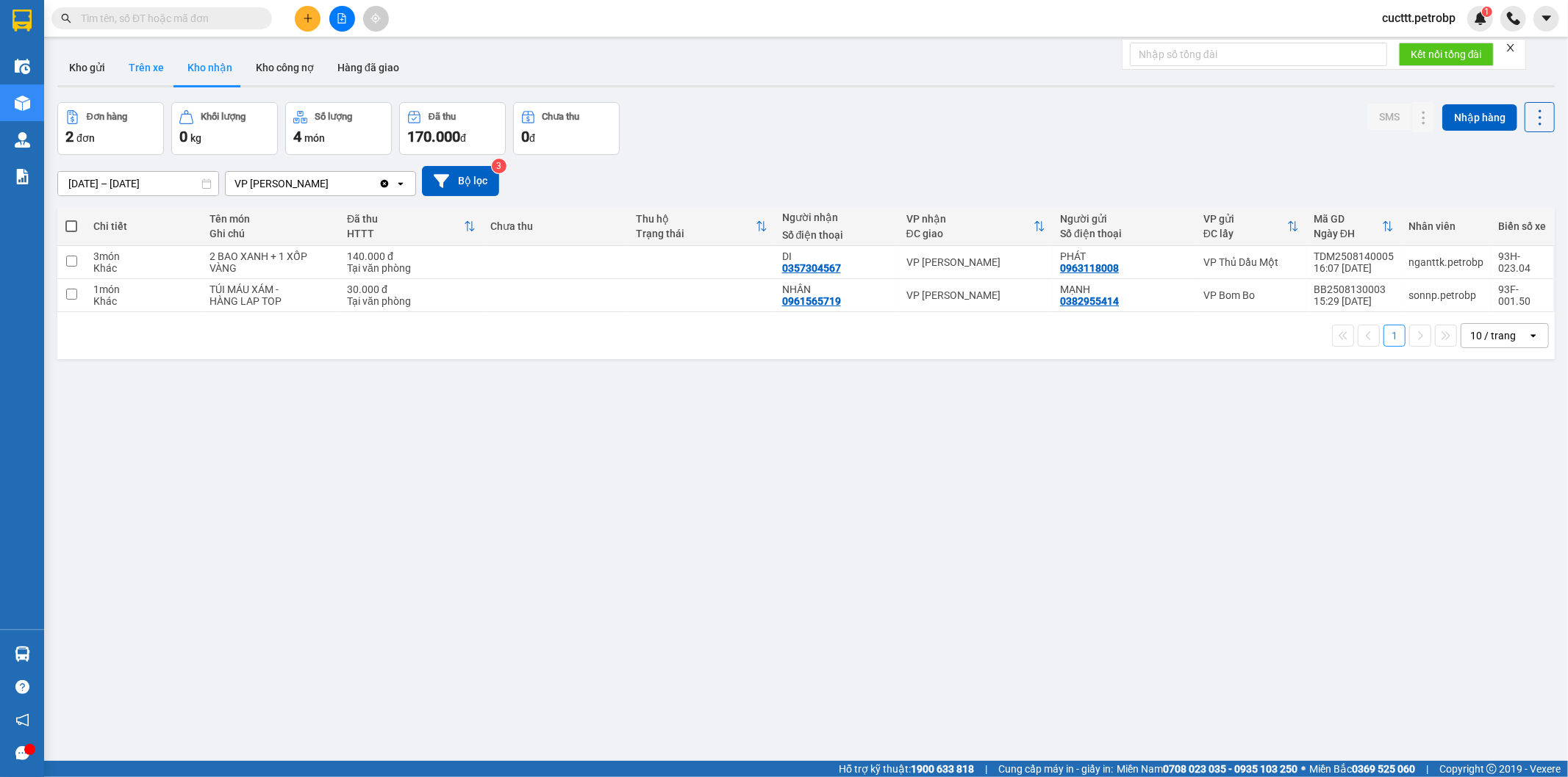
click at [153, 70] on button "Trên xe" at bounding box center [146, 67] width 59 height 35
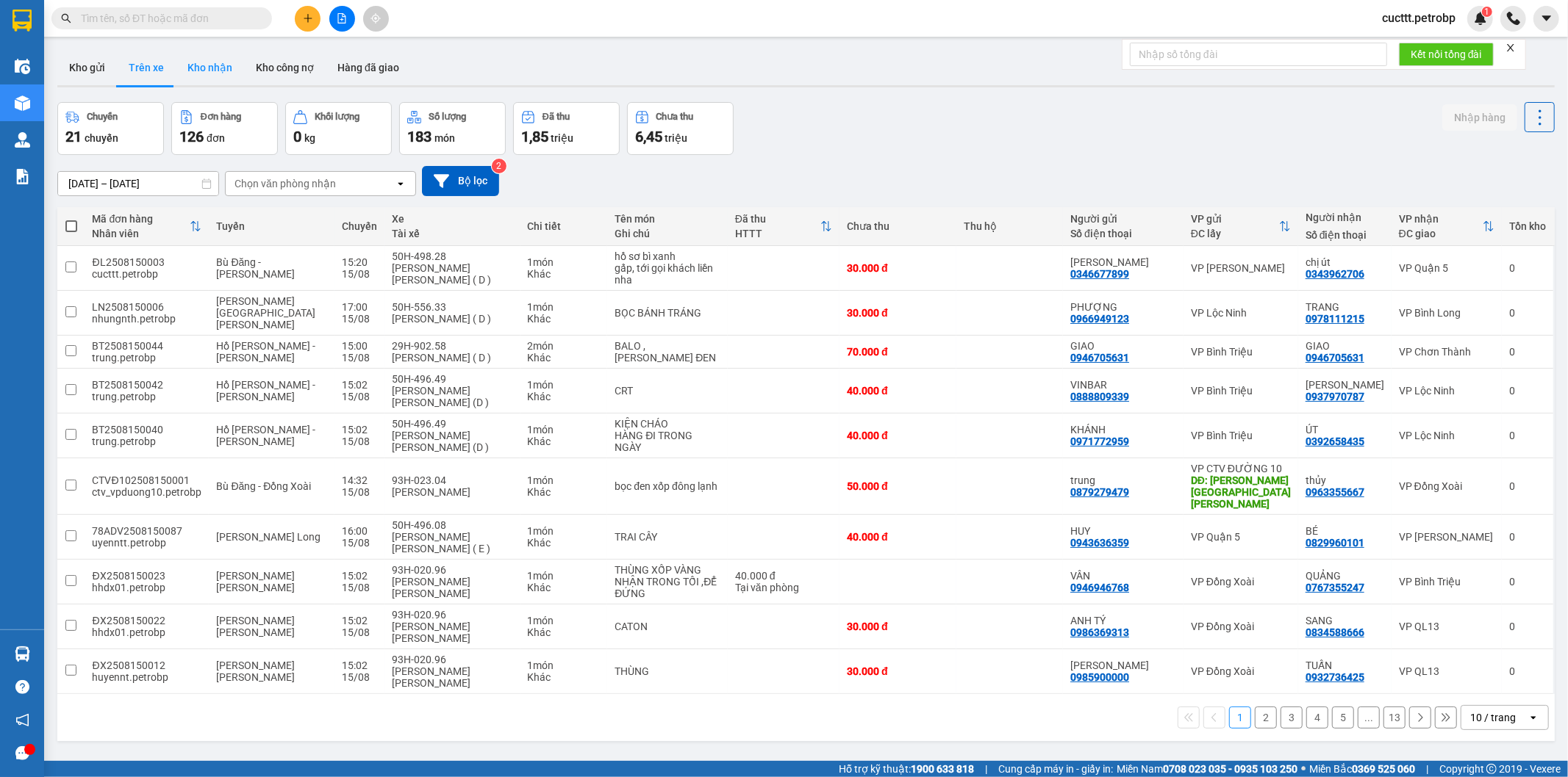
click at [203, 68] on button "Kho nhận" at bounding box center [210, 67] width 69 height 35
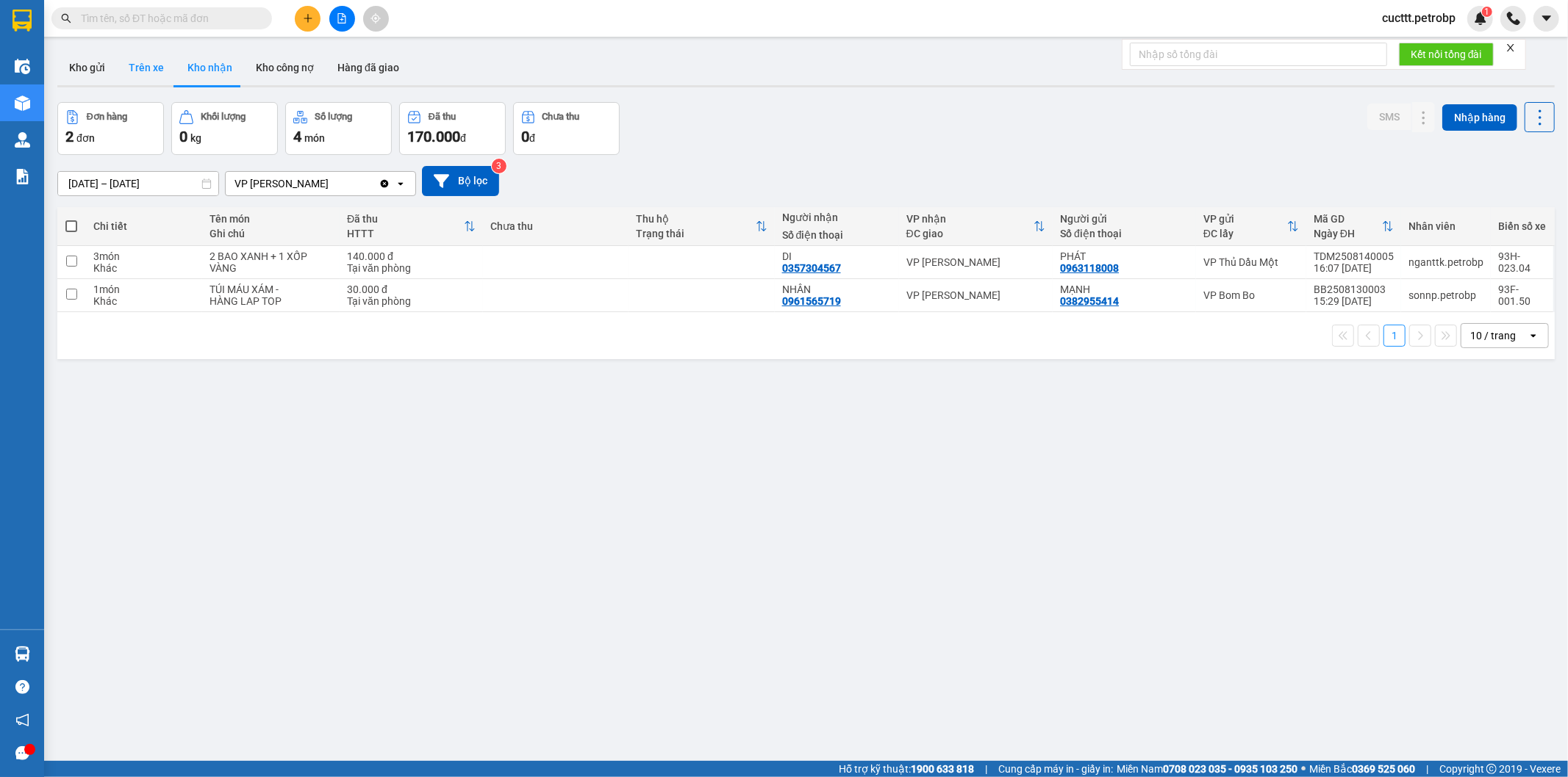
click at [144, 71] on button "Trên xe" at bounding box center [146, 67] width 59 height 35
type input "15/08/2025 – 15/08/2025"
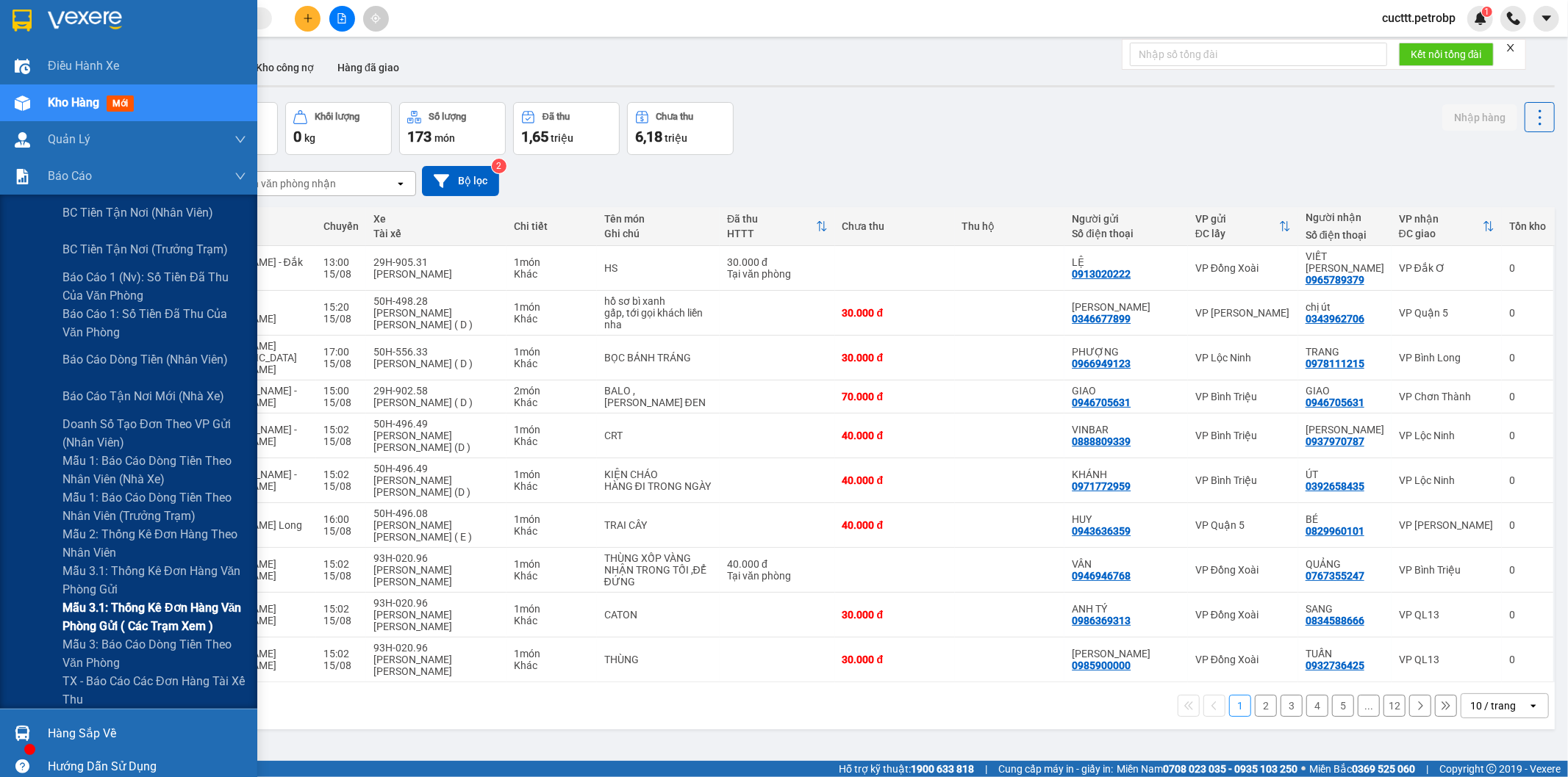
click at [164, 618] on span "Mẫu 3.1: Thống kê đơn hàng văn phòng gửi ( các trạm xem )" at bounding box center [154, 616] width 184 height 37
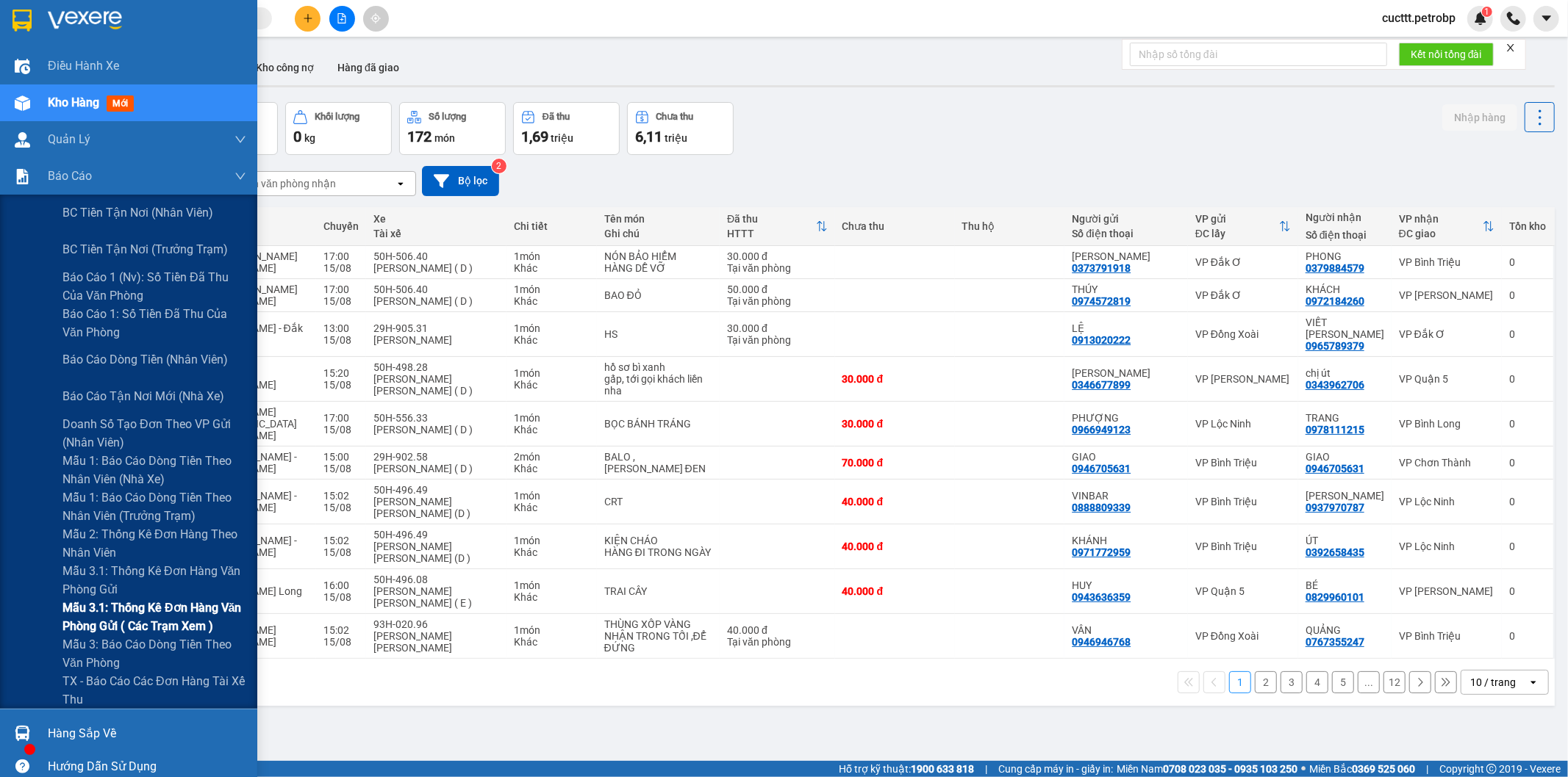
click at [199, 625] on span "Mẫu 3.1: Thống kê đơn hàng văn phòng gửi ( các trạm xem )" at bounding box center [154, 616] width 184 height 37
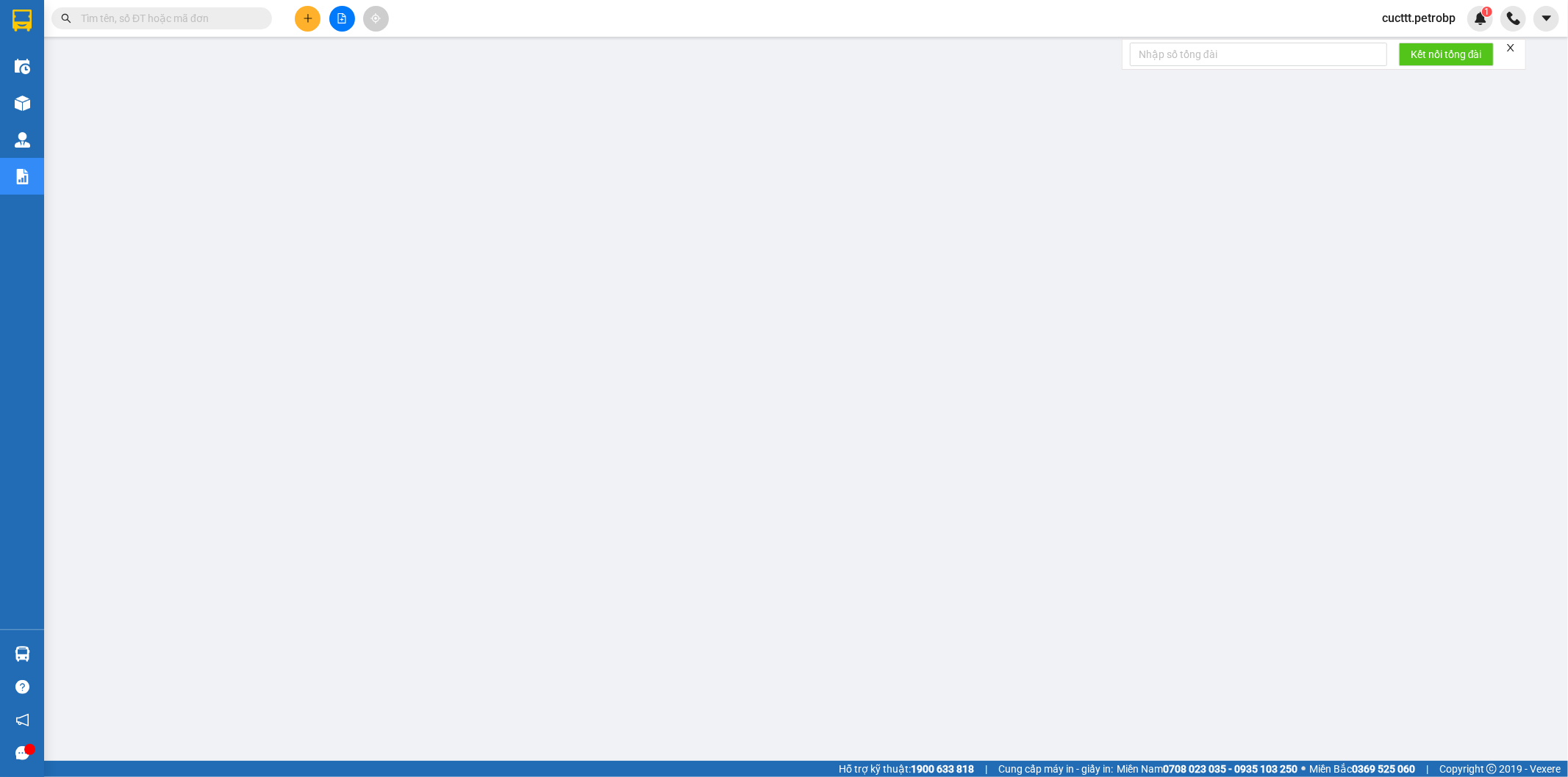
click at [220, 13] on input "text" at bounding box center [167, 19] width 174 height 16
paste input "BT2508150036"
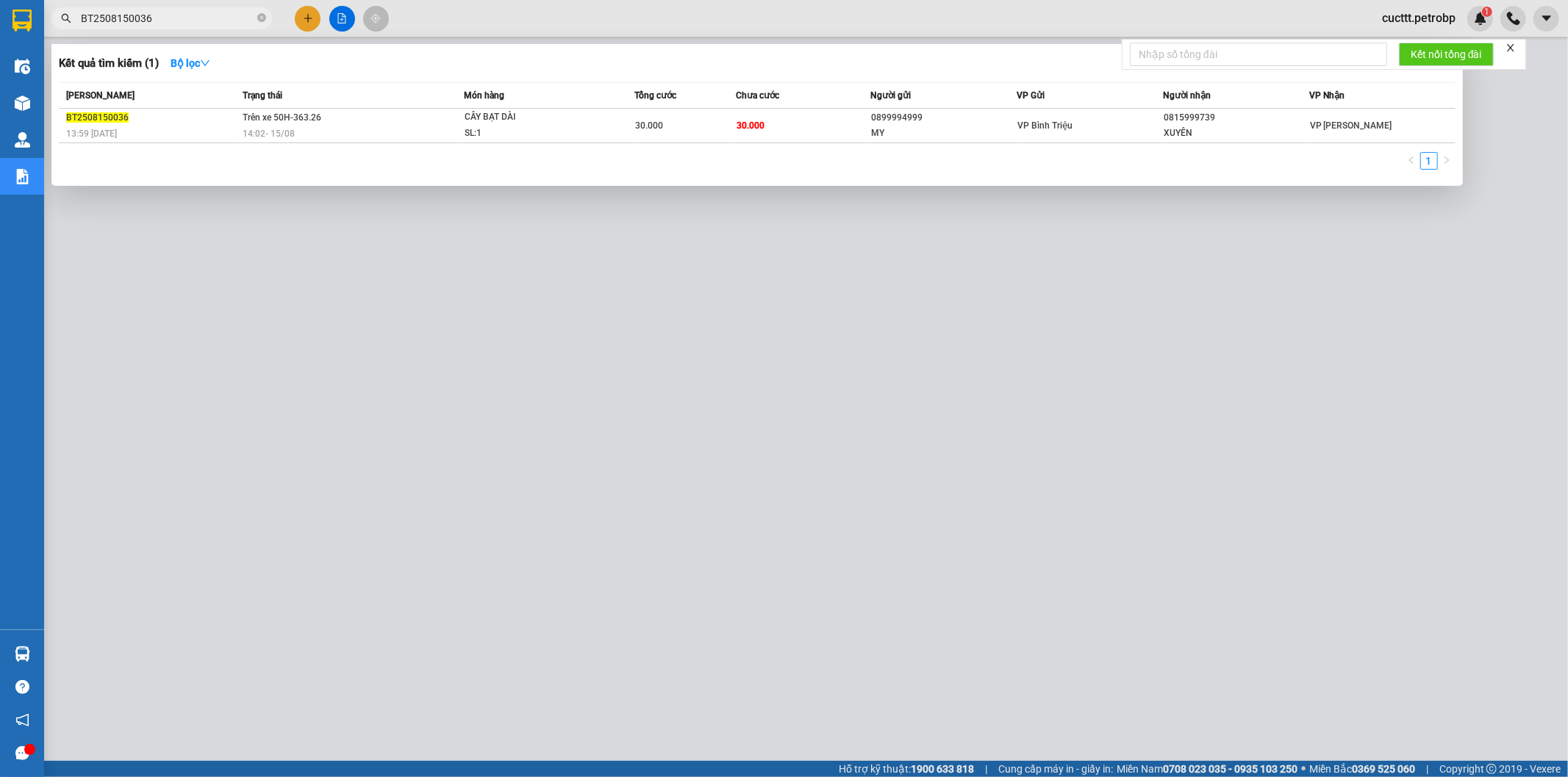
type input "BT2508150036"
click at [488, 246] on div at bounding box center [784, 388] width 1568 height 777
click at [264, 19] on icon "close-circle" at bounding box center [261, 17] width 9 height 9
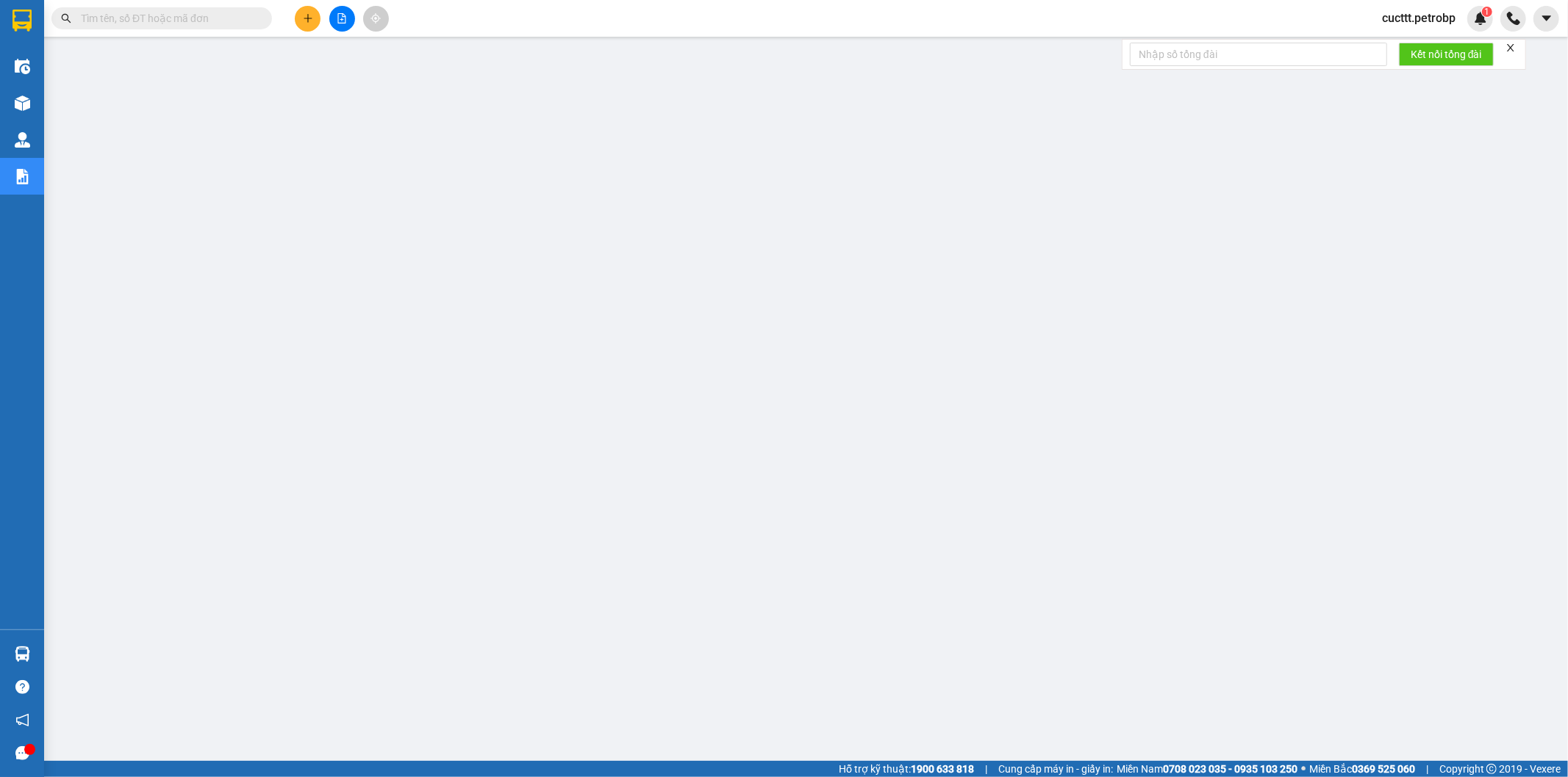
click at [259, 19] on span at bounding box center [261, 19] width 9 height 16
click at [236, 11] on input "text" at bounding box center [167, 19] width 174 height 16
paste input "BT2508150034"
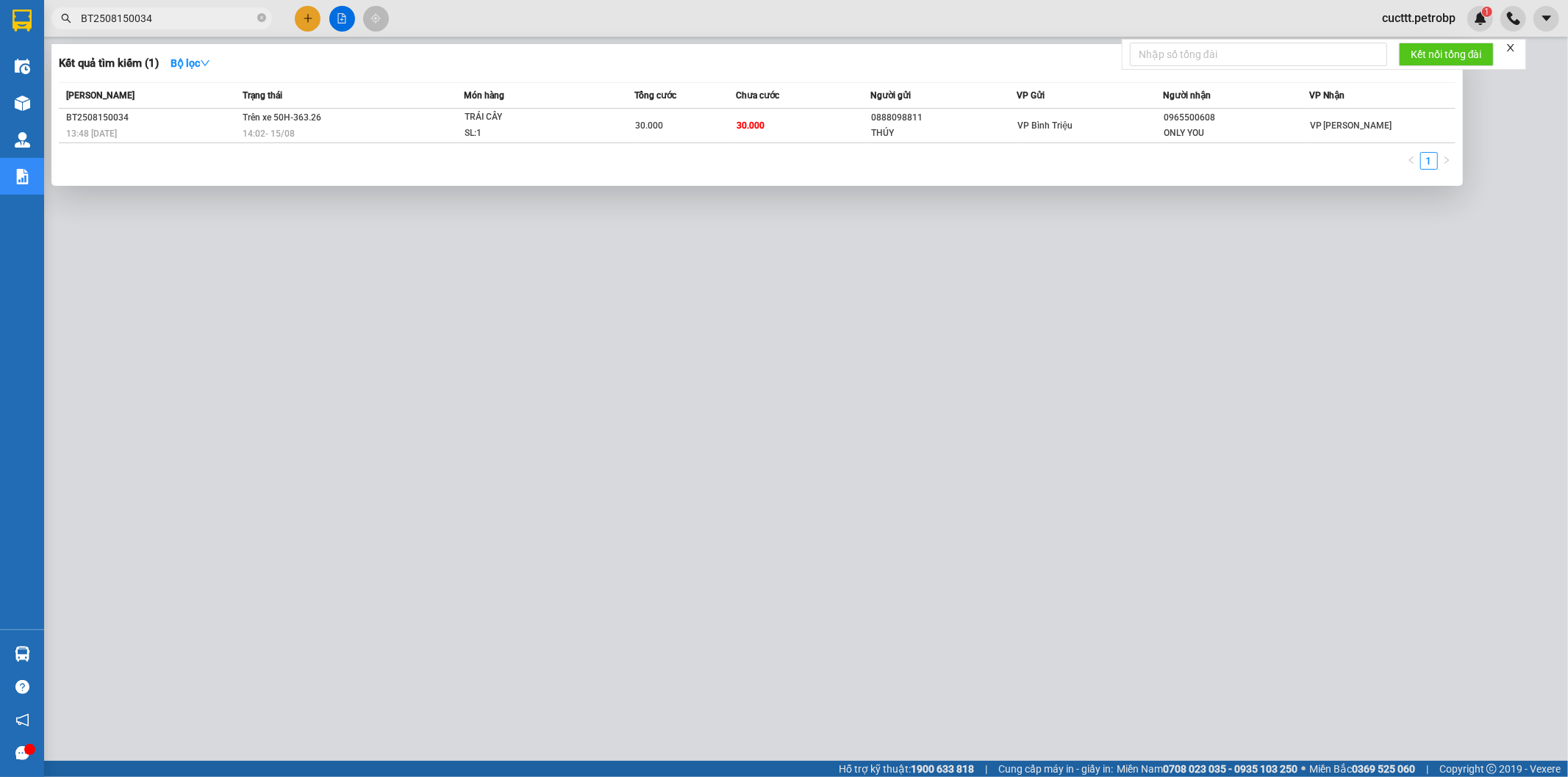
type input "BT2508150034"
click at [480, 254] on div at bounding box center [784, 388] width 1568 height 777
click at [261, 19] on icon "close-circle" at bounding box center [261, 17] width 9 height 9
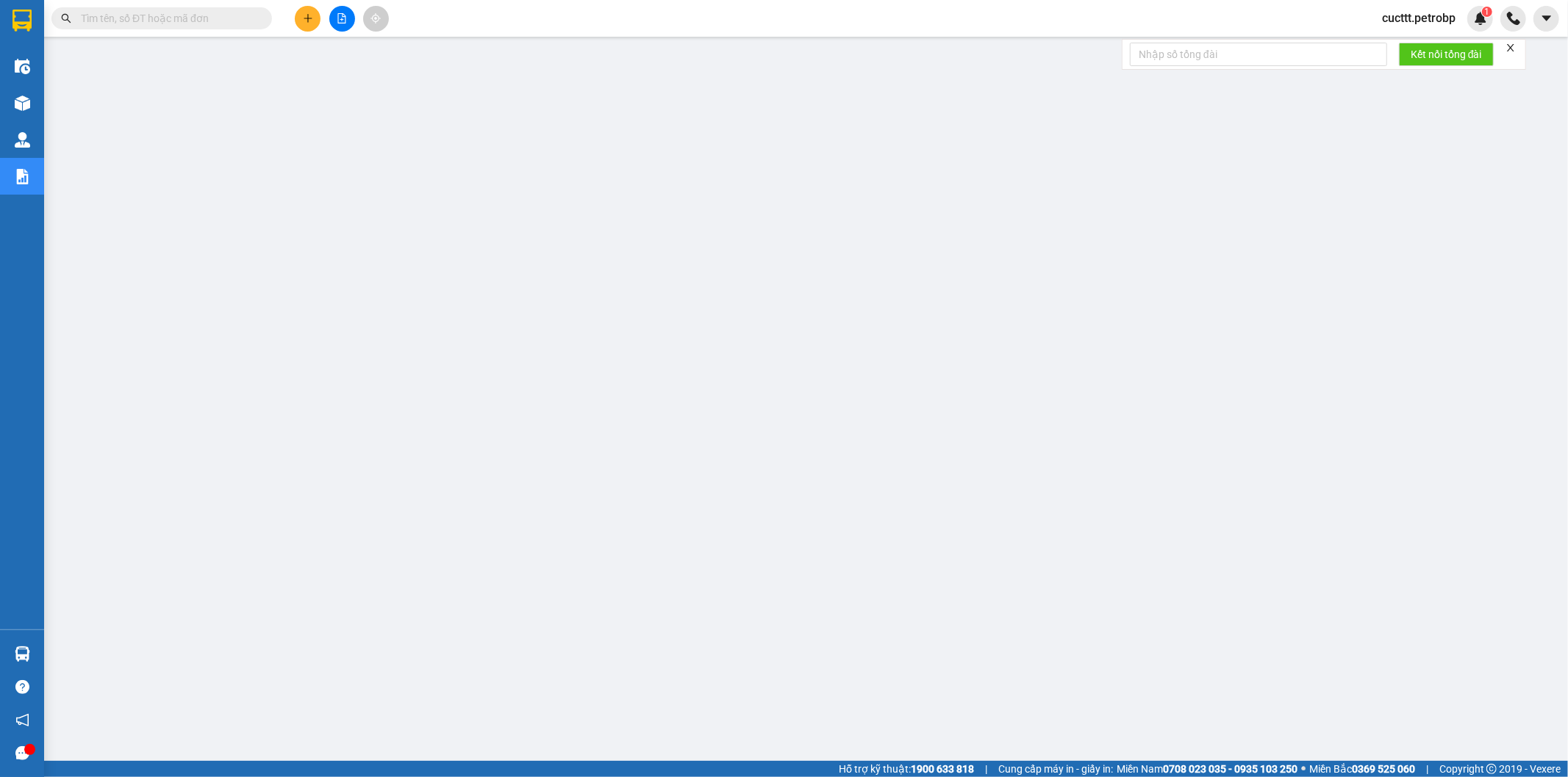
click at [238, 18] on input "text" at bounding box center [167, 19] width 174 height 16
paste input "BT2508150018"
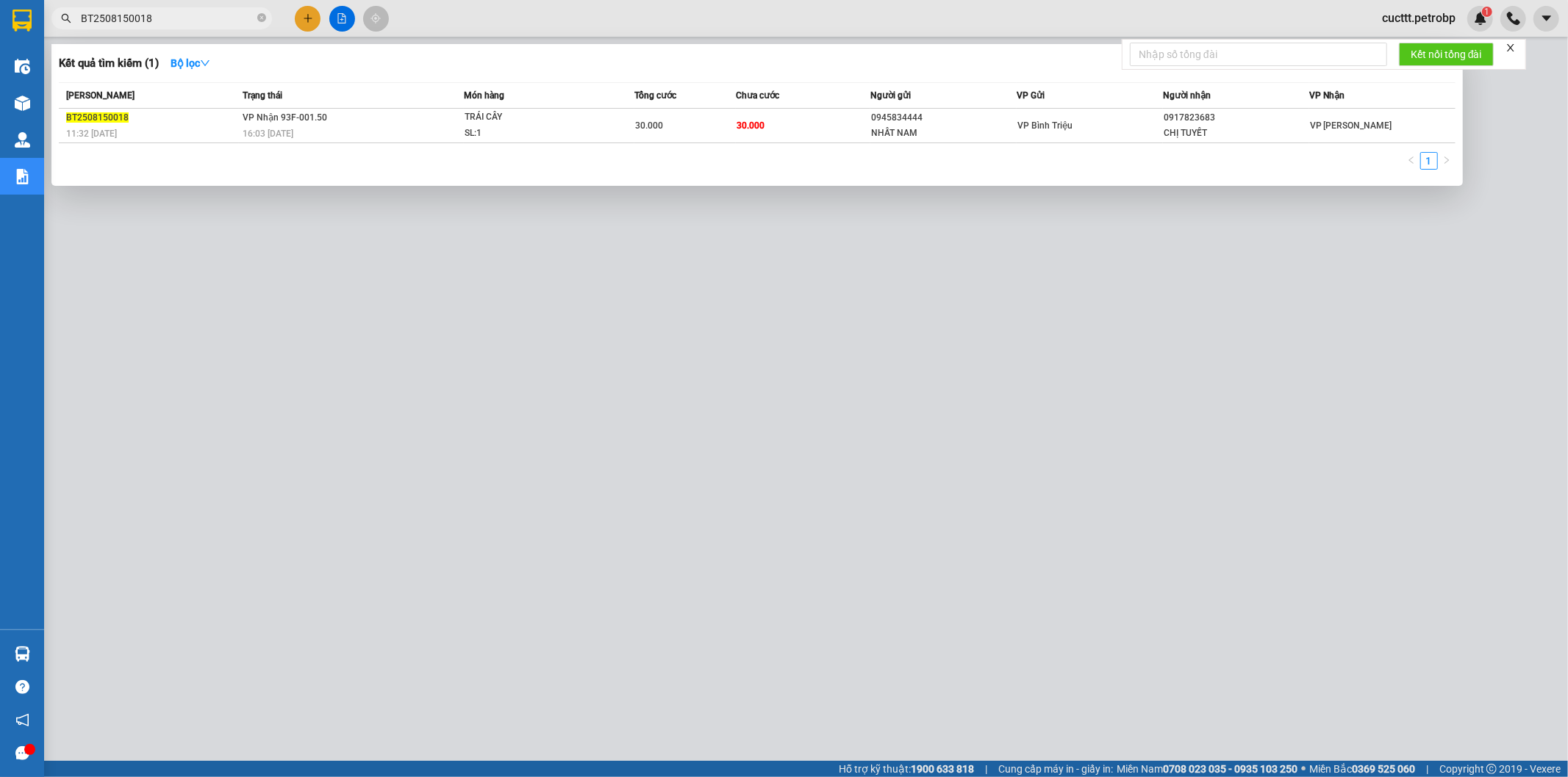
type input "BT2508150018"
click at [401, 296] on div at bounding box center [784, 388] width 1568 height 777
click at [259, 19] on icon "close-circle" at bounding box center [261, 17] width 9 height 9
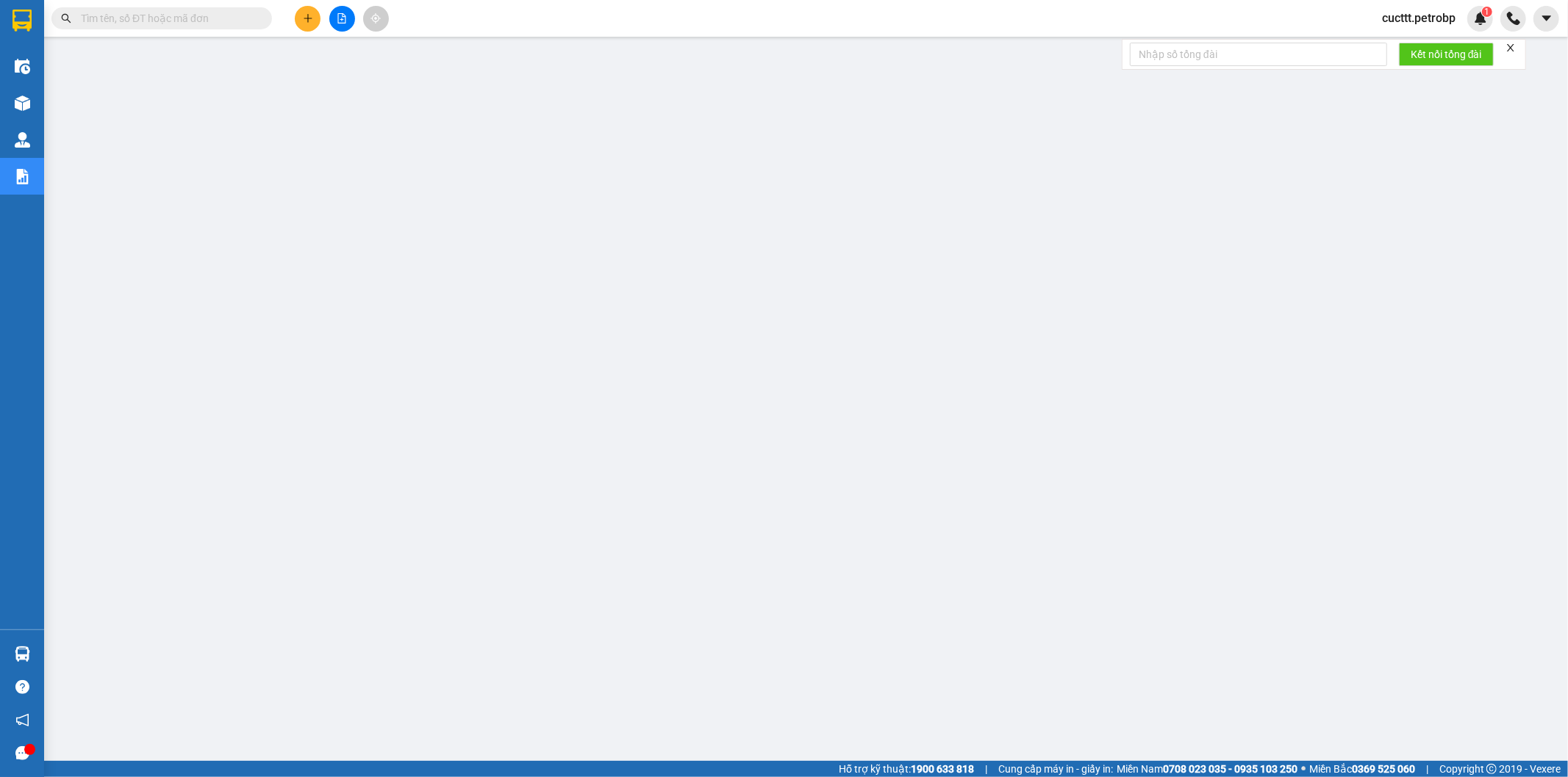
click at [167, 11] on input "text" at bounding box center [167, 19] width 174 height 16
paste input "BT2508150022"
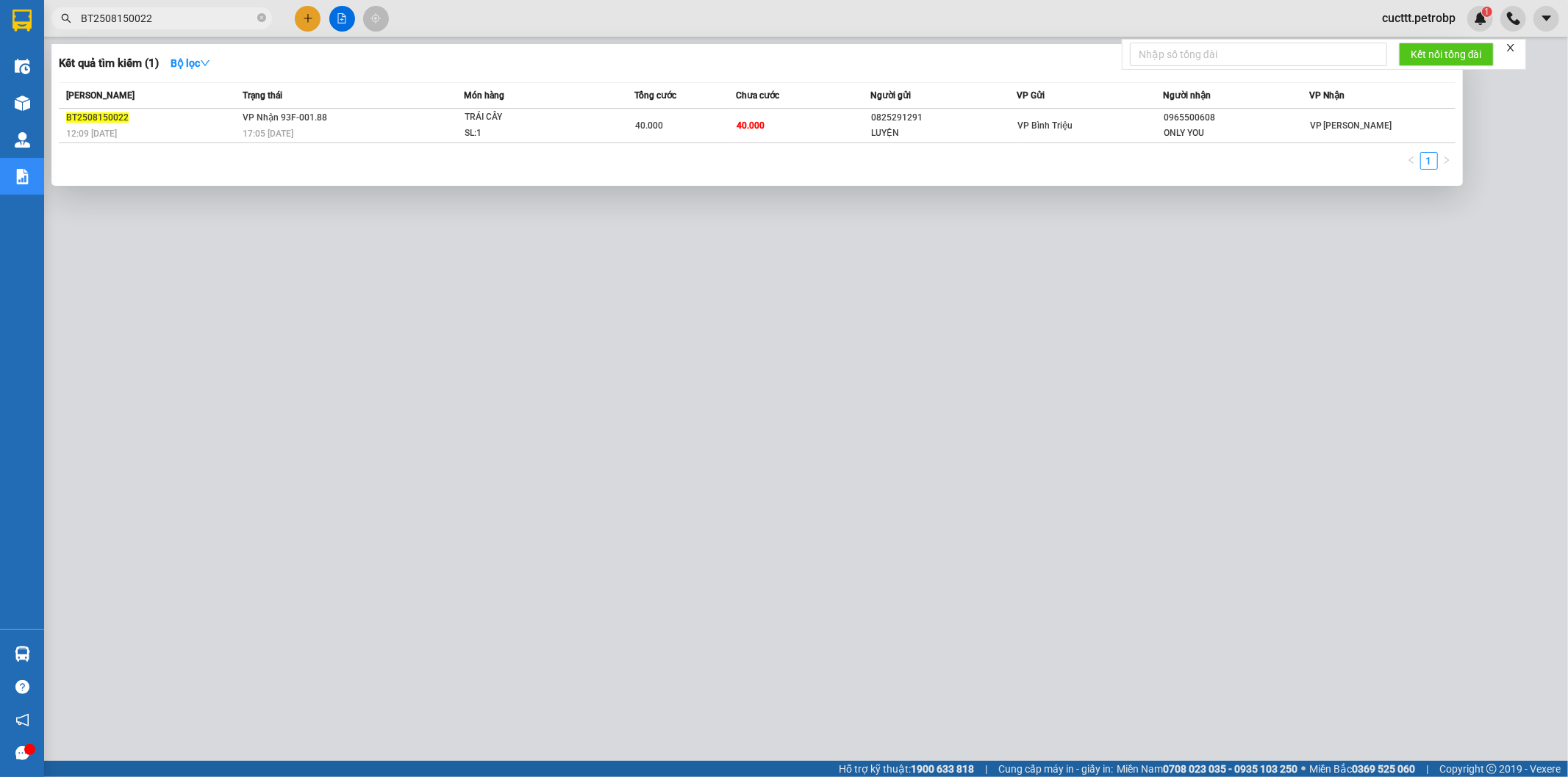
type input "BT2508150022"
click at [880, 376] on div at bounding box center [784, 388] width 1568 height 777
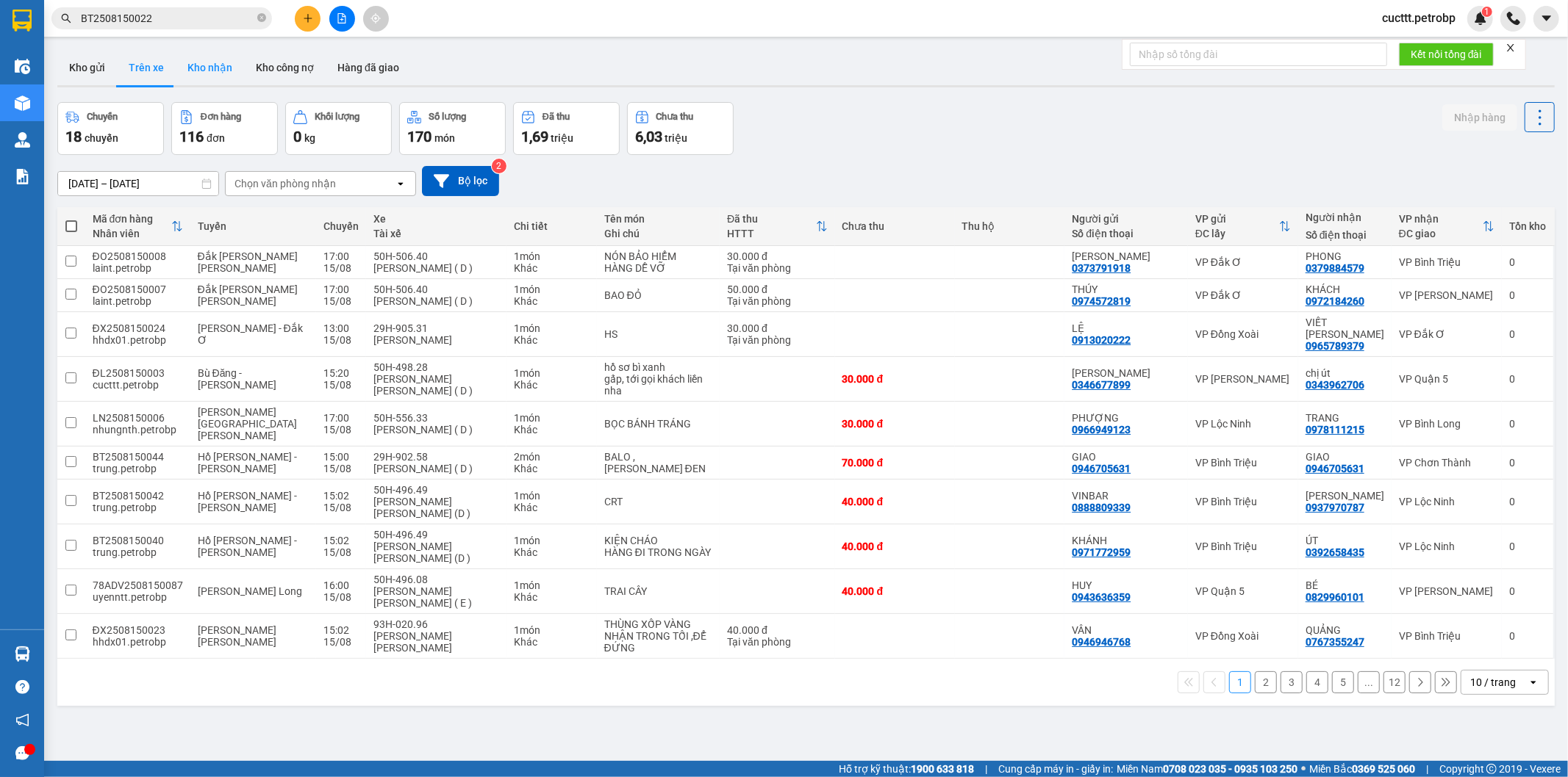
click at [202, 67] on button "Kho nhận" at bounding box center [210, 67] width 69 height 35
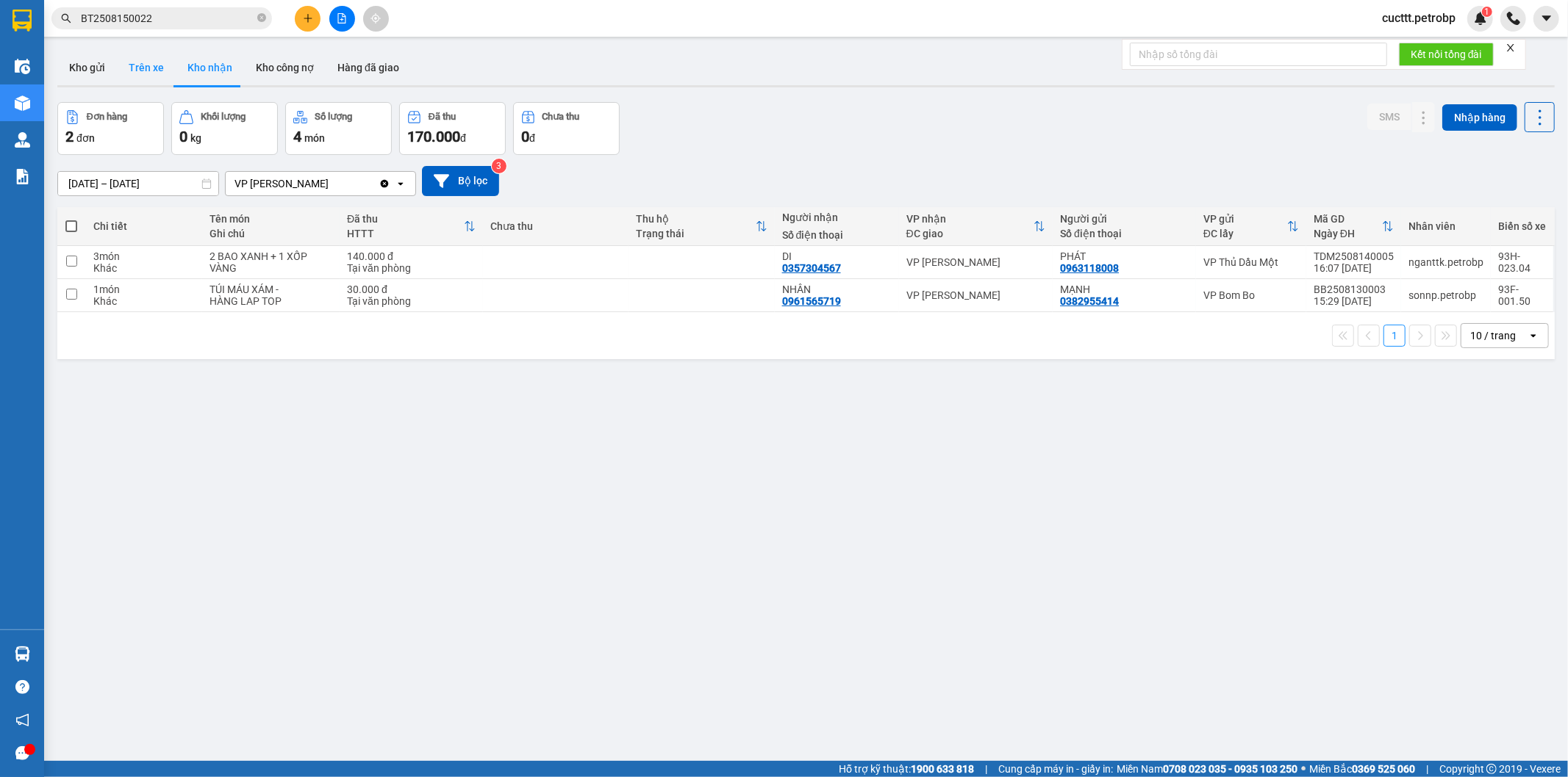
click at [126, 73] on button "Trên xe" at bounding box center [146, 67] width 59 height 35
type input "15/08/2025 – 15/08/2025"
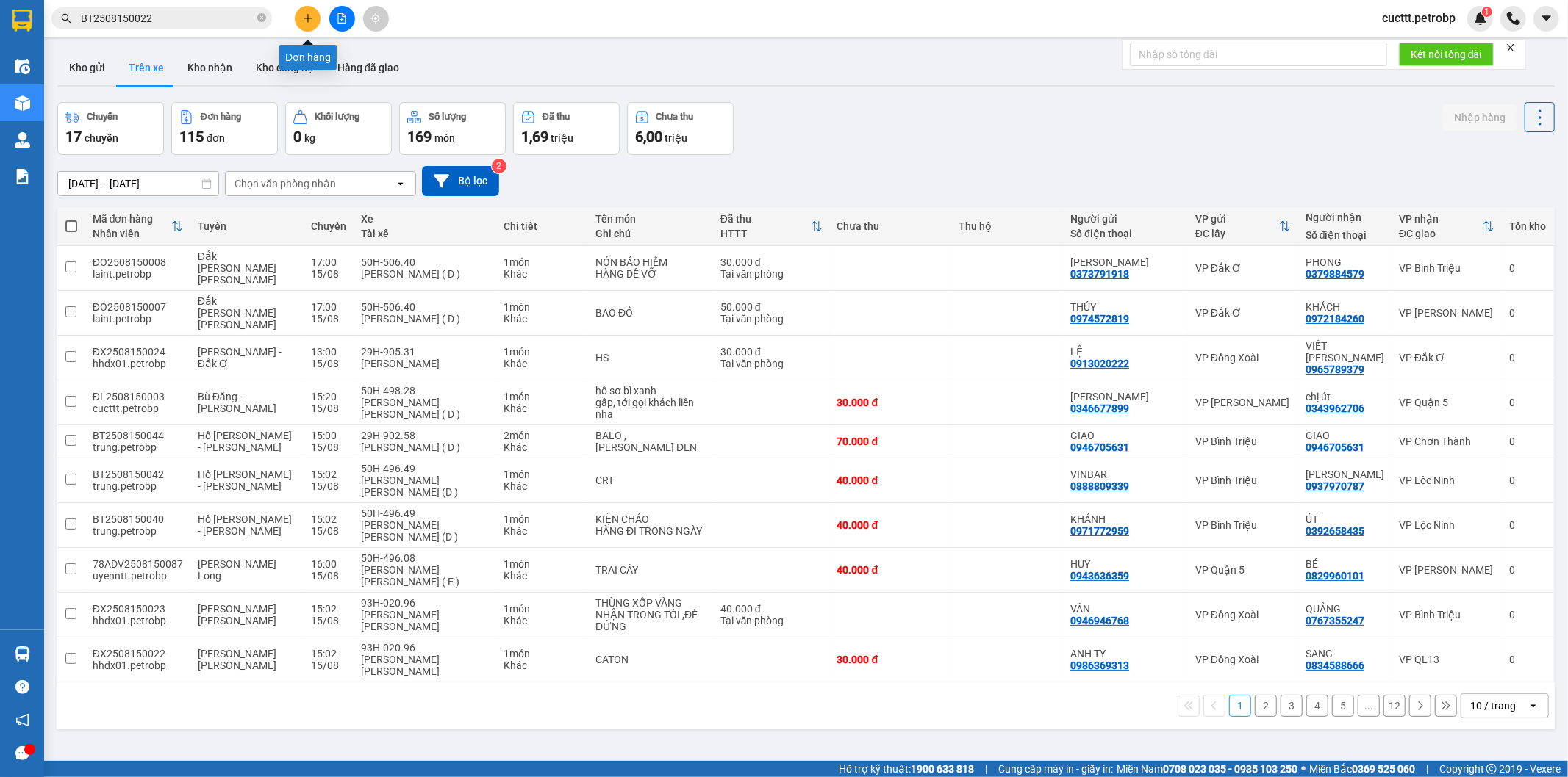
click at [305, 11] on button at bounding box center [308, 19] width 26 height 26
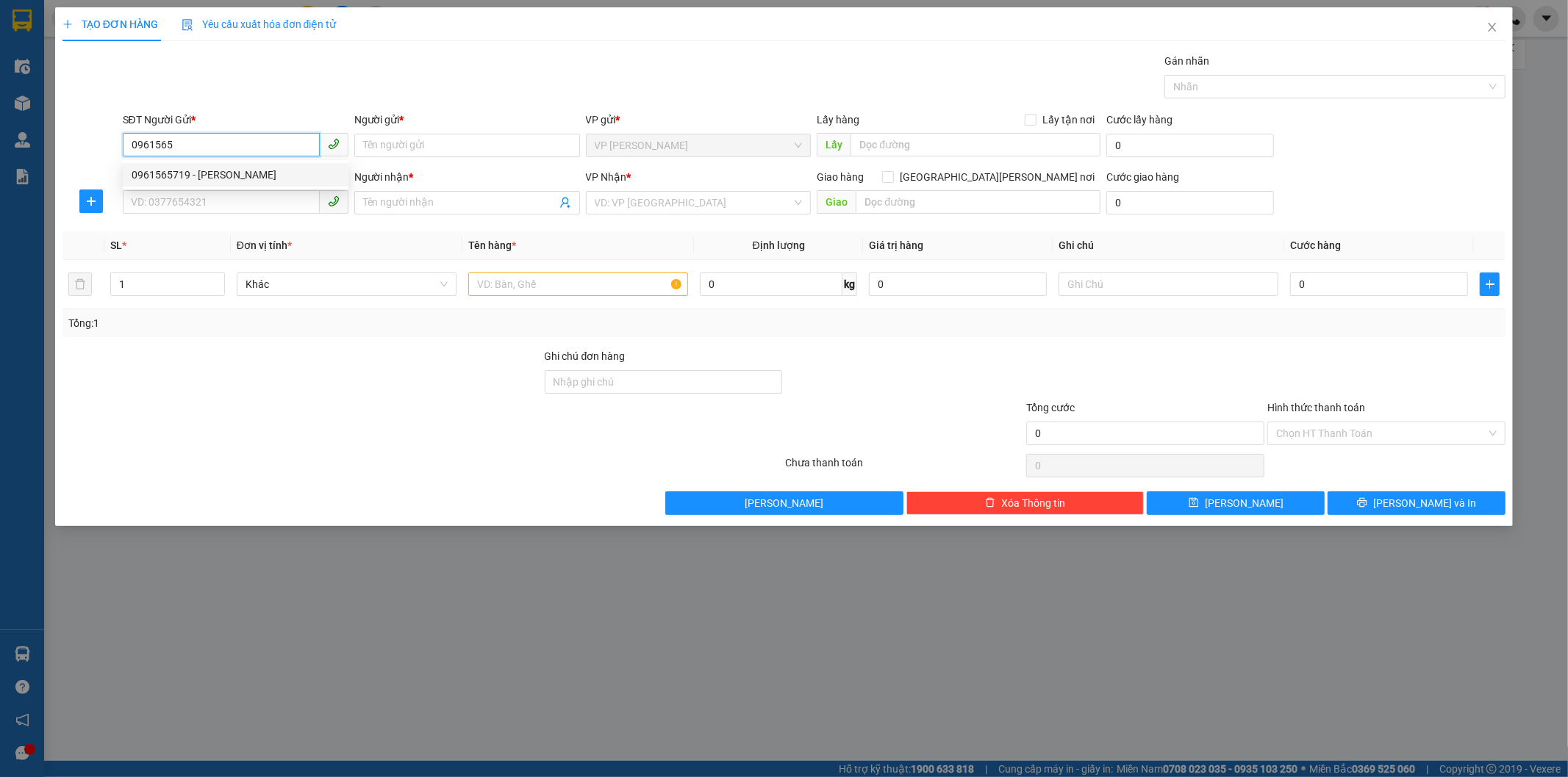
click at [232, 171] on div "0961565719 - NHÂN" at bounding box center [235, 175] width 208 height 16
type input "0961565719"
type input "NHÂN"
type input "0339978797"
type input "TUYẾT"
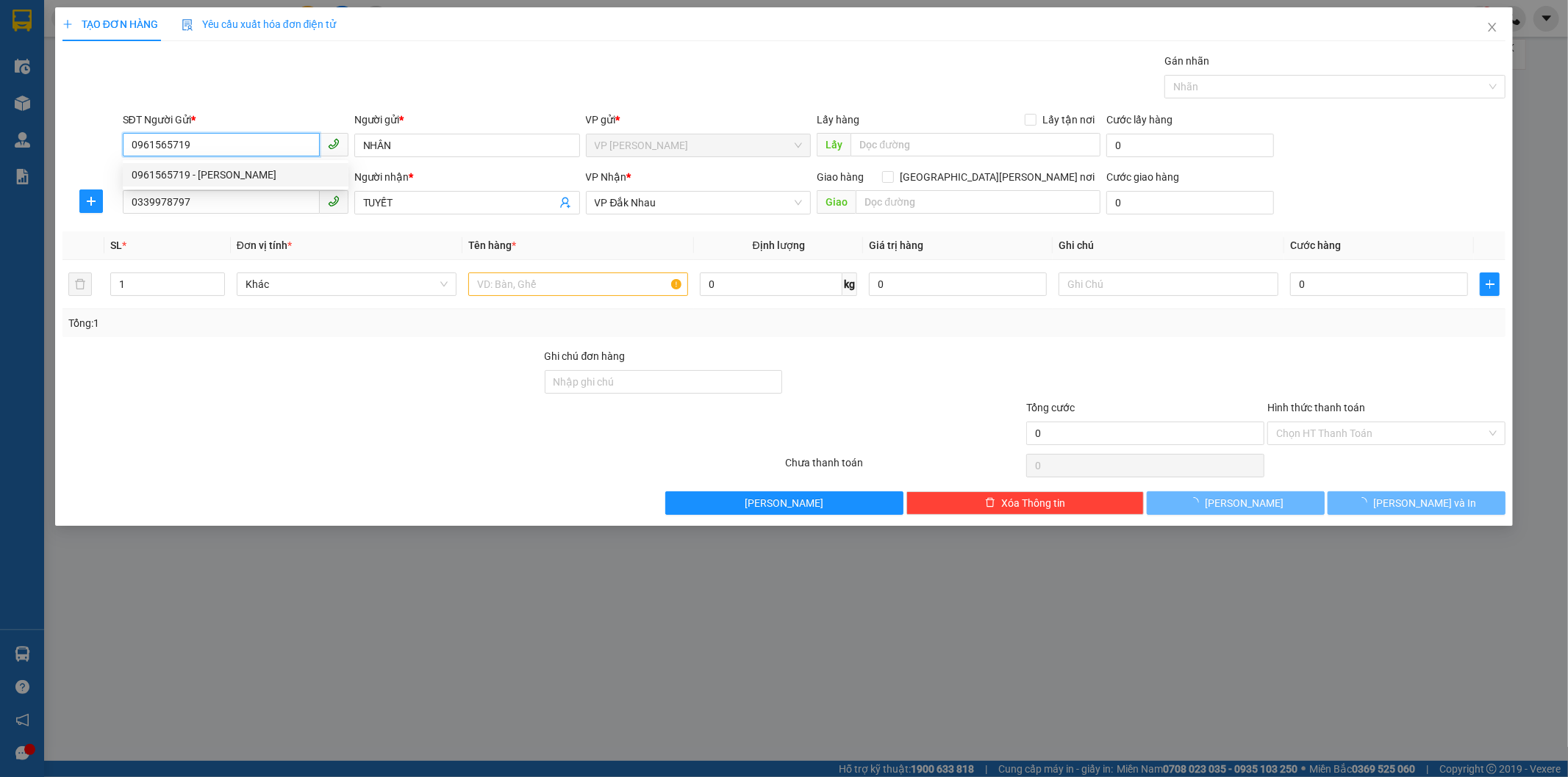
type input "40.000"
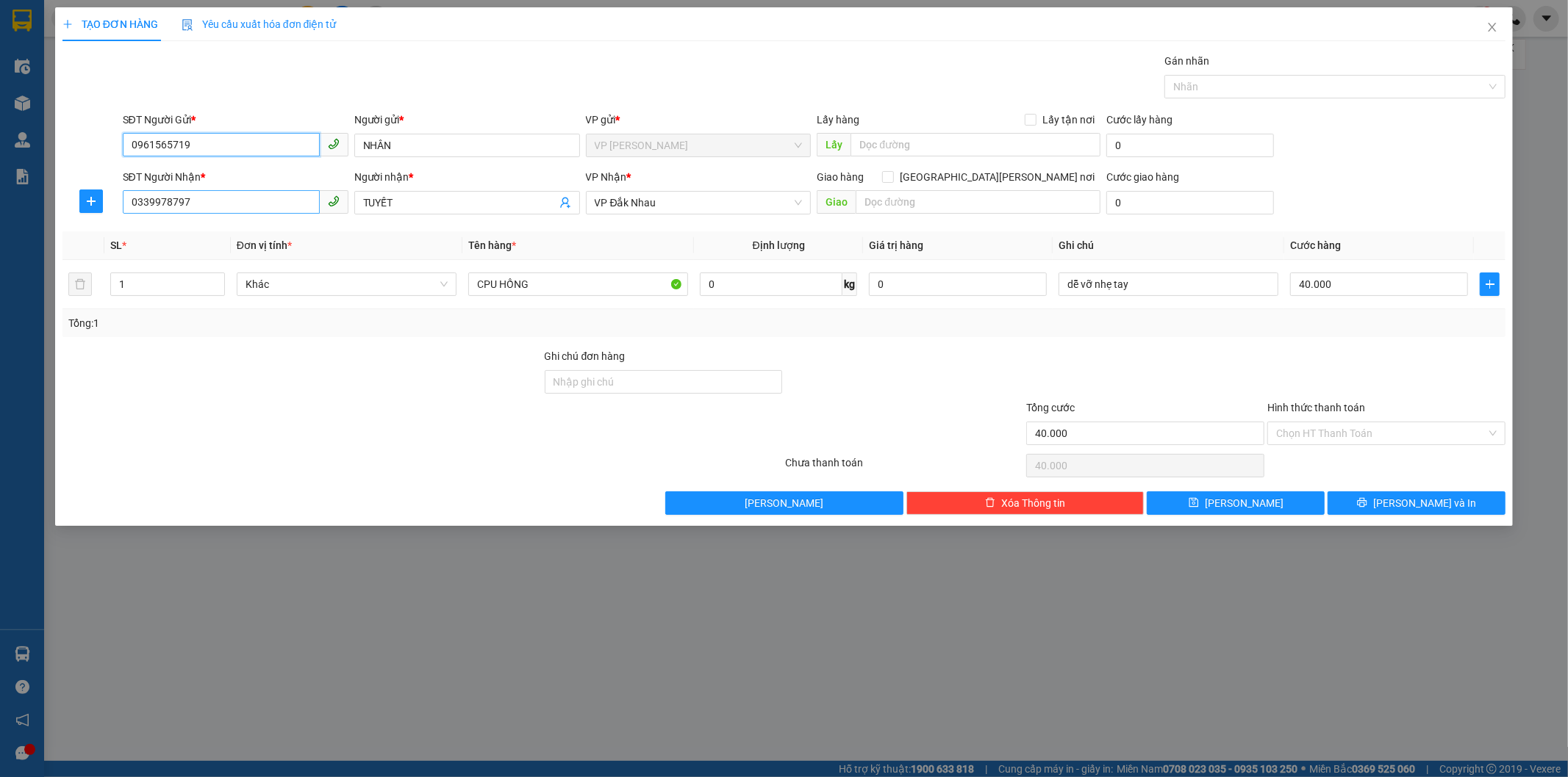
type input "0961565719"
click at [248, 203] on input "0339978797" at bounding box center [220, 201] width 197 height 24
type input "0"
drag, startPoint x: 130, startPoint y: 200, endPoint x: 240, endPoint y: 214, distance: 110.9
click at [240, 214] on span "0876222293" at bounding box center [235, 202] width 226 height 24
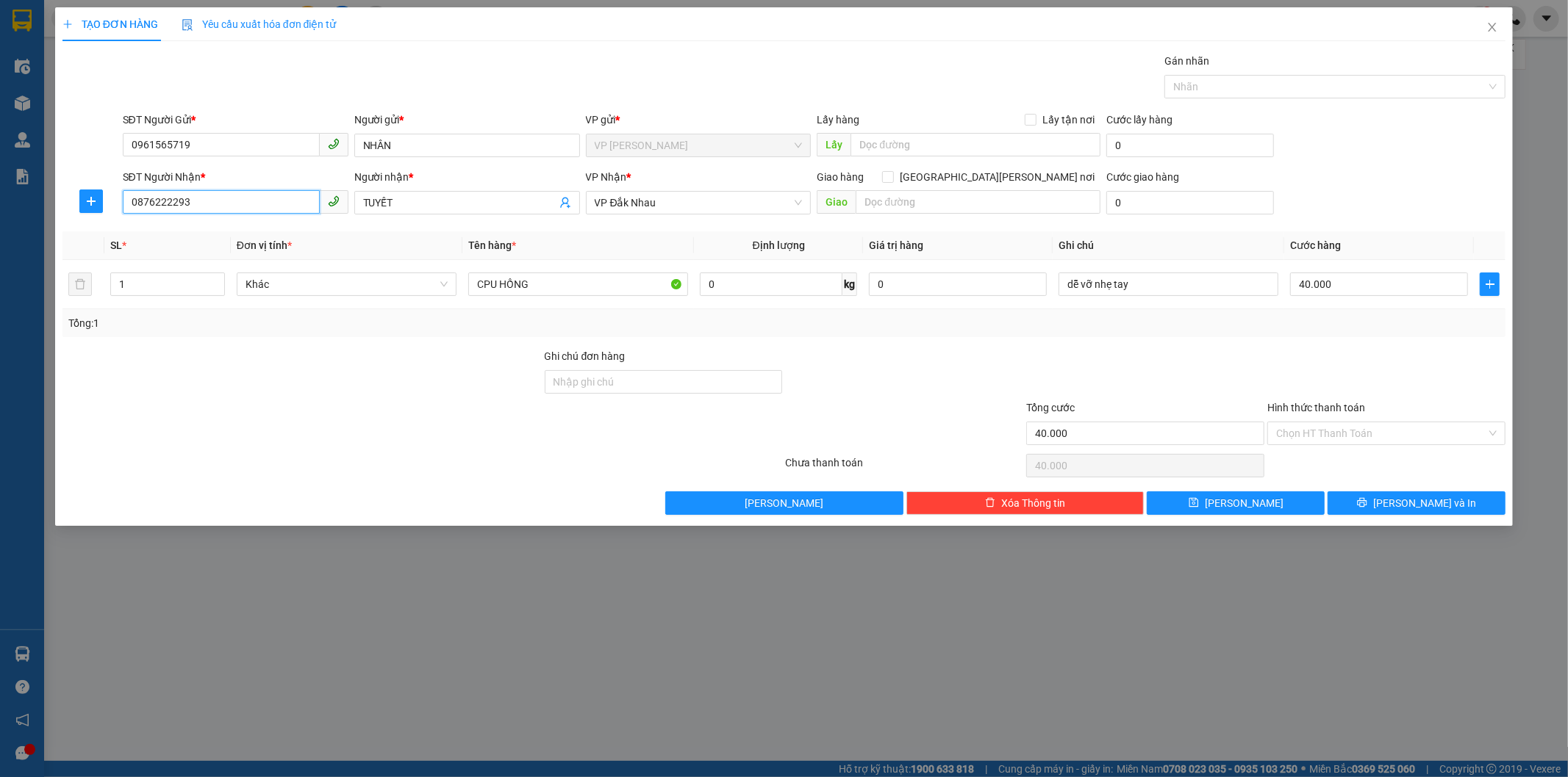
click at [227, 194] on input "0876222293" at bounding box center [220, 201] width 197 height 24
type input "0"
click at [223, 230] on div "0974144101 - QUÂN" at bounding box center [235, 232] width 208 height 16
type input "0974144101"
type input "QUÂN"
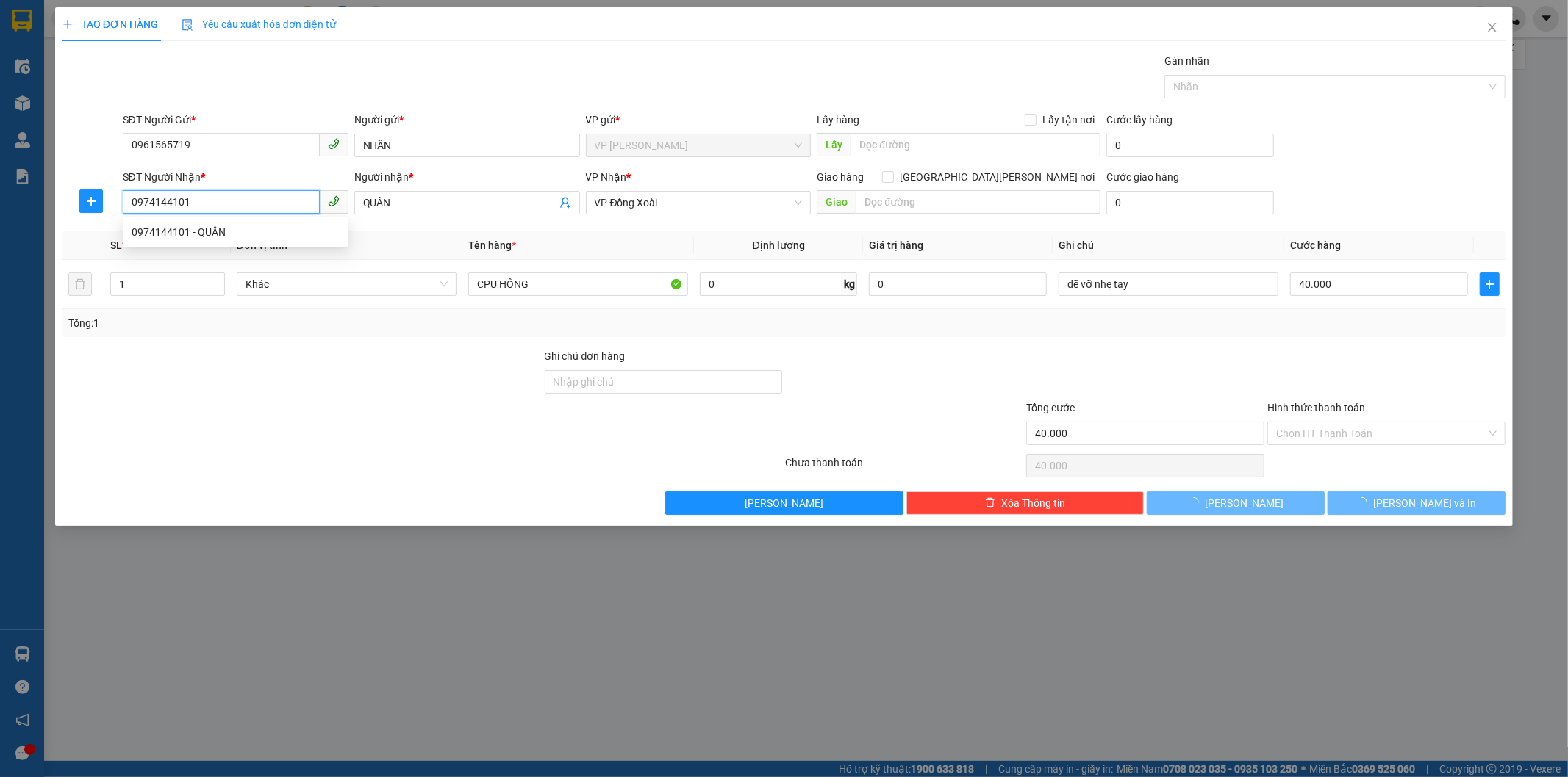
type input "30.000"
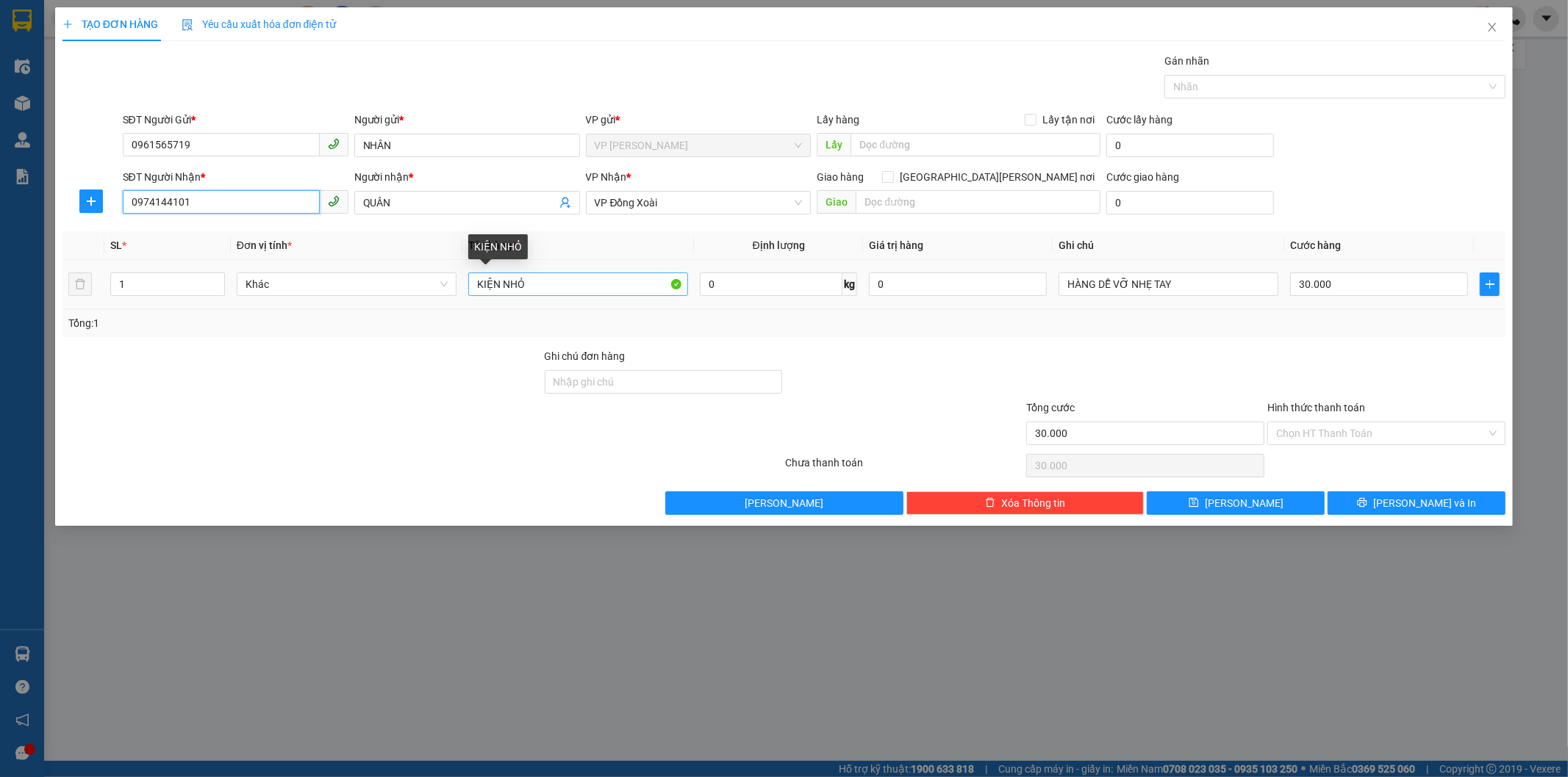
type input "0974144101"
click at [551, 284] on input "KIỆN NHỎ" at bounding box center [578, 284] width 219 height 24
type input "KIỆN CRT"
click at [1407, 505] on span "[PERSON_NAME] và In" at bounding box center [1424, 503] width 103 height 16
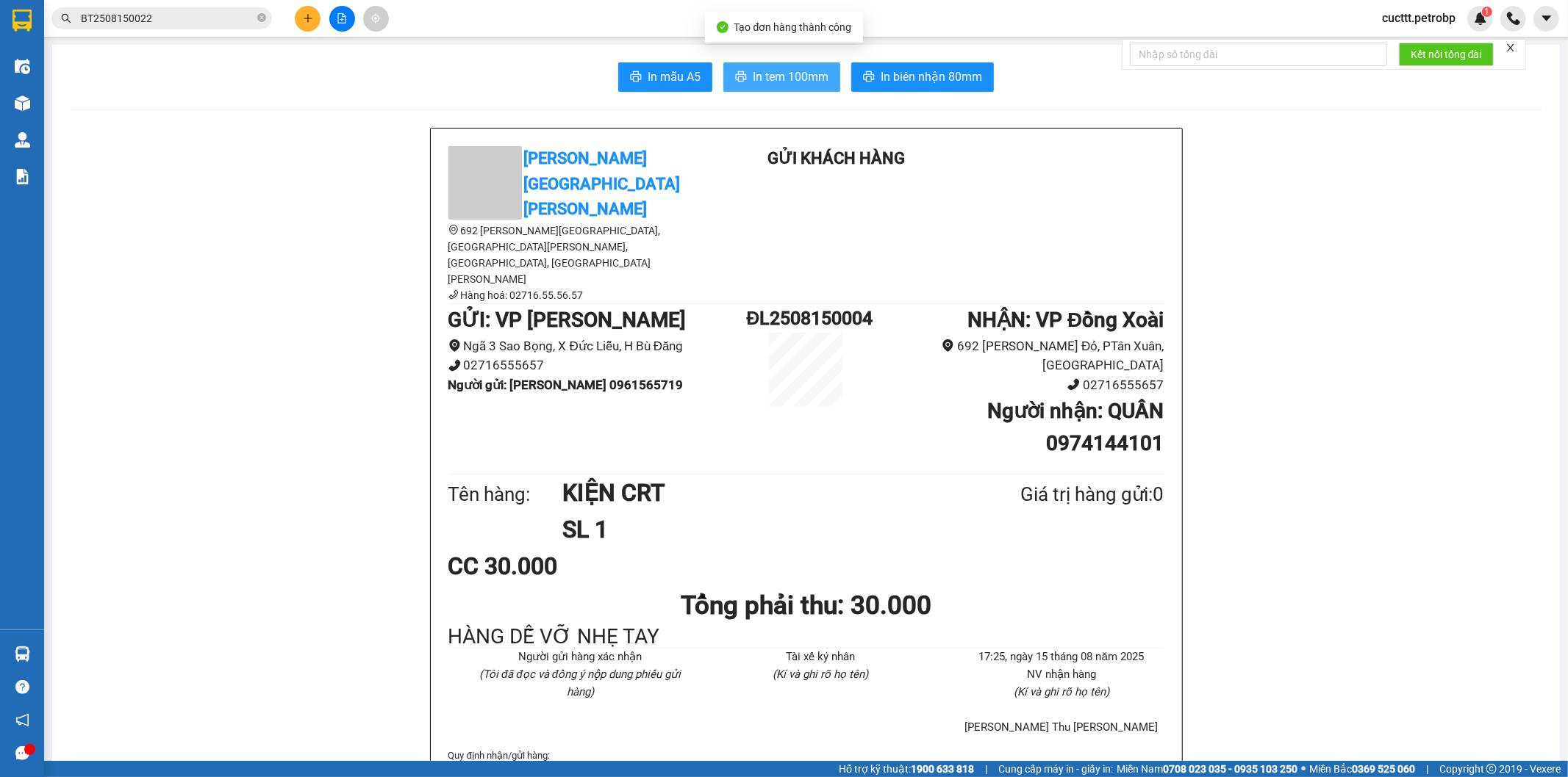
click at [785, 81] on span "In tem 100mm" at bounding box center [791, 77] width 76 height 19
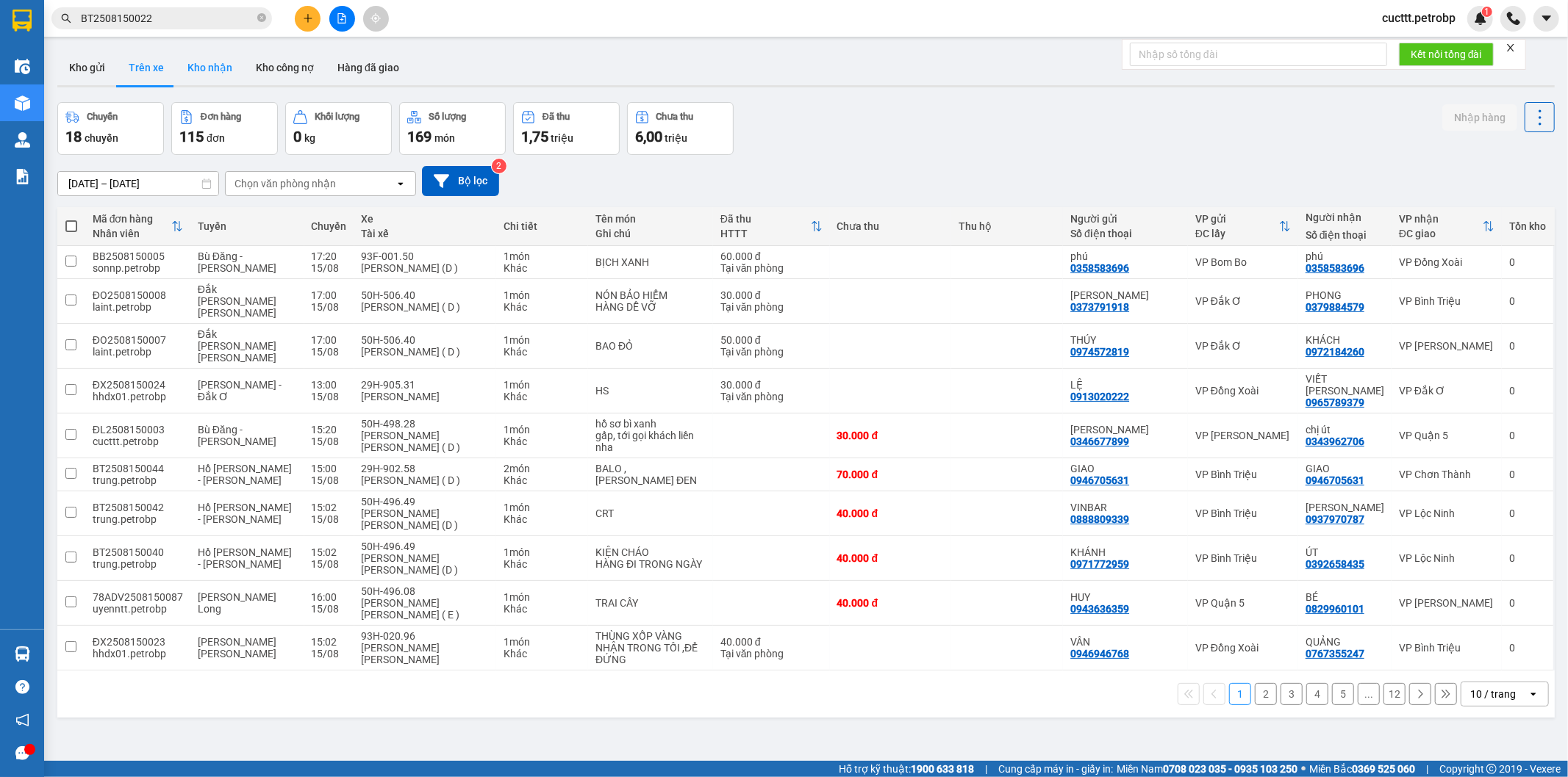
click at [207, 59] on button "Kho nhận" at bounding box center [210, 67] width 69 height 35
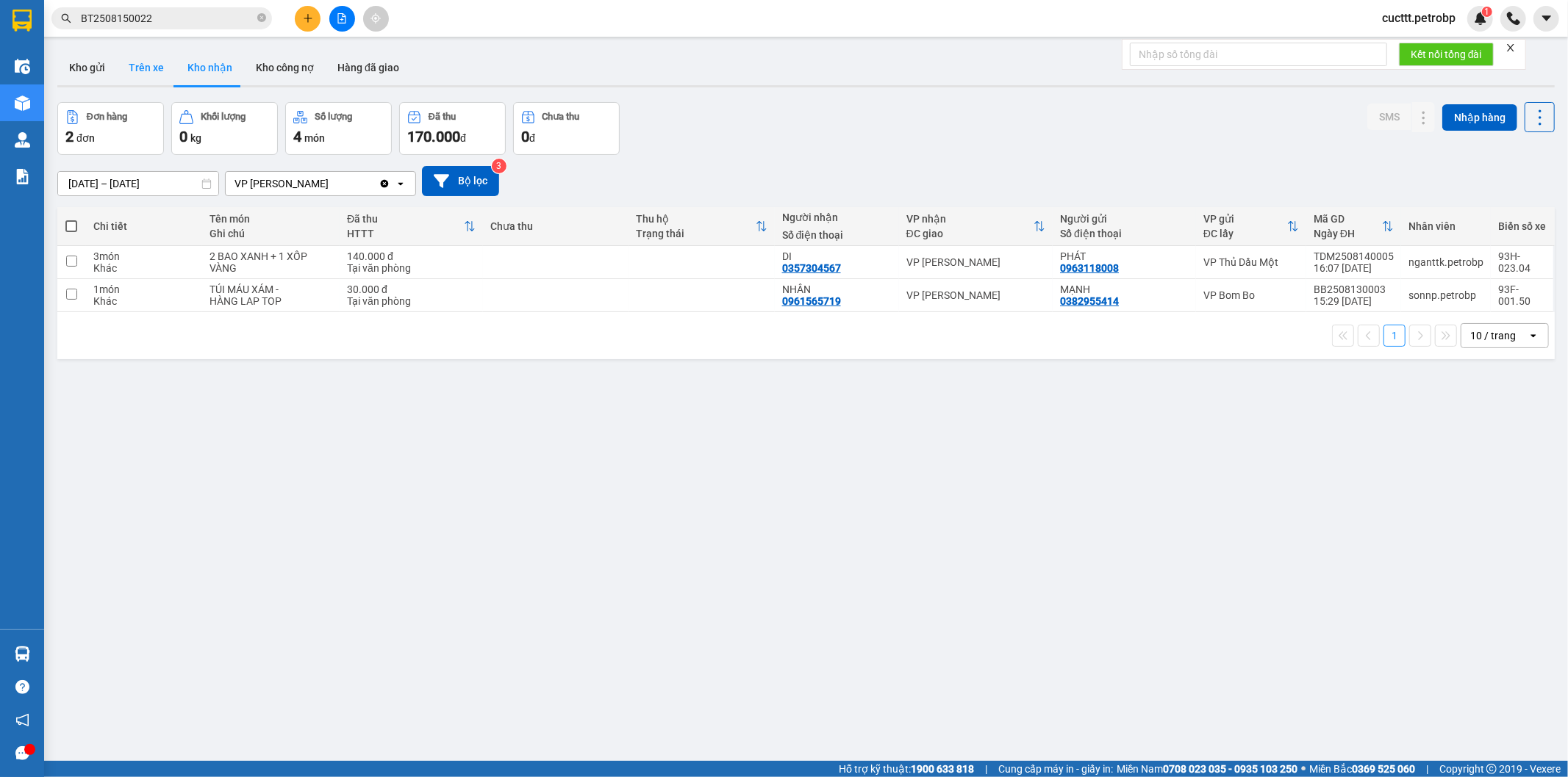
click at [144, 66] on button "Trên xe" at bounding box center [146, 67] width 59 height 35
type input "15/08/2025 – 15/08/2025"
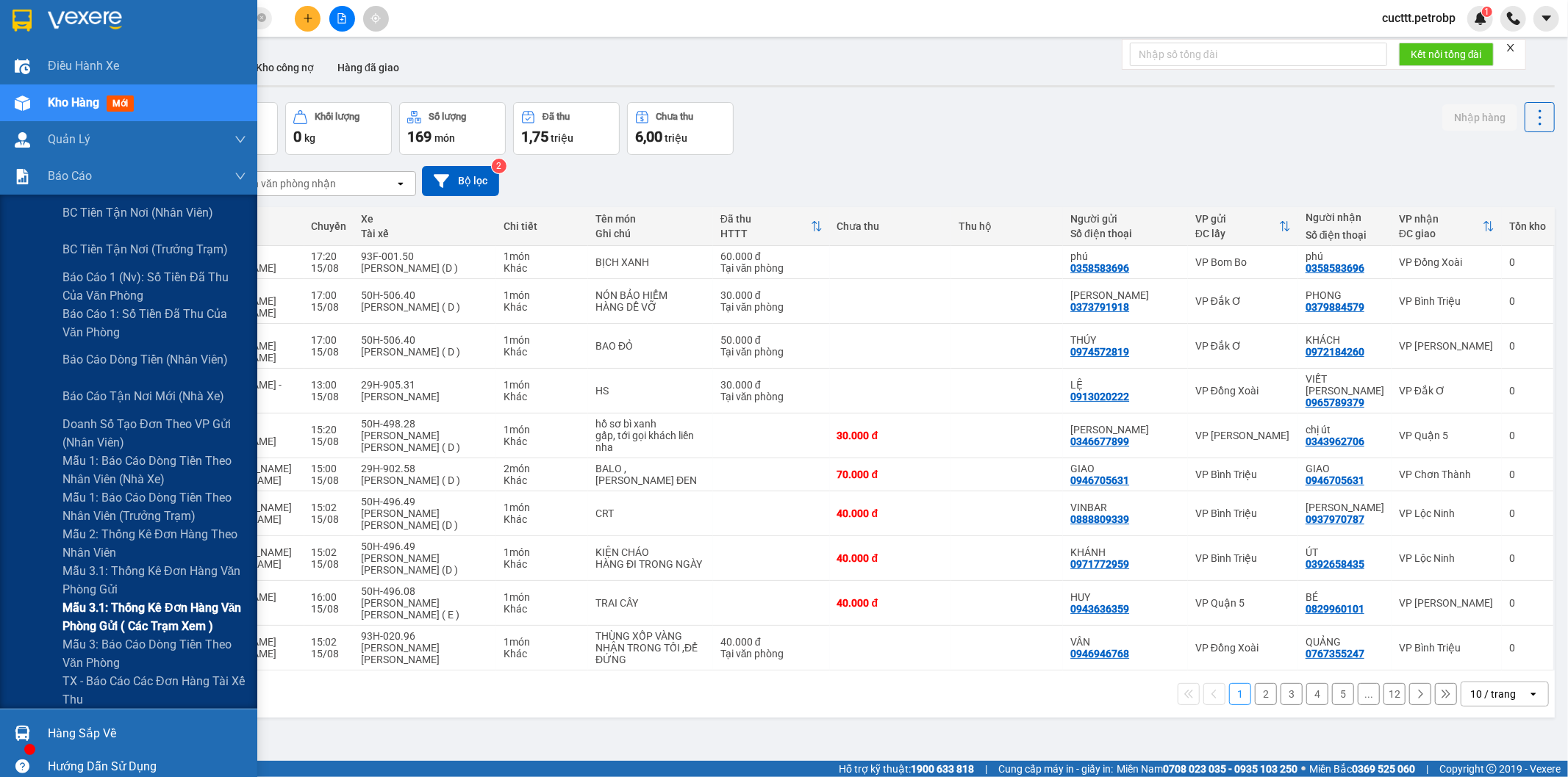
click at [174, 630] on span "Mẫu 3.1: Thống kê đơn hàng văn phòng gửi ( các trạm xem )" at bounding box center [154, 616] width 184 height 37
